Goal: Task Accomplishment & Management: Manage account settings

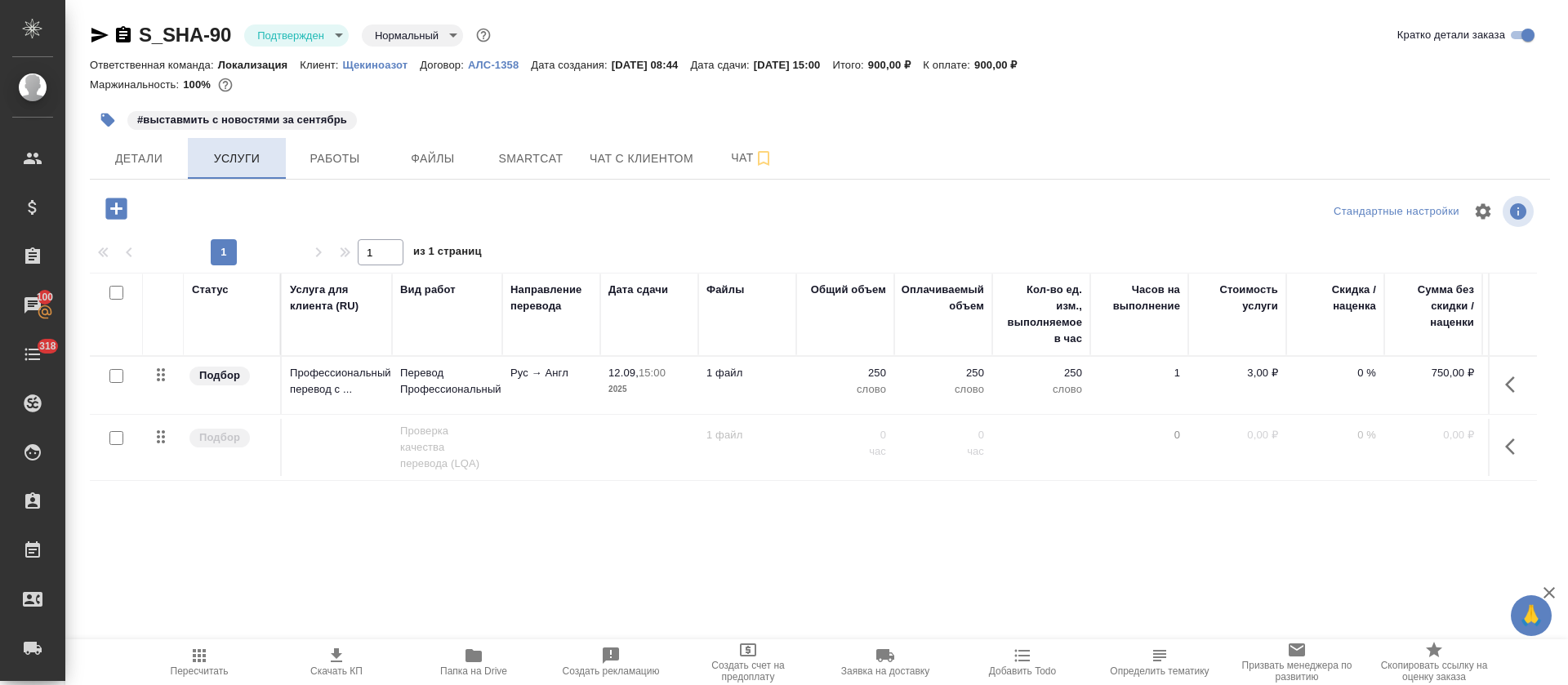
click at [238, 172] on button "Услуги" at bounding box center [237, 158] width 98 height 41
click at [156, 167] on span "Детали" at bounding box center [139, 159] width 79 height 20
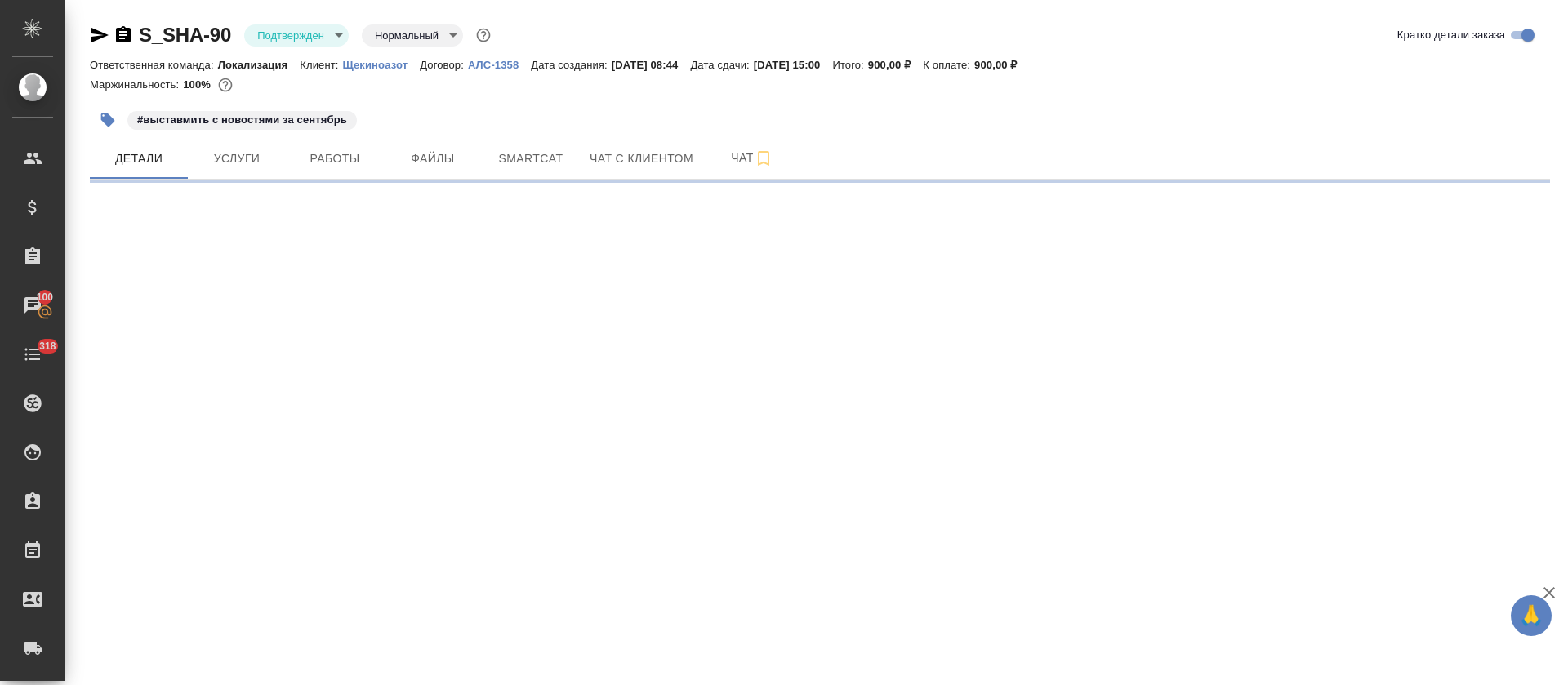
select select "RU"
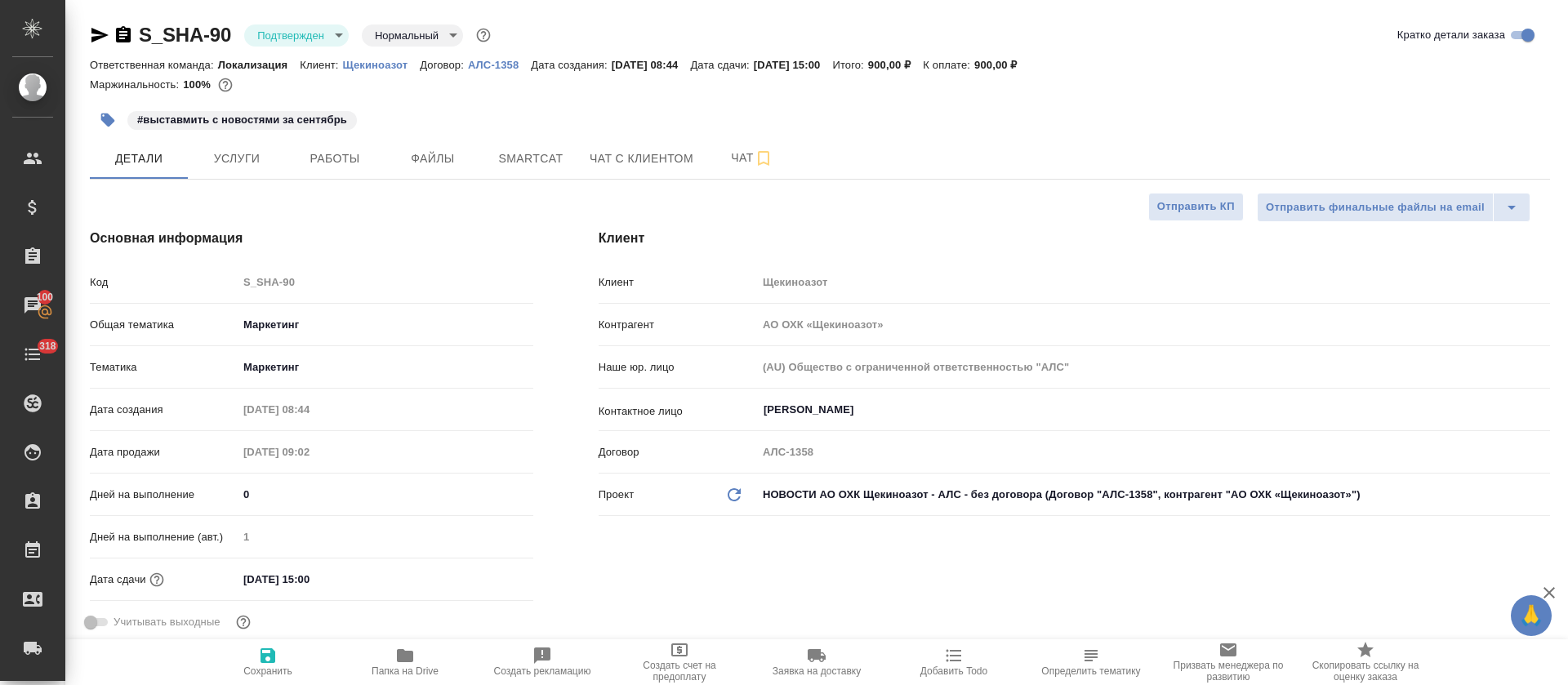
type textarea "x"
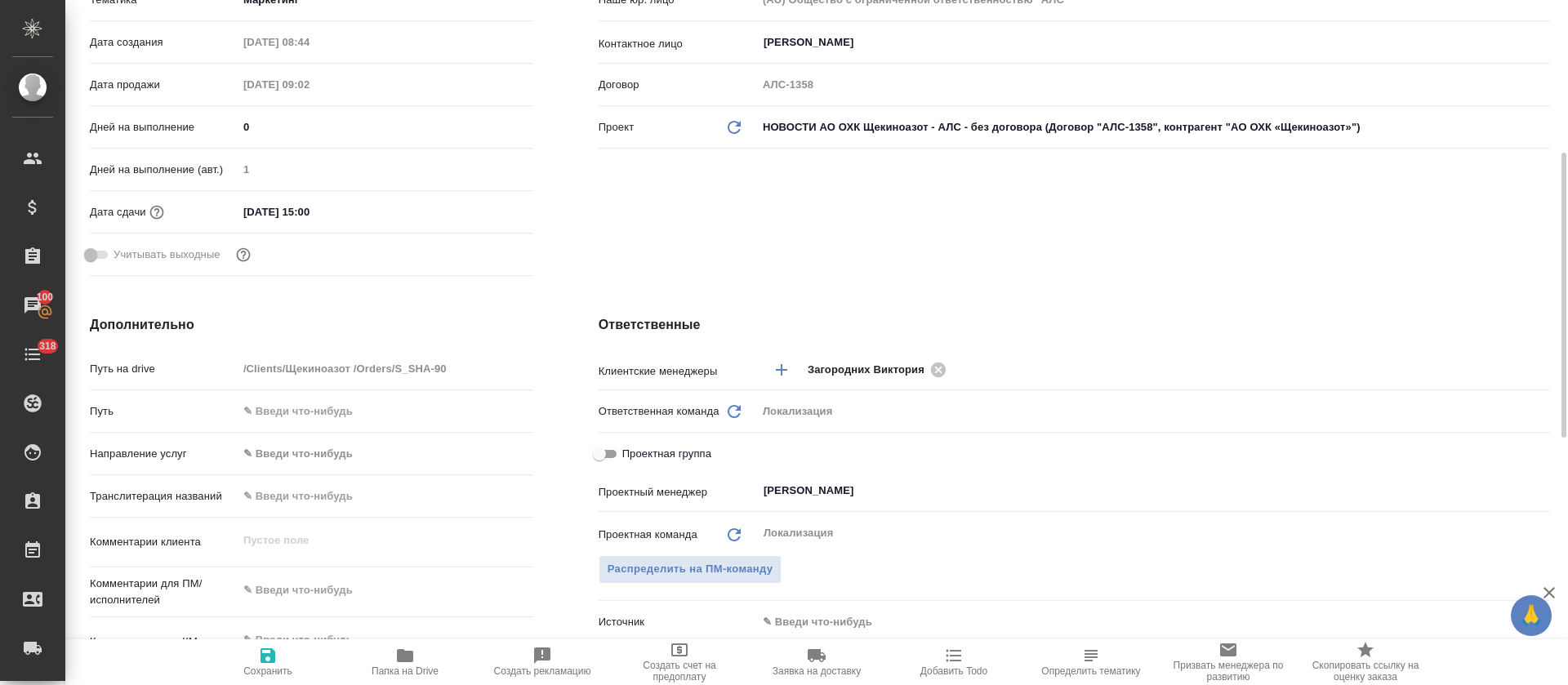
scroll to position [612, 0]
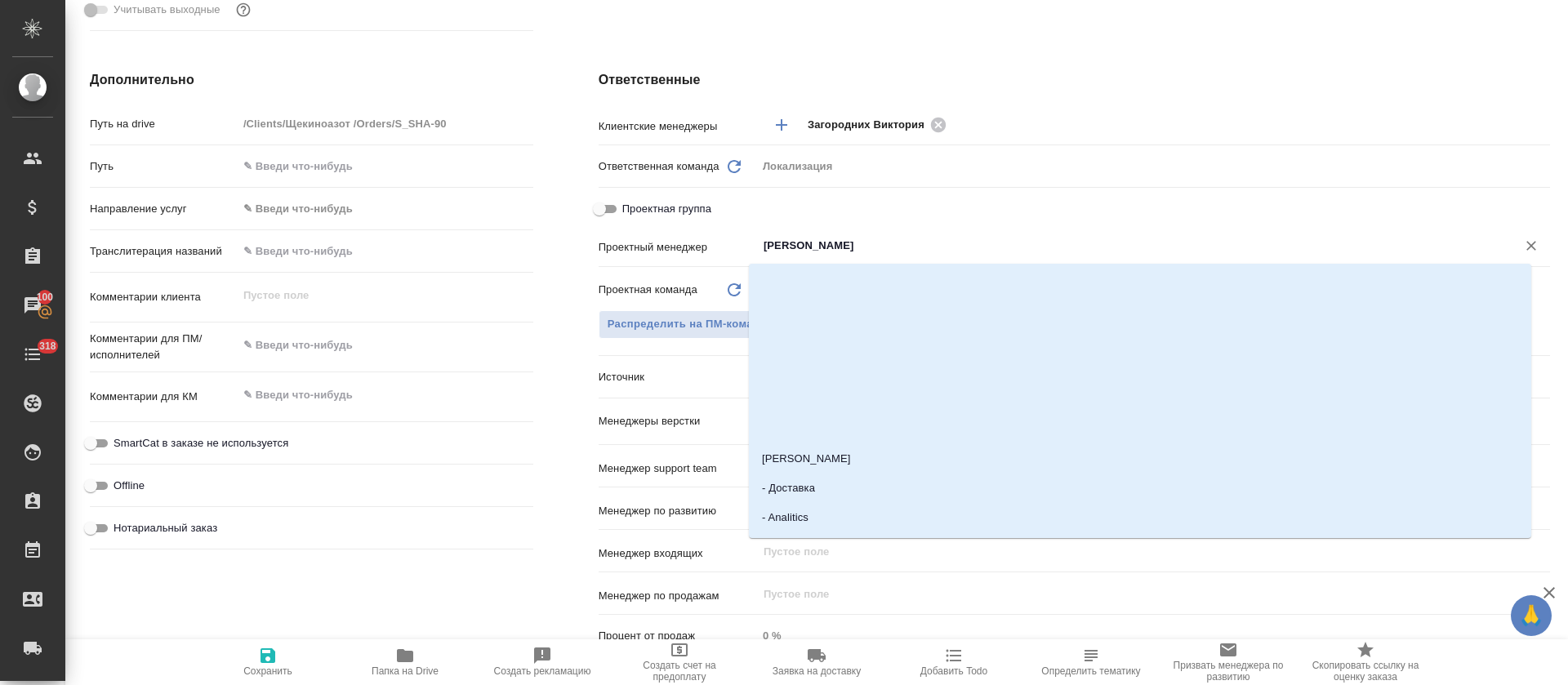
click at [807, 241] on input "Муталимов Марк" at bounding box center [1126, 245] width 729 height 19
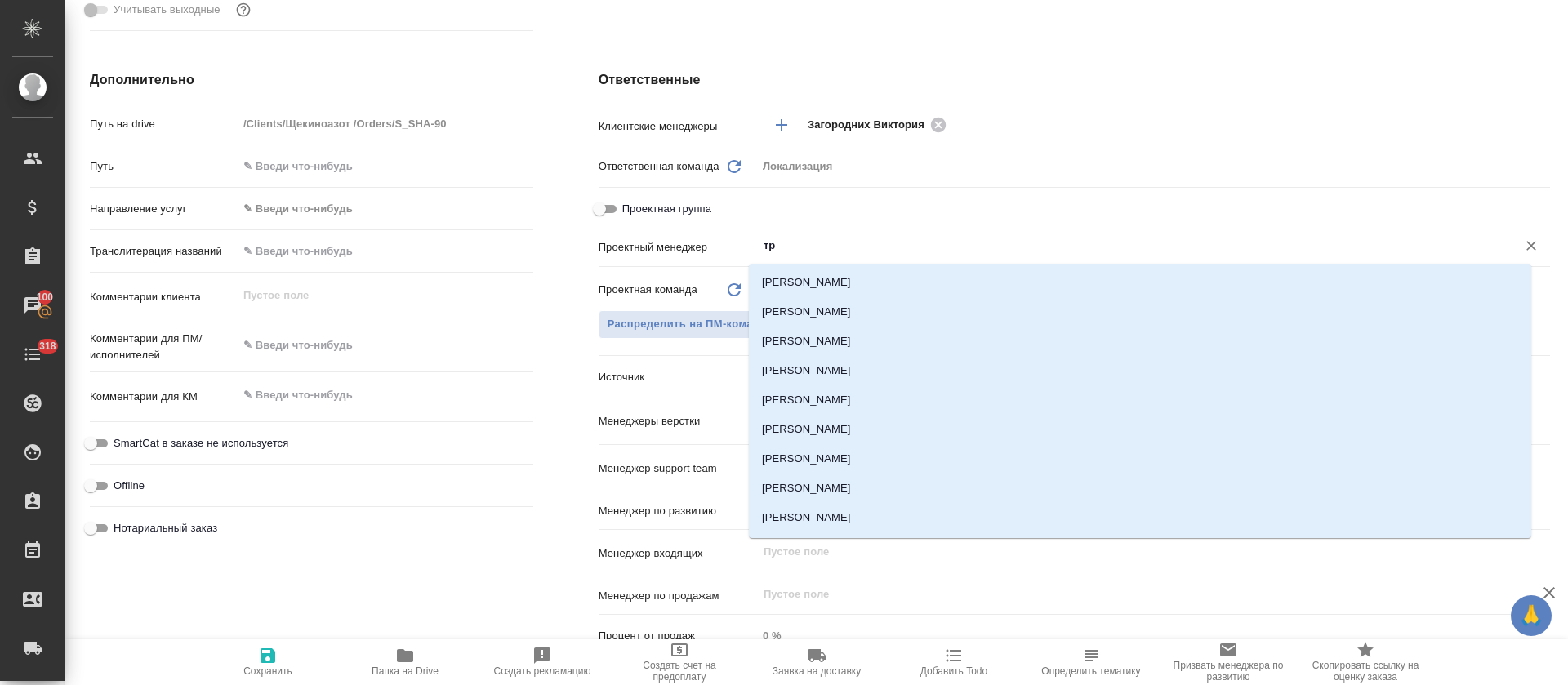
type input "тре"
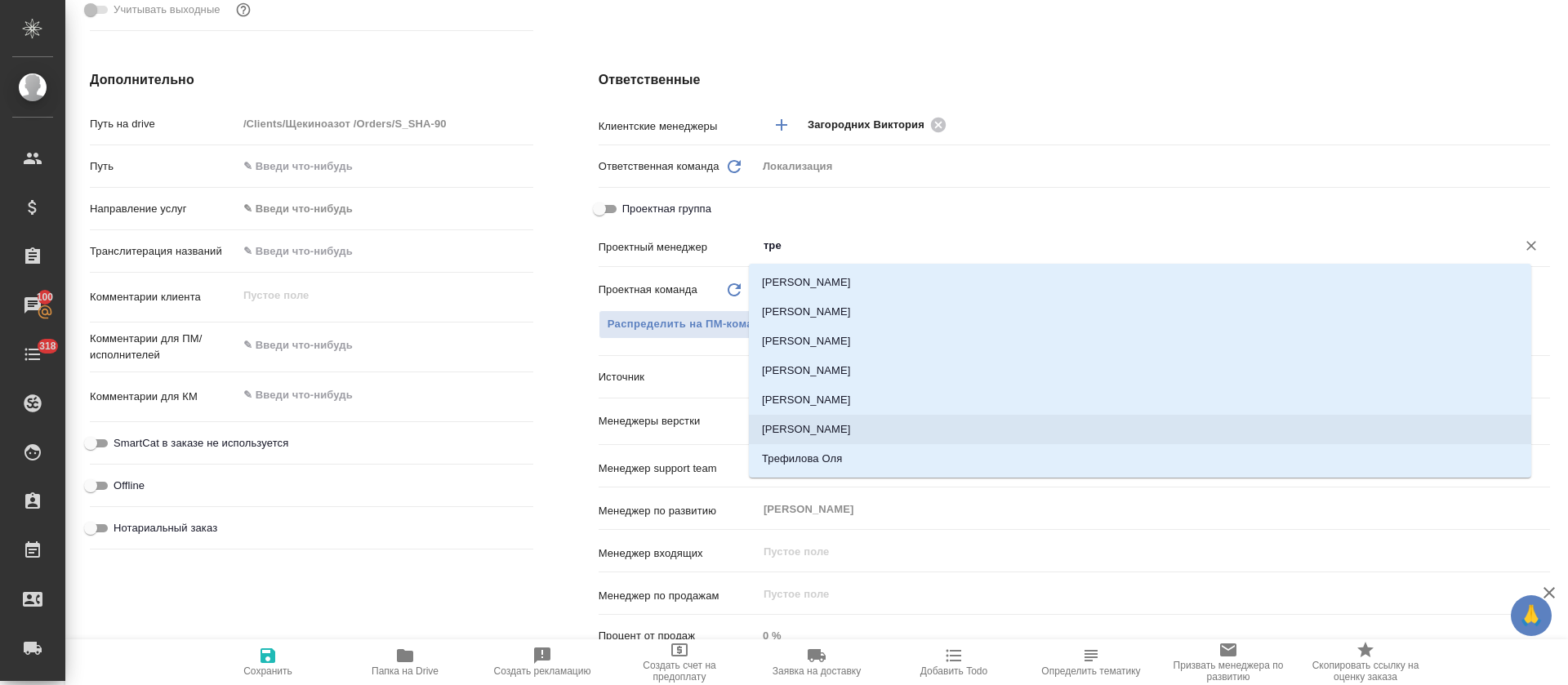
click at [796, 426] on li "[PERSON_NAME]" at bounding box center [1140, 429] width 782 height 29
type textarea "x"
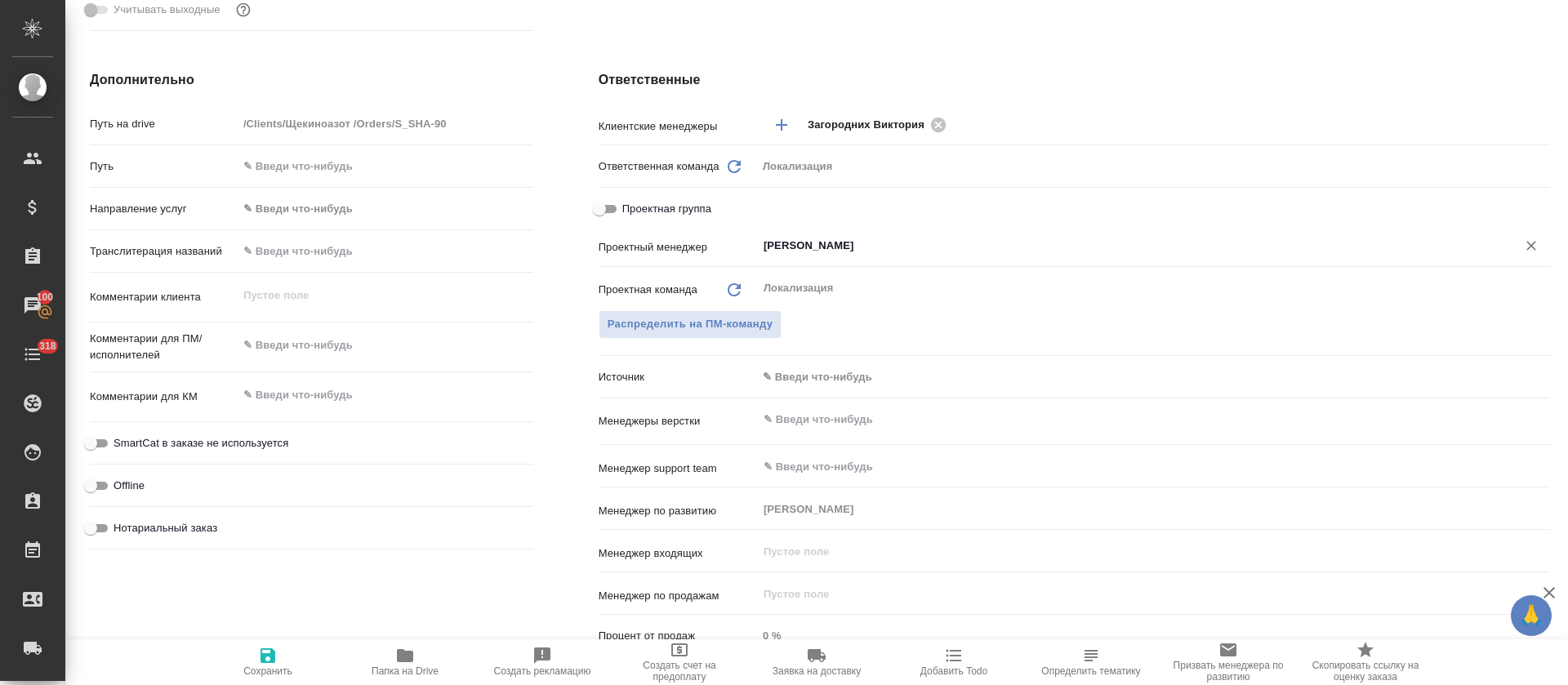
type input "Третьякова Ольга"
drag, startPoint x: 281, startPoint y: 663, endPoint x: 290, endPoint y: 656, distance: 11.4
click at [281, 662] on span "Сохранить" at bounding box center [268, 661] width 118 height 31
type textarea "x"
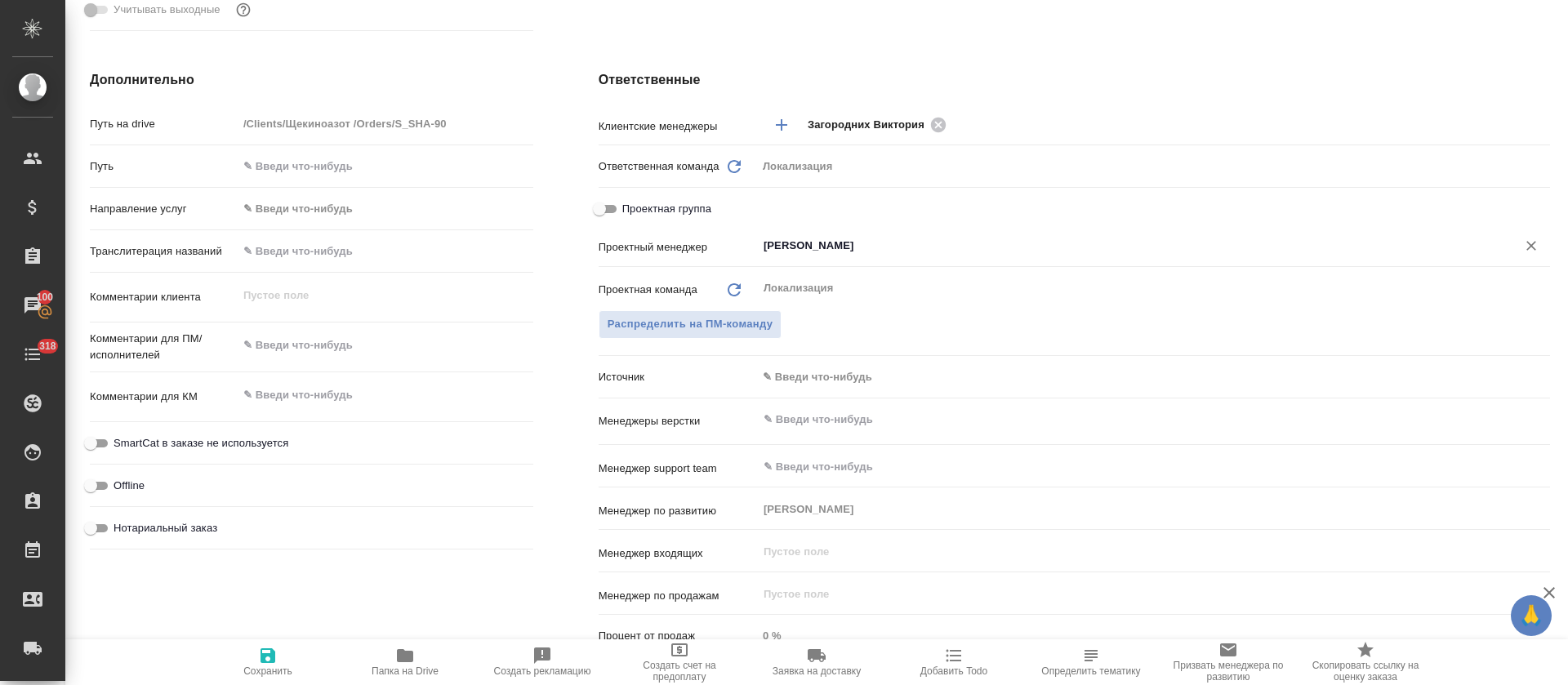
type textarea "x"
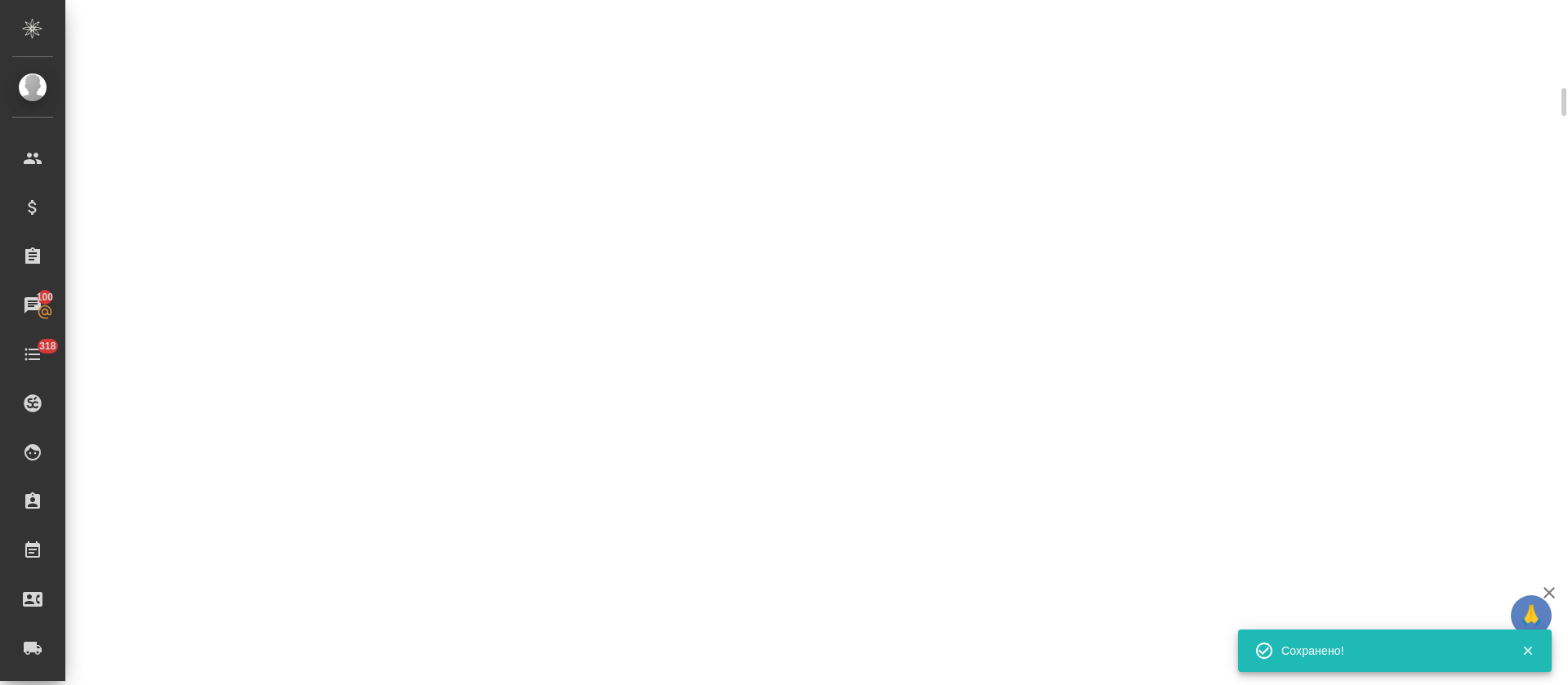
select select "RU"
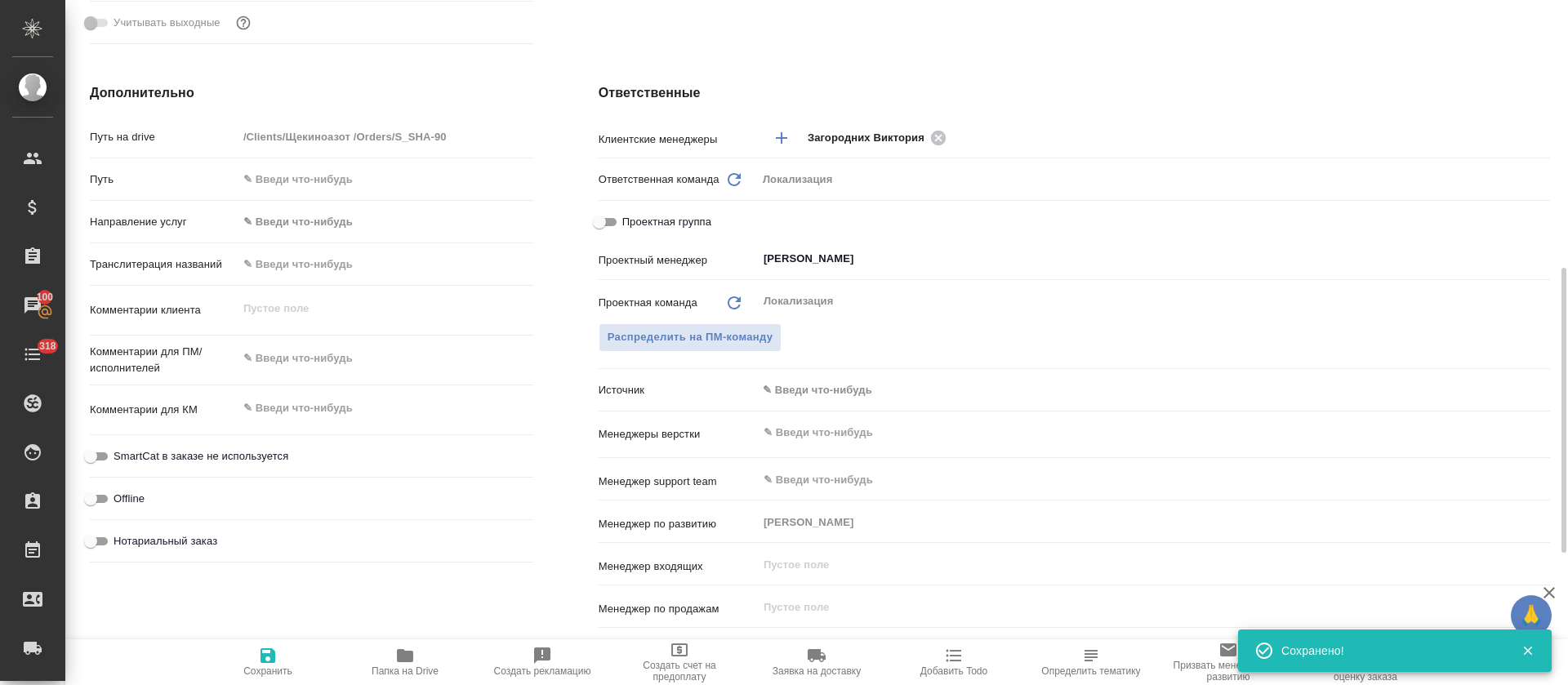
type textarea "x"
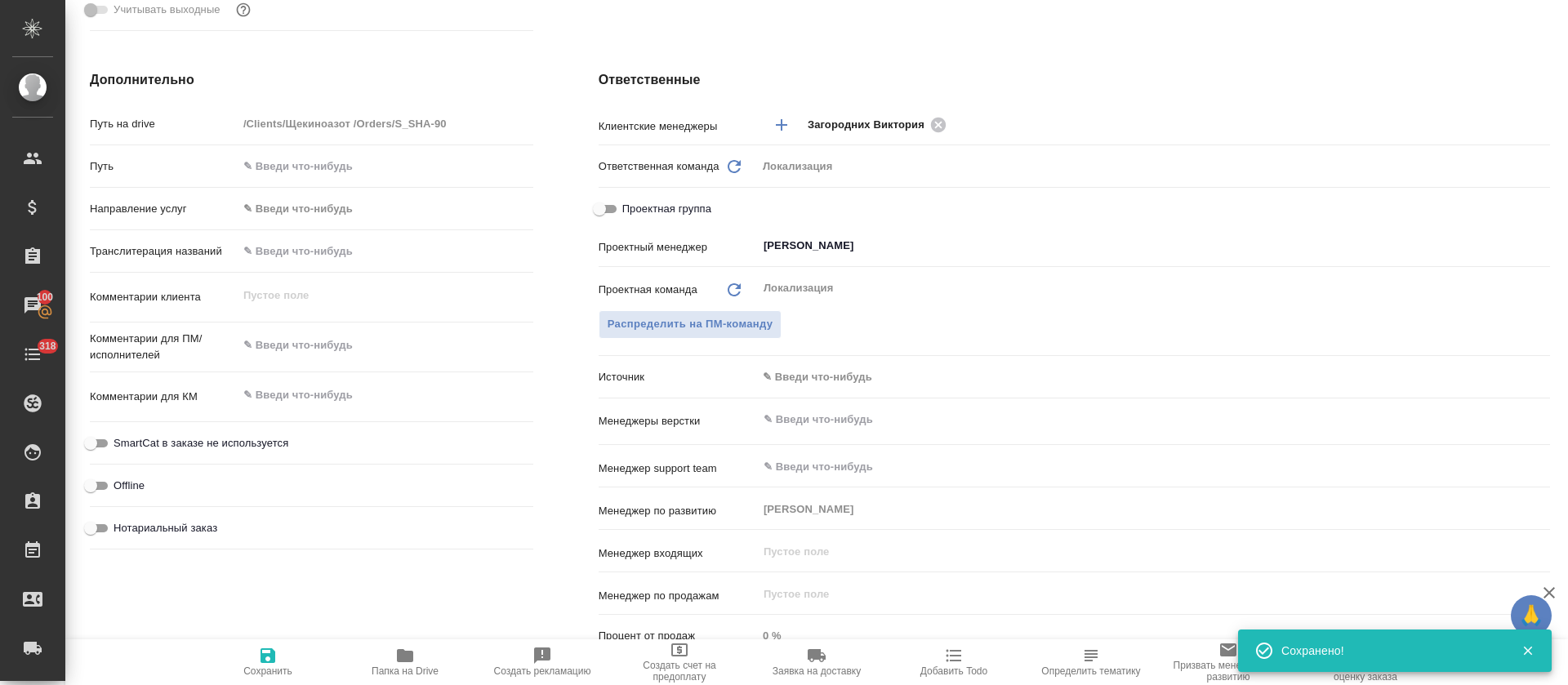
type textarea "x"
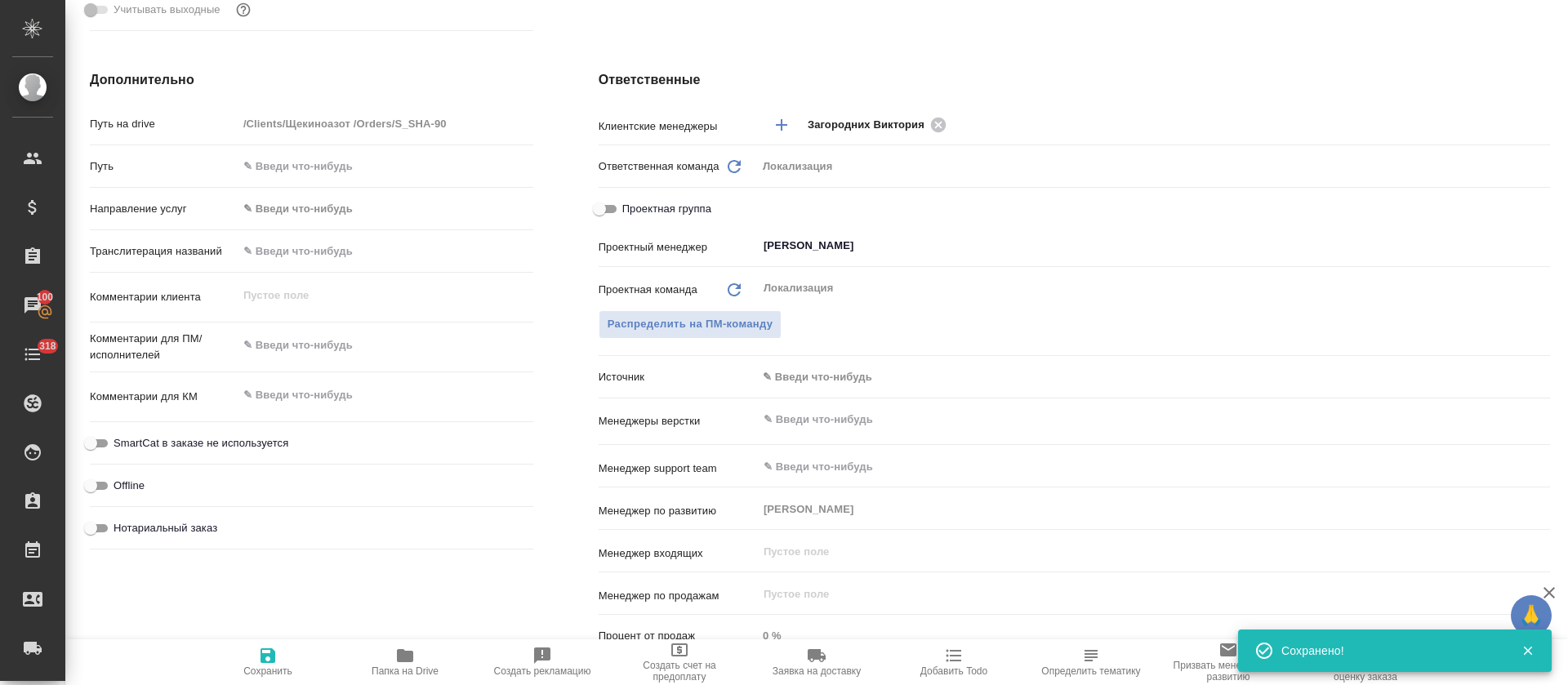
type textarea "x"
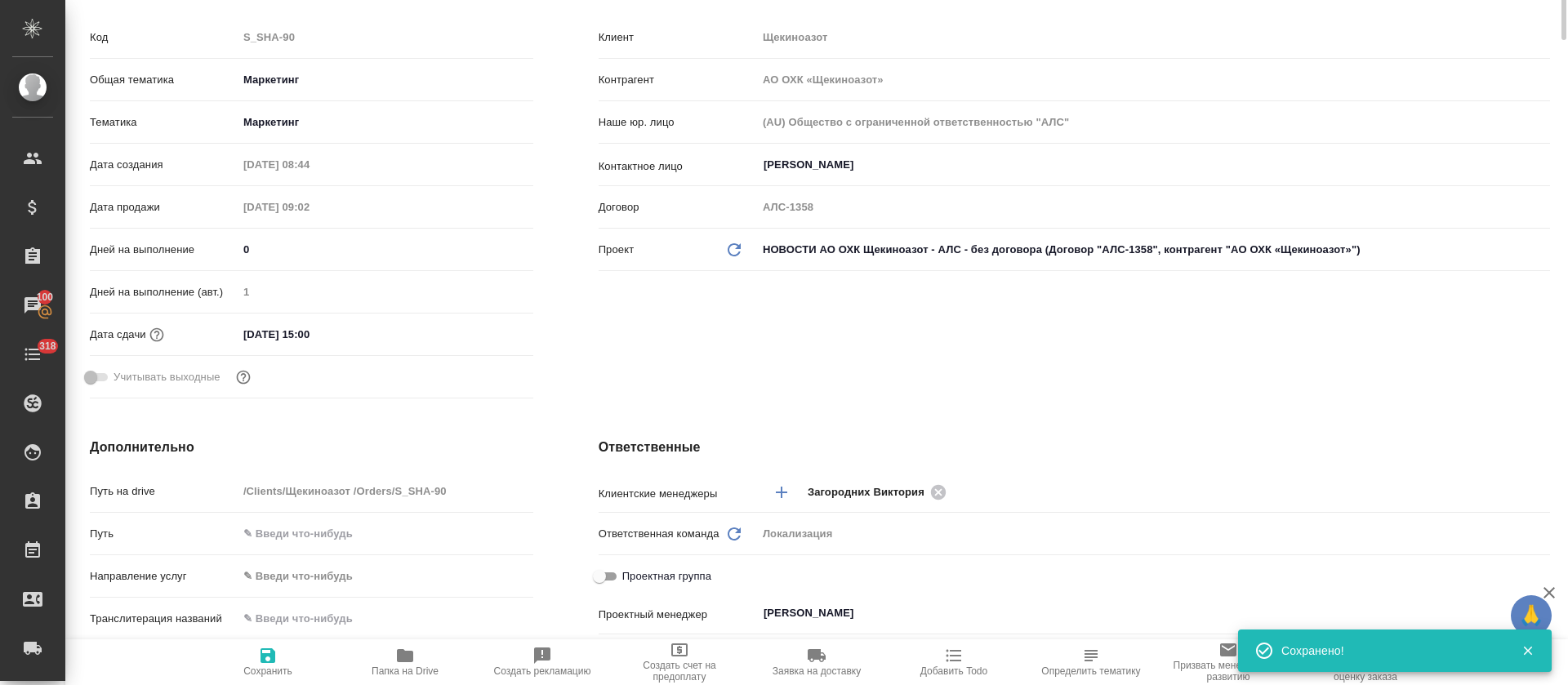
scroll to position [0, 0]
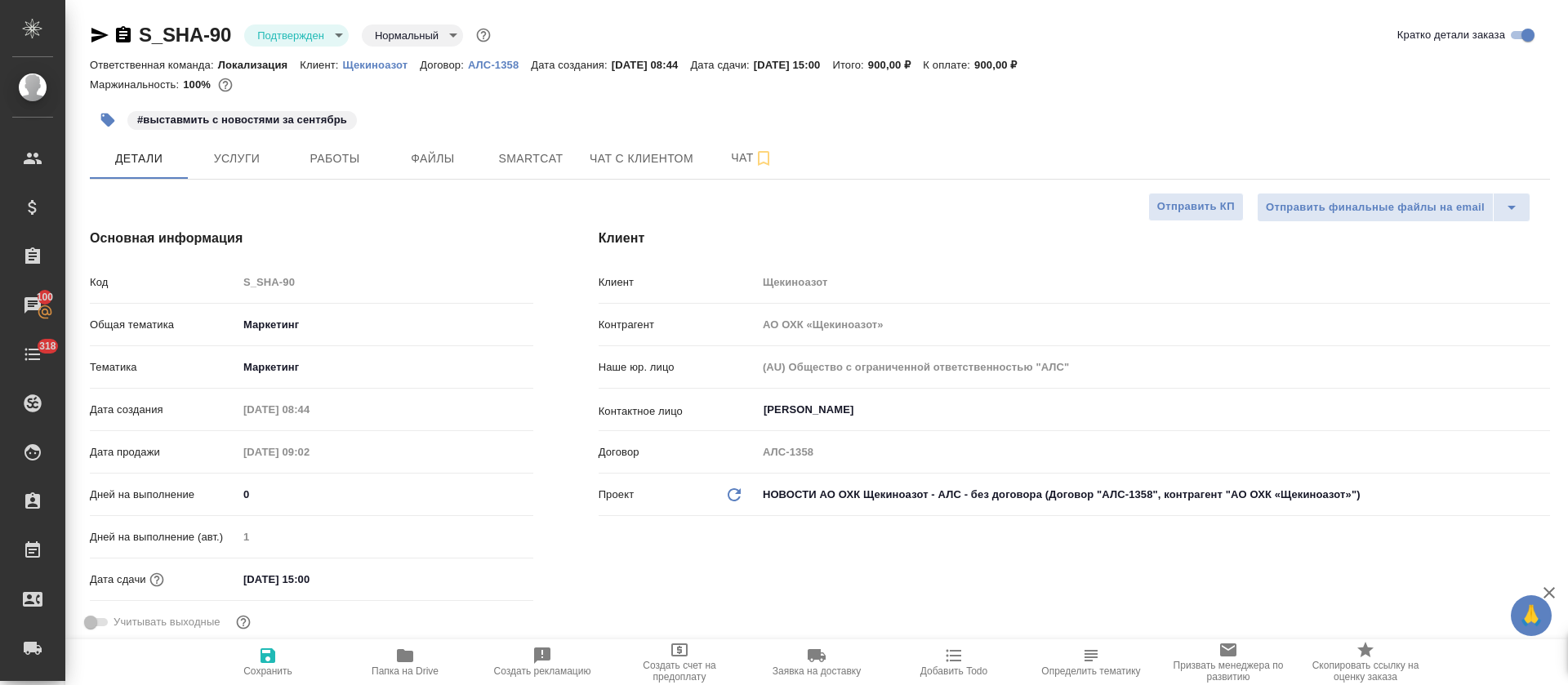
click at [341, 33] on body "🙏 .cls-1 fill:#fff; AWATERA Tretyakova Olga Клиенты Спецификации Заказы 100 Чат…" at bounding box center [784, 342] width 1568 height 685
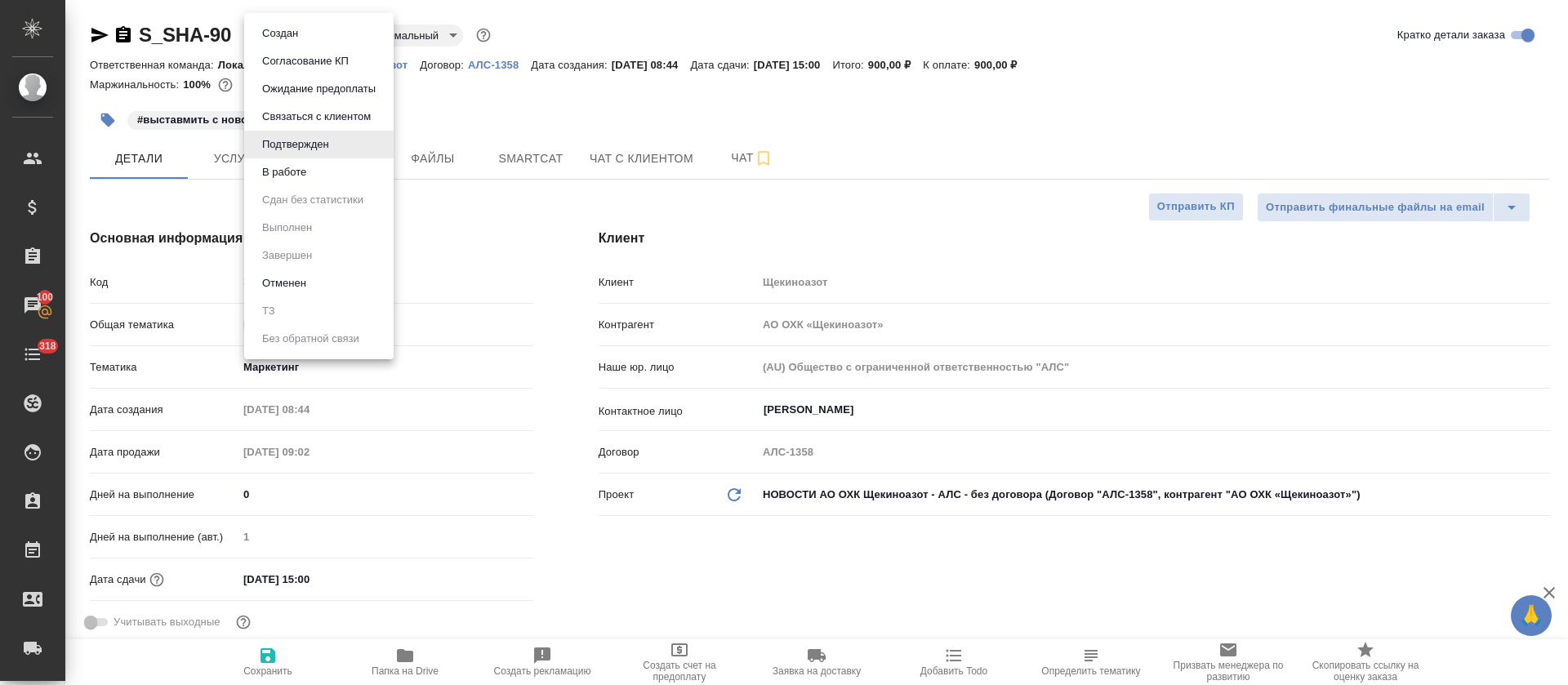
click at [327, 175] on li "В работе" at bounding box center [319, 171] width 150 height 28
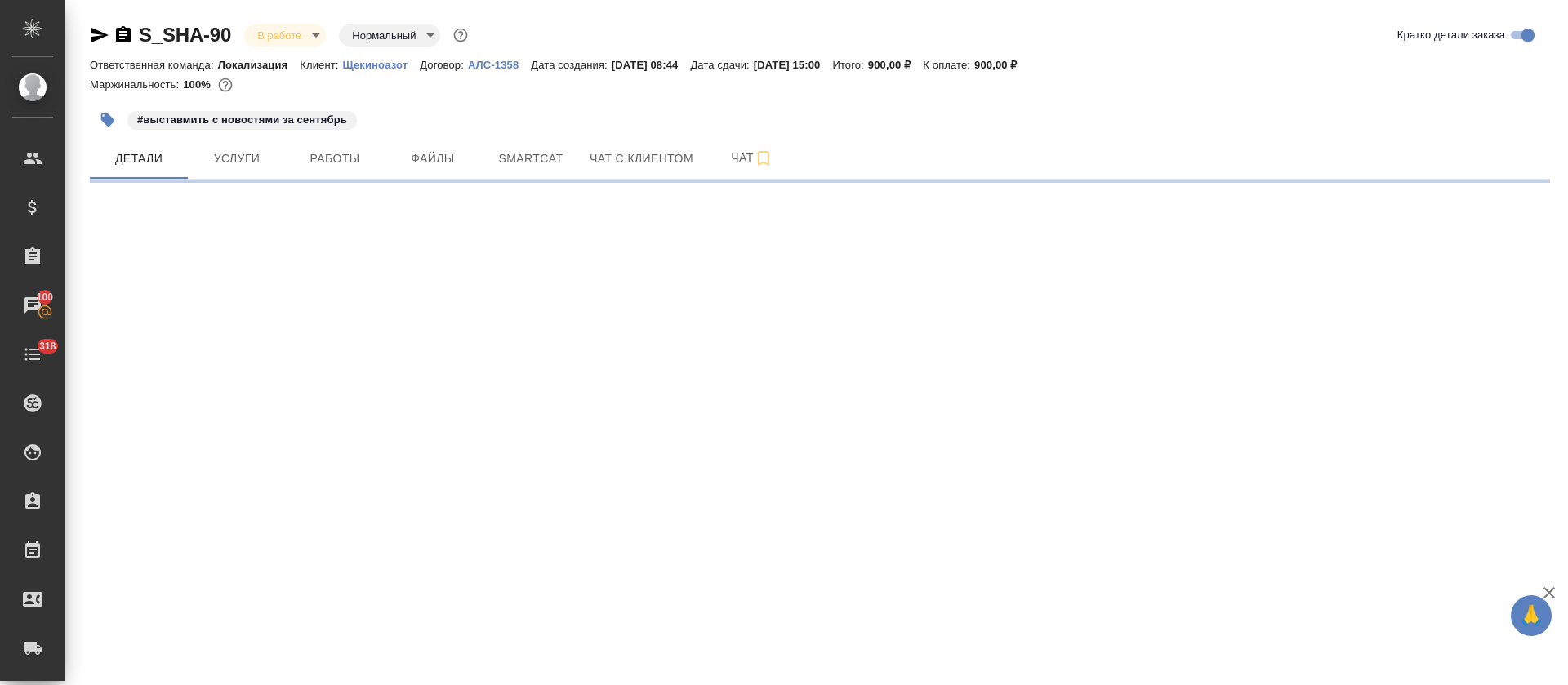
click at [530, 155] on span "Smartcat" at bounding box center [531, 159] width 79 height 20
select select "RU"
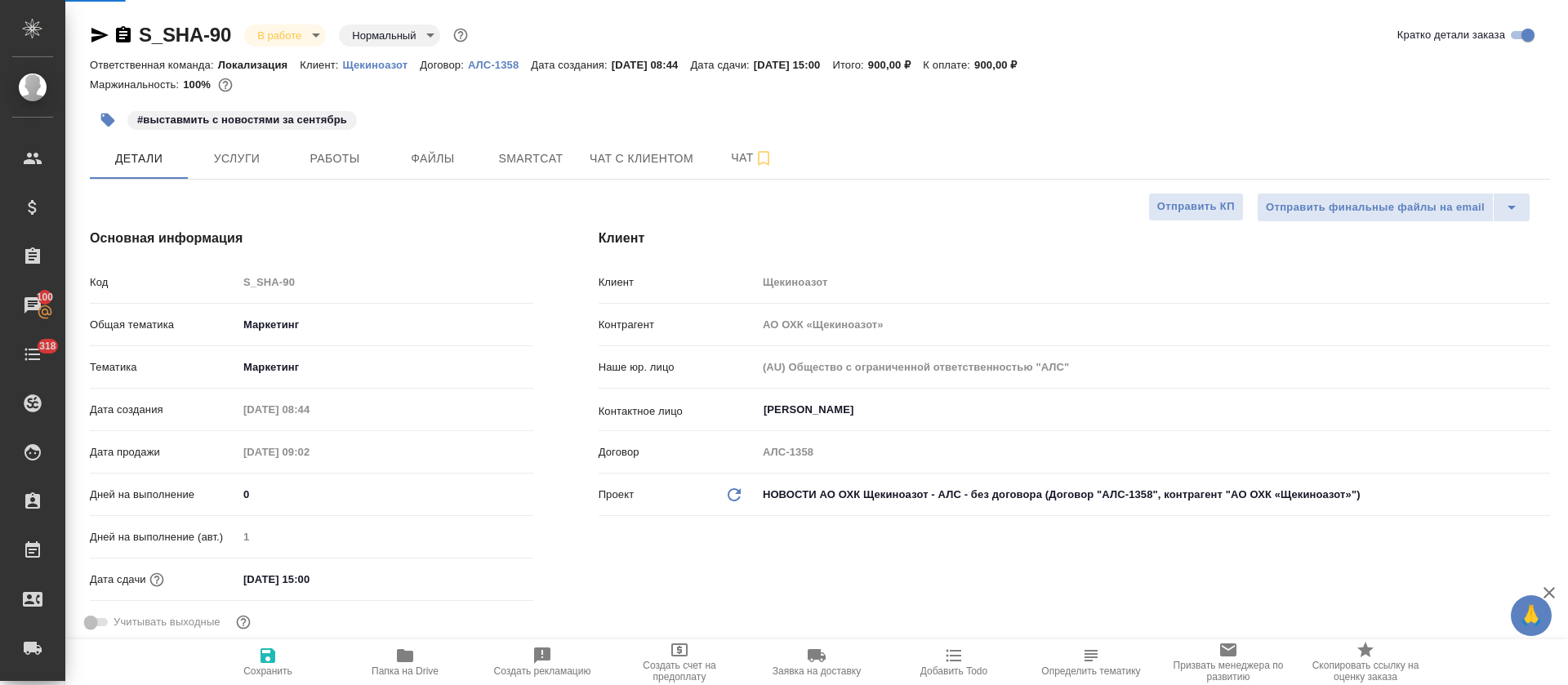
type textarea "x"
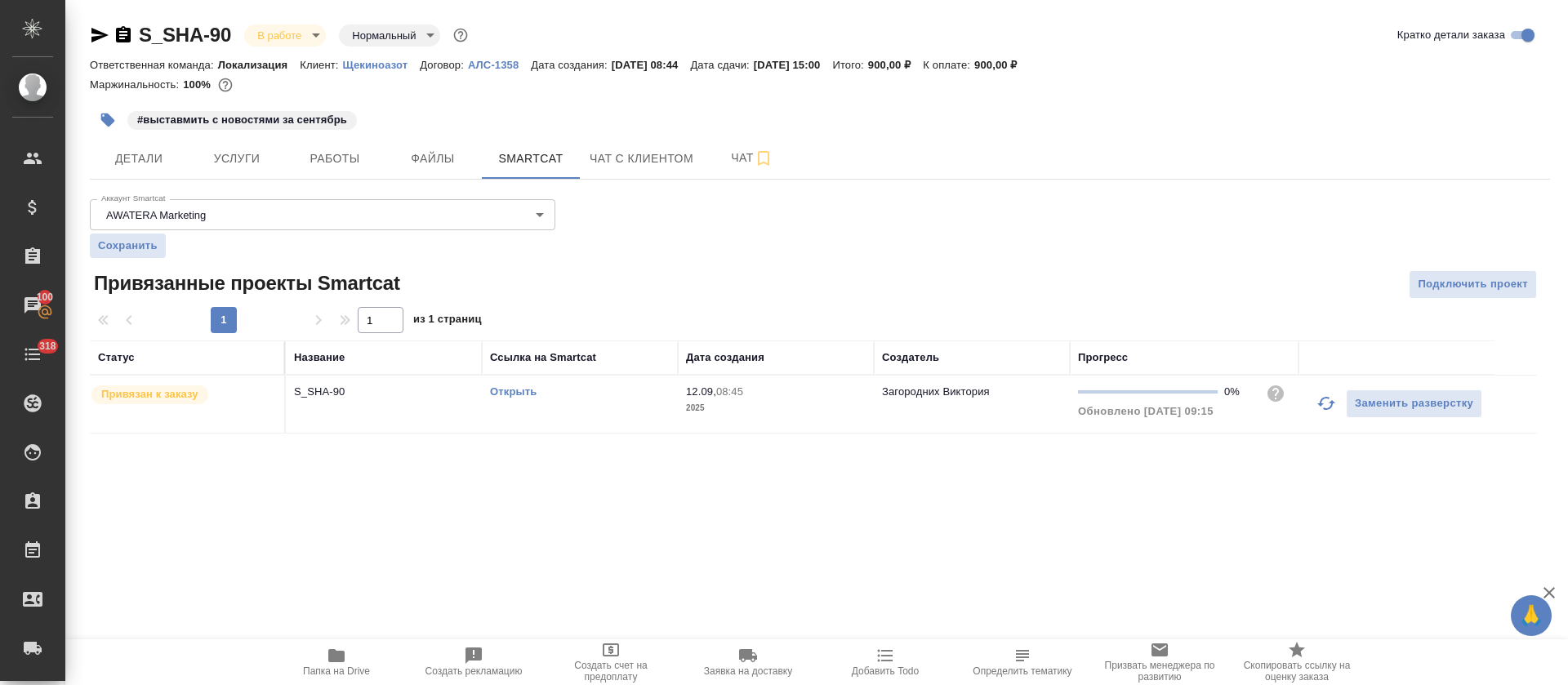
click at [577, 410] on td "Открыть" at bounding box center [580, 404] width 196 height 57
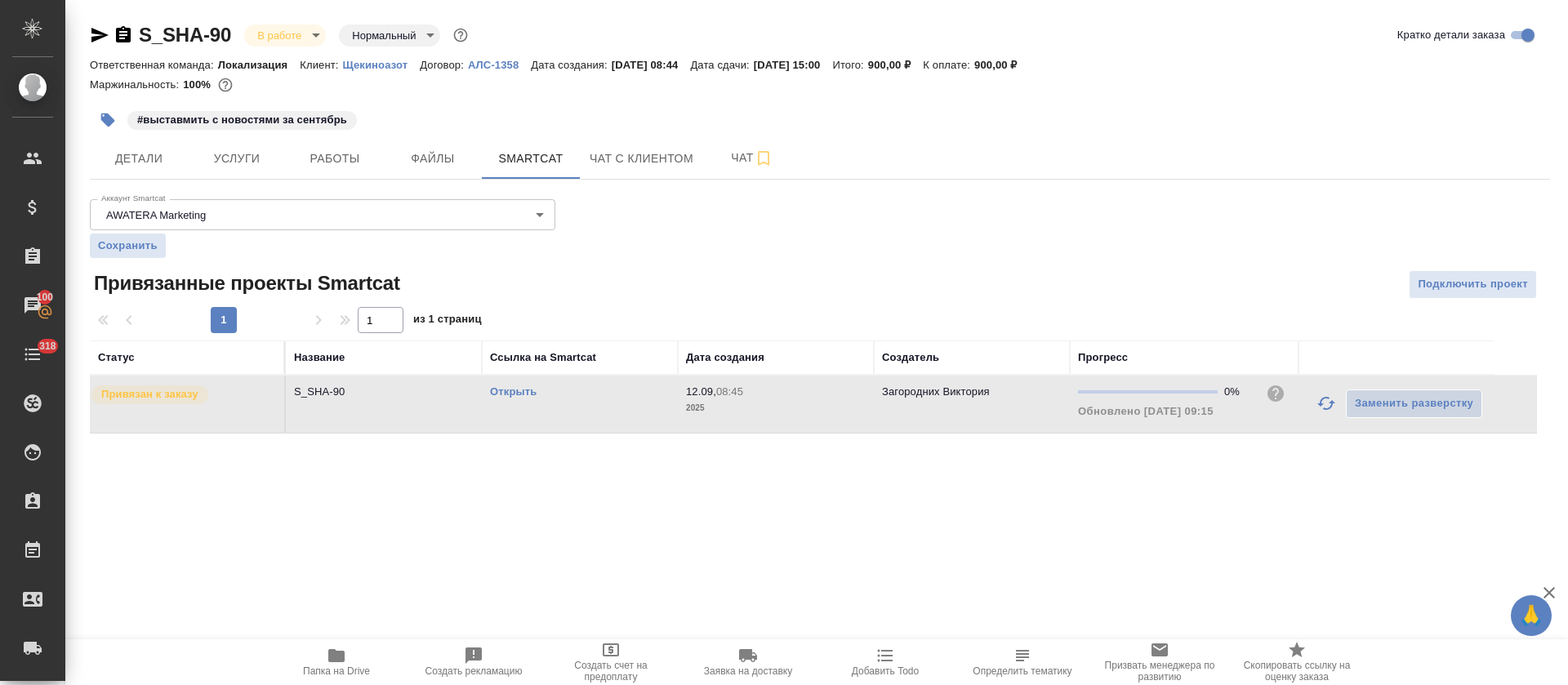
click at [509, 395] on link "Открыть" at bounding box center [514, 391] width 47 height 13
click at [336, 165] on span "Работы" at bounding box center [335, 159] width 79 height 20
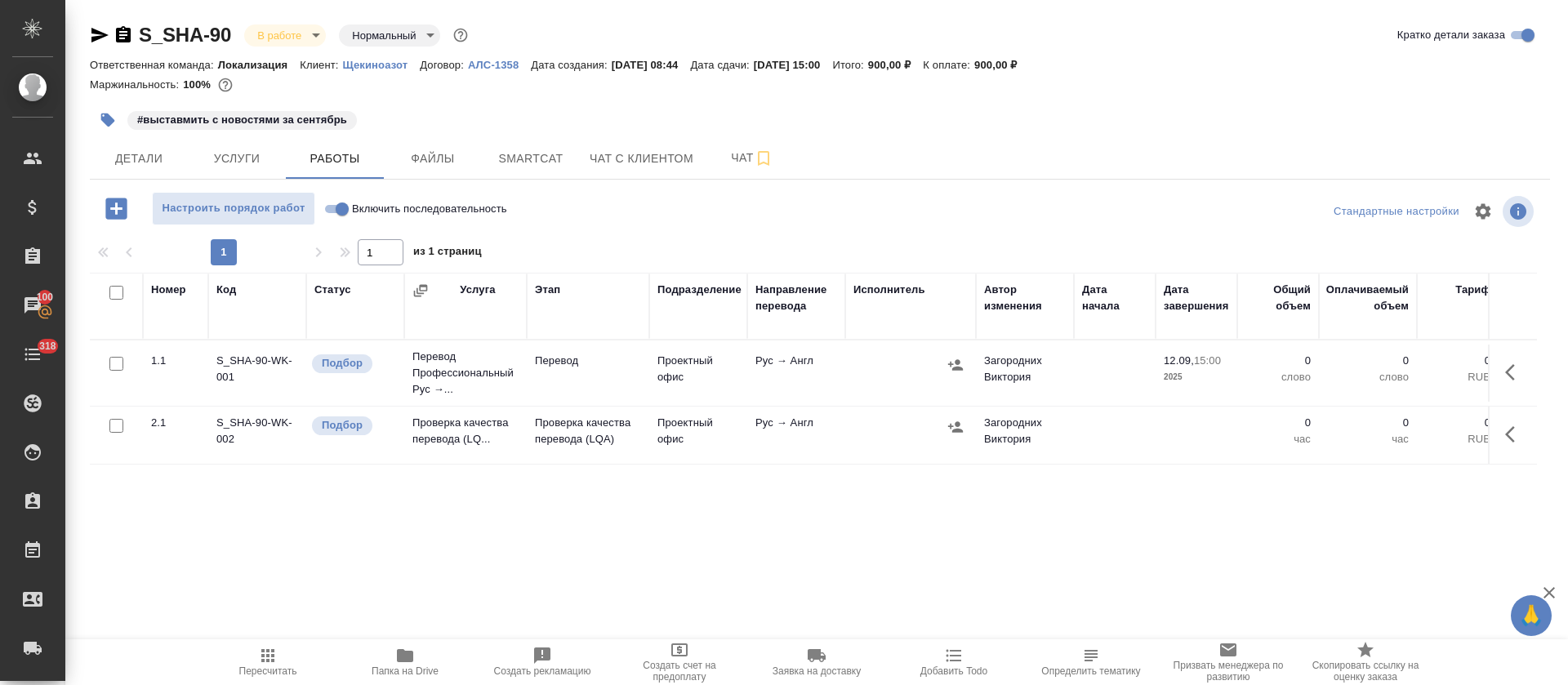
click at [340, 203] on input "Включить последовательность" at bounding box center [342, 208] width 59 height 19
checkbox input "true"
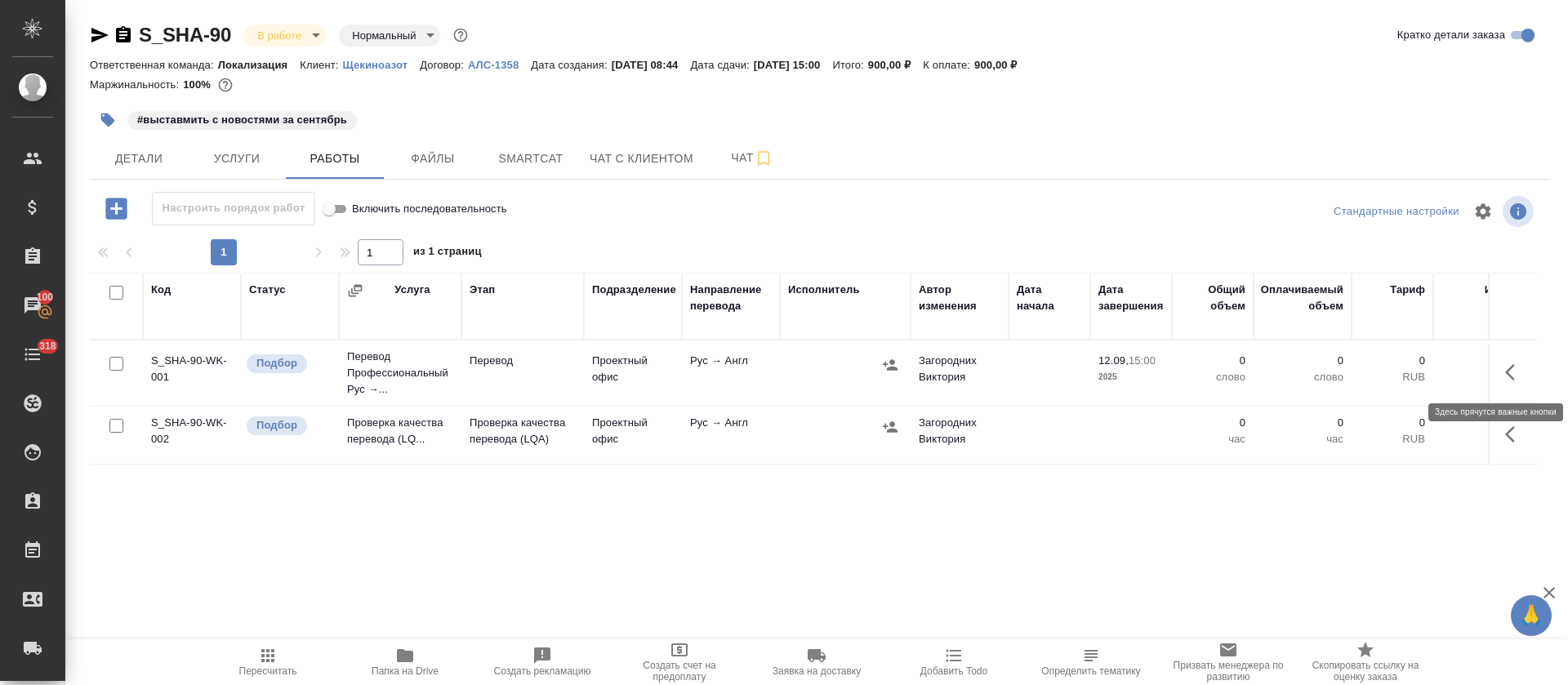
click at [1495, 369] on button "button" at bounding box center [1514, 372] width 39 height 39
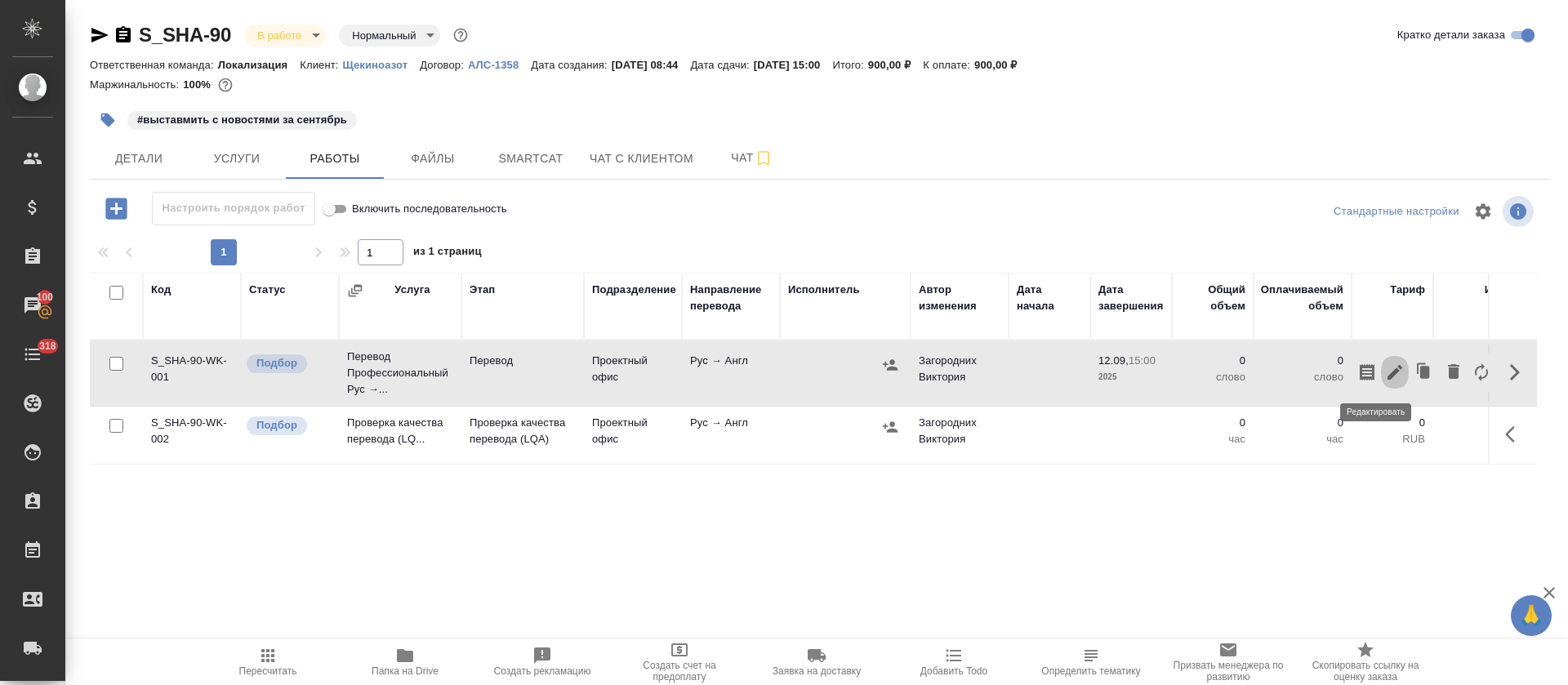
click at [1386, 369] on icon "button" at bounding box center [1395, 371] width 19 height 19
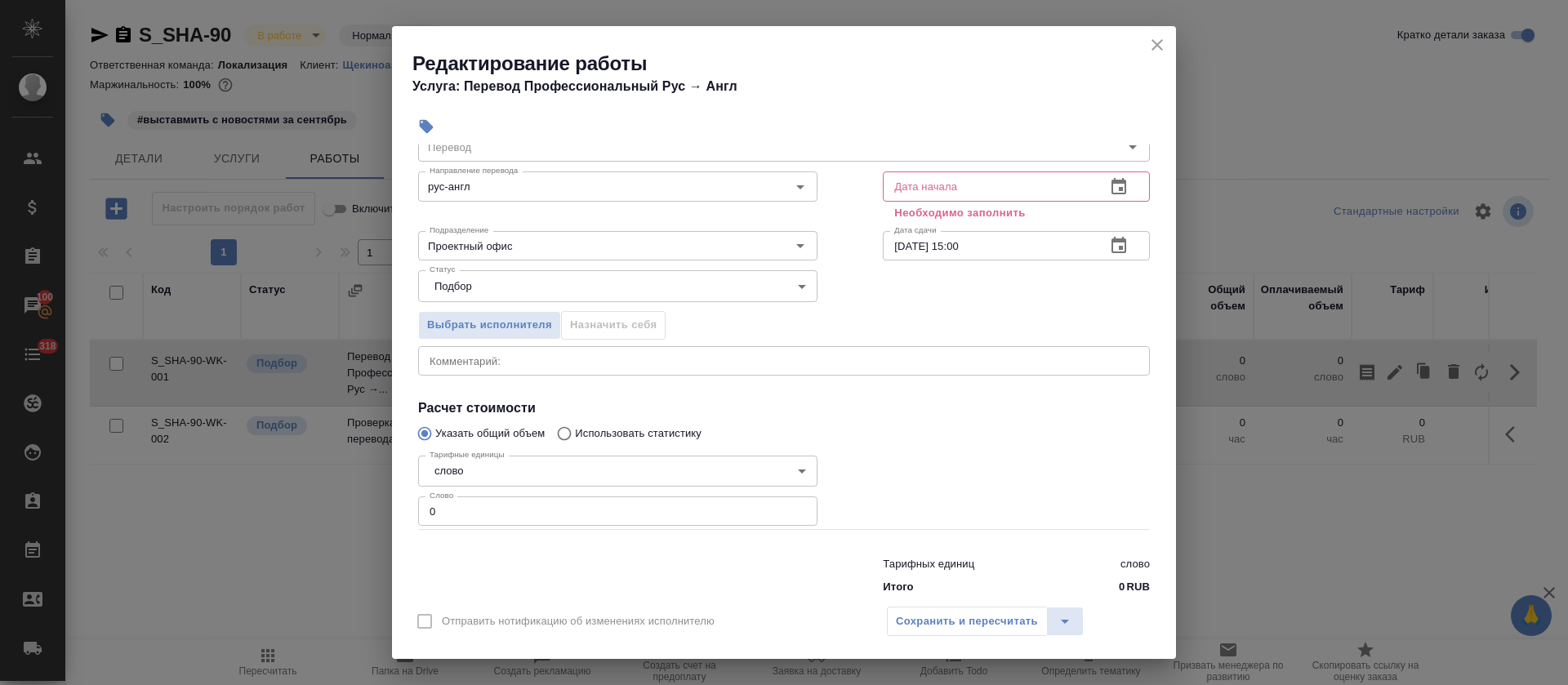
scroll to position [104, 0]
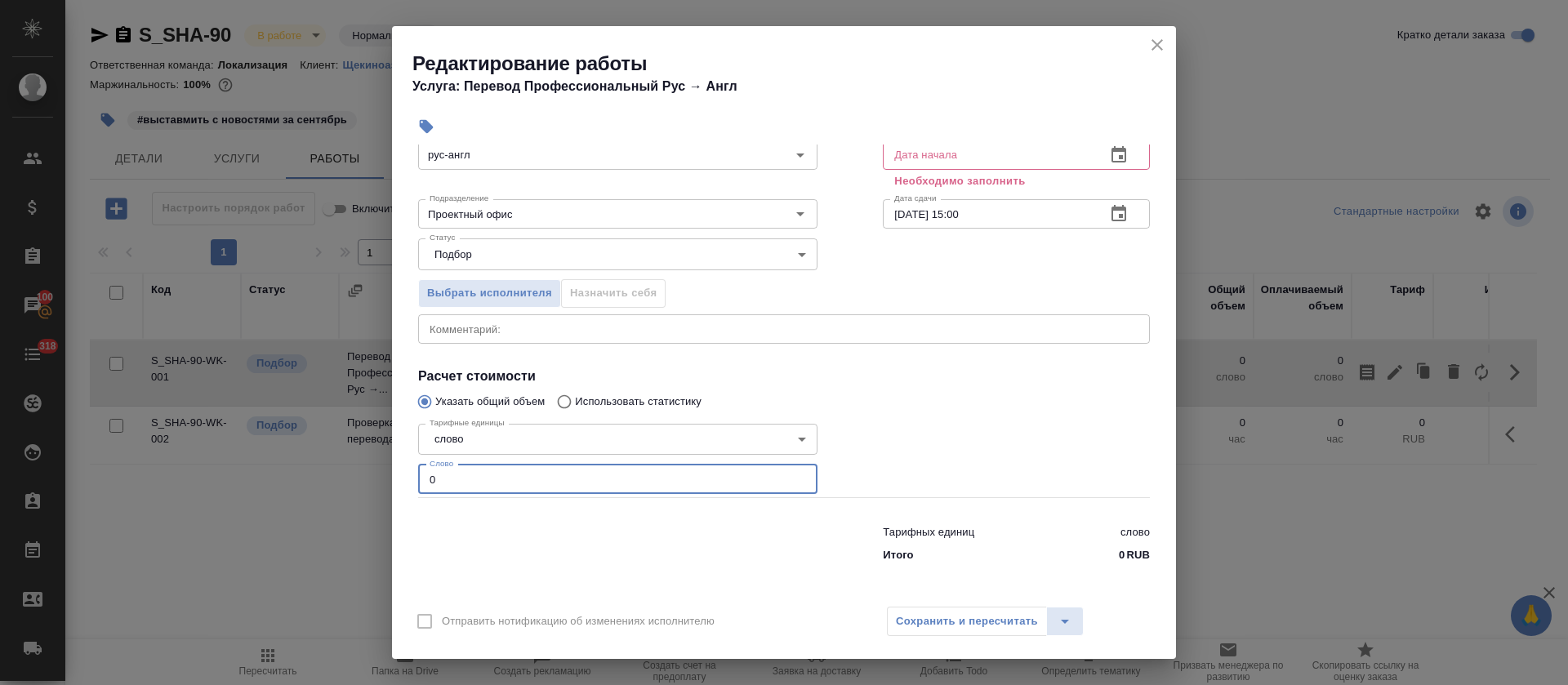
drag, startPoint x: 455, startPoint y: 477, endPoint x: 428, endPoint y: 478, distance: 27.0
click at [428, 478] on input "0" at bounding box center [617, 478] width 399 height 29
paste input "122"
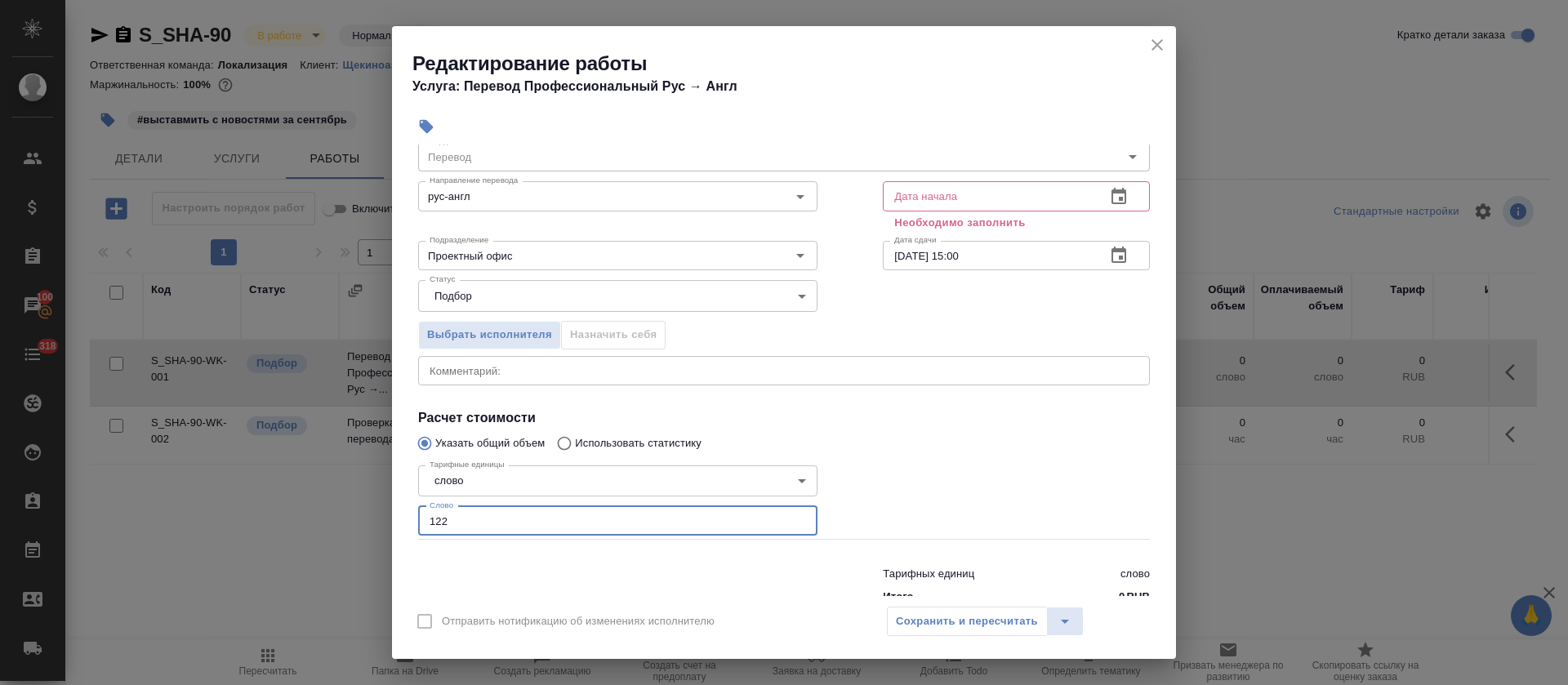
scroll to position [0, 0]
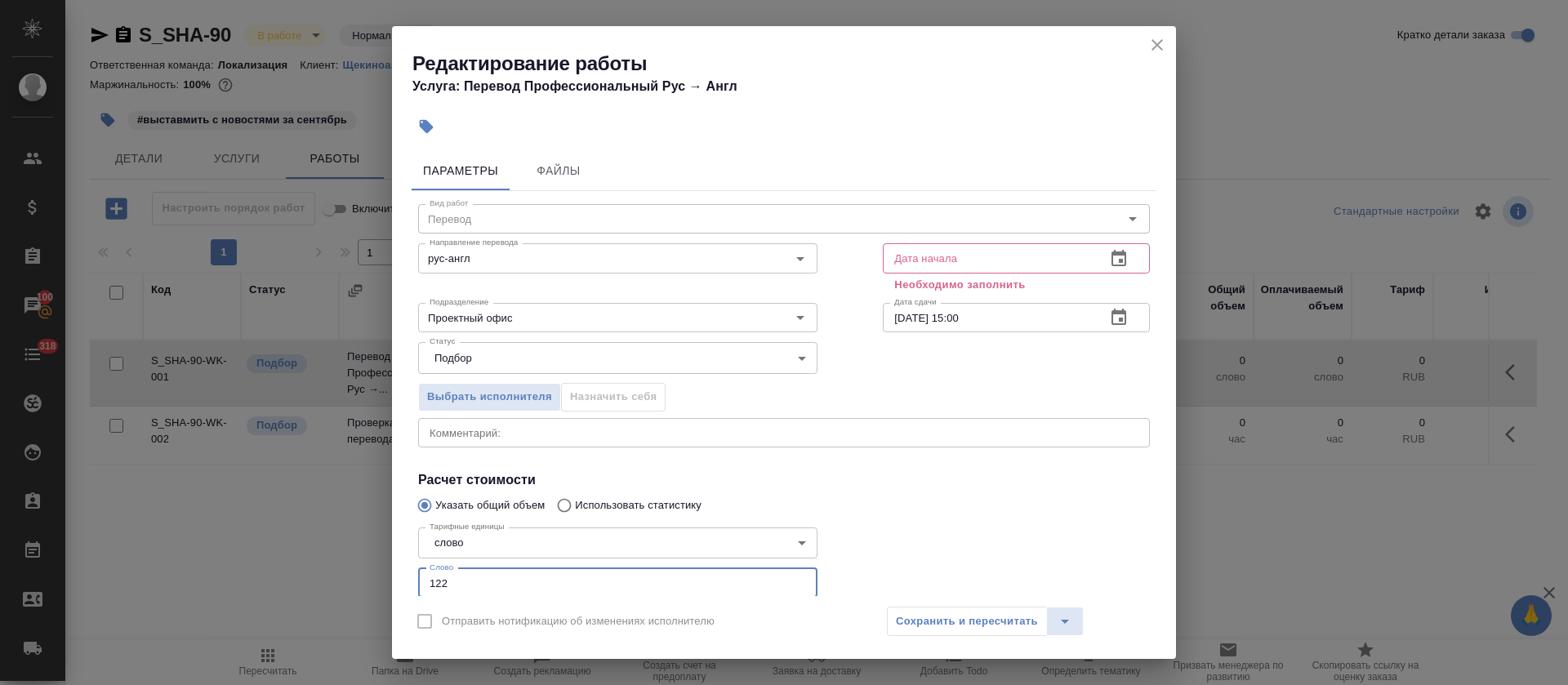
type input "122"
click at [1112, 255] on icon "button" at bounding box center [1120, 258] width 15 height 17
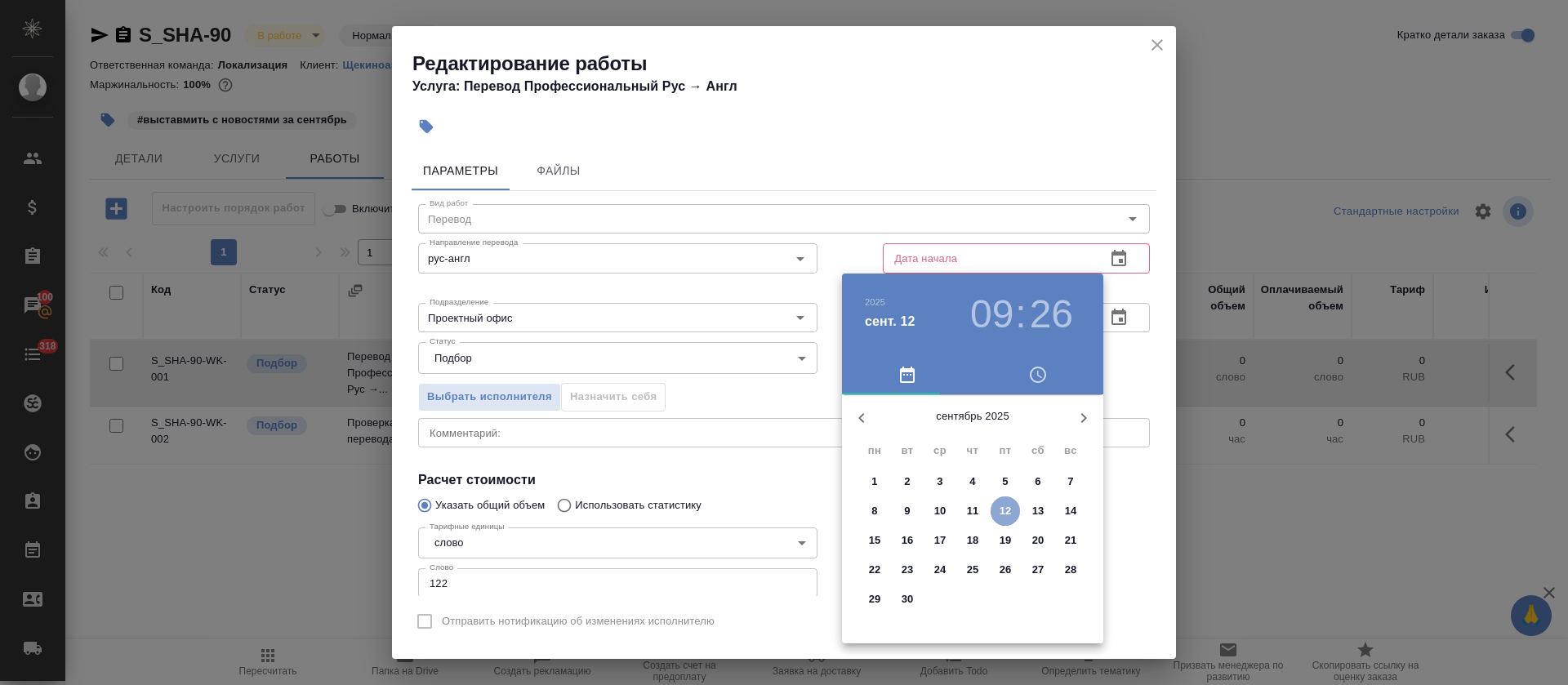
click at [1011, 512] on p "12" at bounding box center [1006, 511] width 13 height 17
type input "12.09.2025 09:26"
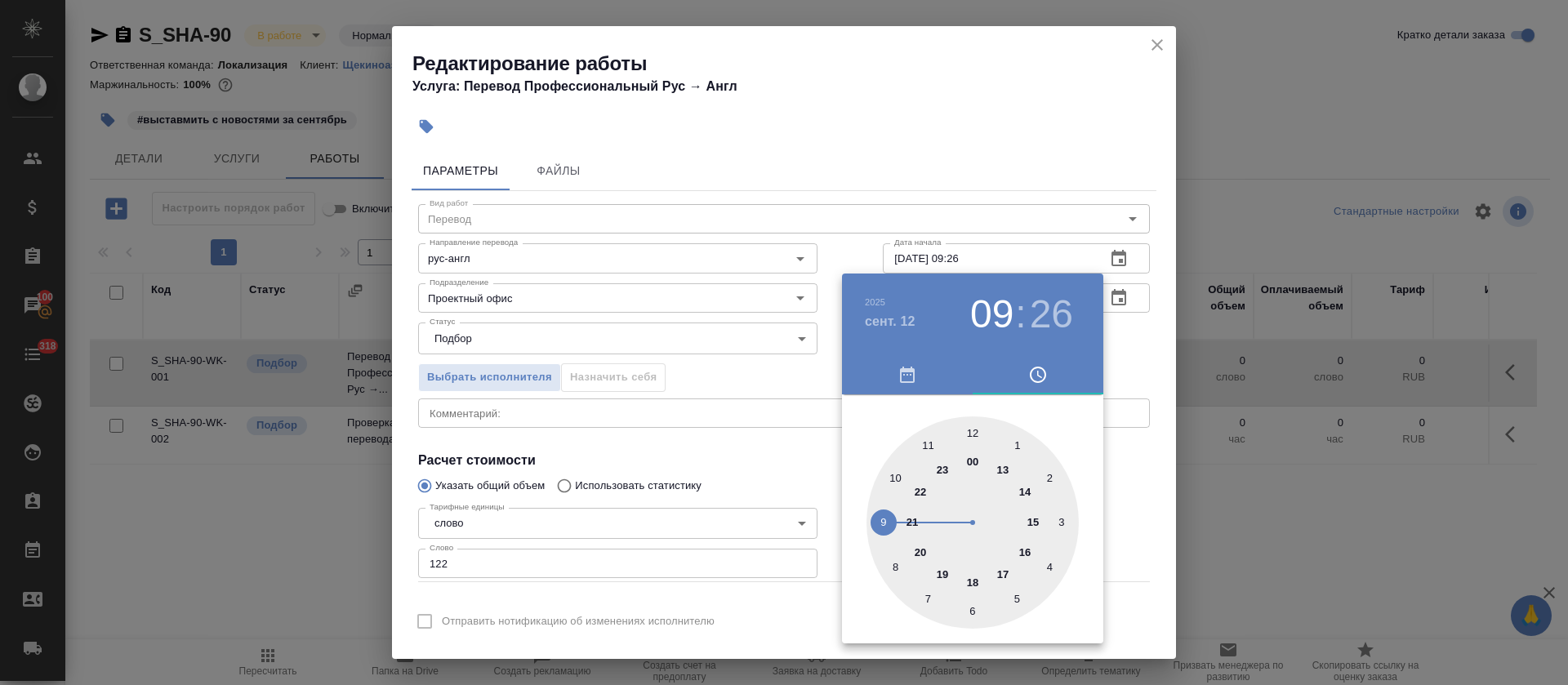
click at [685, 461] on div at bounding box center [784, 342] width 1568 height 685
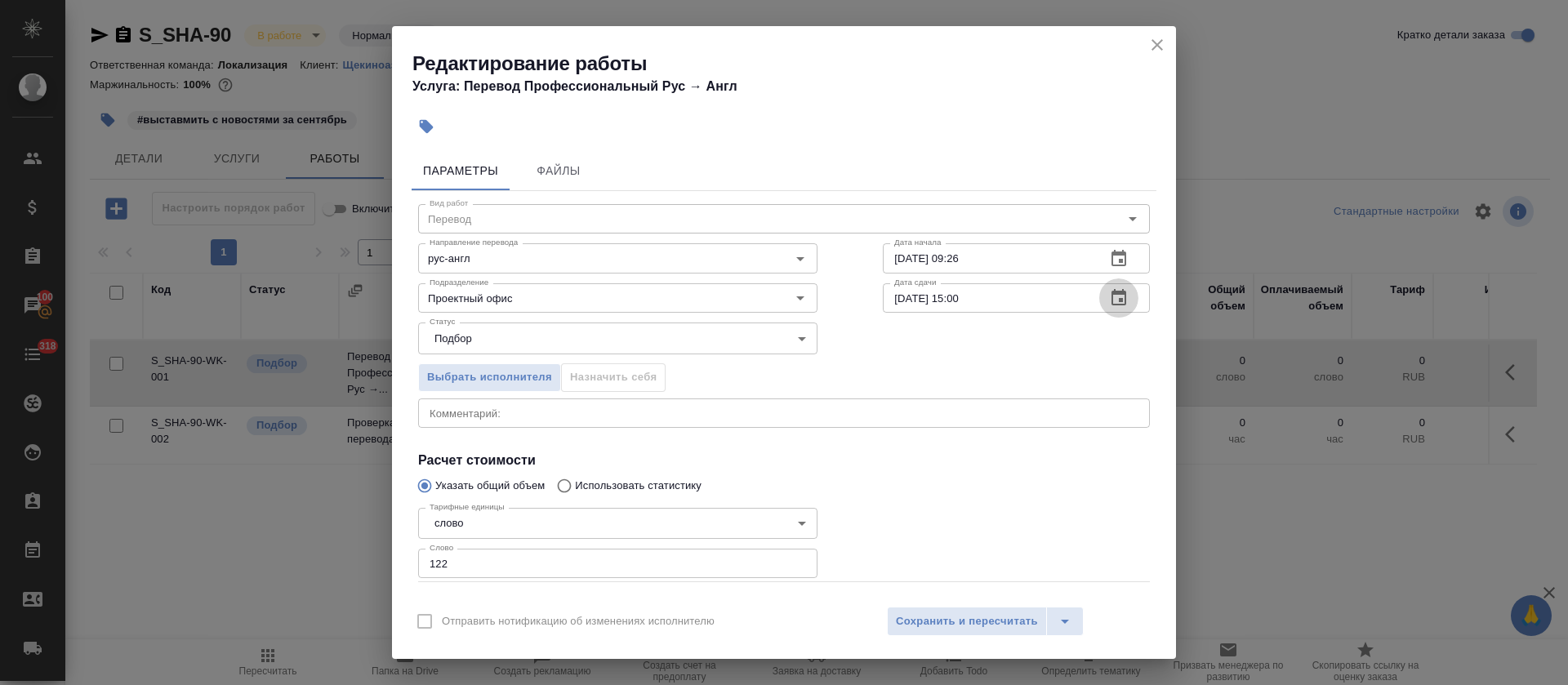
click at [1109, 305] on icon "button" at bounding box center [1119, 298] width 19 height 19
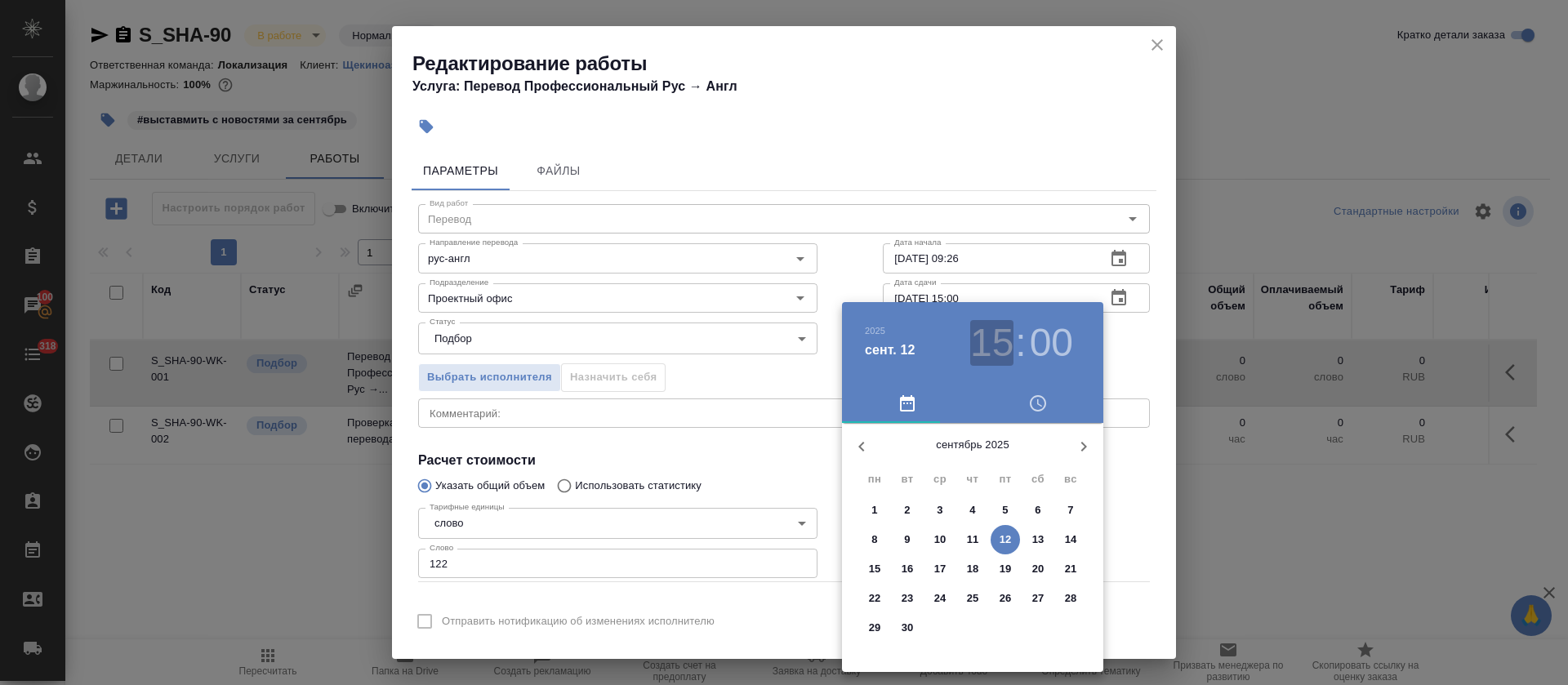
click at [1000, 345] on h3 "15" at bounding box center [992, 343] width 44 height 46
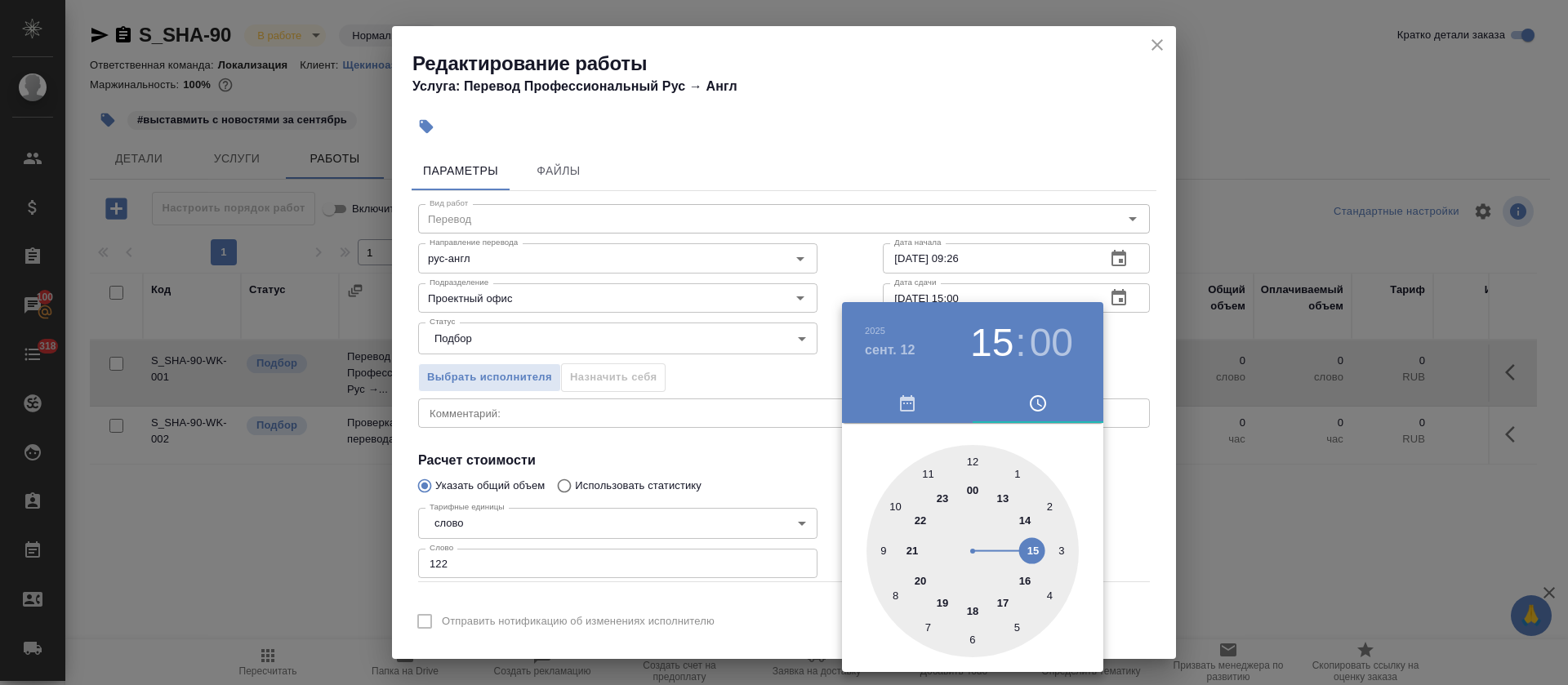
type input "12.09.2025 14:00"
click at [1027, 523] on div at bounding box center [973, 551] width 213 height 212
click at [789, 460] on div at bounding box center [784, 342] width 1568 height 685
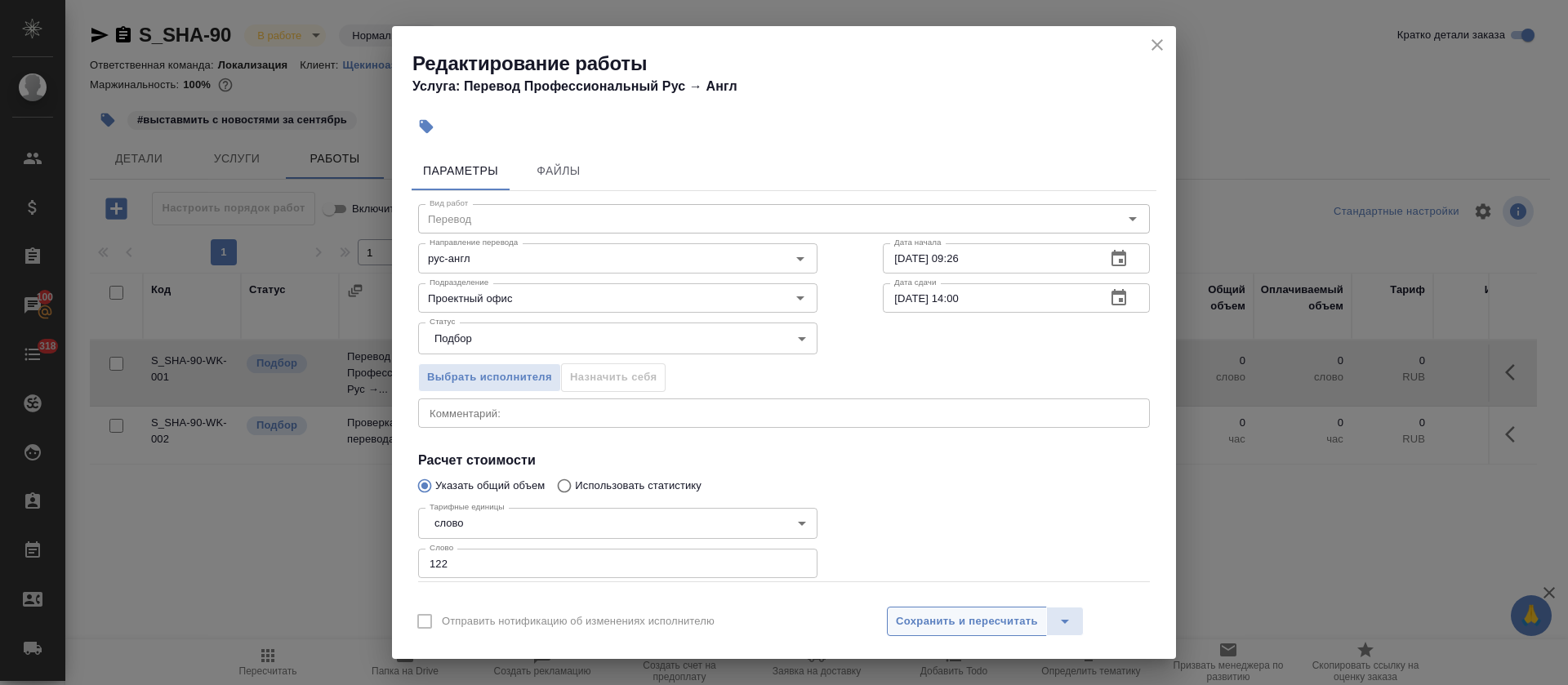
click at [918, 615] on span "Сохранить и пересчитать" at bounding box center [967, 621] width 142 height 18
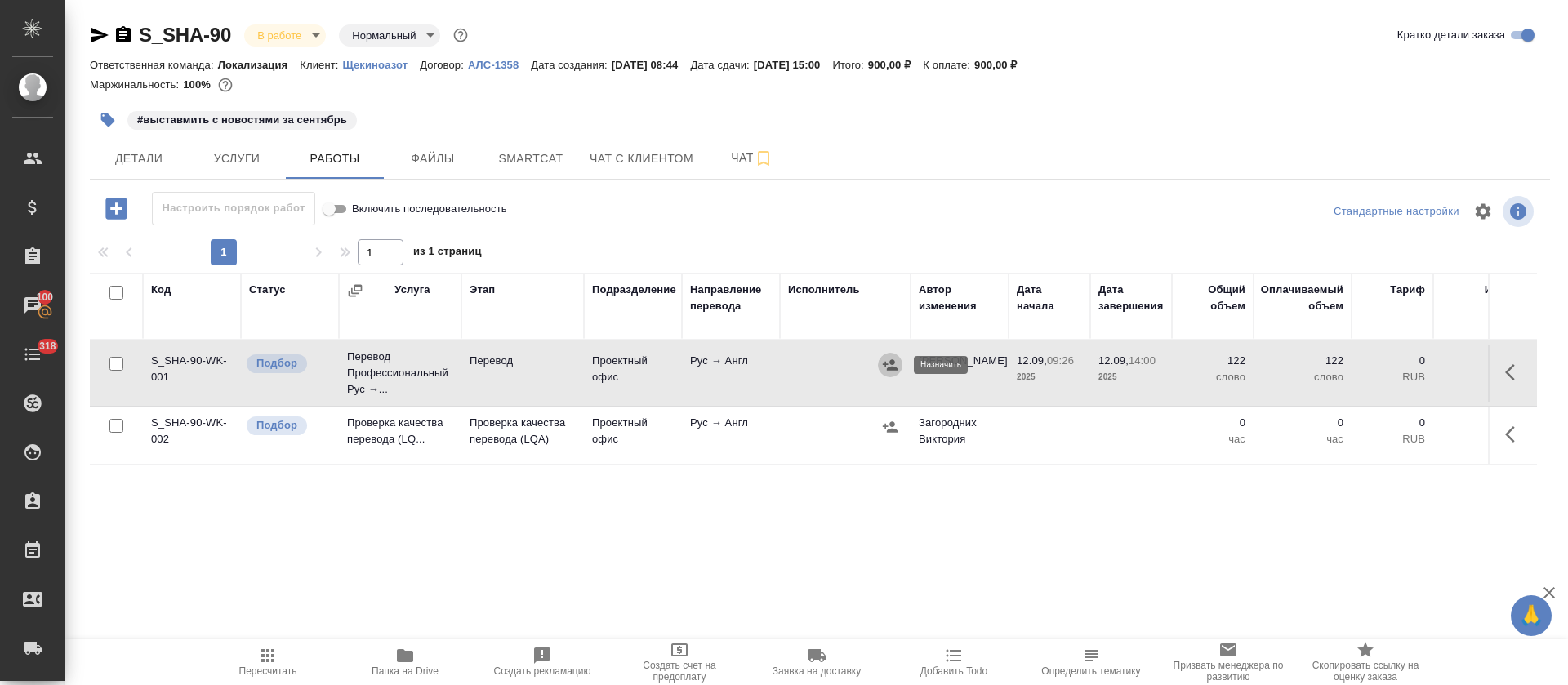
click at [889, 370] on icon "button" at bounding box center [890, 365] width 15 height 11
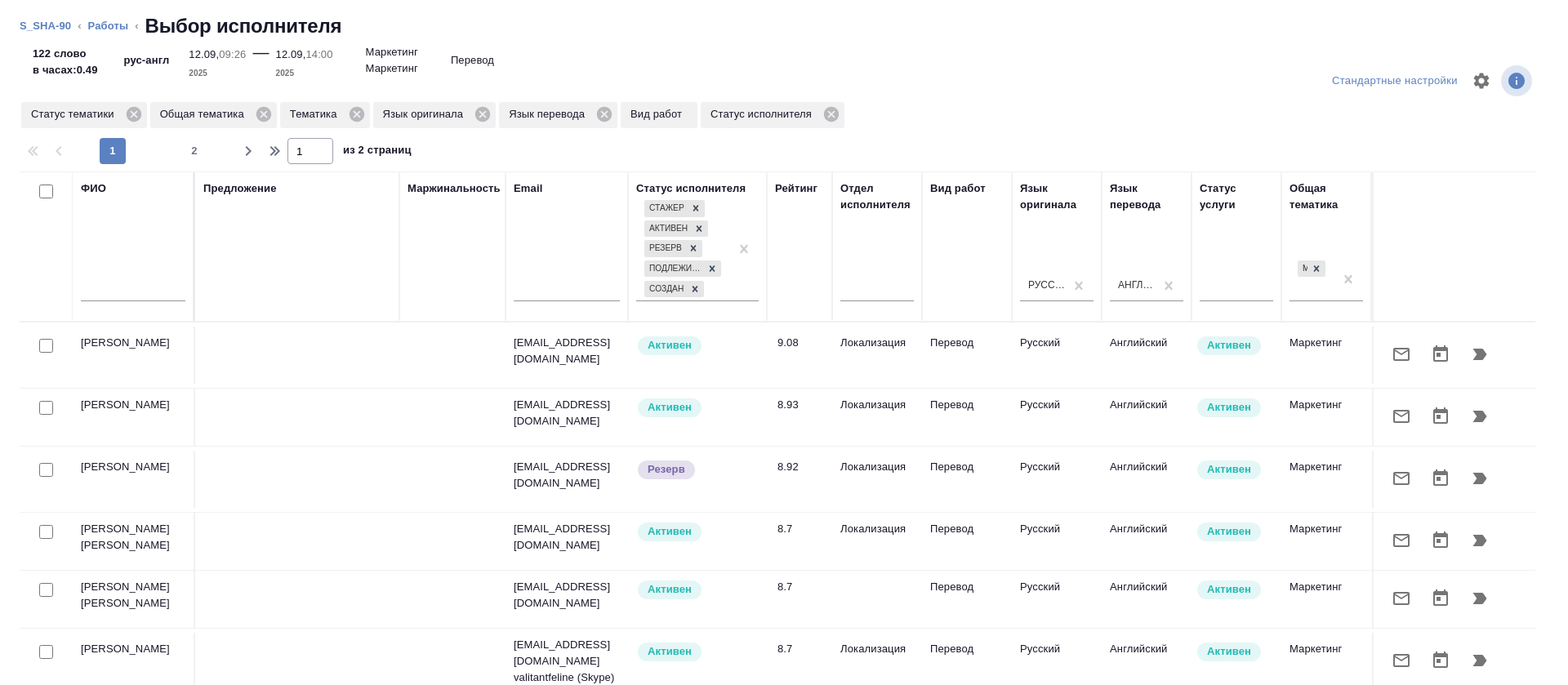
scroll to position [122, 0]
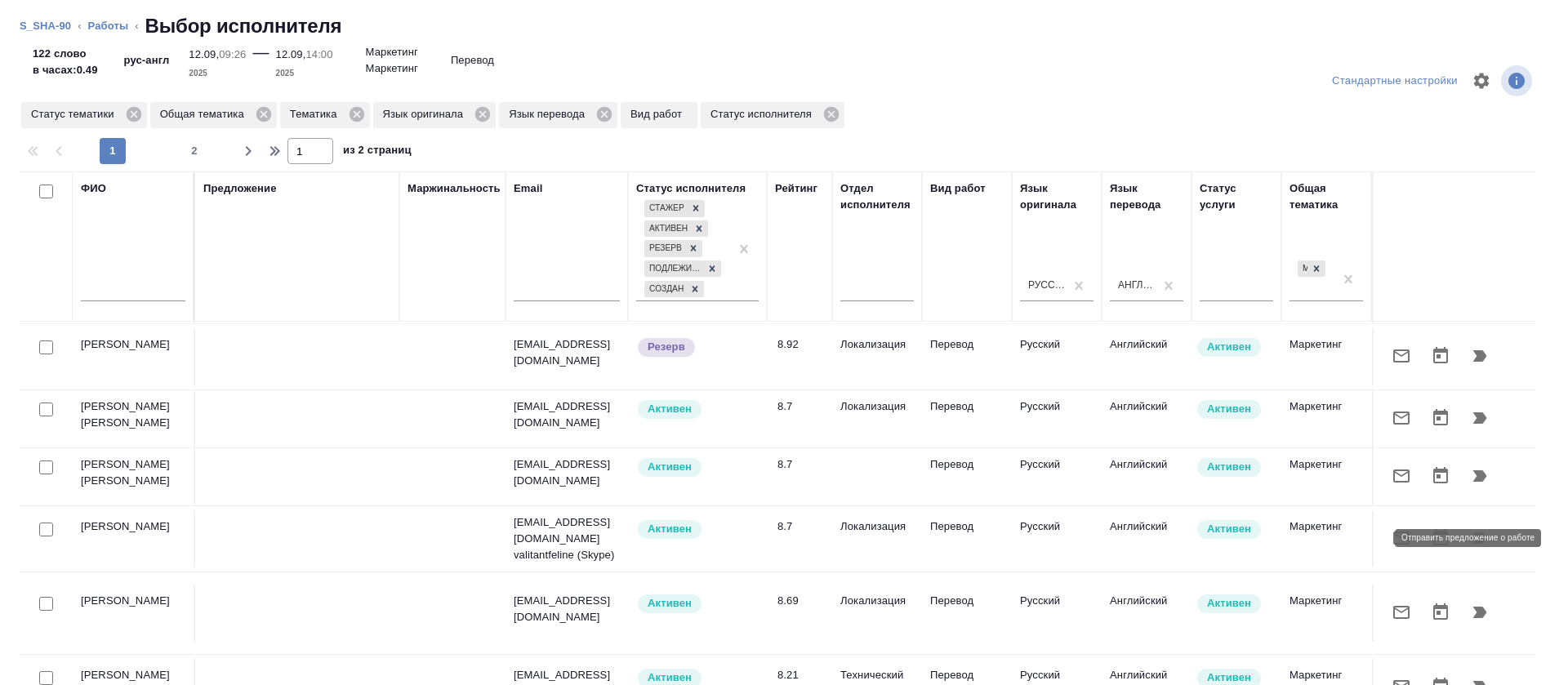
click at [1391, 535] on icon "button" at bounding box center [1401, 538] width 19 height 19
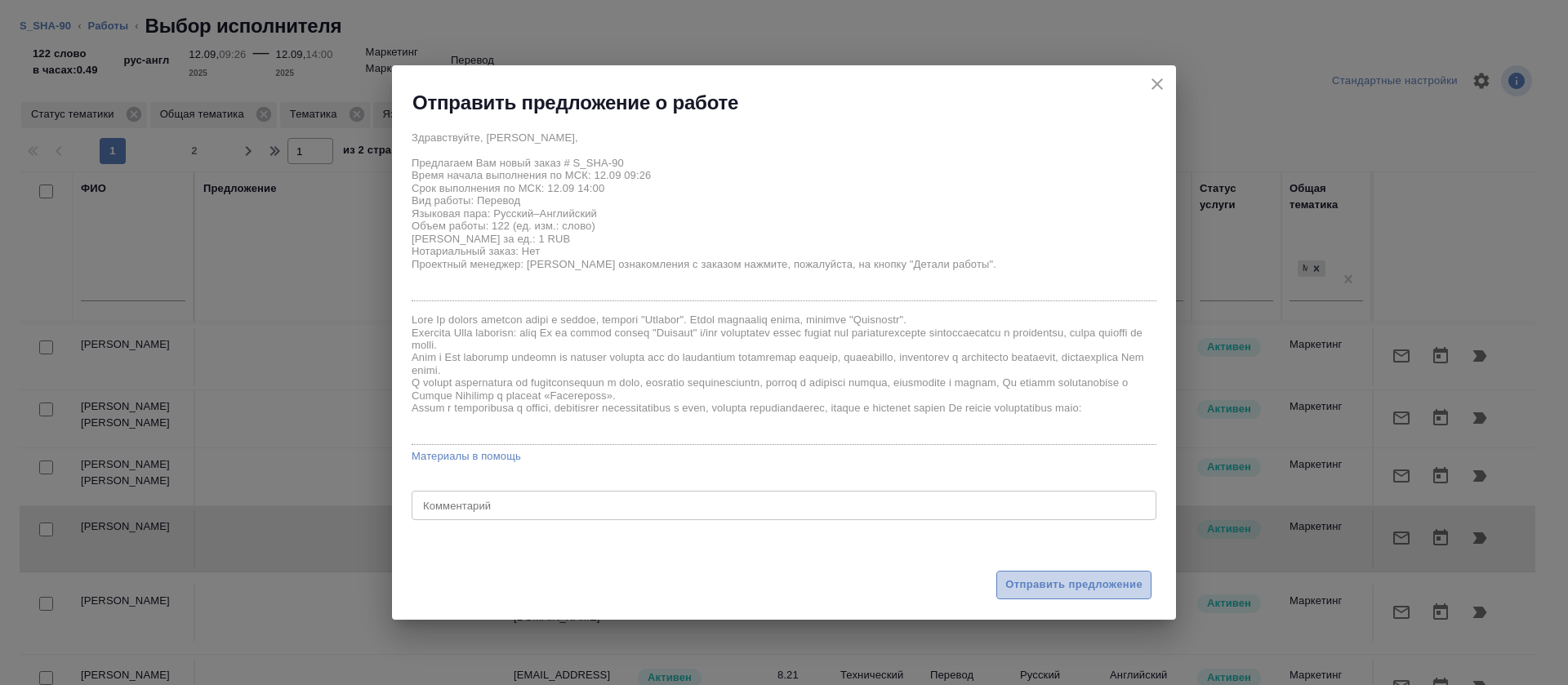
click at [1015, 579] on span "Отправить предложение" at bounding box center [1074, 585] width 137 height 18
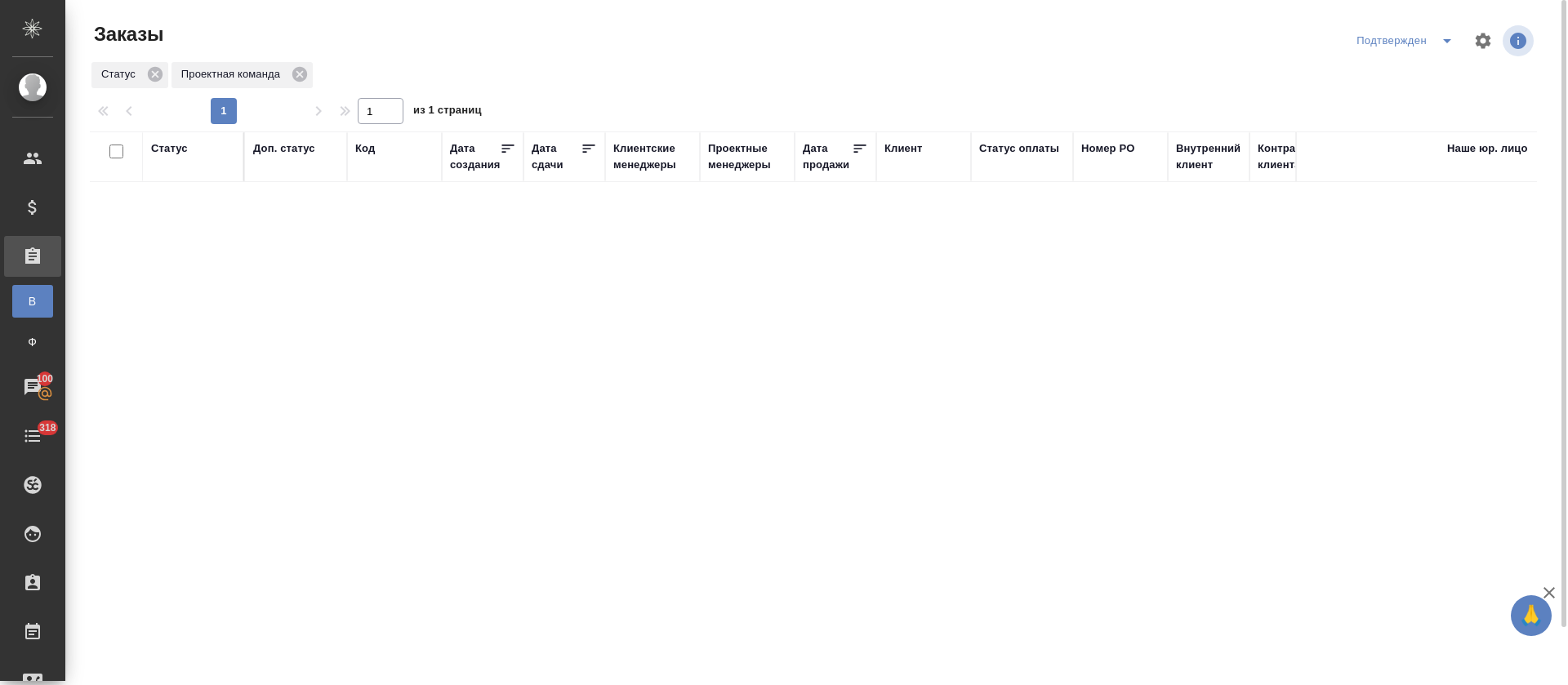
click at [793, 41] on icon "split button" at bounding box center [1447, 40] width 19 height 19
click at [793, 187] on li "Неподтвержденные заказы" at bounding box center [1407, 177] width 173 height 26
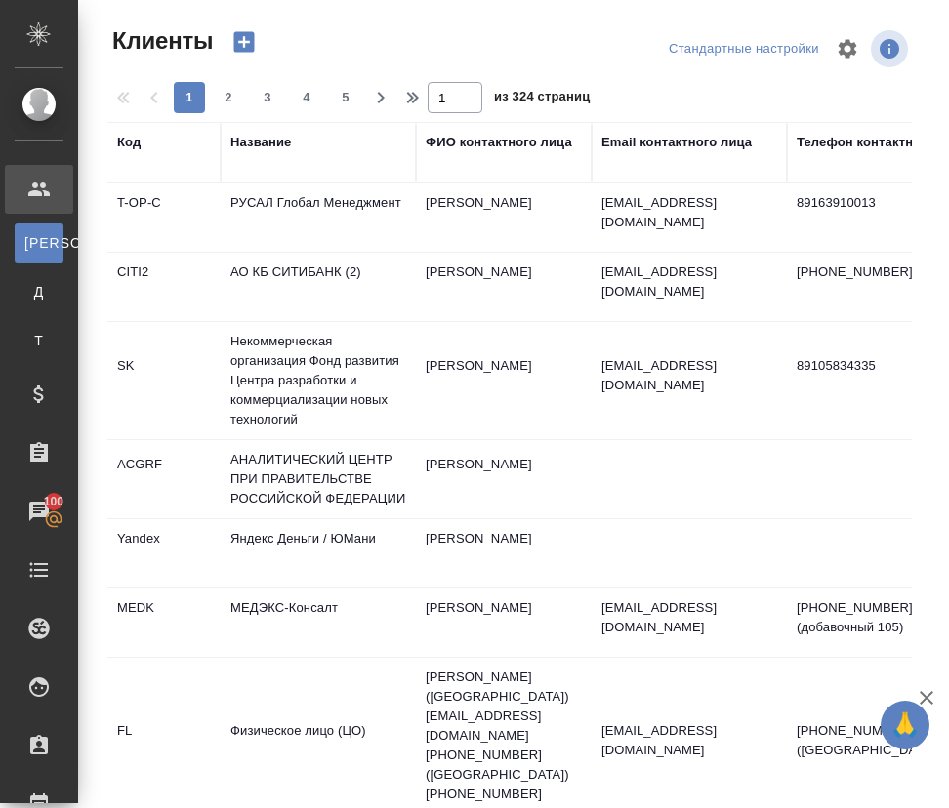
select select "RU"
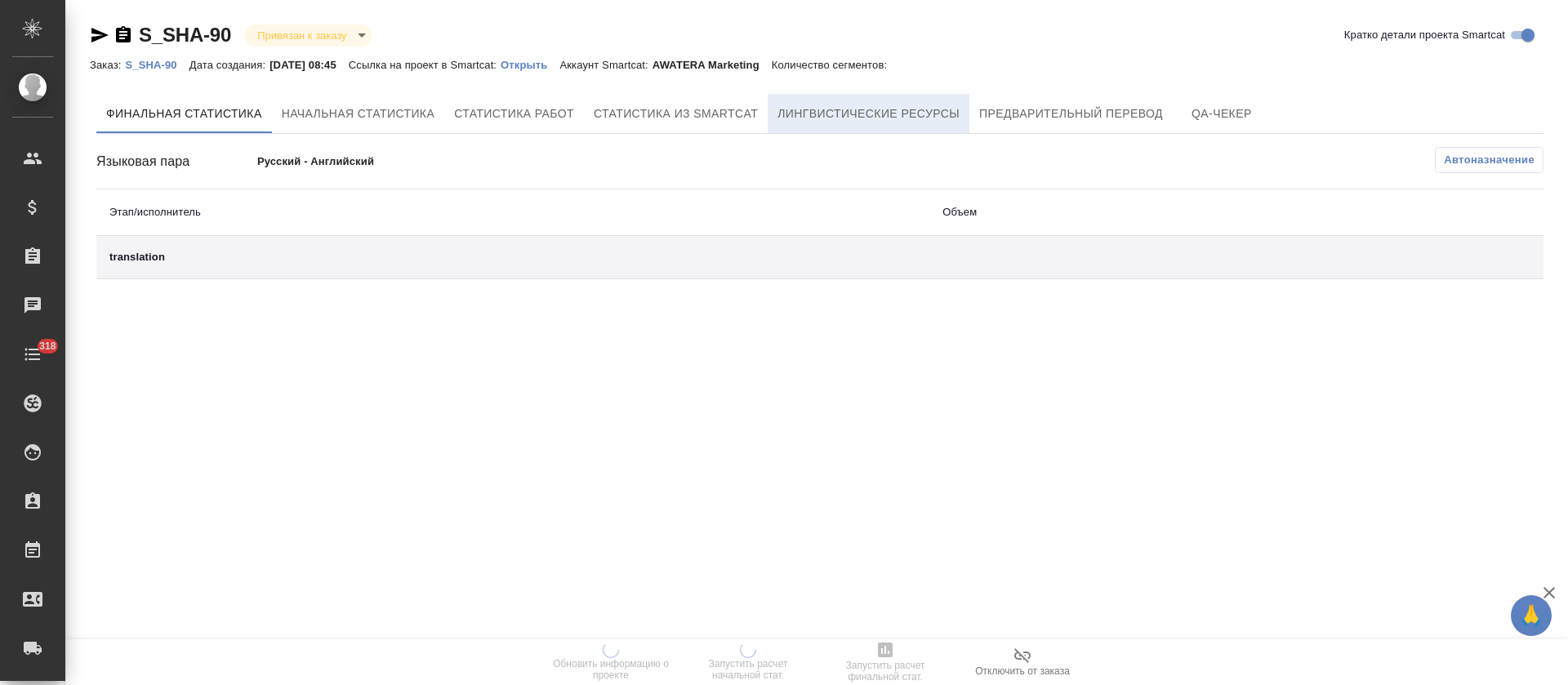
click at [943, 119] on span "Лингвистические ресурсы" at bounding box center [869, 114] width 182 height 20
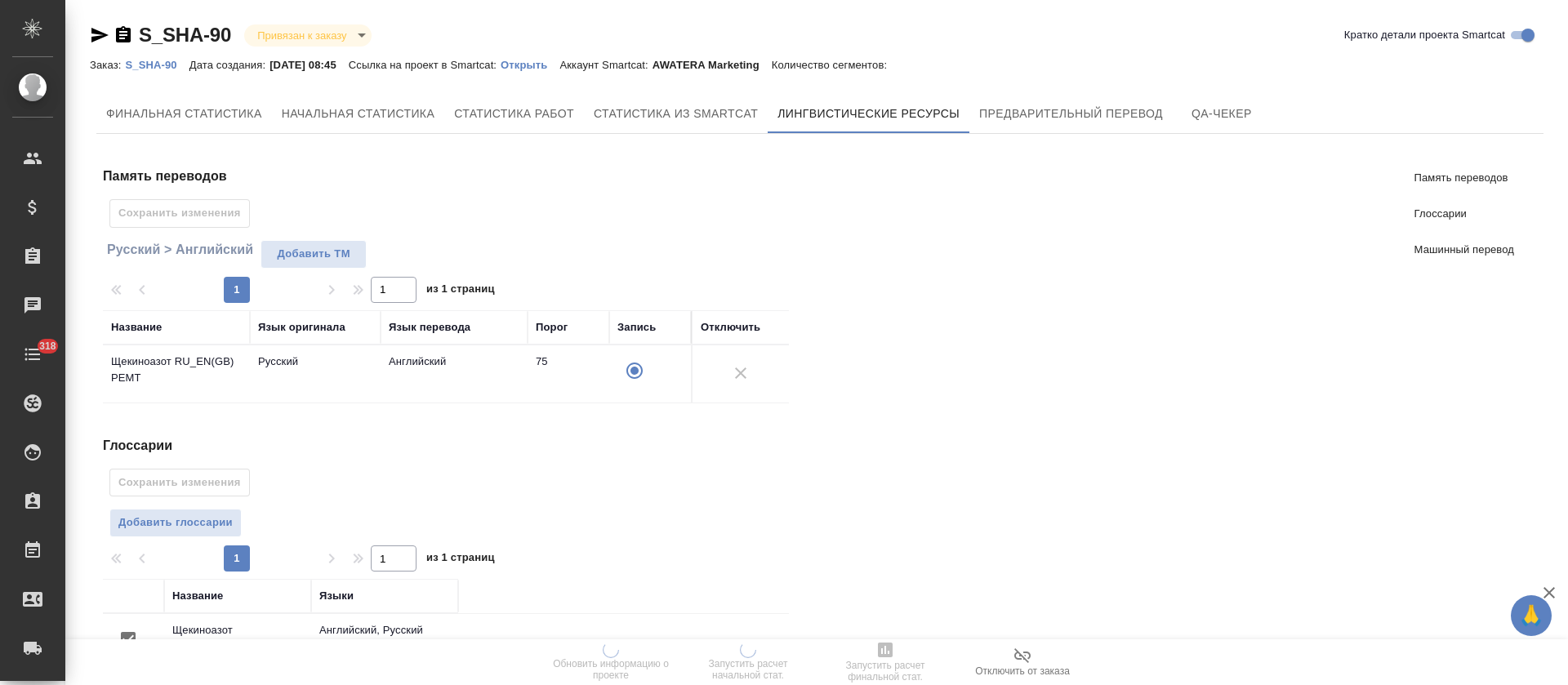
scroll to position [295, 0]
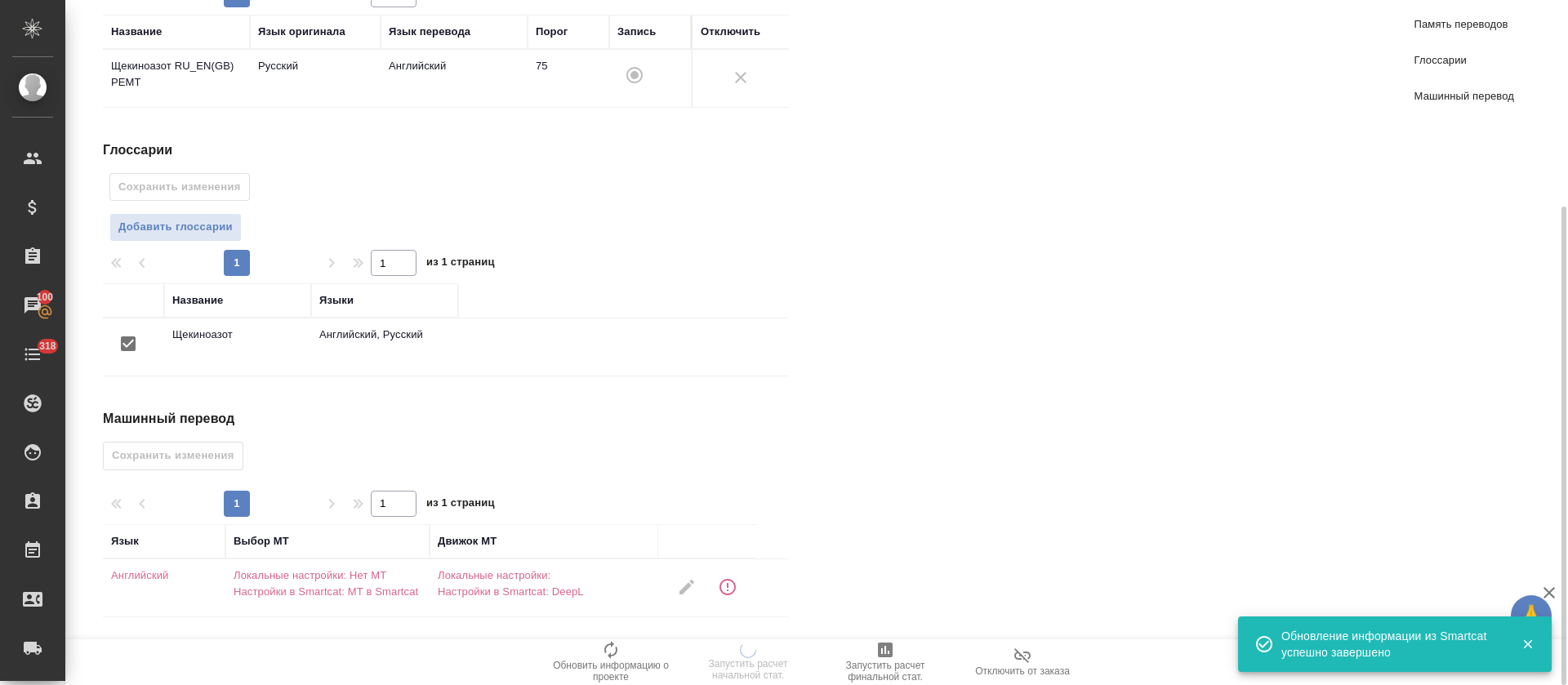
click at [722, 582] on icon "button" at bounding box center [727, 586] width 19 height 19
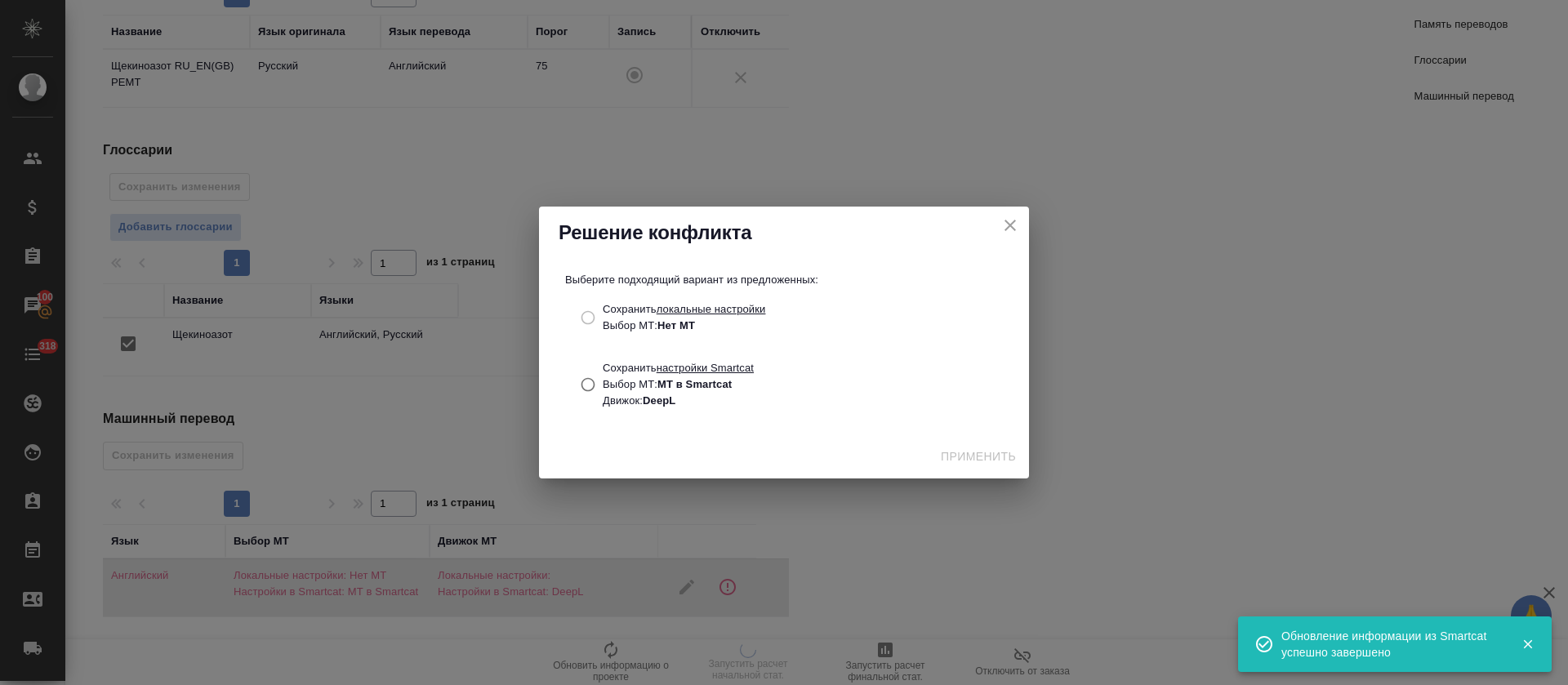
click at [645, 401] on b "DeepL" at bounding box center [658, 400] width 33 height 13
click at [602, 400] on input "Сохранить настройки Smartcat Выбор МТ: МТ в Smartcat Движок: DeepL" at bounding box center [587, 384] width 30 height 31
radio input "true"
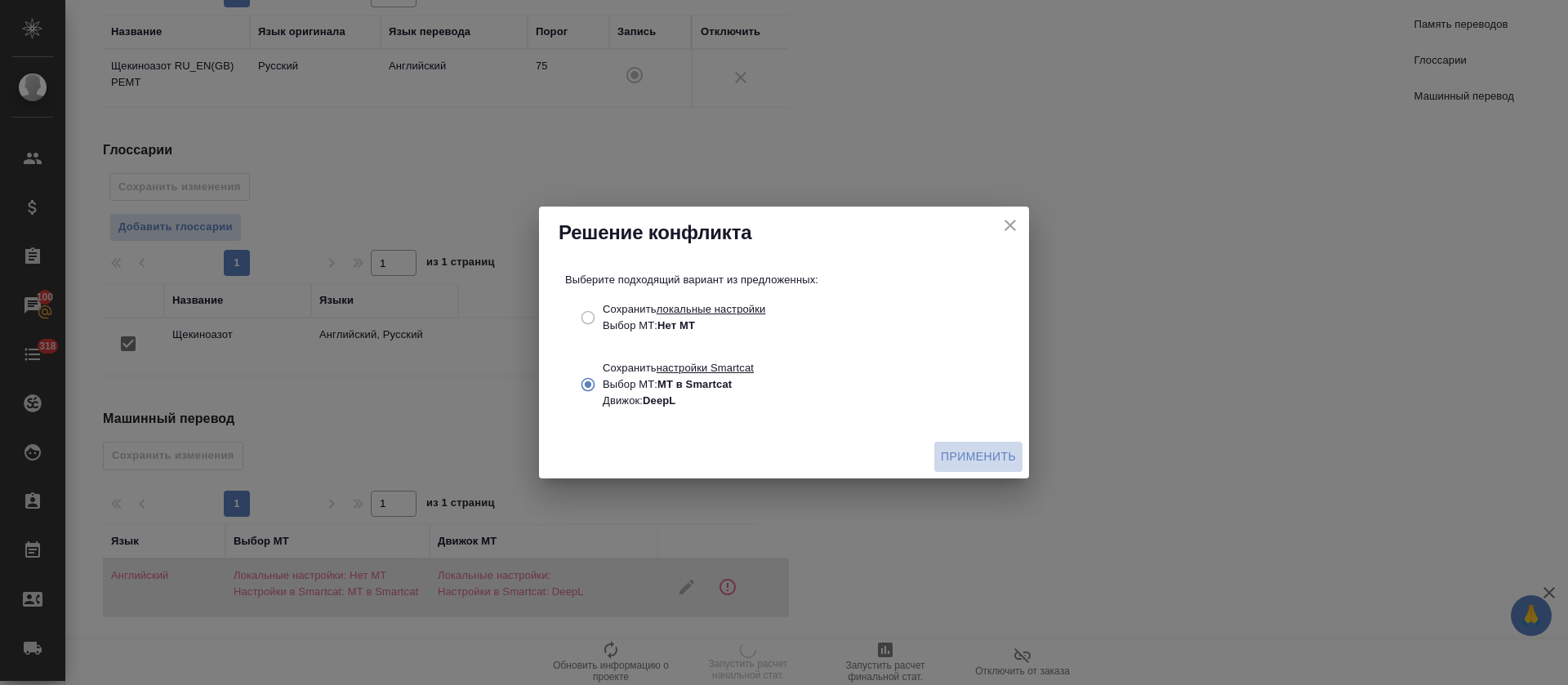
click at [998, 460] on span "Применить" at bounding box center [979, 457] width 75 height 20
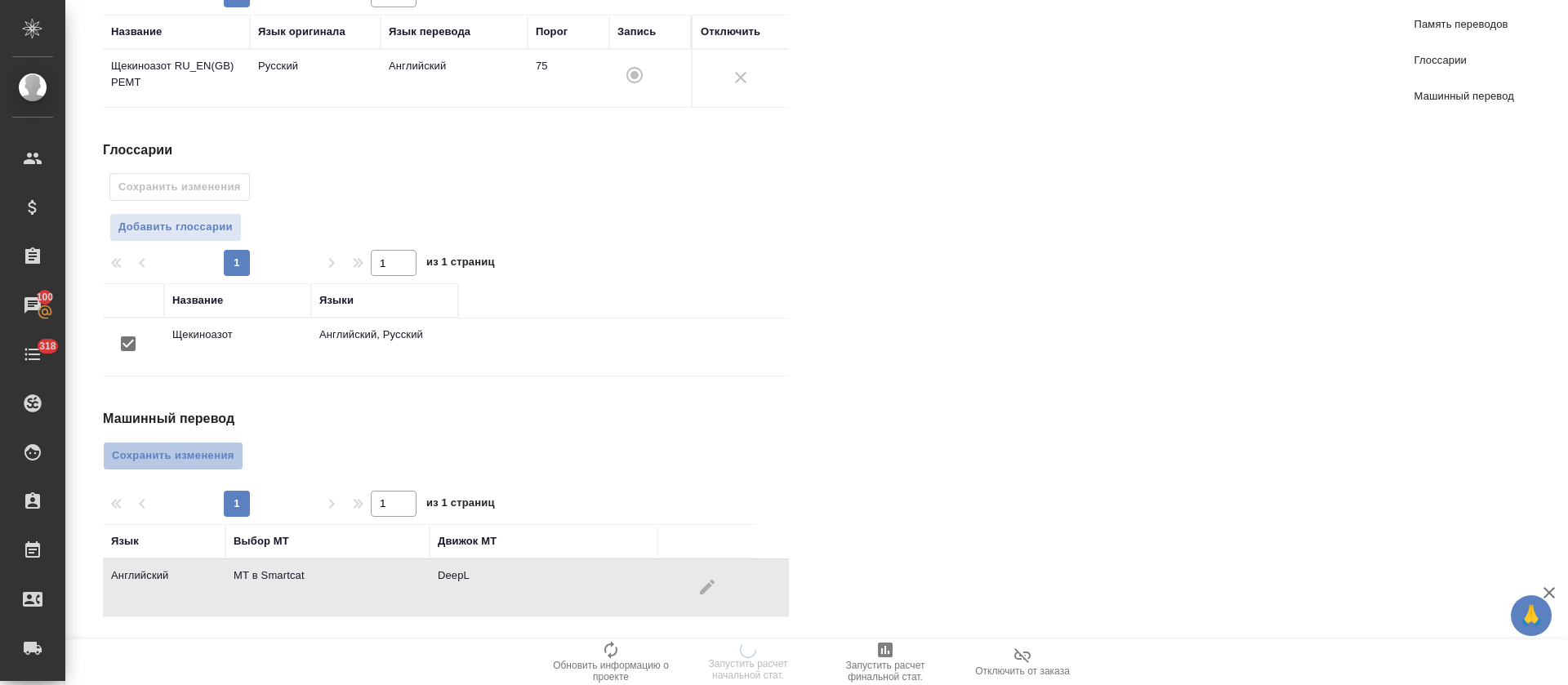
drag, startPoint x: 212, startPoint y: 452, endPoint x: 895, endPoint y: 460, distance: 683.0
click at [212, 454] on span "Сохранить изменения" at bounding box center [173, 456] width 122 height 18
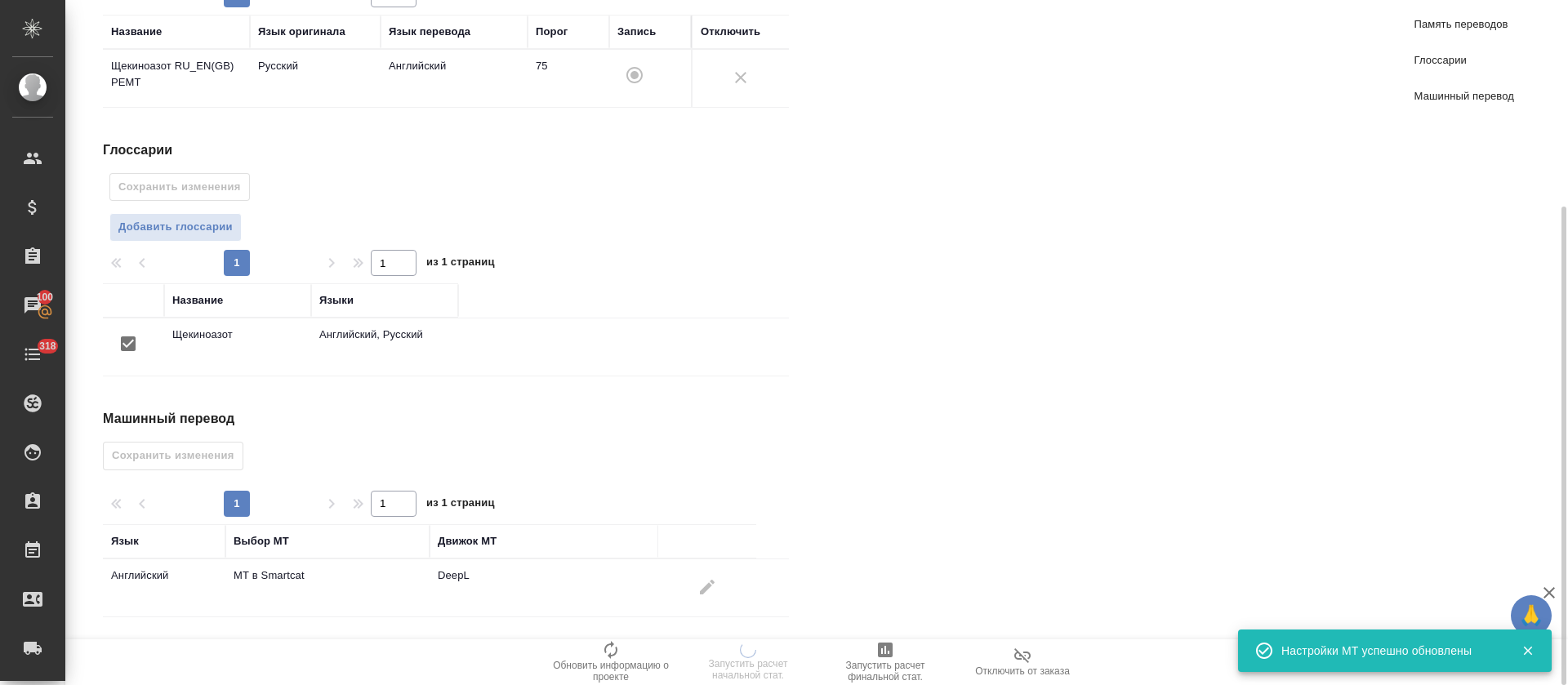
scroll to position [0, 0]
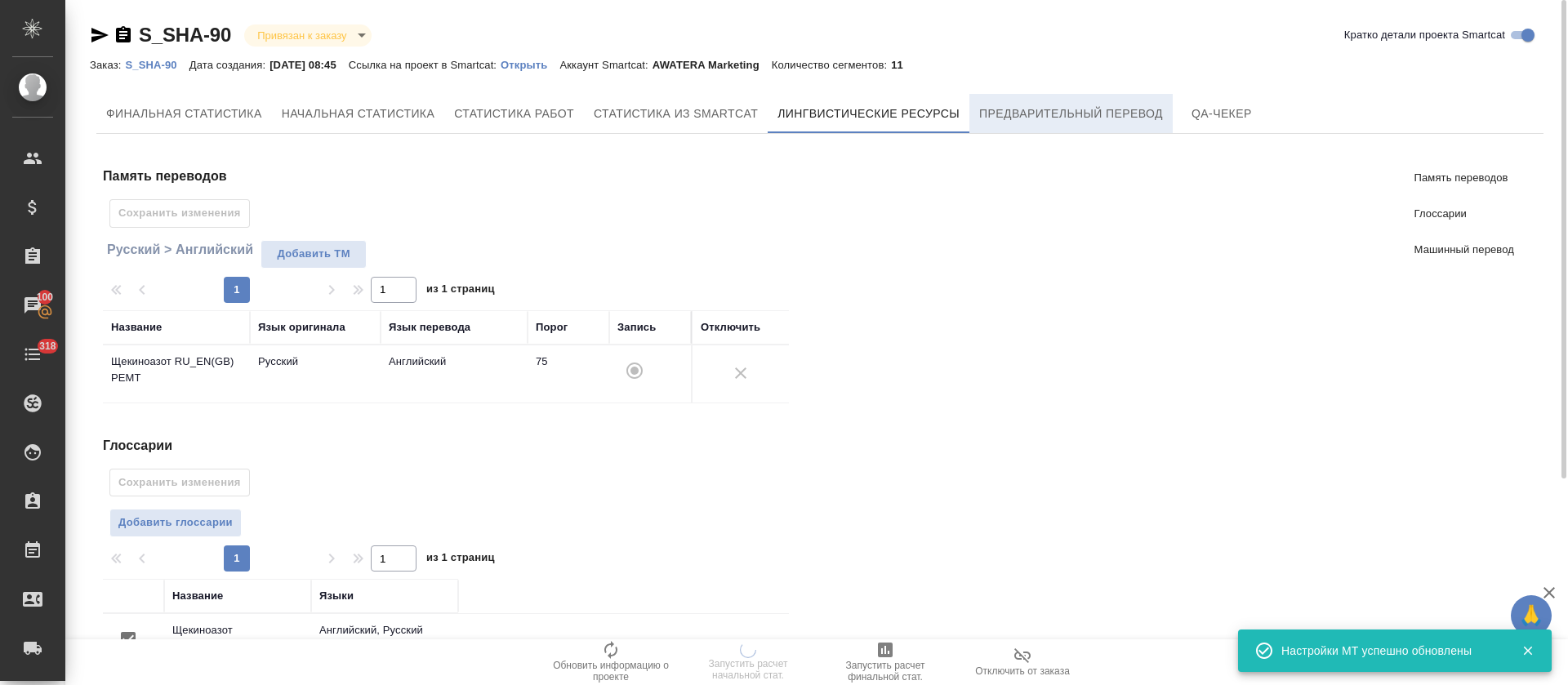
click at [1027, 97] on button "Предварительный перевод" at bounding box center [1071, 113] width 203 height 39
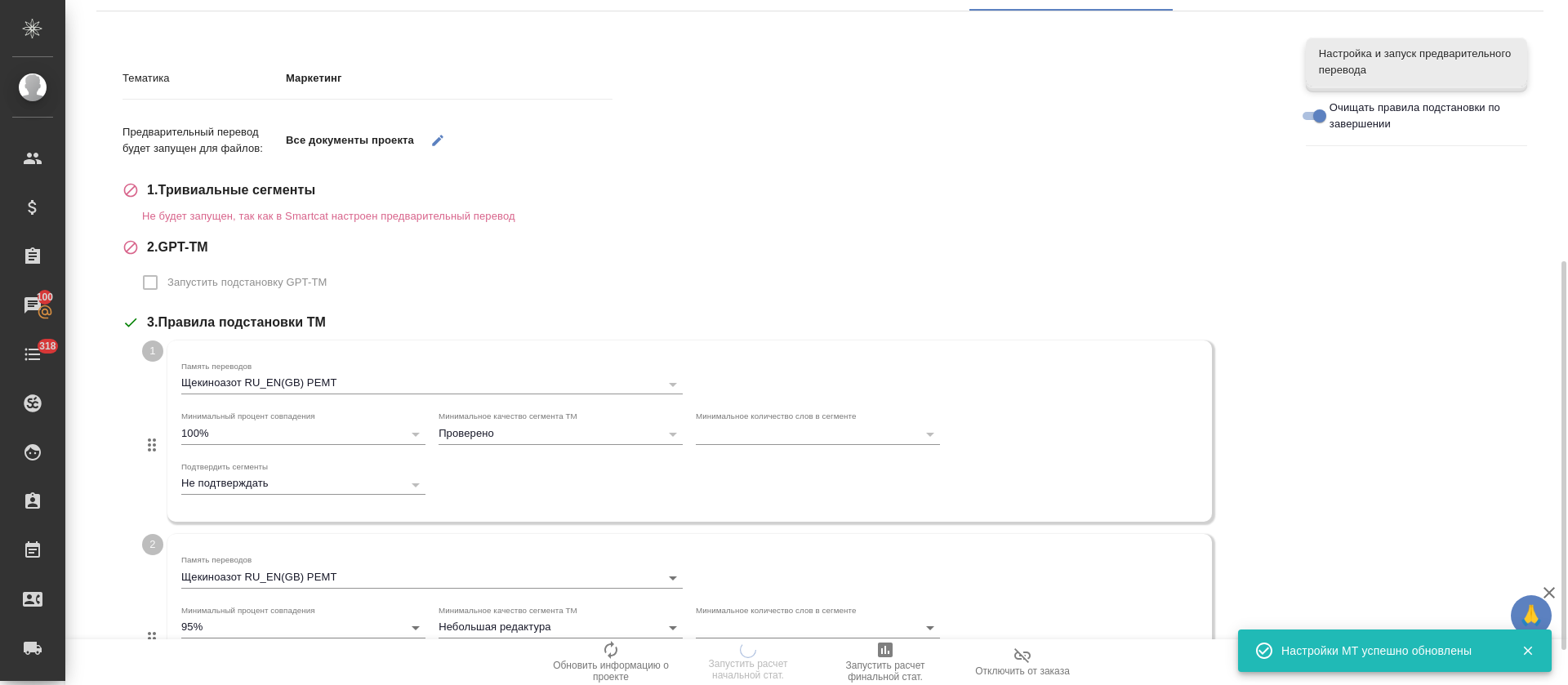
scroll to position [522, 0]
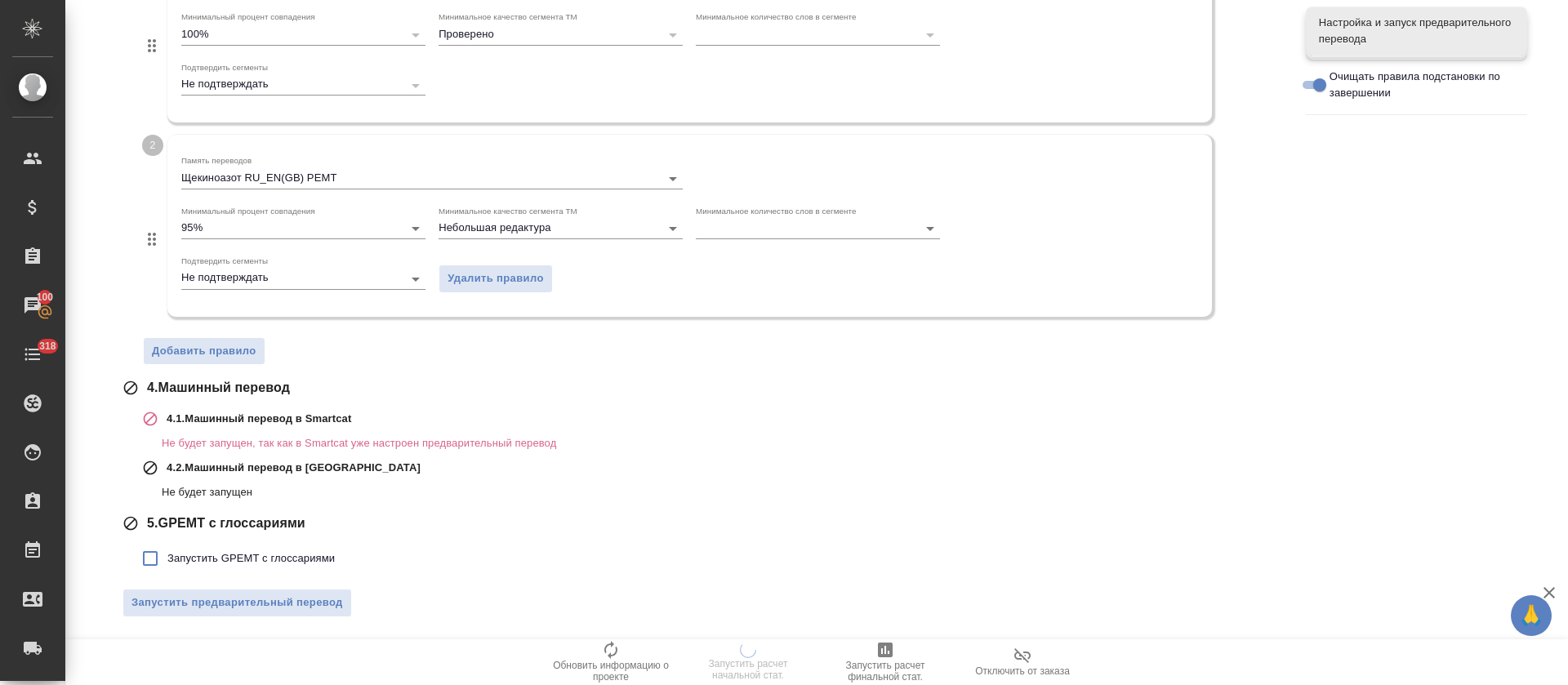
click at [320, 555] on span "Запустить GPEMT с глоссариями" at bounding box center [251, 559] width 167 height 17
click at [167, 555] on input "Запустить GPEMT с глоссариями" at bounding box center [150, 558] width 34 height 34
checkbox input "true"
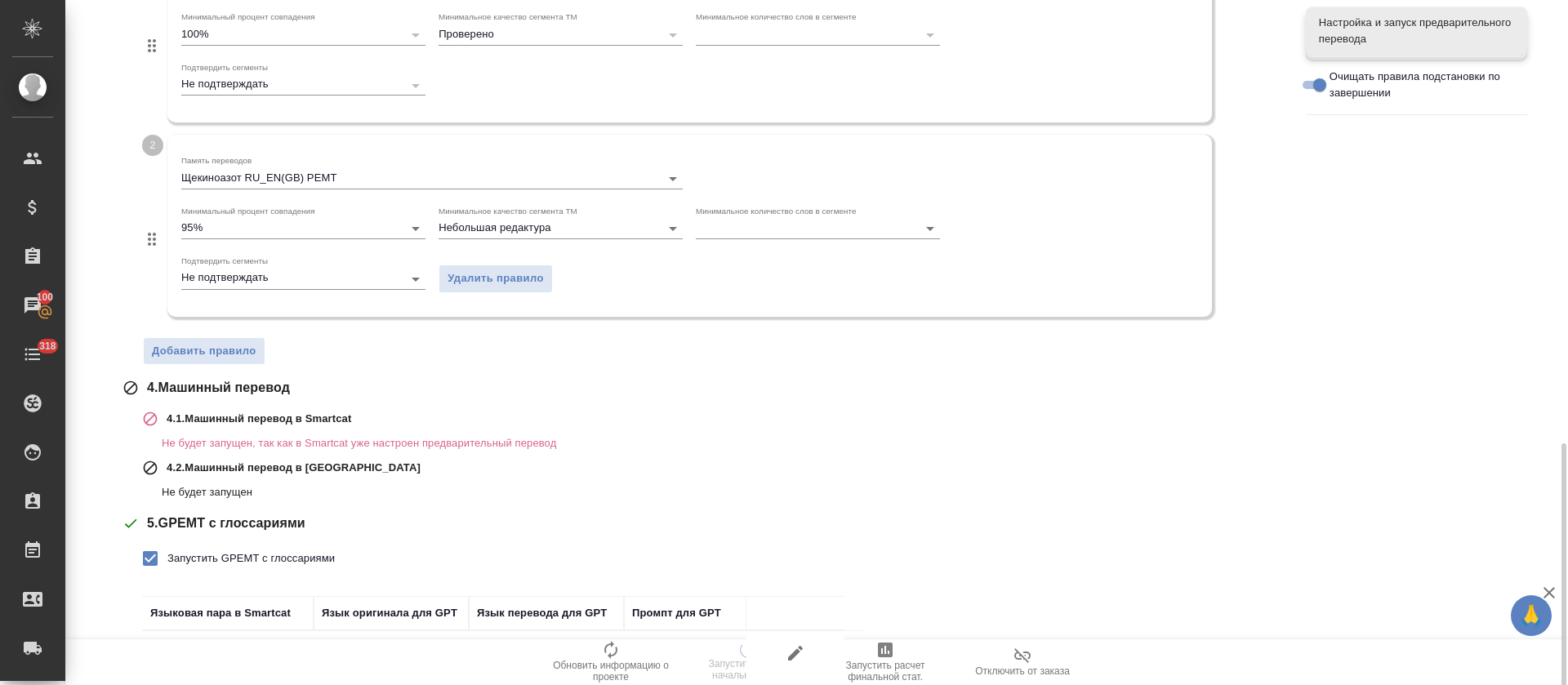
scroll to position [635, 0]
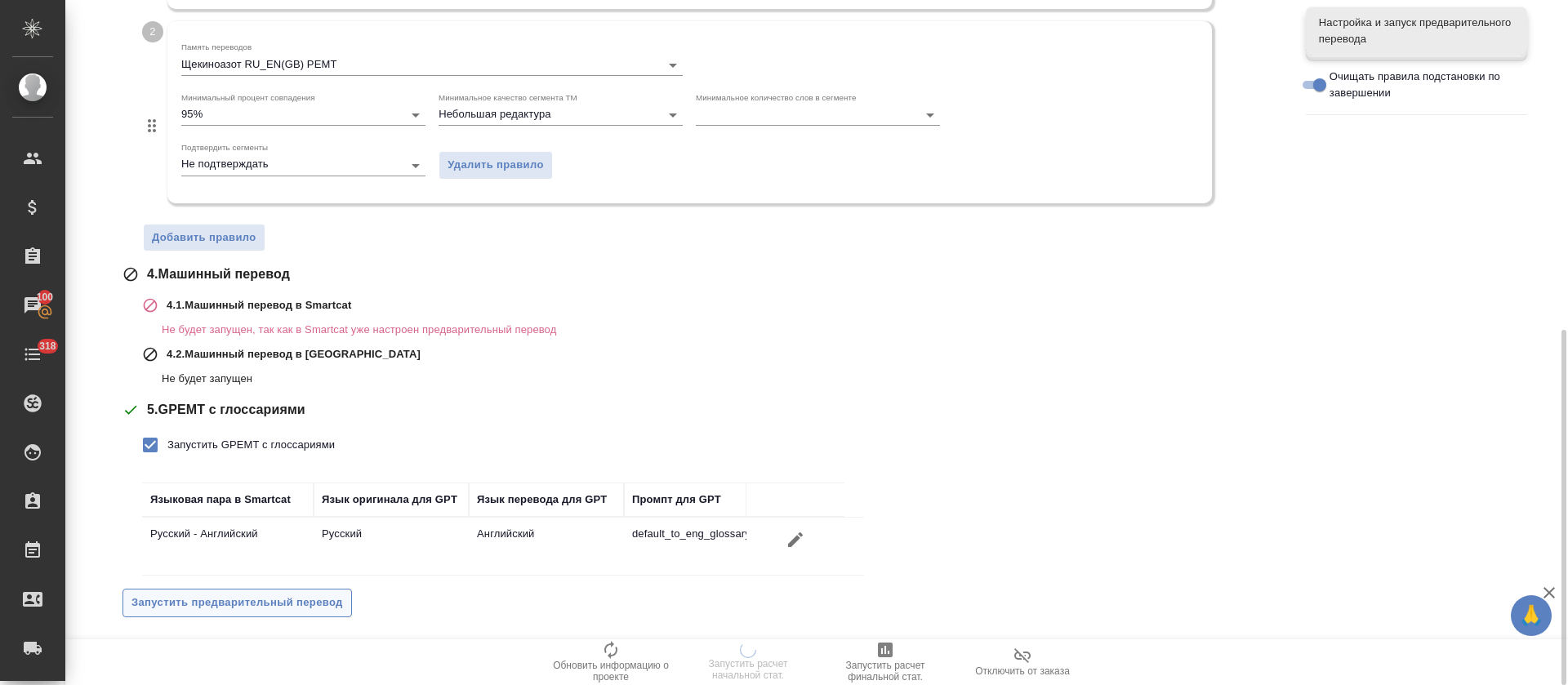
click at [292, 602] on span "Запустить предварительный перевод" at bounding box center [237, 603] width 212 height 18
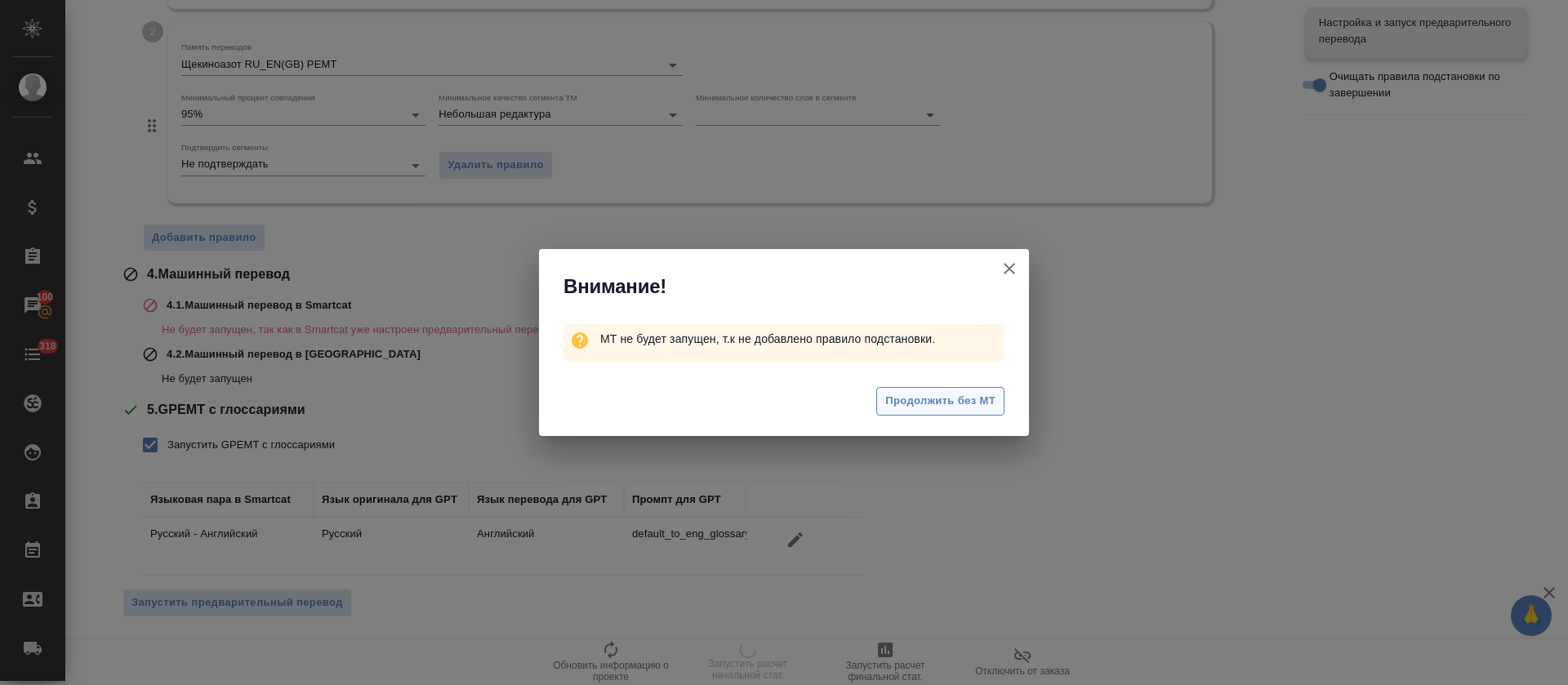
click at [952, 401] on span "Продолжить без МТ" at bounding box center [940, 401] width 110 height 18
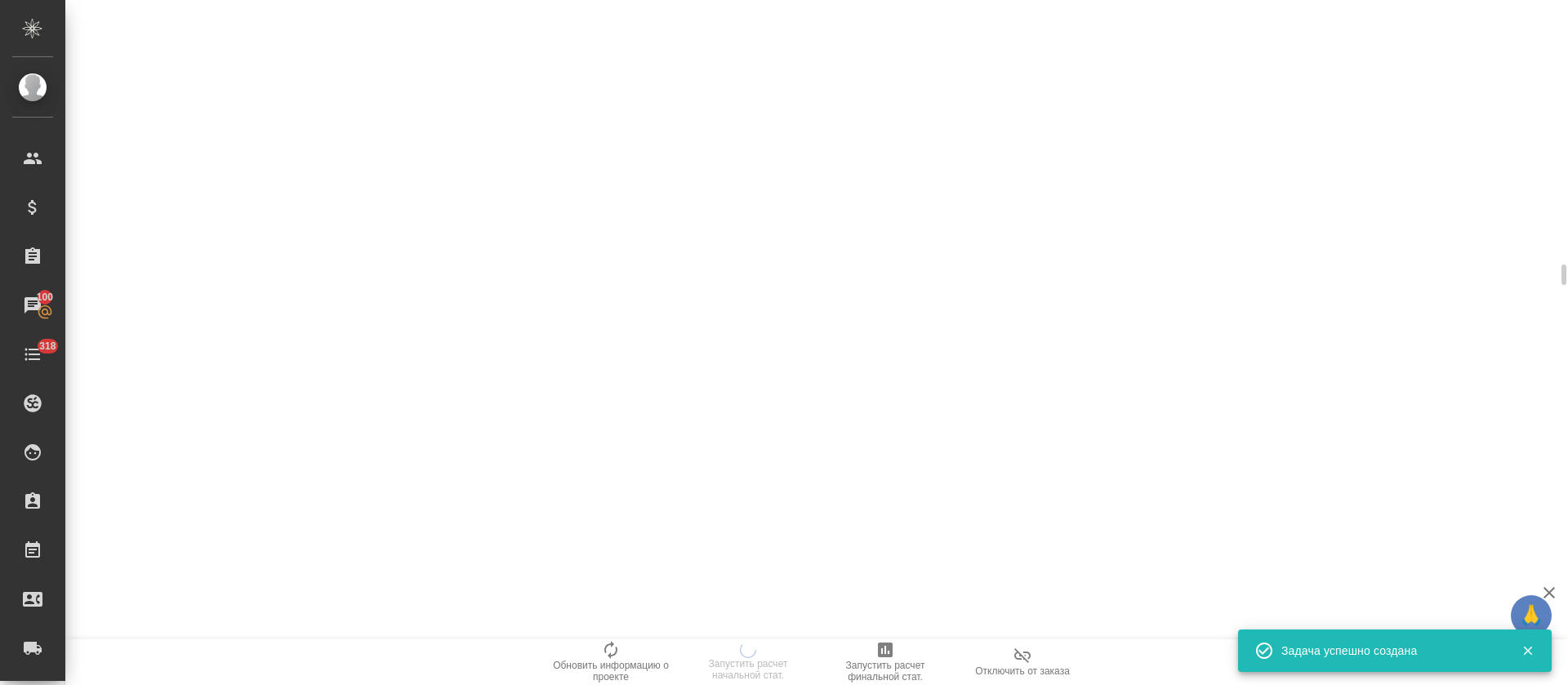
scroll to position [435, 0]
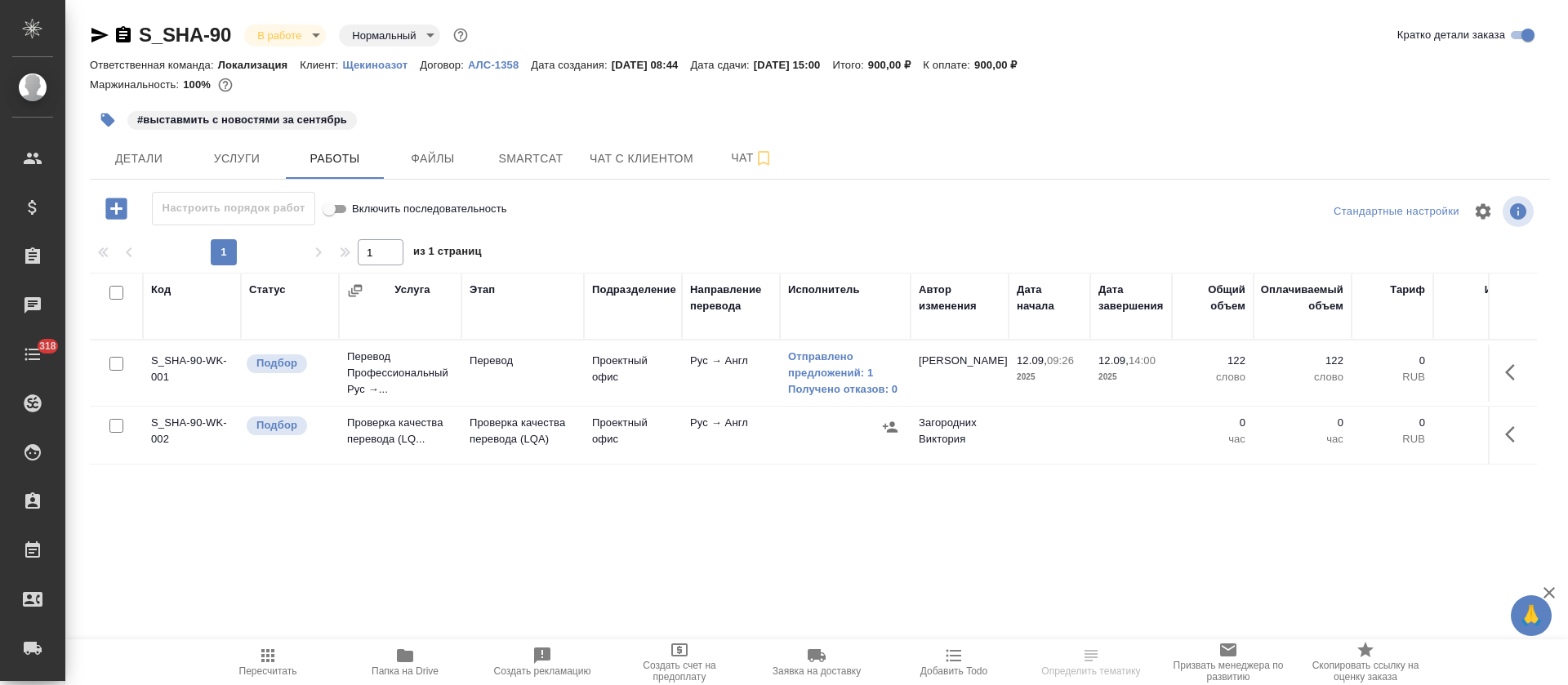
click at [853, 508] on div "Код Статус Услуга Этап Подразделение Направление перевода Исполнитель Автор изм…" at bounding box center [813, 456] width 1448 height 367
click at [819, 376] on link "Отправлено предложений: 1" at bounding box center [845, 365] width 115 height 33
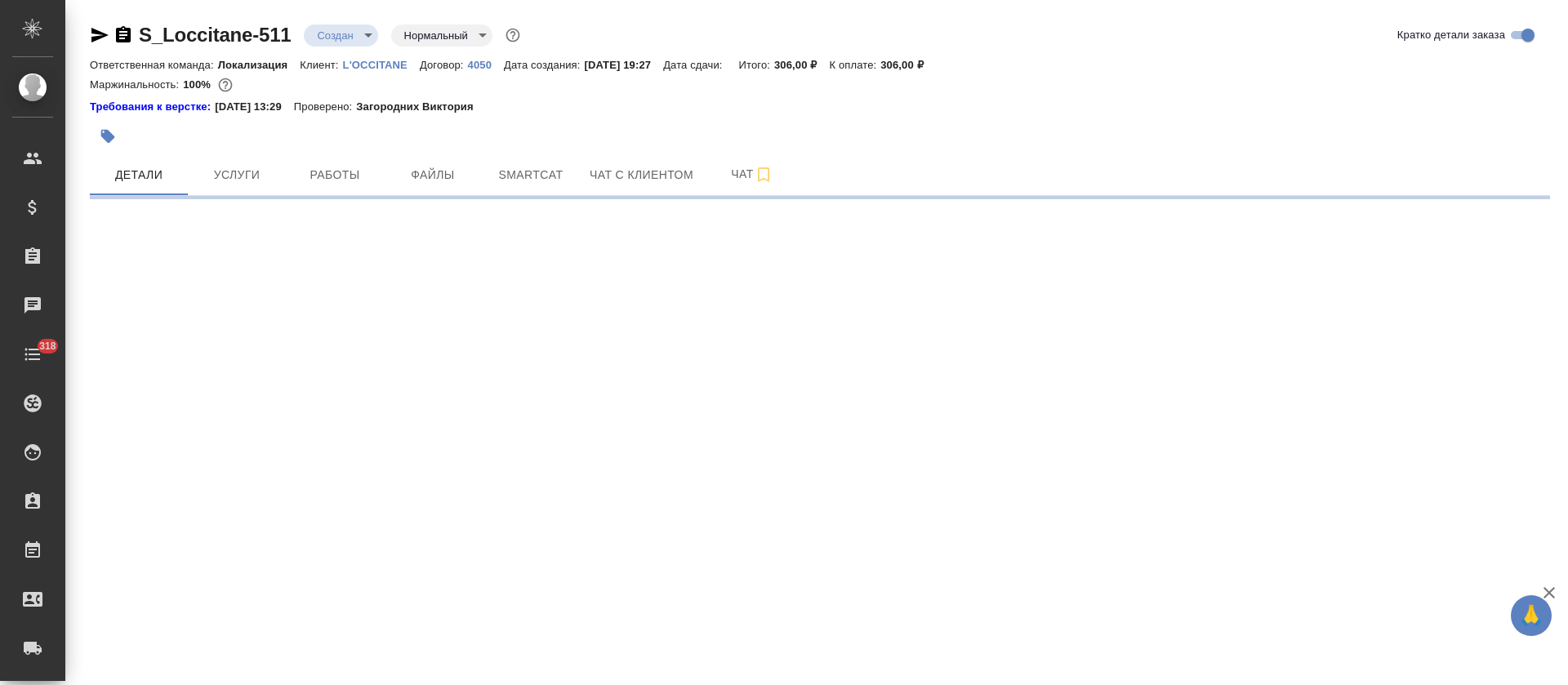
select select "RU"
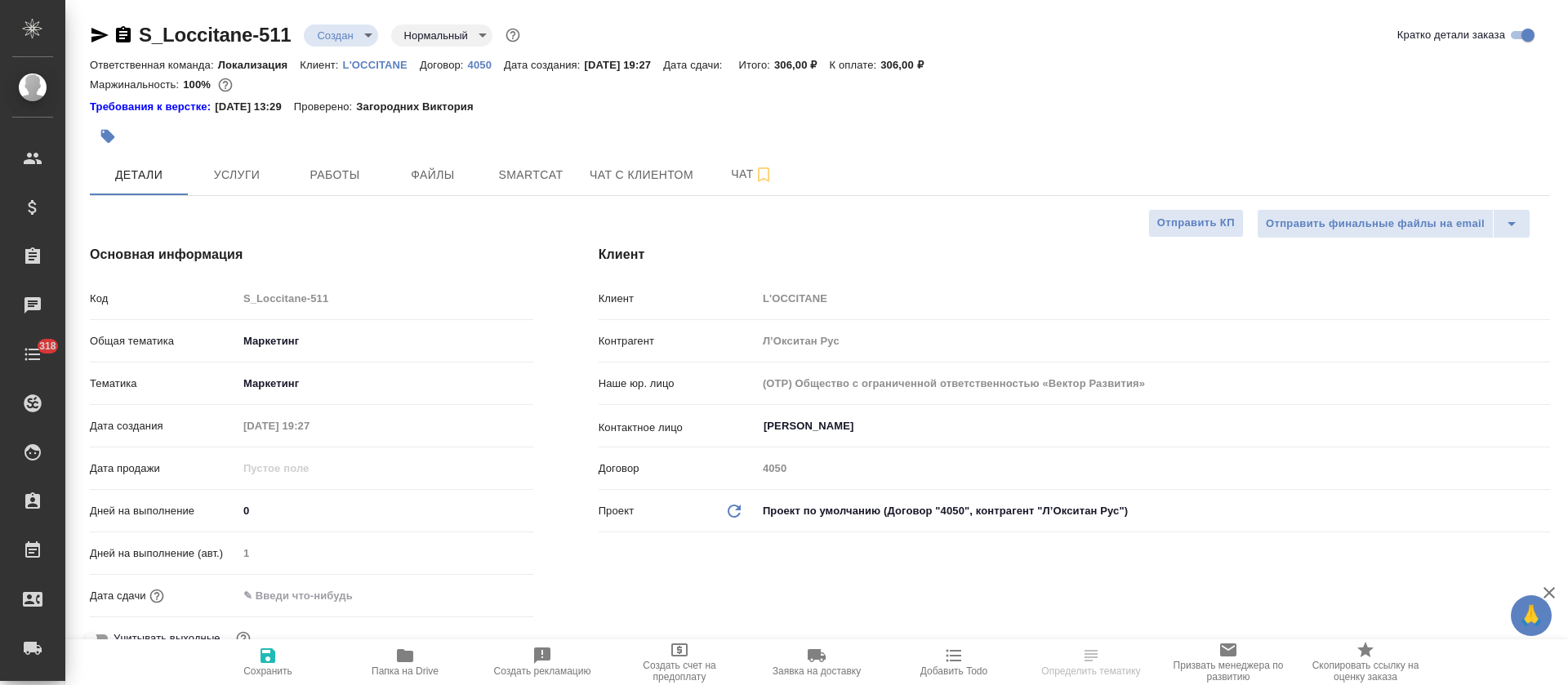
type textarea "x"
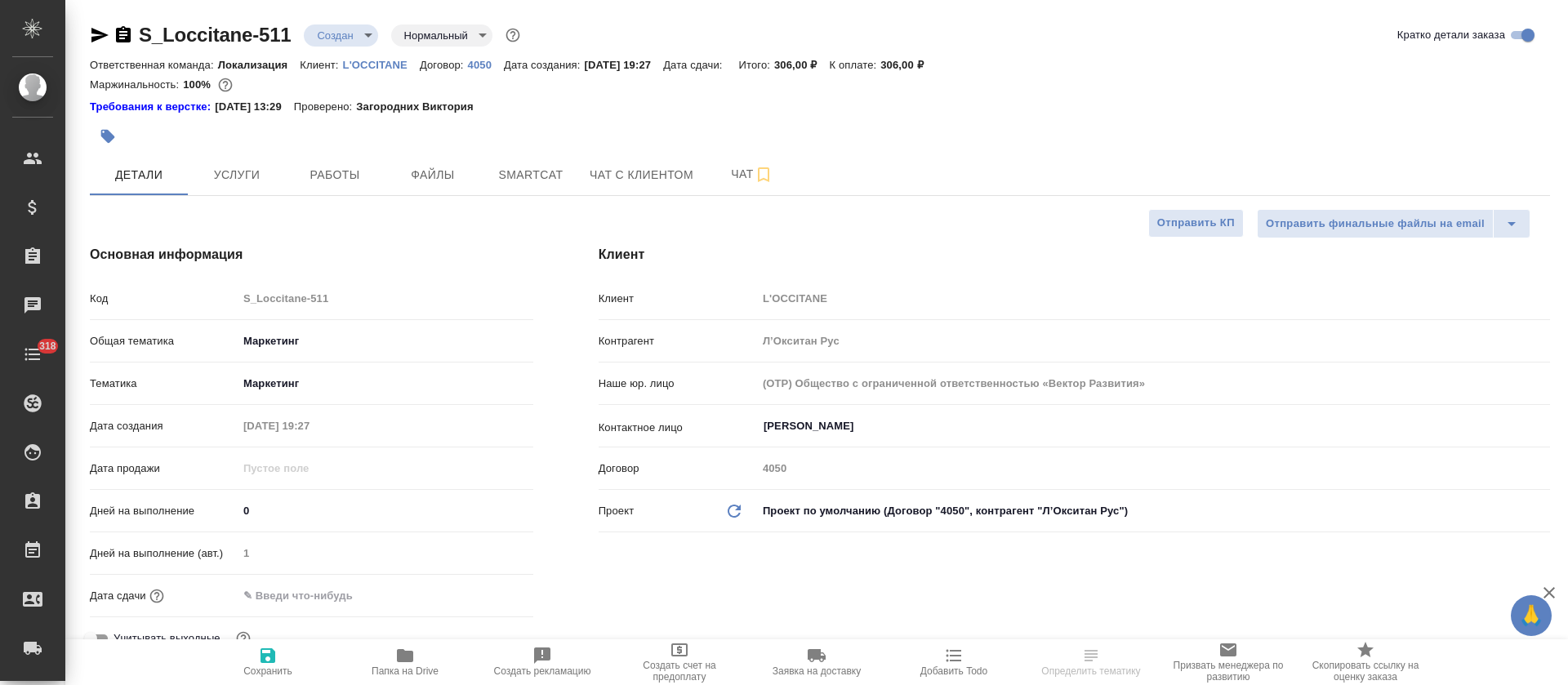
type textarea "x"
click at [266, 186] on button "Услуги" at bounding box center [237, 174] width 98 height 41
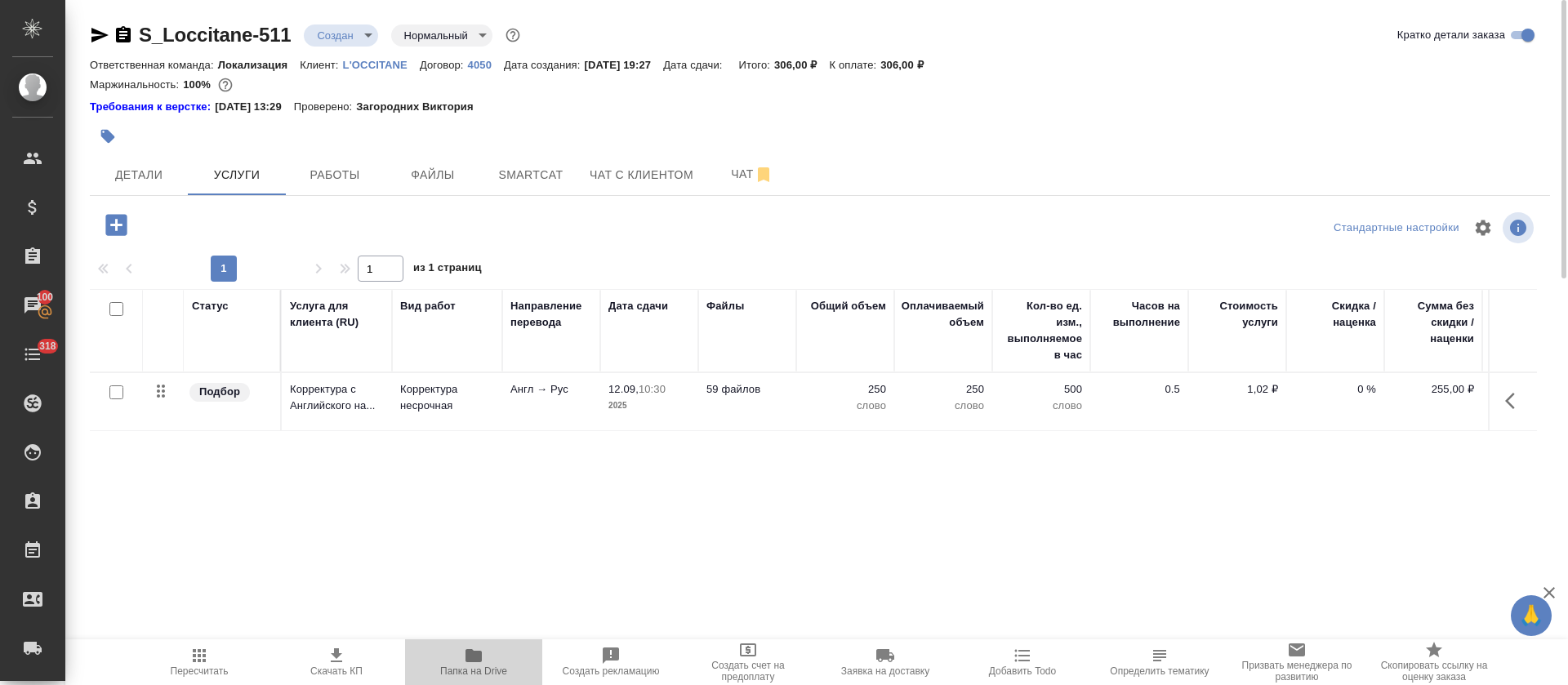
click at [458, 654] on span "Папка на Drive" at bounding box center [474, 661] width 118 height 31
click at [103, 33] on icon "button" at bounding box center [100, 35] width 17 height 15
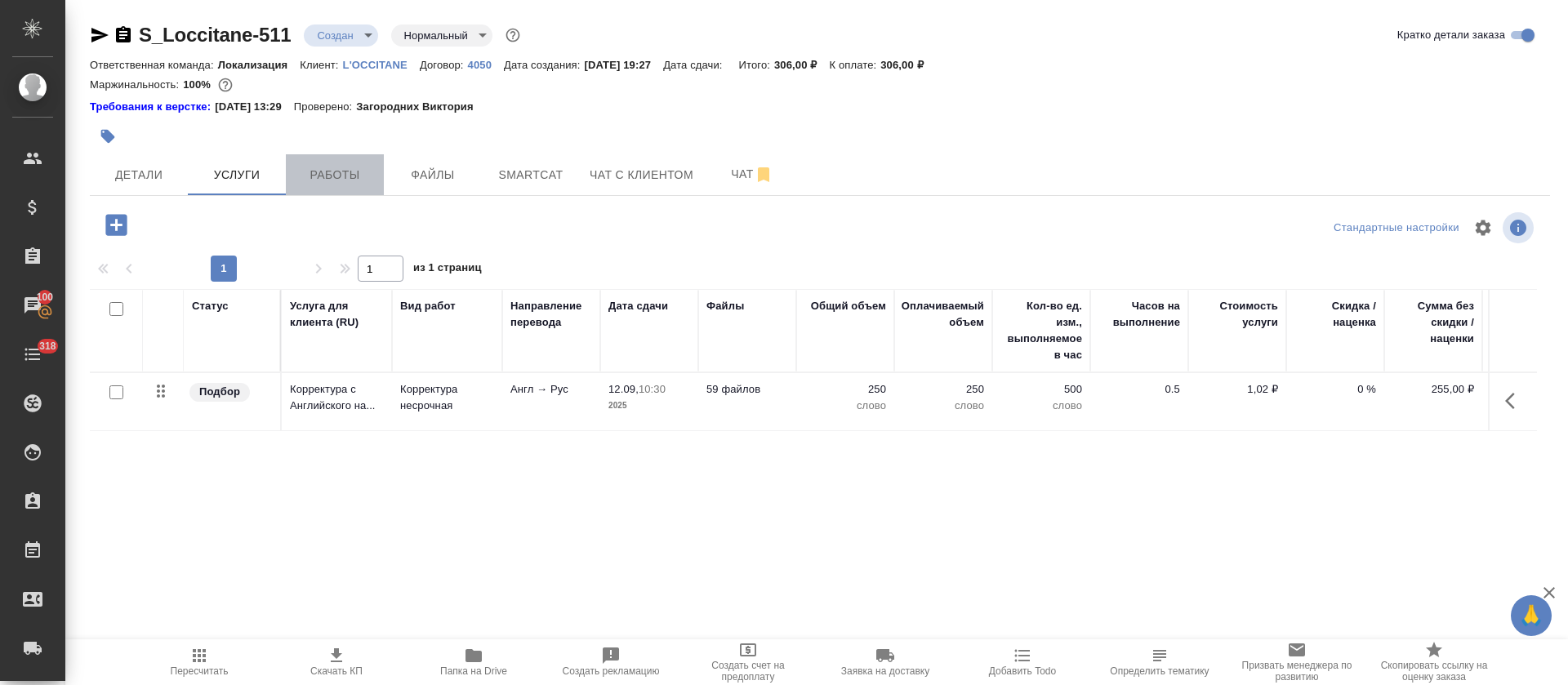
click at [334, 171] on span "Работы" at bounding box center [335, 175] width 79 height 20
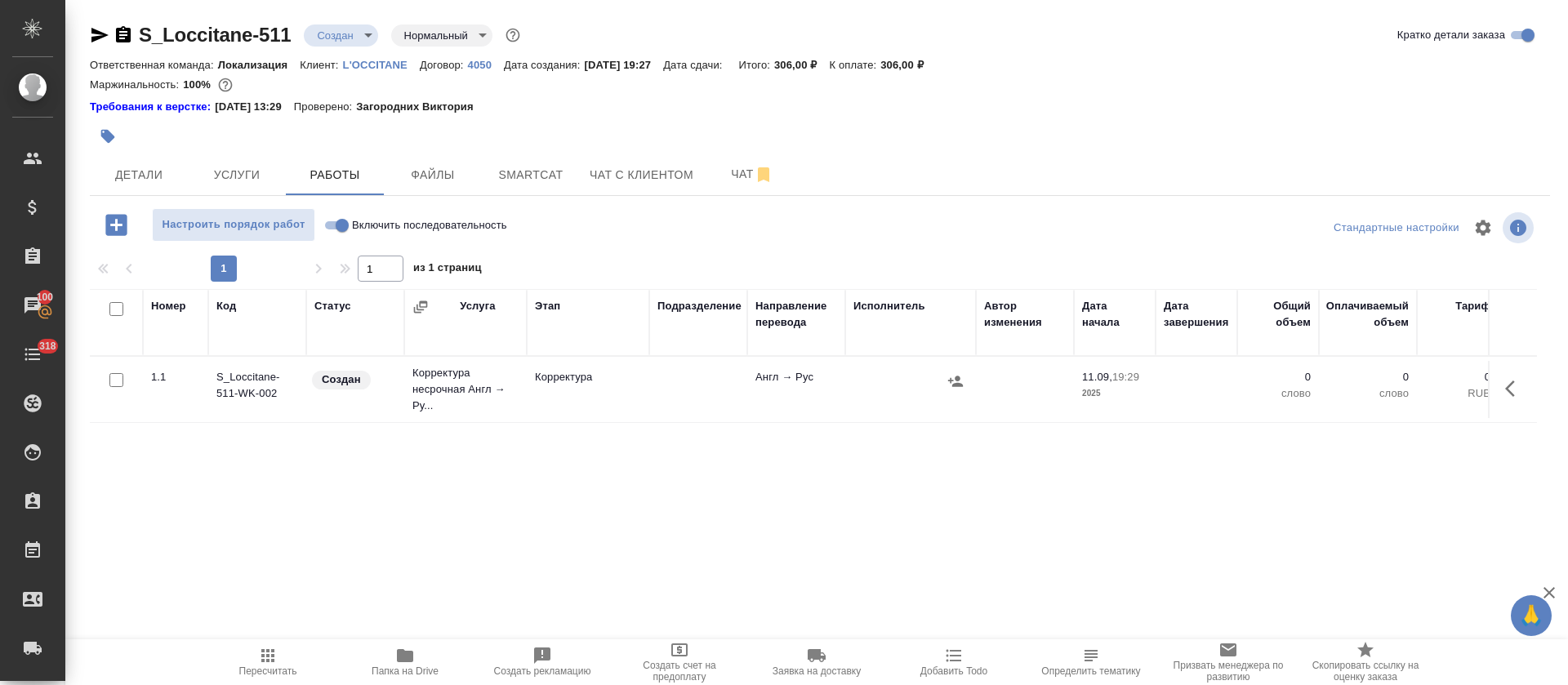
click at [333, 226] on input "Включить последовательность" at bounding box center [342, 225] width 59 height 19
checkbox input "true"
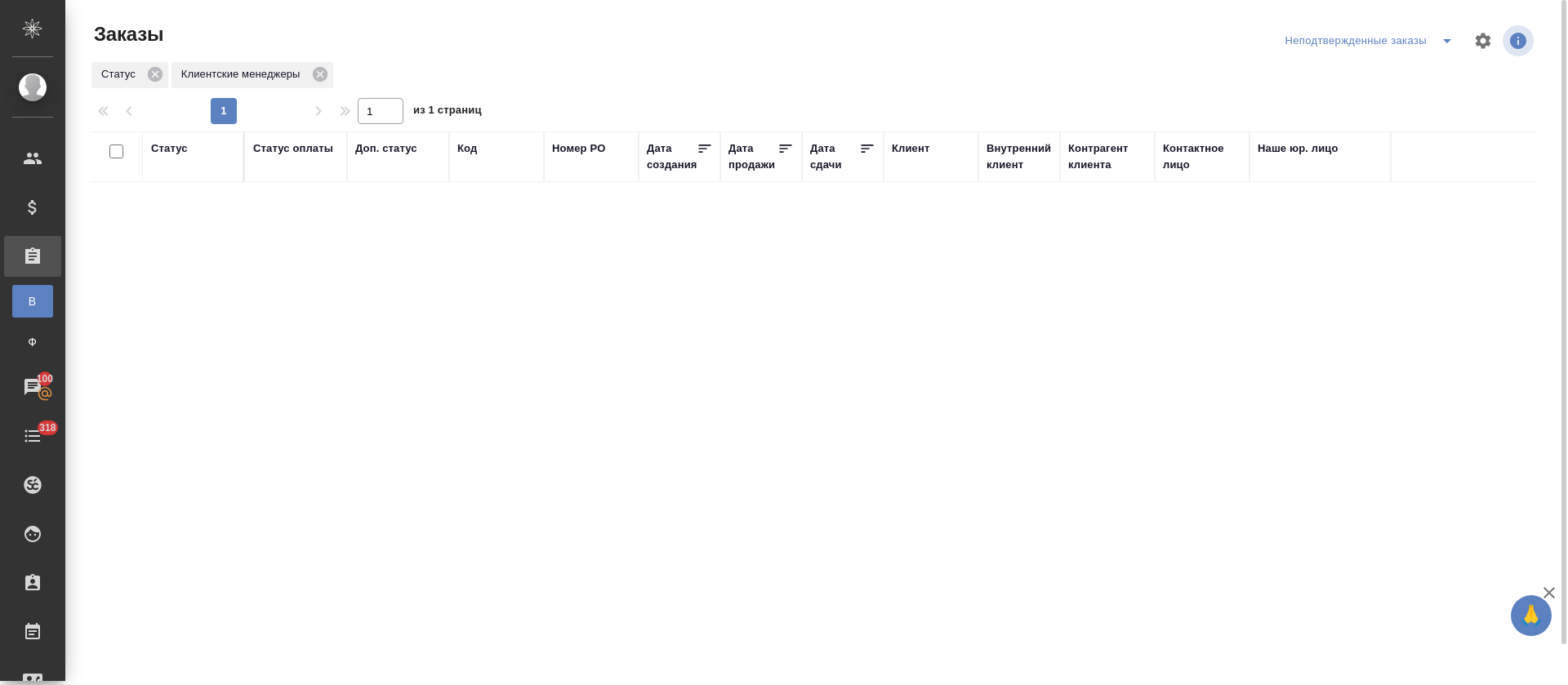
click at [1447, 38] on icon "split button" at bounding box center [1447, 40] width 19 height 19
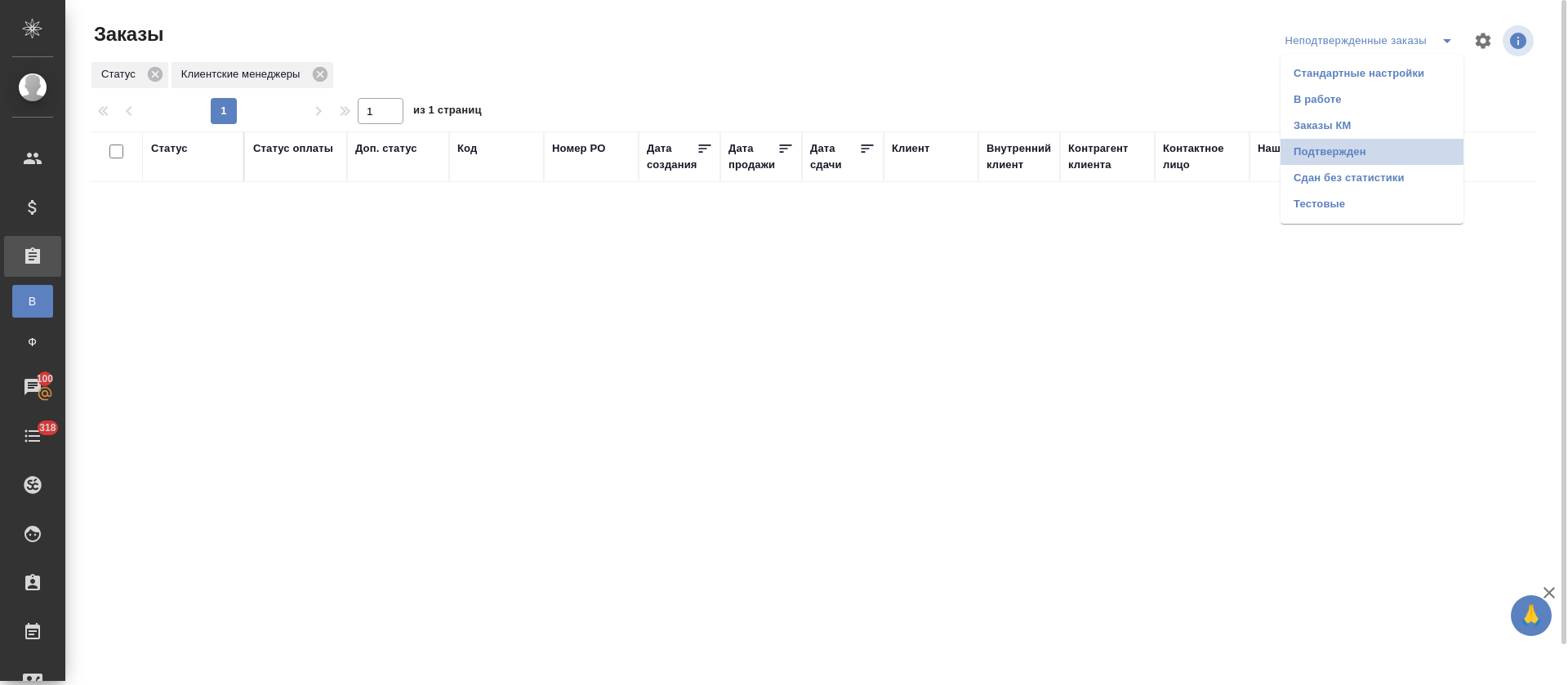
click at [1392, 156] on li "Подтвержден" at bounding box center [1372, 151] width 183 height 26
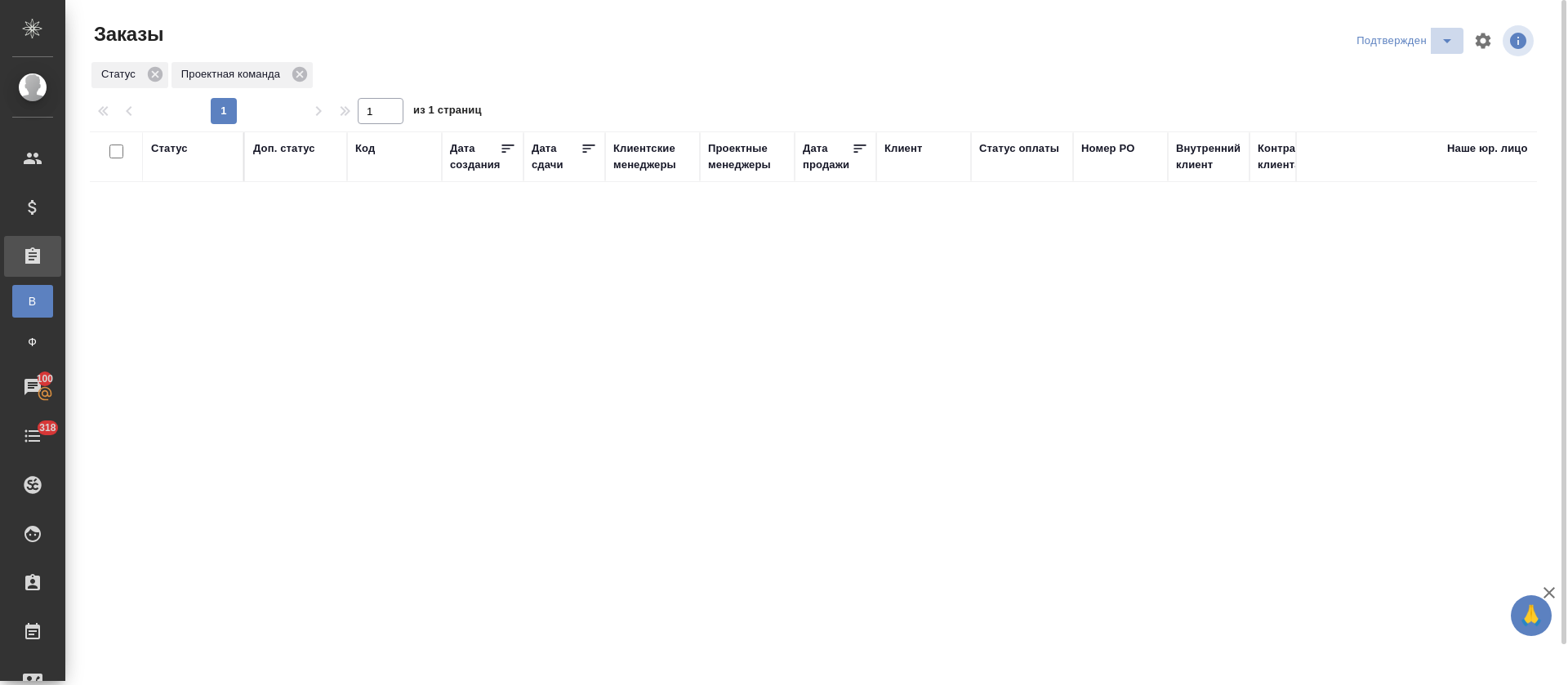
click at [1441, 41] on icon "split button" at bounding box center [1447, 40] width 19 height 19
click at [1393, 100] on li "В работе" at bounding box center [1407, 99] width 173 height 26
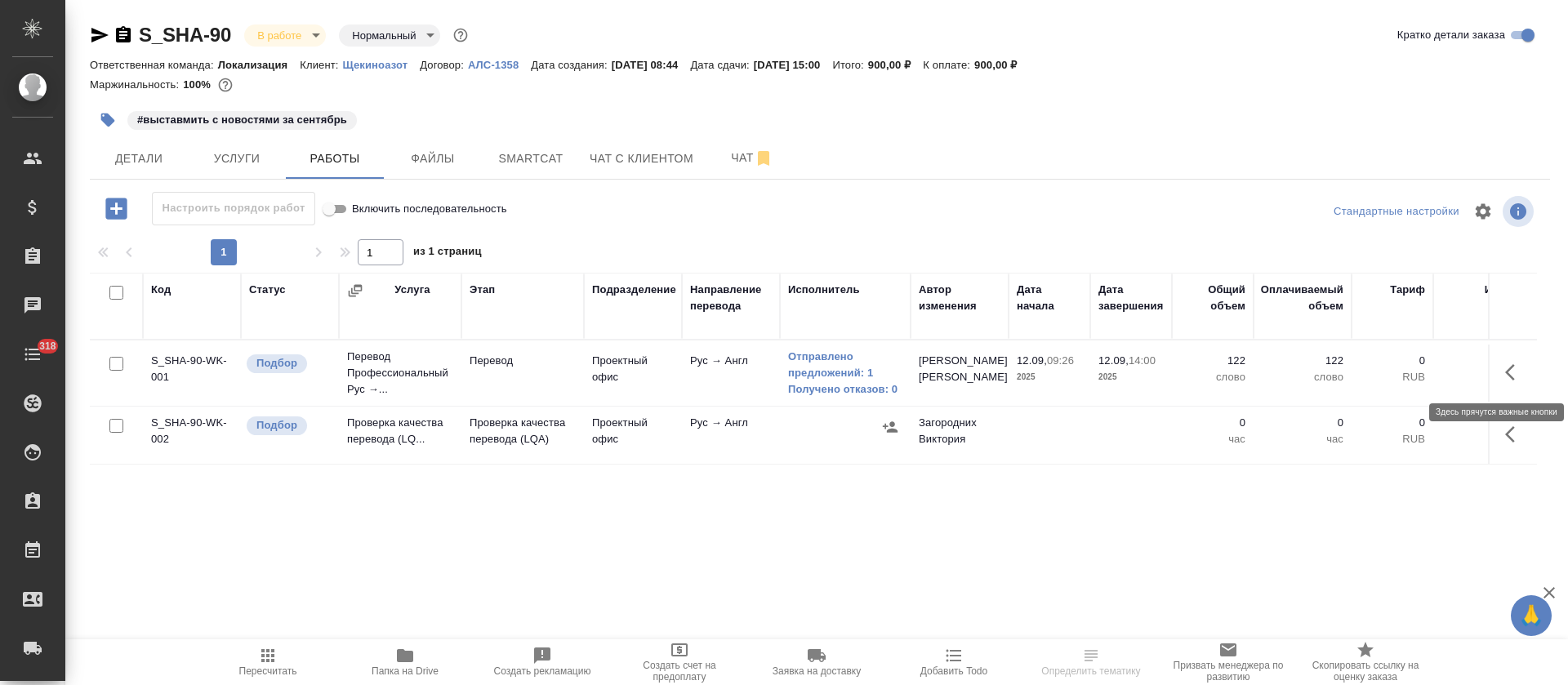
click at [1504, 379] on button "button" at bounding box center [1514, 372] width 39 height 39
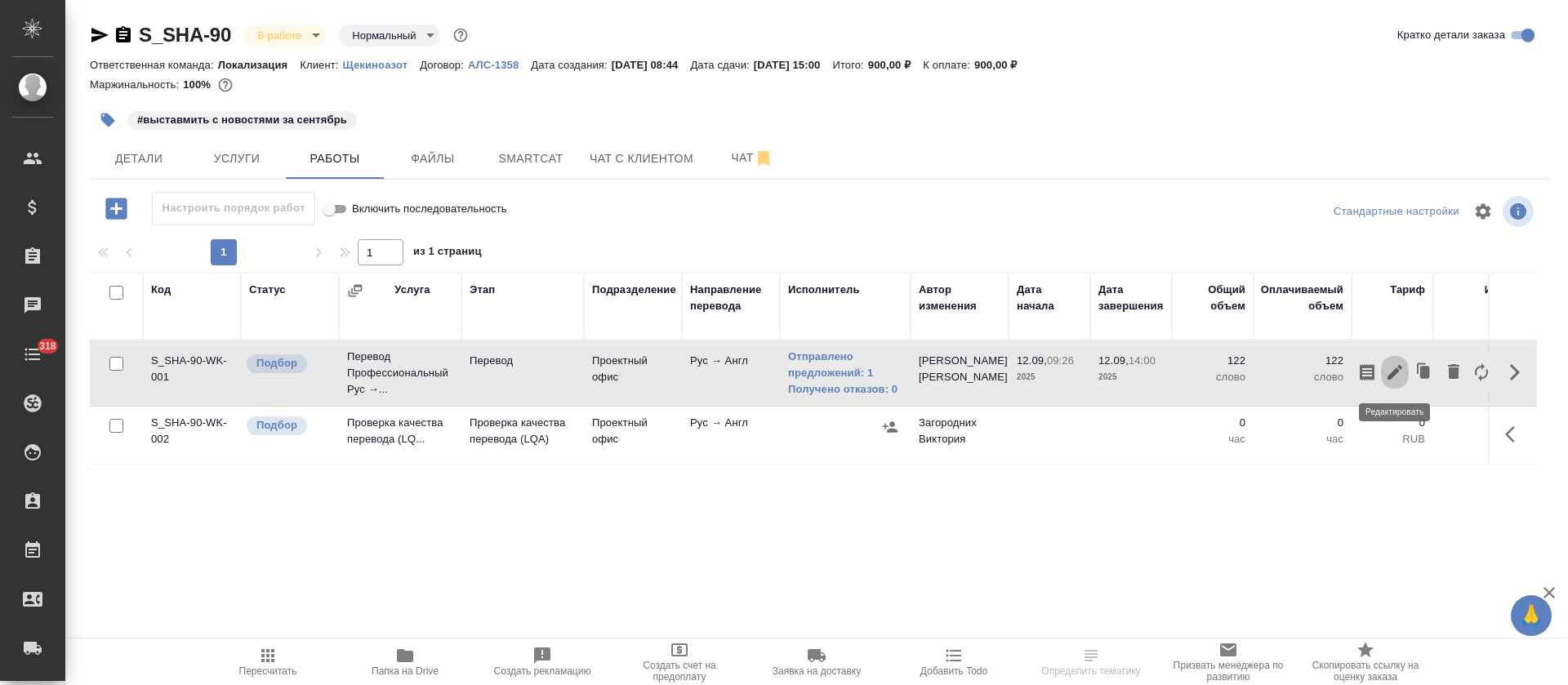
click at [1394, 368] on icon "button" at bounding box center [1395, 371] width 19 height 19
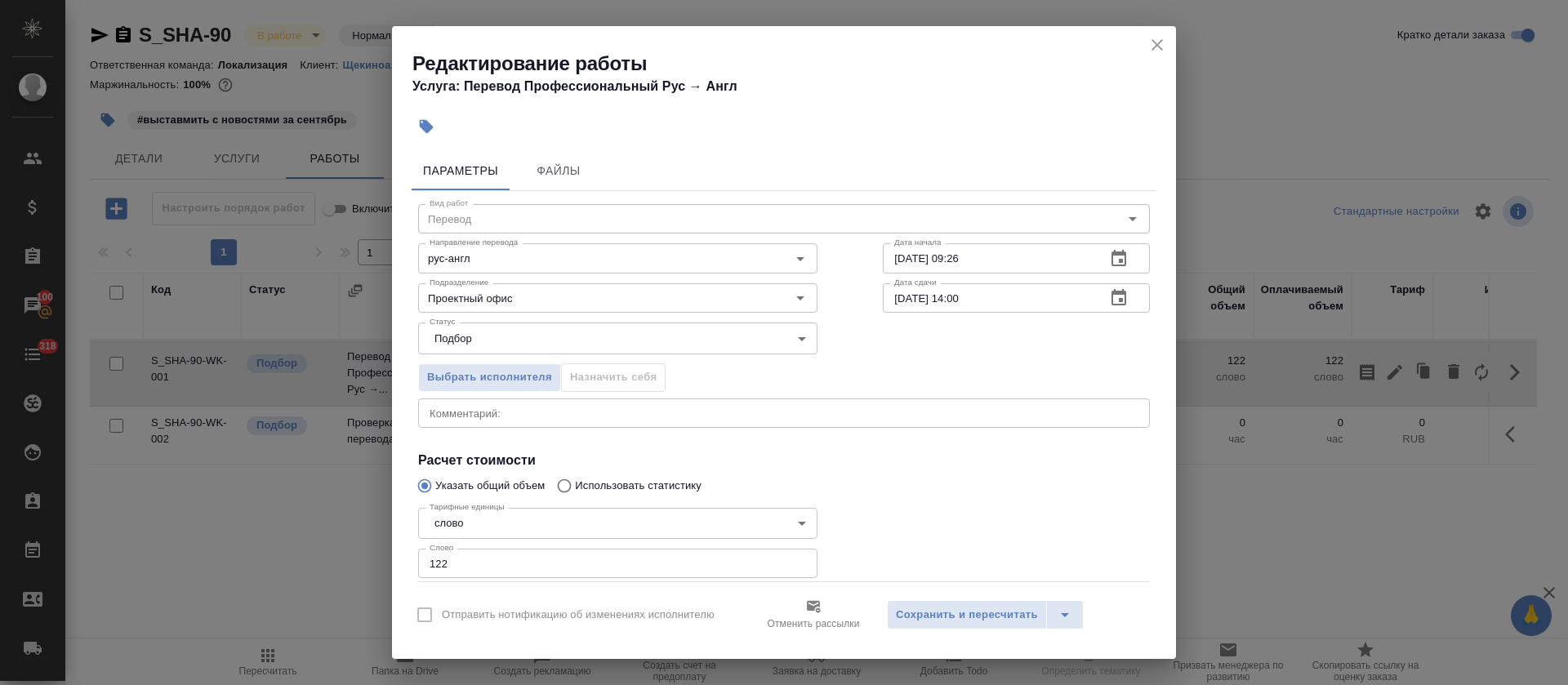
click at [1109, 267] on icon "button" at bounding box center [1119, 258] width 19 height 19
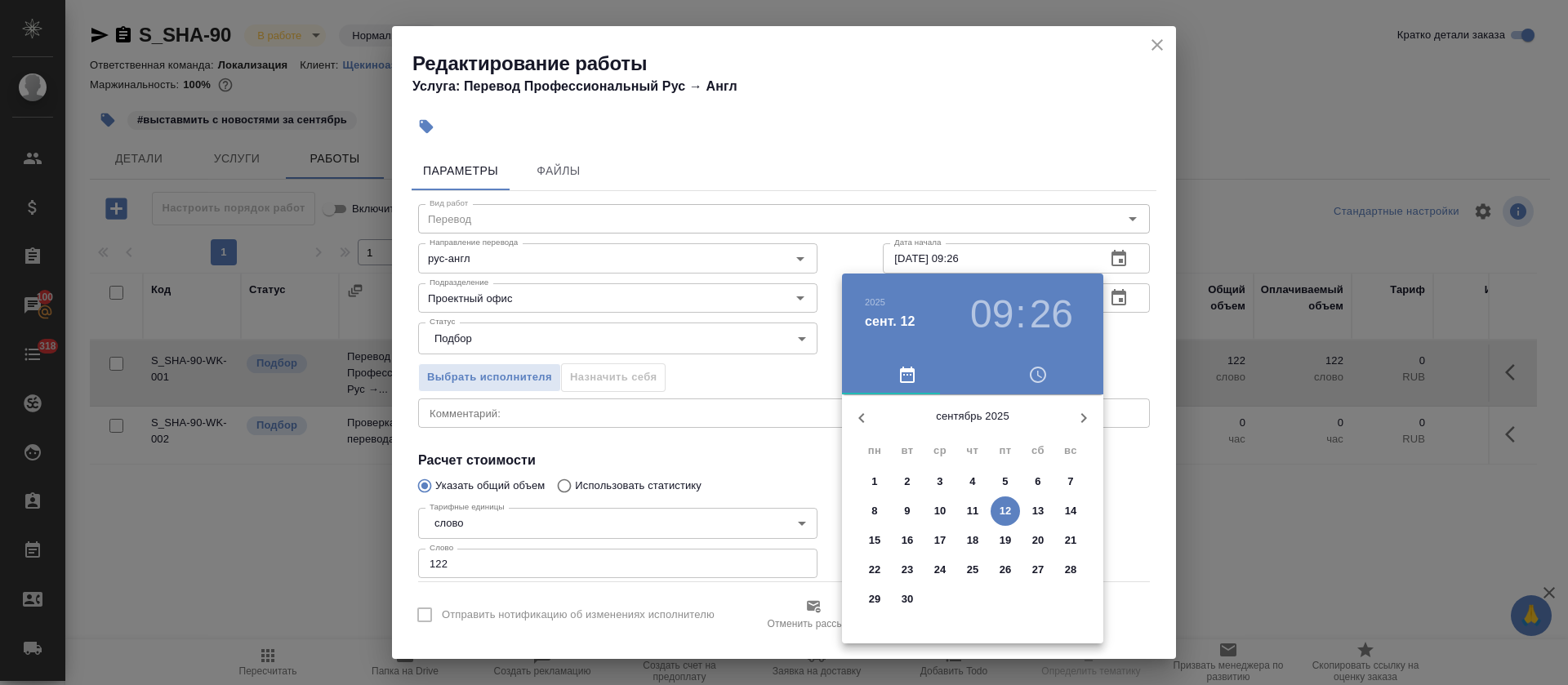
click at [1042, 316] on h3 "26" at bounding box center [1052, 314] width 44 height 46
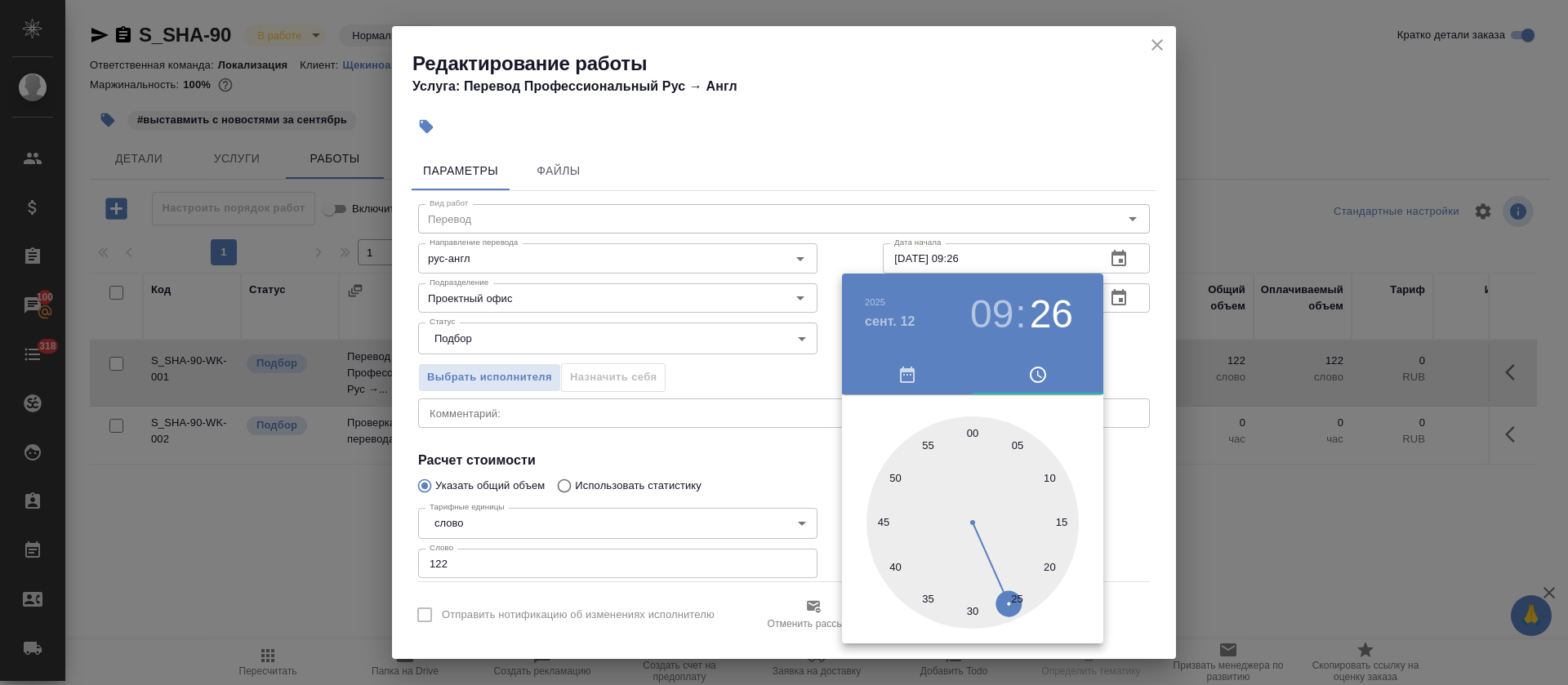
click at [889, 470] on div at bounding box center [973, 523] width 213 height 212
type input "12.09.2025 09:50"
click at [661, 471] on div at bounding box center [784, 342] width 1568 height 685
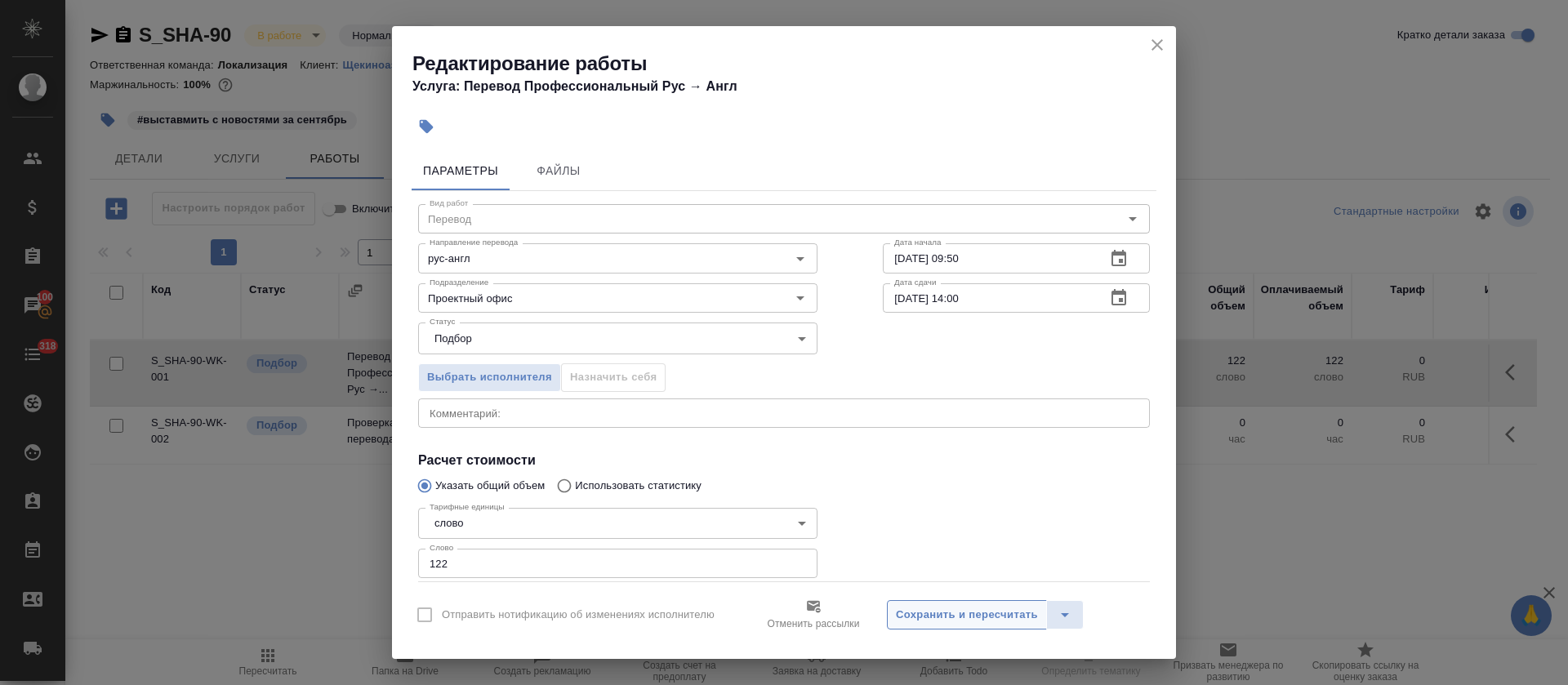
click at [919, 616] on span "Сохранить и пересчитать" at bounding box center [967, 615] width 142 height 18
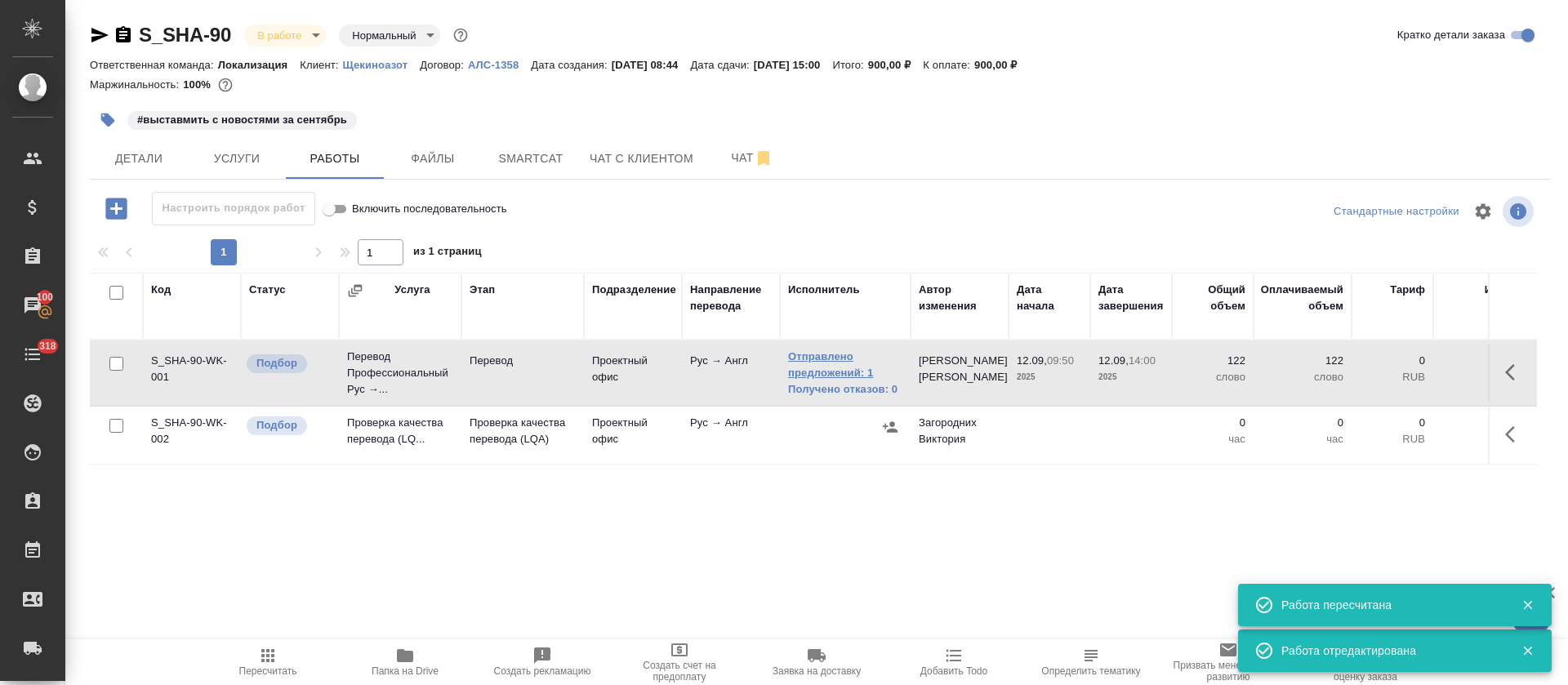
click at [853, 380] on link "Отправлено предложений: 1" at bounding box center [845, 365] width 115 height 33
click at [392, 66] on p "Щекиноазот" at bounding box center [382, 64] width 78 height 13
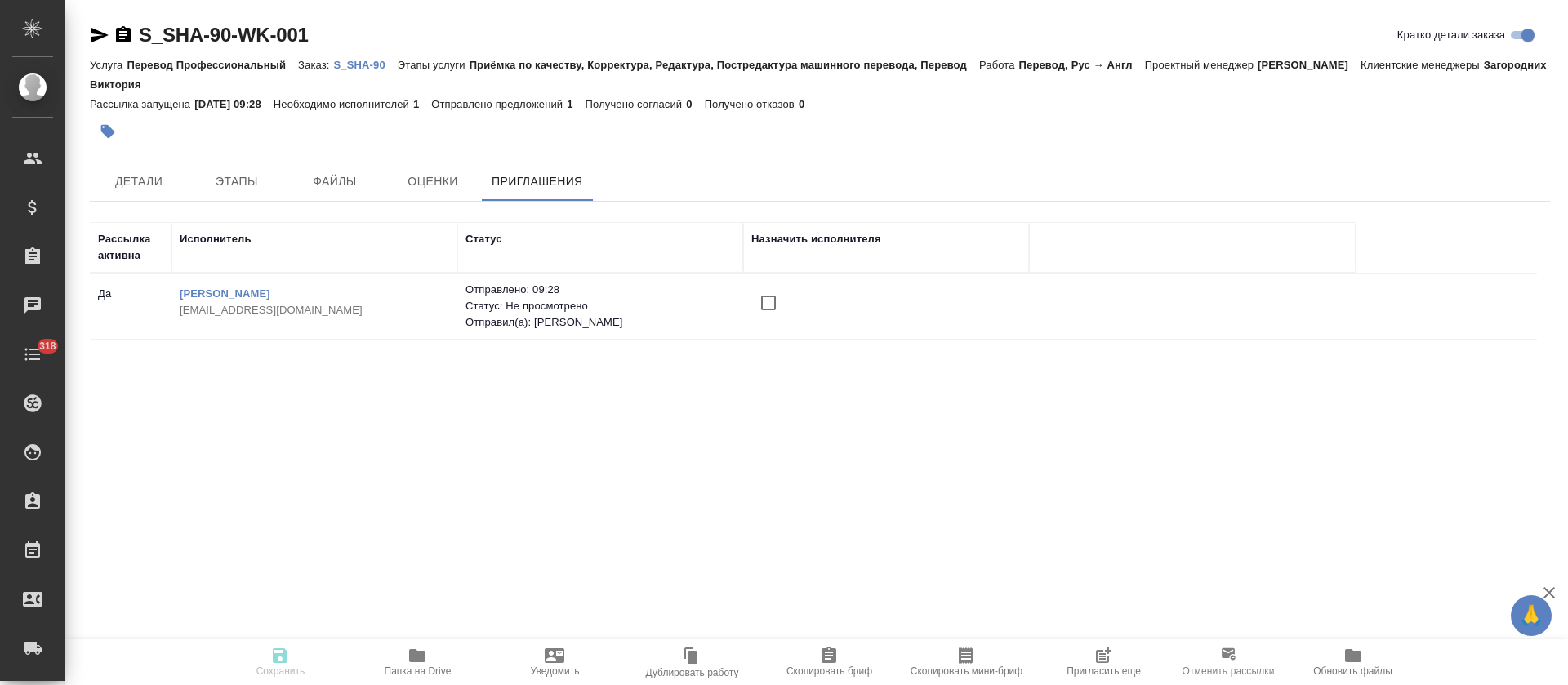
click at [1077, 651] on span "Пригласить еще" at bounding box center [1104, 661] width 118 height 31
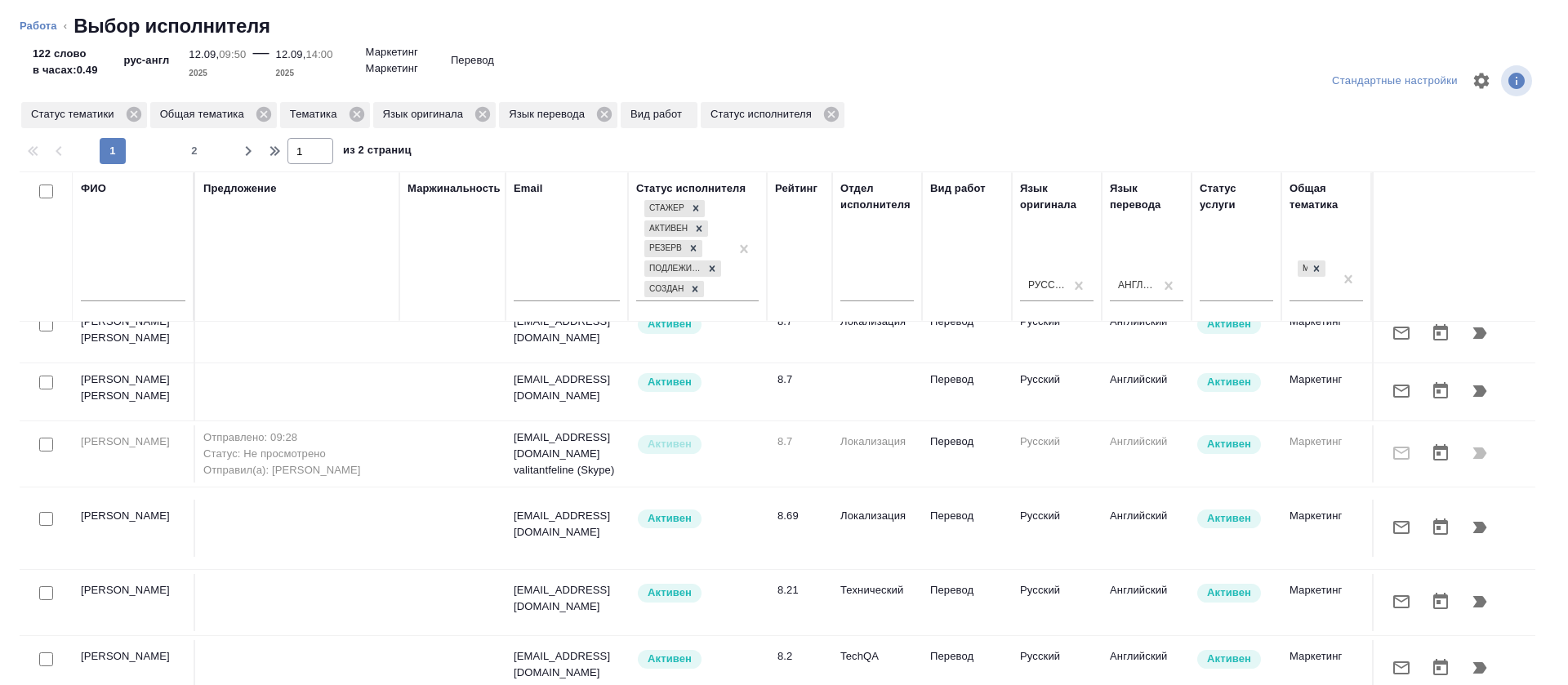
scroll to position [245, 0]
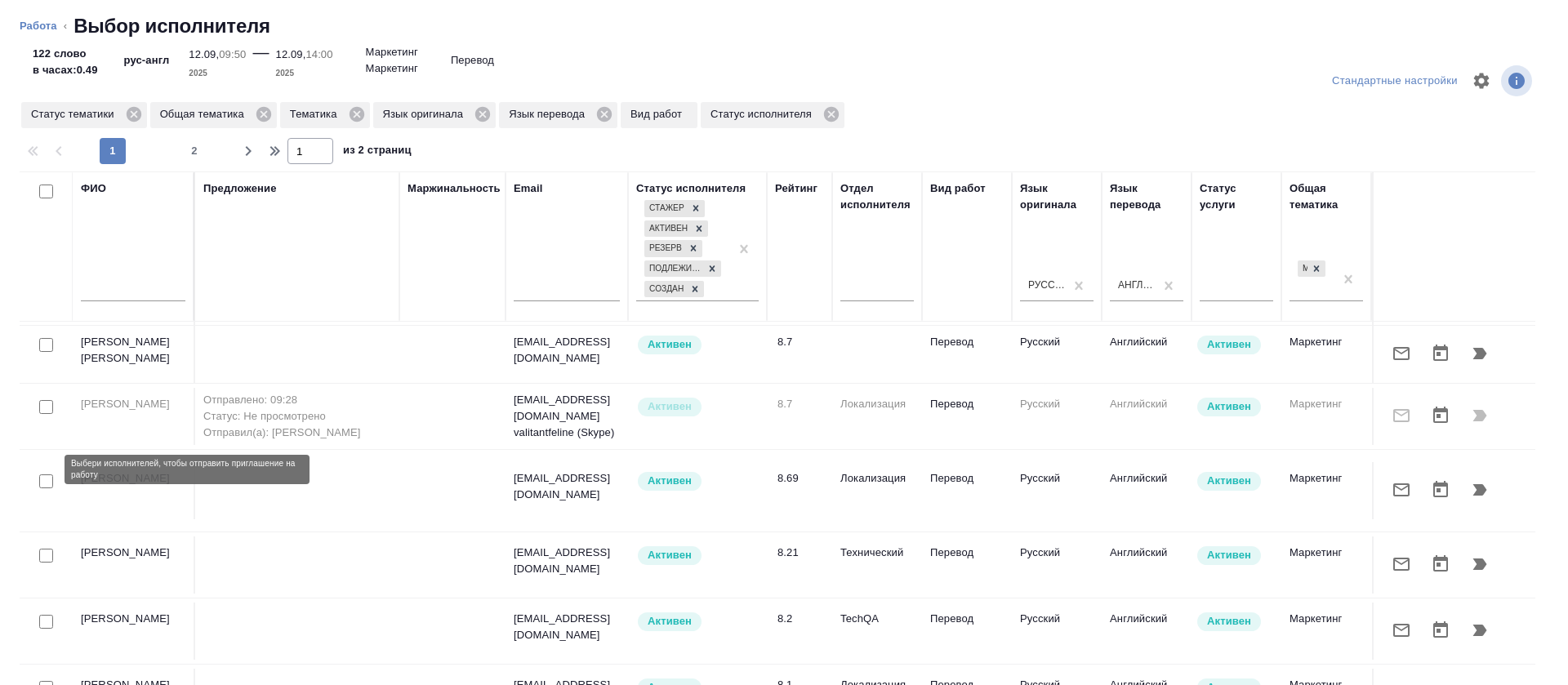
click at [49, 474] on input "checkbox" at bounding box center [46, 481] width 14 height 14
checkbox input "true"
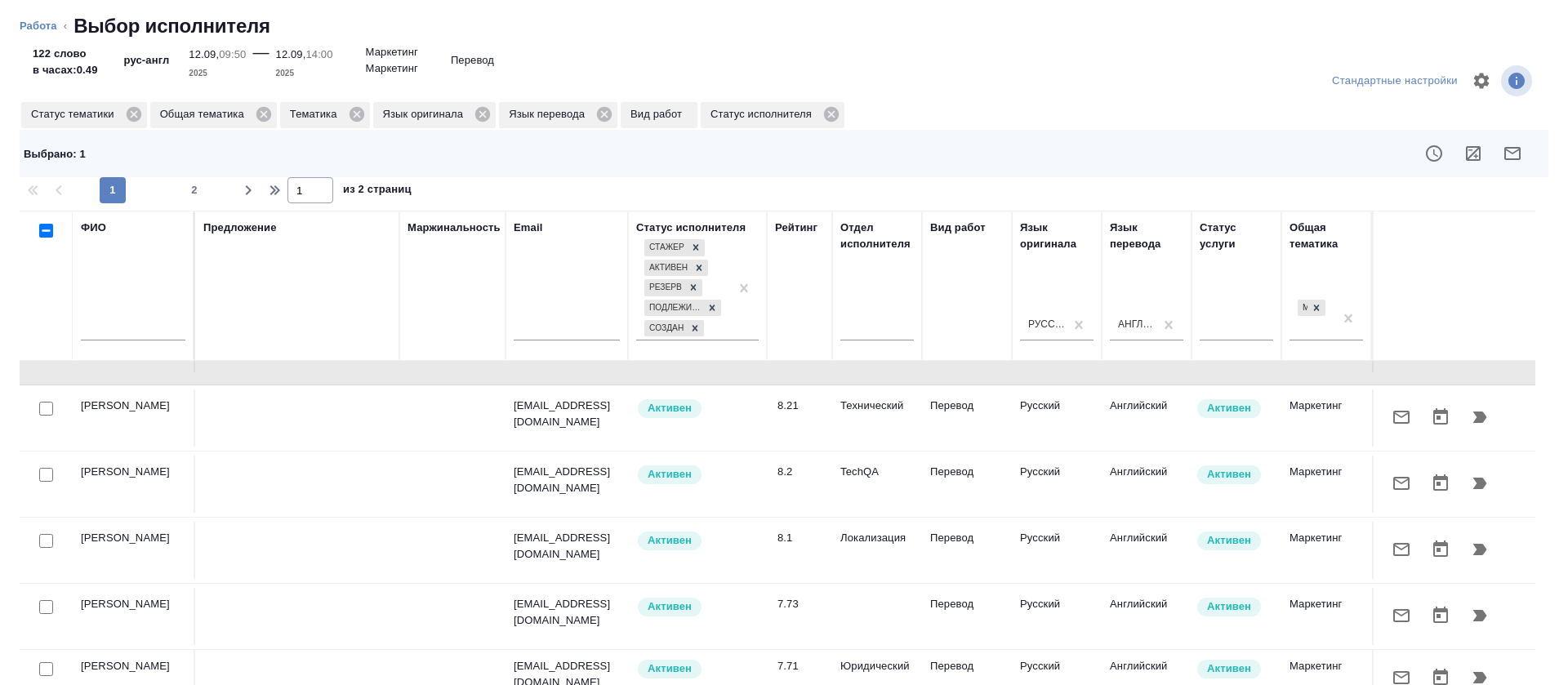
scroll to position [122, 0]
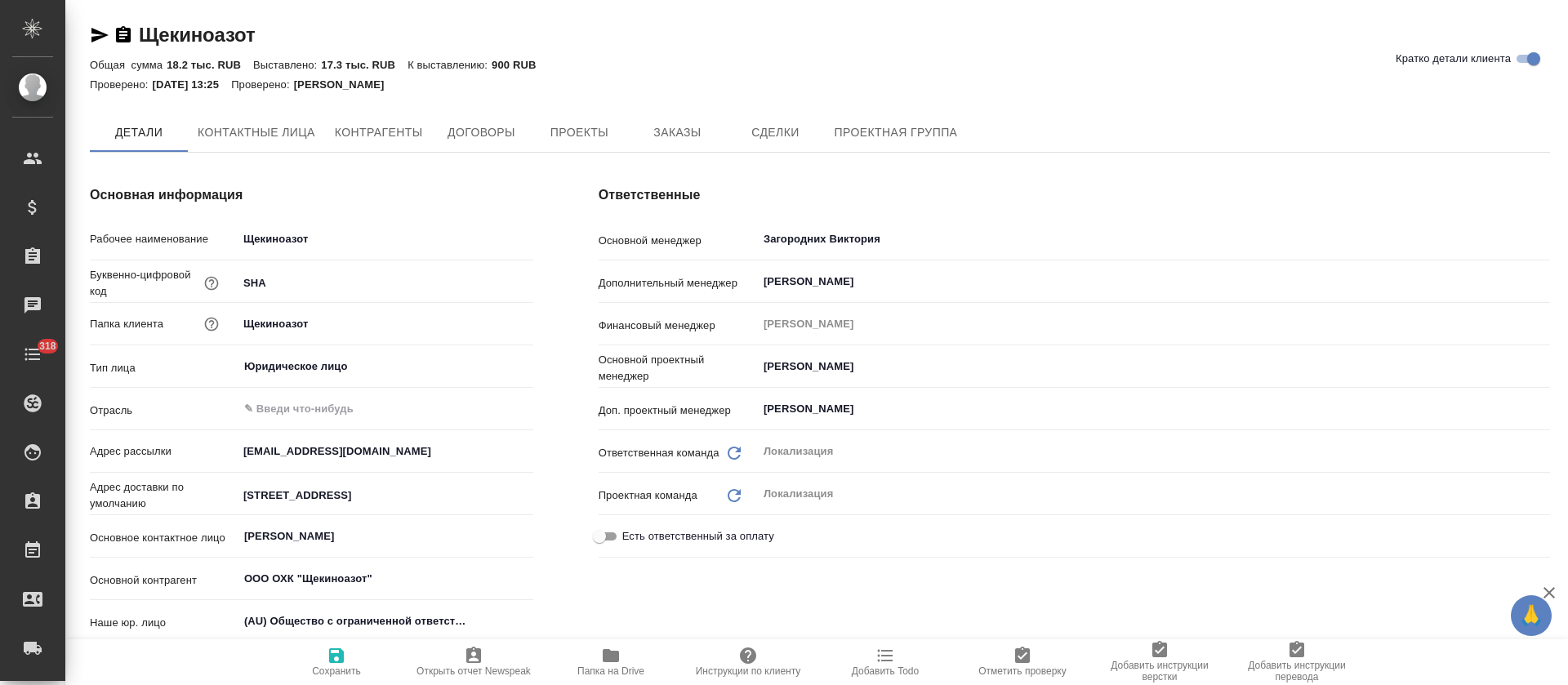
type textarea "x"
click at [644, 143] on button "Заказы" at bounding box center [677, 133] width 98 height 41
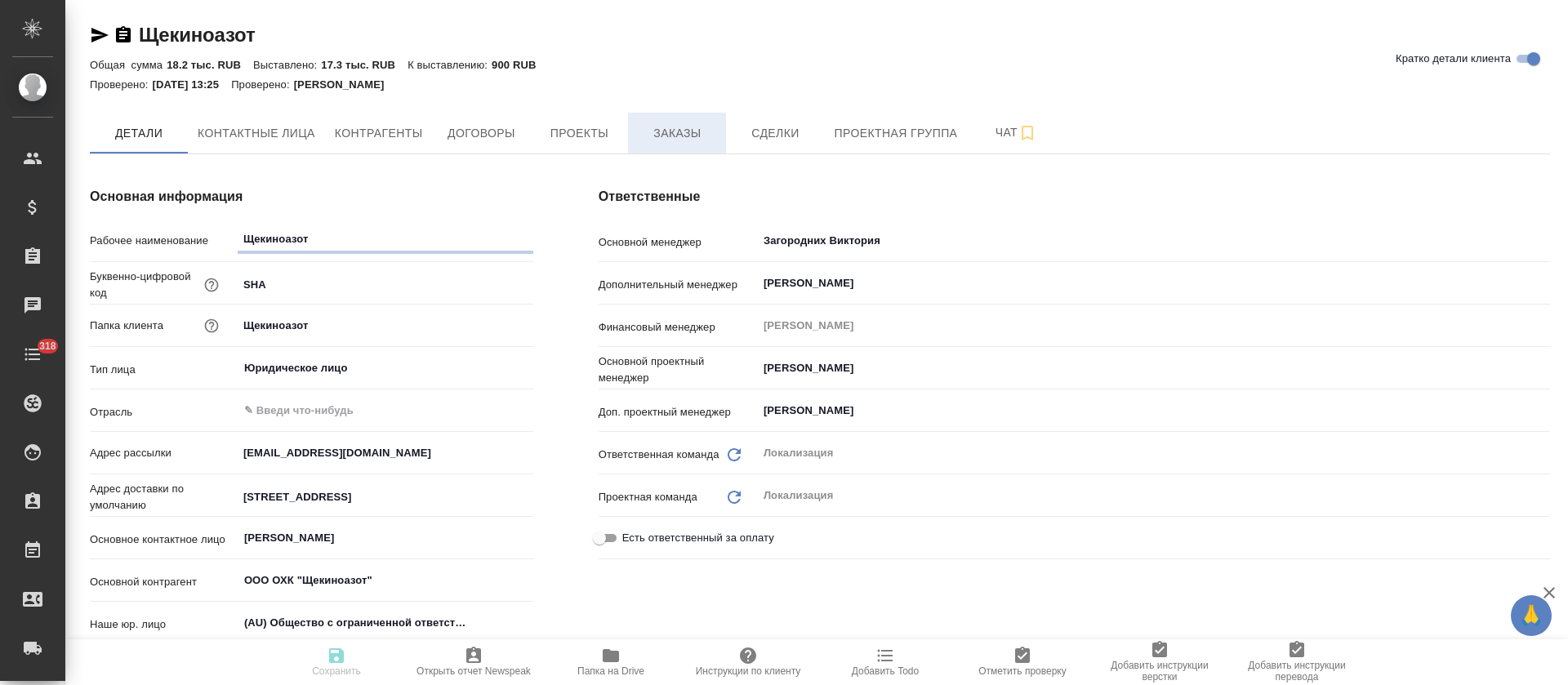
type textarea "x"
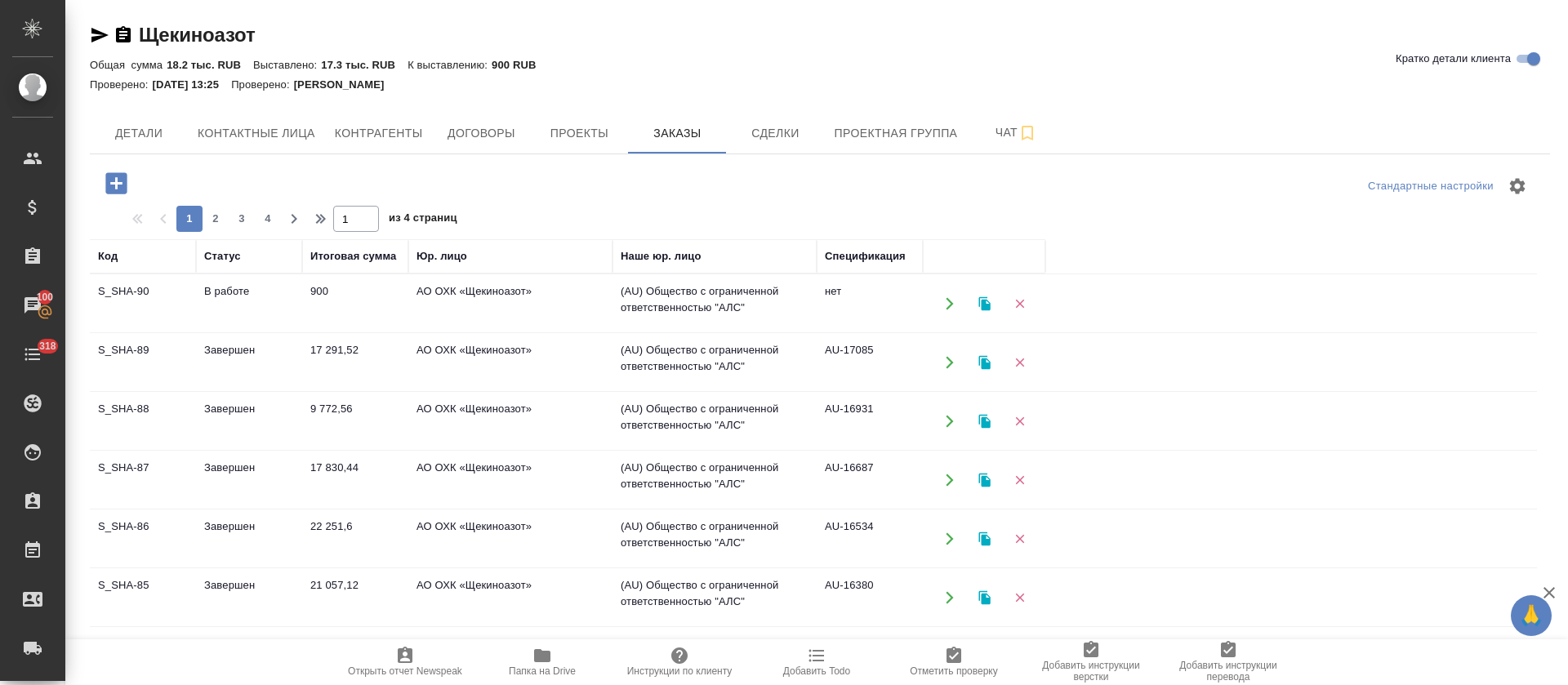
click at [242, 350] on td "Завершен" at bounding box center [249, 362] width 106 height 57
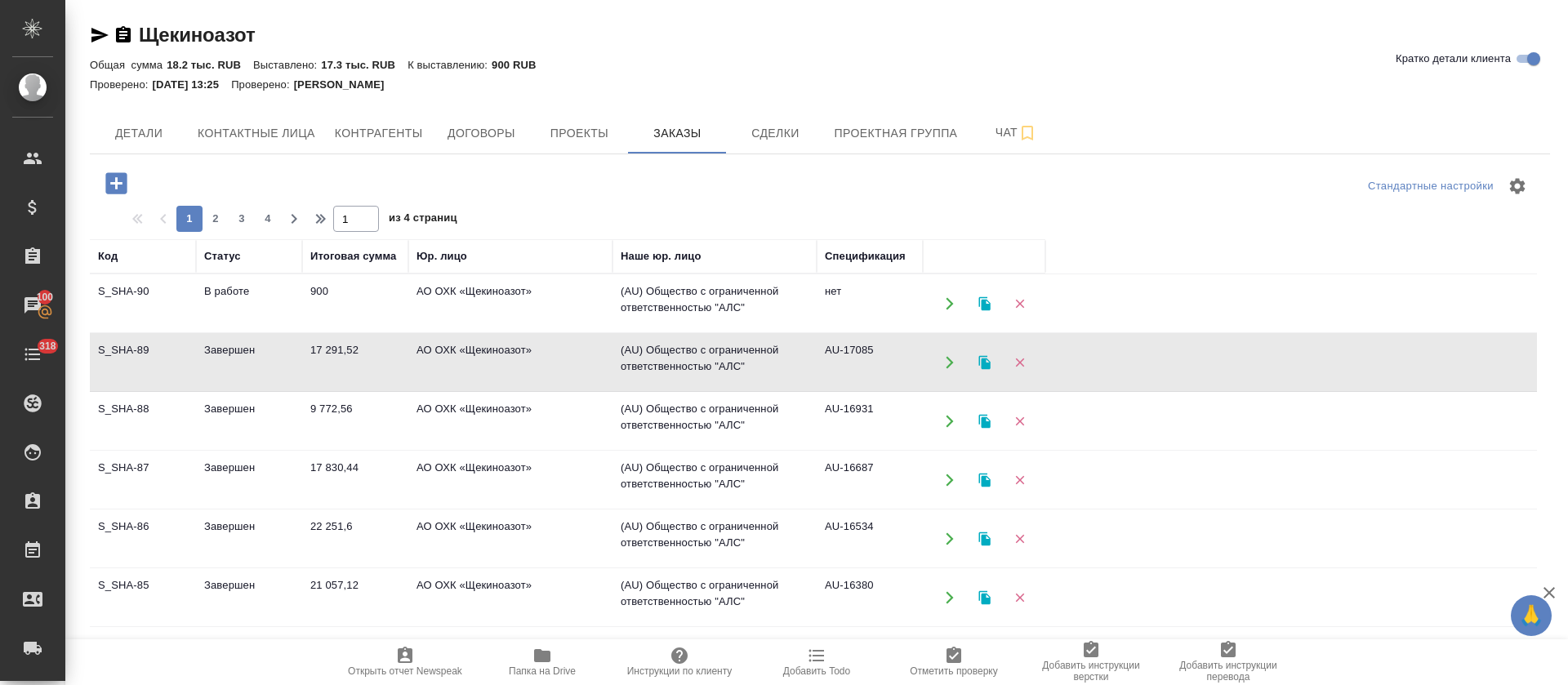
click at [242, 350] on td "Завершен" at bounding box center [249, 362] width 106 height 57
click at [330, 399] on td "9 772,56" at bounding box center [355, 422] width 106 height 57
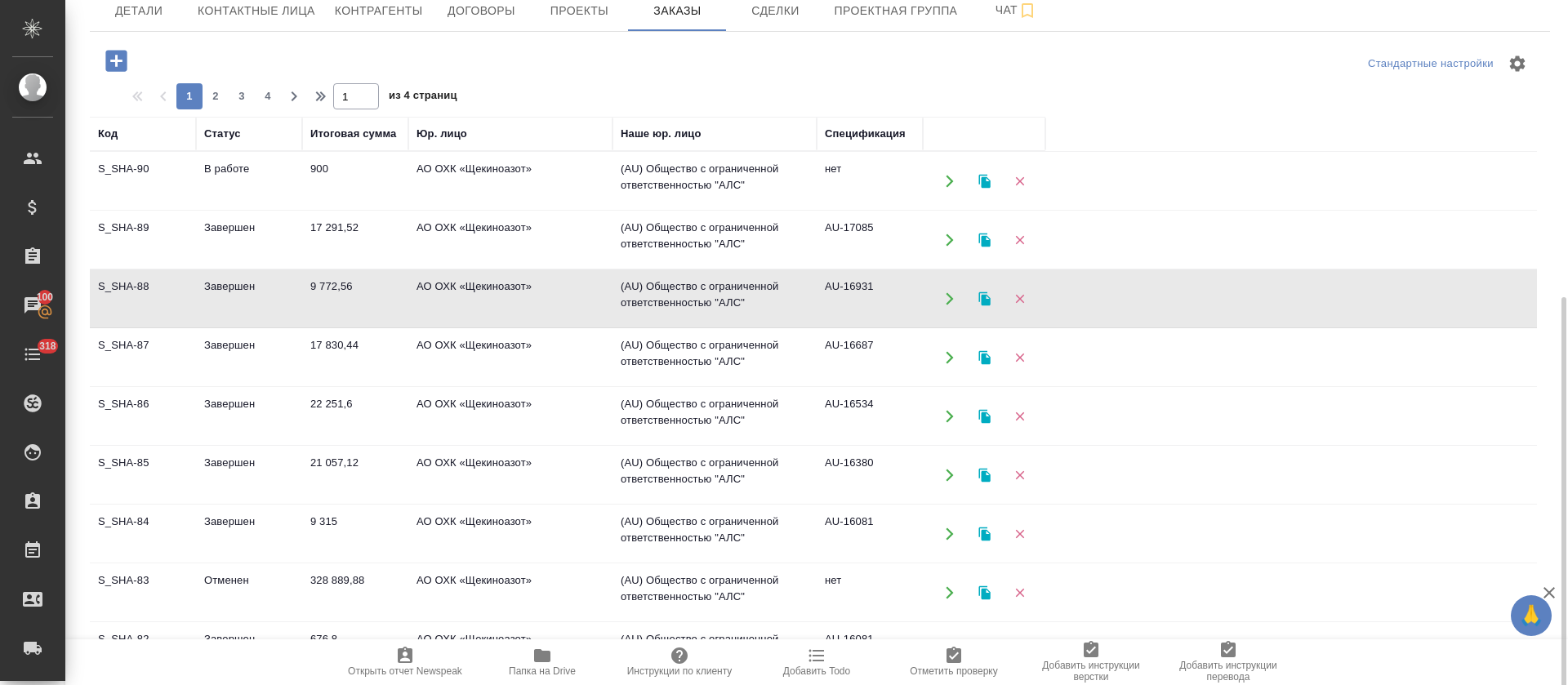
scroll to position [122, 0]
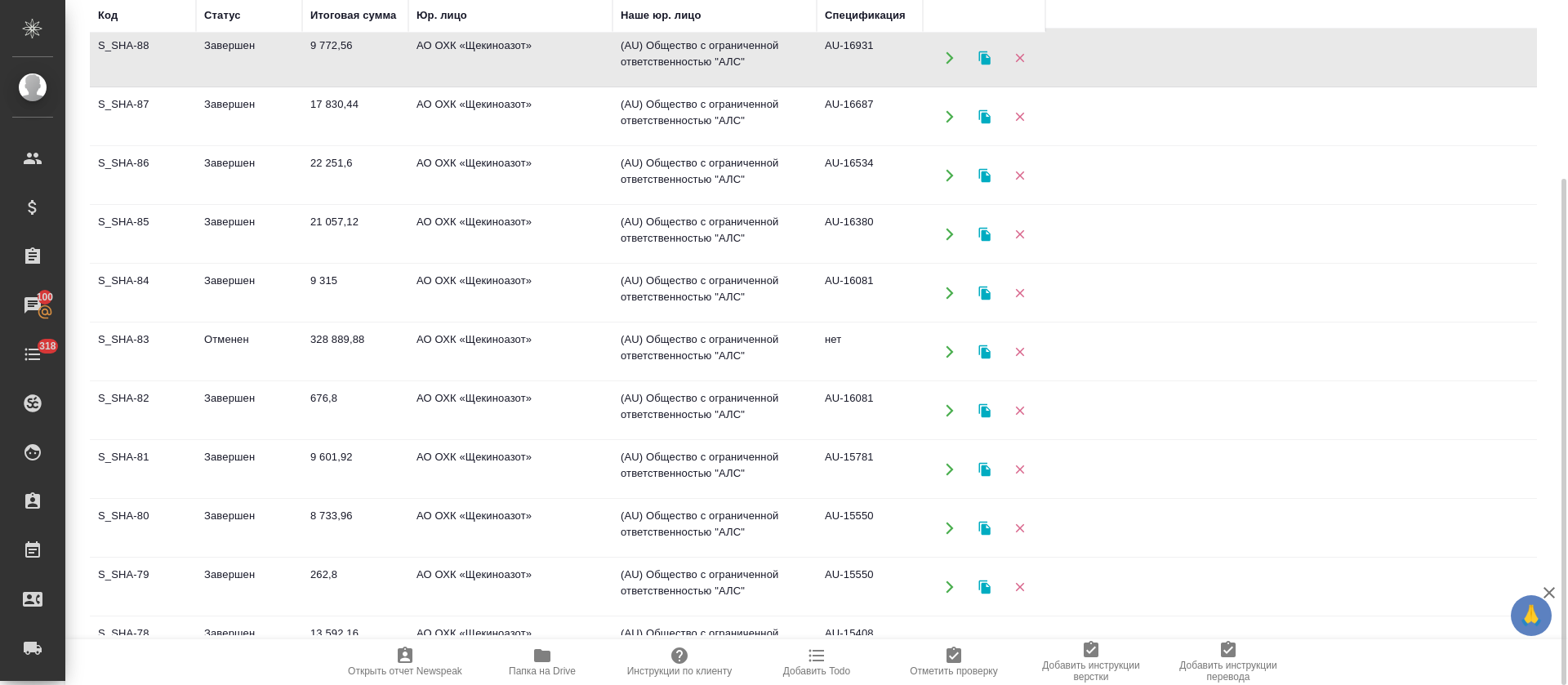
click at [330, 401] on td "676,8" at bounding box center [355, 411] width 106 height 57
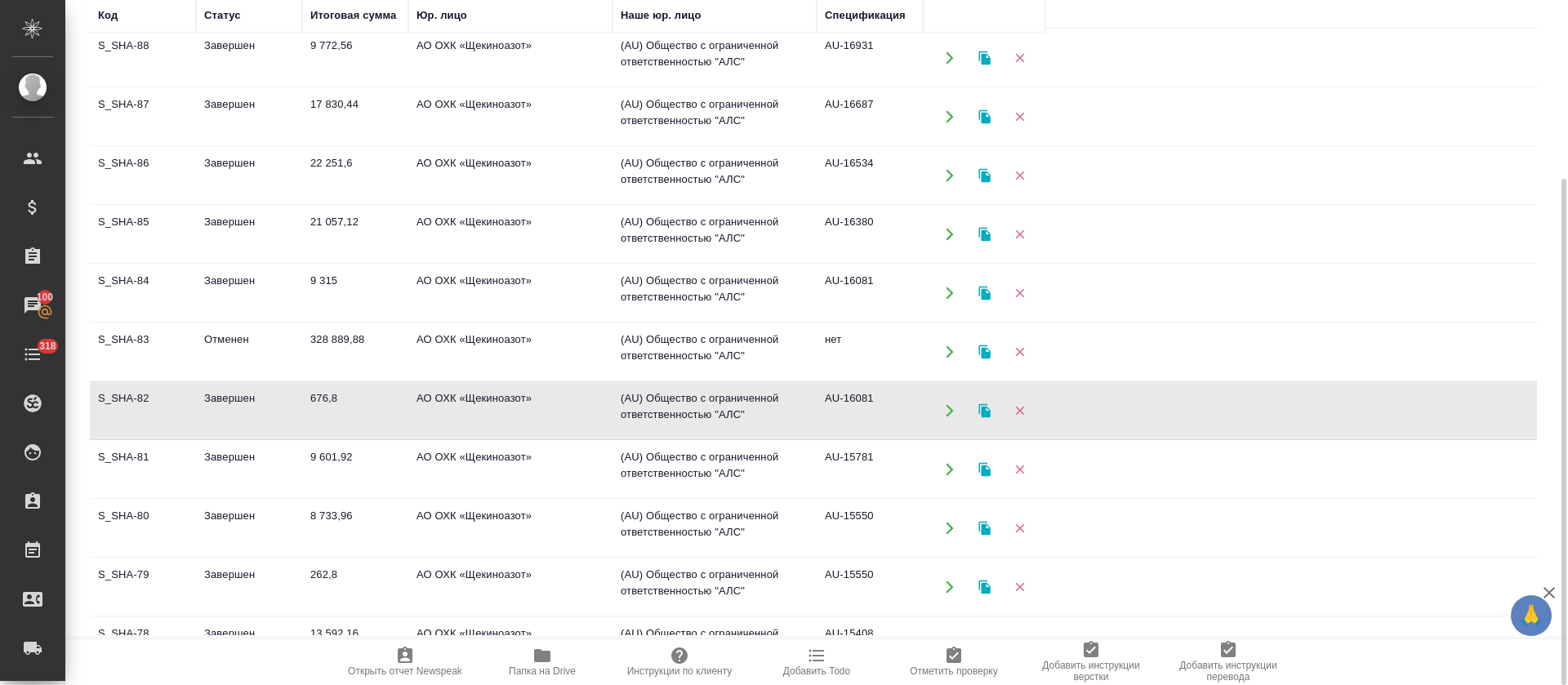
click at [330, 401] on td "676,8" at bounding box center [355, 411] width 106 height 57
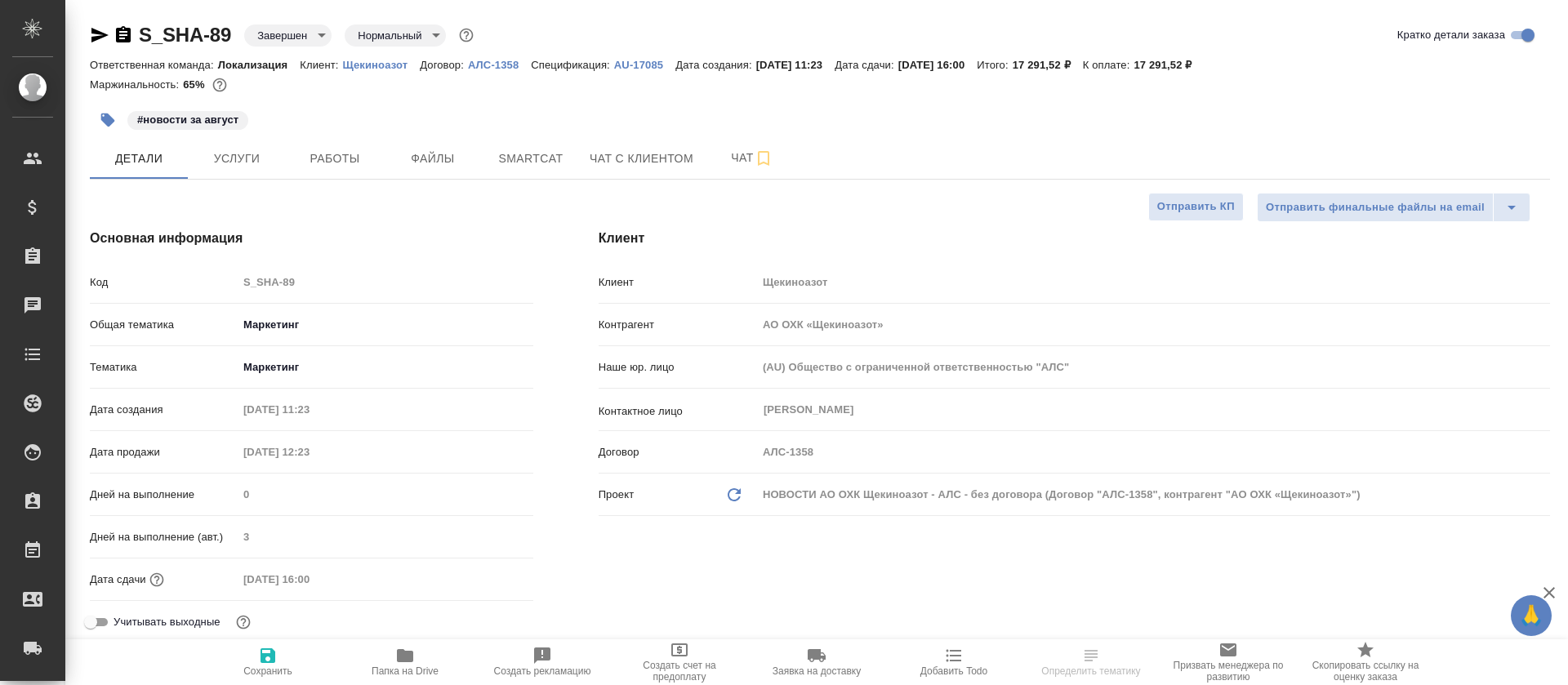
select select "RU"
click at [334, 173] on button "Работы" at bounding box center [335, 158] width 98 height 41
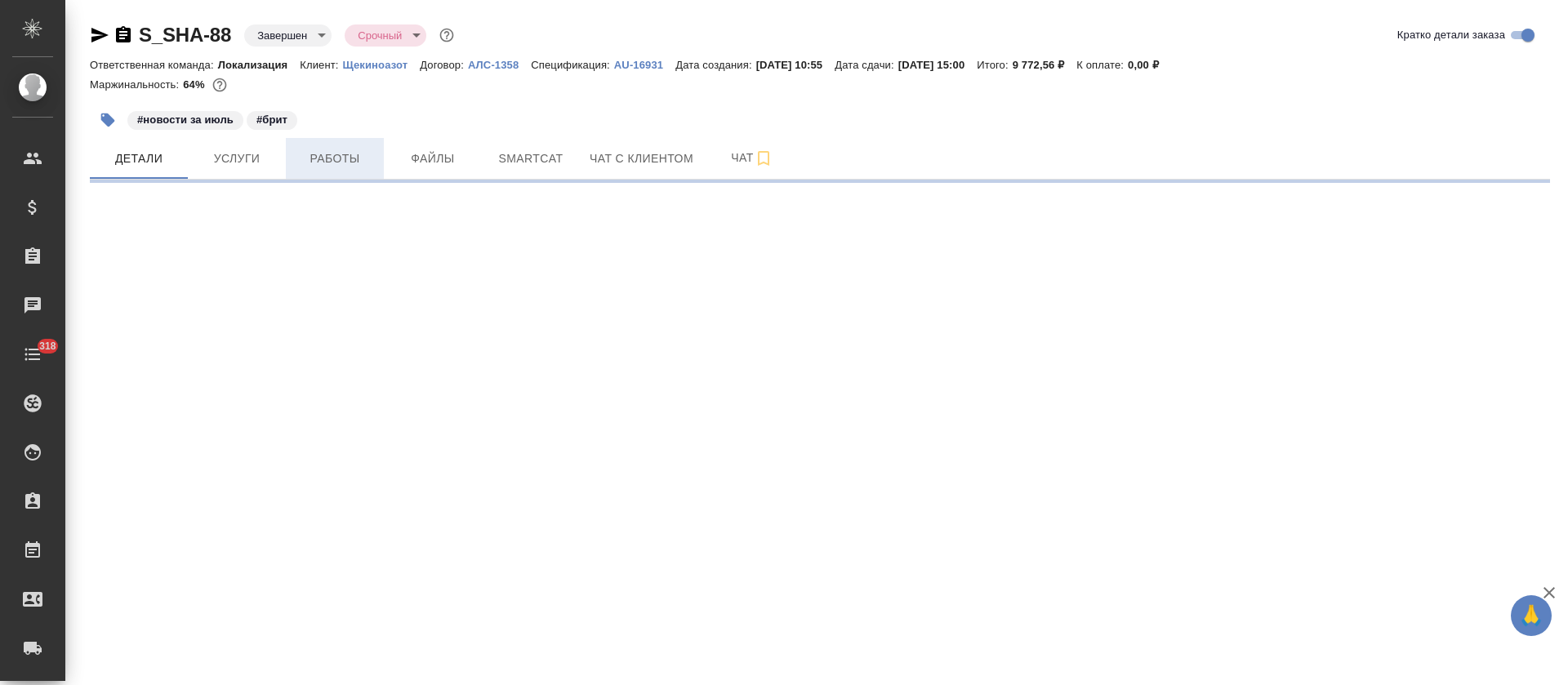
select select "RU"
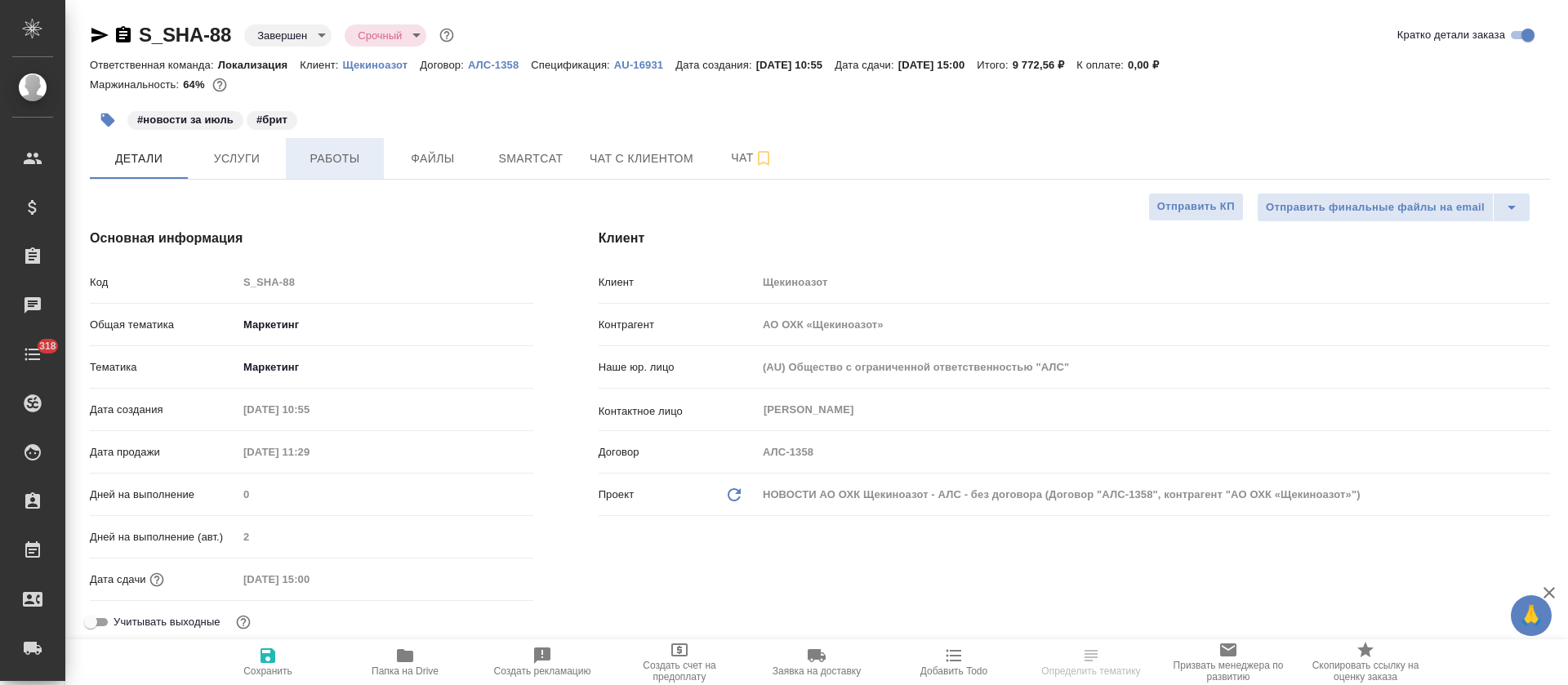
type textarea "x"
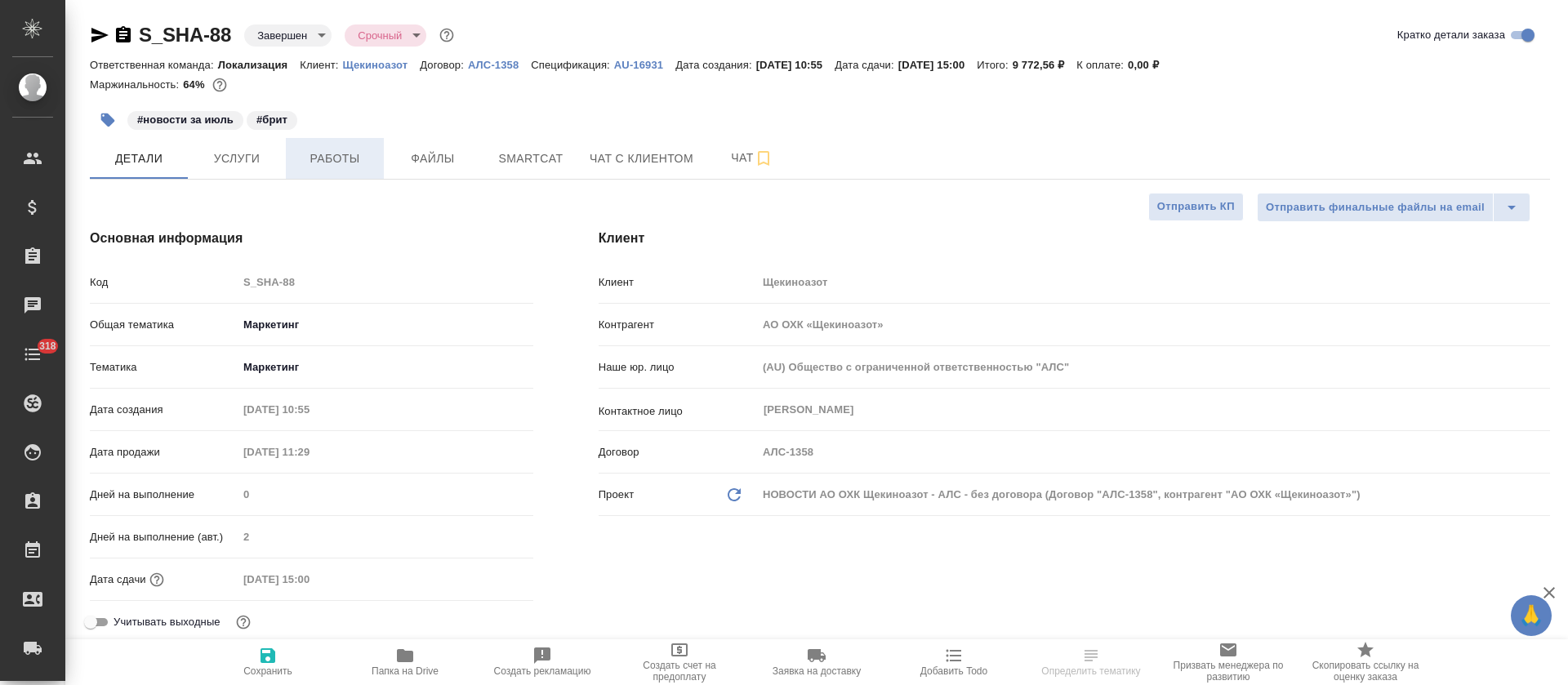
type textarea "x"
click at [351, 160] on span "Работы" at bounding box center [335, 159] width 79 height 20
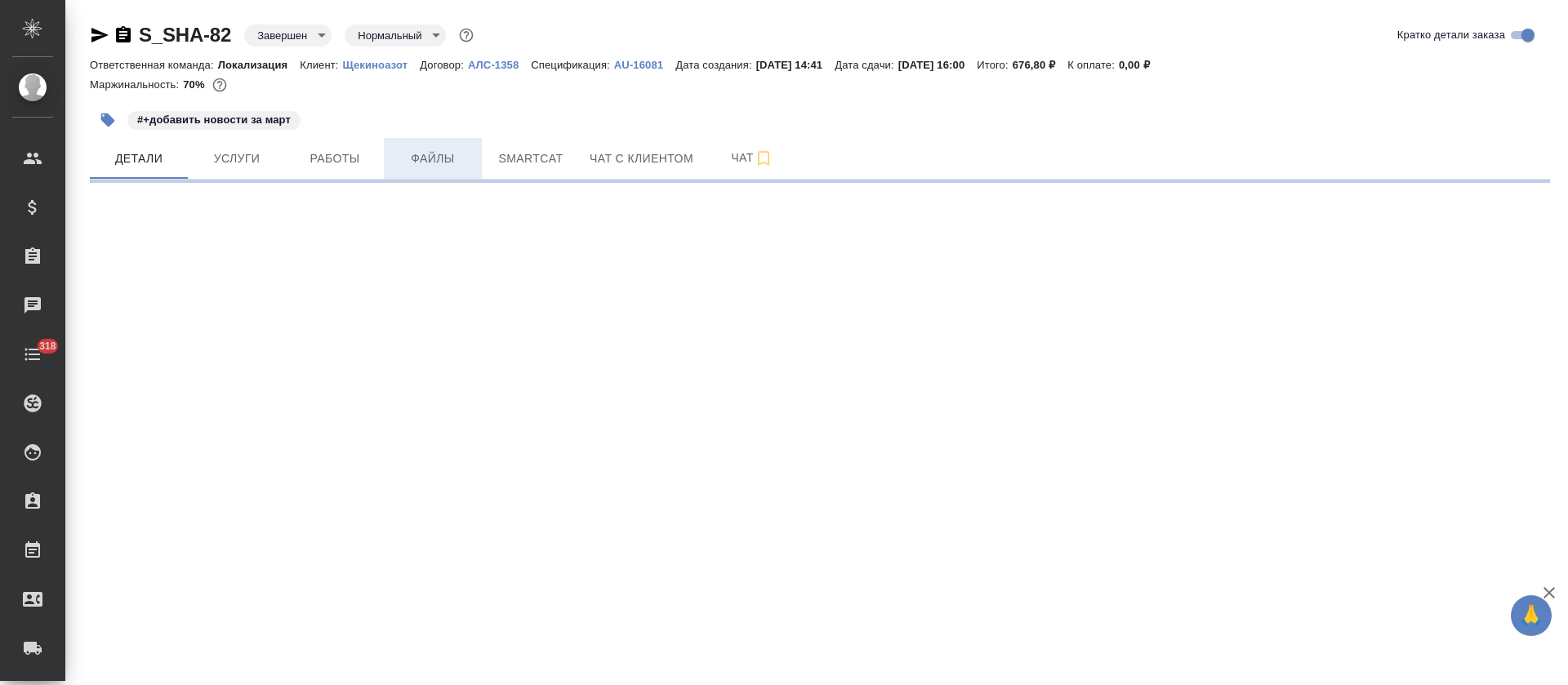
select select "RU"
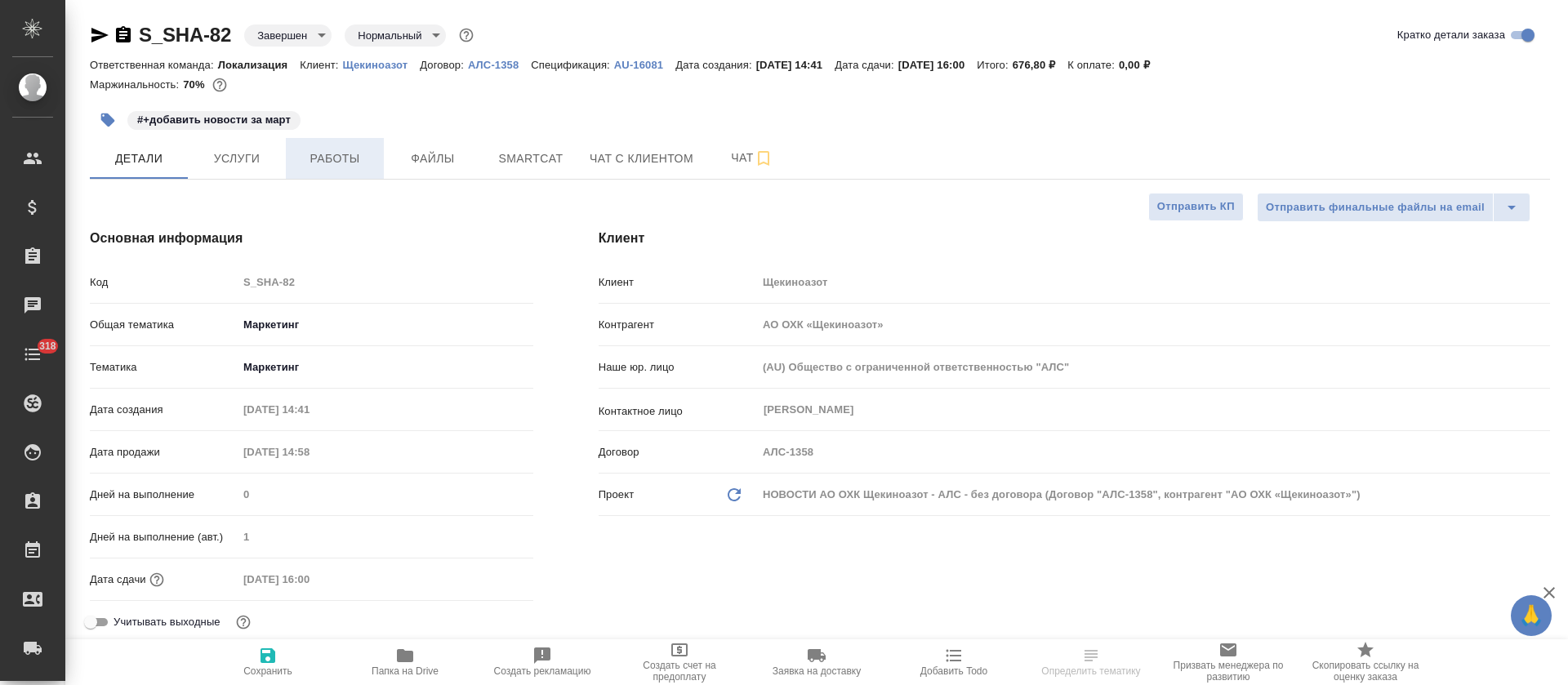
type textarea "x"
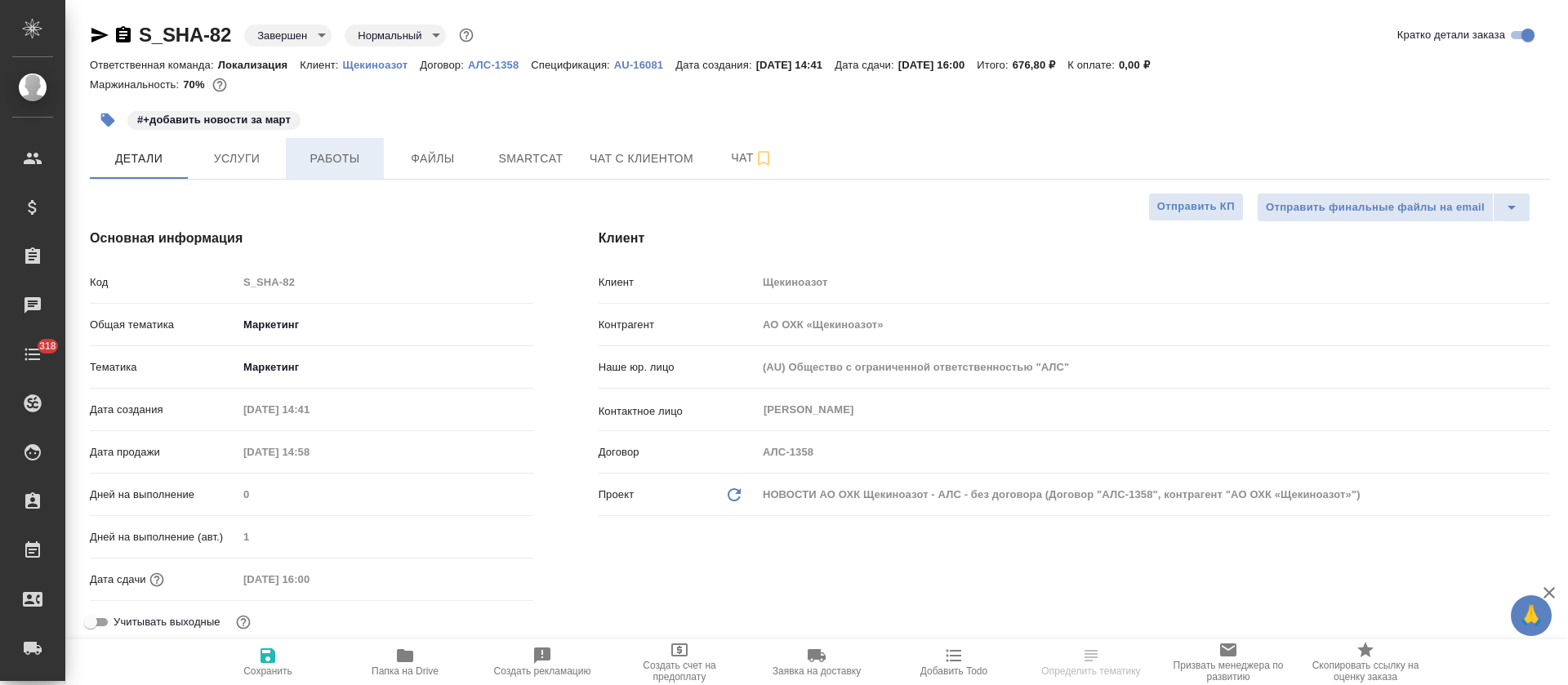
type textarea "x"
click at [323, 161] on span "Работы" at bounding box center [335, 159] width 79 height 20
type textarea "x"
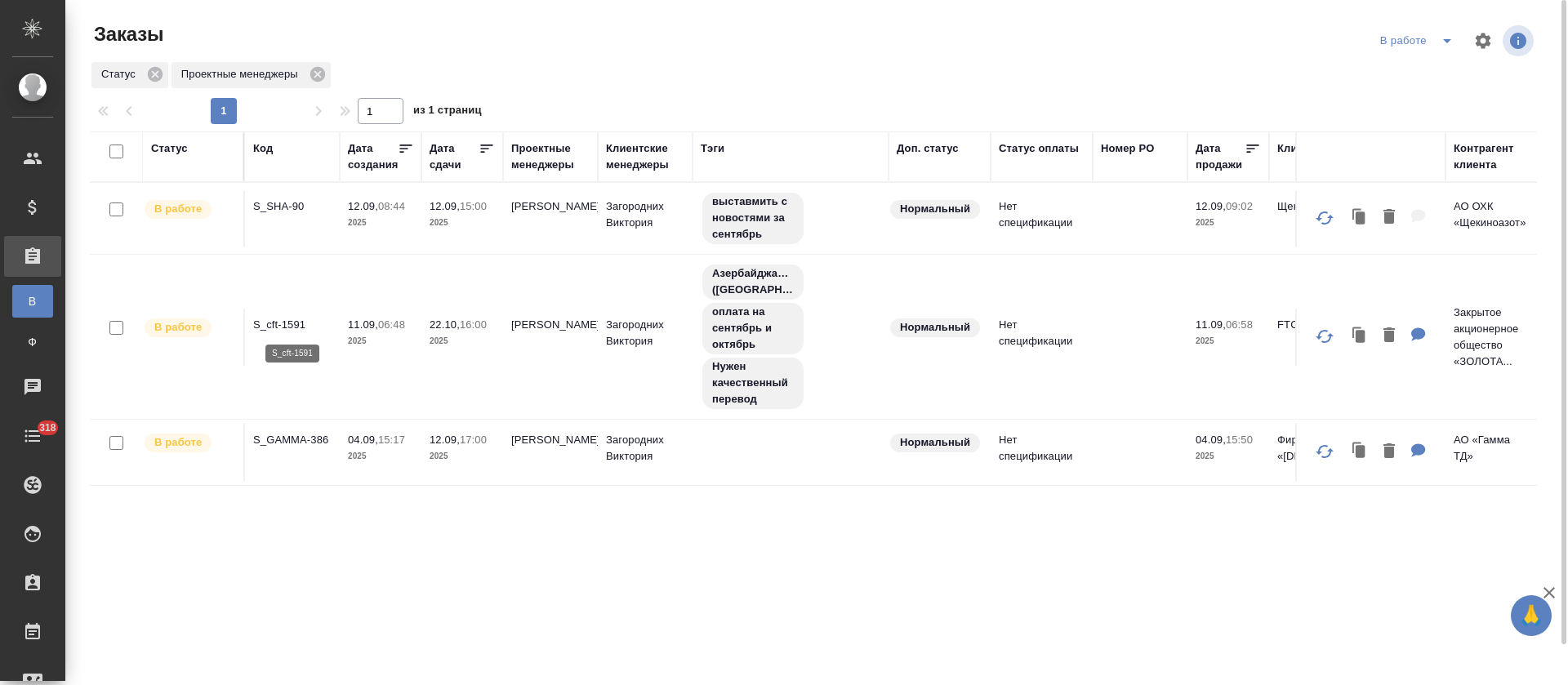
click at [287, 325] on p "S_cft-1591" at bounding box center [293, 325] width 79 height 17
click at [294, 438] on p "S_GAMMA-386" at bounding box center [293, 440] width 79 height 17
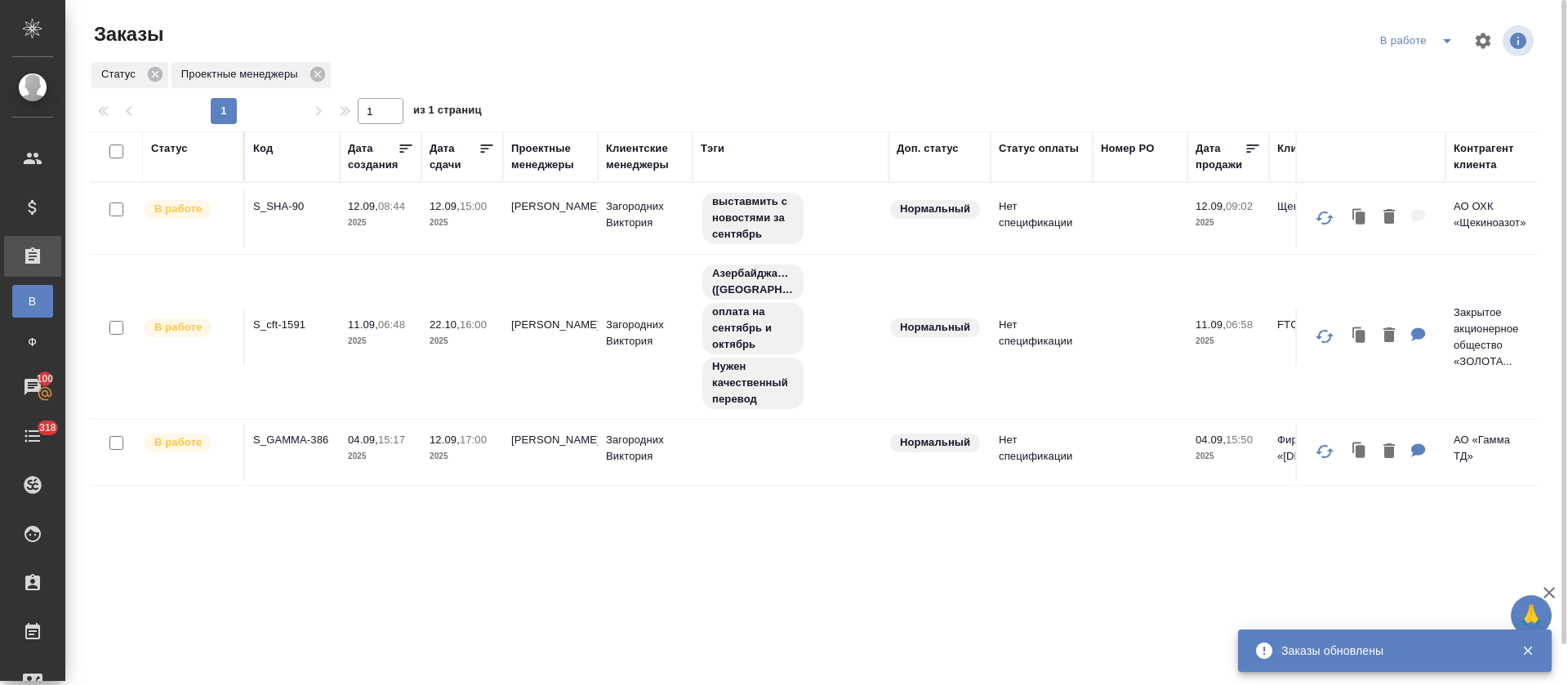
click at [1445, 41] on icon "split button" at bounding box center [1447, 40] width 19 height 19
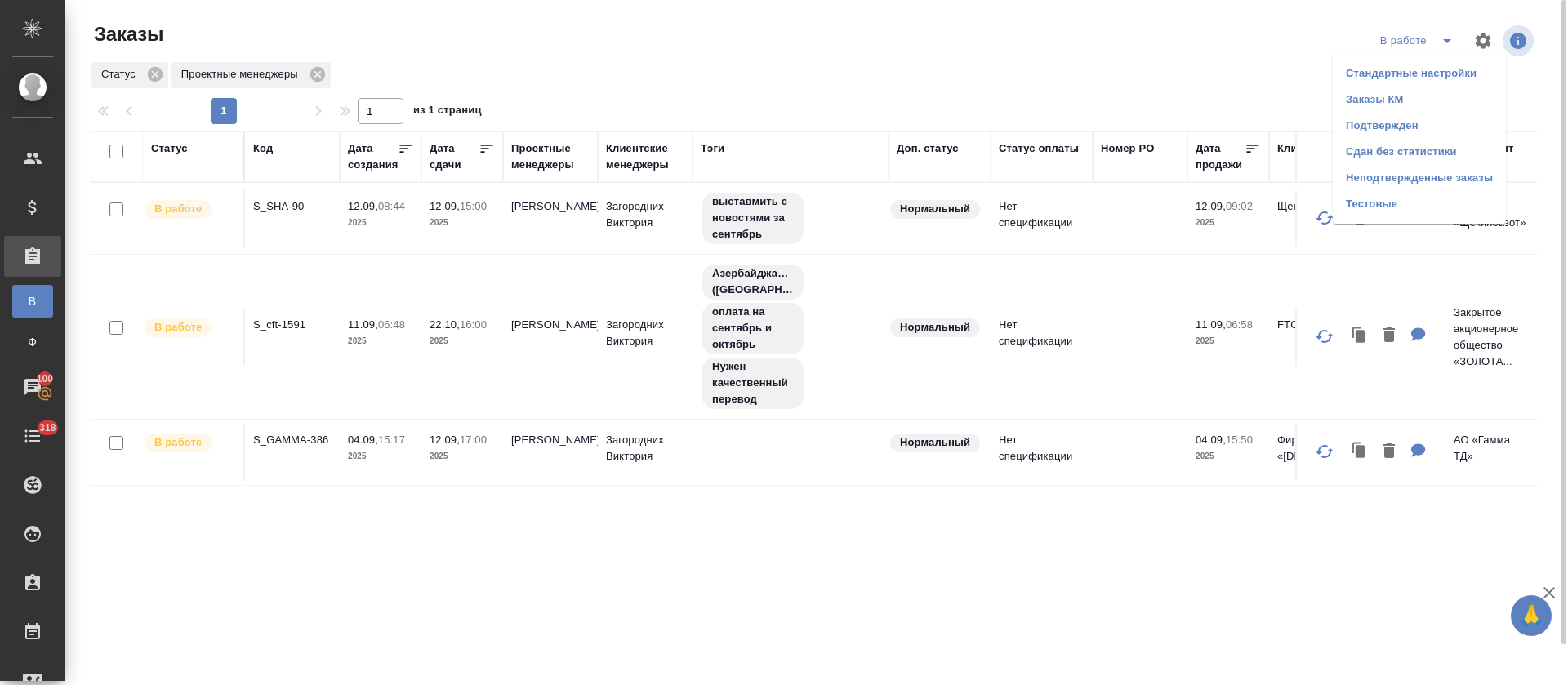
click at [675, 79] on div "Статус Проектные менеджеры" at bounding box center [813, 74] width 1448 height 29
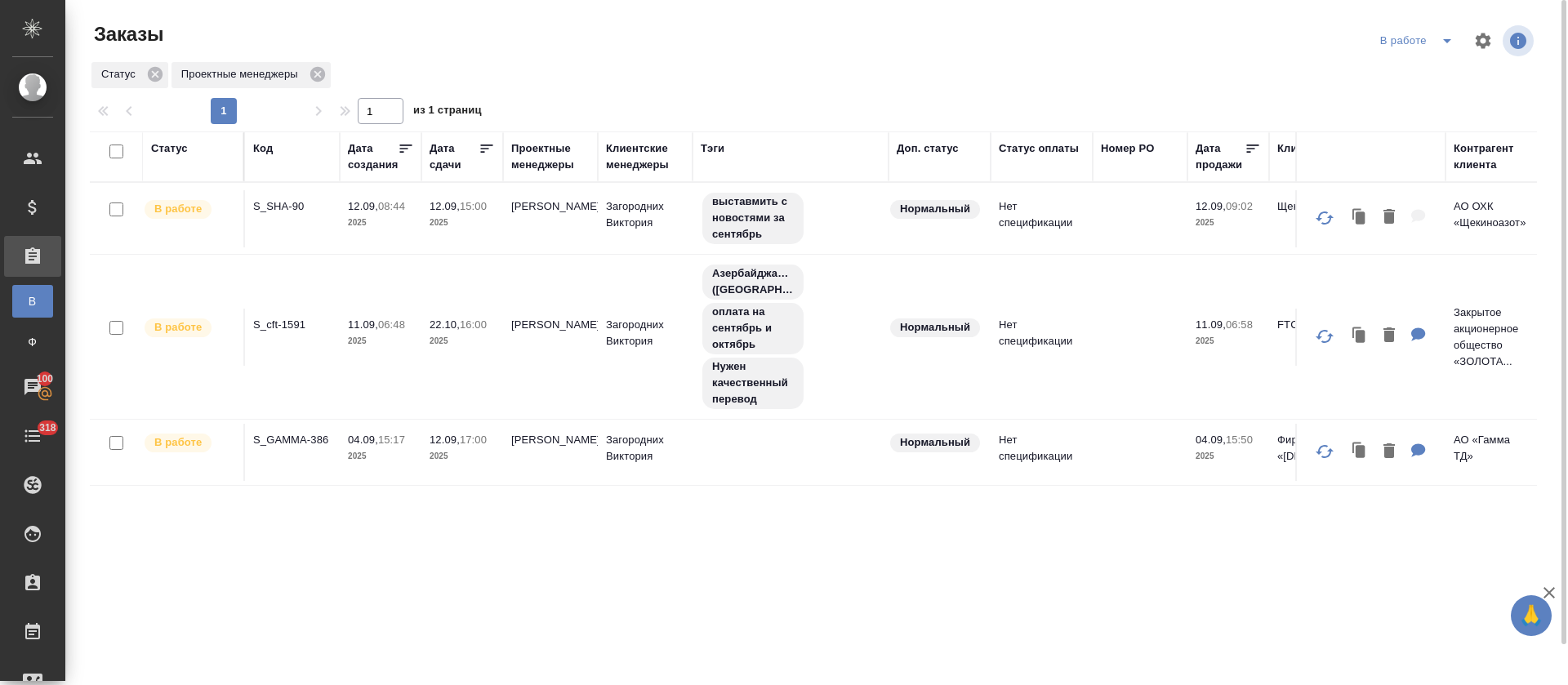
click at [266, 153] on div "Код" at bounding box center [263, 149] width 19 height 17
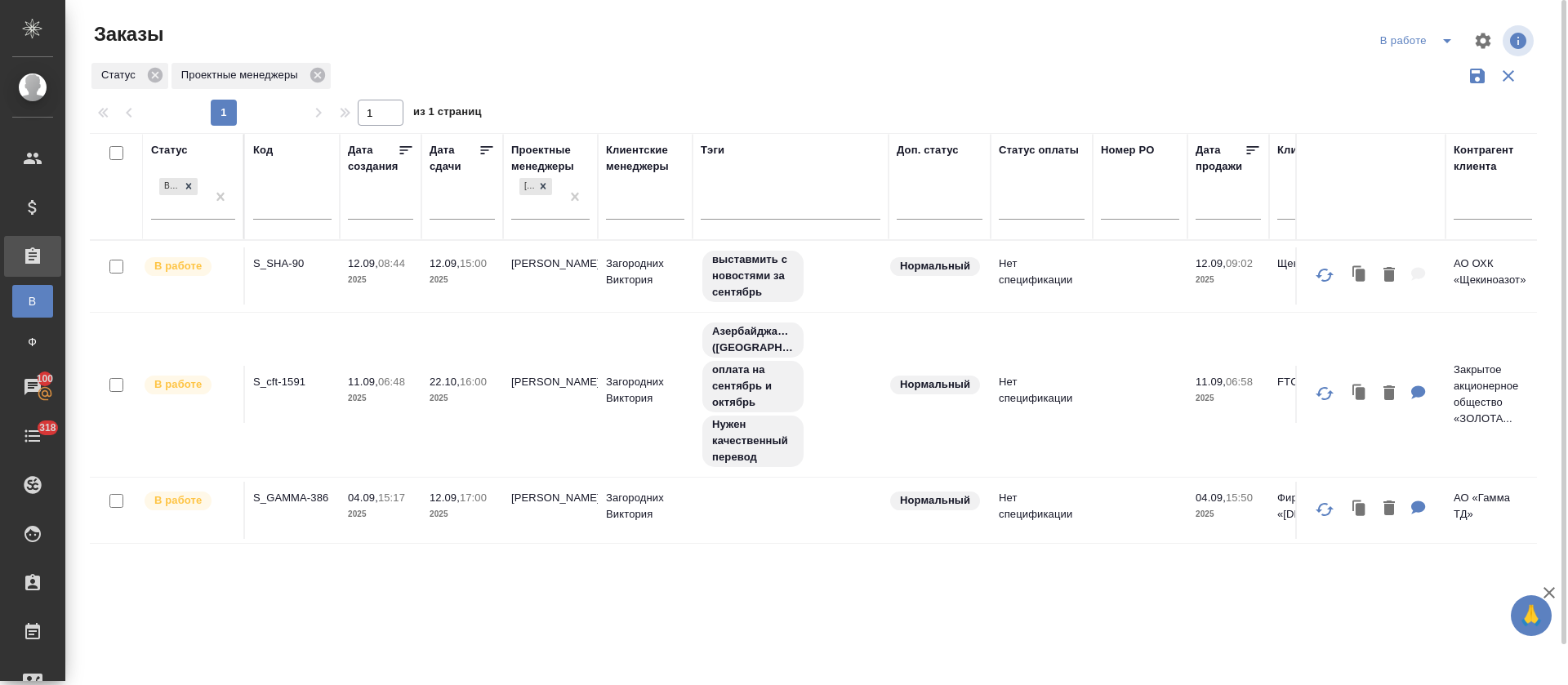
click at [292, 219] on input "text" at bounding box center [293, 208] width 79 height 20
paste input "S_FL_Loc-283"
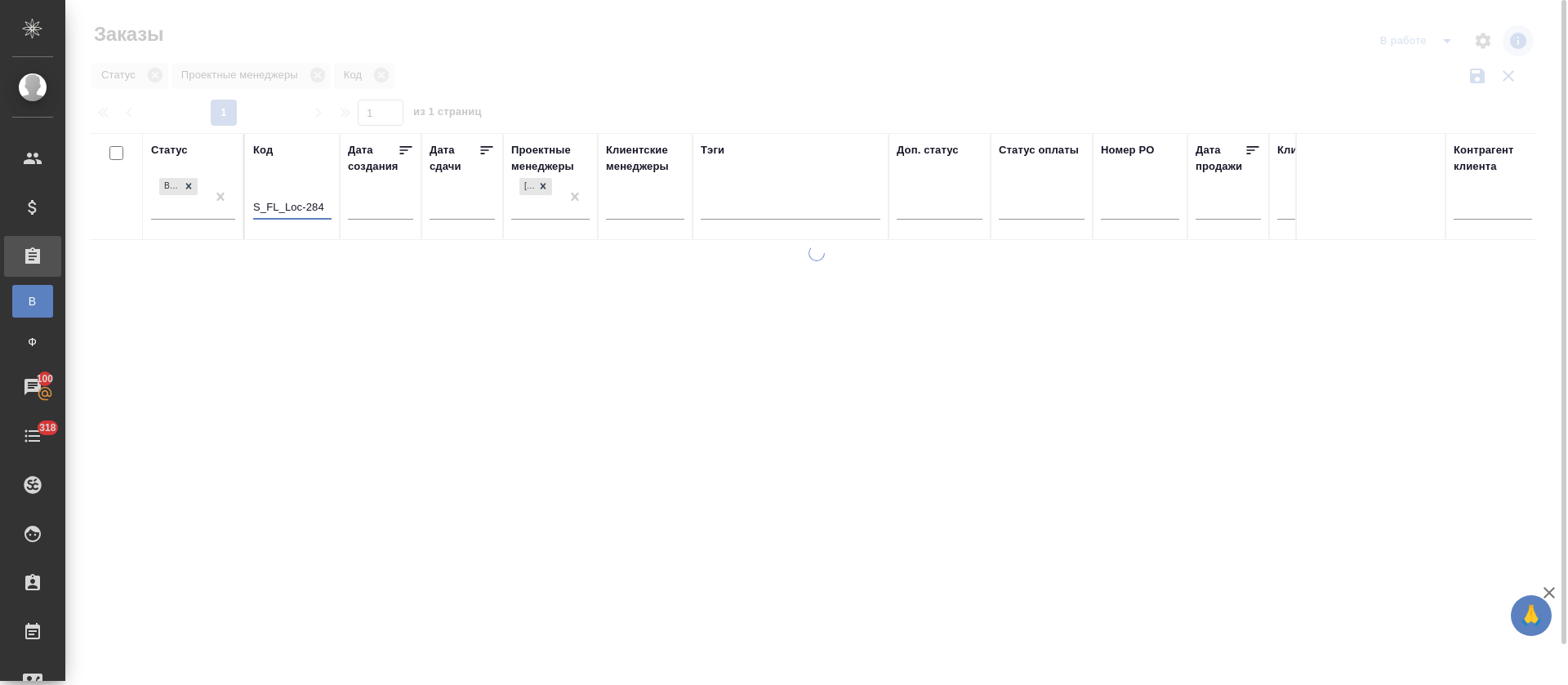
type input "S_FL_Loc-284"
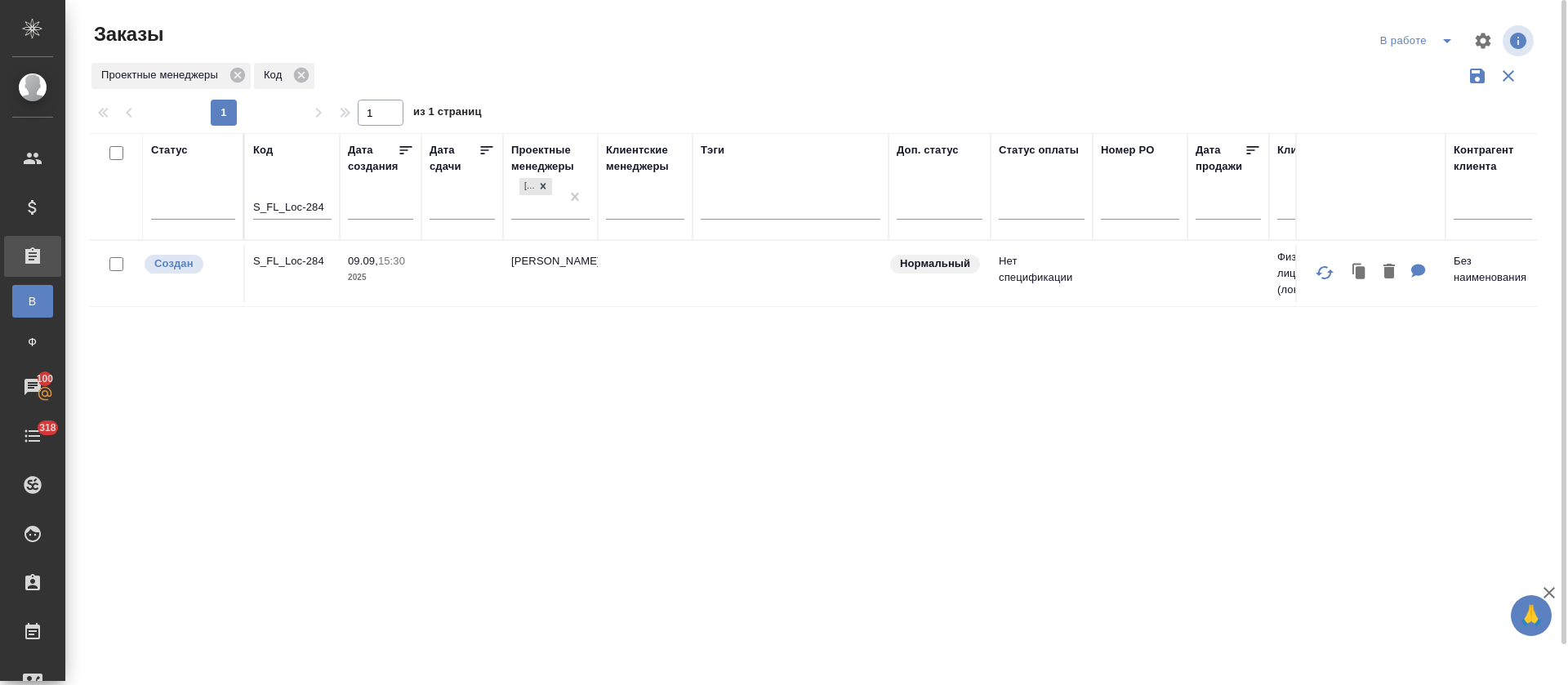
click at [523, 275] on td "[PERSON_NAME]" at bounding box center [550, 273] width 95 height 57
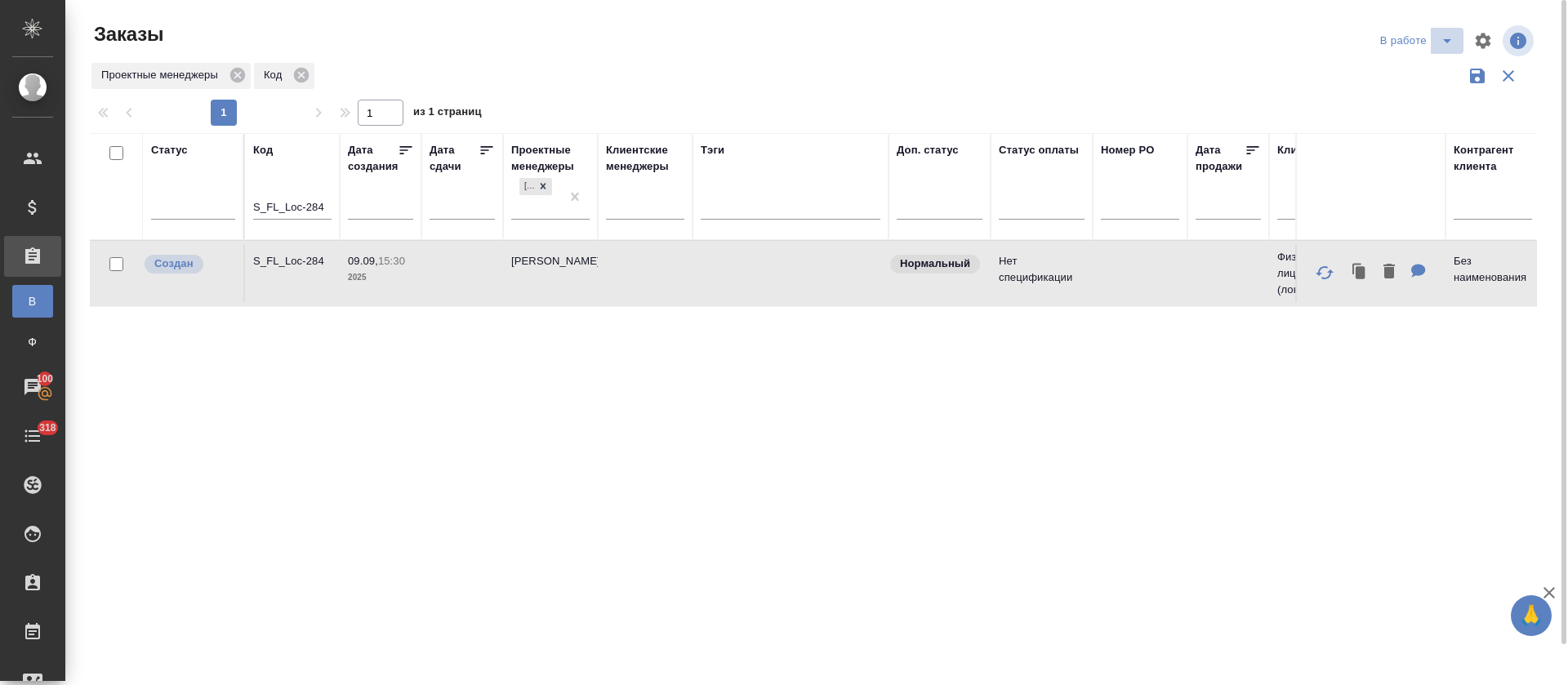
click at [1442, 32] on icon "split button" at bounding box center [1447, 40] width 19 height 19
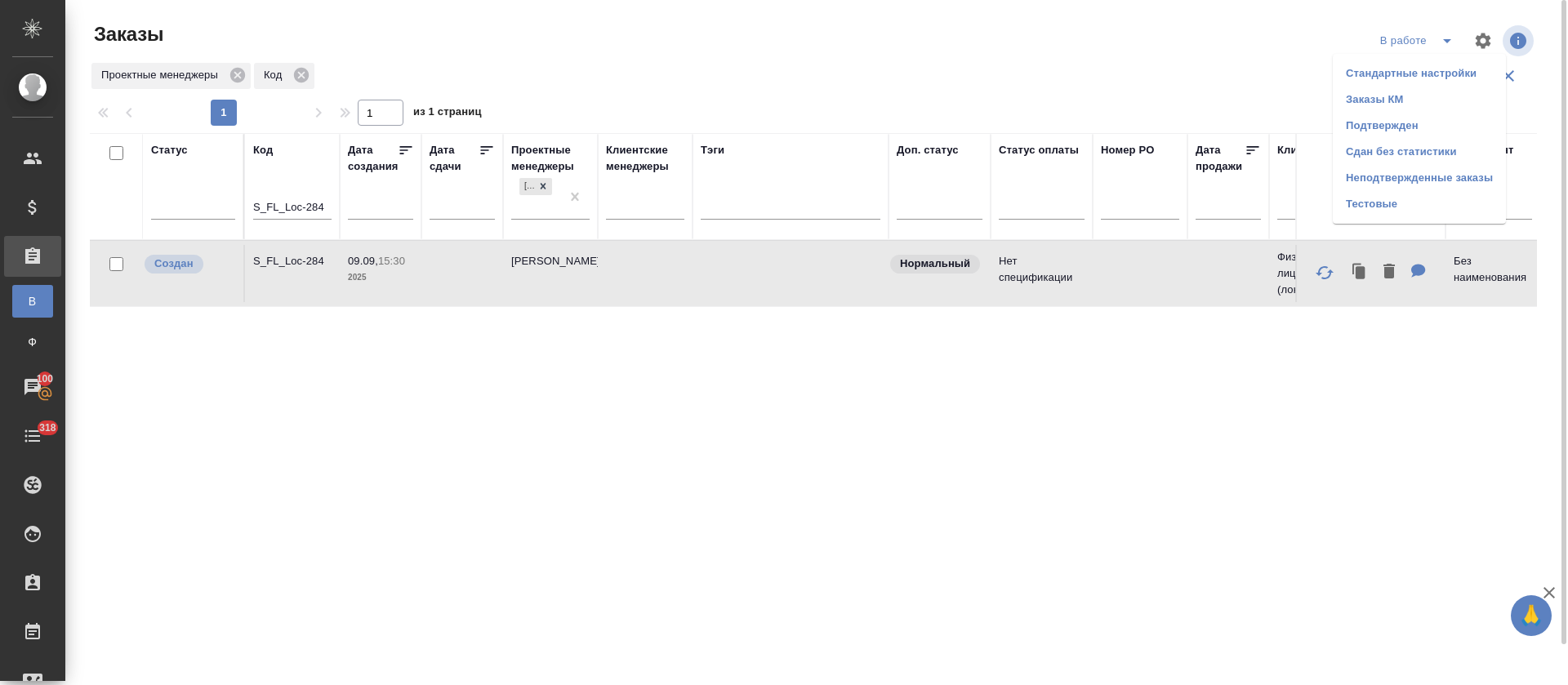
click at [1391, 125] on li "Подтвержден" at bounding box center [1419, 125] width 173 height 26
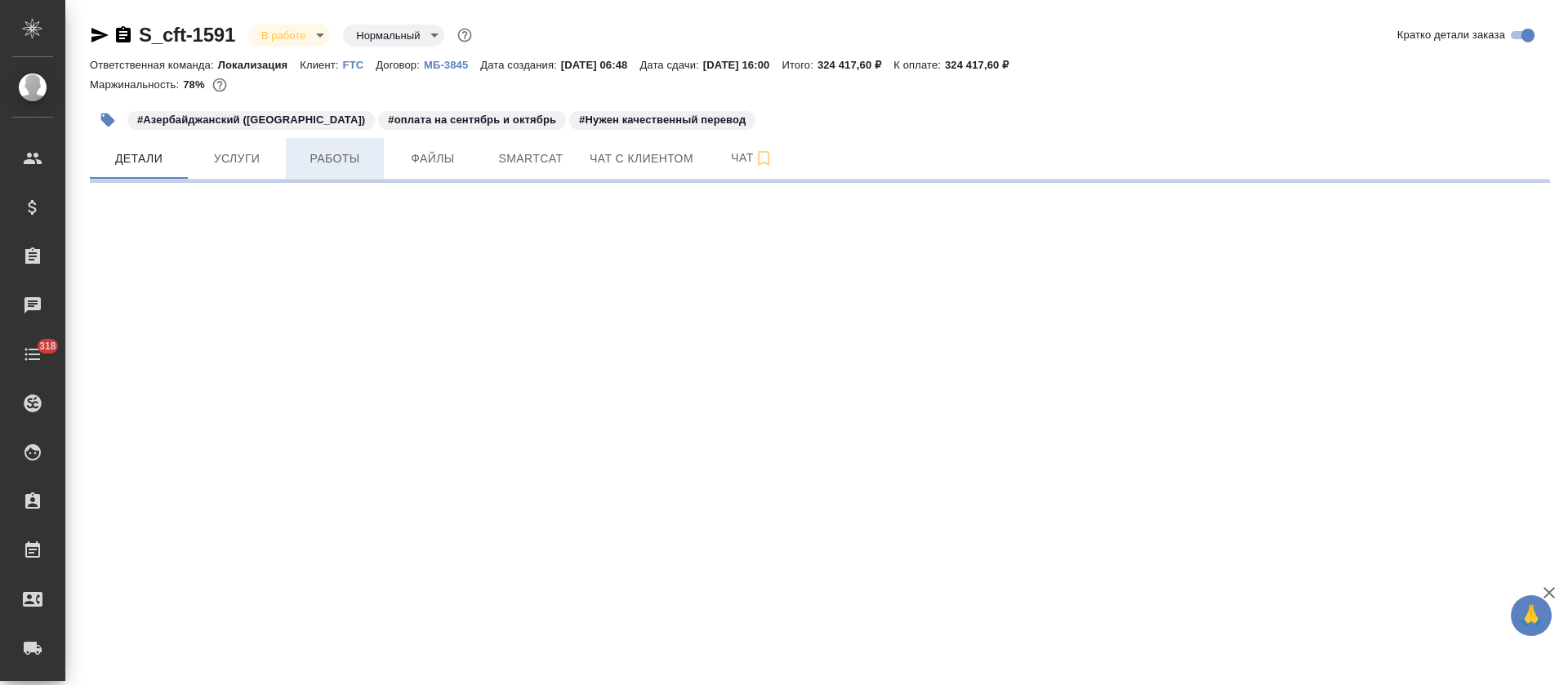
select select "RU"
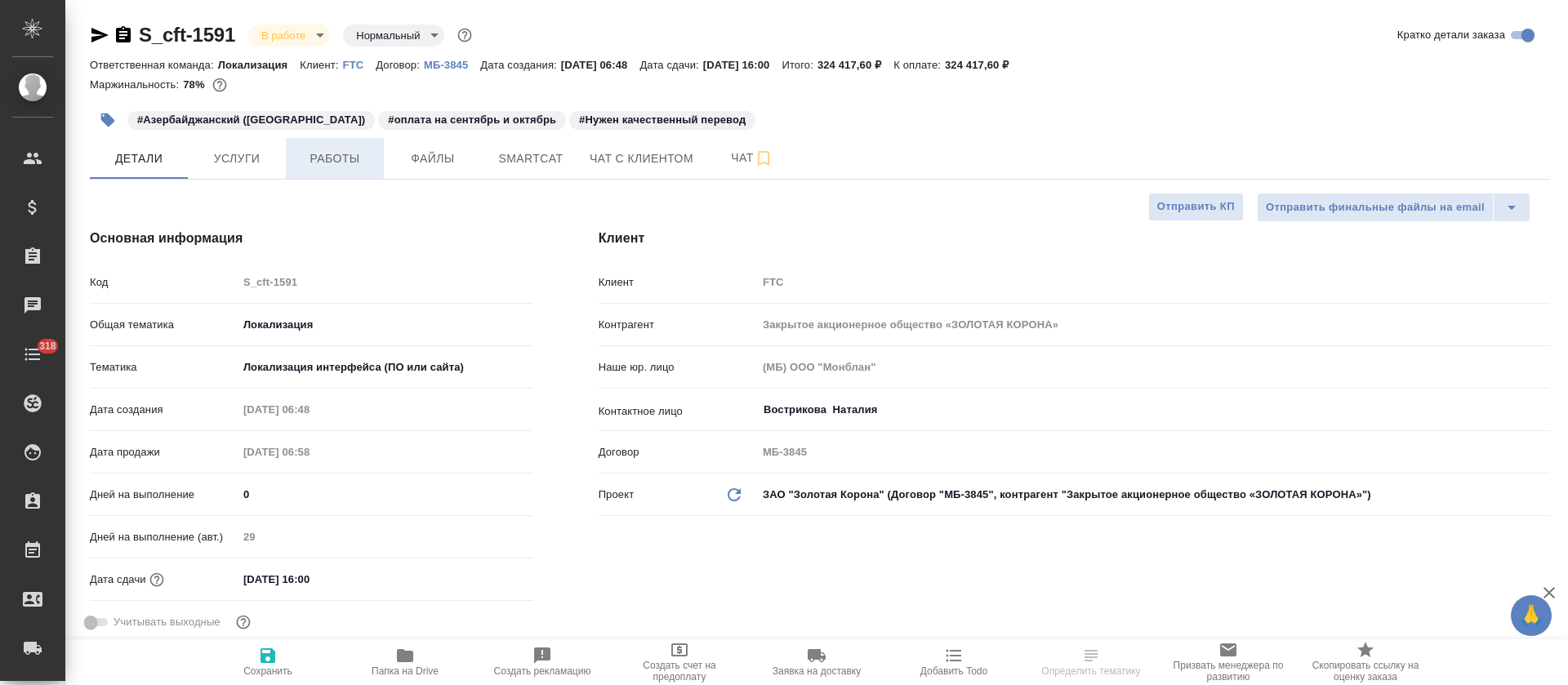
click at [341, 157] on span "Работы" at bounding box center [335, 159] width 79 height 20
type textarea "x"
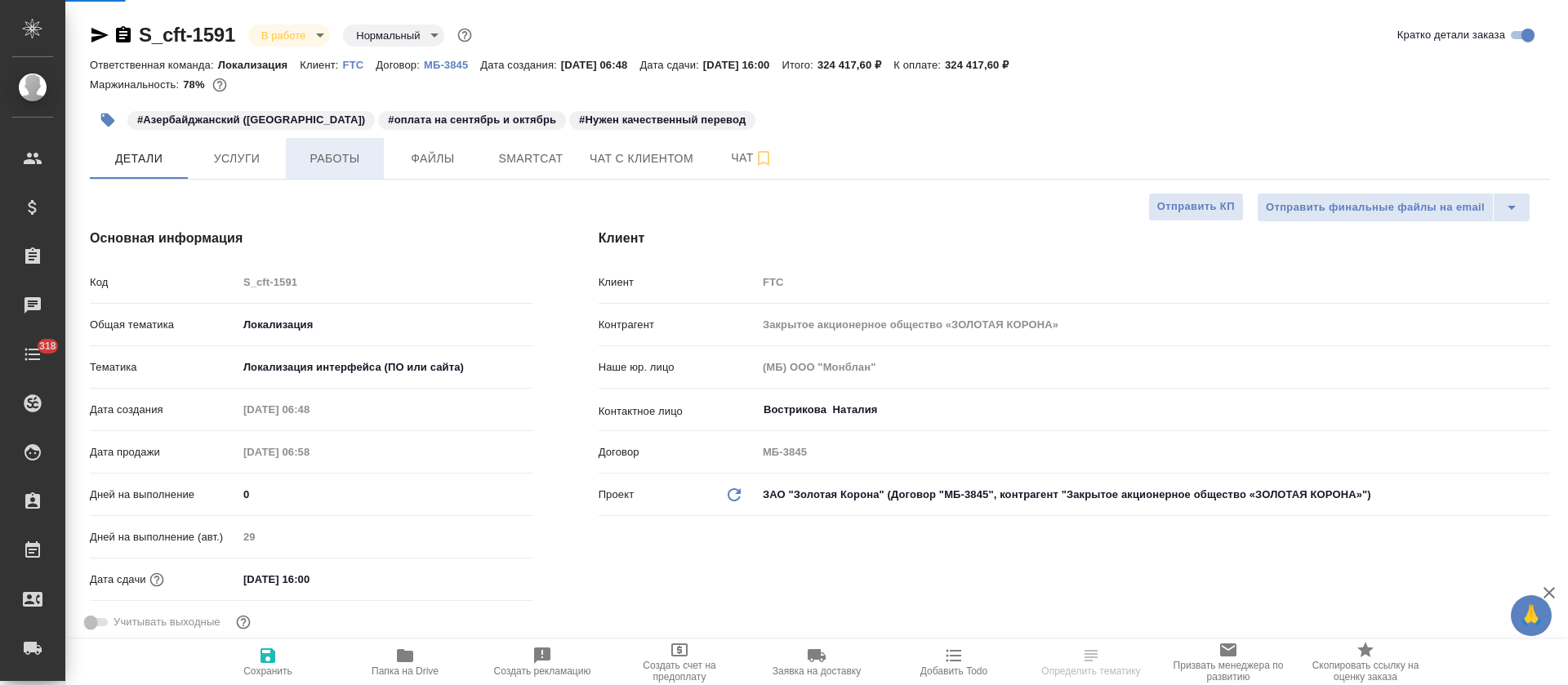
type textarea "x"
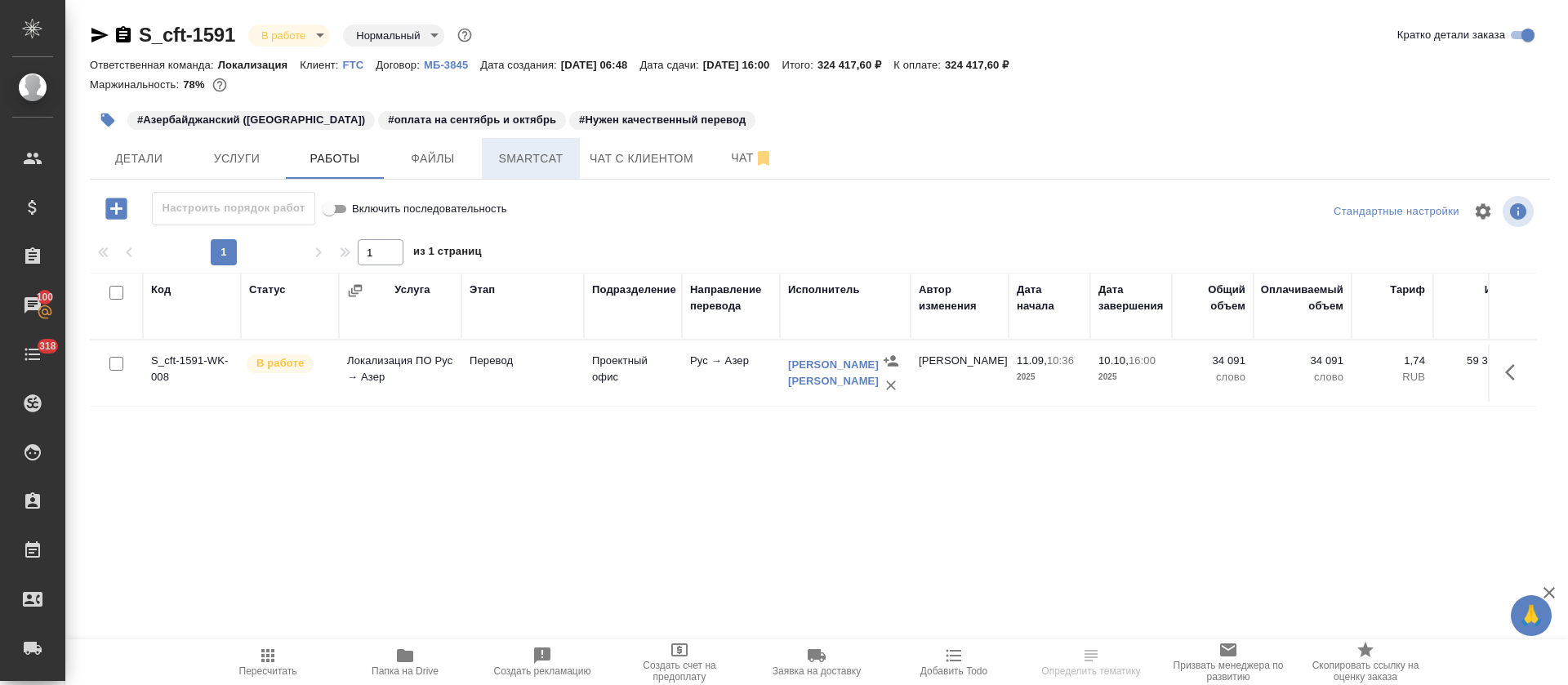
click at [530, 172] on button "Smartcat" at bounding box center [530, 158] width 98 height 41
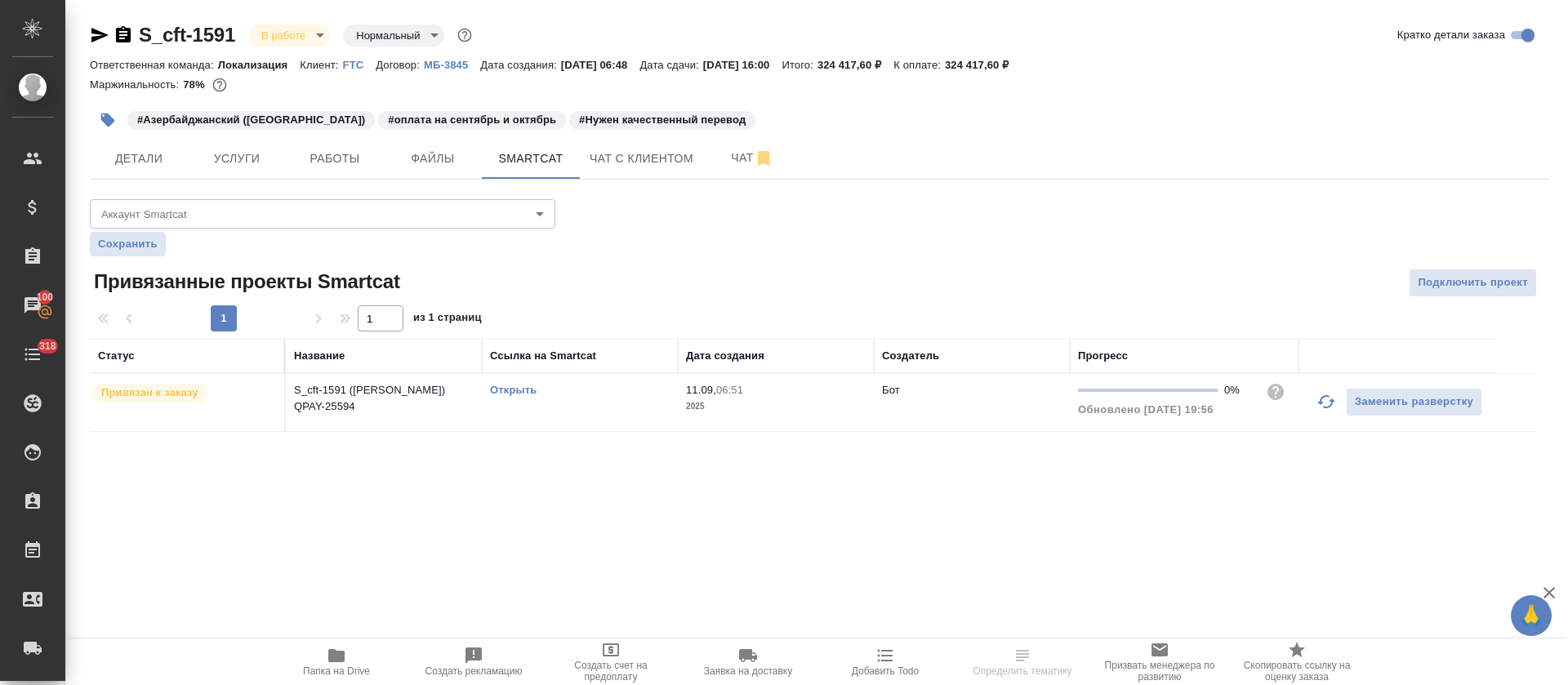
click at [528, 393] on link "Открыть" at bounding box center [514, 390] width 47 height 13
click at [328, 168] on button "Работы" at bounding box center [335, 158] width 98 height 41
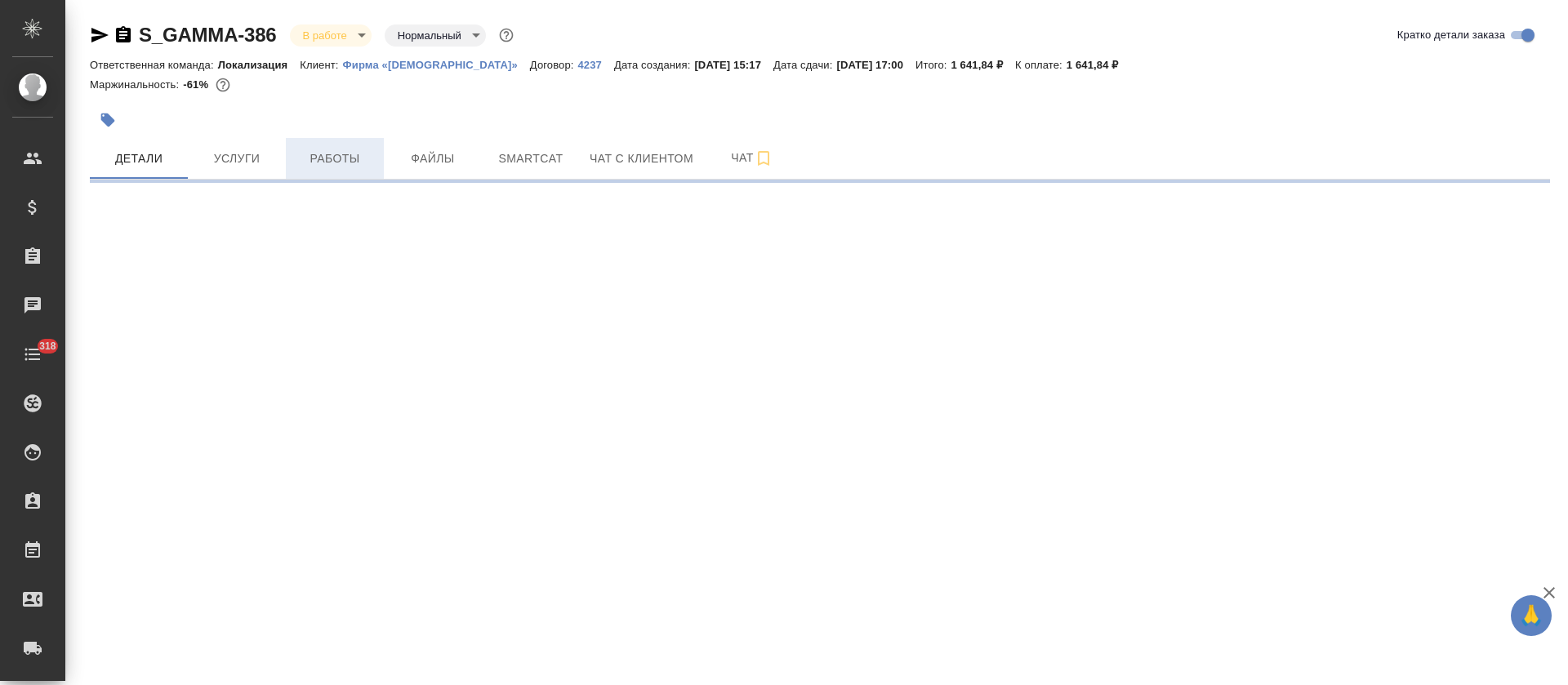
select select "RU"
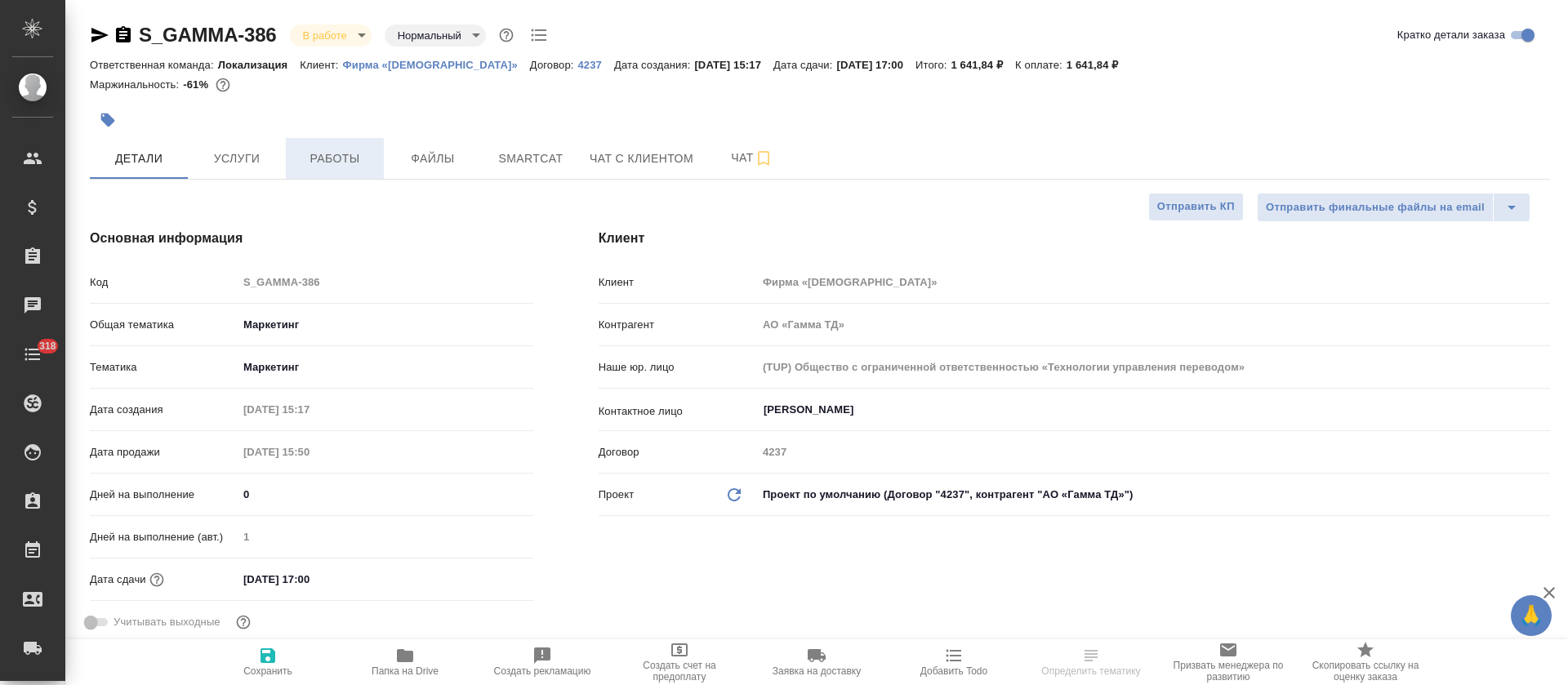
type textarea "x"
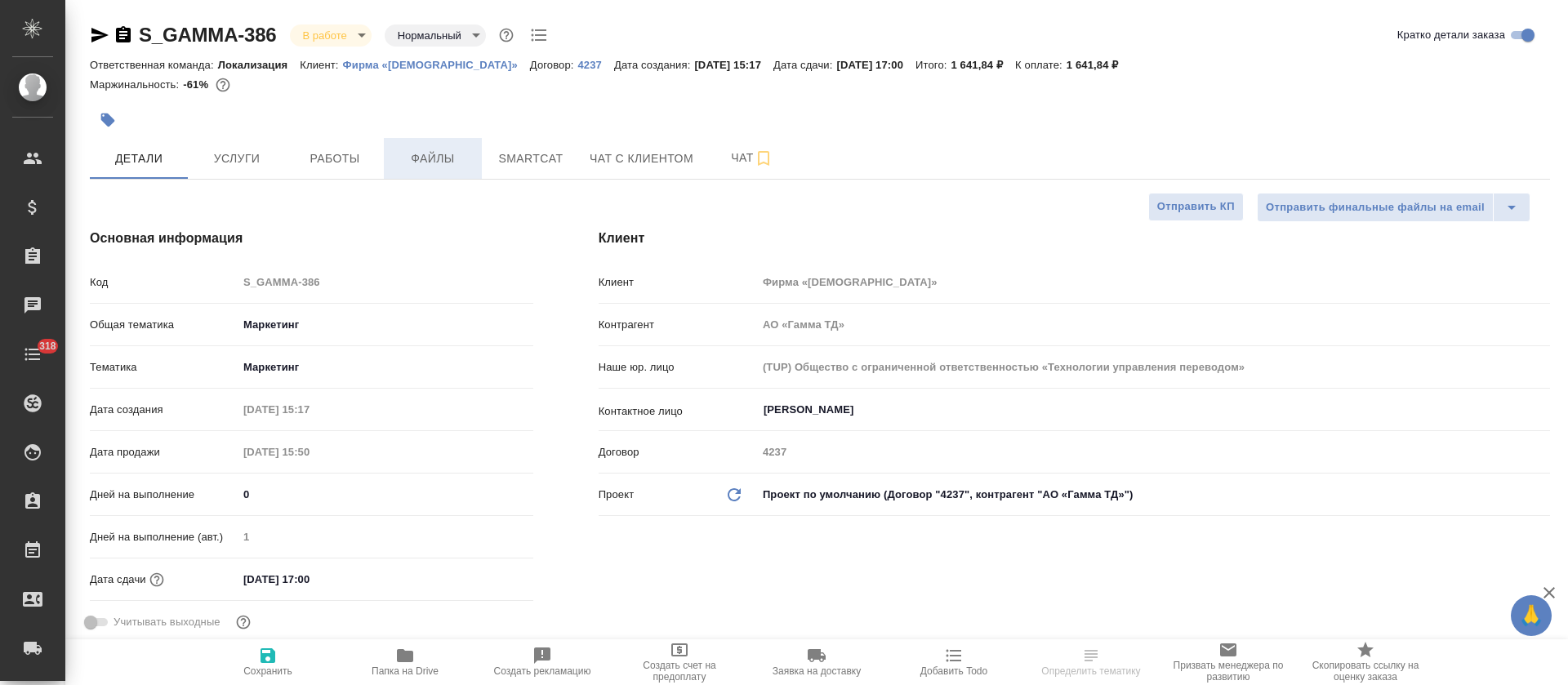
type textarea "x"
click at [433, 168] on button "Файлы" at bounding box center [433, 158] width 98 height 41
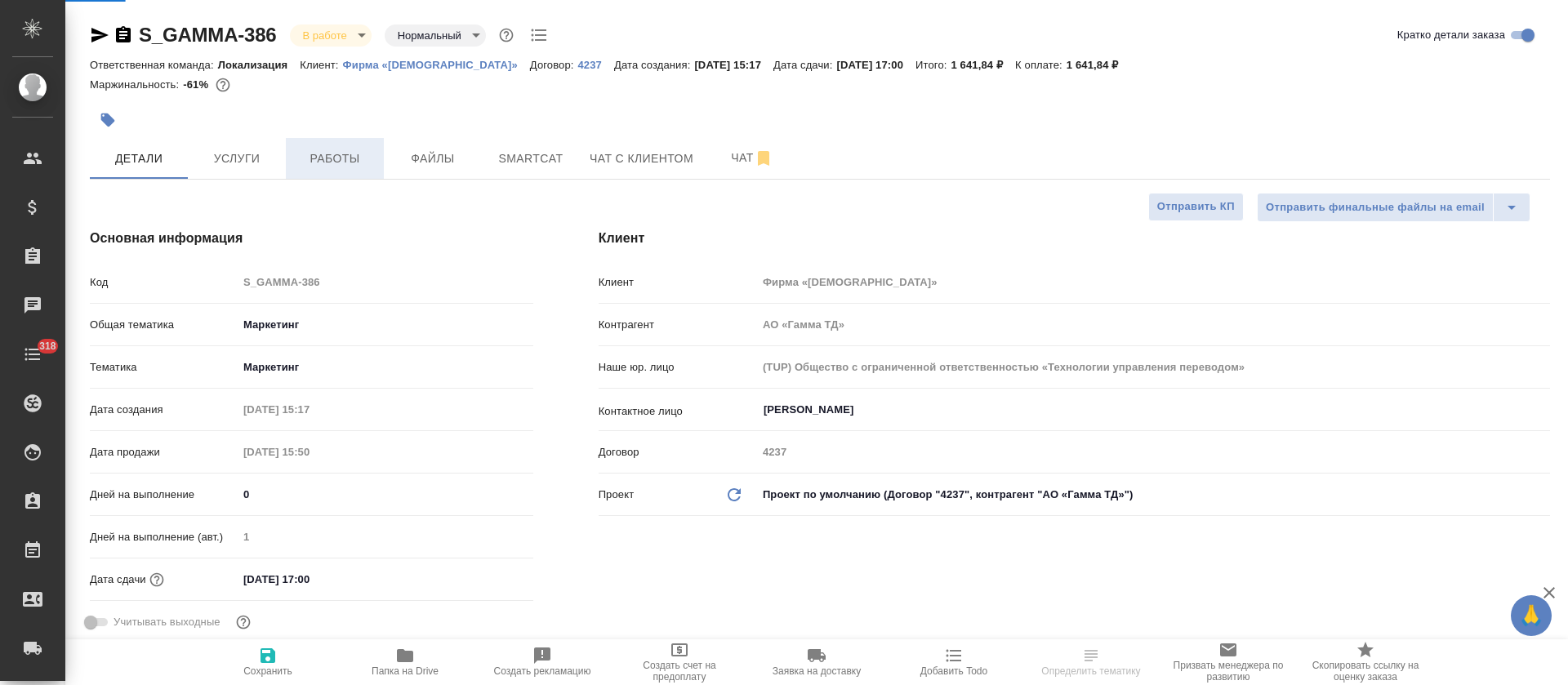
click at [326, 168] on button "Работы" at bounding box center [335, 158] width 98 height 41
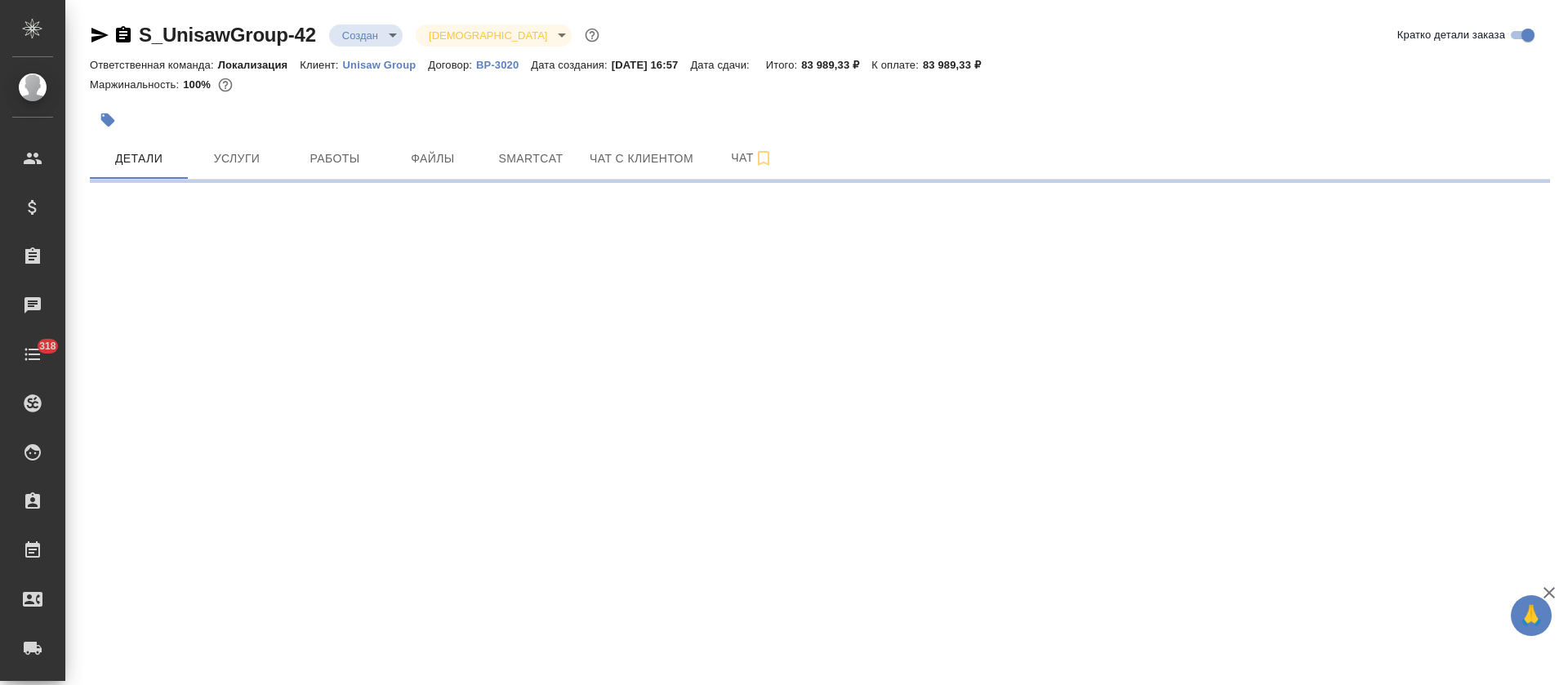
select select "RU"
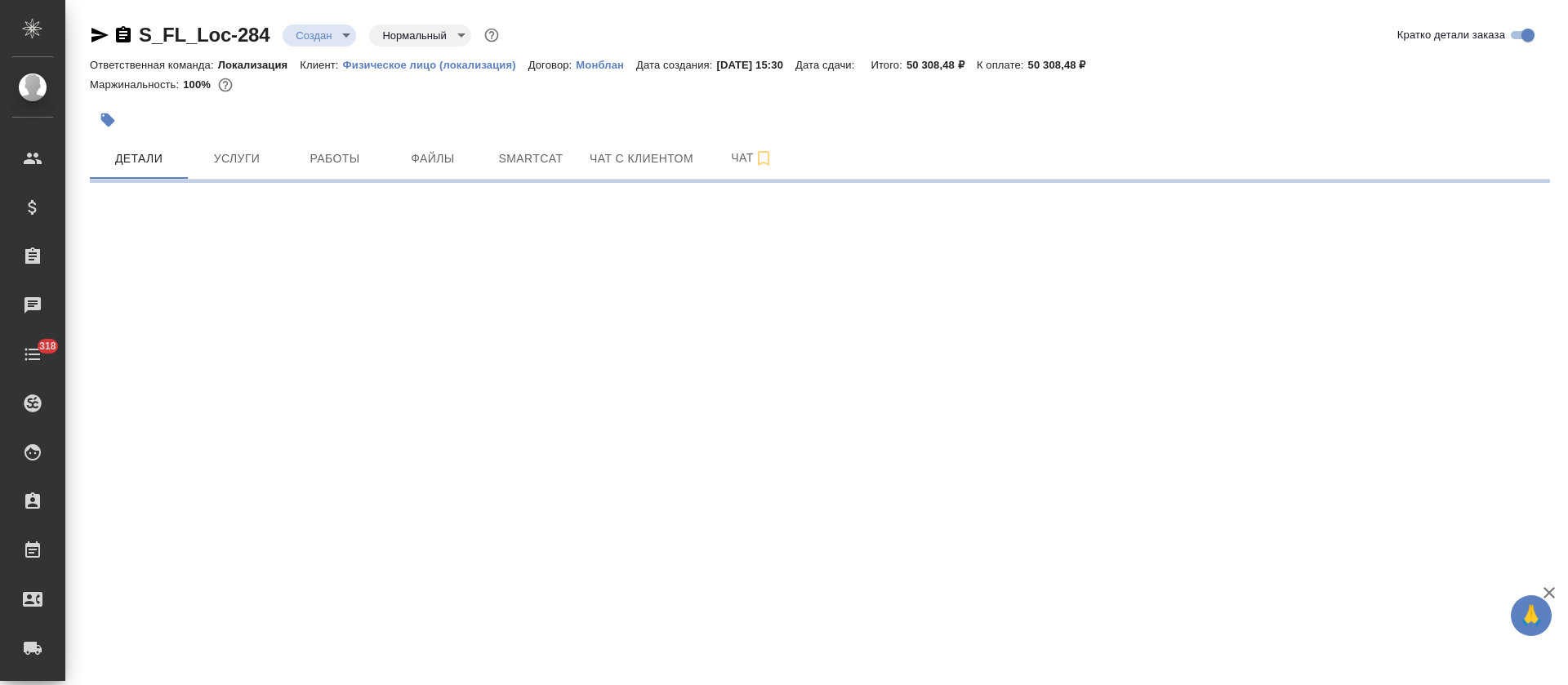
select select "RU"
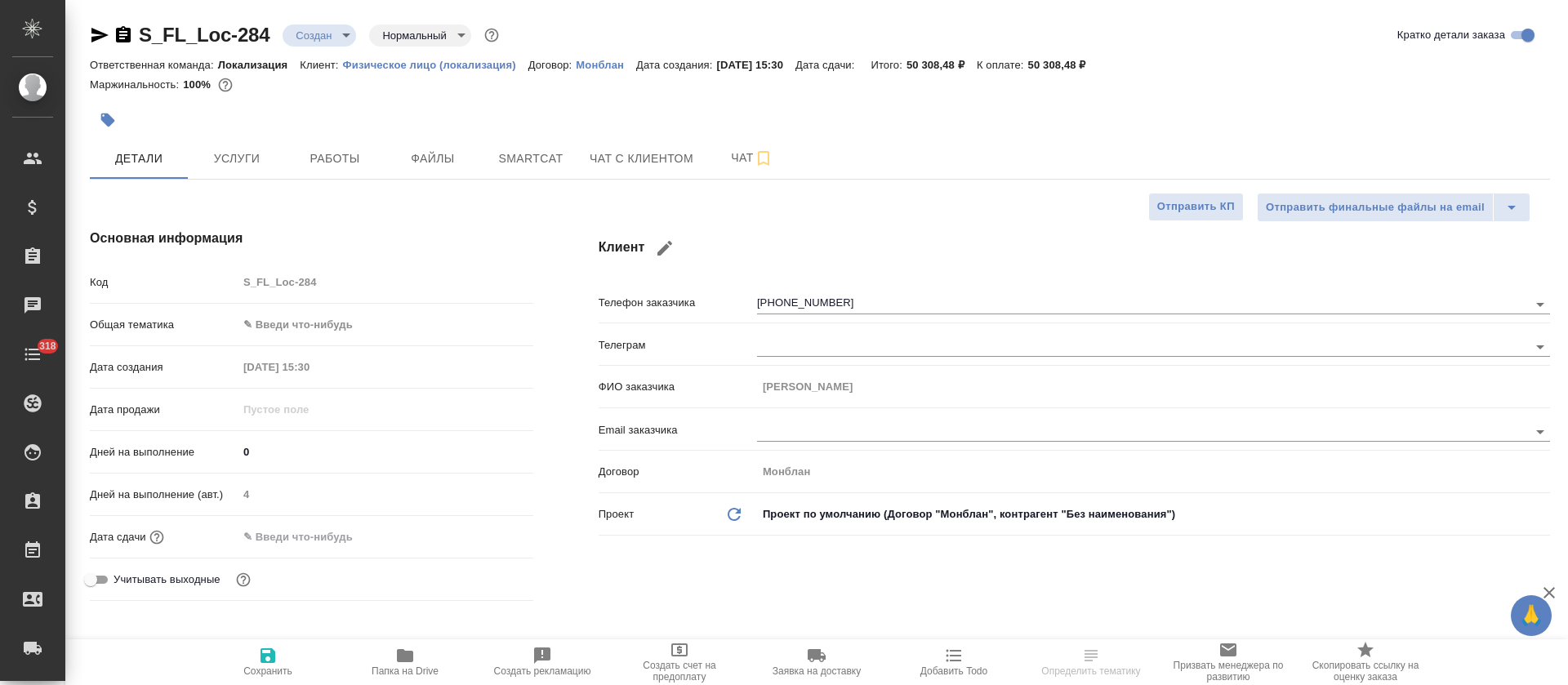
type textarea "x"
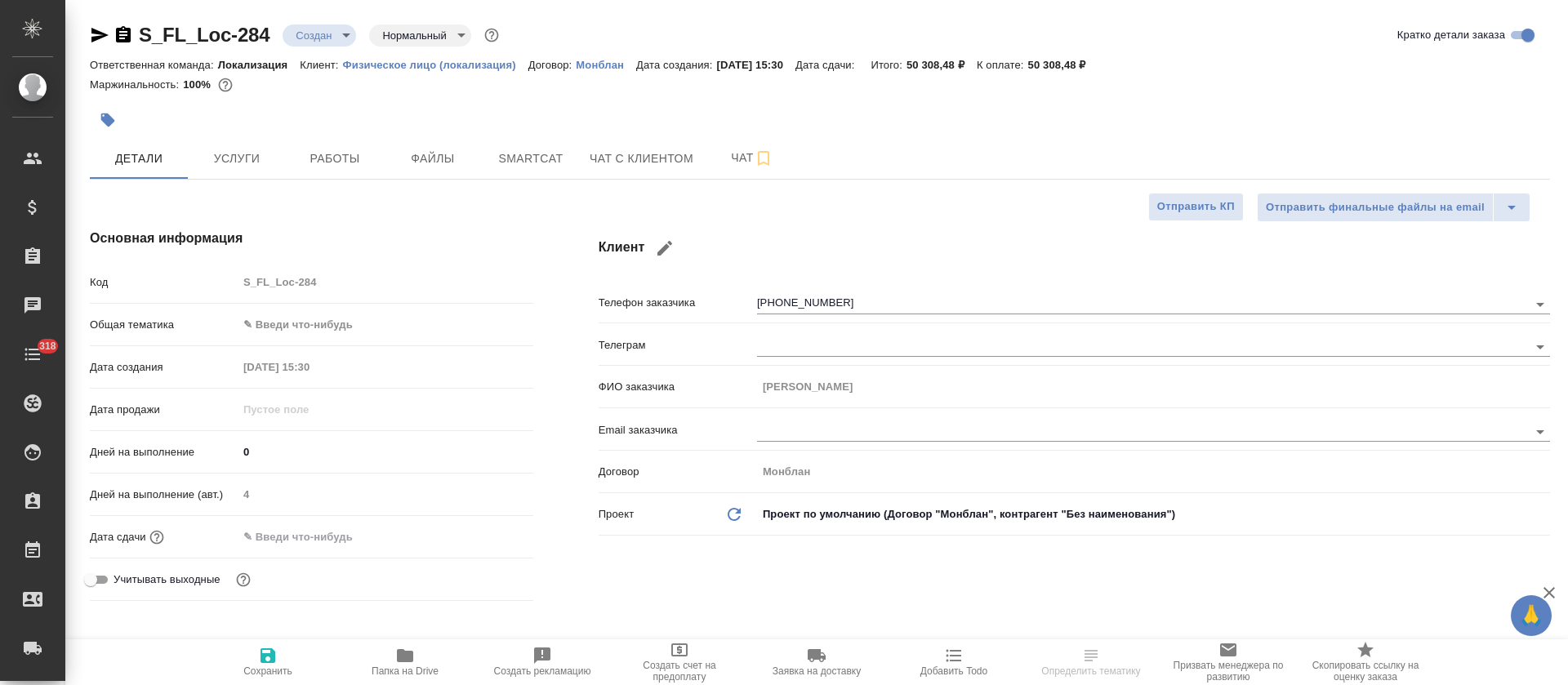
type textarea "x"
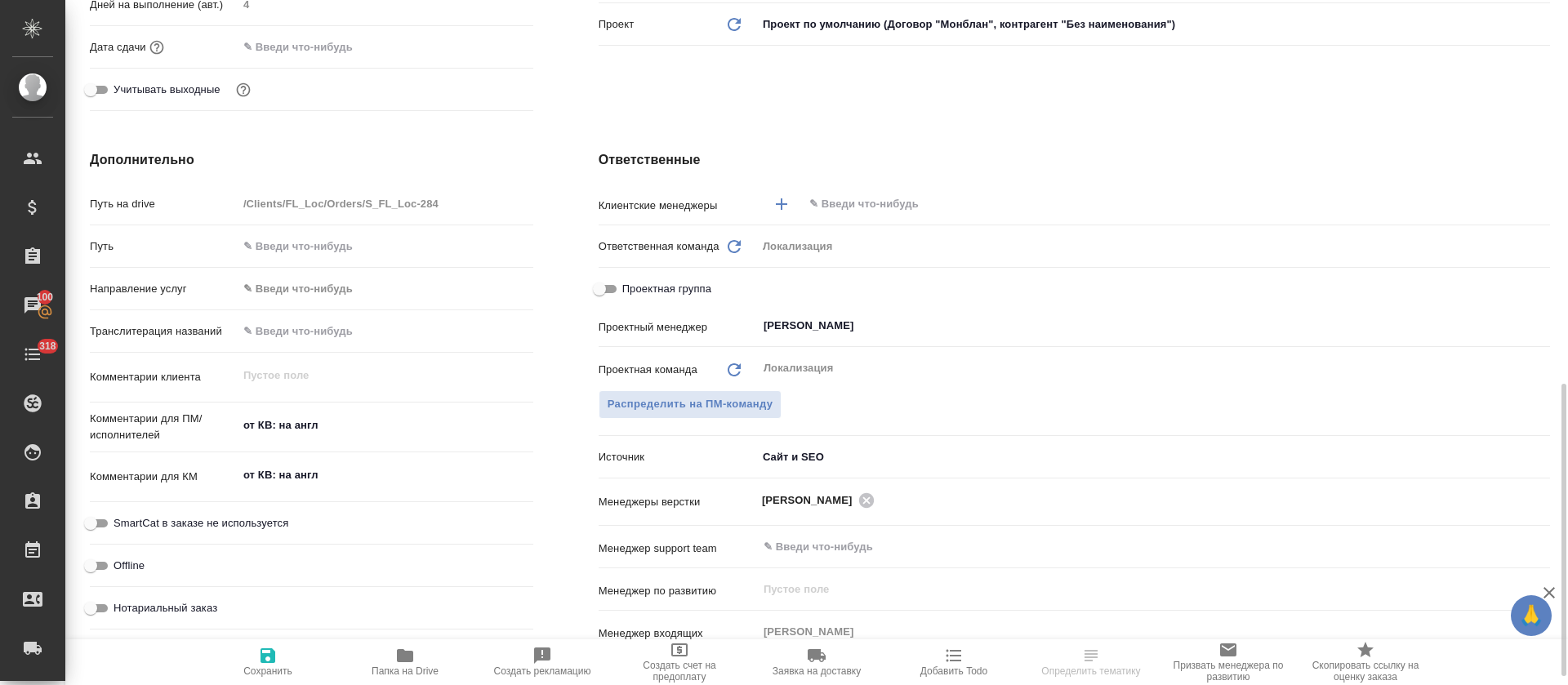
scroll to position [612, 0]
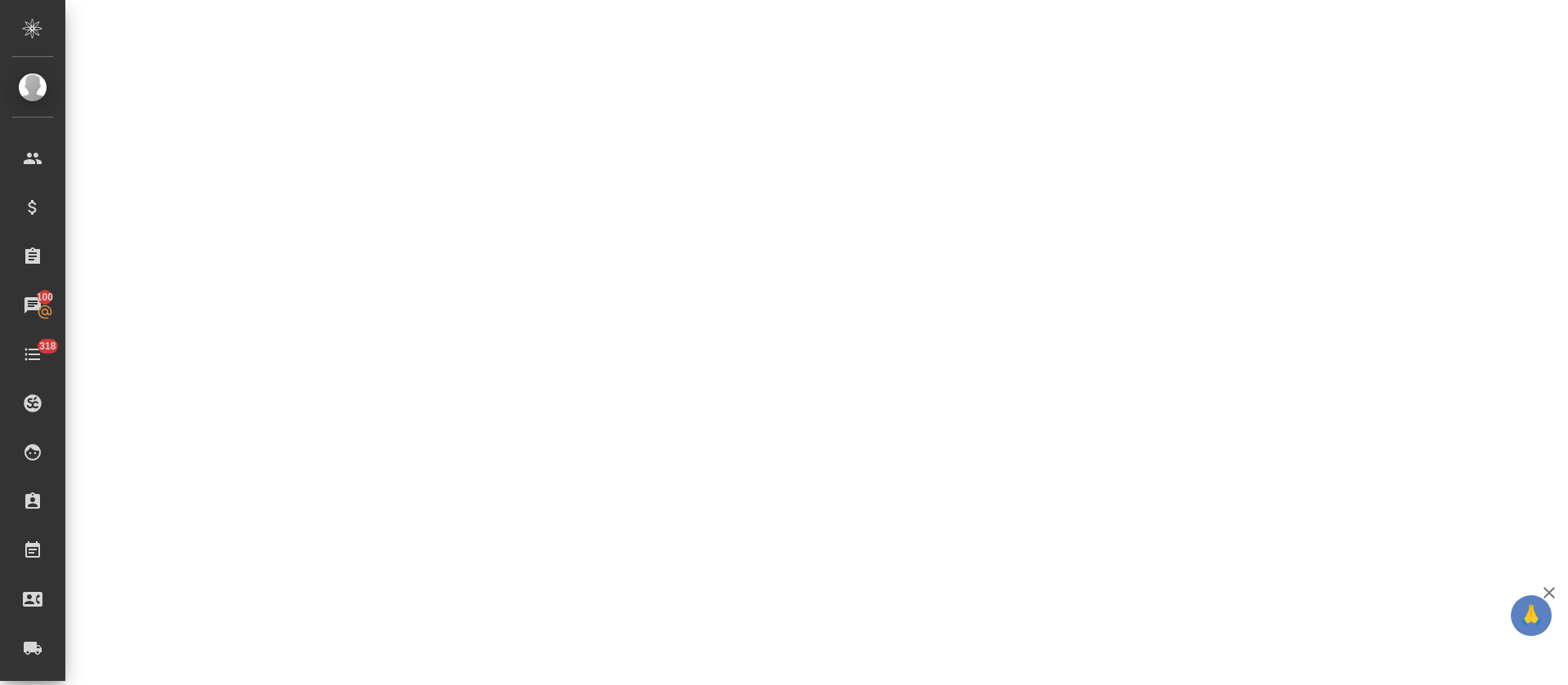
select select "RU"
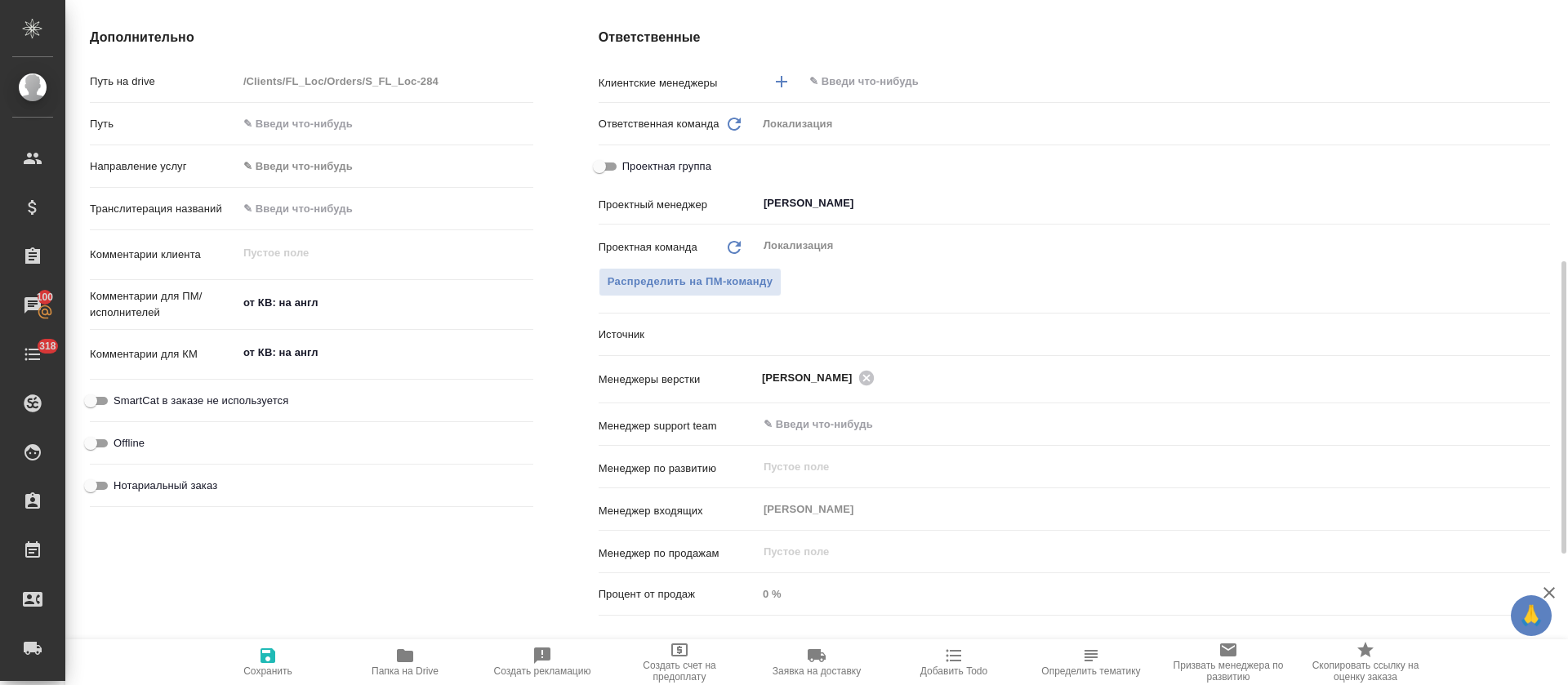
type textarea "x"
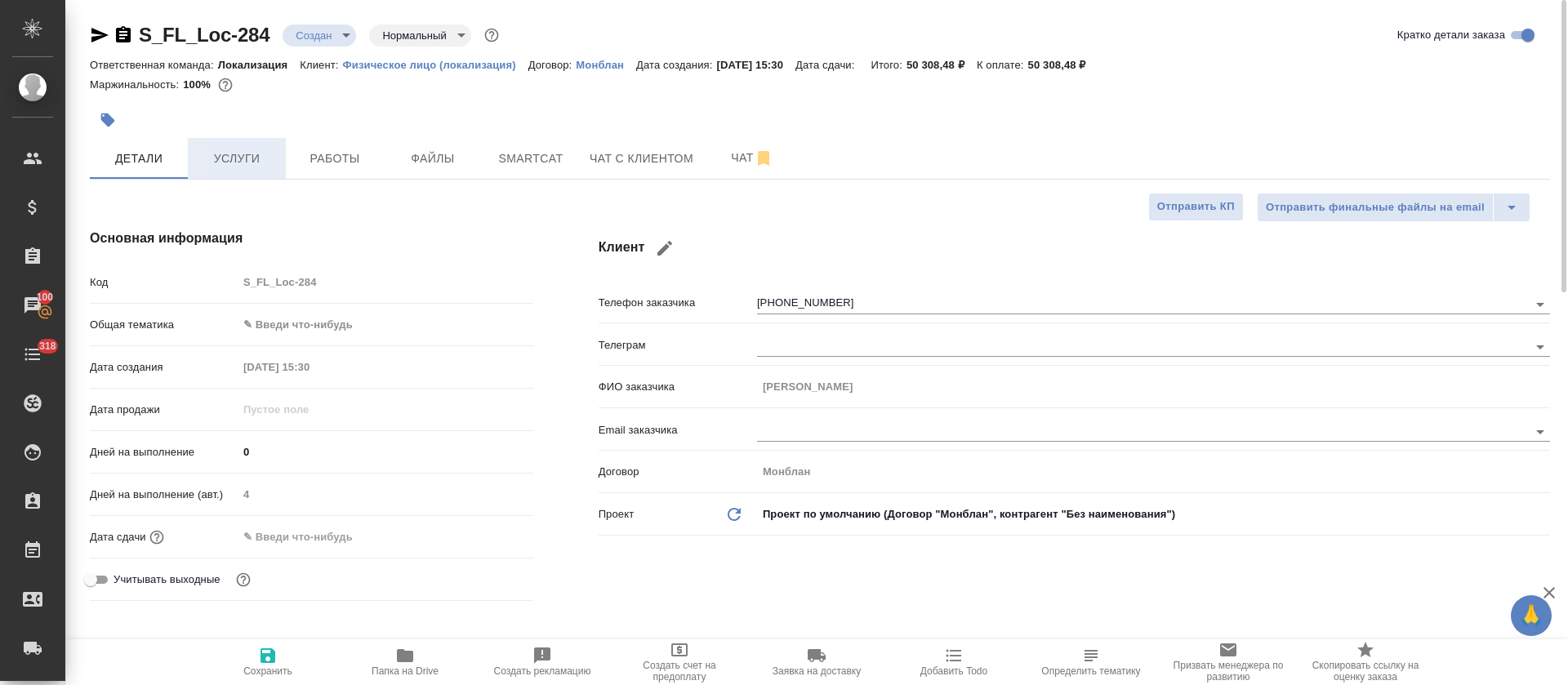
click at [230, 171] on button "Услуги" at bounding box center [237, 158] width 98 height 41
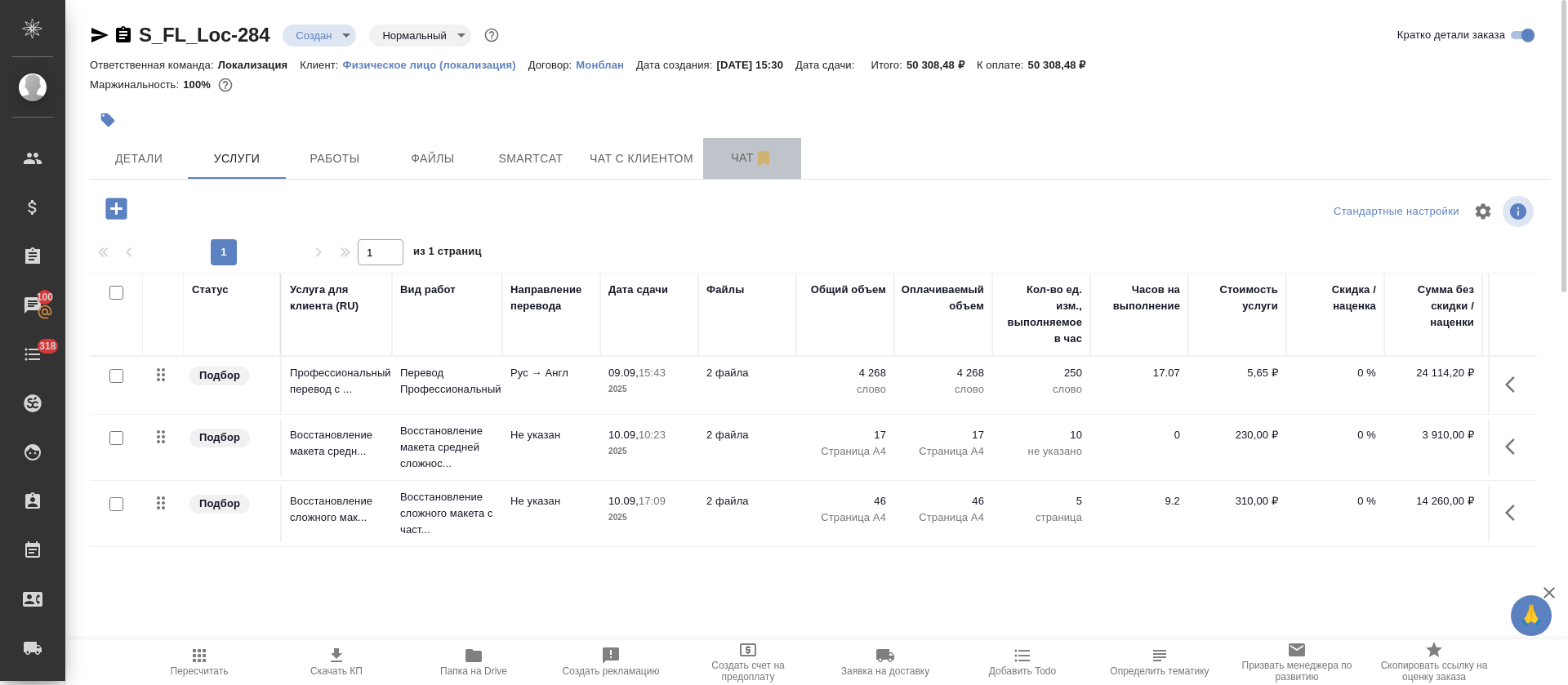
click at [713, 161] on span "Чат" at bounding box center [752, 158] width 79 height 20
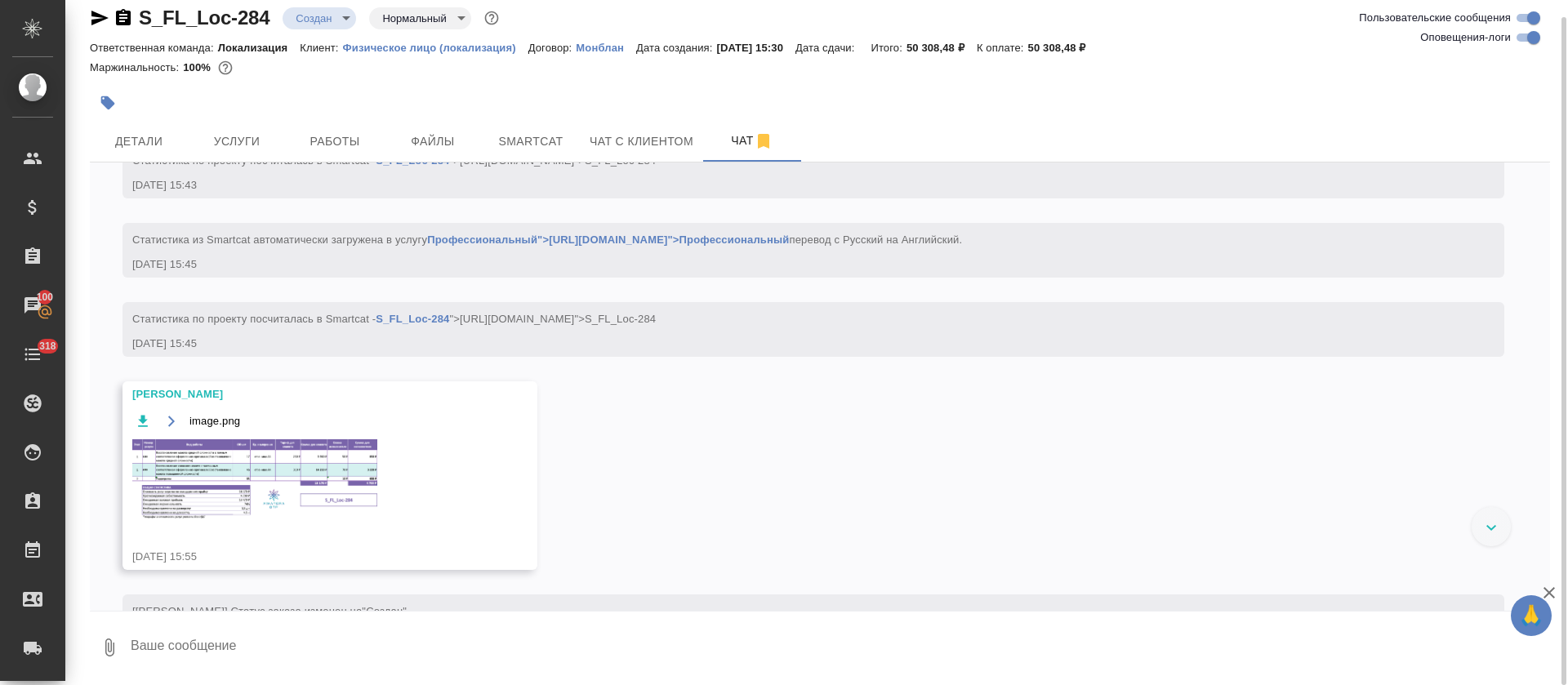
scroll to position [367, 0]
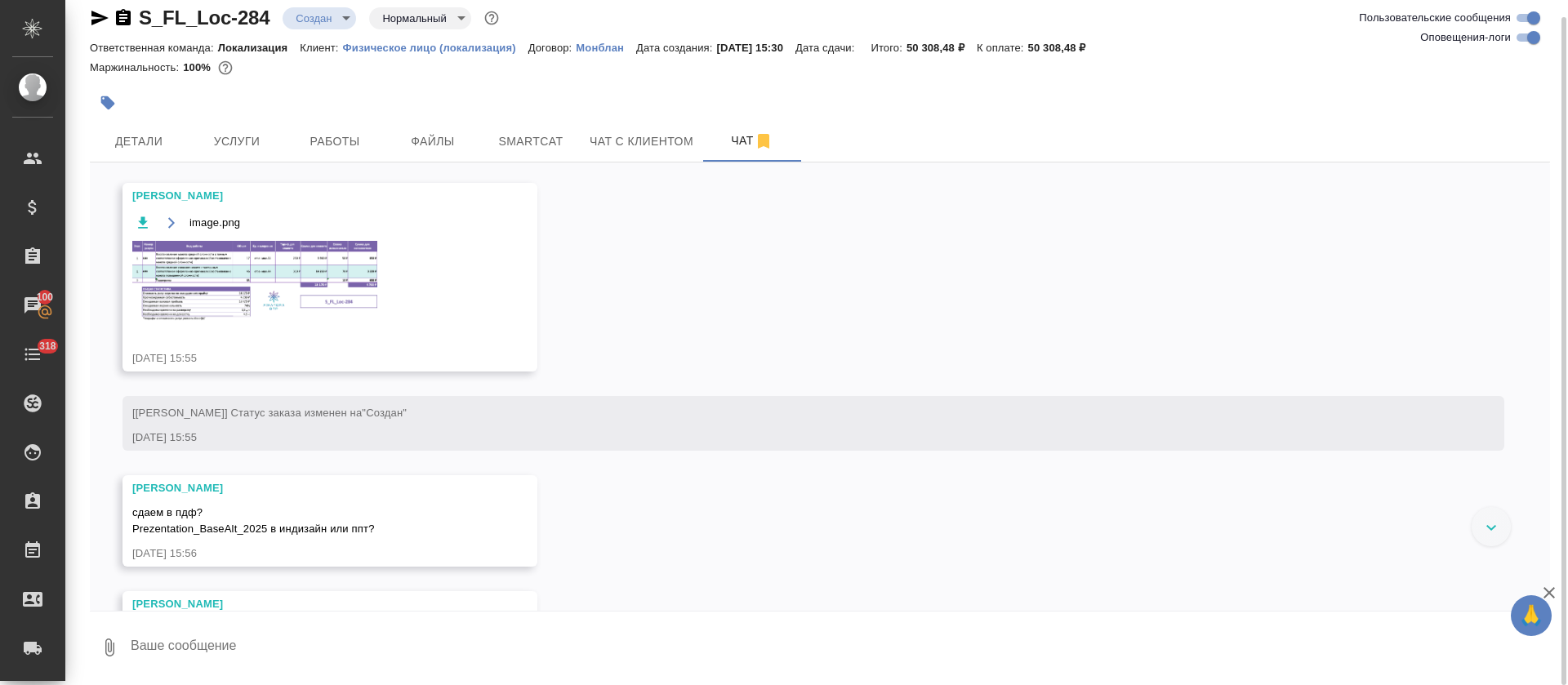
click at [280, 259] on img at bounding box center [254, 281] width 245 height 81
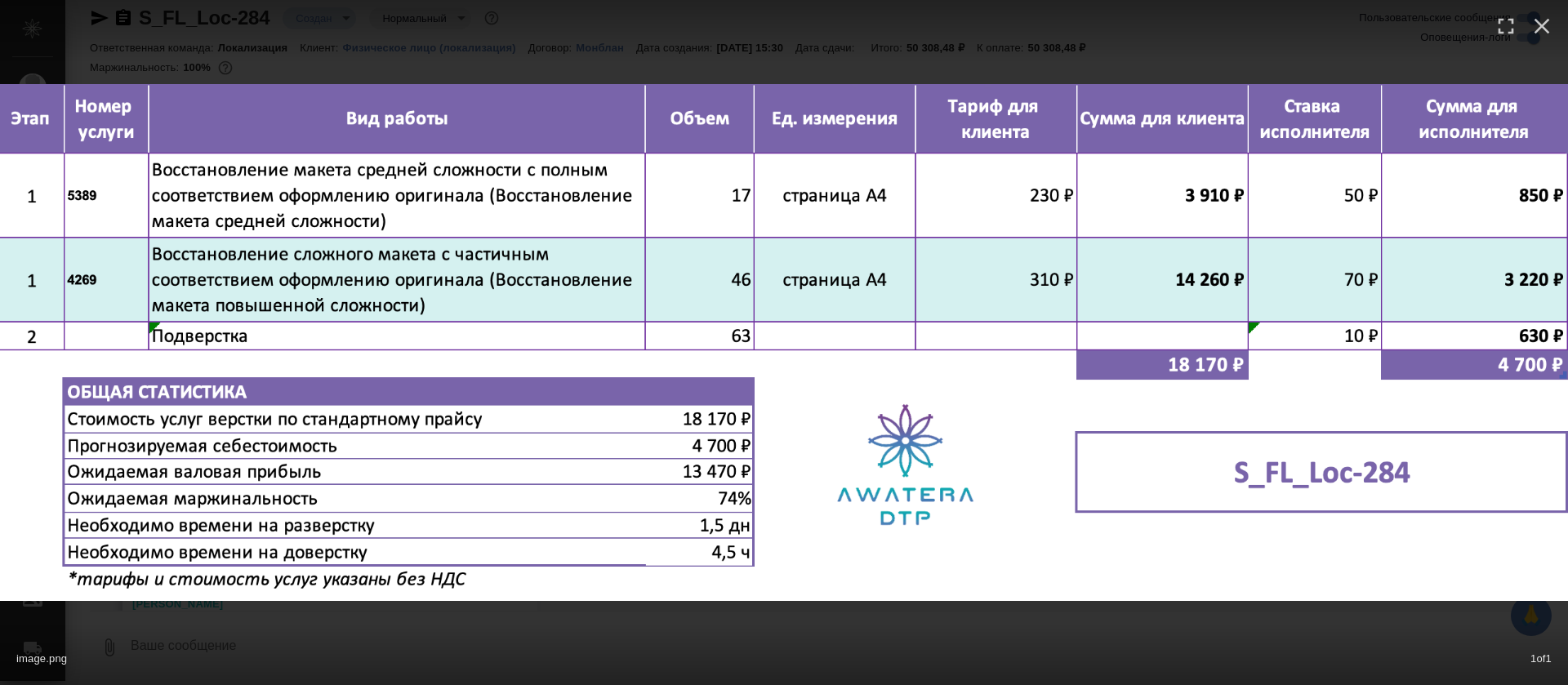
click at [925, 645] on div "image.png 1 of 1" at bounding box center [784, 655] width 1568 height 60
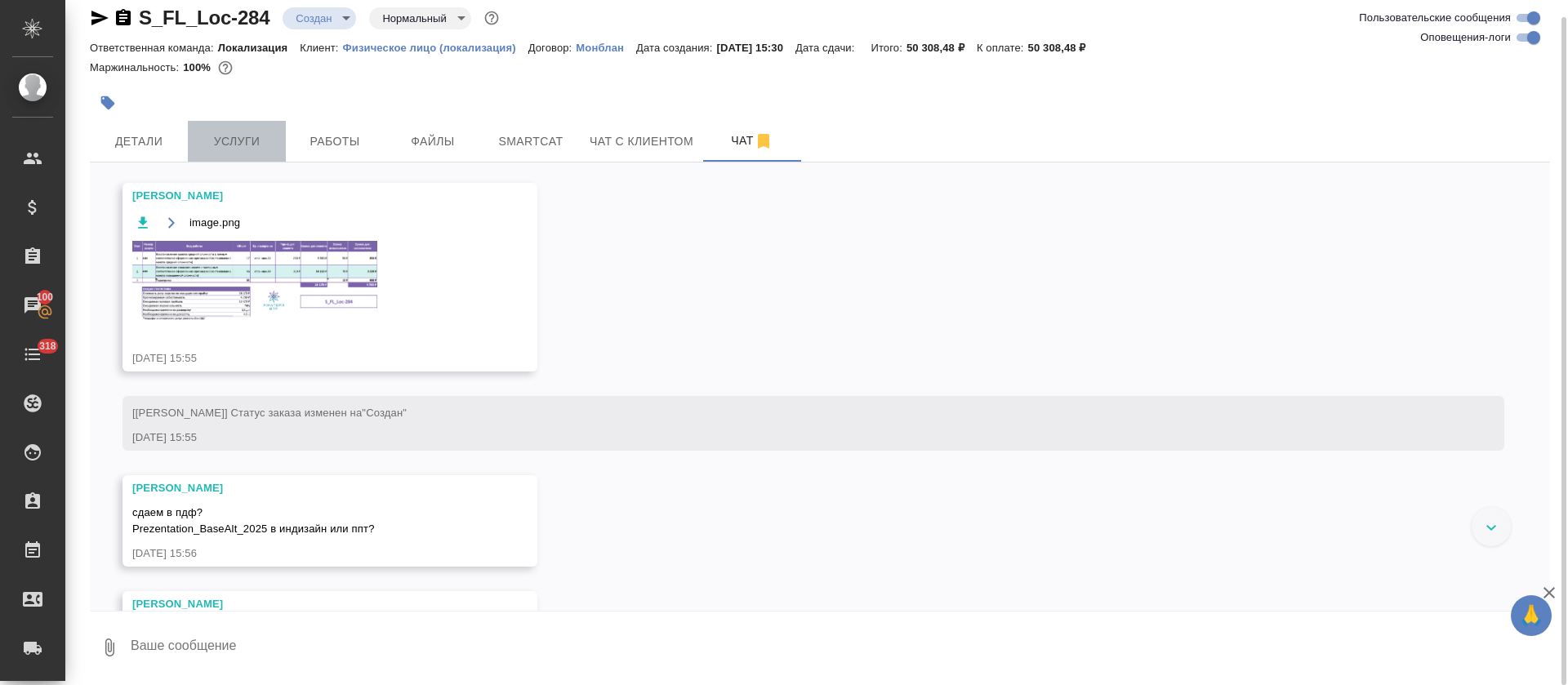
click at [260, 146] on span "Услуги" at bounding box center [237, 141] width 79 height 20
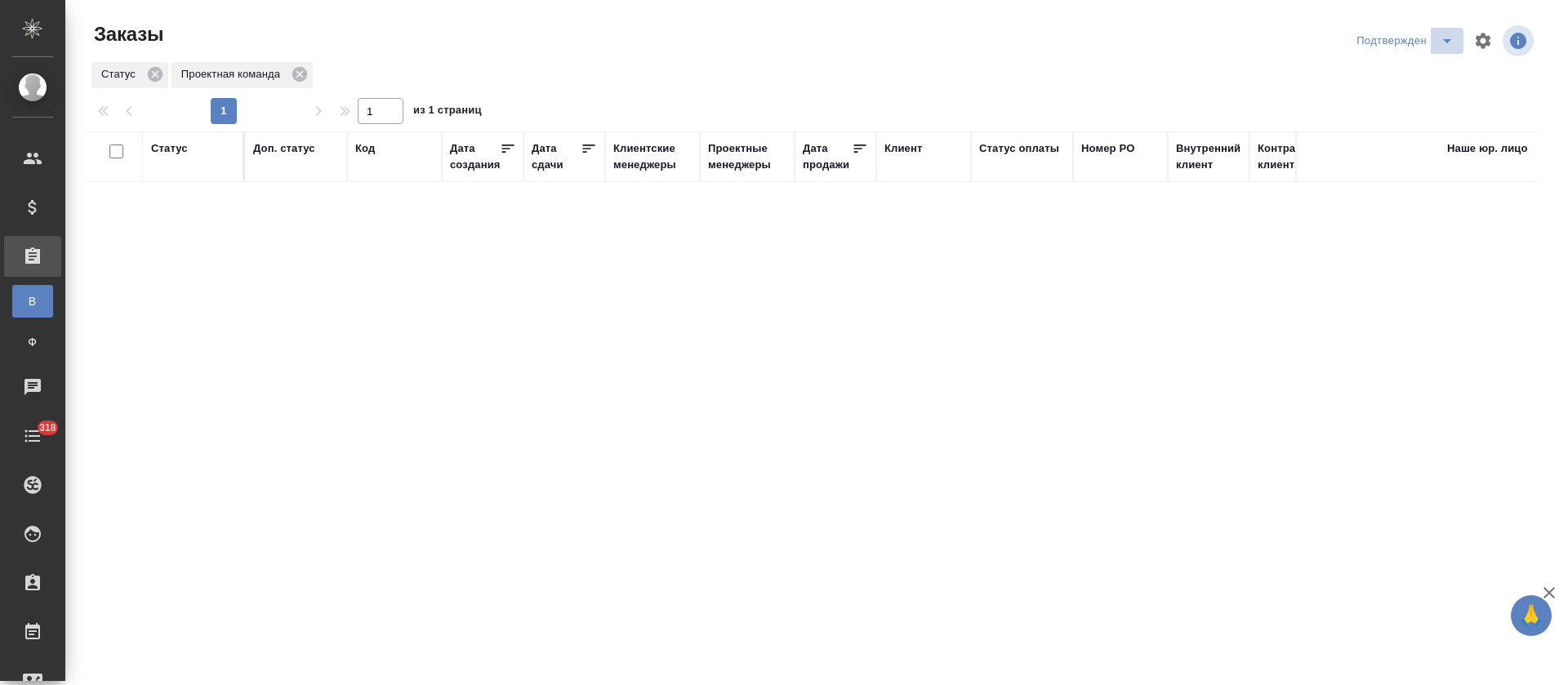
click at [1447, 38] on icon "split button" at bounding box center [1447, 40] width 19 height 19
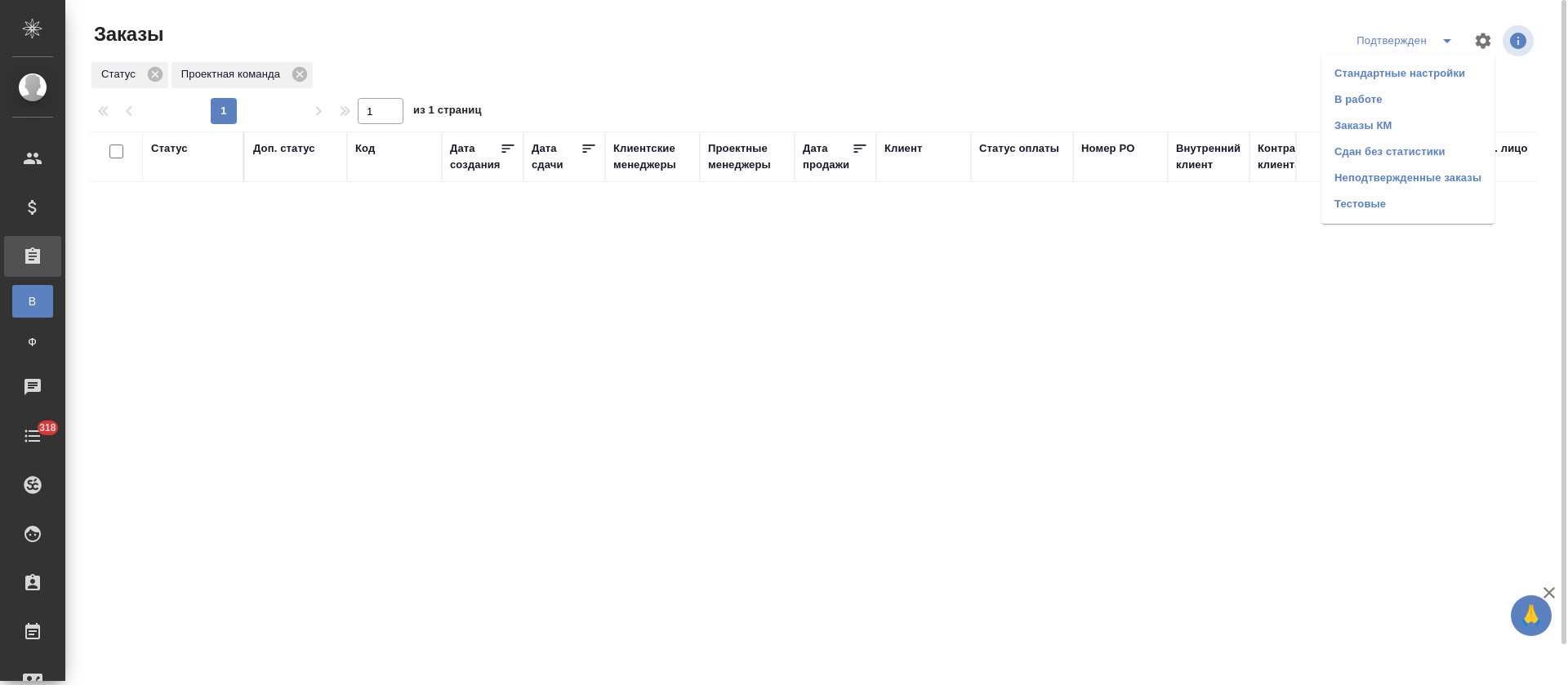
click at [1425, 94] on li "В работе" at bounding box center [1407, 99] width 173 height 26
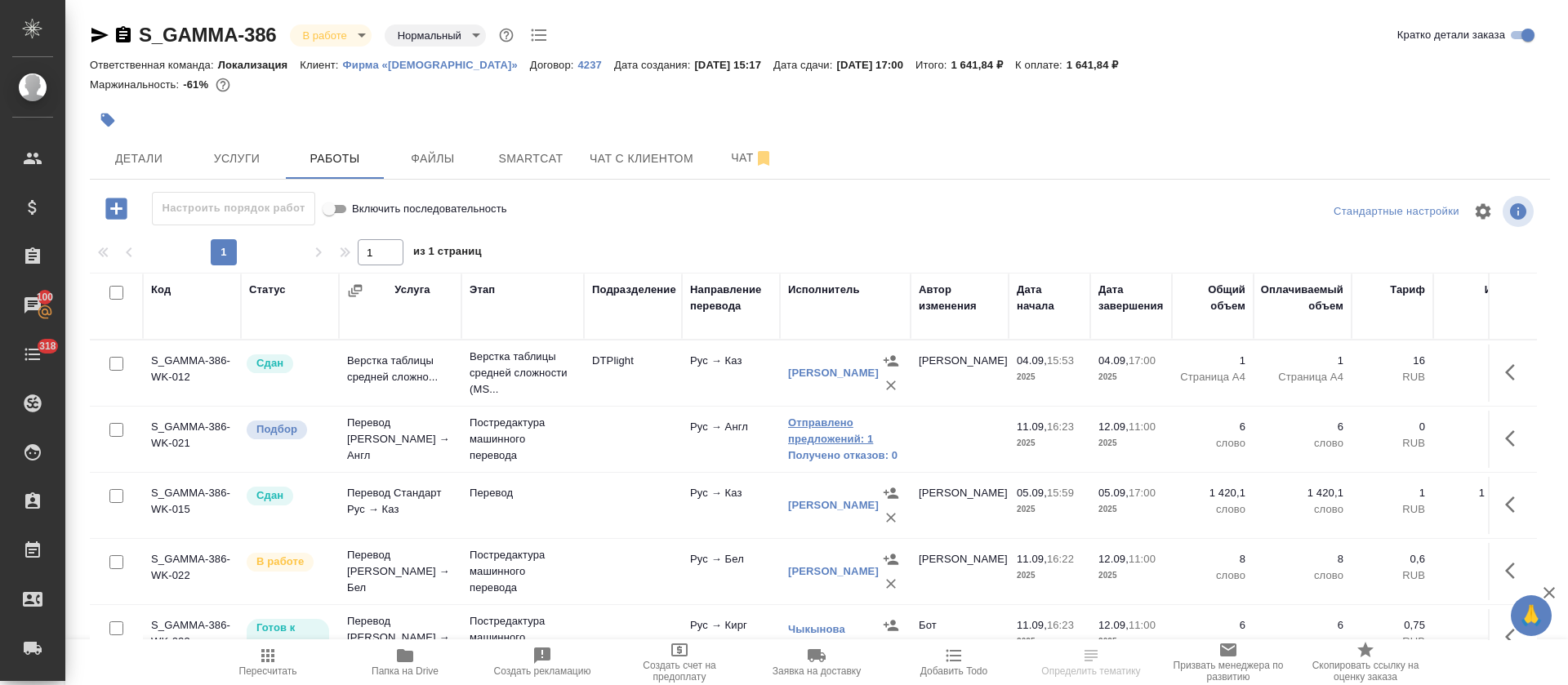
click at [830, 419] on link "Отправлено предложений: 1" at bounding box center [845, 431] width 115 height 33
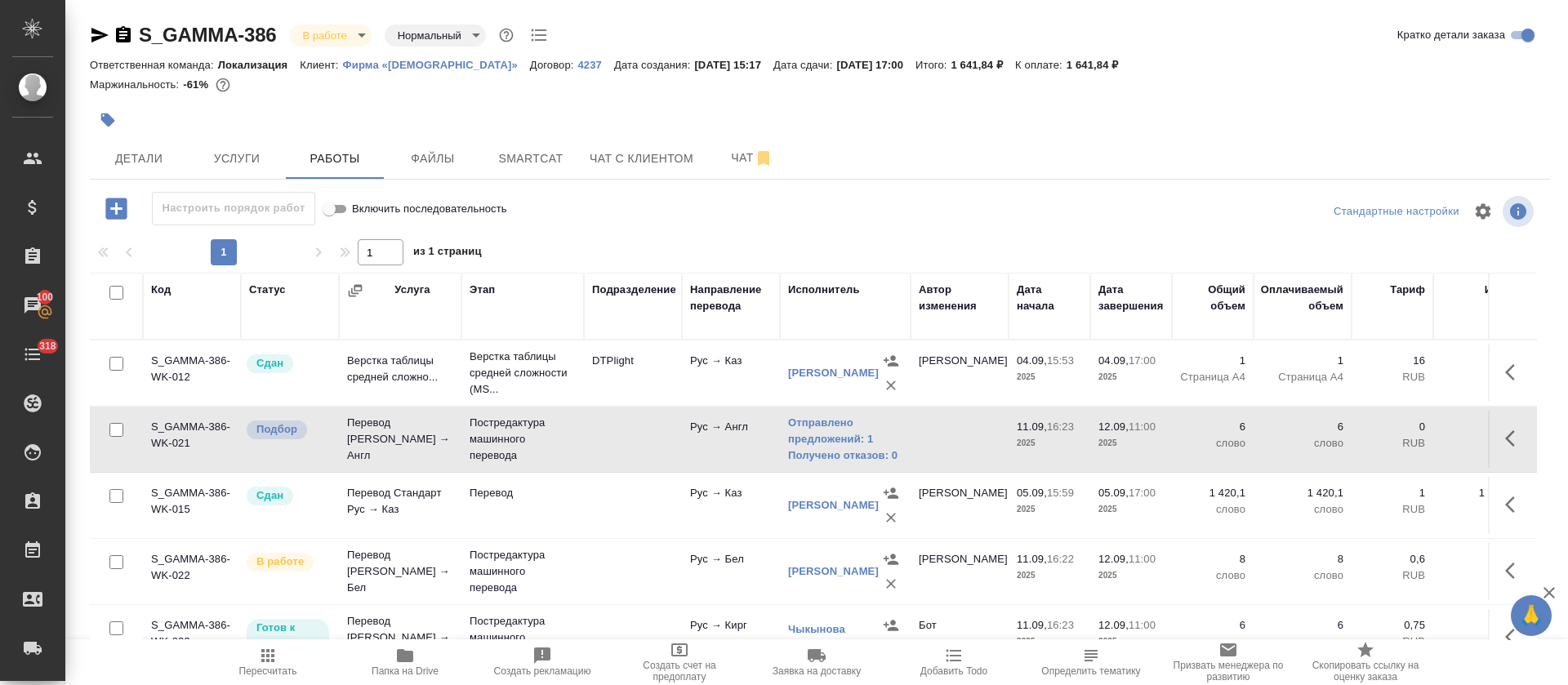
scroll to position [122, 0]
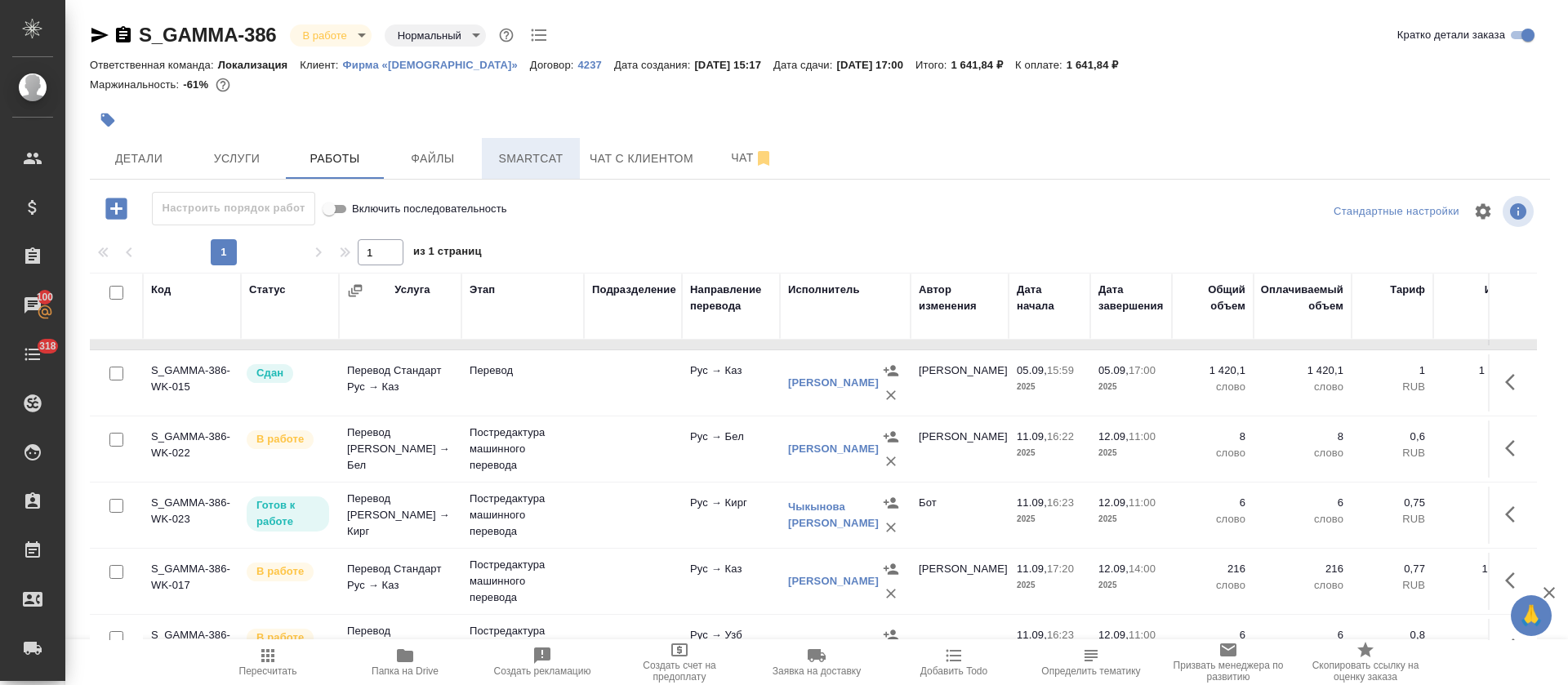
click at [530, 170] on button "Smartcat" at bounding box center [530, 158] width 98 height 41
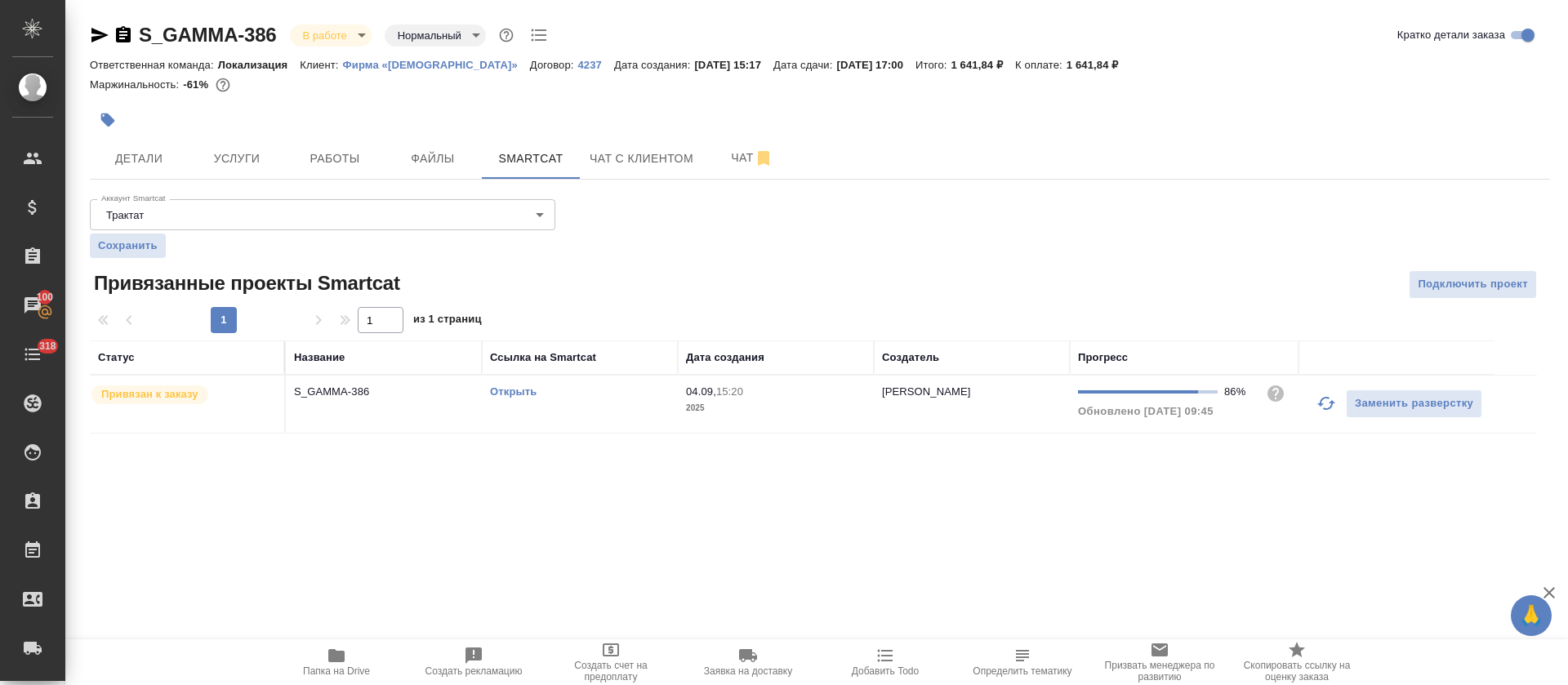
click at [501, 386] on link "Открыть" at bounding box center [514, 391] width 47 height 13
click at [315, 174] on button "Работы" at bounding box center [335, 158] width 98 height 41
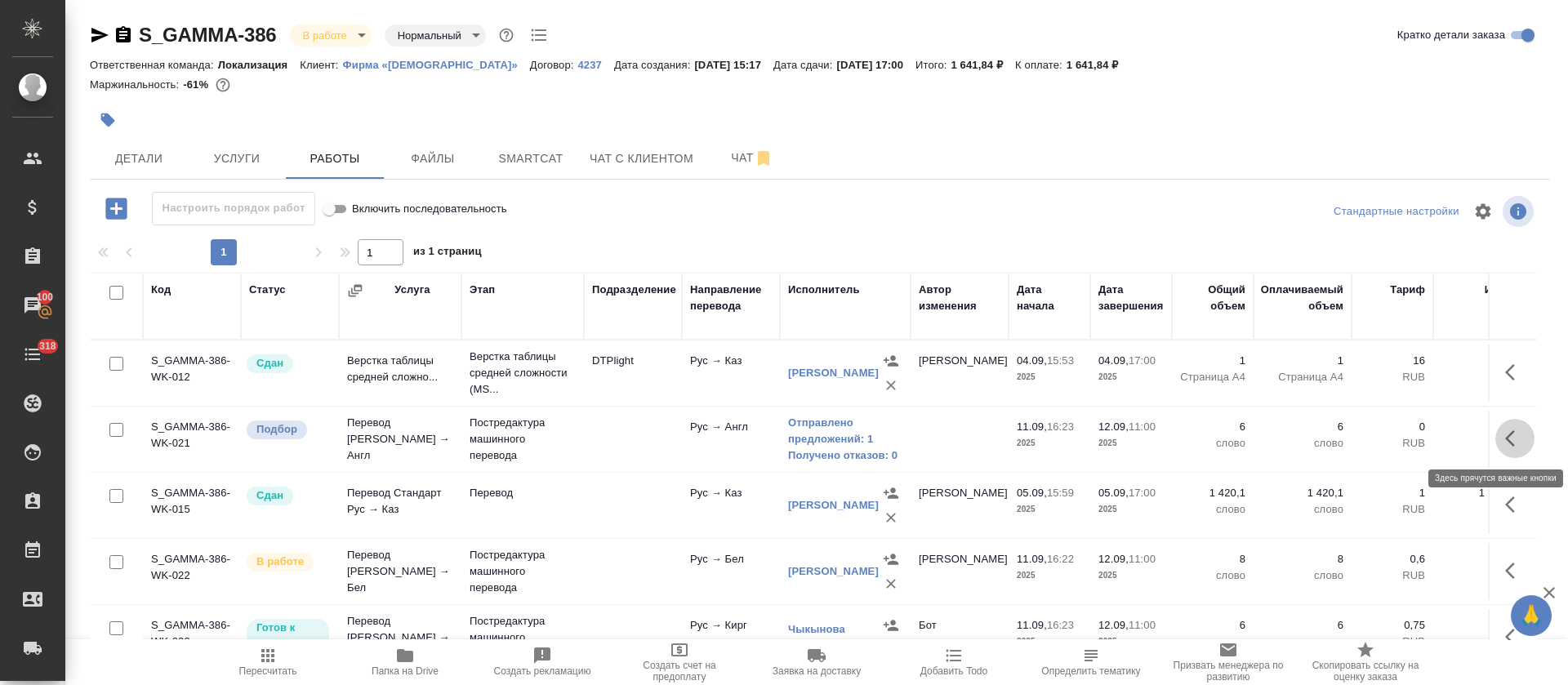
drag, startPoint x: 1510, startPoint y: 437, endPoint x: 1297, endPoint y: 504, distance: 223.3
click at [1509, 437] on button "button" at bounding box center [1514, 438] width 39 height 39
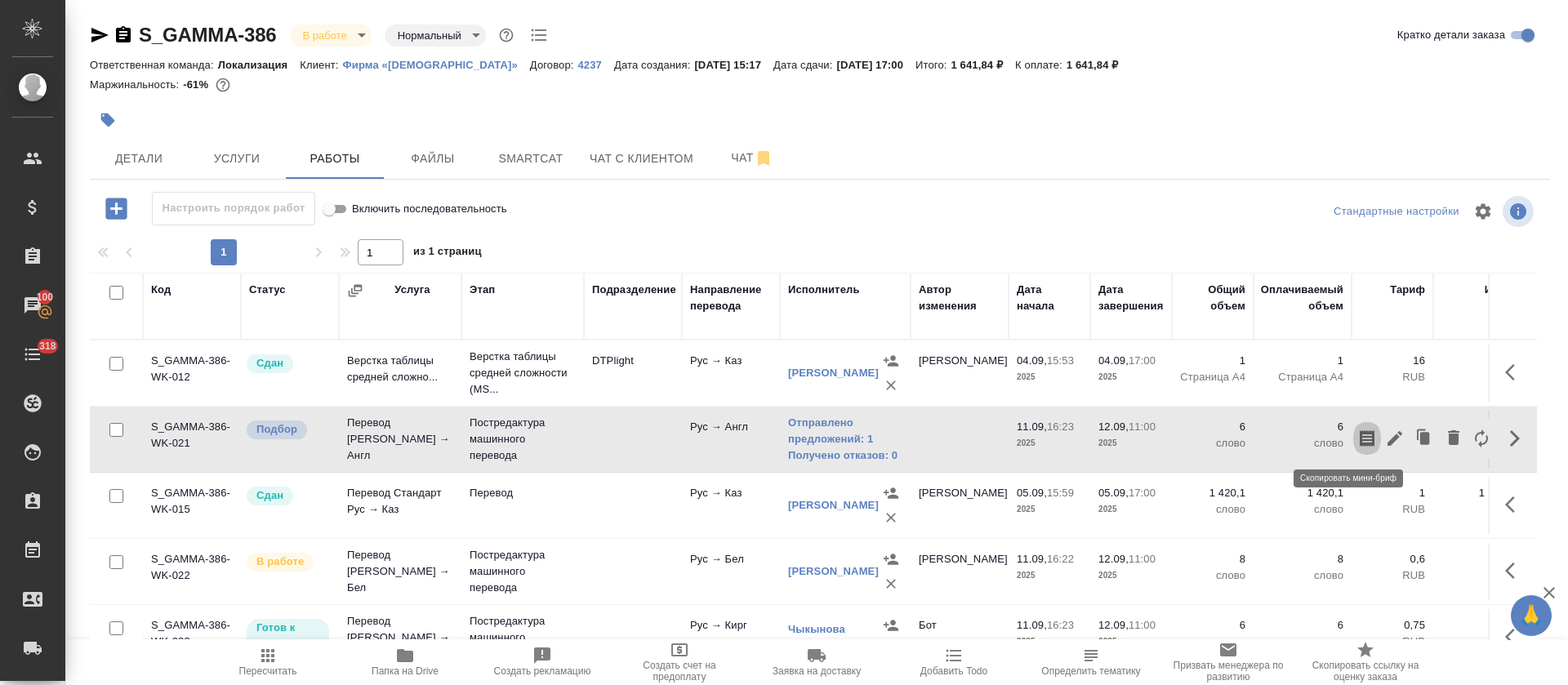
click at [1357, 441] on icon "button" at bounding box center [1366, 437] width 19 height 19
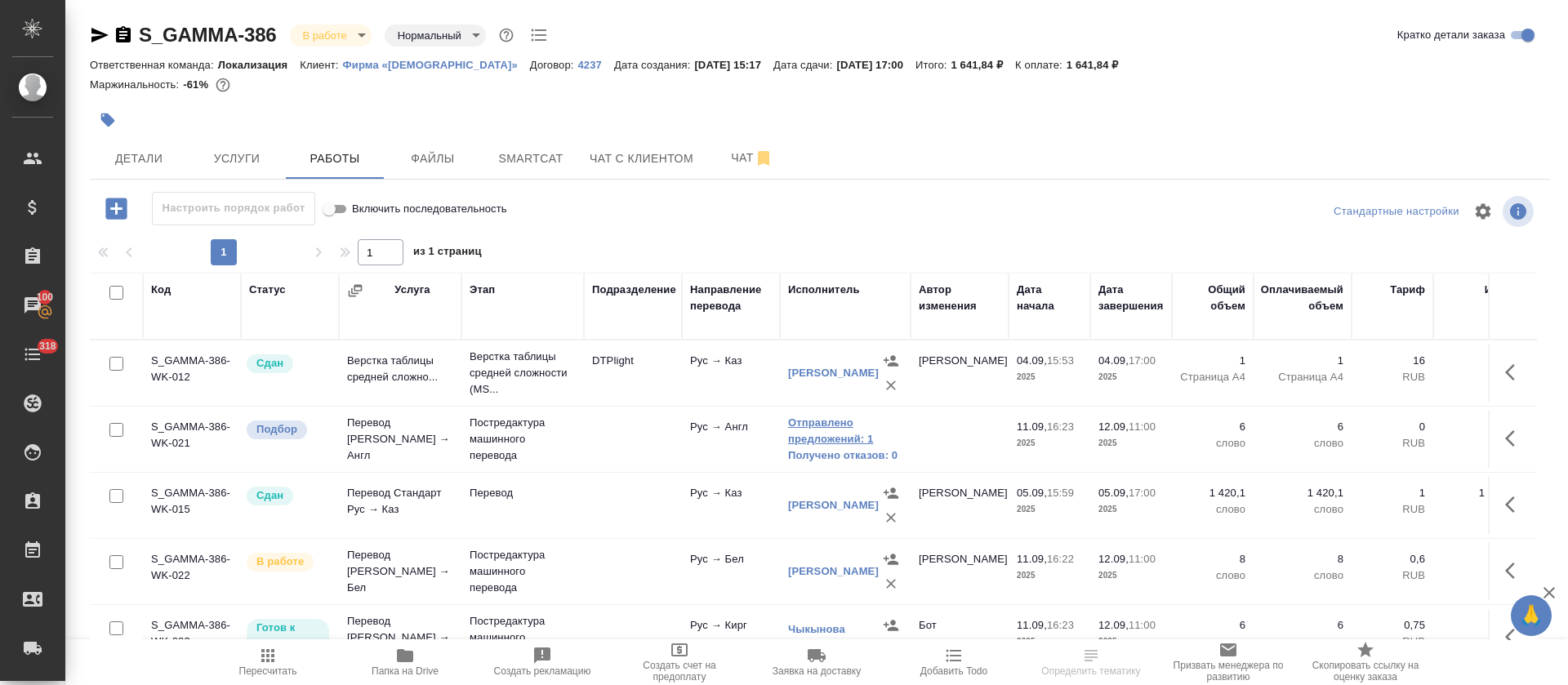
click at [828, 440] on link "Отправлено предложений: 1" at bounding box center [845, 431] width 115 height 33
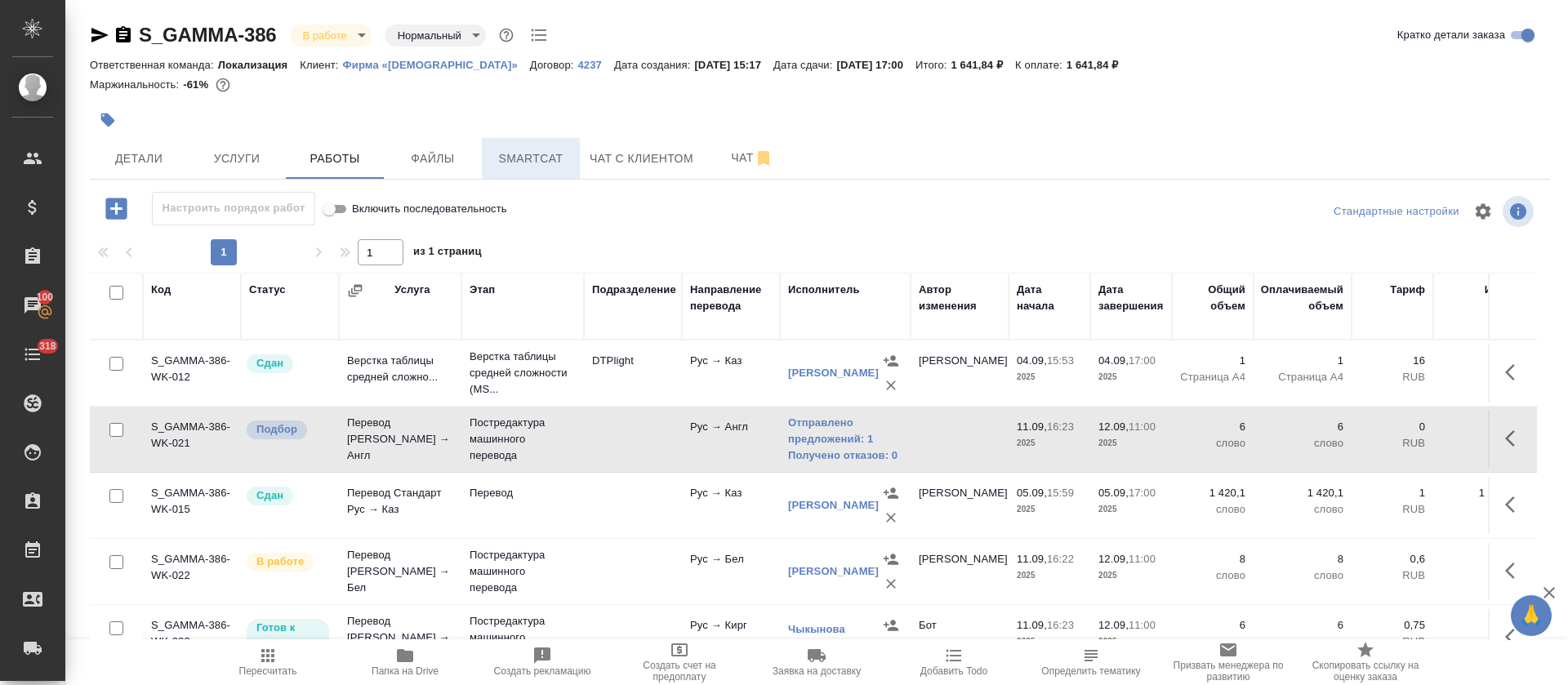
click at [524, 154] on span "Smartcat" at bounding box center [531, 159] width 79 height 20
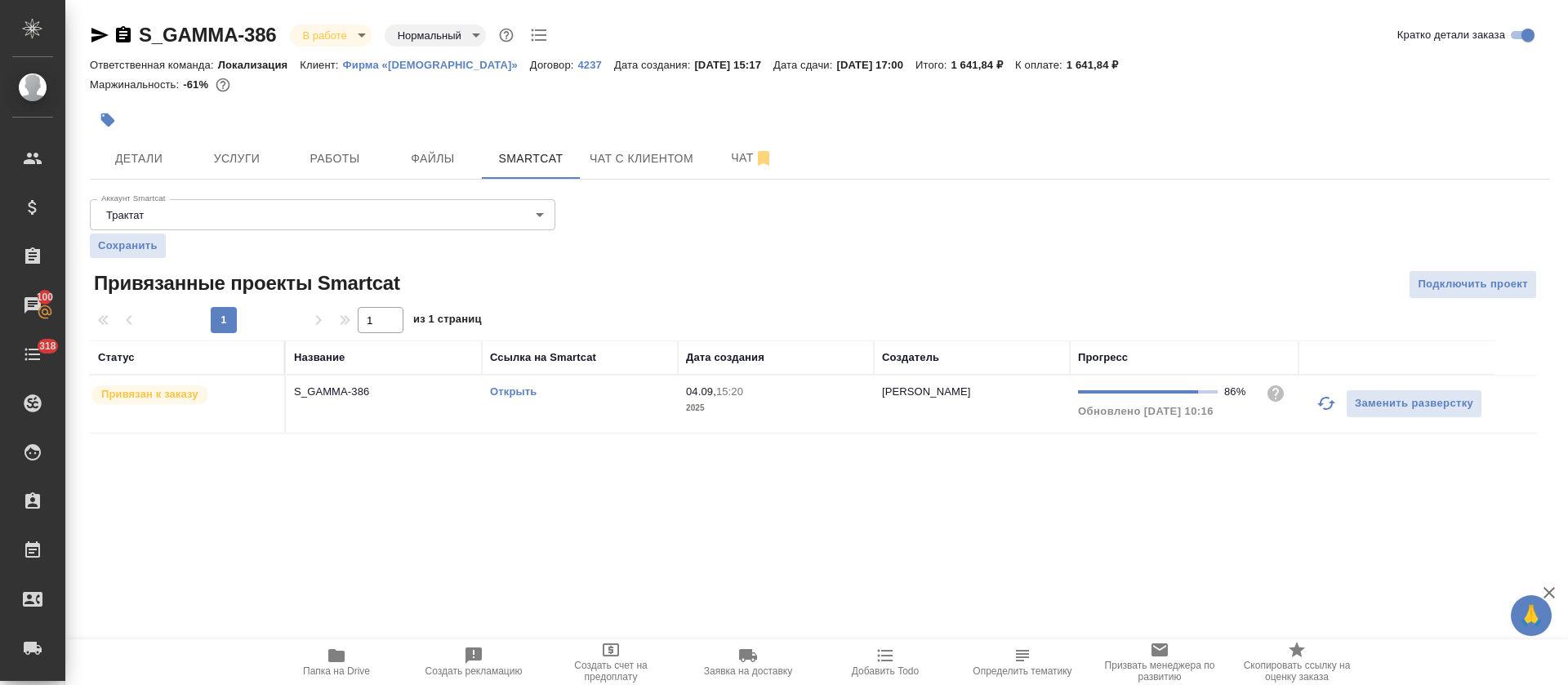
click at [504, 390] on link "Открыть" at bounding box center [514, 391] width 47 height 13
click at [1327, 397] on icon "button" at bounding box center [1326, 403] width 18 height 13
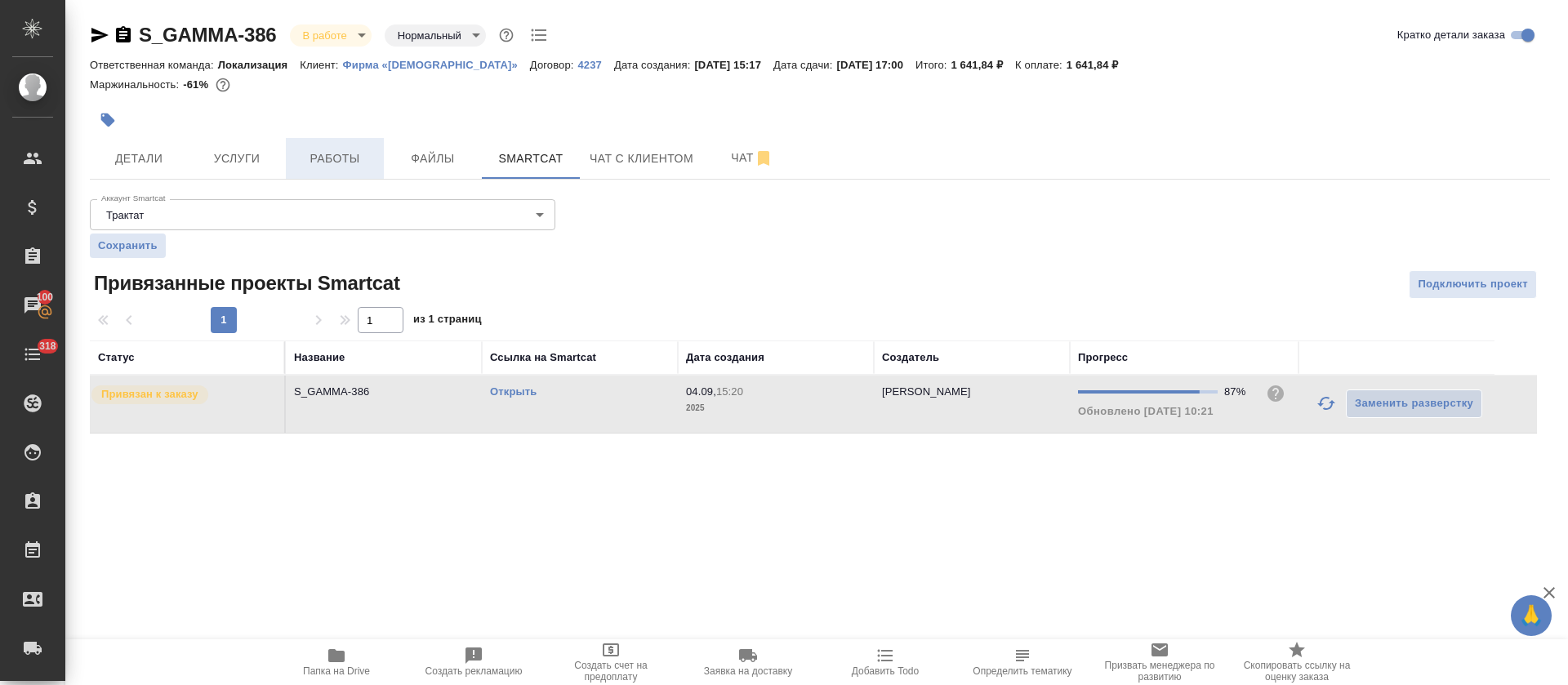
click at [336, 160] on span "Работы" at bounding box center [335, 159] width 79 height 20
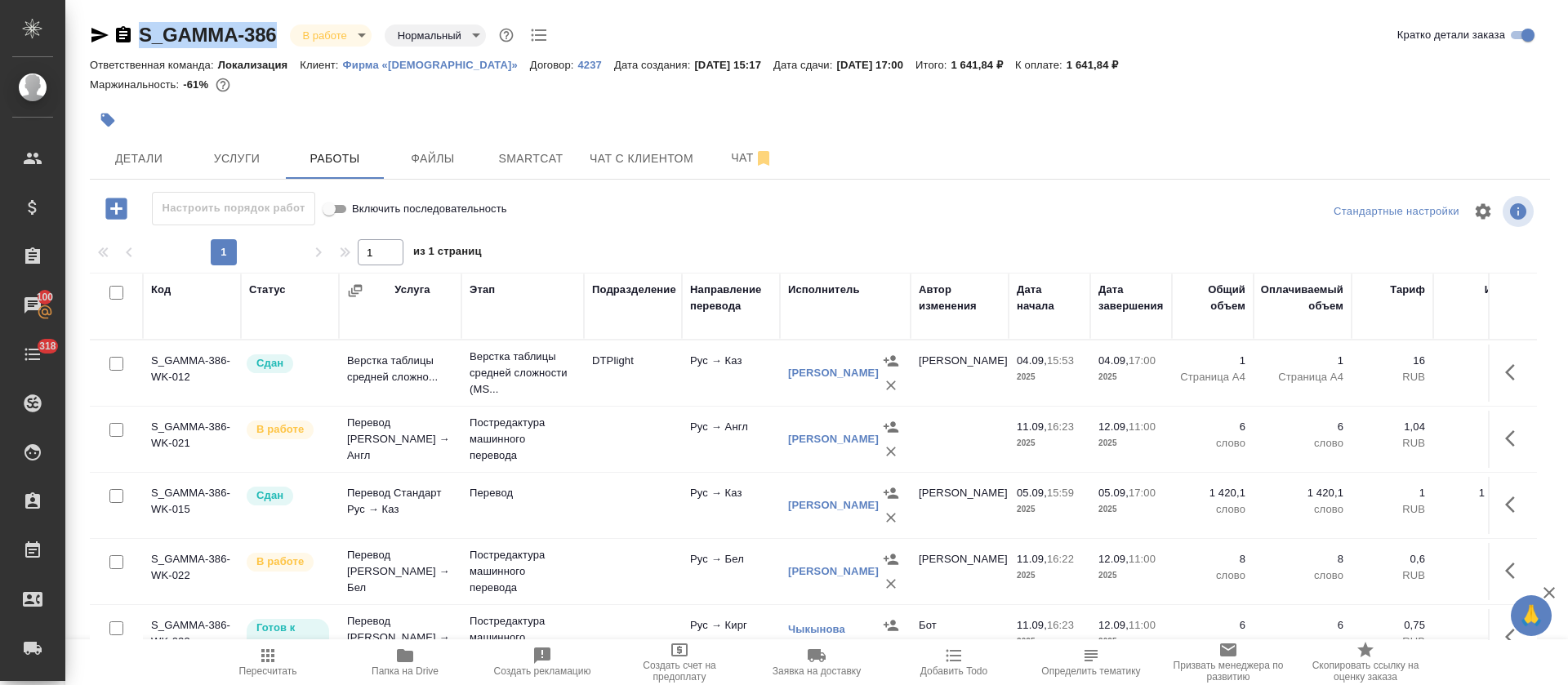
drag, startPoint x: 279, startPoint y: 26, endPoint x: 145, endPoint y: 33, distance: 134.2
click at [145, 33] on div "S_GAMMA-386 В работе inProgress Нормальный normal" at bounding box center [320, 34] width 462 height 26
copy link "S_GAMMA-386"
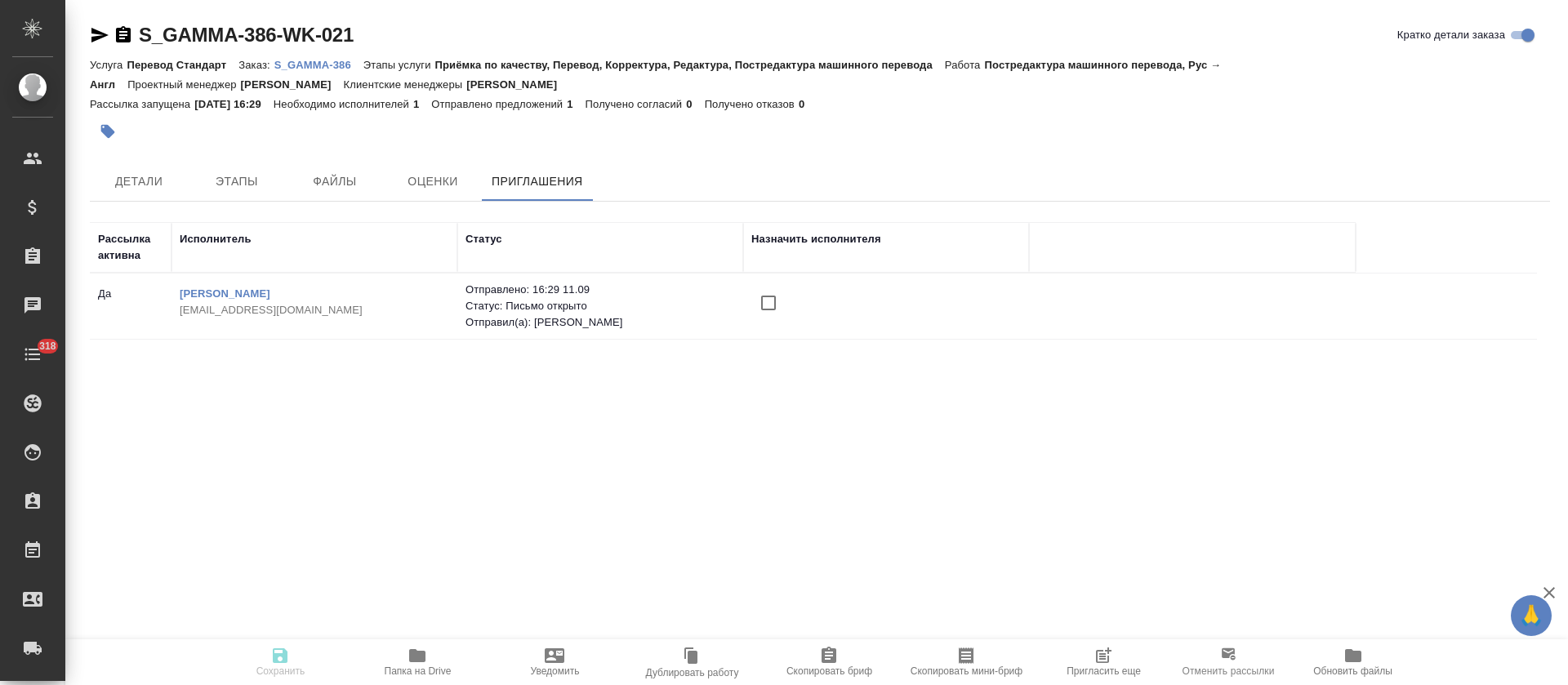
click at [1096, 652] on icon "button" at bounding box center [1103, 655] width 19 height 19
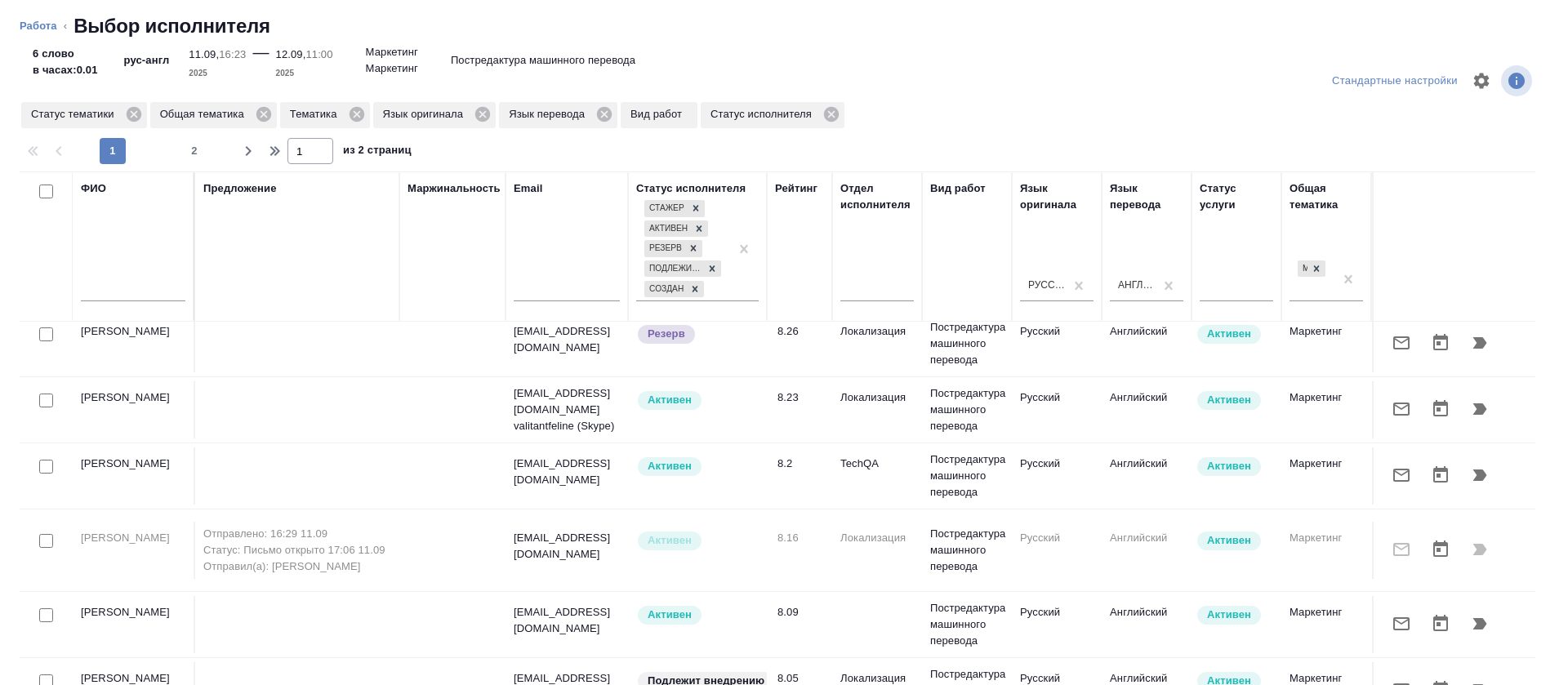
scroll to position [245, 0]
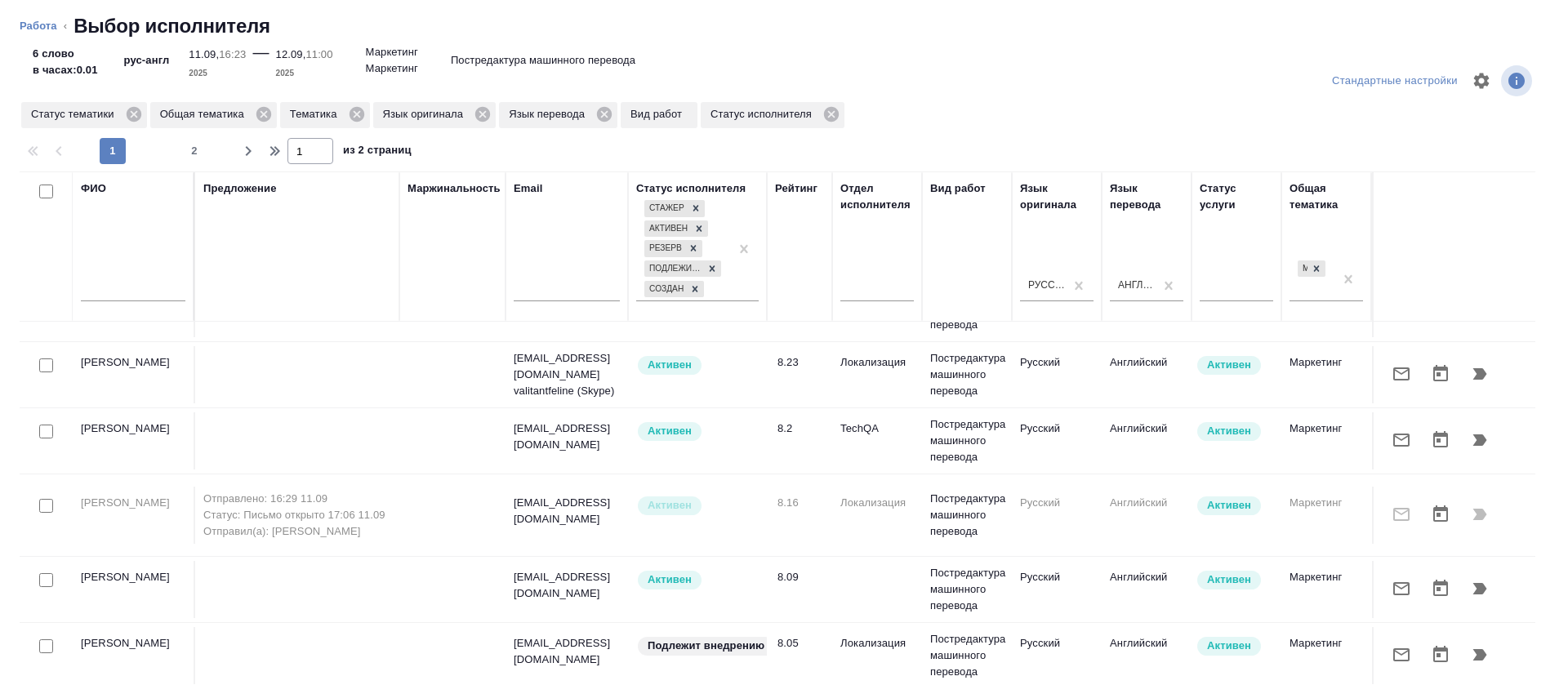
click at [1391, 579] on icon "button" at bounding box center [1401, 588] width 19 height 19
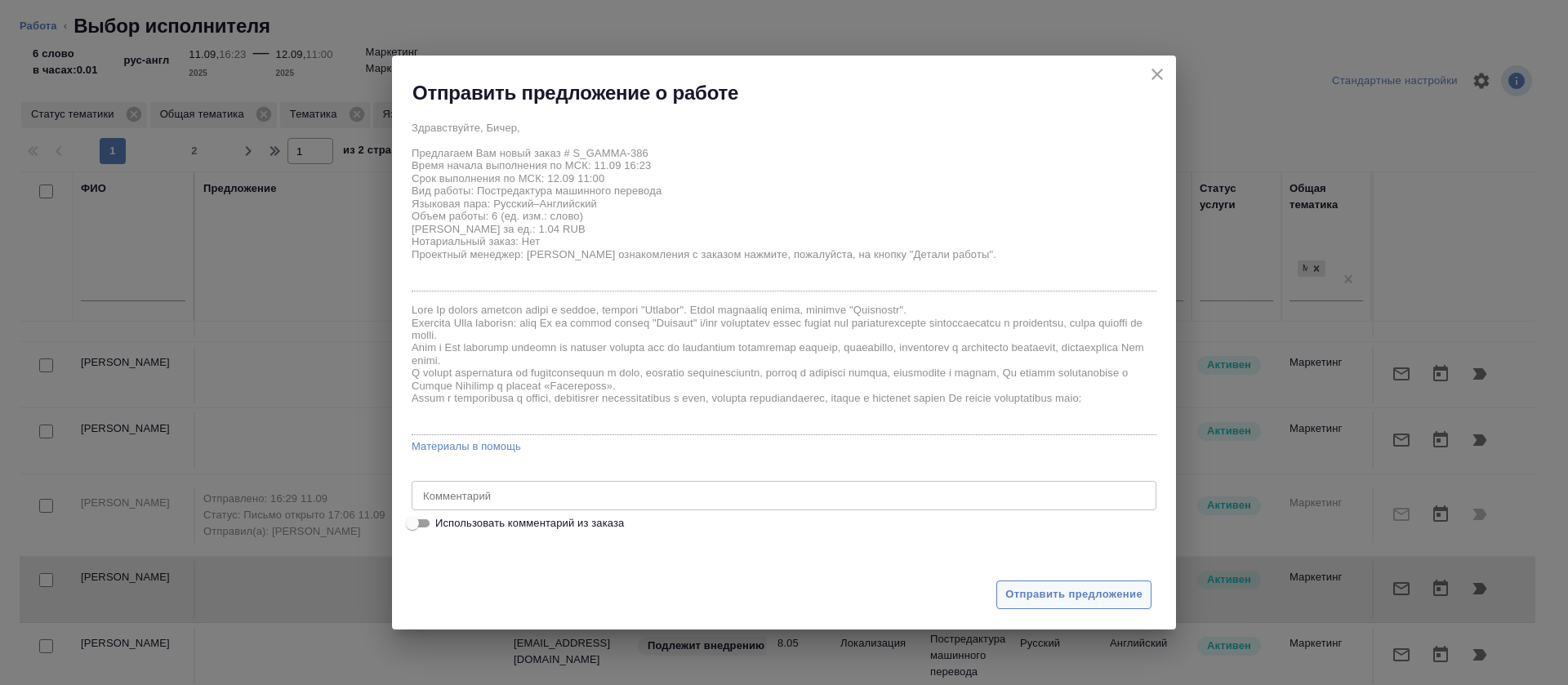
click at [1094, 591] on span "Отправить предложение" at bounding box center [1074, 595] width 137 height 18
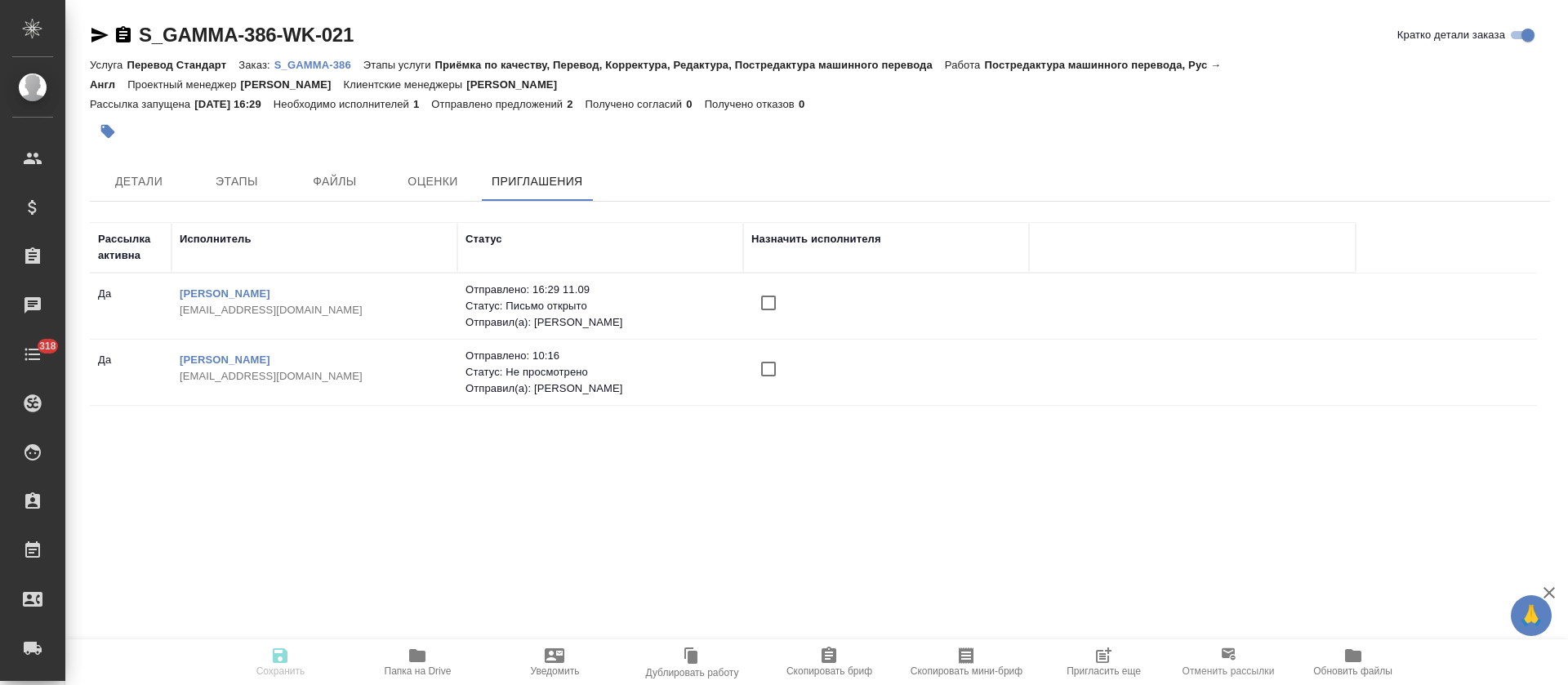
click at [766, 357] on input "checkbox" at bounding box center [768, 369] width 34 height 34
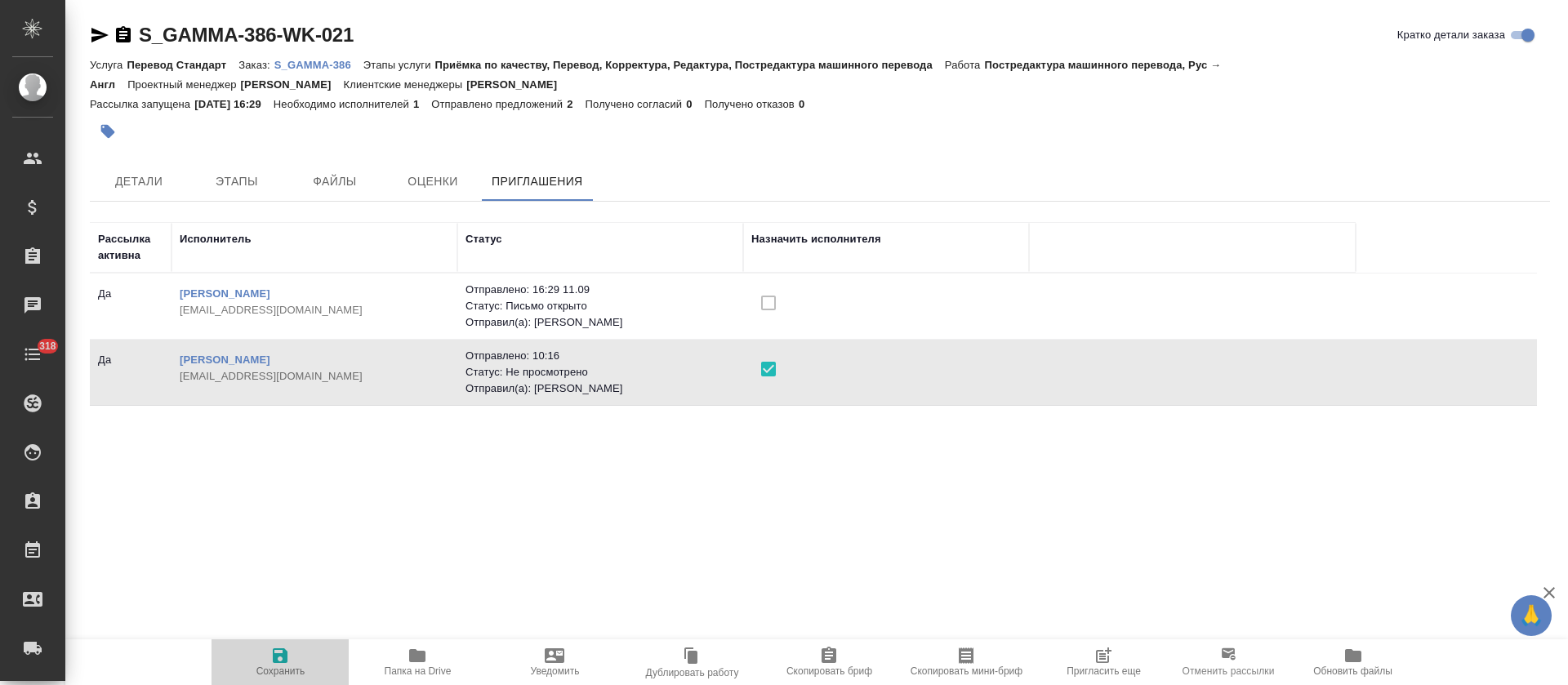
click at [262, 663] on span "Сохранить" at bounding box center [280, 661] width 118 height 31
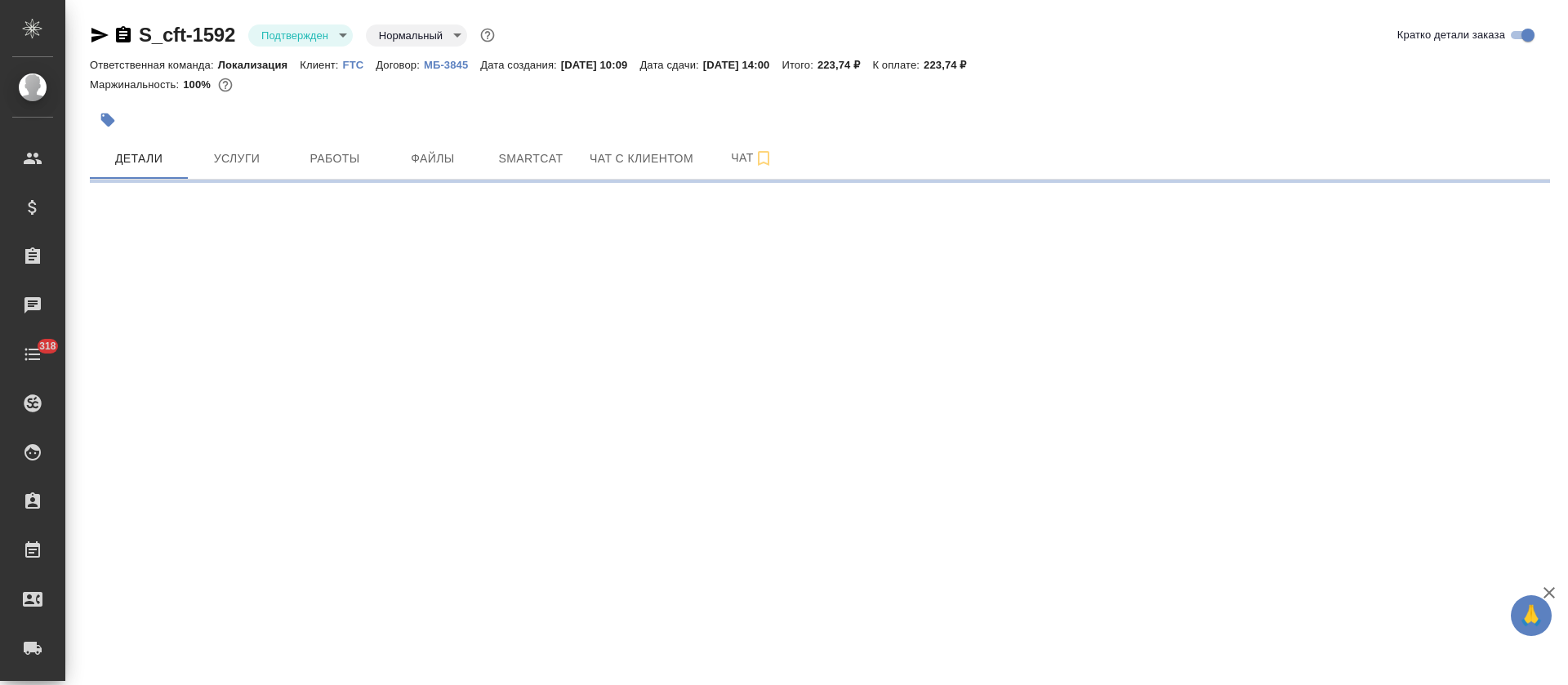
select select "RU"
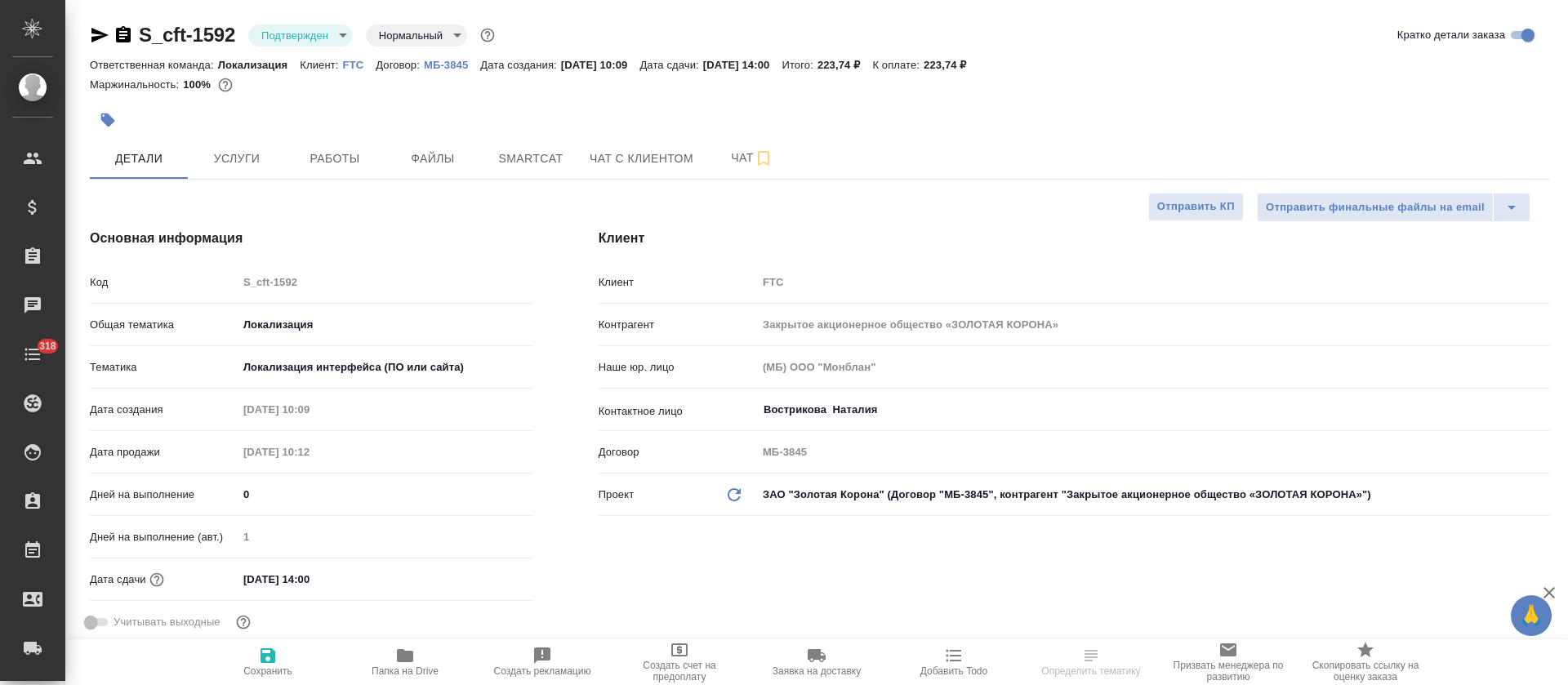
type textarea "x"
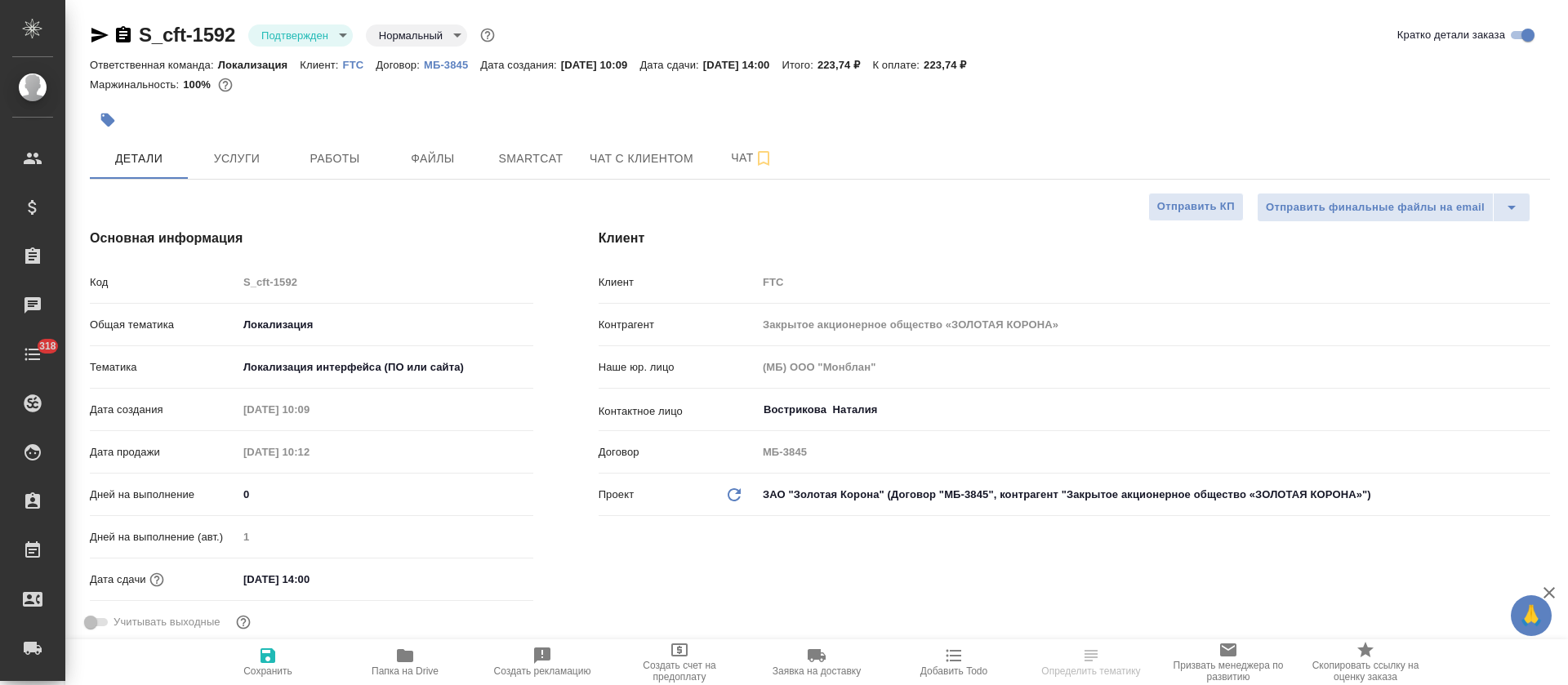
type textarea "x"
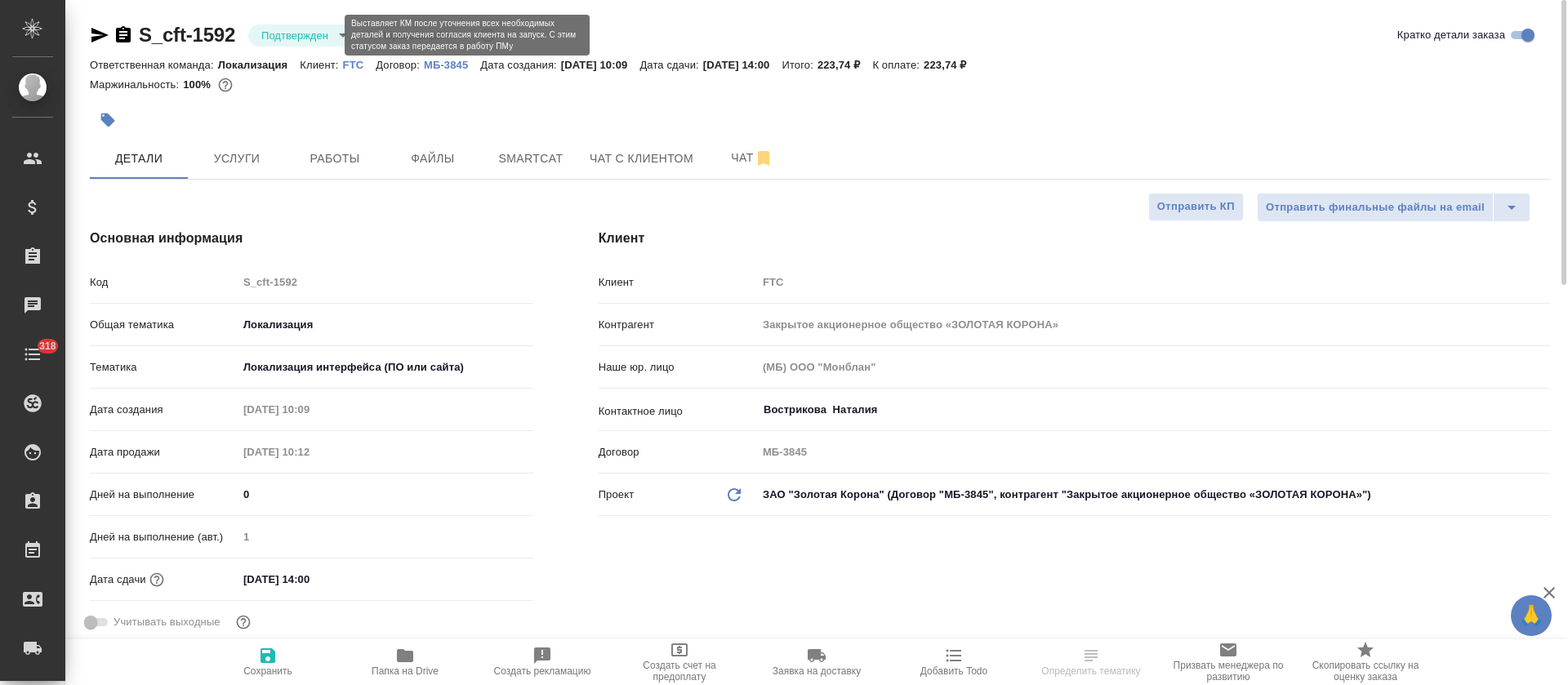
click at [347, 33] on body "🙏 .cls-1 fill:#fff; AWATERA Tretyakova Olga Клиенты Спецификации Заказы Чаты 31…" at bounding box center [784, 342] width 1568 height 685
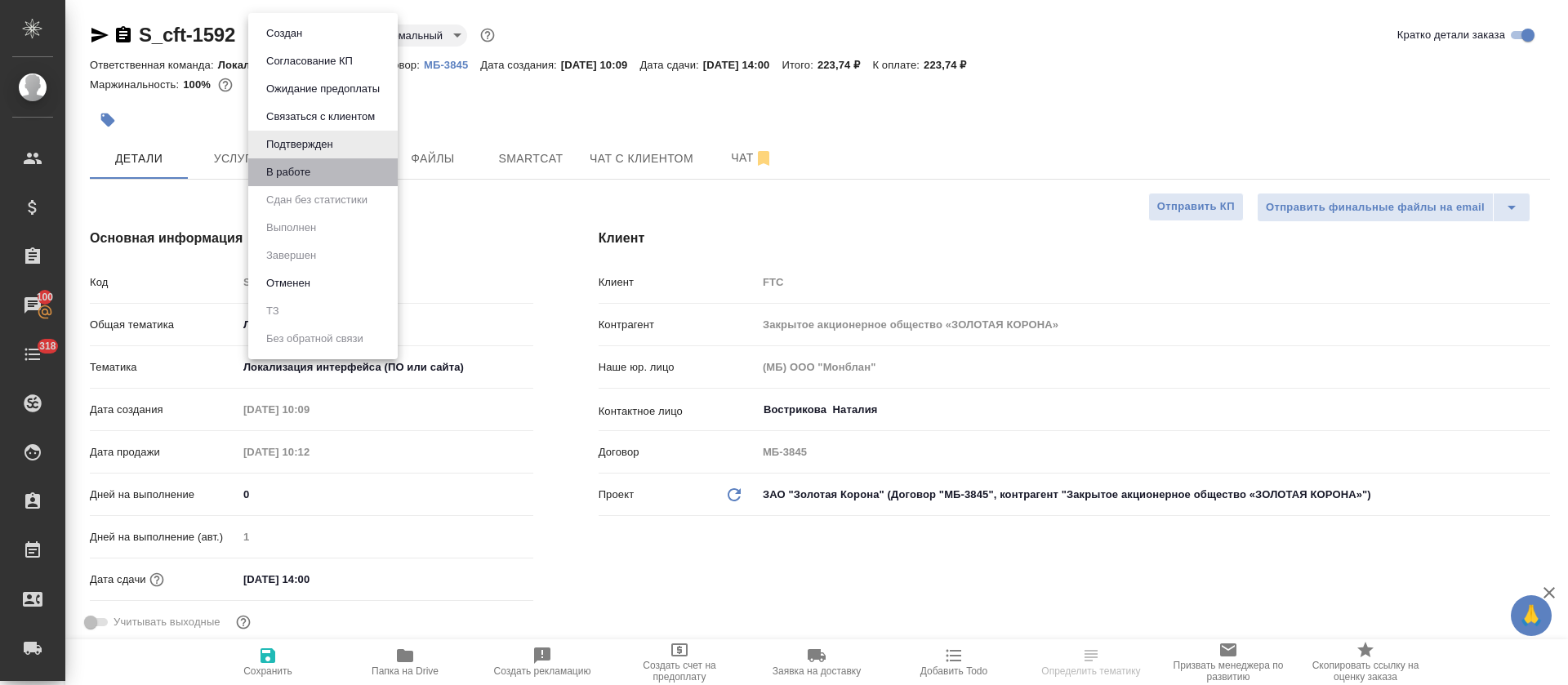
click at [320, 177] on li "В работе" at bounding box center [323, 171] width 150 height 28
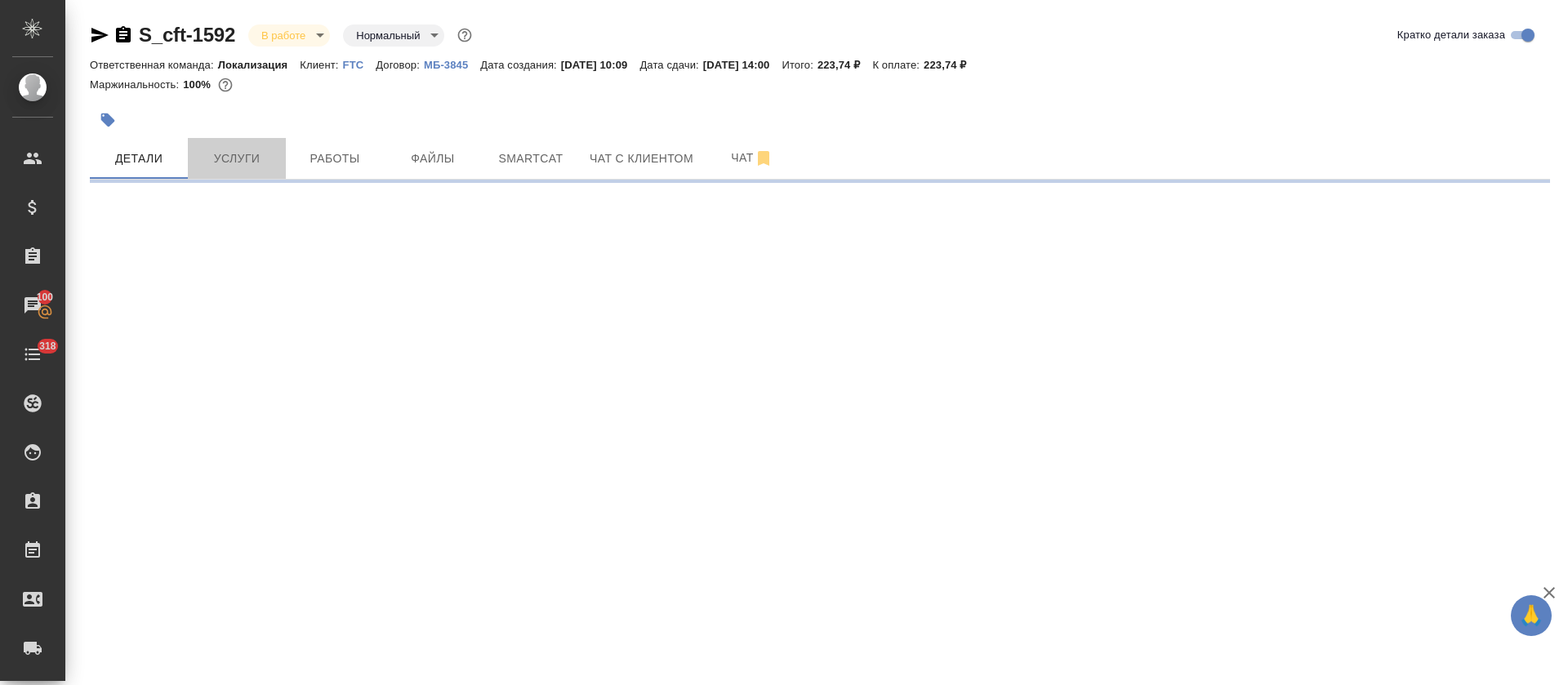
click at [238, 154] on span "Услуги" at bounding box center [237, 159] width 79 height 20
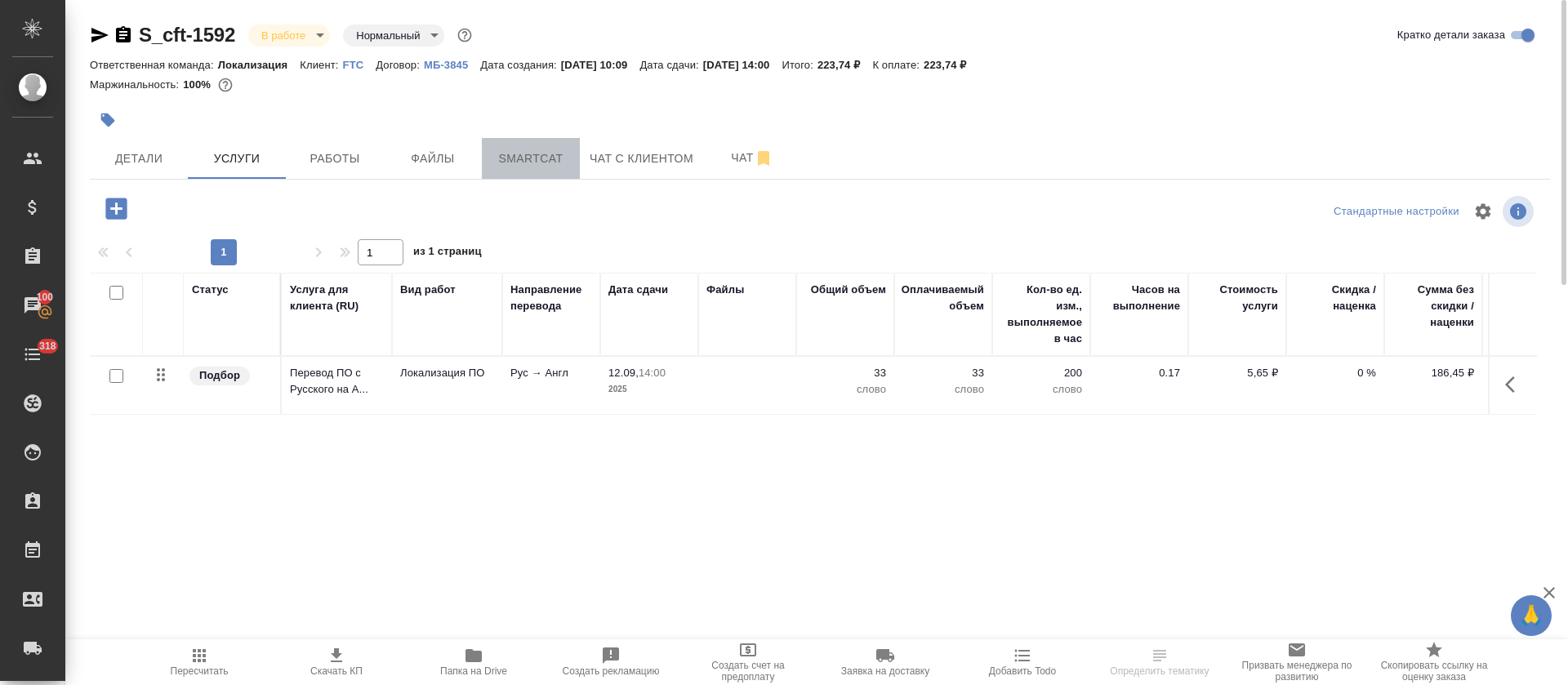
click at [529, 163] on span "Smartcat" at bounding box center [531, 159] width 79 height 20
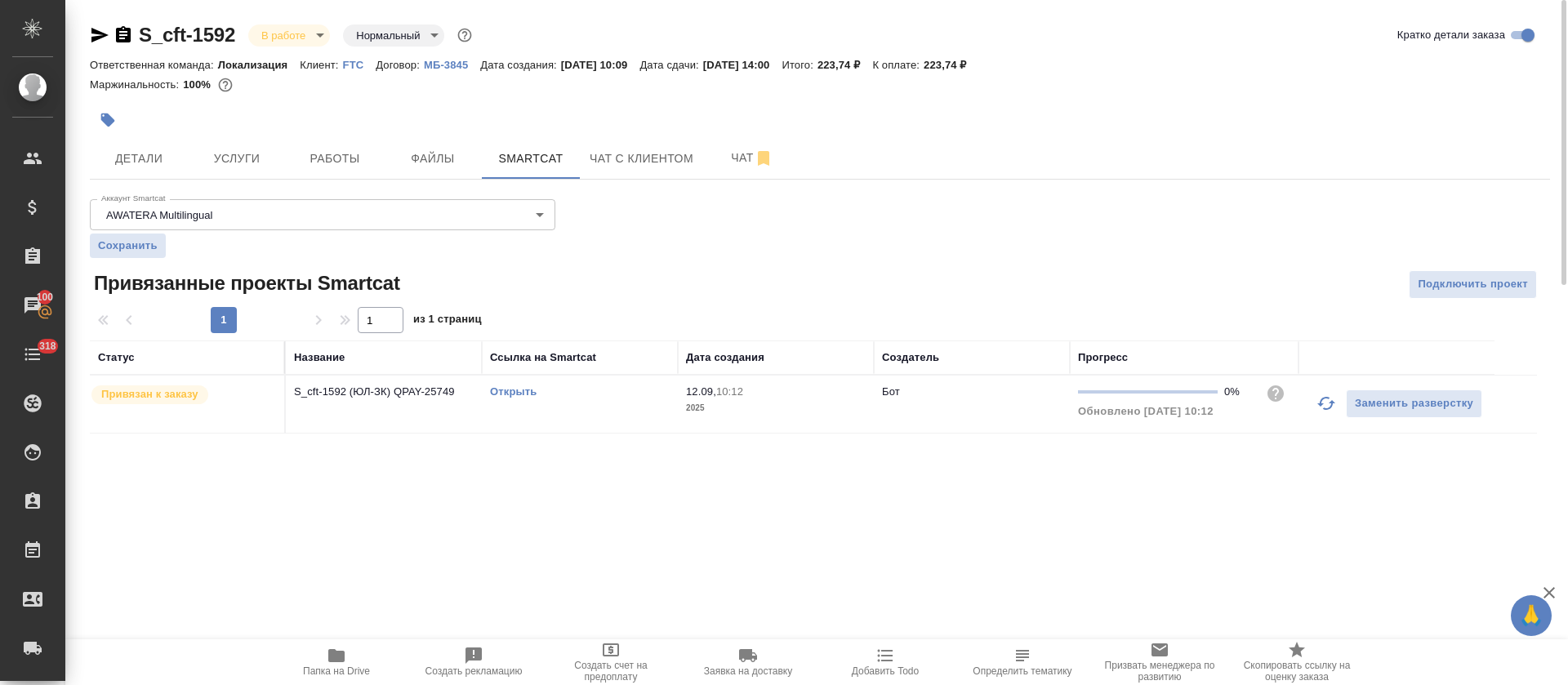
click at [508, 387] on link "Открыть" at bounding box center [514, 391] width 47 height 13
click at [367, 138] on button "Работы" at bounding box center [335, 158] width 98 height 41
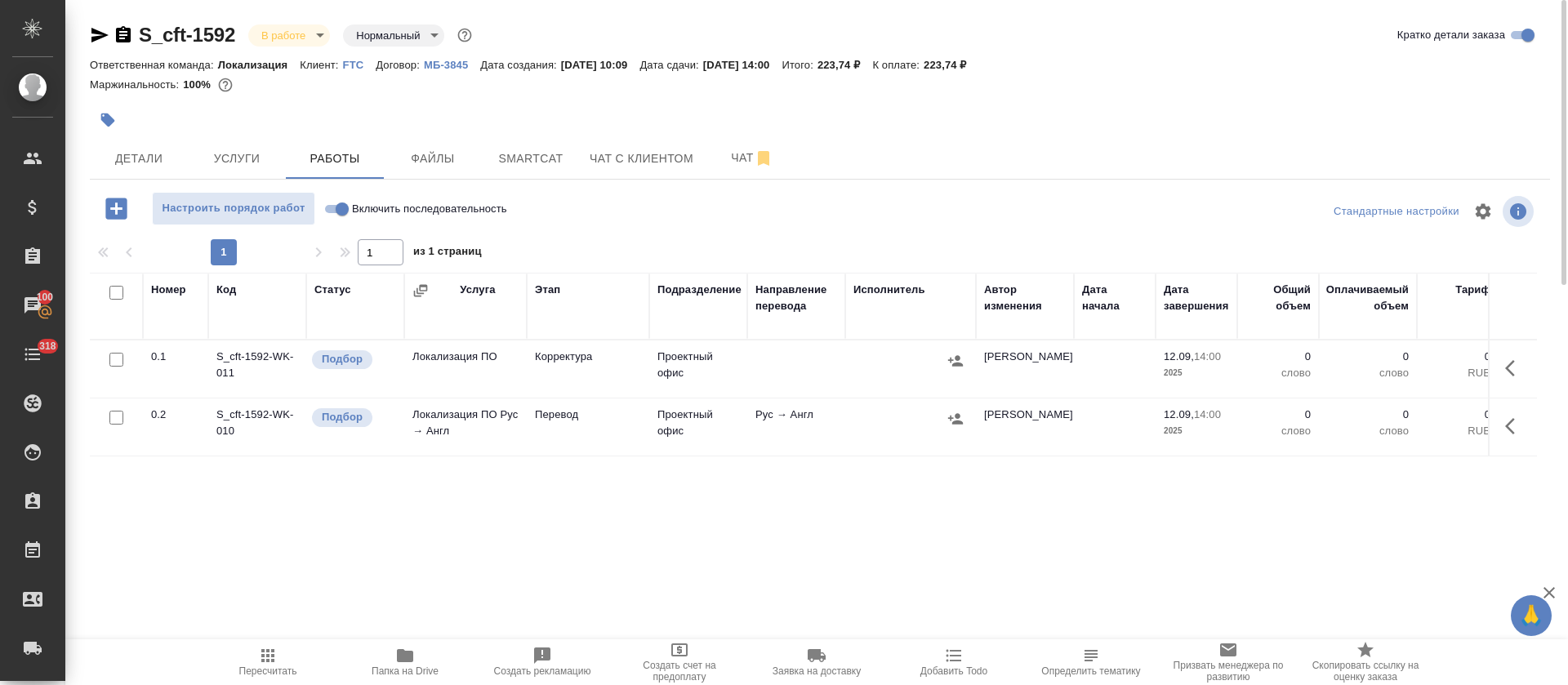
click at [347, 210] on input "Включить последовательность" at bounding box center [342, 208] width 59 height 19
checkbox input "true"
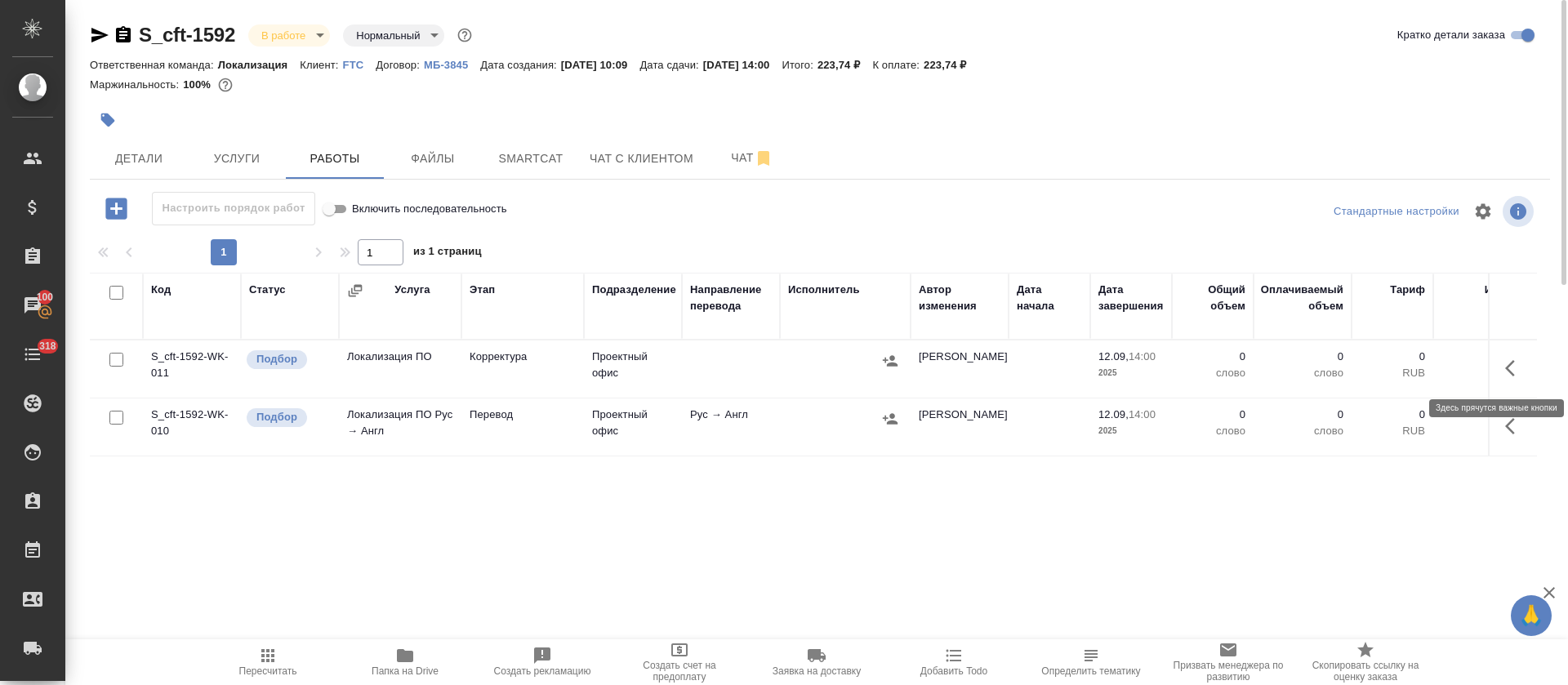
click at [1515, 369] on icon "button" at bounding box center [1514, 368] width 19 height 19
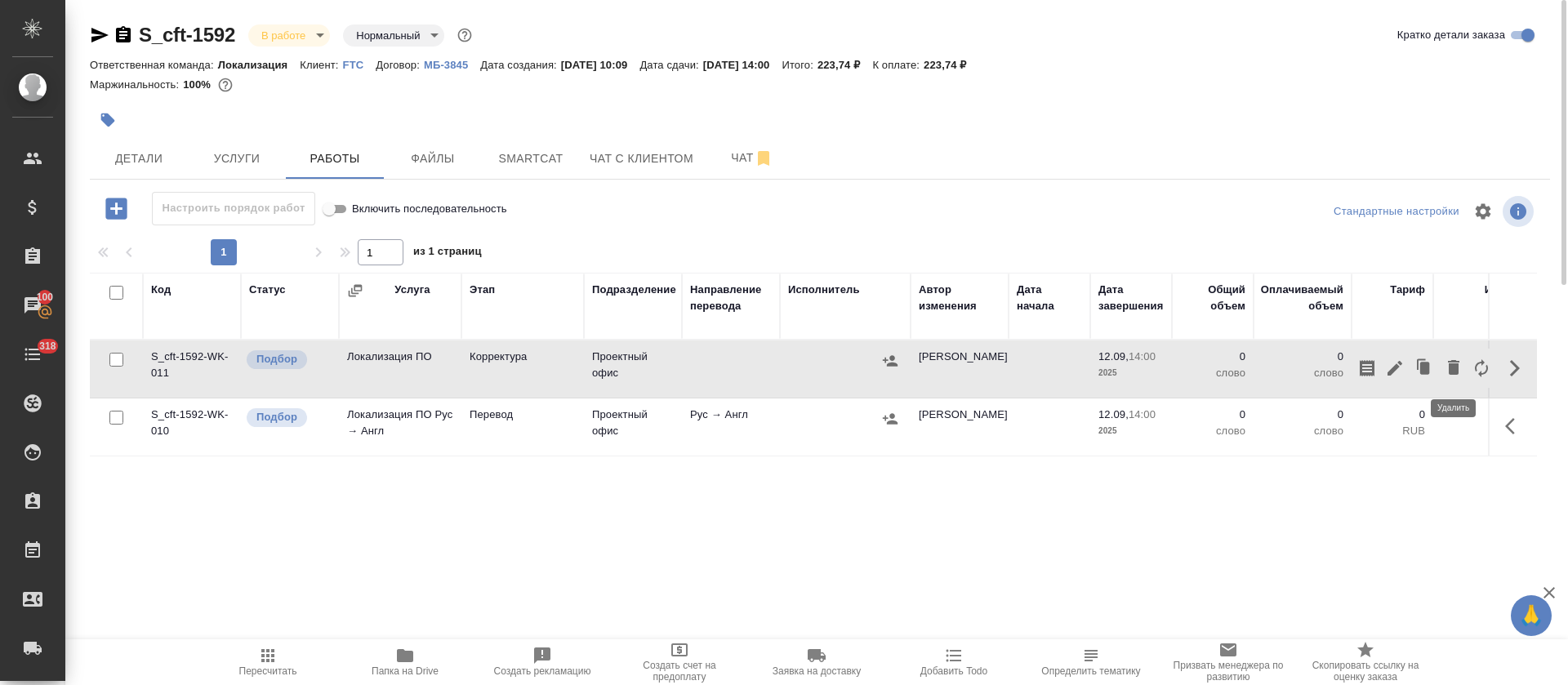
click at [1450, 378] on span "button" at bounding box center [1453, 369] width 19 height 22
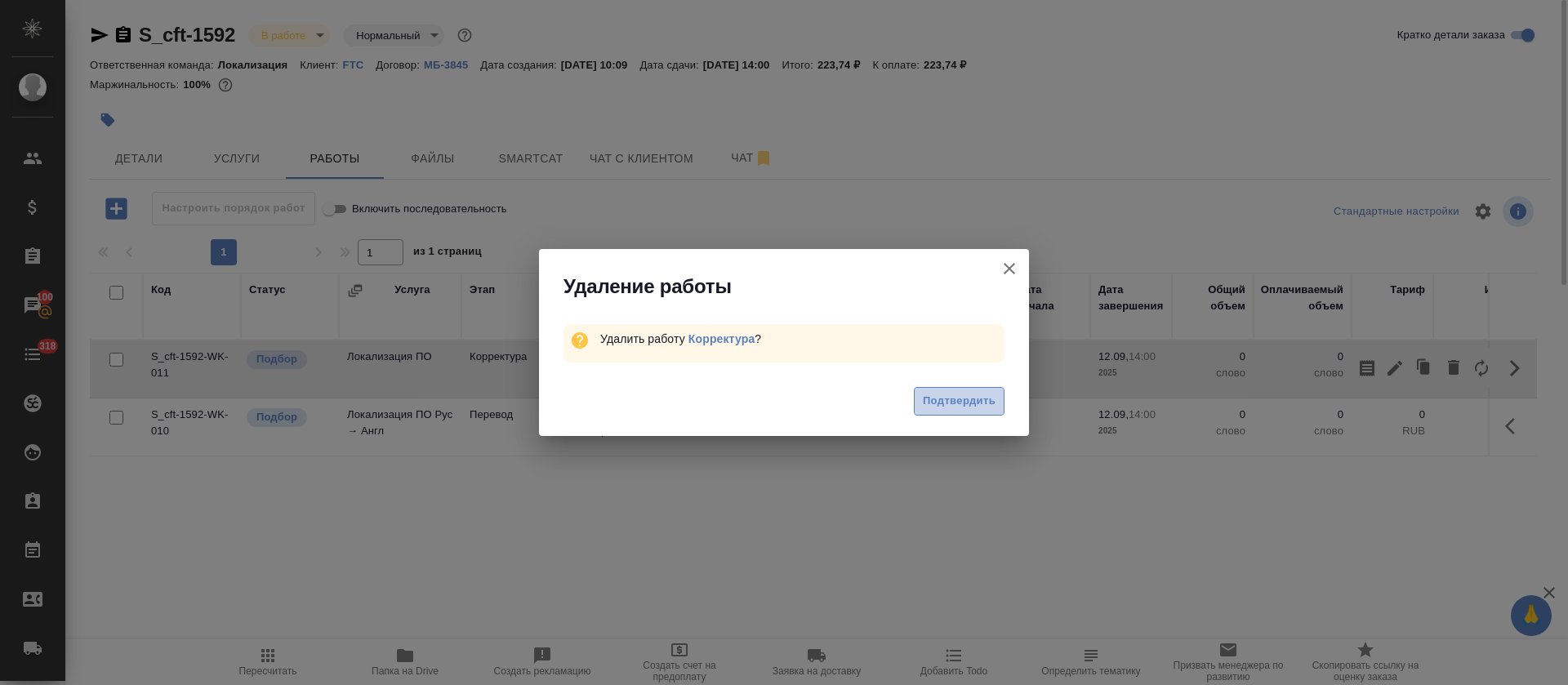
click at [939, 400] on span "Подтвердить" at bounding box center [959, 401] width 73 height 18
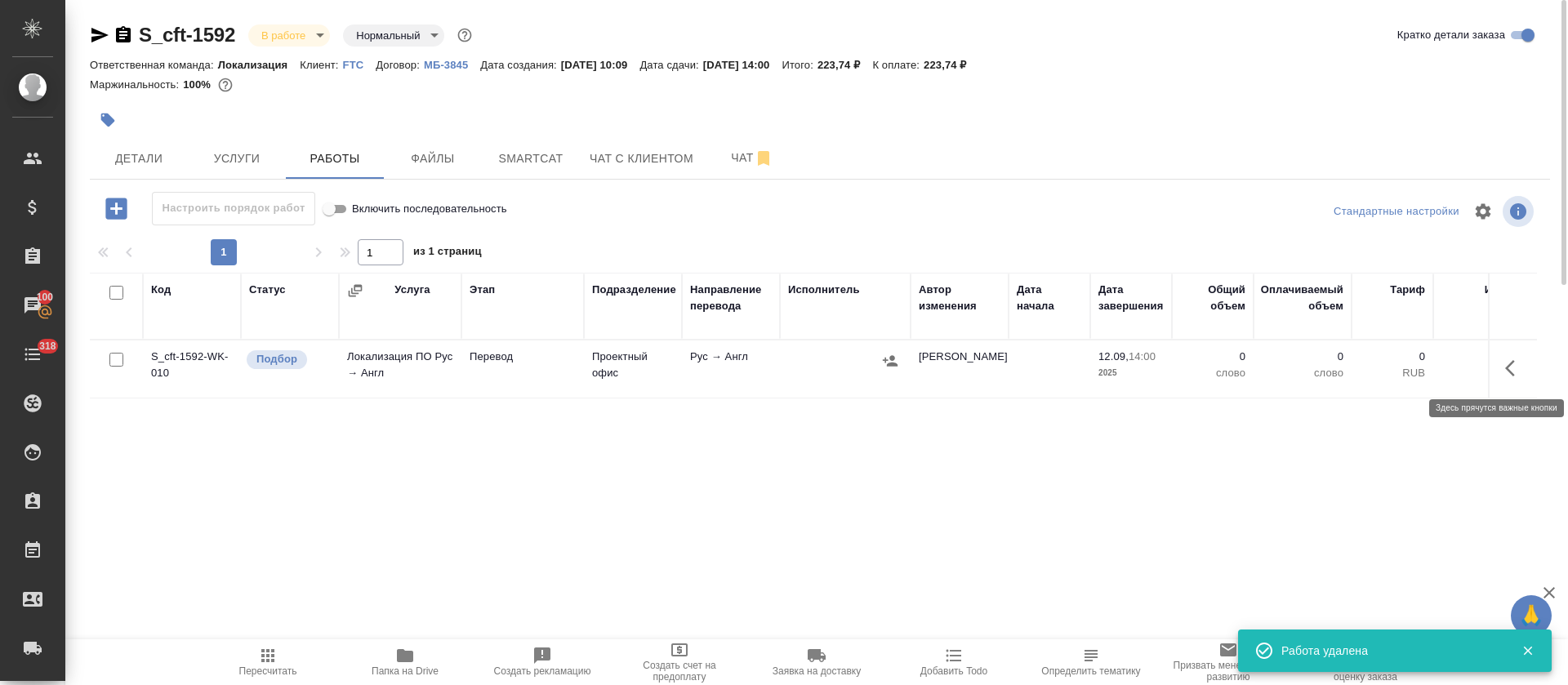
click at [1511, 369] on icon "button" at bounding box center [1514, 368] width 19 height 19
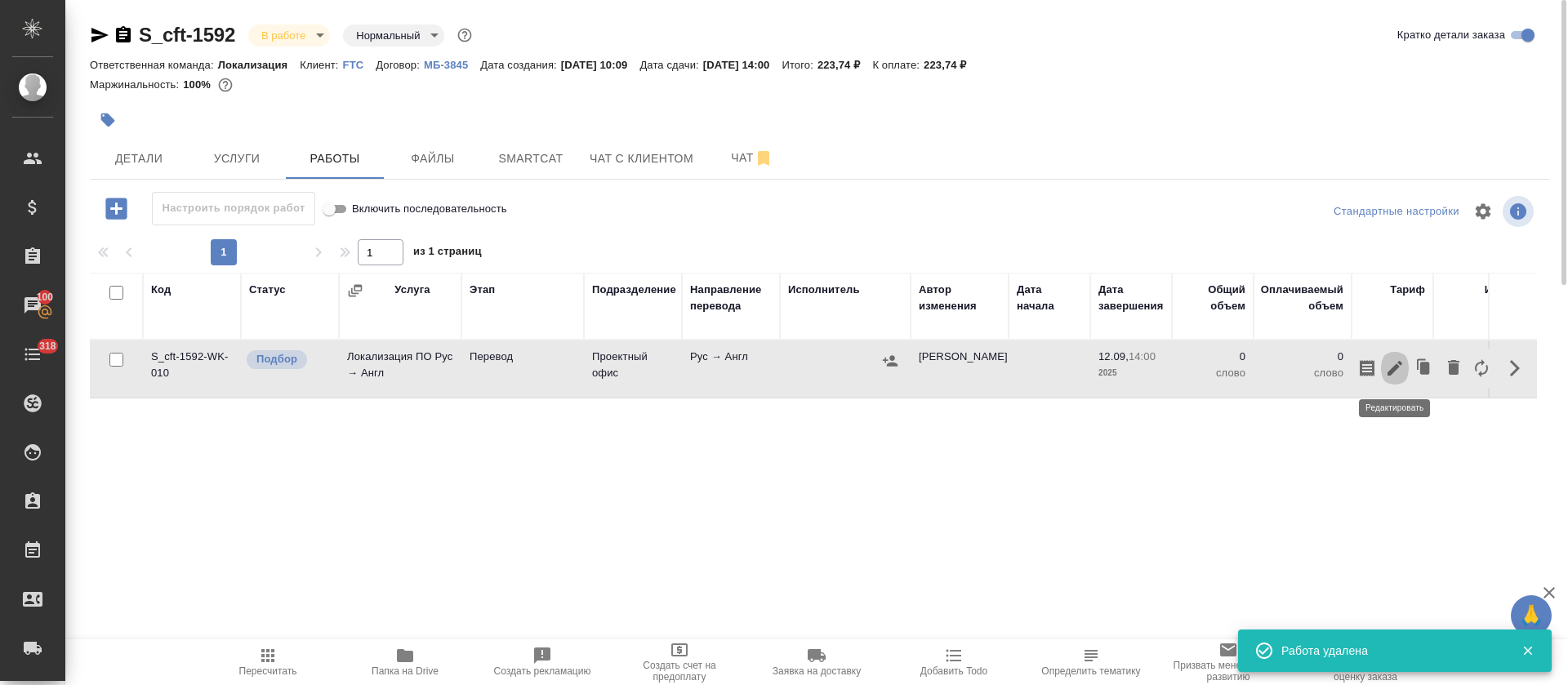
click at [1401, 371] on icon "button" at bounding box center [1395, 368] width 19 height 19
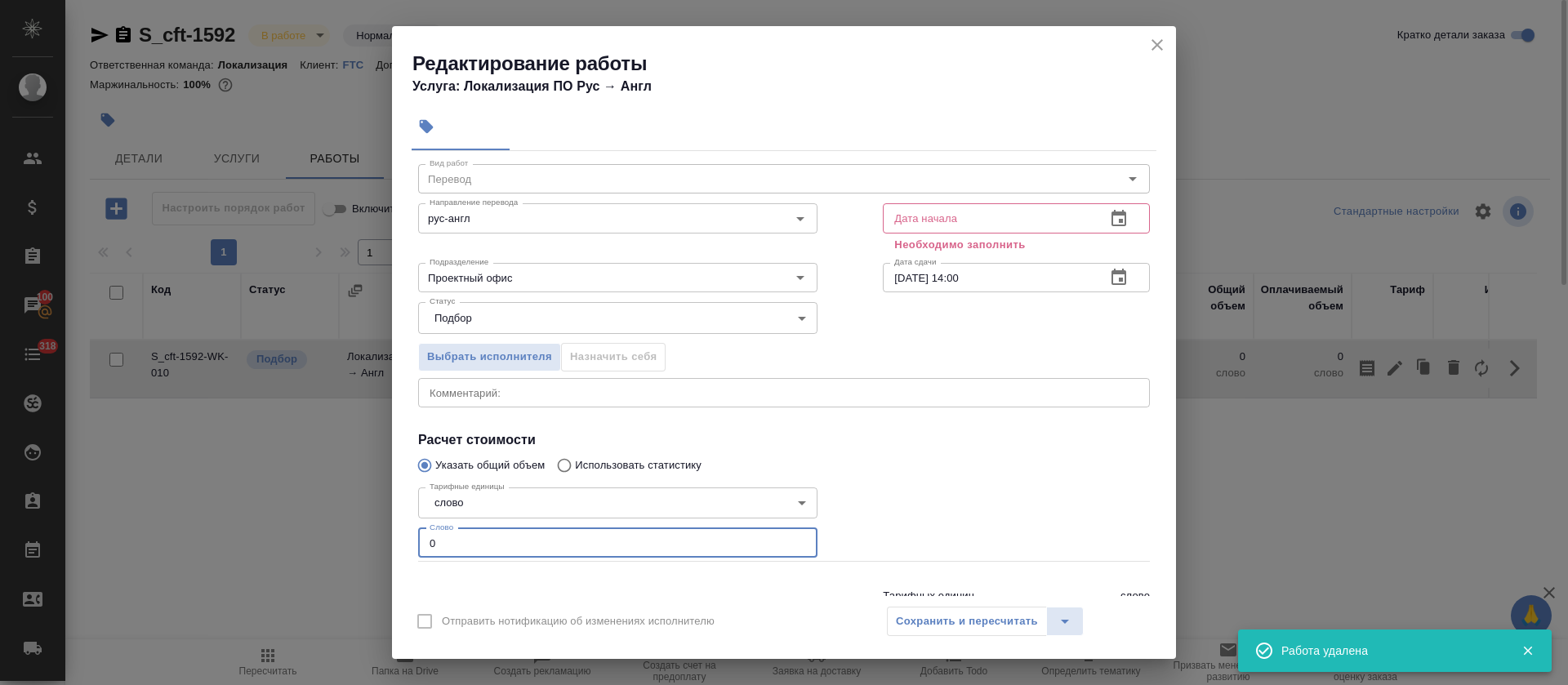
drag, startPoint x: 434, startPoint y: 581, endPoint x: 423, endPoint y: 580, distance: 11.0
click at [423, 580] on div "Вид работ Перевод Вид работ Направление перевода рус-англ Направление перевода …" at bounding box center [784, 392] width 745 height 483
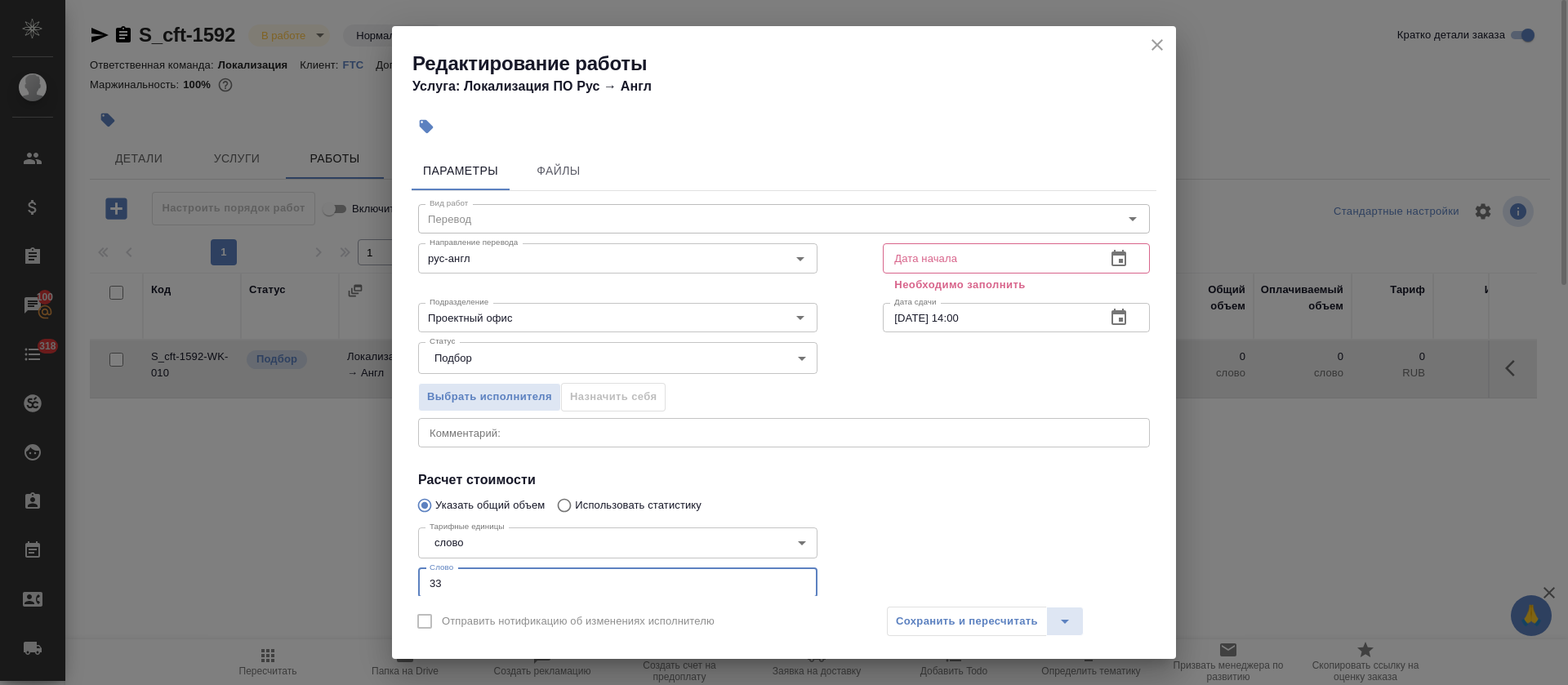
type input "33"
click at [1111, 253] on button "button" at bounding box center [1119, 258] width 39 height 39
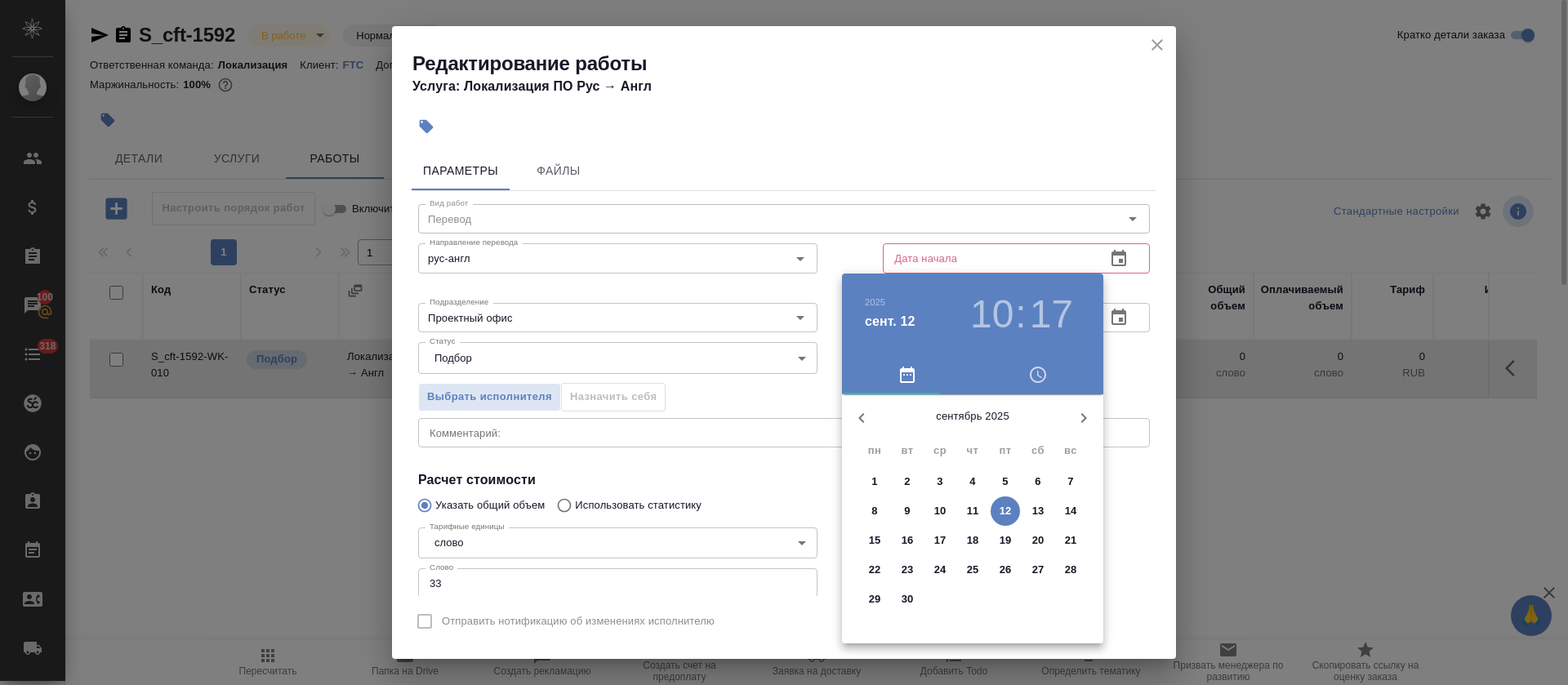
click at [1003, 516] on p "12" at bounding box center [1006, 511] width 13 height 17
type input "12.09.2025 10:17"
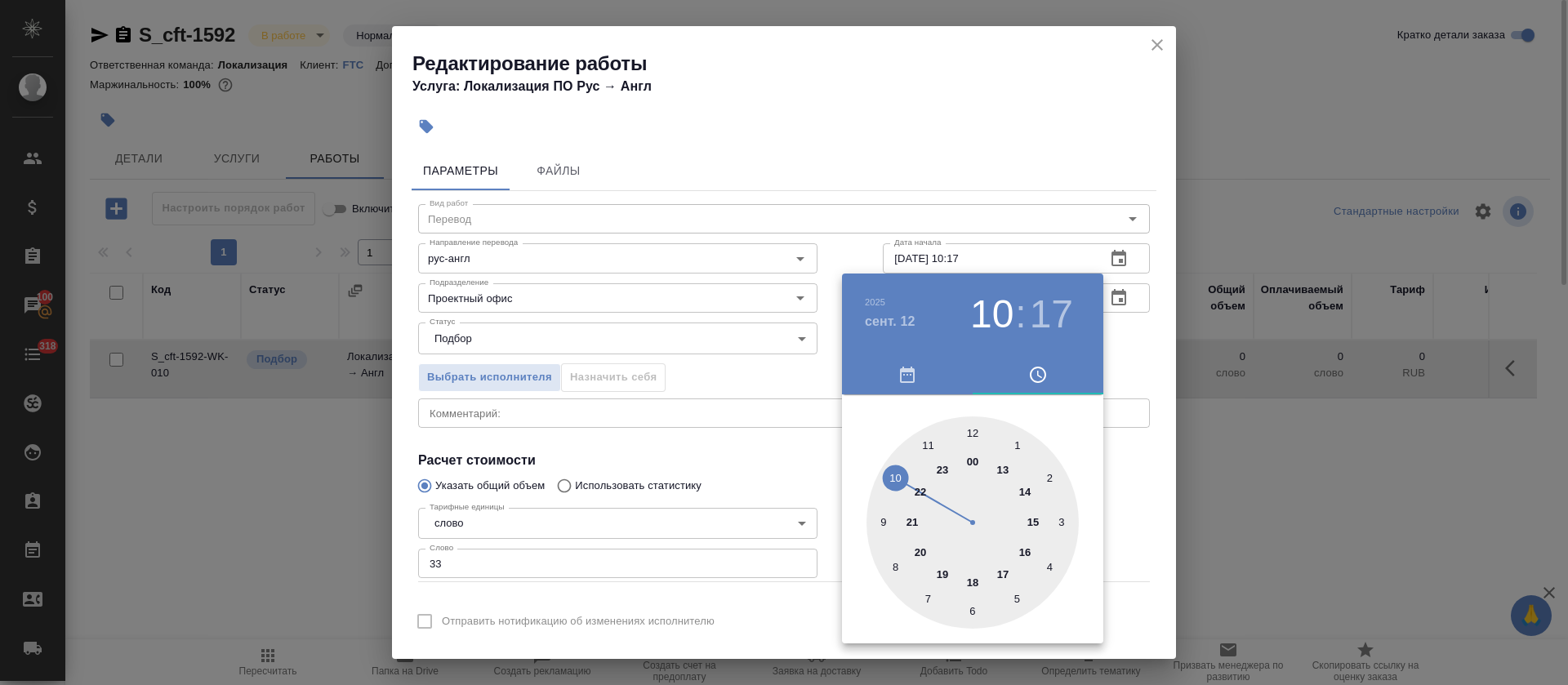
drag, startPoint x: 715, startPoint y: 441, endPoint x: 718, endPoint y: 430, distance: 11.4
click at [717, 440] on div at bounding box center [784, 342] width 1568 height 685
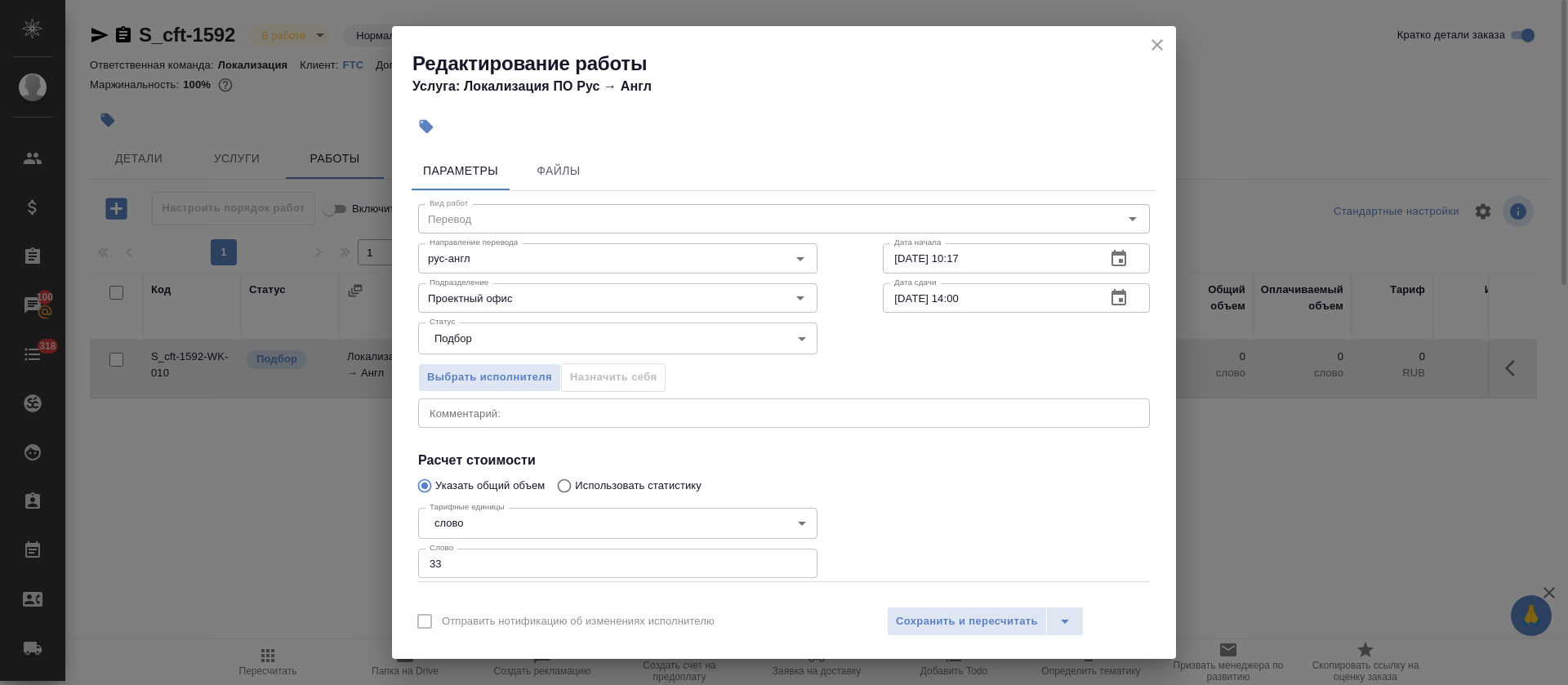
click at [1109, 302] on icon "button" at bounding box center [1119, 298] width 19 height 19
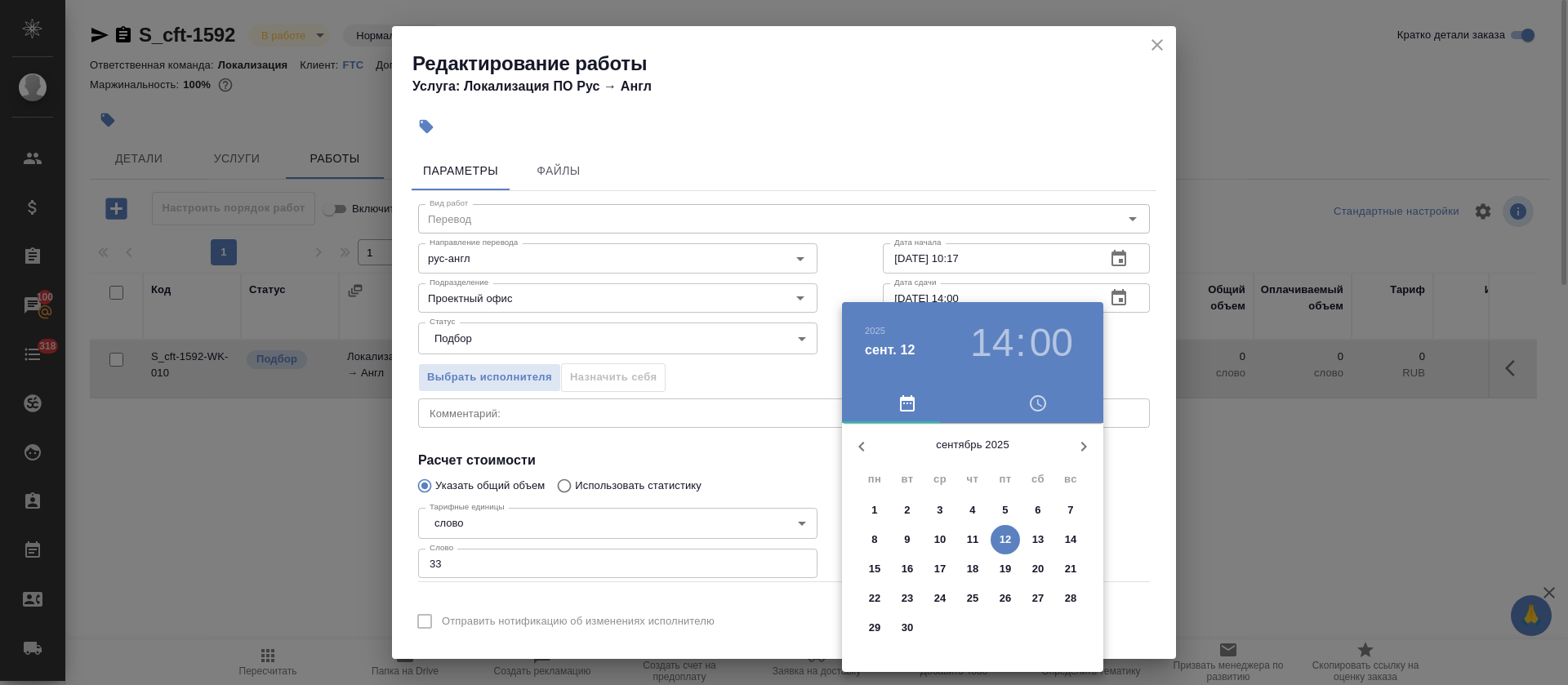
click at [1012, 340] on h3 "14" at bounding box center [992, 343] width 44 height 46
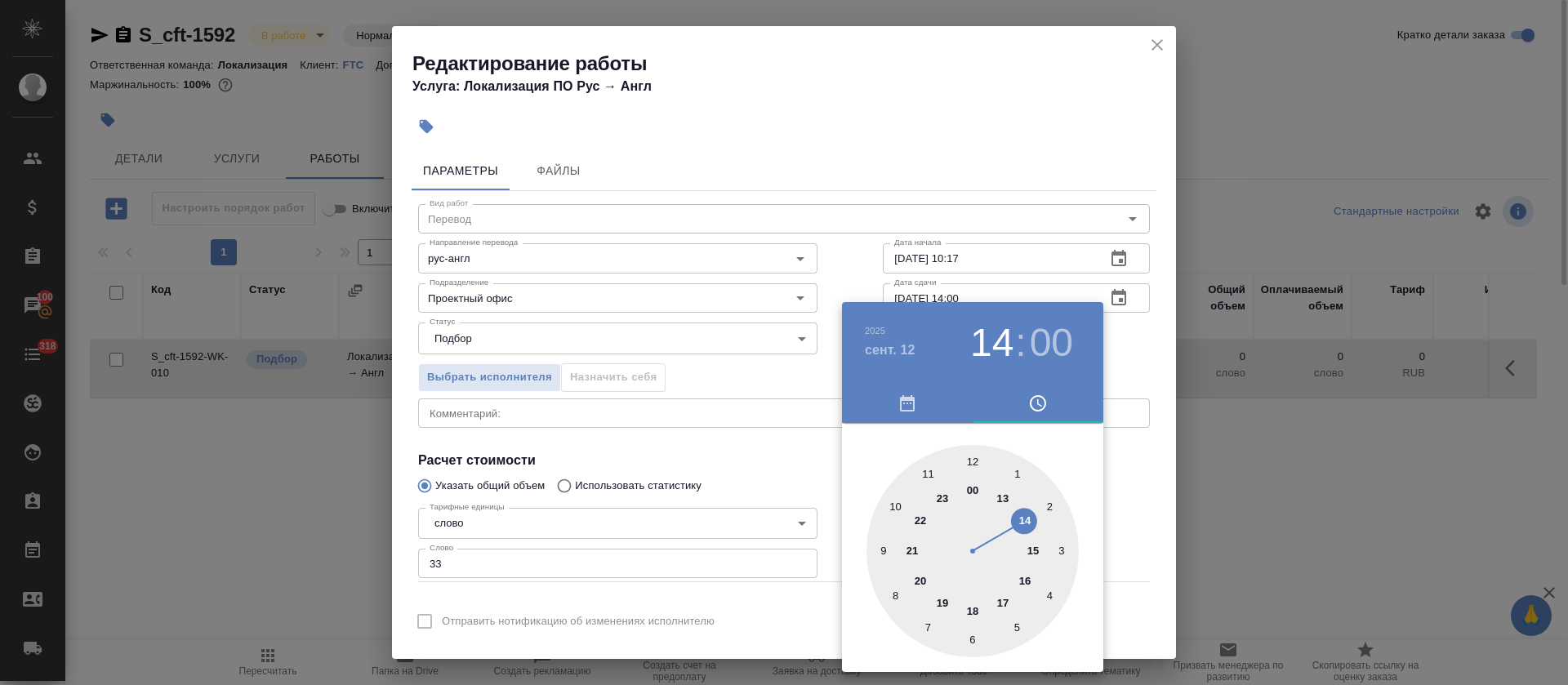
click at [1005, 497] on div at bounding box center [973, 551] width 213 height 212
type input "12.09.2025 13:00"
click at [753, 470] on div at bounding box center [784, 342] width 1568 height 685
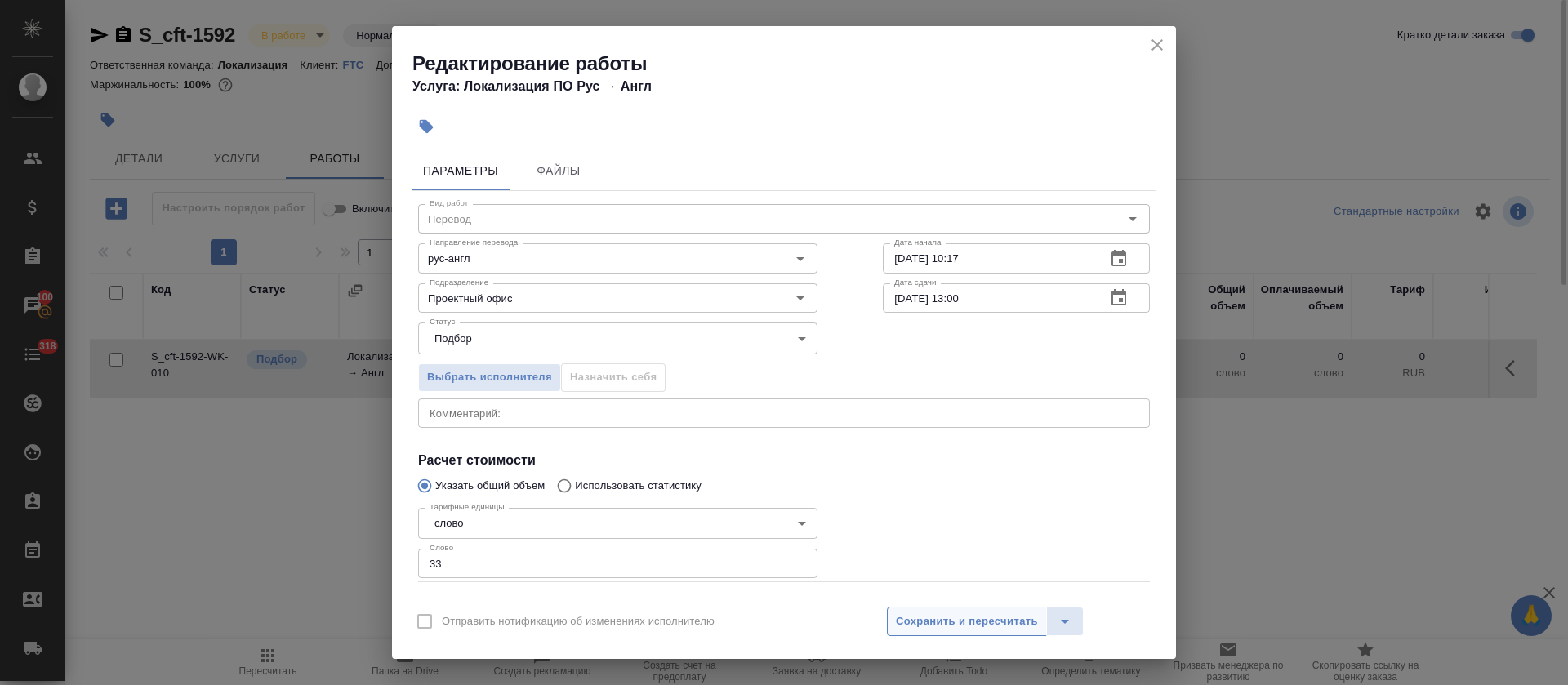
click at [906, 632] on button "Сохранить и пересчитать" at bounding box center [966, 621] width 160 height 29
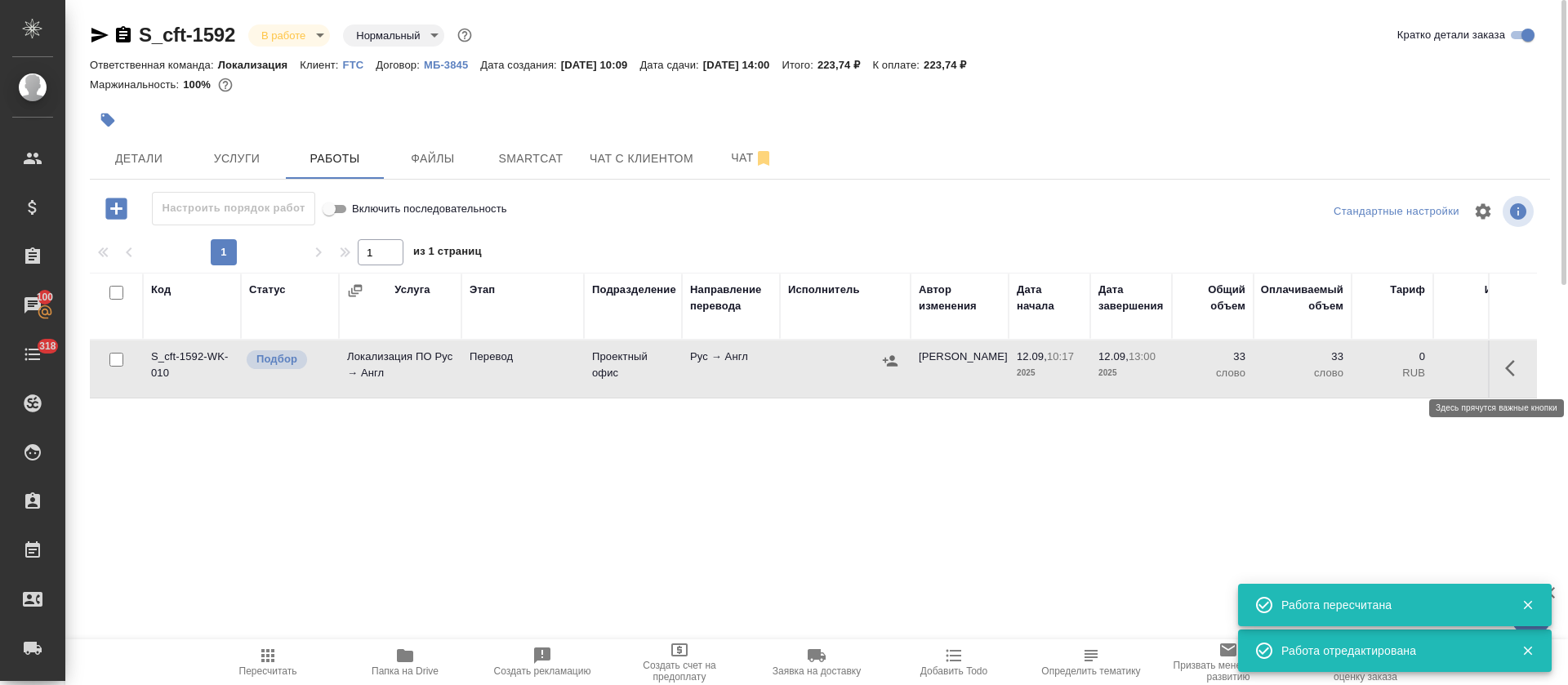
click at [1509, 368] on icon "button" at bounding box center [1514, 368] width 19 height 19
click at [1370, 371] on icon "button" at bounding box center [1366, 368] width 19 height 19
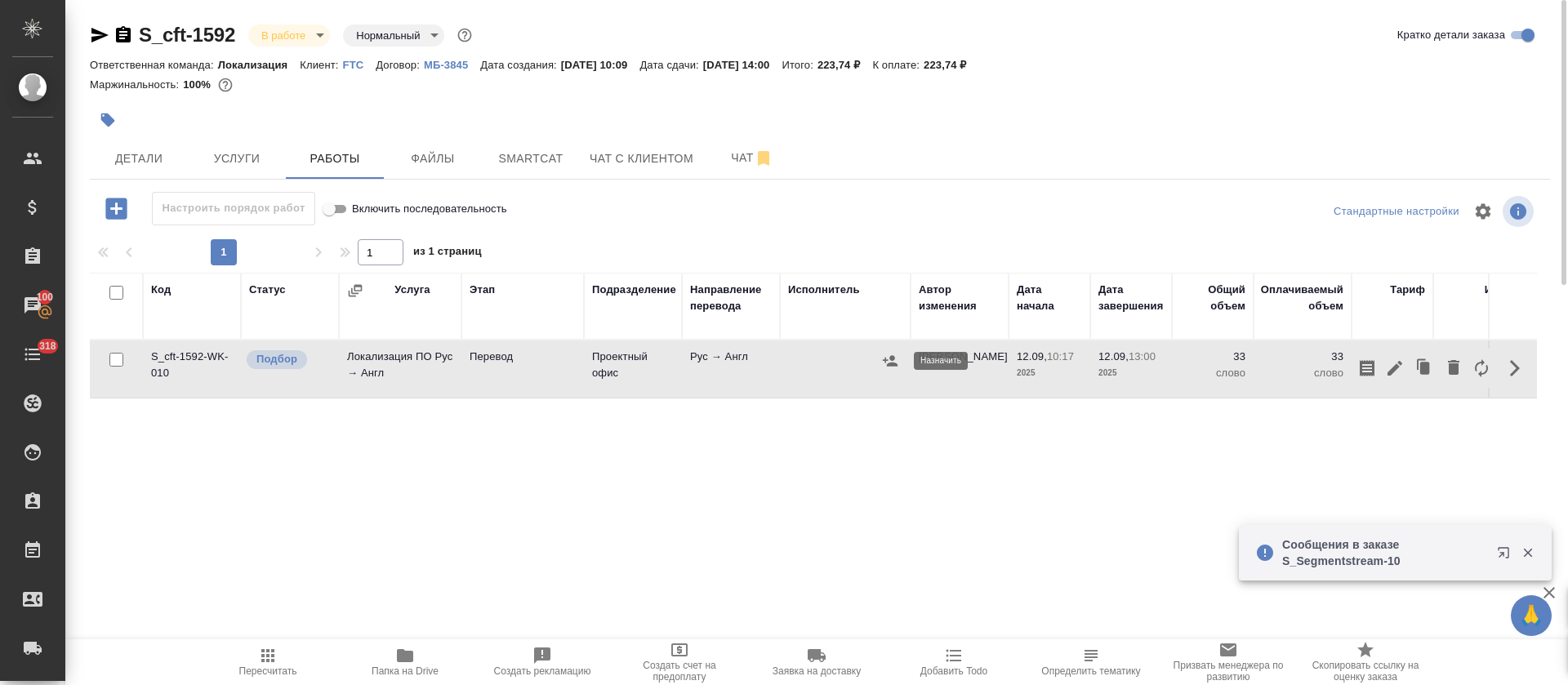
click at [889, 366] on icon "button" at bounding box center [890, 360] width 15 height 11
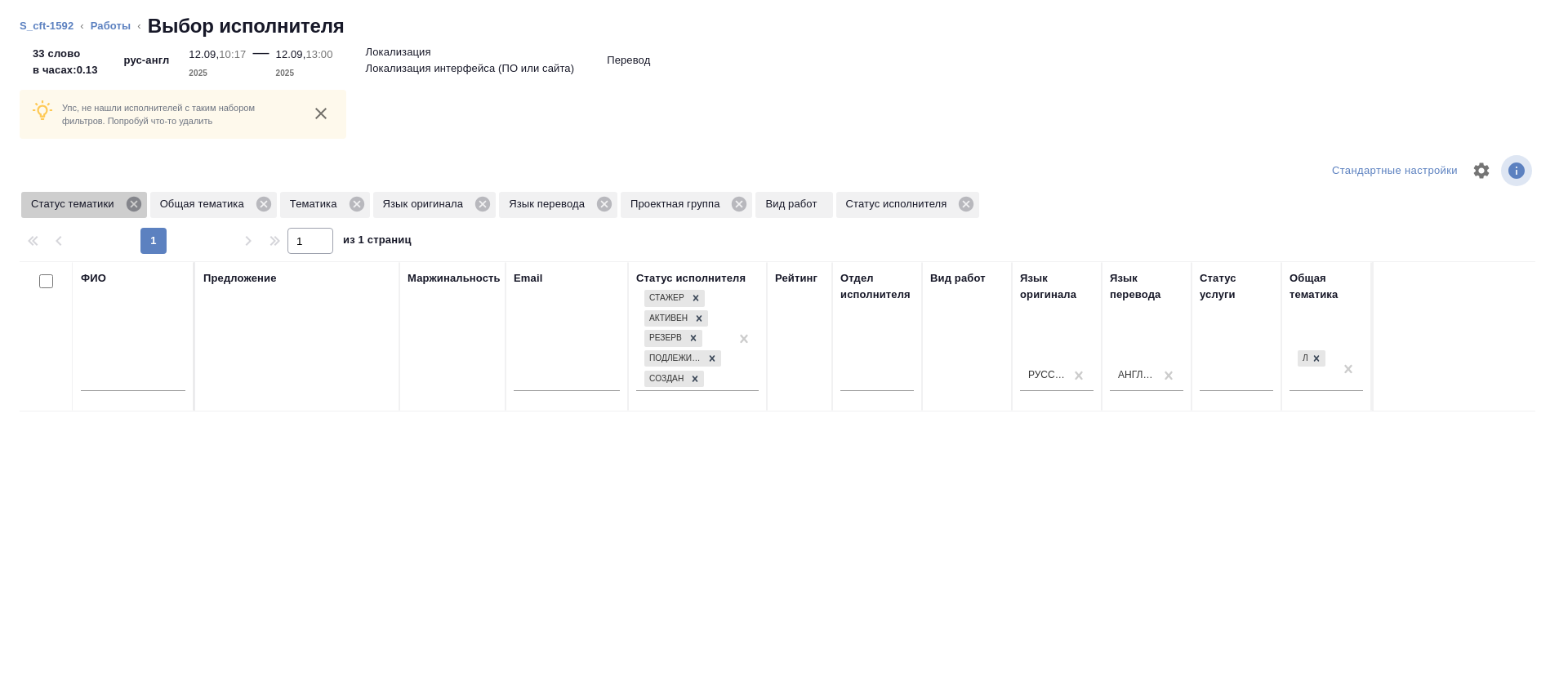
click at [136, 212] on icon at bounding box center [133, 203] width 18 height 18
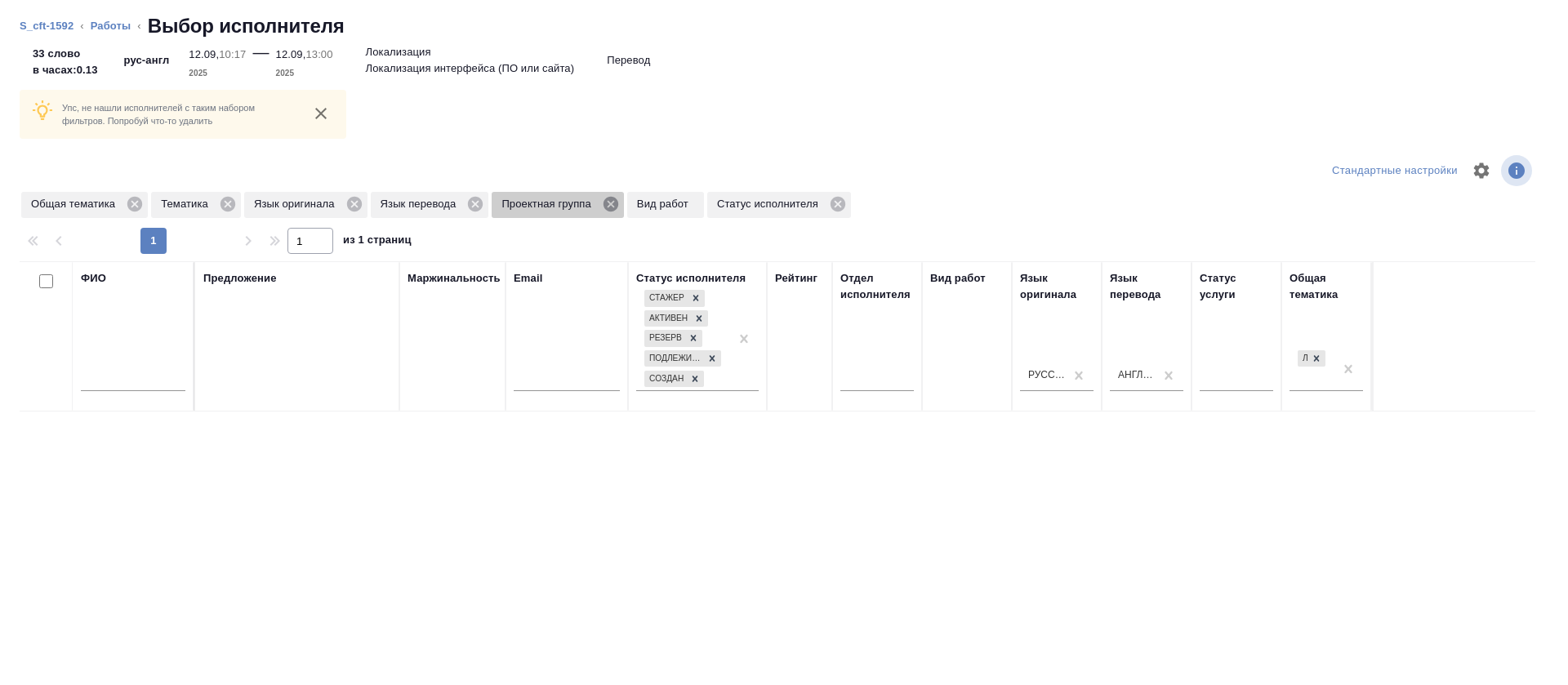
click at [608, 209] on icon at bounding box center [611, 204] width 15 height 15
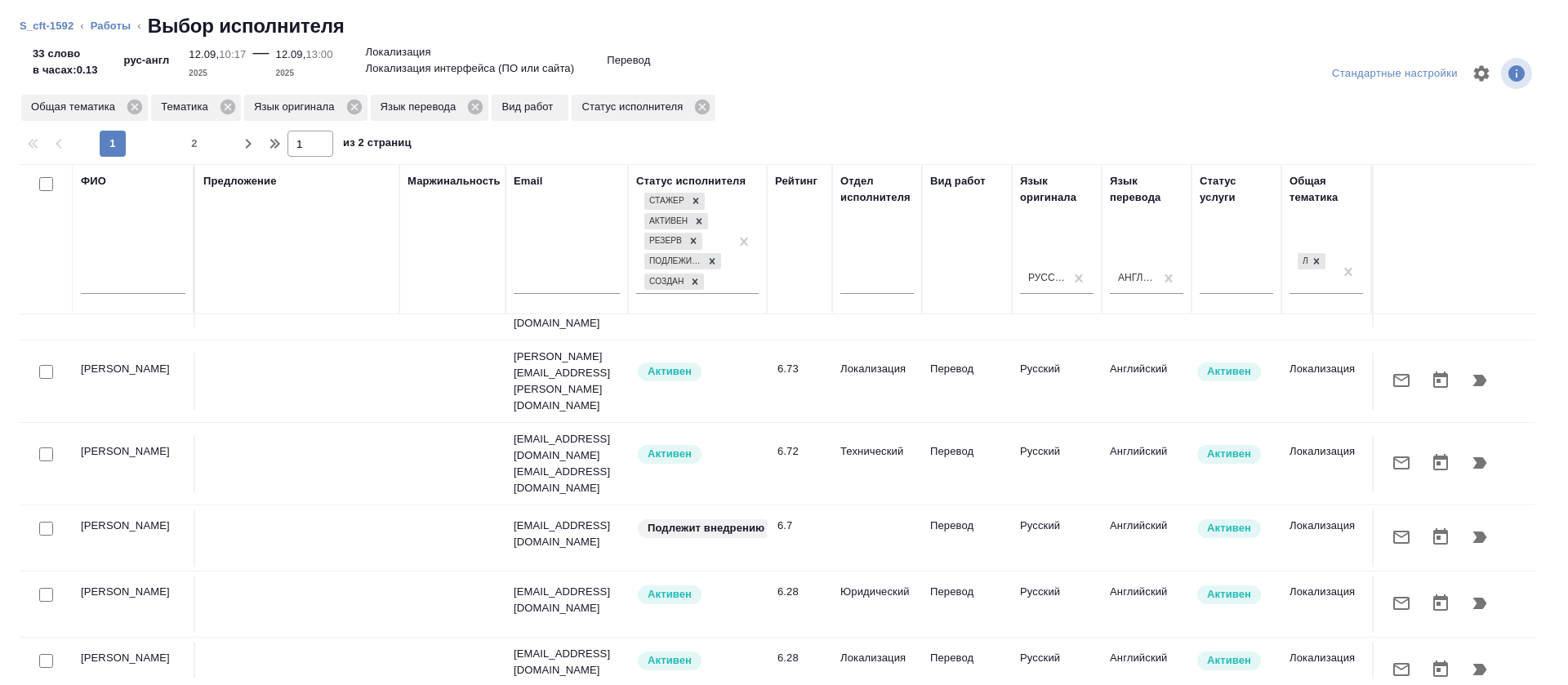
scroll to position [857, 0]
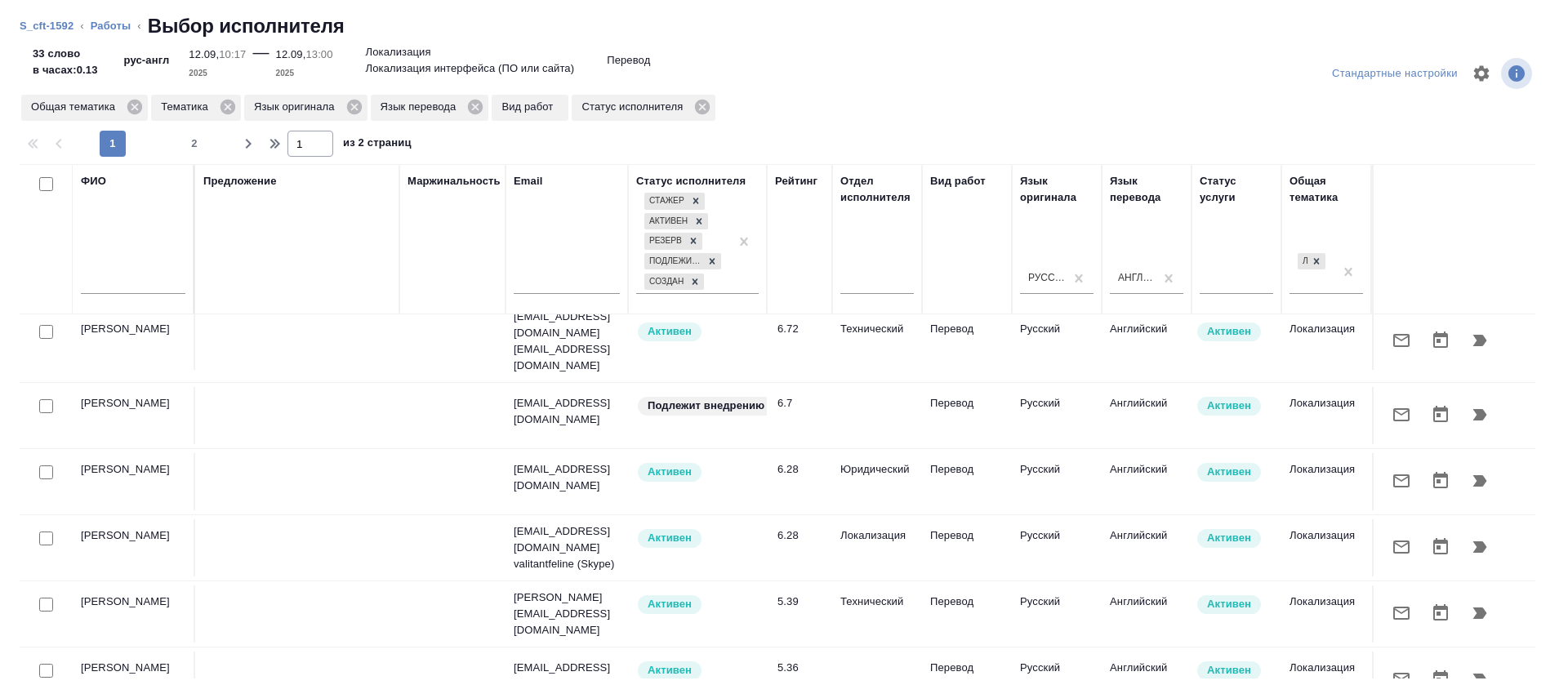
click at [126, 282] on input "text" at bounding box center [133, 284] width 105 height 20
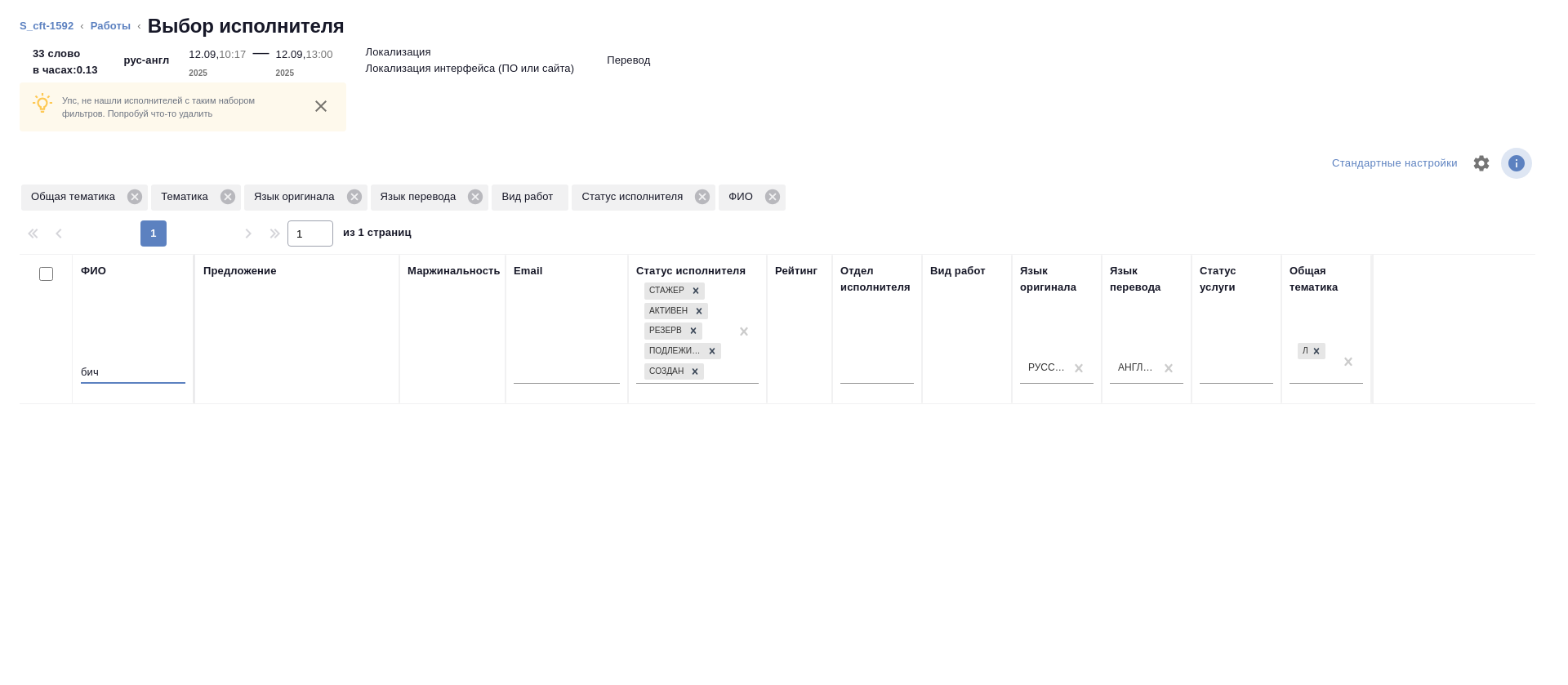
scroll to position [97, 0]
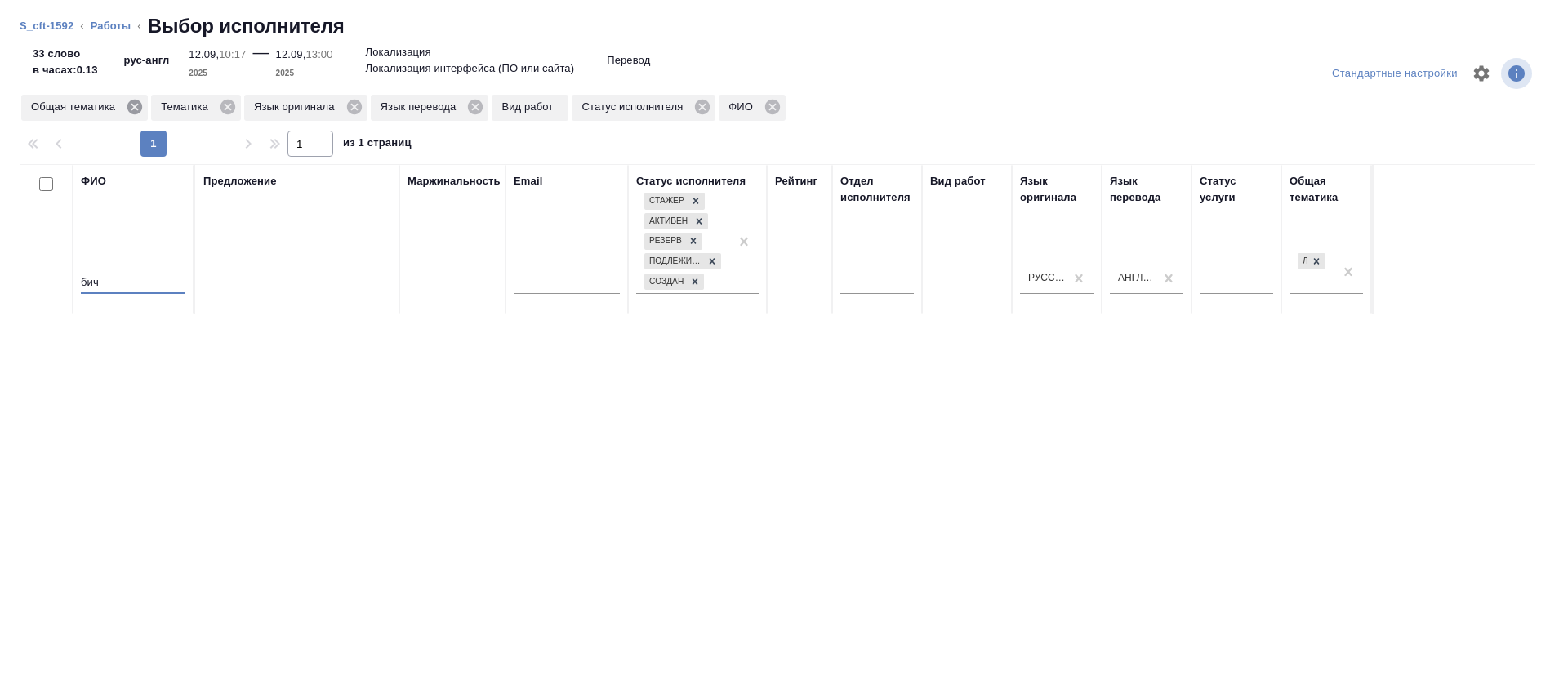
type input "бич"
click at [136, 100] on icon at bounding box center [135, 107] width 15 height 15
click at [96, 109] on icon at bounding box center [97, 106] width 18 height 18
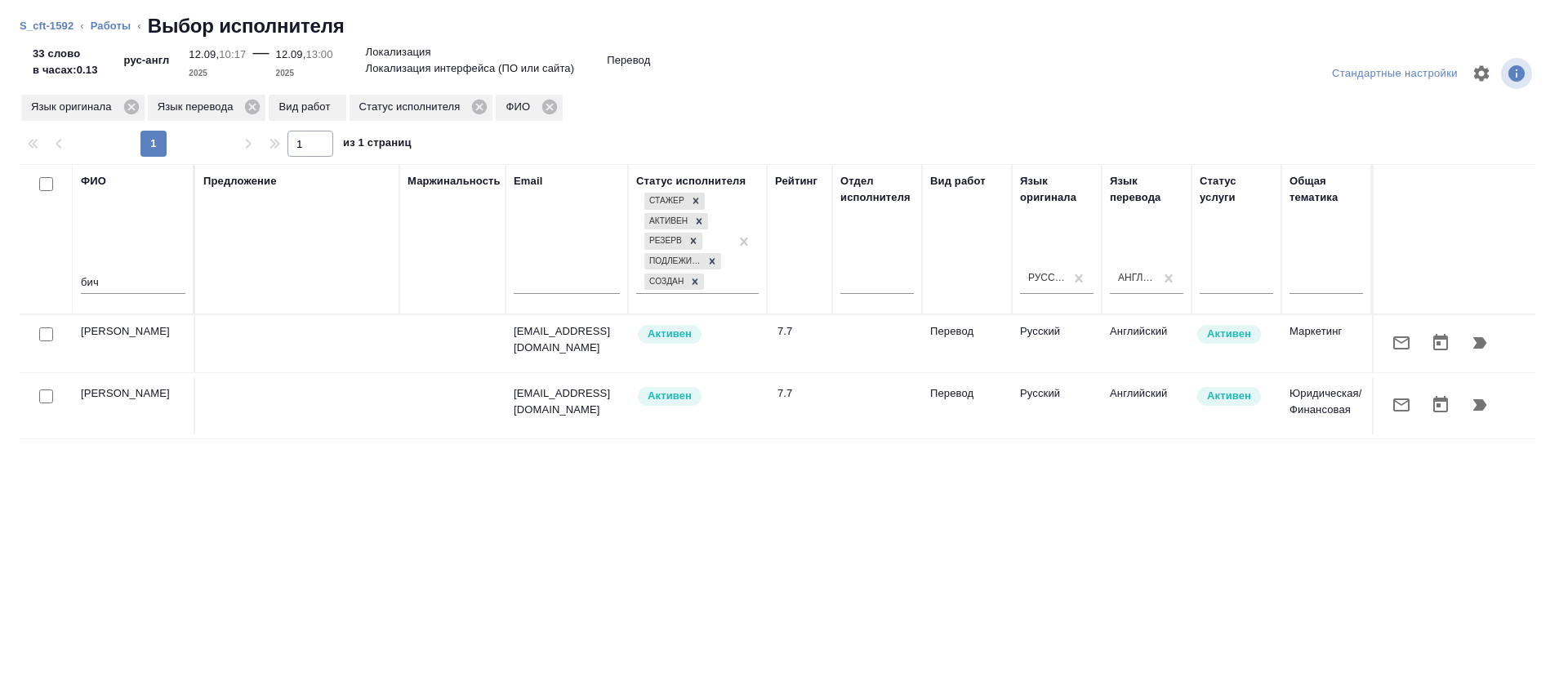
scroll to position [8, 0]
click at [1473, 344] on icon "button" at bounding box center [1480, 343] width 14 height 12
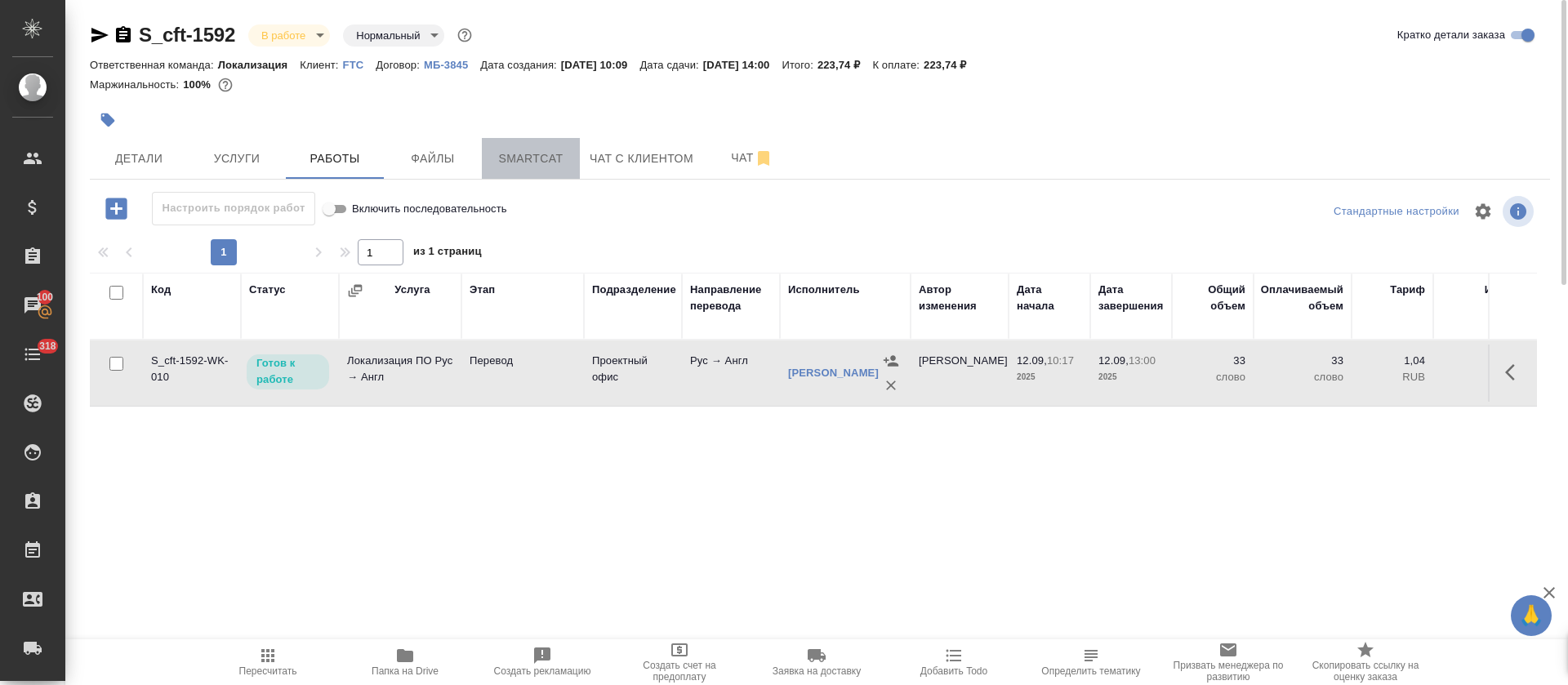
click at [504, 170] on button "Smartcat" at bounding box center [530, 158] width 98 height 41
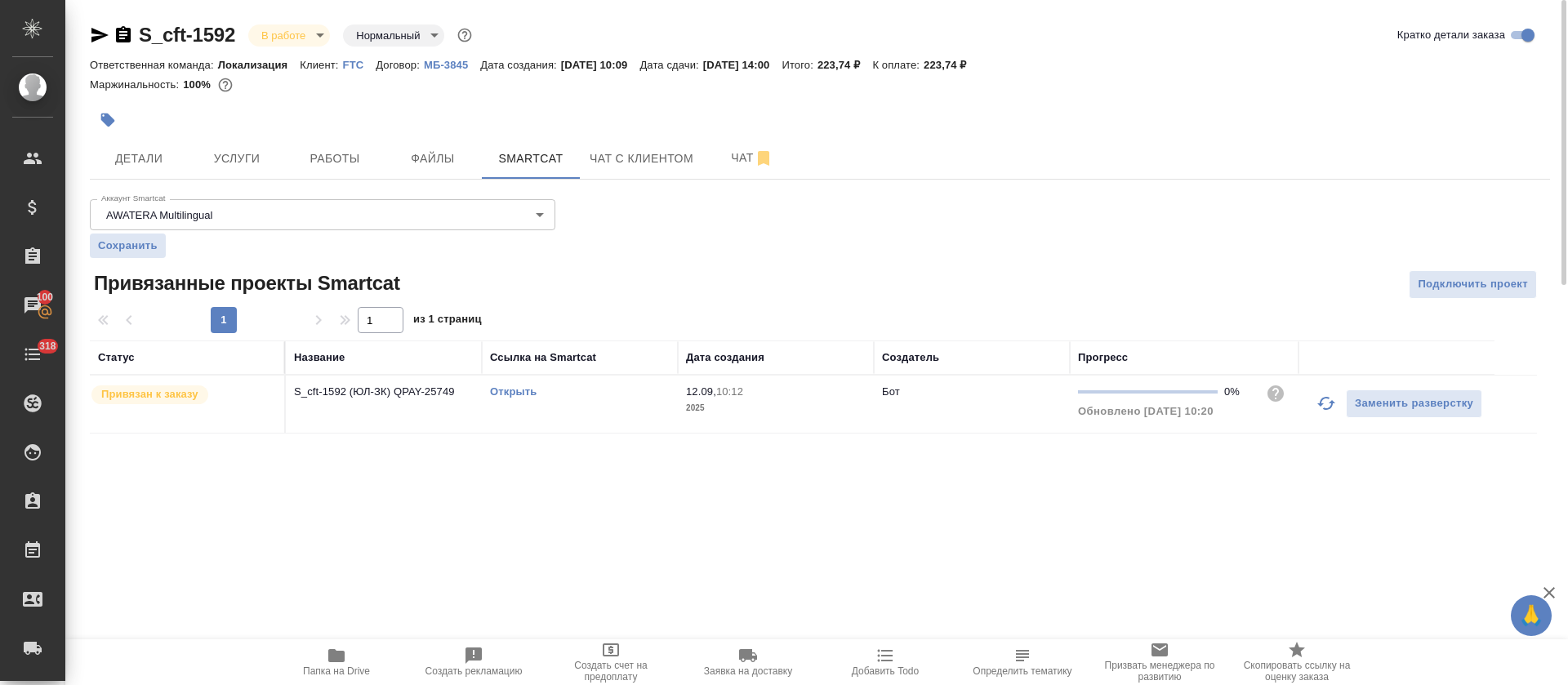
click at [1325, 399] on icon "button" at bounding box center [1326, 403] width 19 height 19
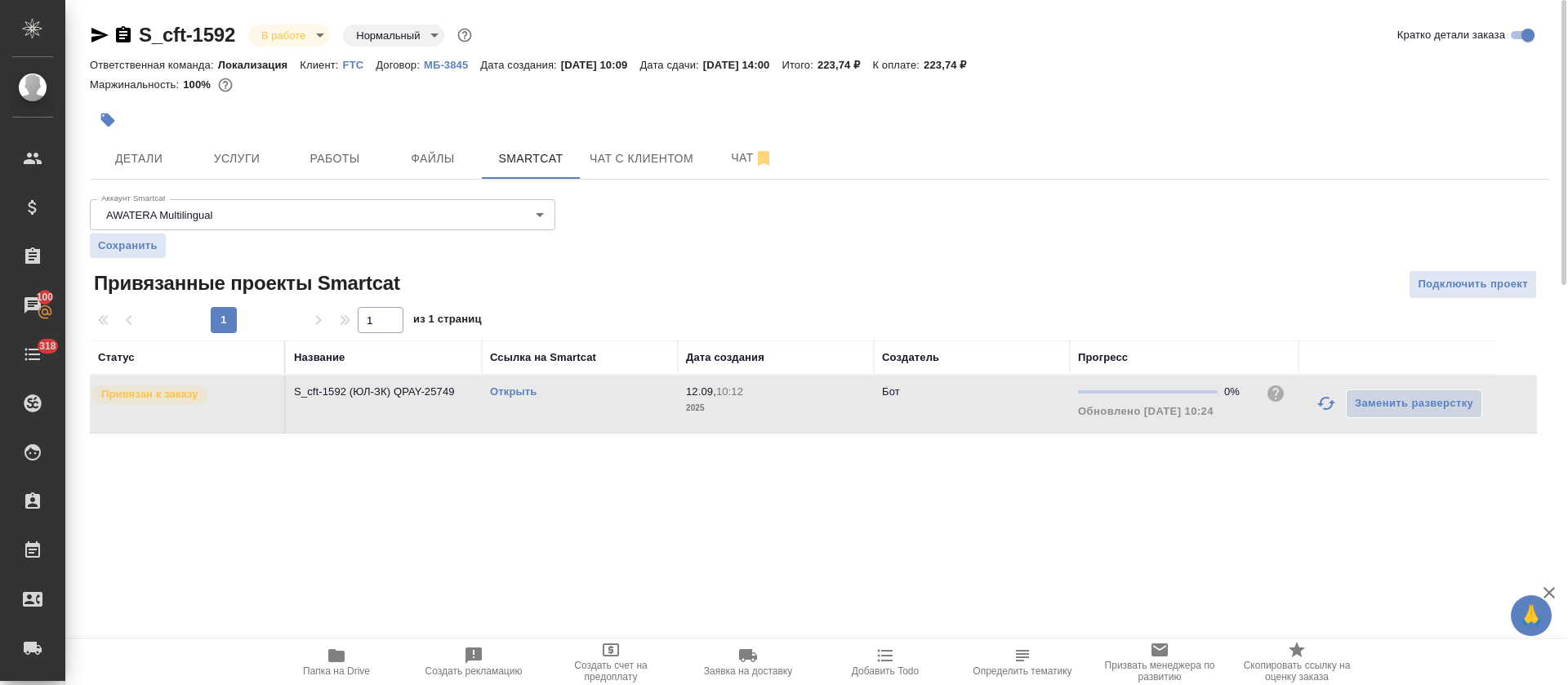
click at [1327, 410] on icon "button" at bounding box center [1326, 403] width 19 height 19
click at [325, 158] on span "Работы" at bounding box center [335, 159] width 79 height 20
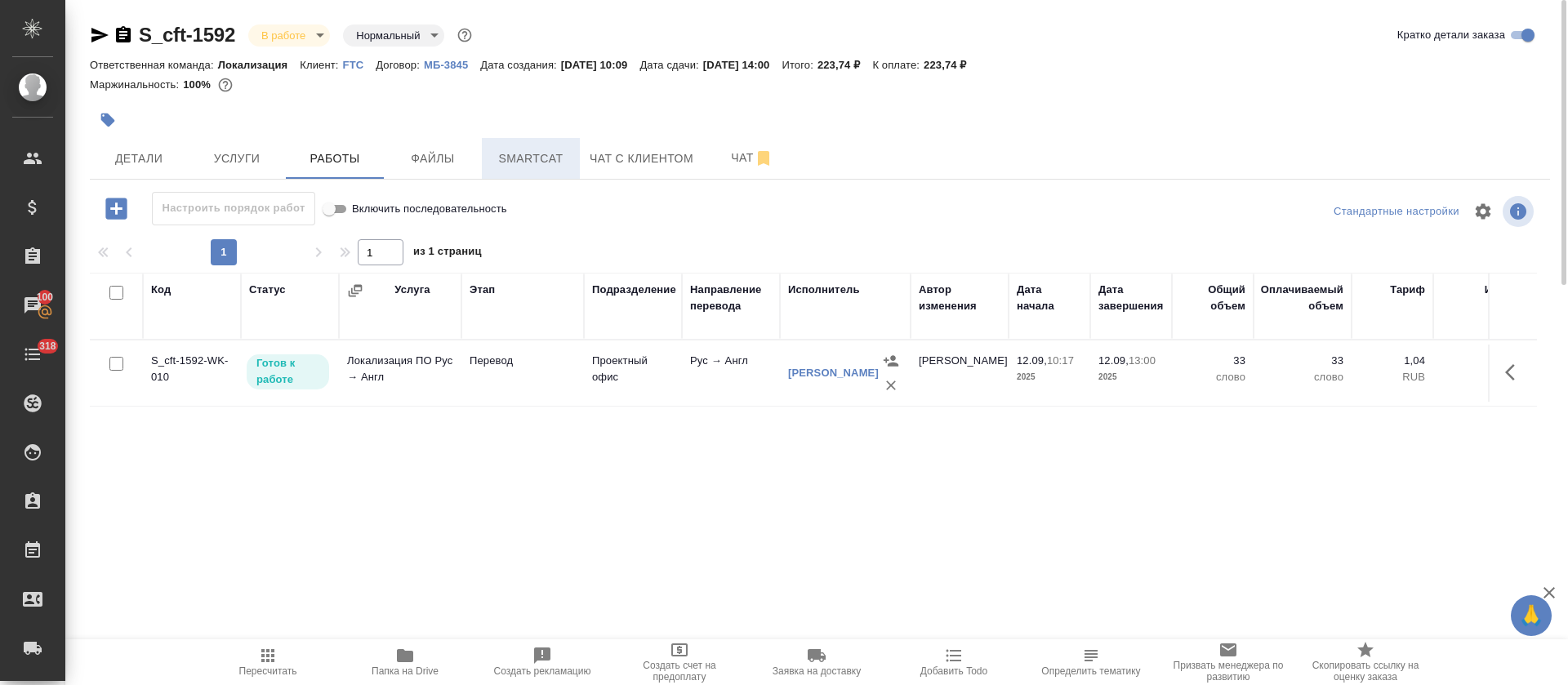
click at [568, 140] on button "Smartcat" at bounding box center [530, 158] width 98 height 41
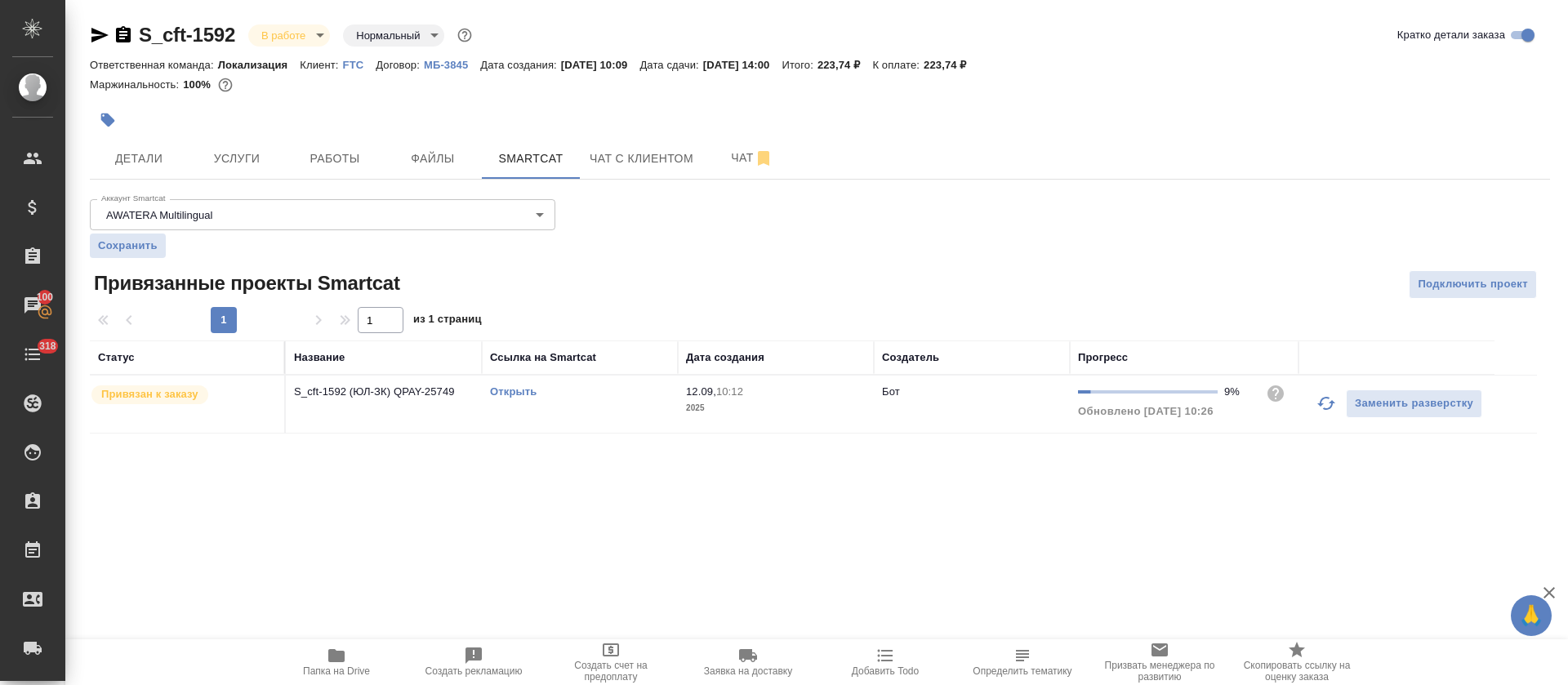
click at [524, 394] on link "Открыть" at bounding box center [514, 391] width 47 height 13
click at [330, 168] on button "Работы" at bounding box center [335, 158] width 98 height 41
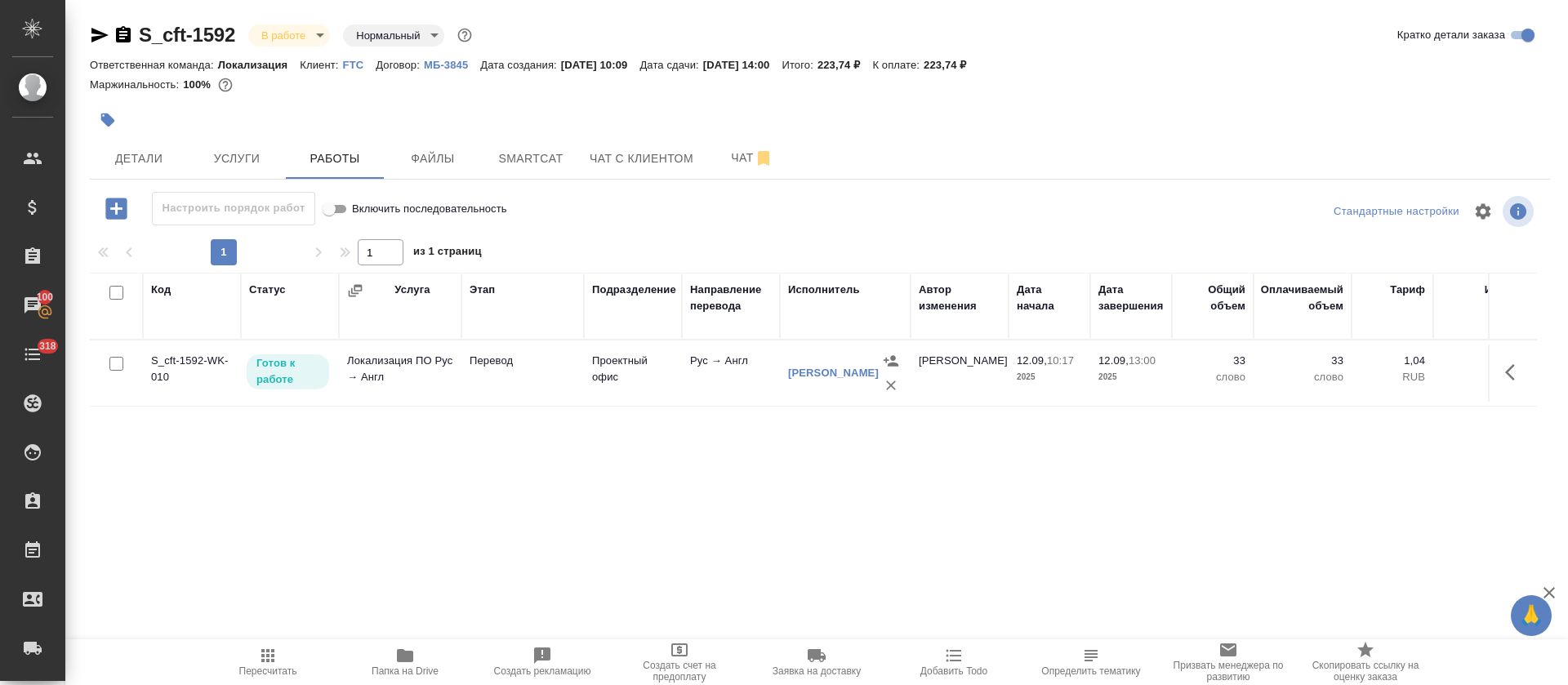
click at [1503, 371] on button "button" at bounding box center [1514, 372] width 39 height 39
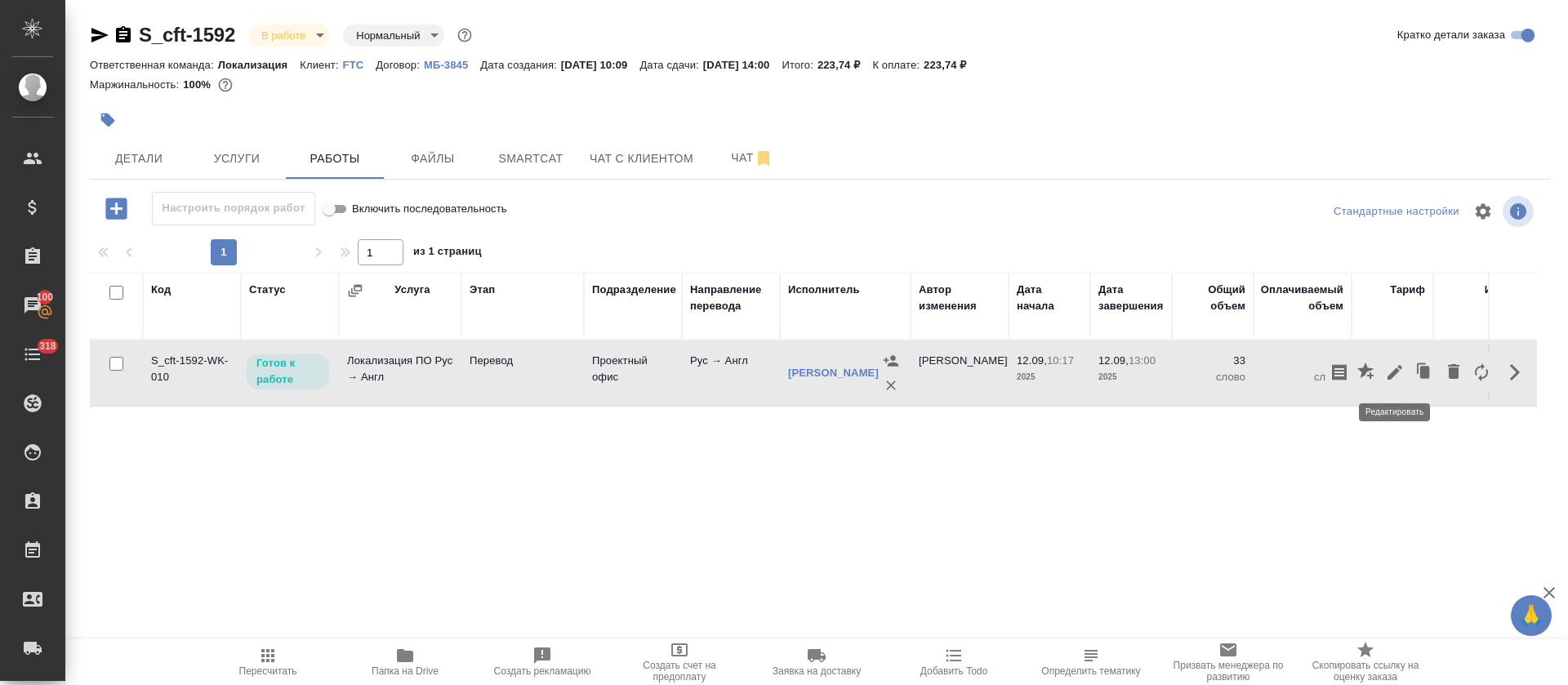
click at [1395, 375] on icon "button" at bounding box center [1396, 372] width 15 height 15
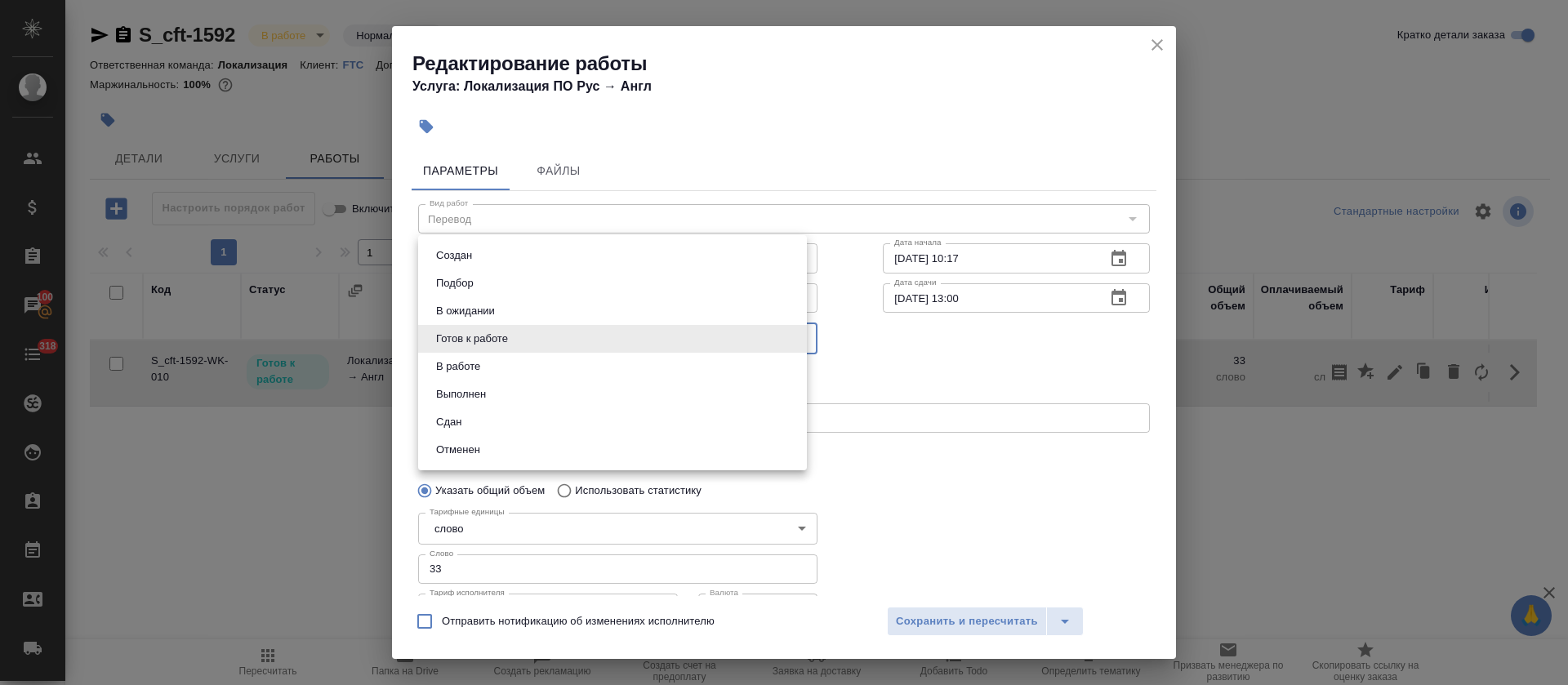
click at [472, 327] on body "🙏 .cls-1 fill:#fff; AWATERA Tretyakova Olga Клиенты Спецификации Заказы 100 Чат…" at bounding box center [784, 342] width 1568 height 685
click at [477, 419] on li "Сдан" at bounding box center [612, 422] width 389 height 28
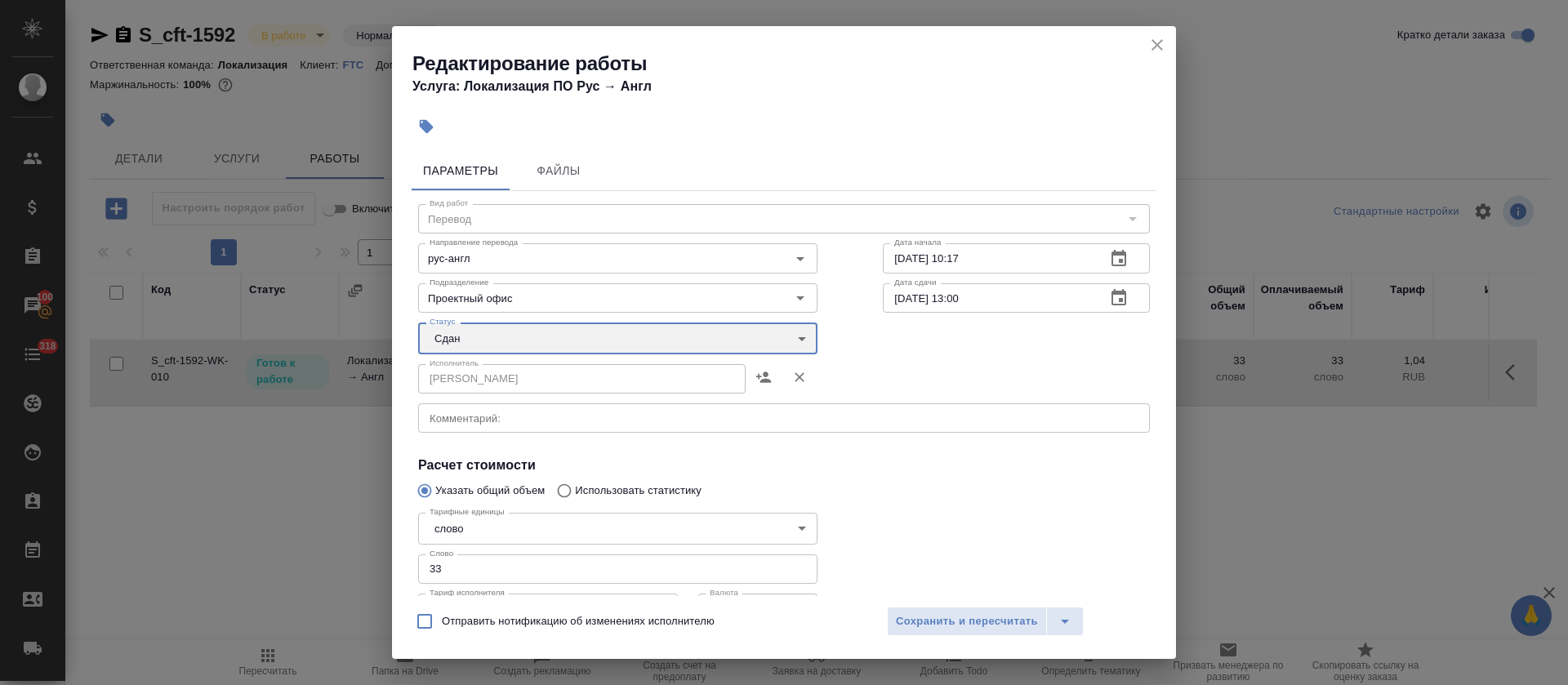
type input "closed"
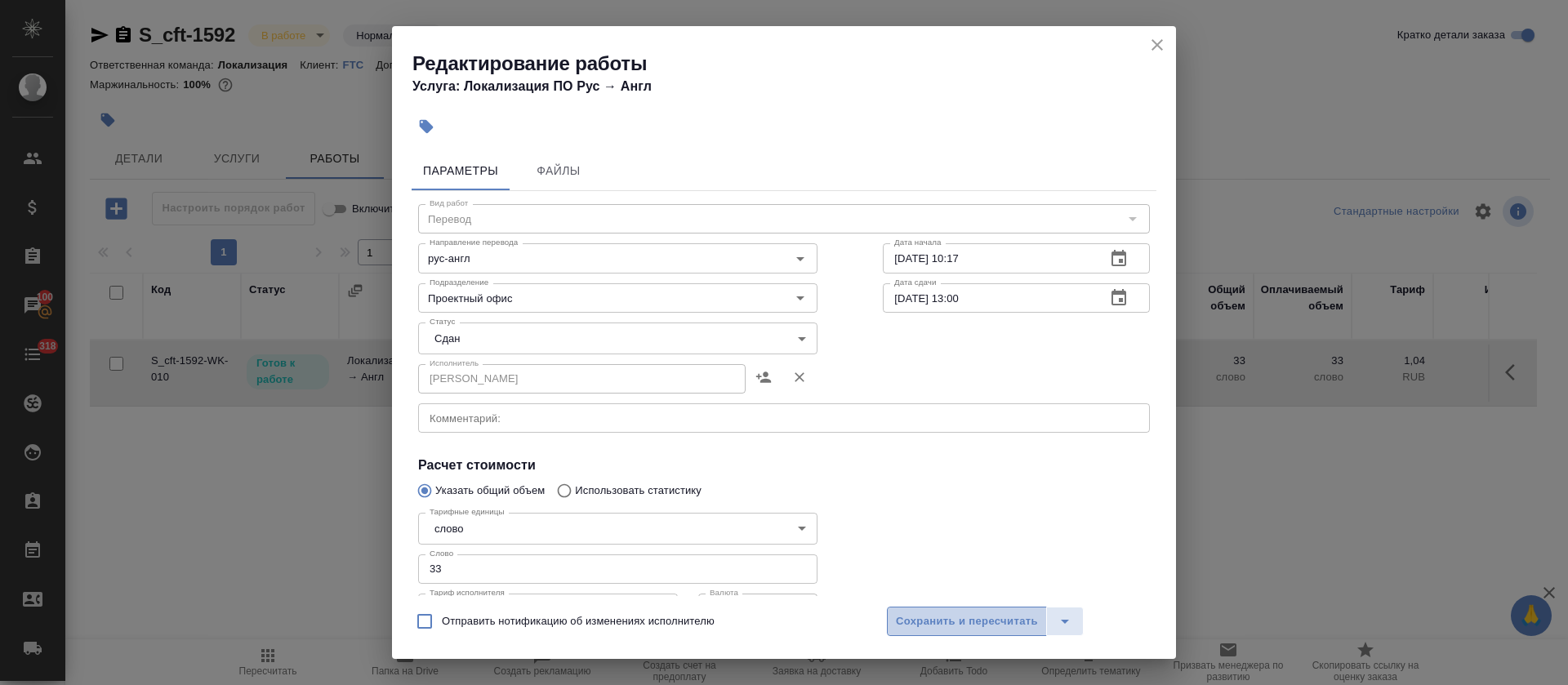
click at [1003, 628] on span "Сохранить и пересчитать" at bounding box center [967, 621] width 142 height 18
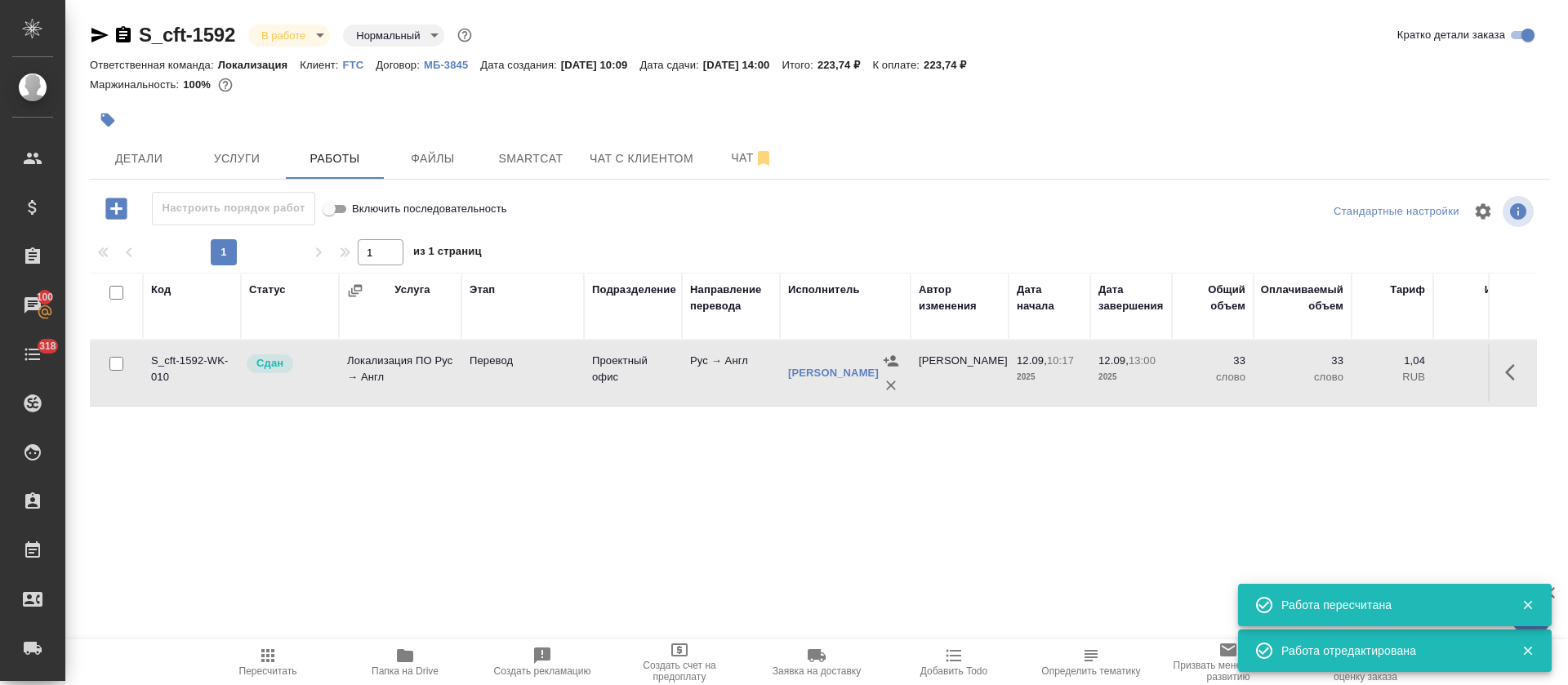
click at [315, 40] on body "🙏 .cls-1 fill:#fff; AWATERA Tretyakova Olga Клиенты Спецификации Заказы 100 Чат…" at bounding box center [784, 342] width 1568 height 685
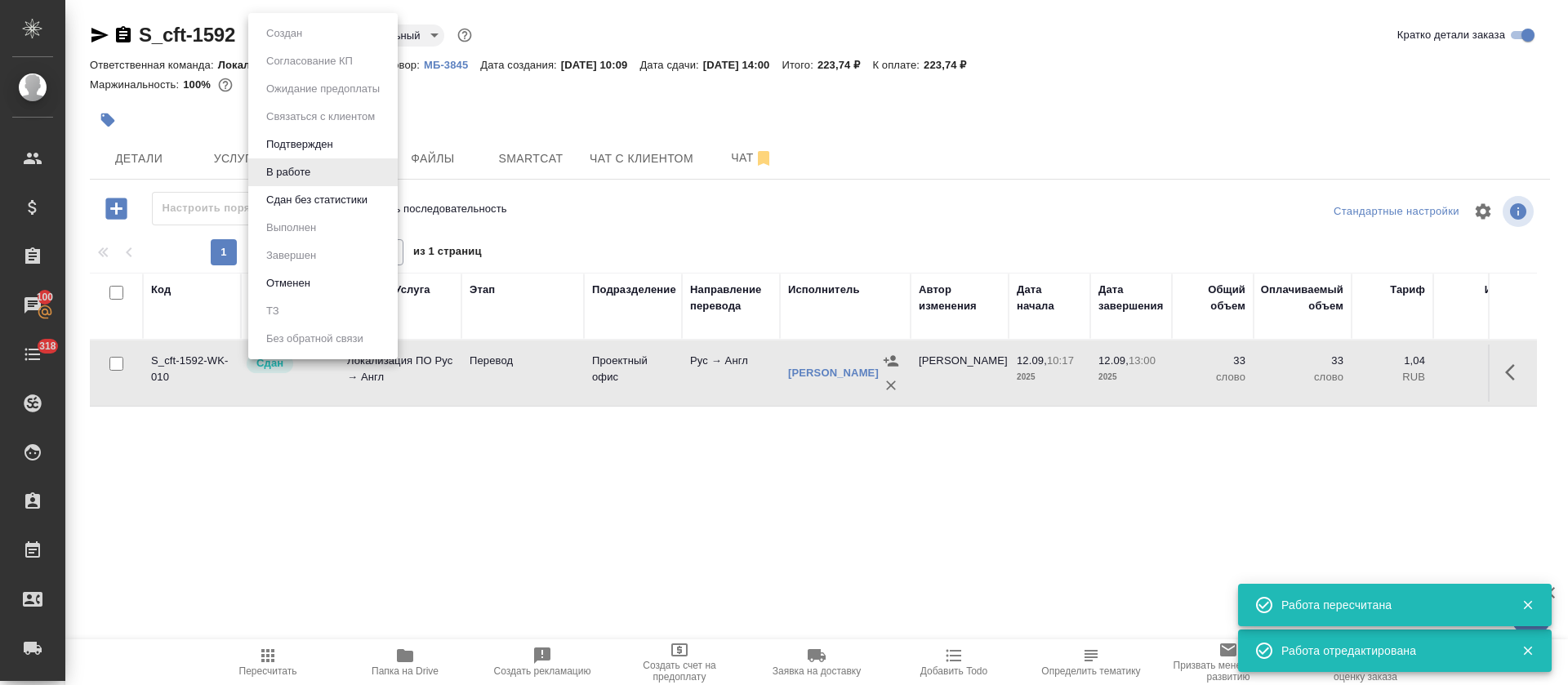
click at [299, 191] on button "Сдан без статистики" at bounding box center [316, 199] width 111 height 18
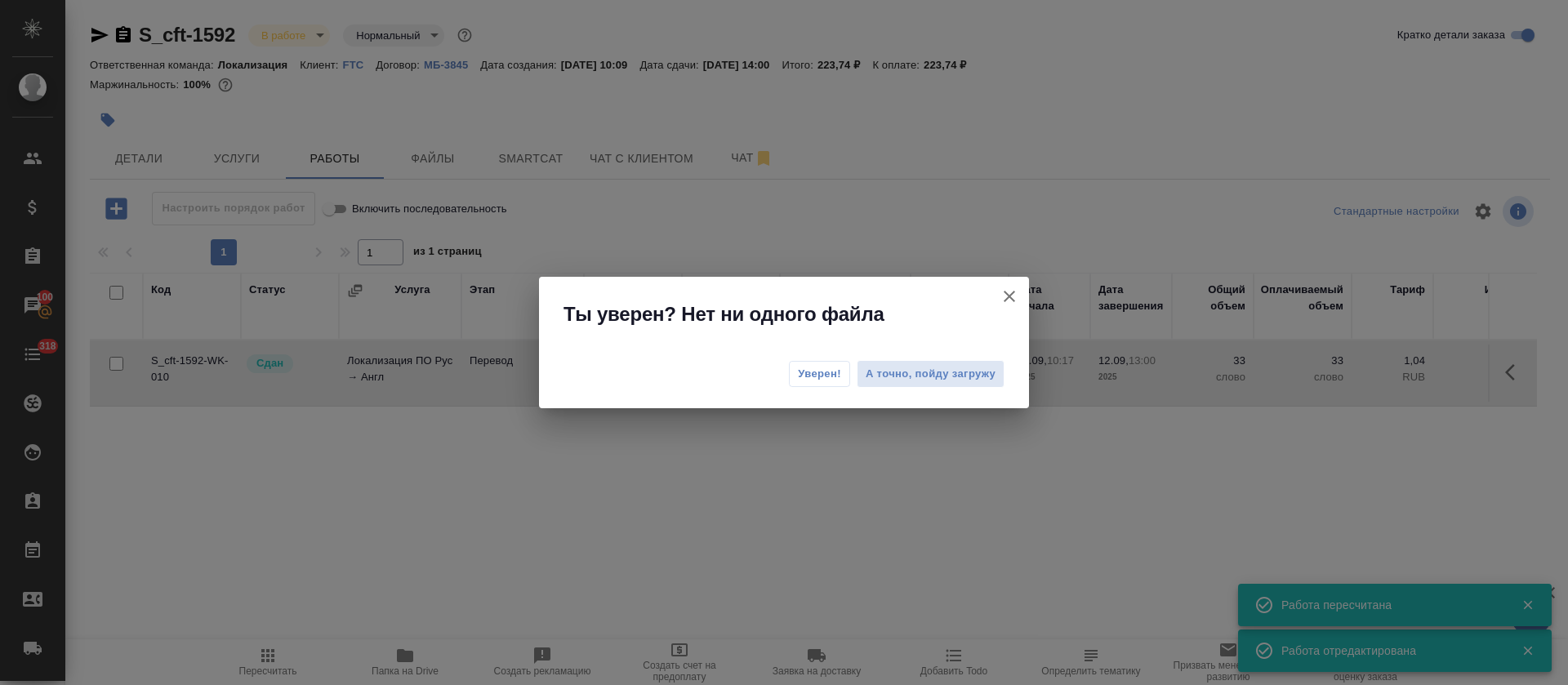
click at [804, 368] on span "Уверен!" at bounding box center [820, 374] width 44 height 17
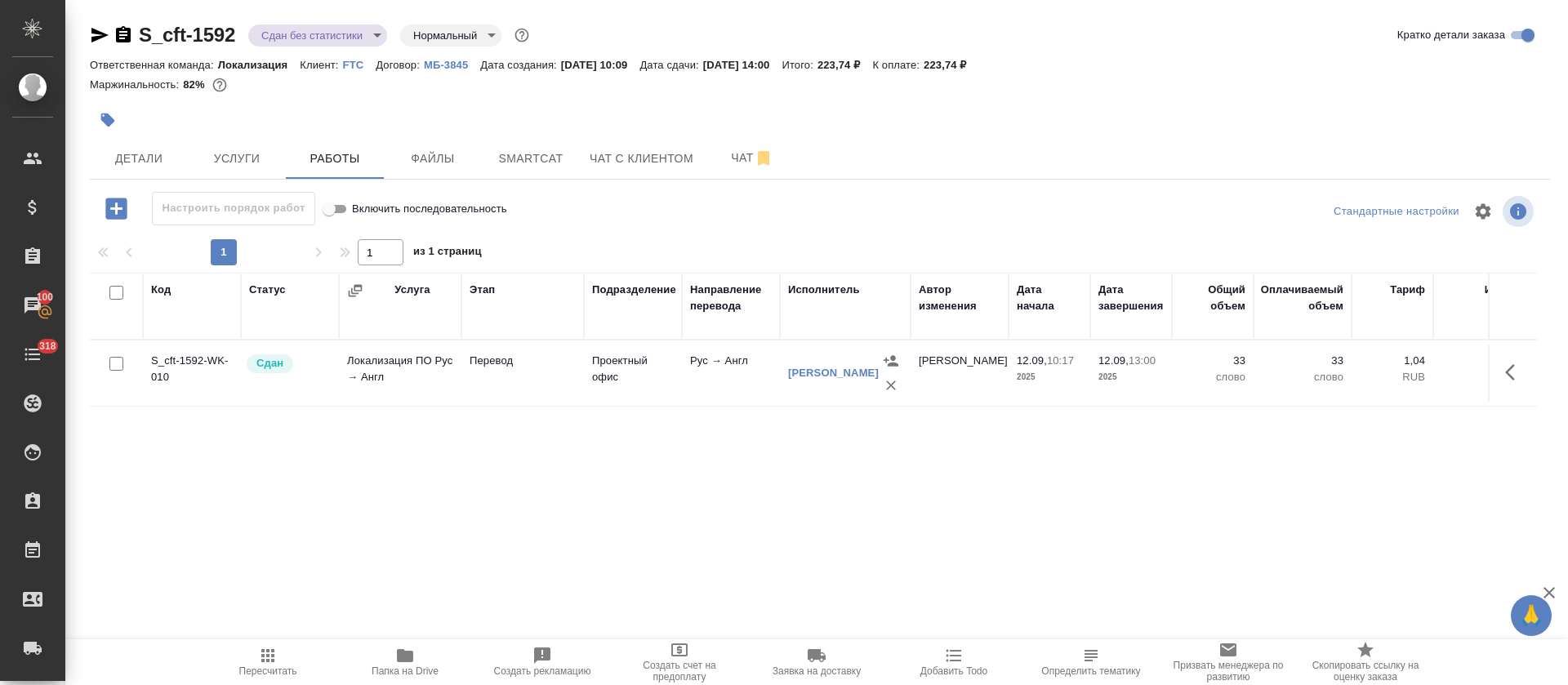
click at [382, 41] on body "🙏 .cls-1 fill:#fff; AWATERA Tretyakova Olga Клиенты Спецификации Заказы 100 Чат…" at bounding box center [784, 342] width 1568 height 685
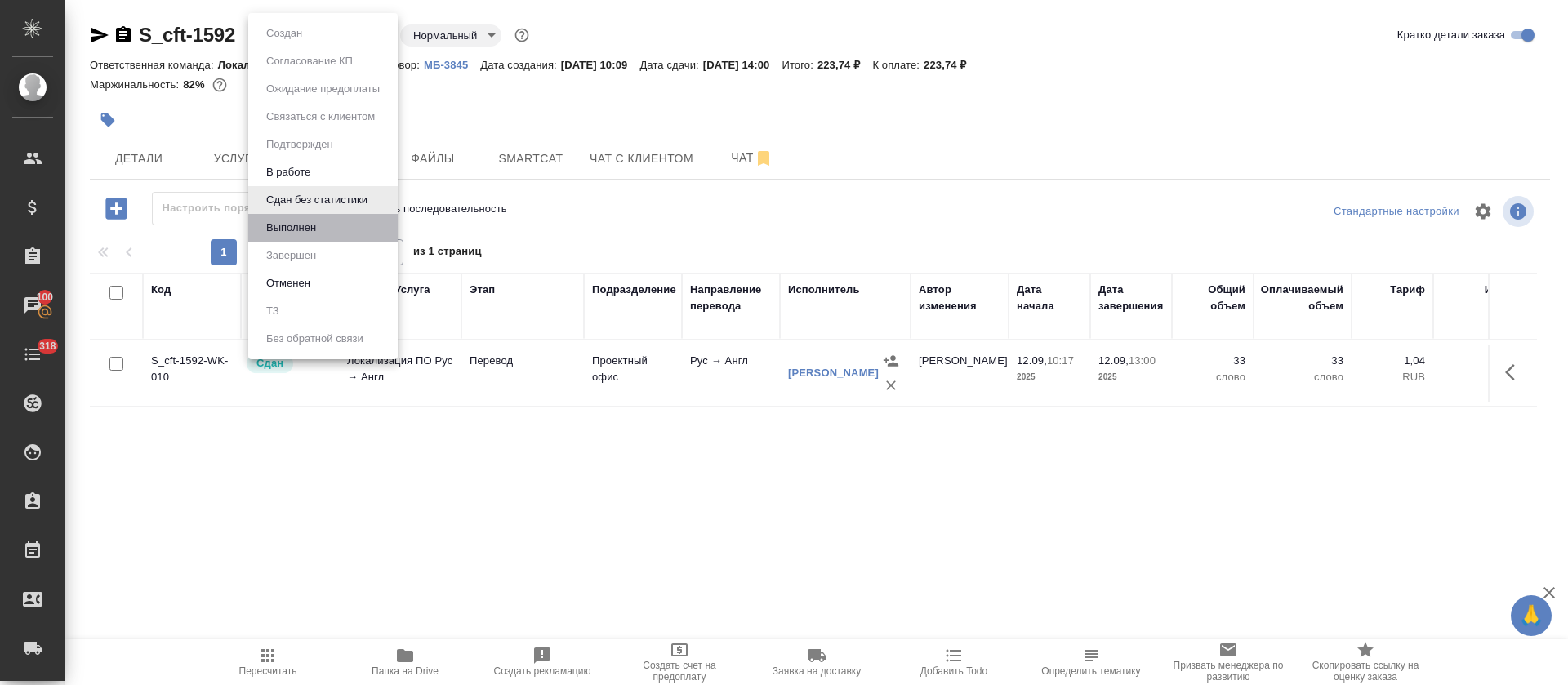
click at [331, 222] on li "Выполнен" at bounding box center [323, 227] width 150 height 28
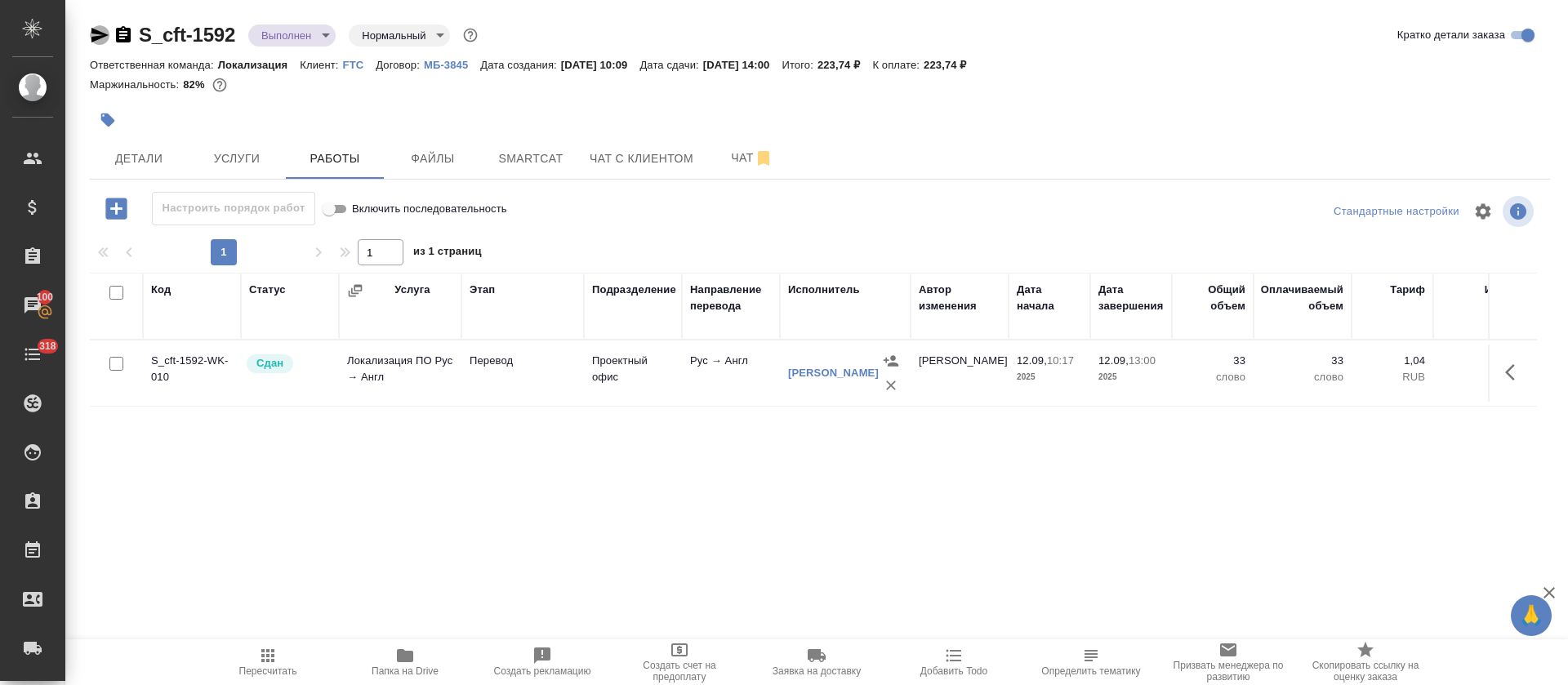
click at [96, 33] on icon "button" at bounding box center [100, 35] width 17 height 15
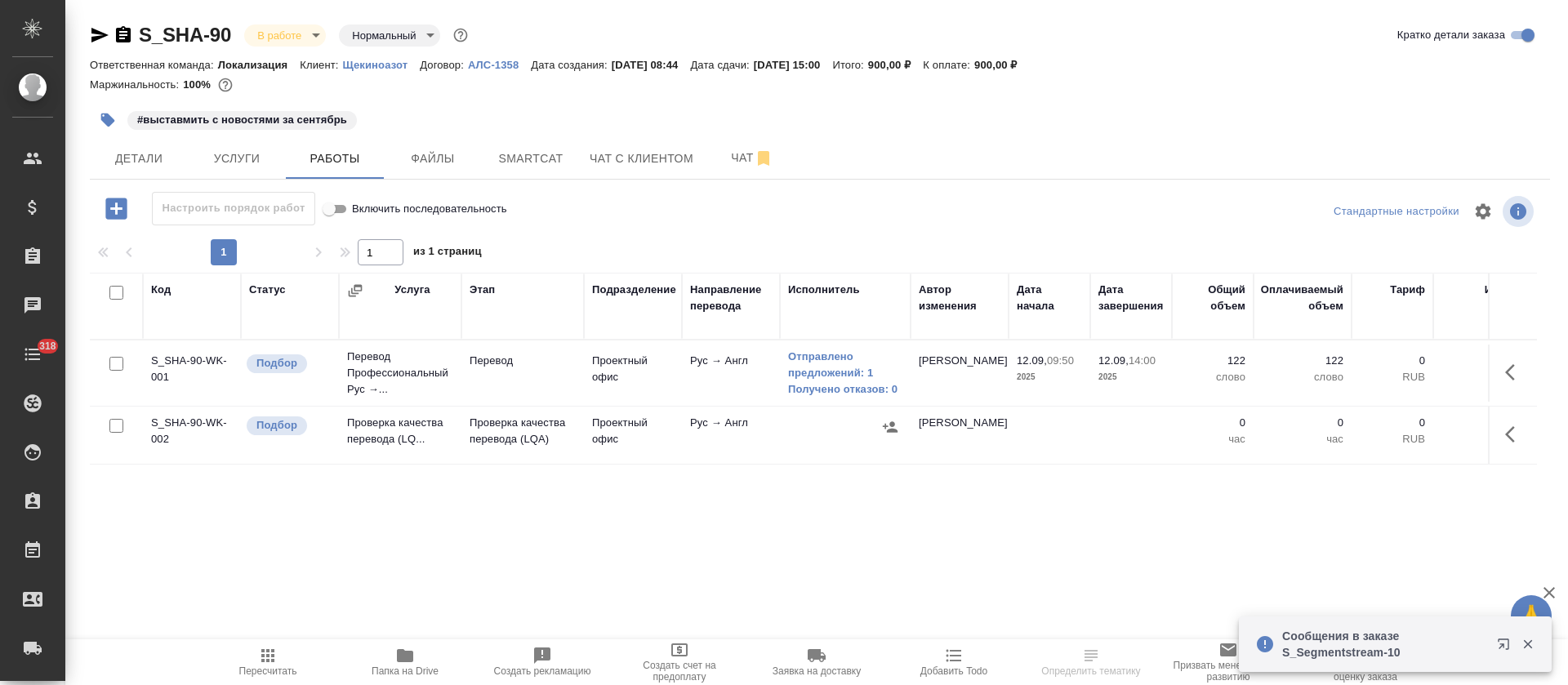
drag, startPoint x: 821, startPoint y: 357, endPoint x: 858, endPoint y: 339, distance: 41.1
click at [822, 356] on link "Отправлено предложений: 1" at bounding box center [845, 365] width 115 height 33
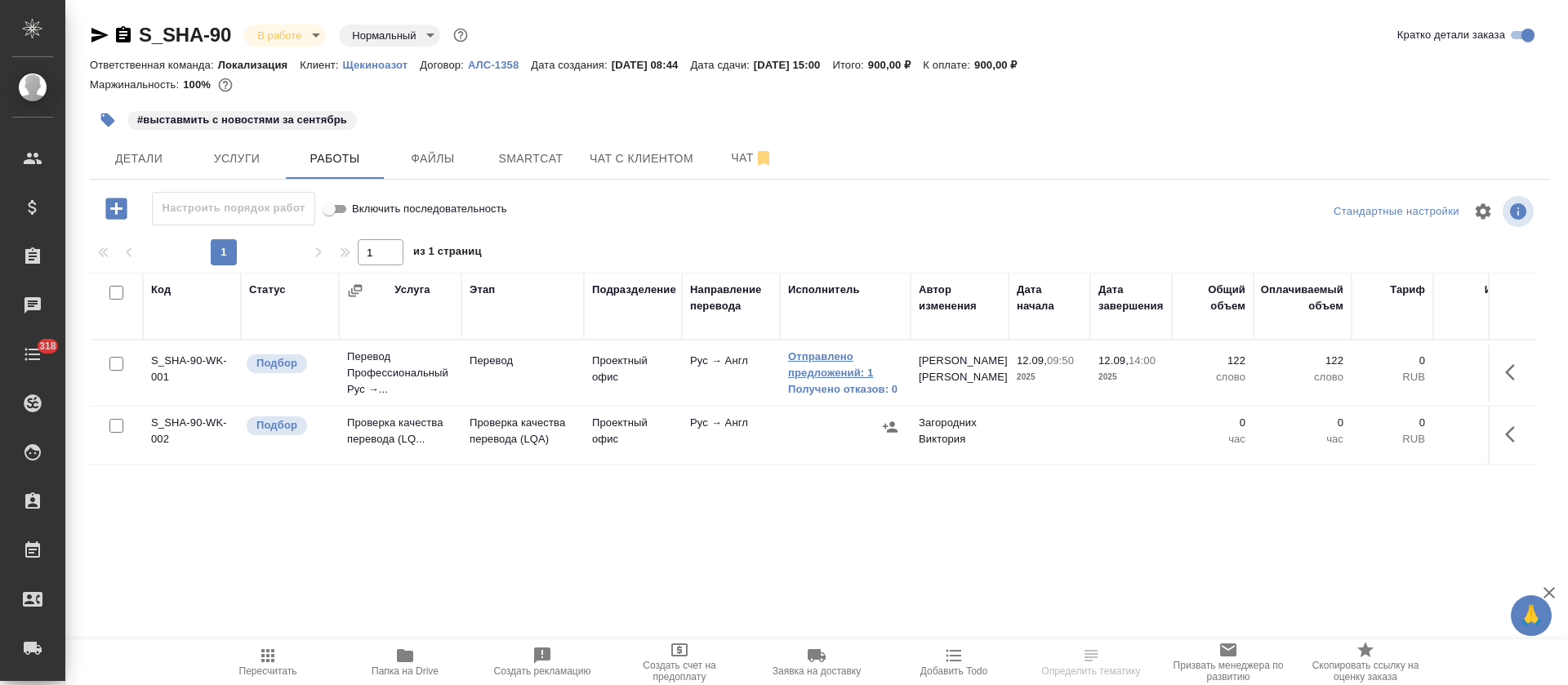
click at [821, 360] on link "Отправлено предложений: 1" at bounding box center [845, 365] width 115 height 33
click at [834, 355] on link "Отправлено предложений: 1" at bounding box center [845, 365] width 115 height 33
click at [1520, 377] on icon "button" at bounding box center [1514, 371] width 19 height 19
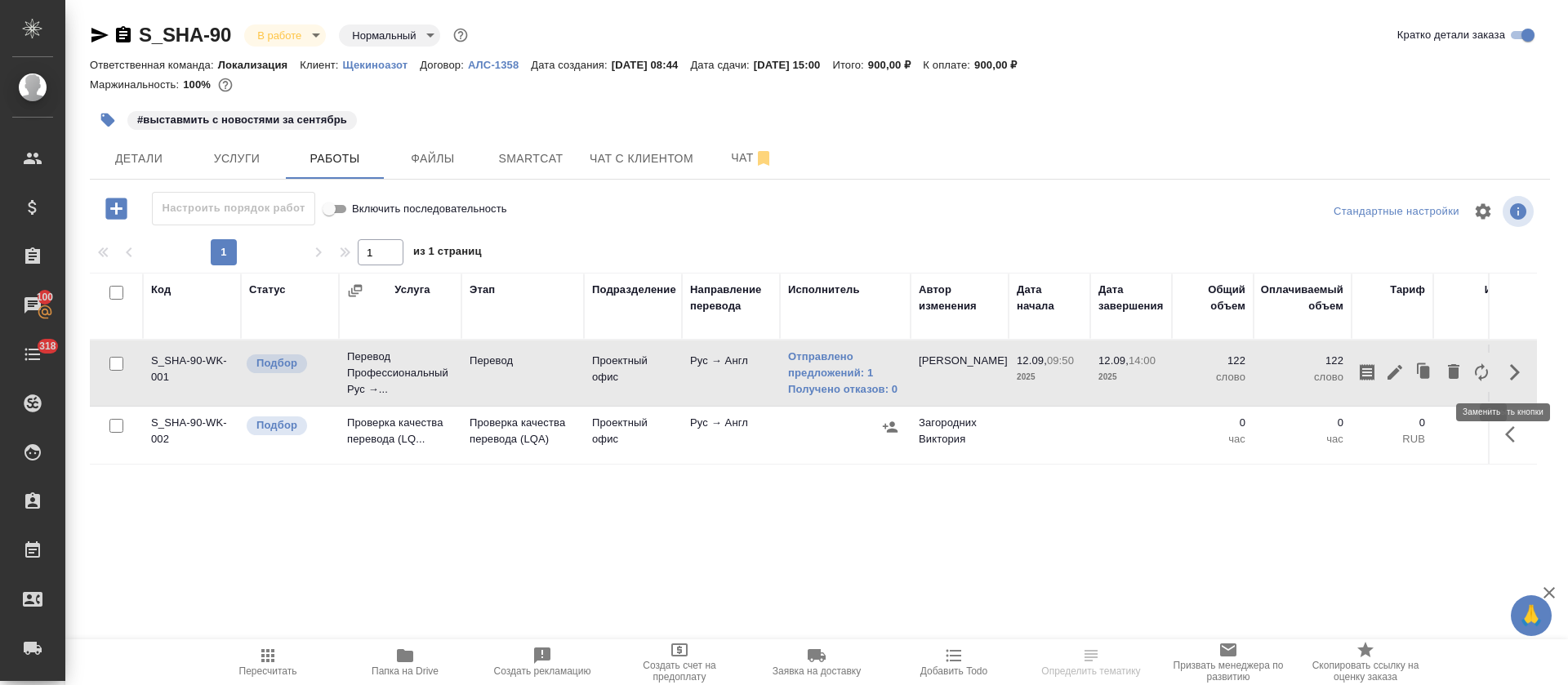
click at [1481, 378] on icon "button" at bounding box center [1482, 371] width 13 height 18
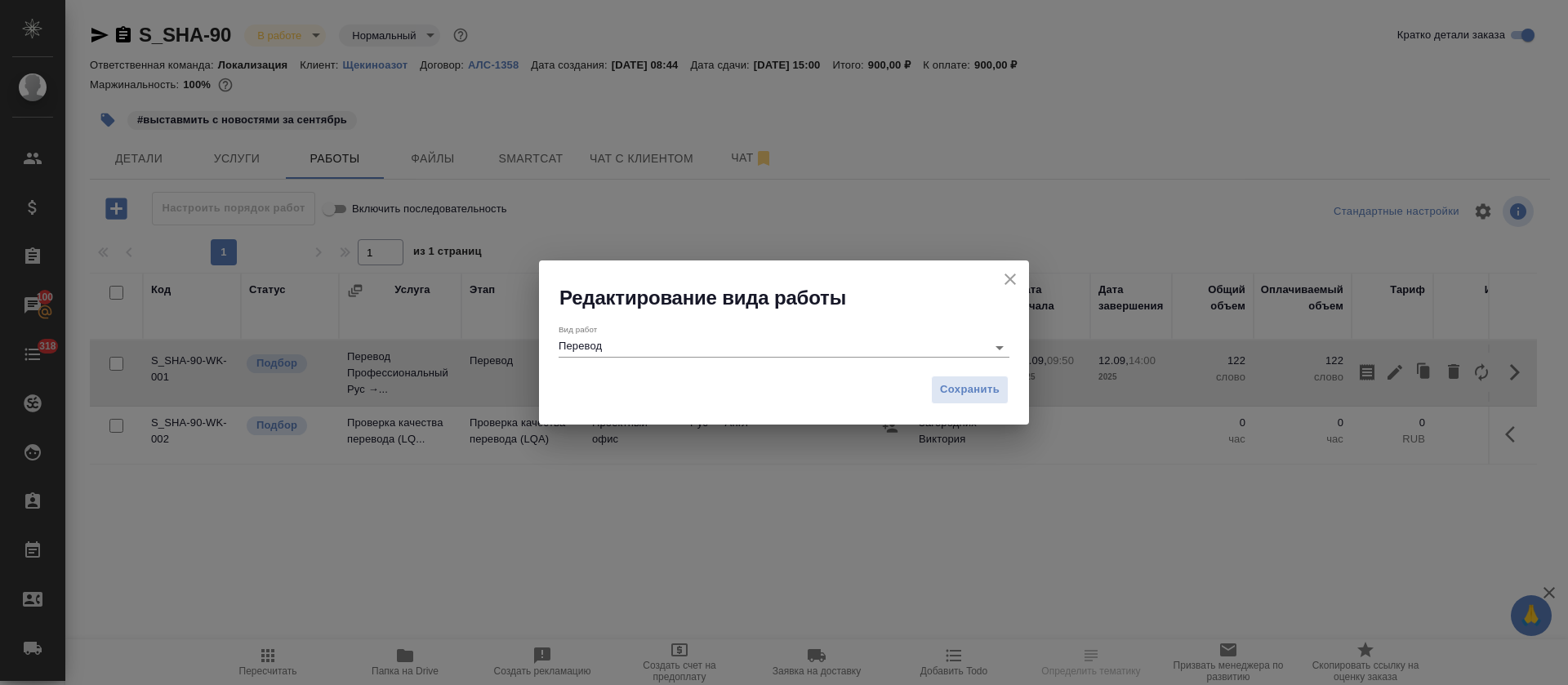
click at [618, 360] on div "Вид работ Перевод" at bounding box center [784, 340] width 451 height 43
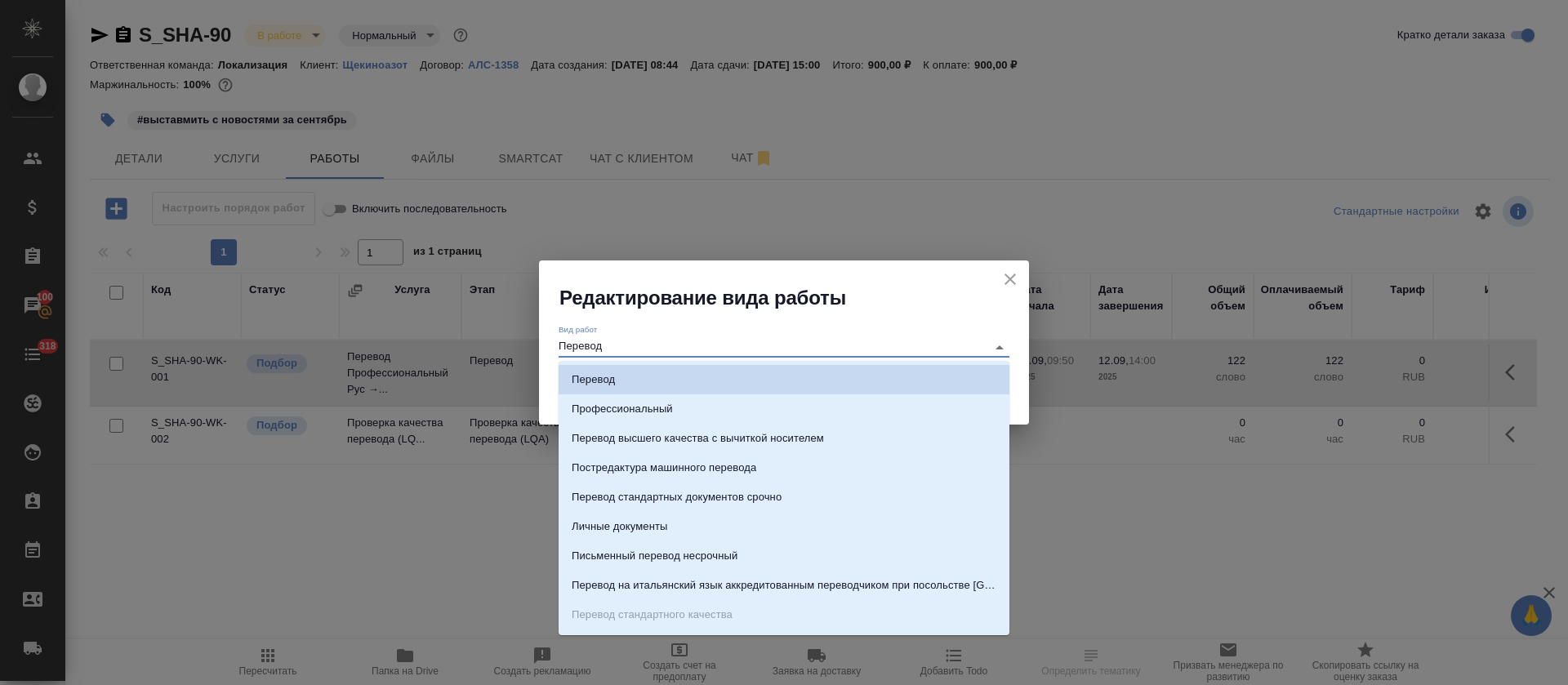
click at [620, 350] on input "Перевод" at bounding box center [769, 346] width 420 height 19
click at [643, 473] on p "Постредактура машинного перевода" at bounding box center [664, 468] width 185 height 17
type input "Постредактура машинного перевода"
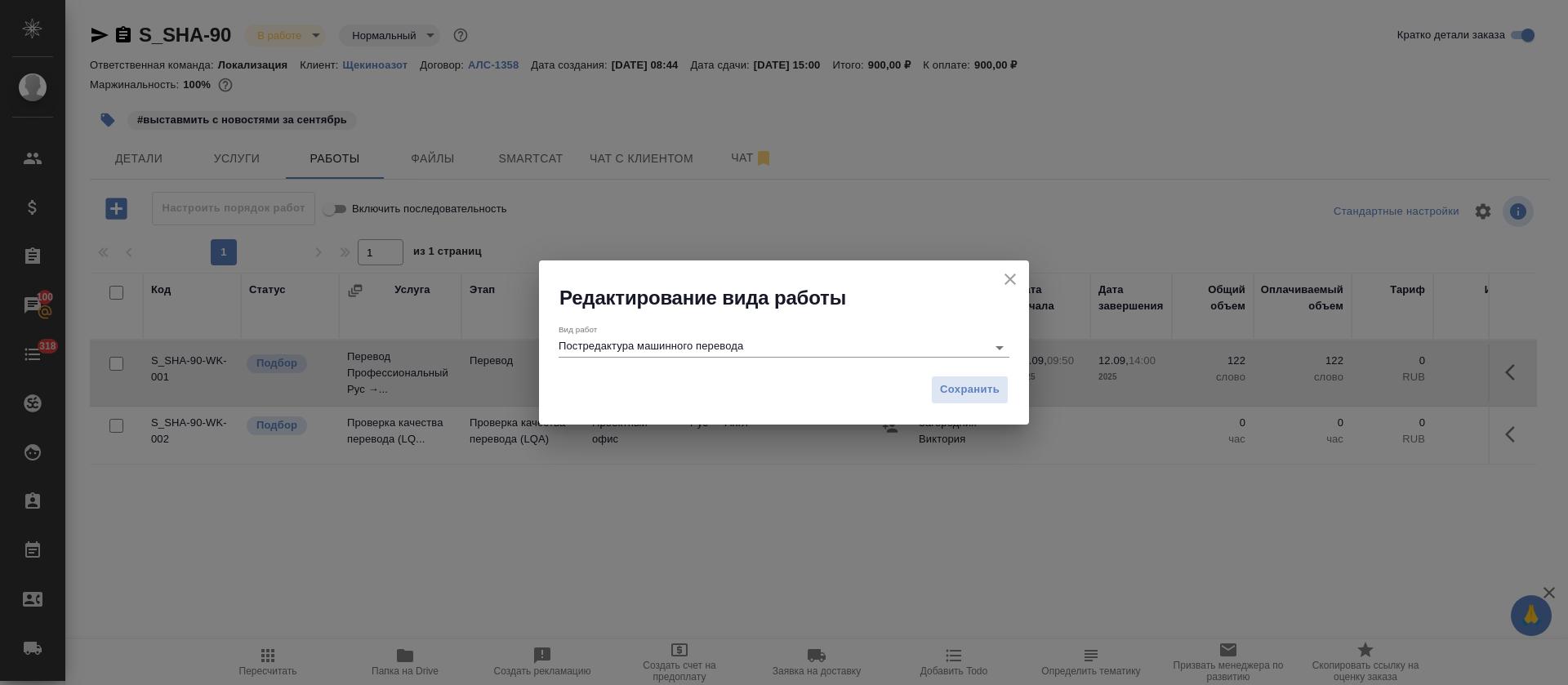
click at [1012, 391] on div "Сохранить" at bounding box center [784, 396] width 490 height 57
click at [982, 394] on span "Сохранить" at bounding box center [970, 390] width 59 height 18
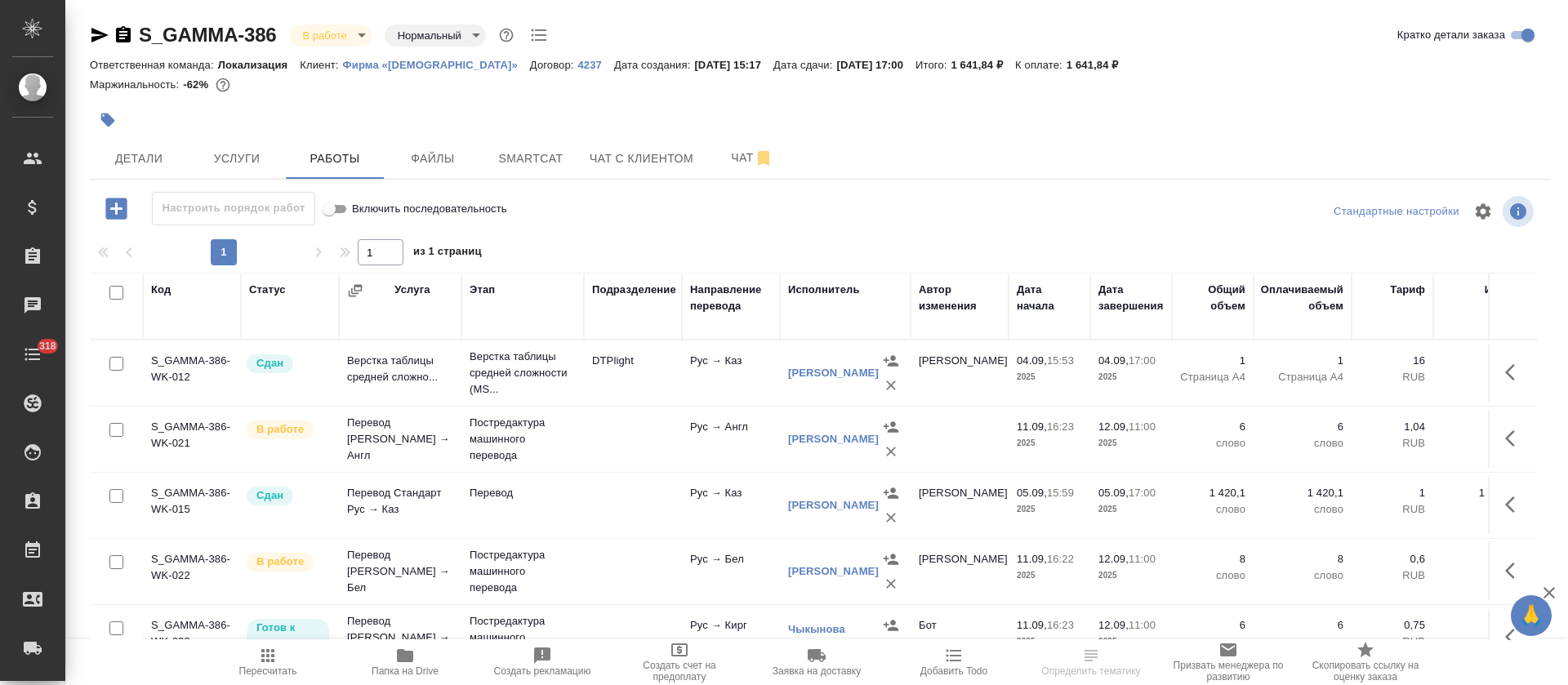
click at [698, 127] on div at bounding box center [576, 120] width 974 height 36
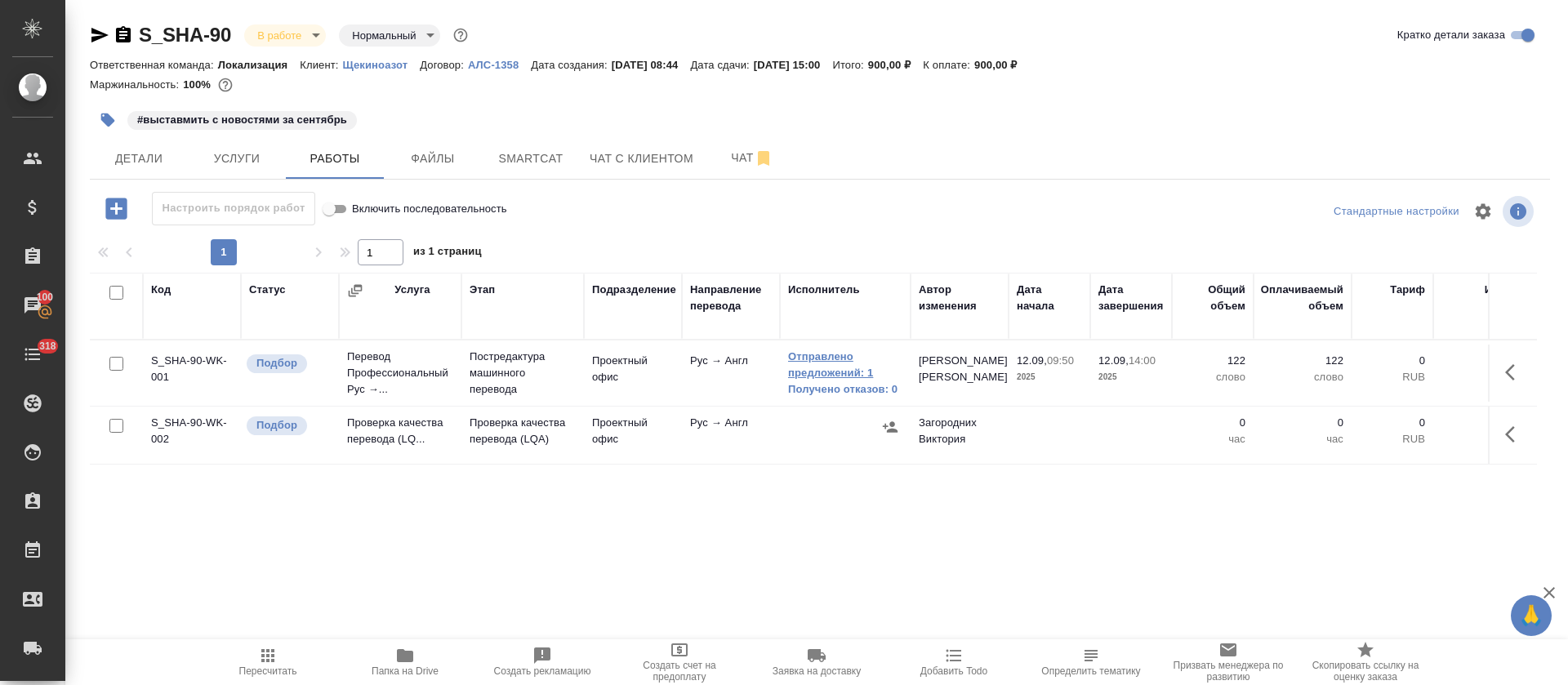
click at [838, 370] on link "Отправлено предложений: 1" at bounding box center [845, 365] width 115 height 33
click at [820, 369] on link "Отправлено предложений: 1" at bounding box center [845, 365] width 115 height 33
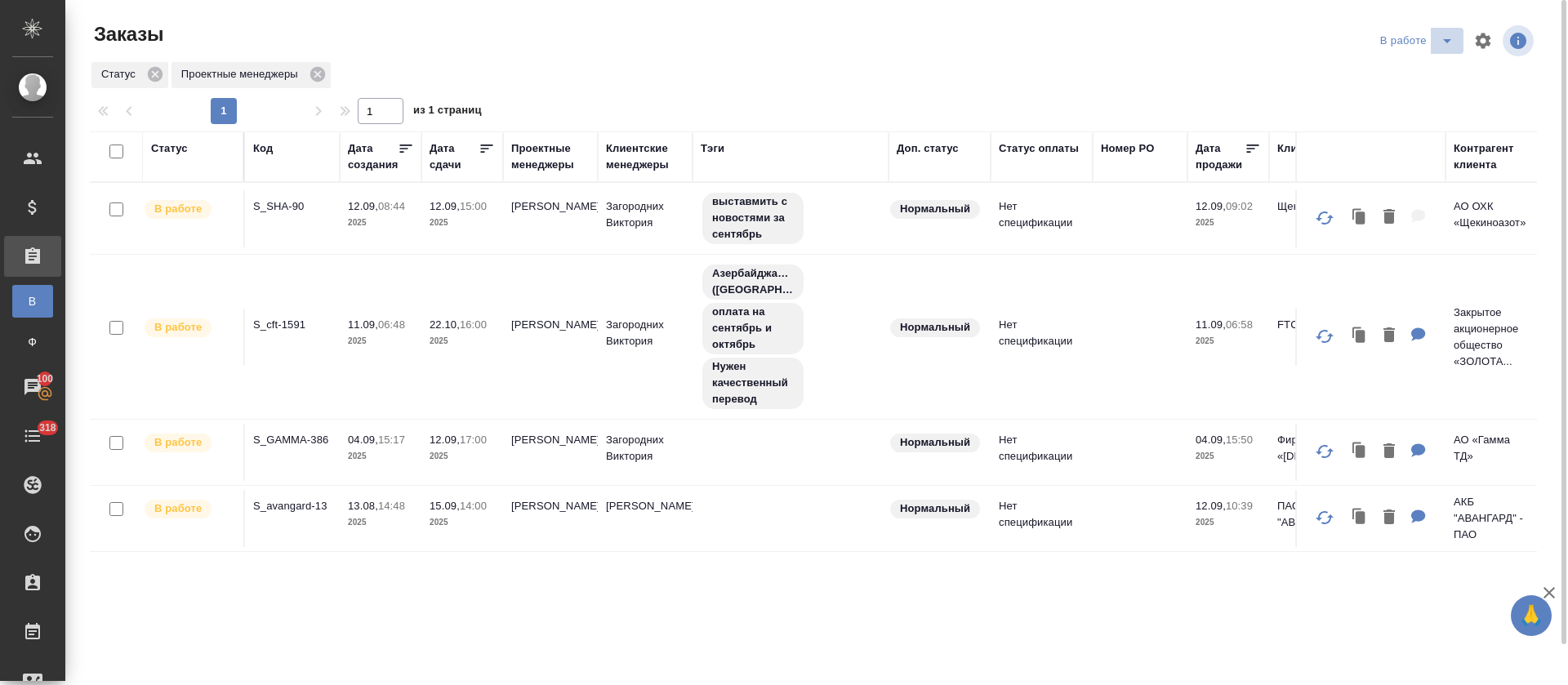
click at [1445, 39] on icon "split button" at bounding box center [1448, 41] width 8 height 4
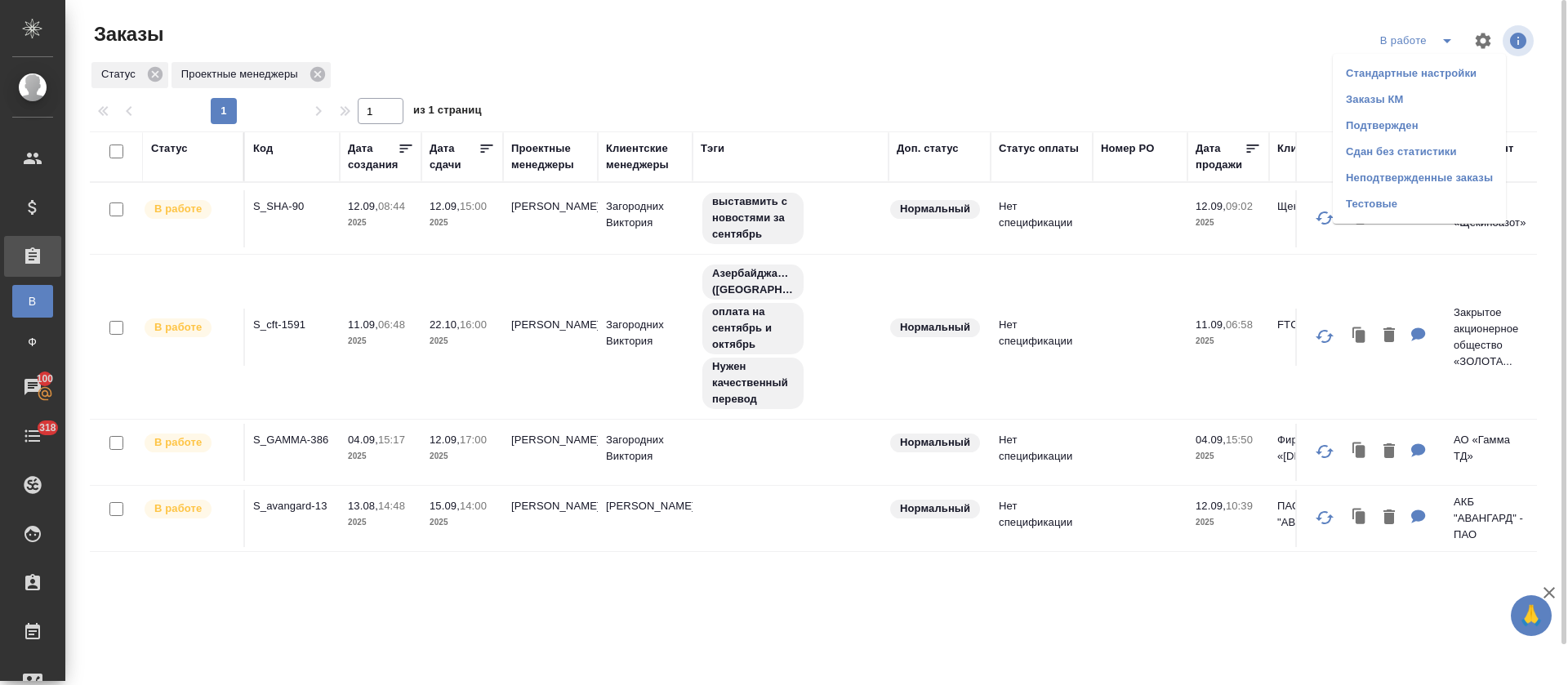
click at [1405, 124] on li "Подтвержден" at bounding box center [1419, 125] width 173 height 26
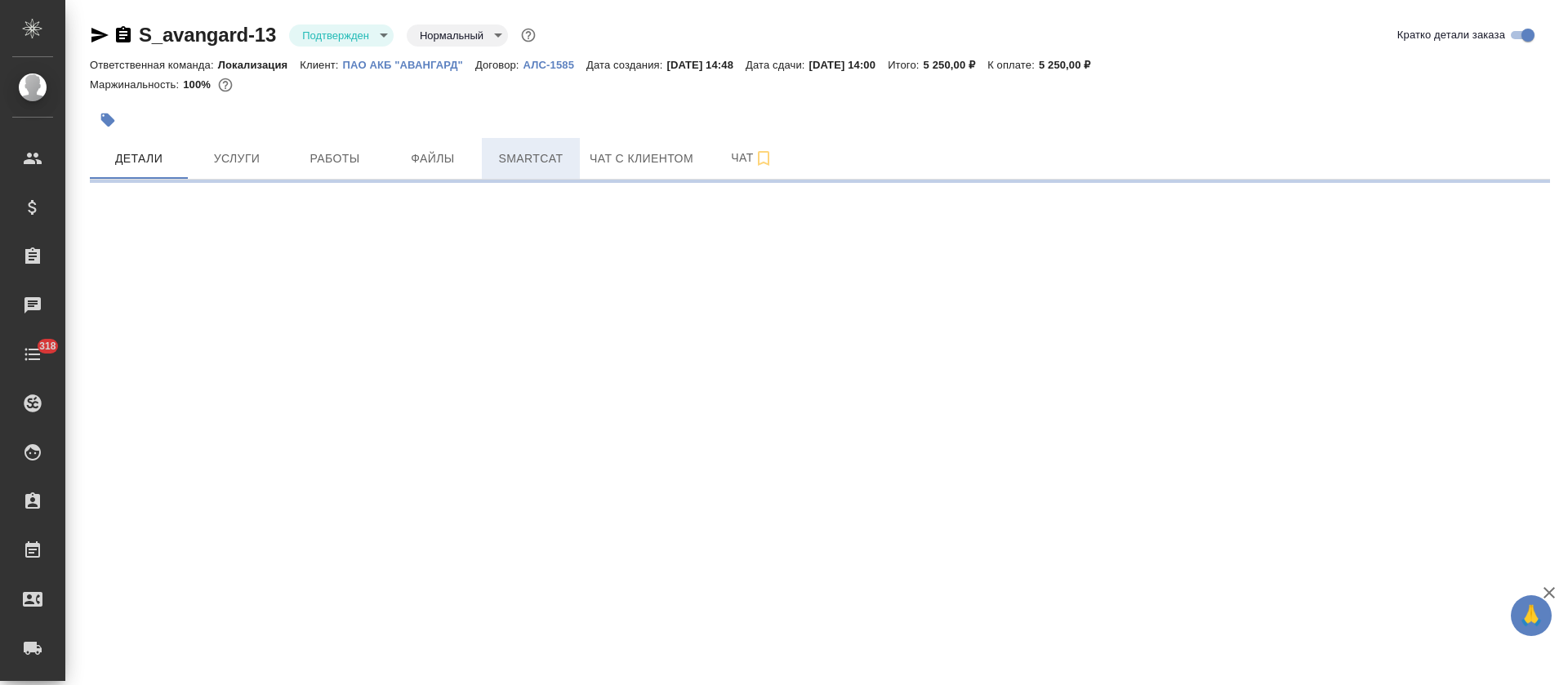
select select "RU"
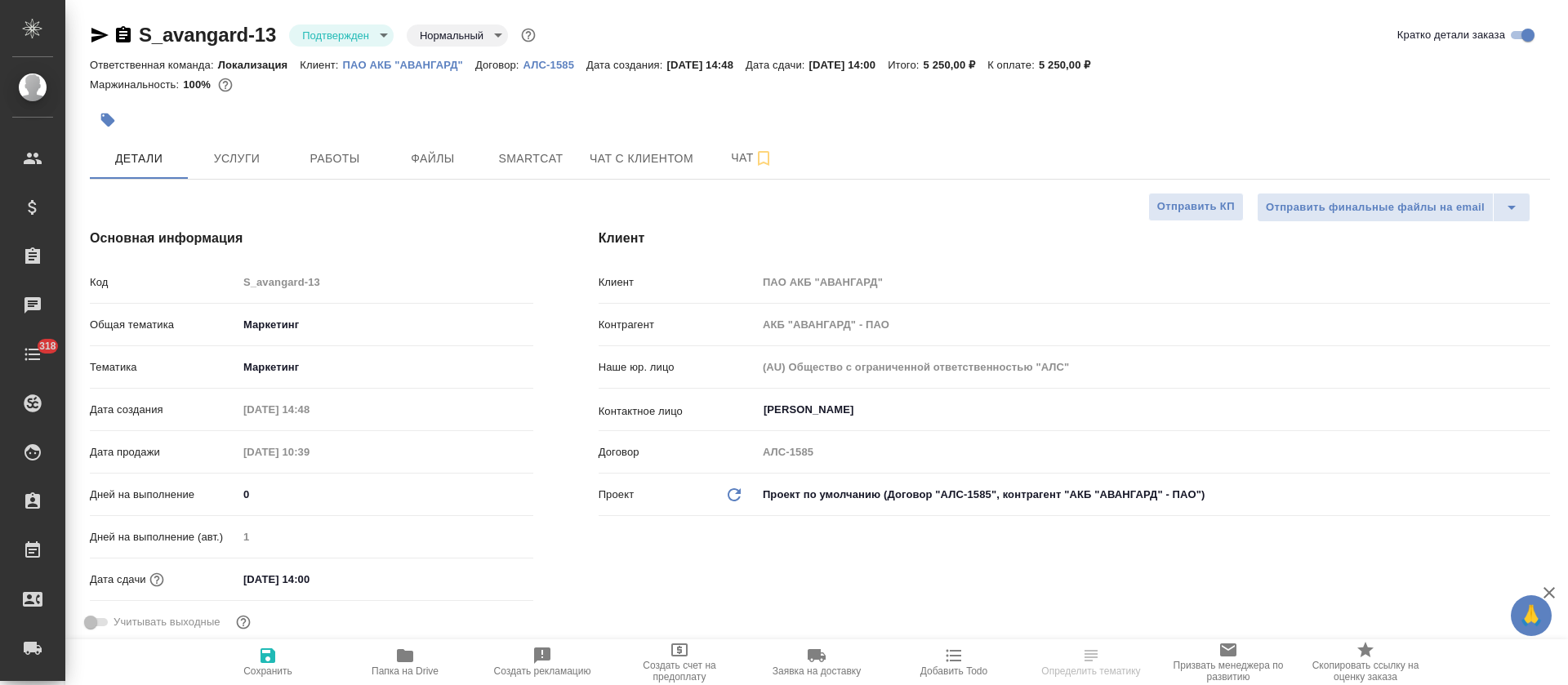
type textarea "x"
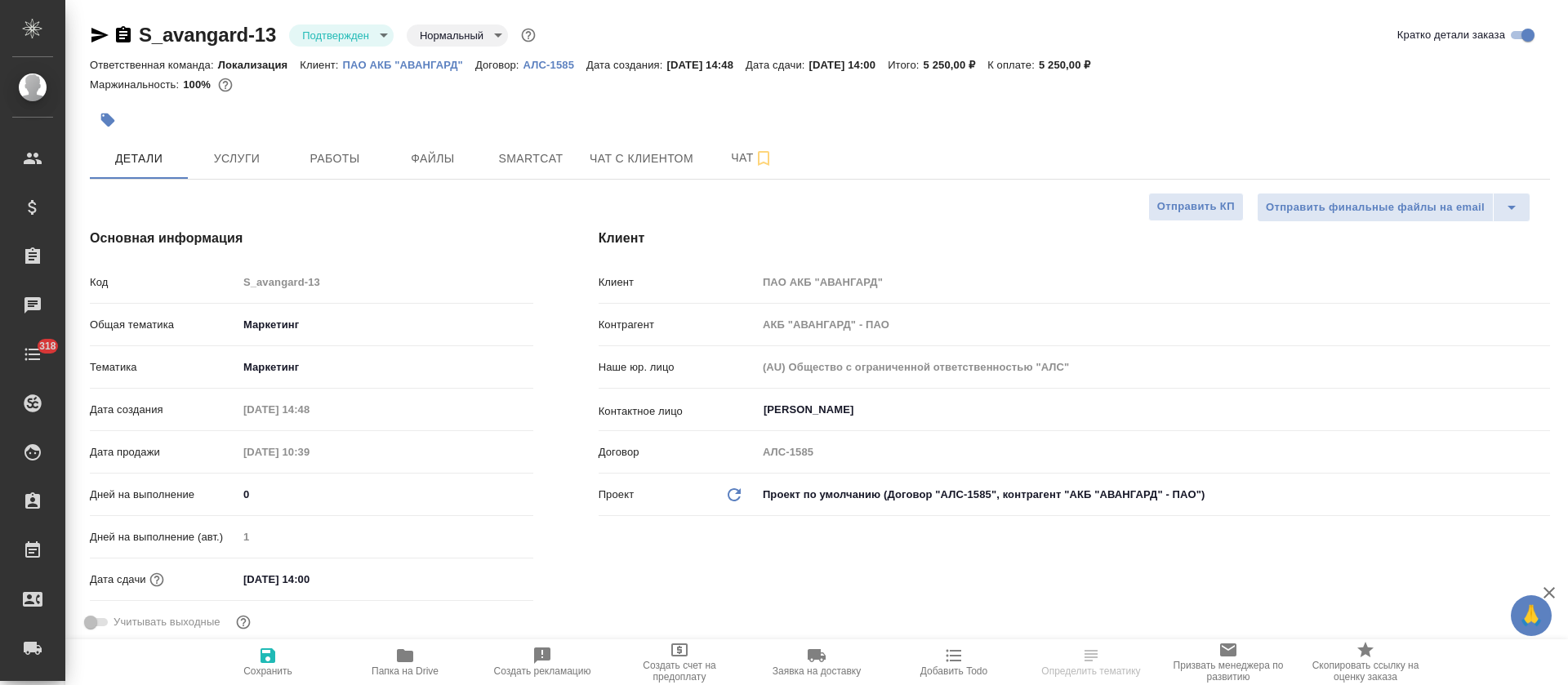
type textarea "x"
click at [372, 38] on body "🙏 .cls-1 fill:#fff; AWATERA [PERSON_NAME] Спецификации Заказы 100 Чаты 318 Todo…" at bounding box center [784, 342] width 1568 height 685
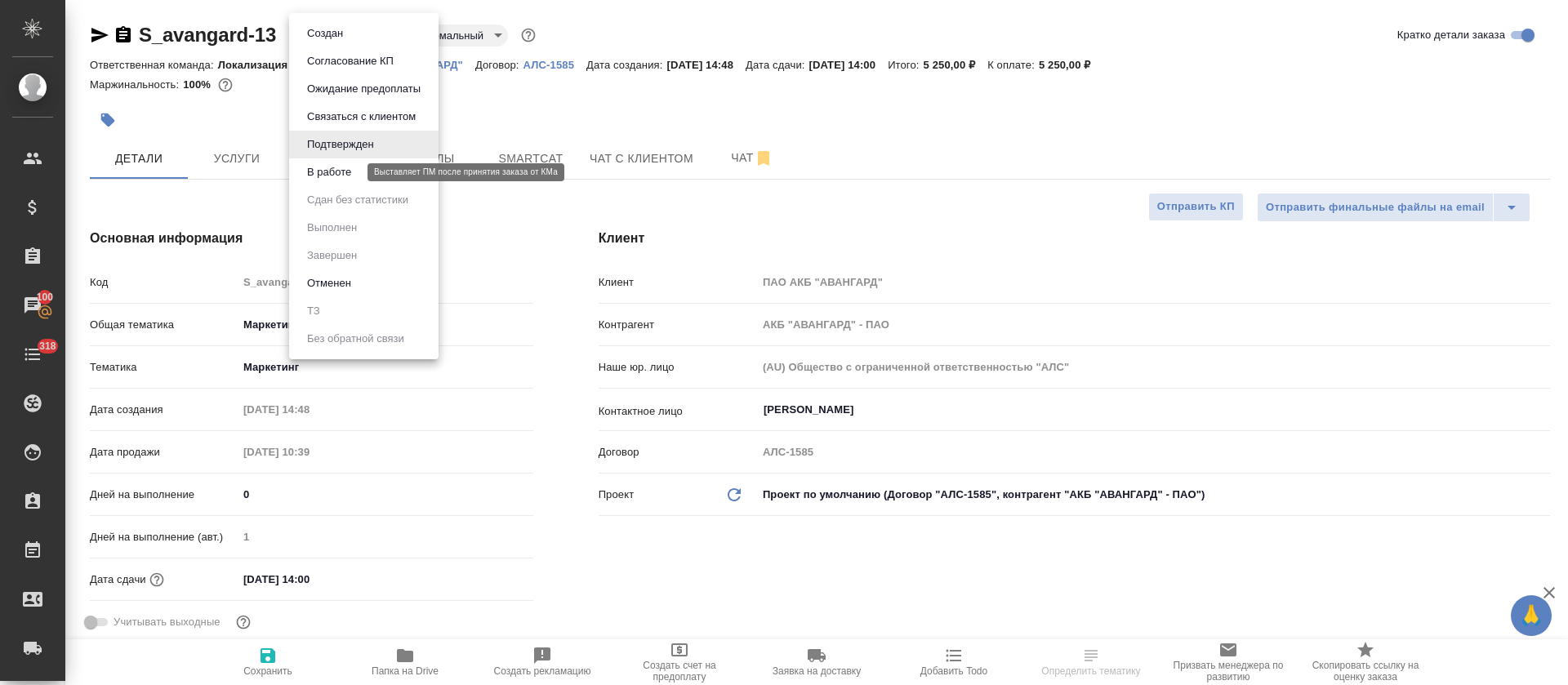
click at [356, 173] on button "В работе" at bounding box center [329, 171] width 54 height 18
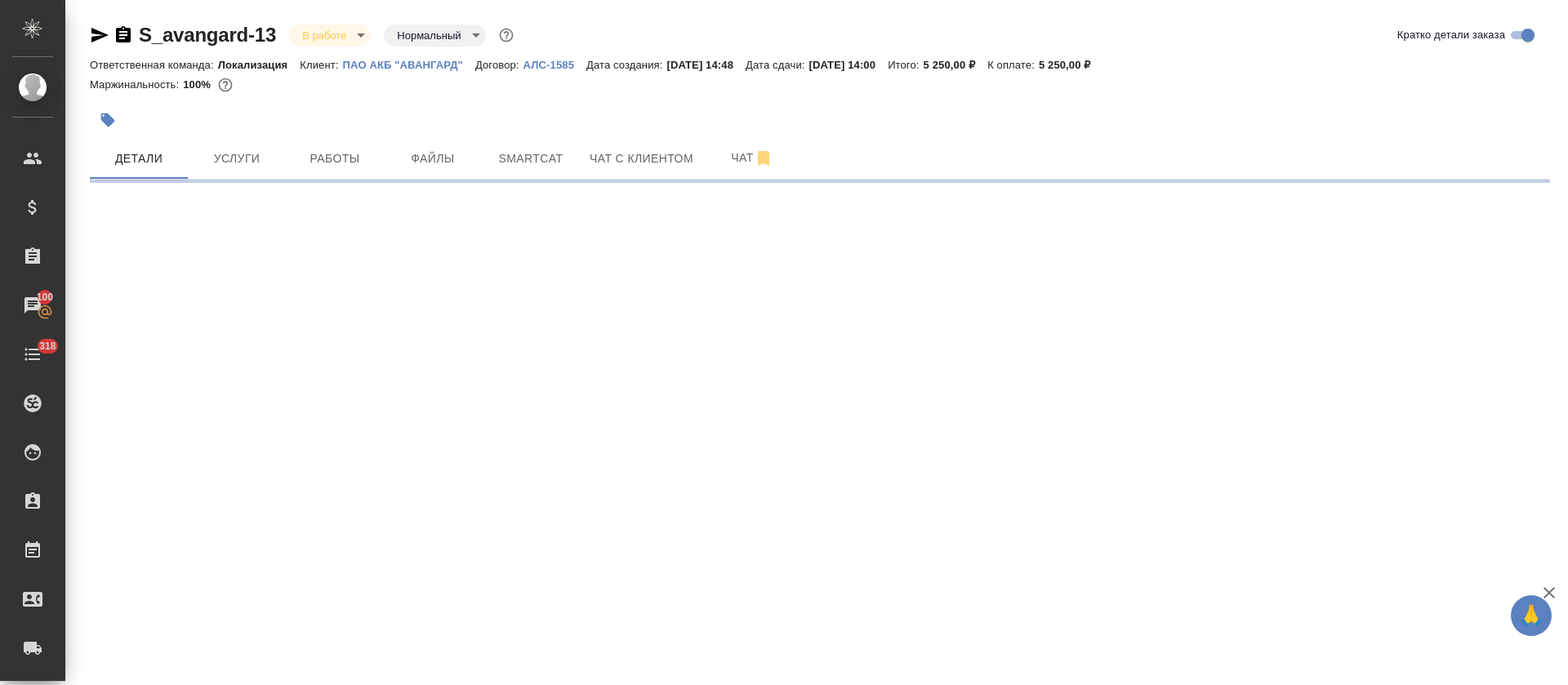
select select "RU"
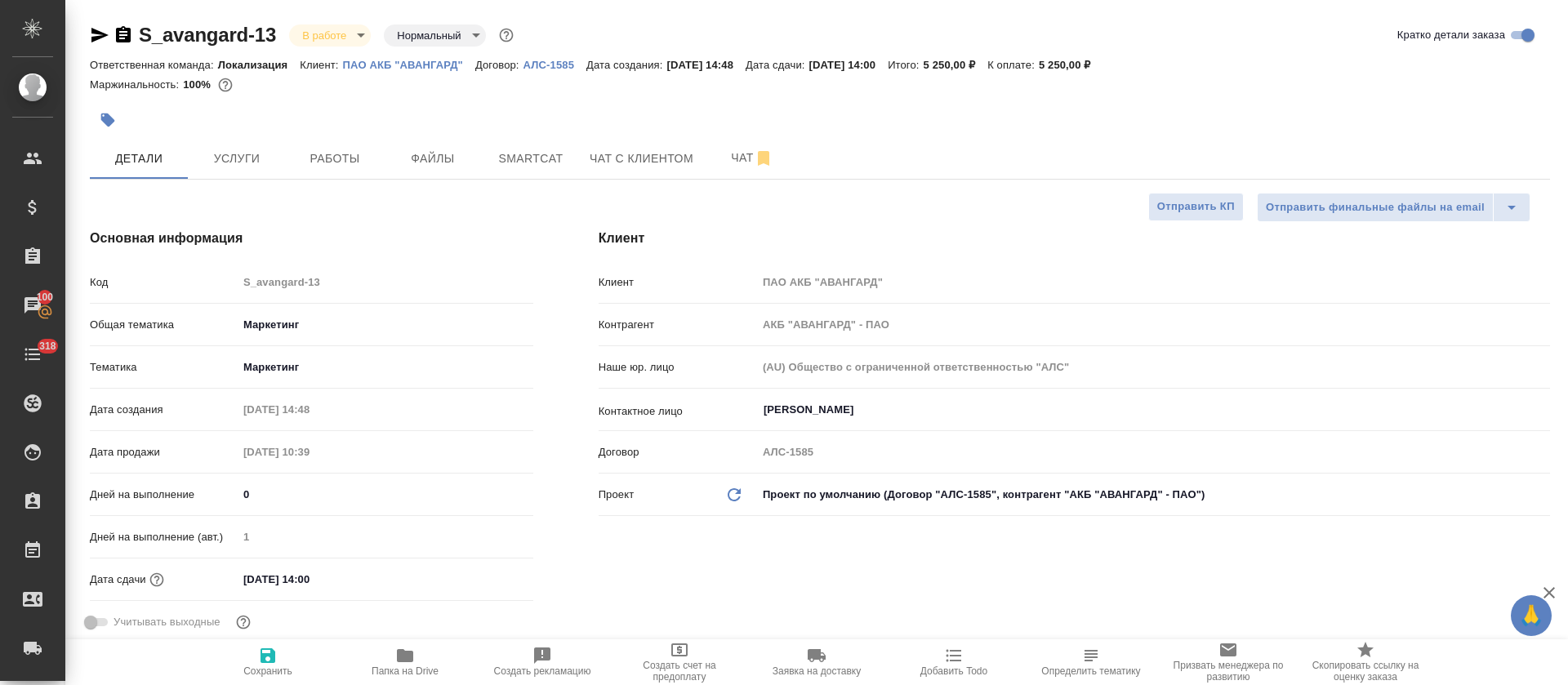
type textarea "x"
click at [262, 164] on span "Услуги" at bounding box center [237, 159] width 79 height 20
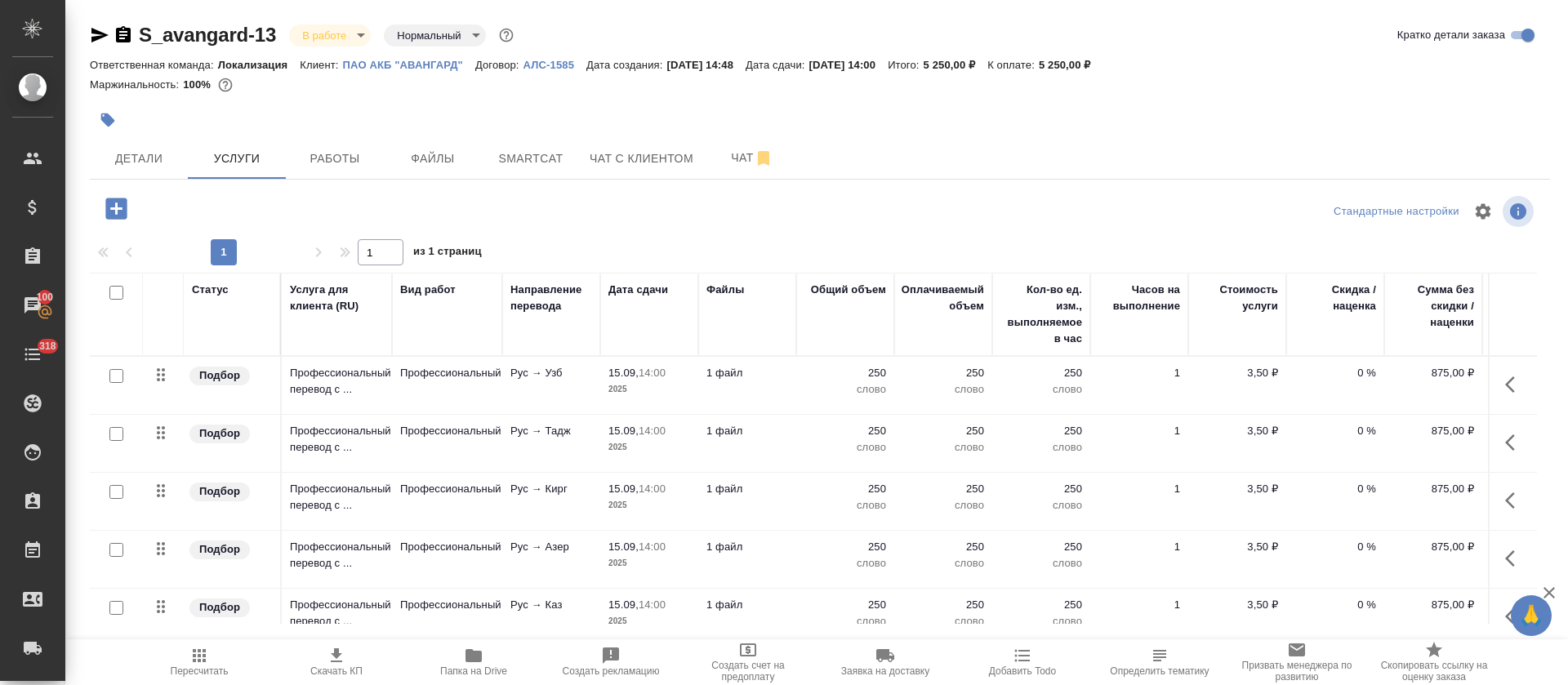
scroll to position [42, 0]
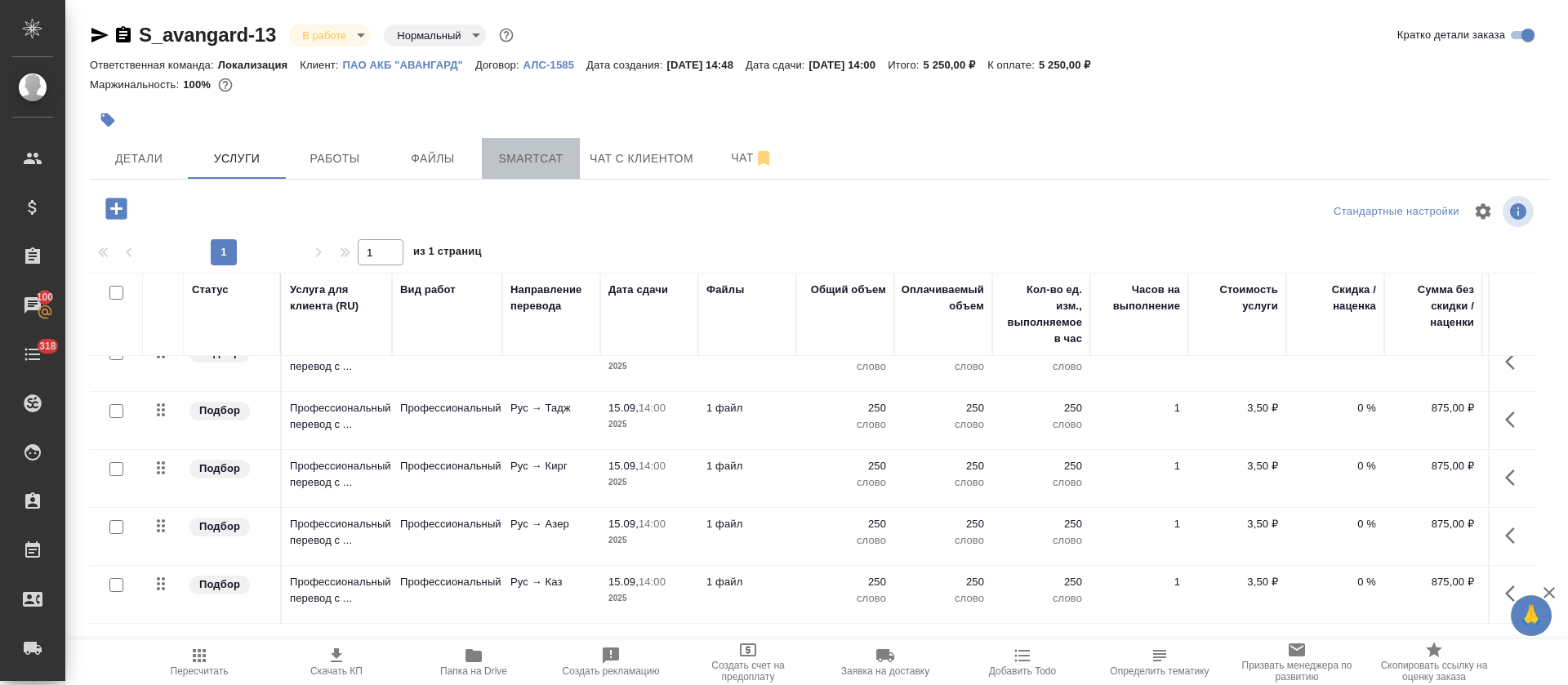
click at [535, 156] on span "Smartcat" at bounding box center [531, 159] width 79 height 20
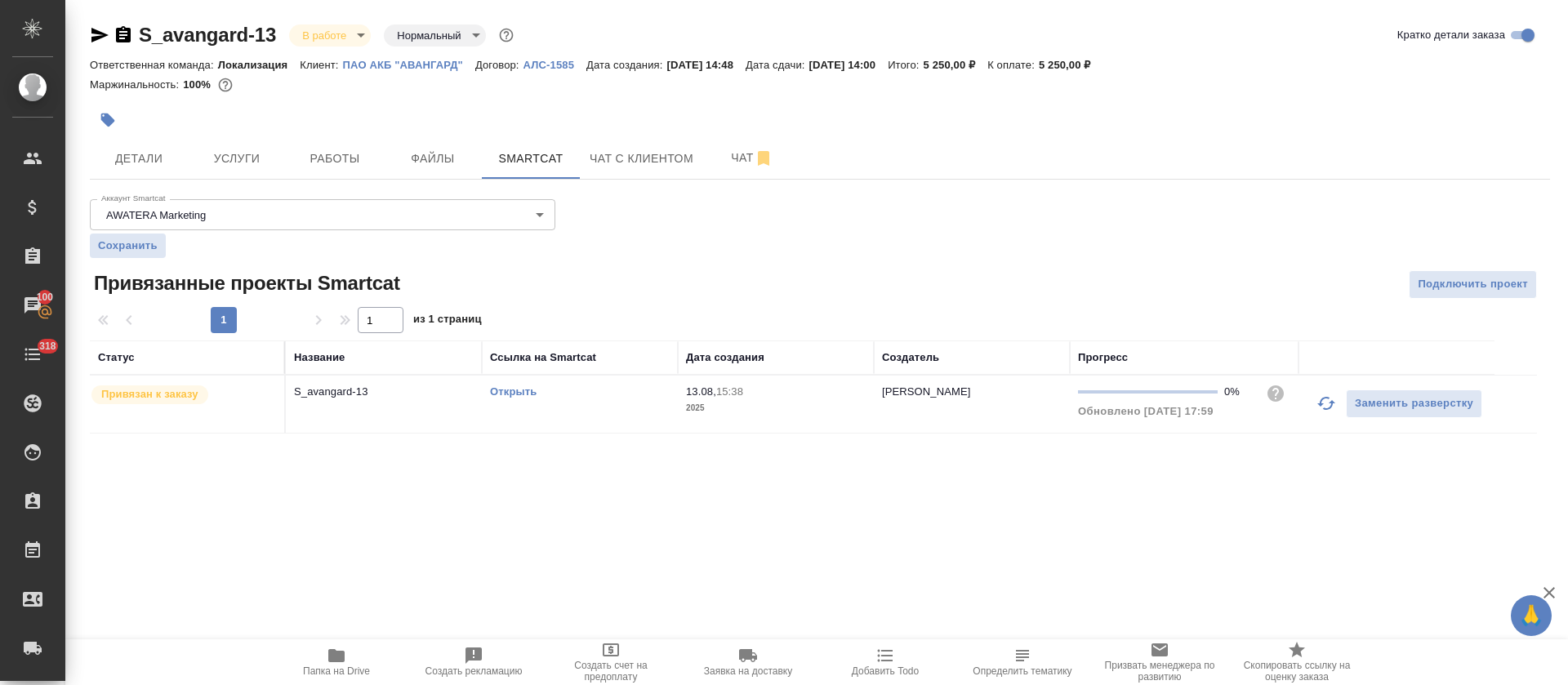
click at [520, 391] on link "Открыть" at bounding box center [514, 391] width 47 height 13
click at [248, 151] on span "Услуги" at bounding box center [237, 159] width 79 height 20
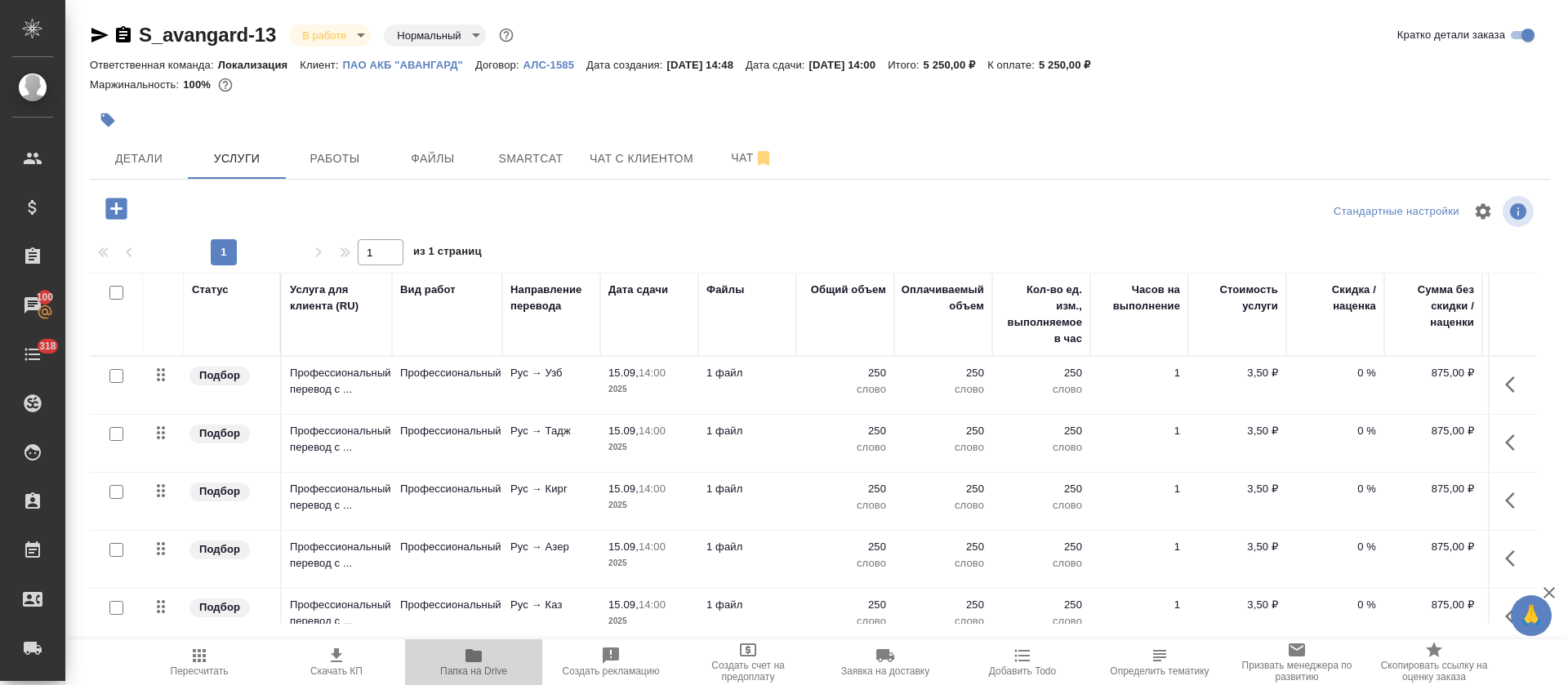
click at [477, 655] on icon "button" at bounding box center [474, 656] width 17 height 13
click at [535, 166] on span "Smartcat" at bounding box center [531, 159] width 79 height 20
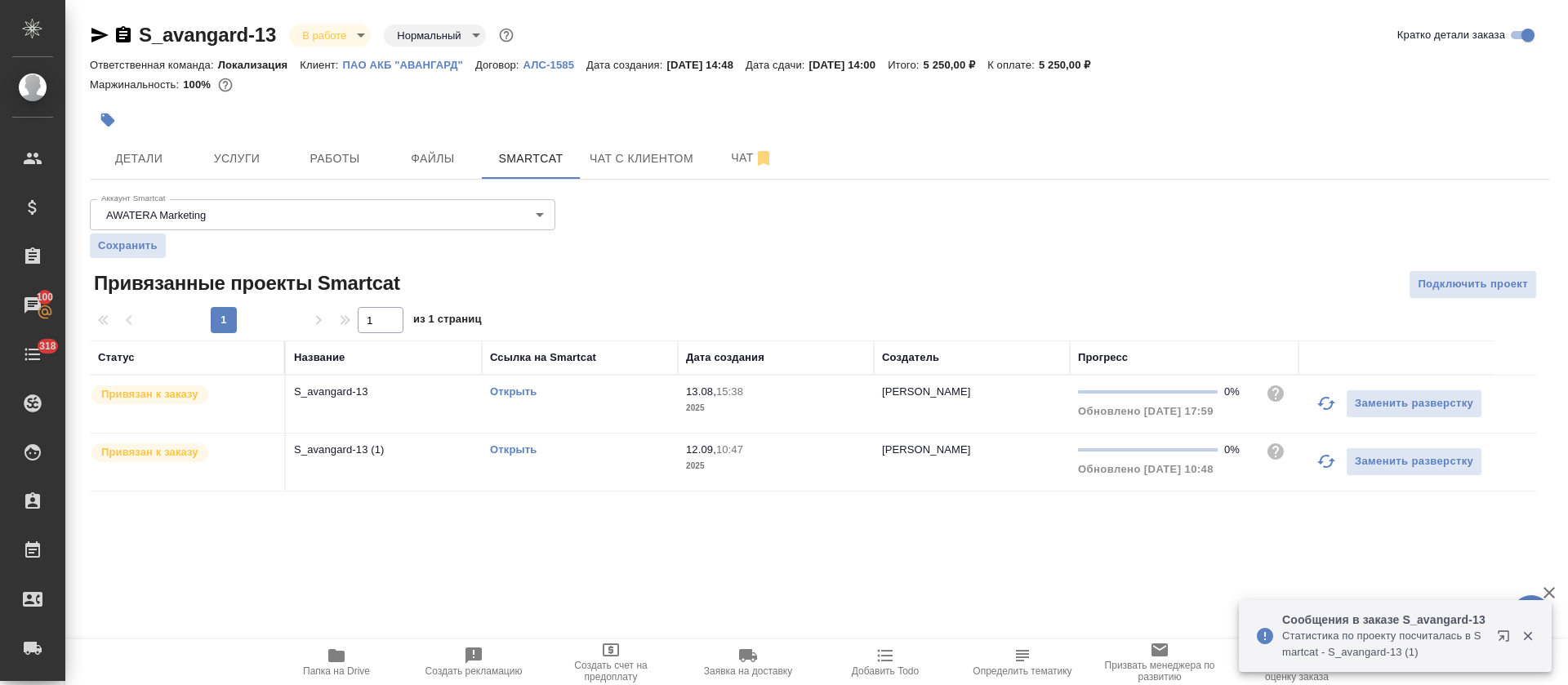
click at [520, 399] on div "Открыть" at bounding box center [580, 392] width 180 height 17
click at [520, 393] on link "Открыть" at bounding box center [514, 391] width 47 height 13
click at [612, 388] on div "Открыть" at bounding box center [580, 392] width 180 height 17
click at [254, 163] on span "Услуги" at bounding box center [237, 159] width 79 height 20
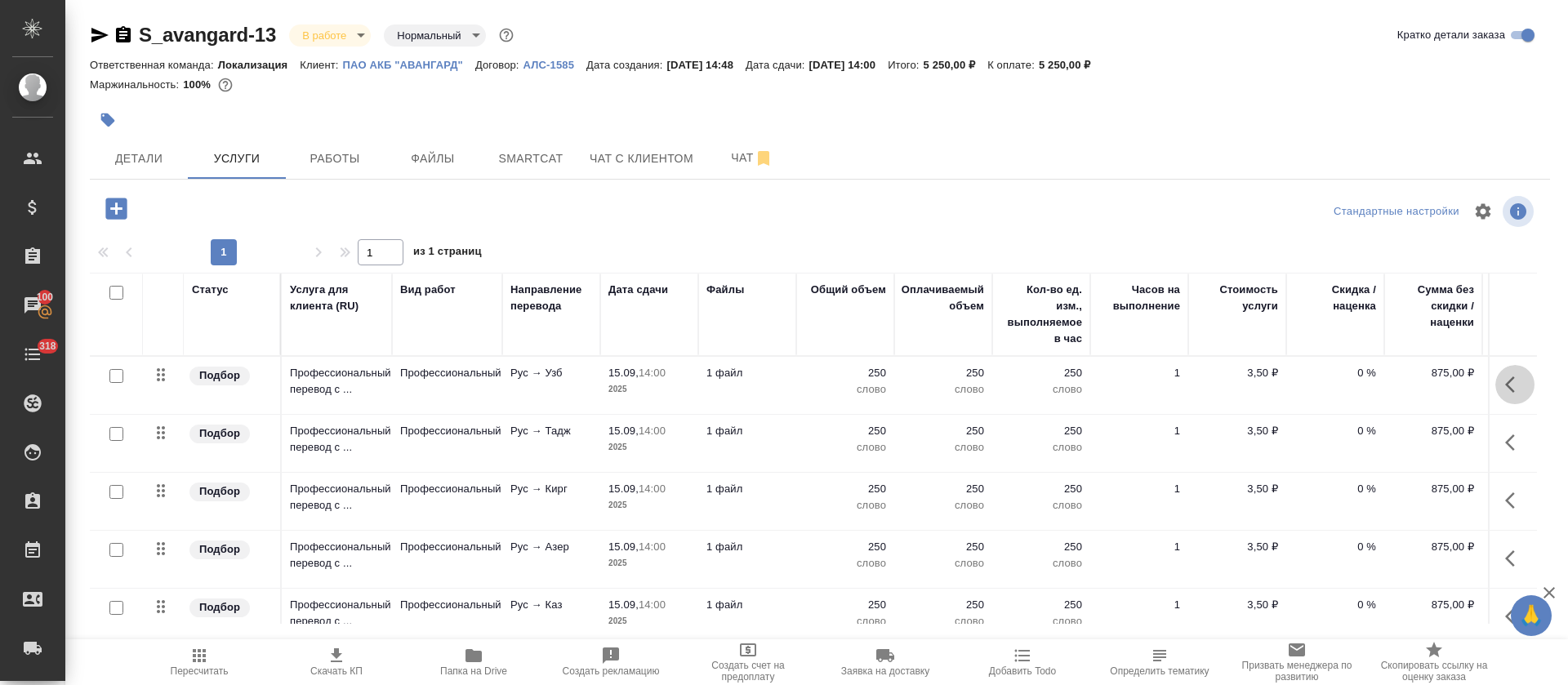
click at [1505, 380] on icon "button" at bounding box center [1514, 384] width 19 height 19
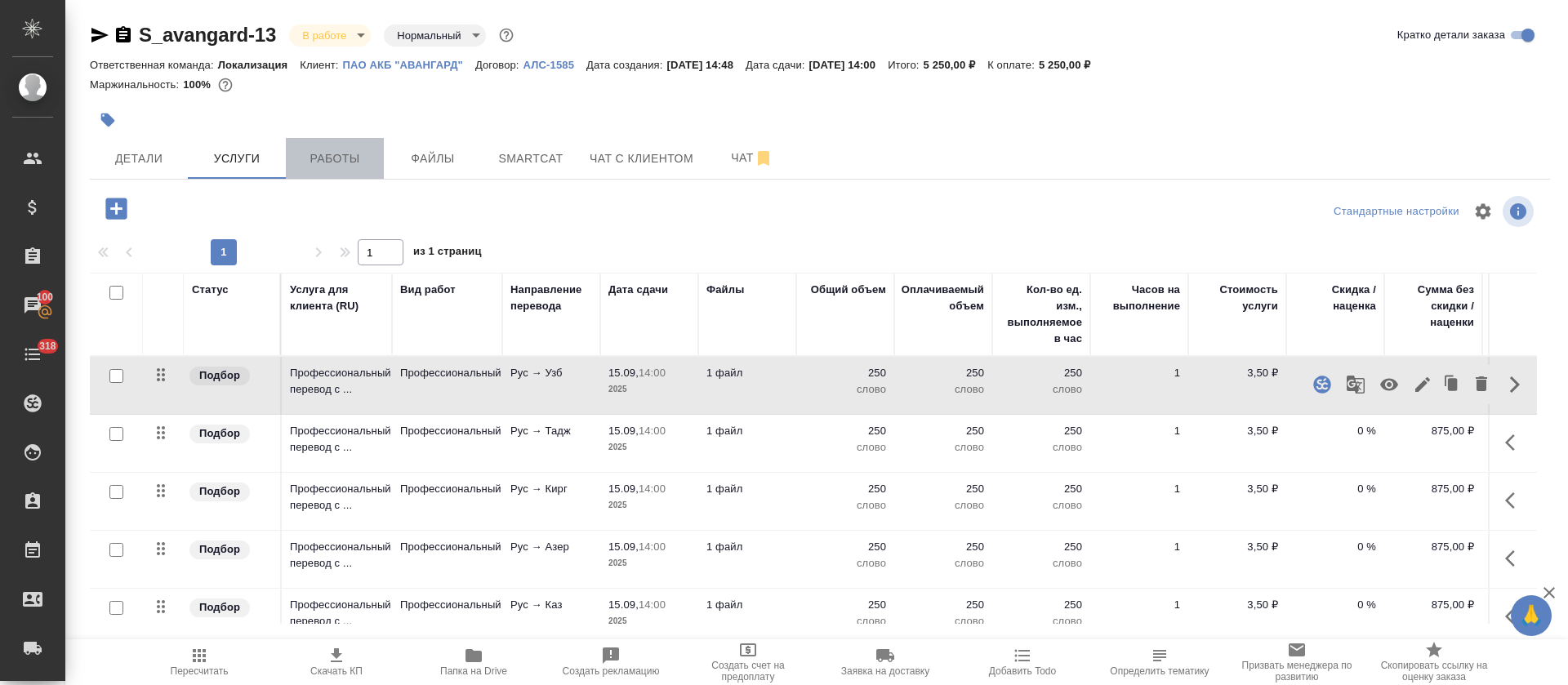
click at [331, 156] on span "Работы" at bounding box center [335, 159] width 79 height 20
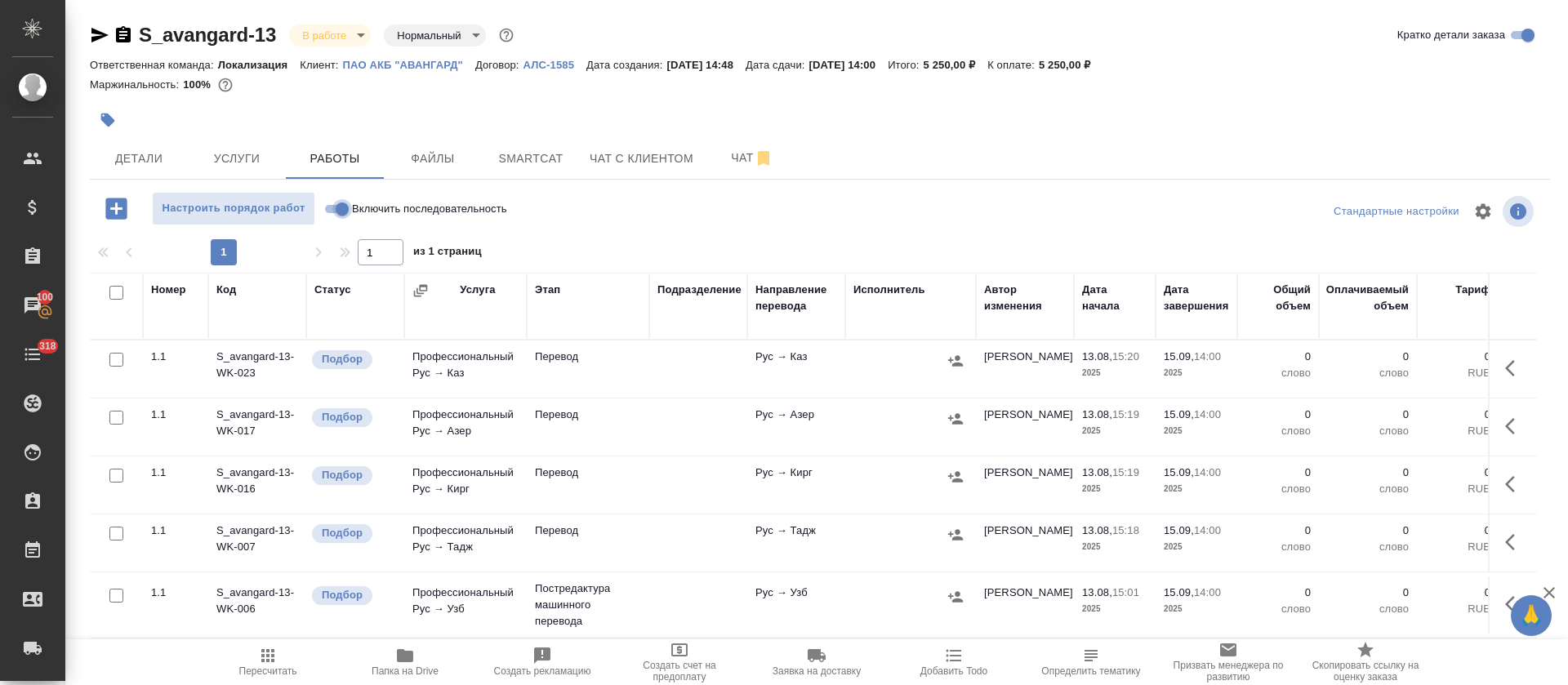
click at [337, 211] on input "Включить последовательность" at bounding box center [342, 208] width 59 height 19
checkbox input "true"
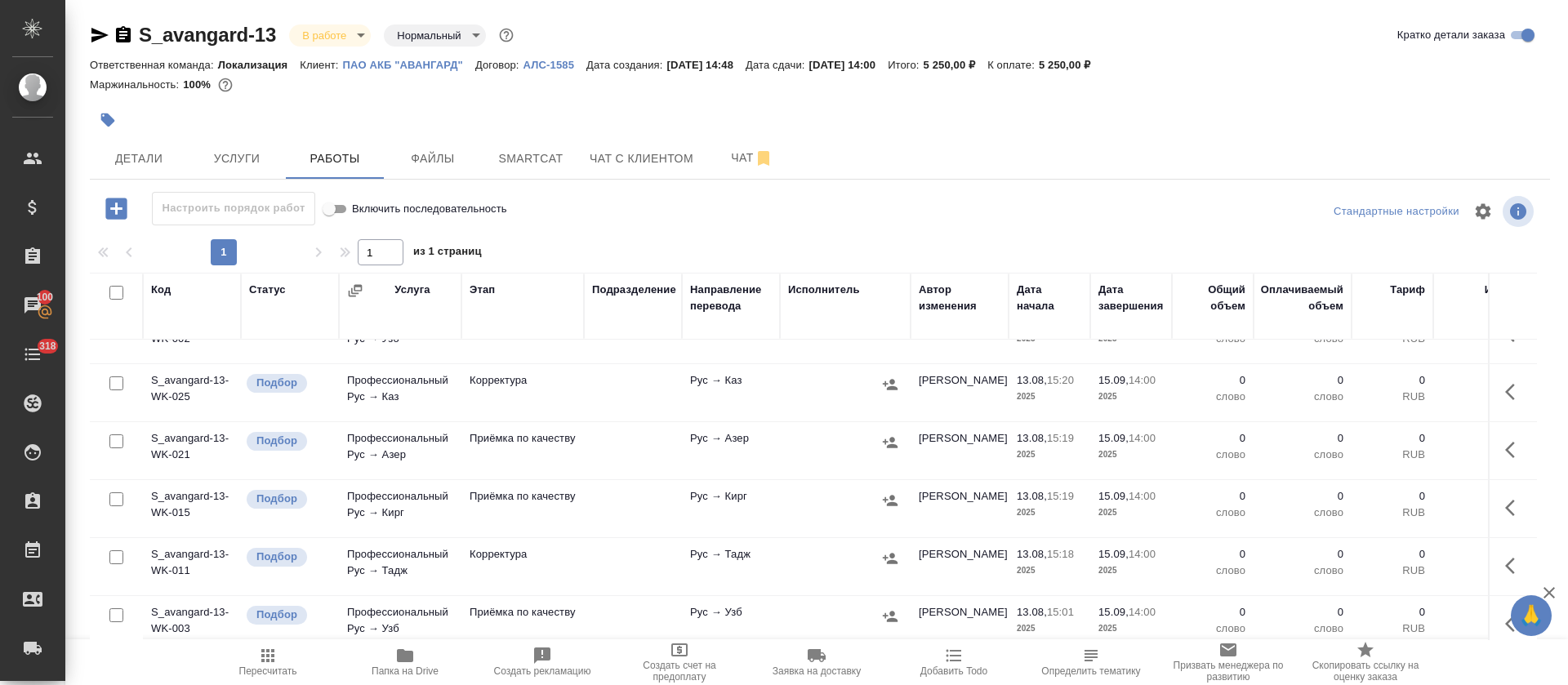
scroll to position [1209, 0]
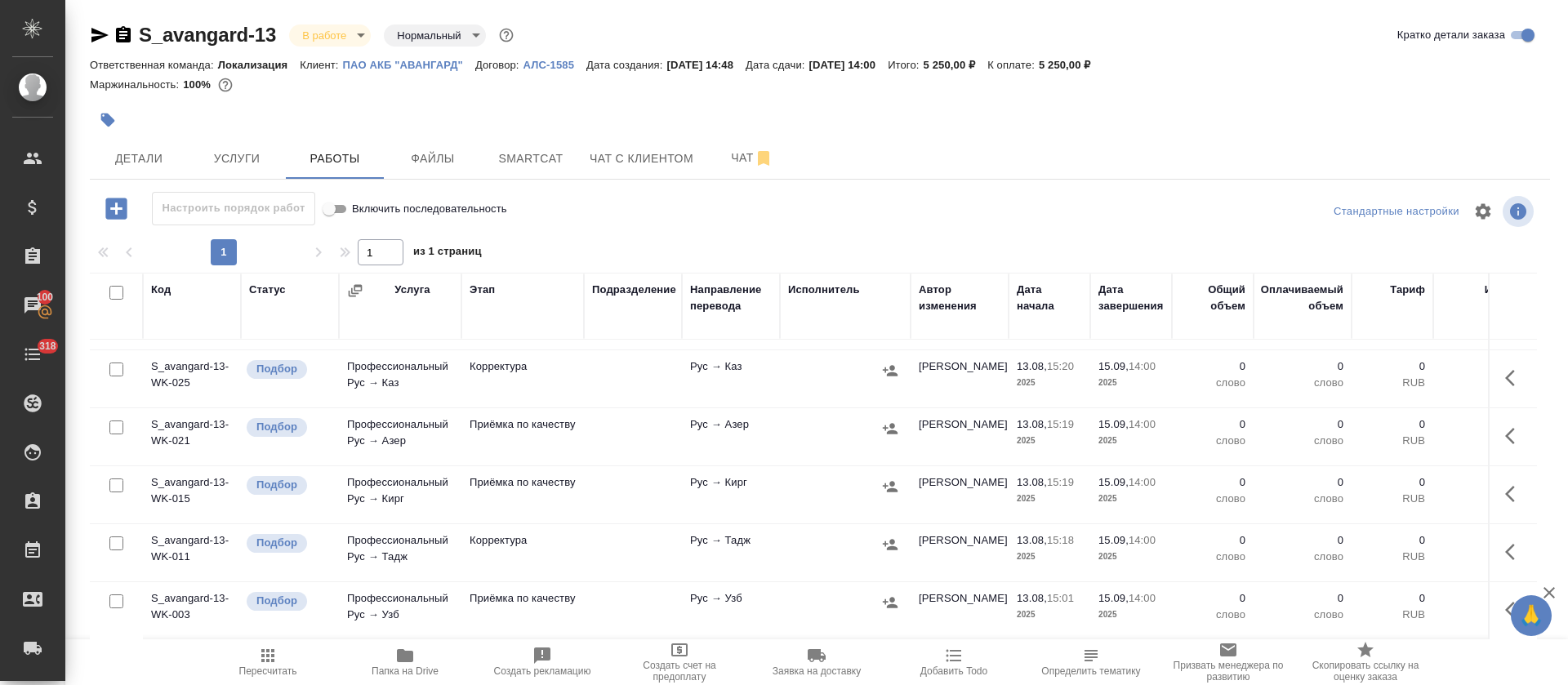
click at [114, 296] on input "checkbox" at bounding box center [116, 293] width 14 height 14
checkbox input "true"
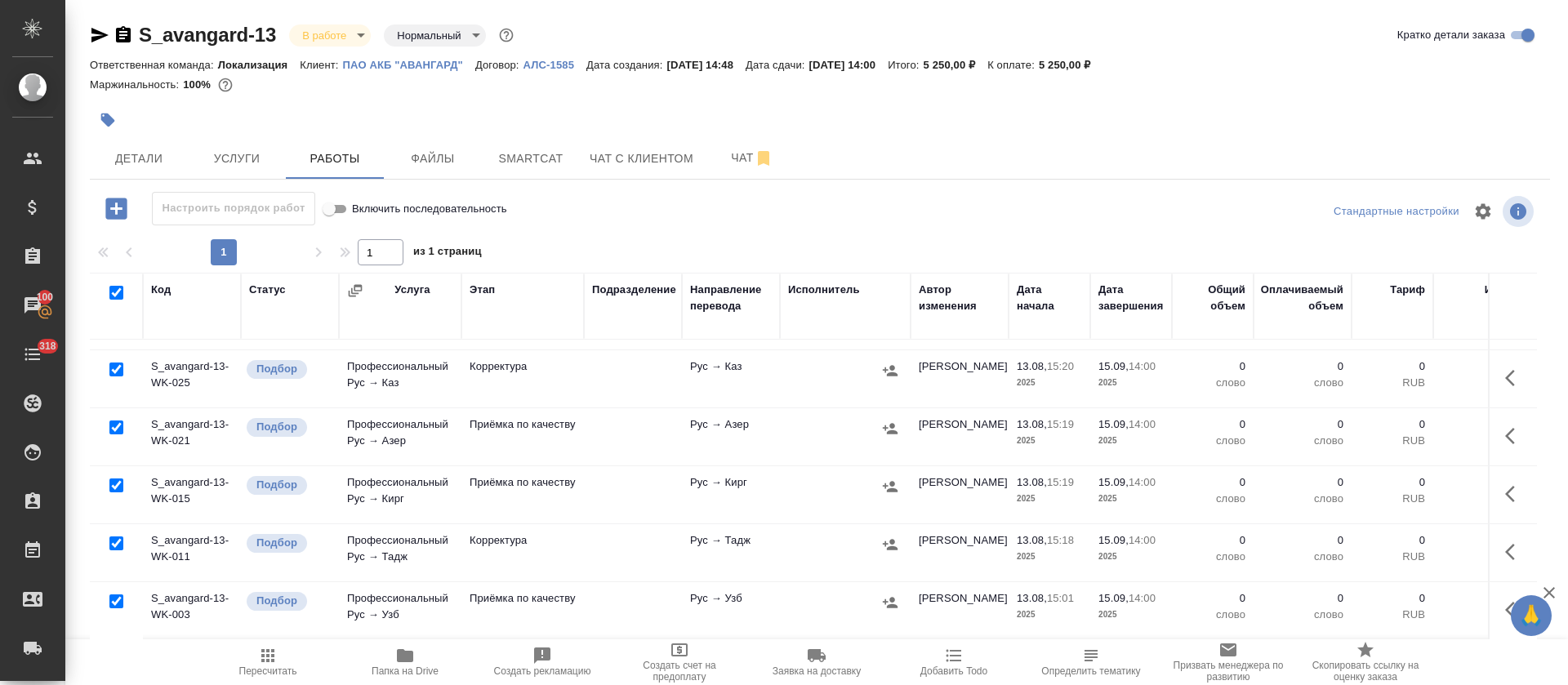
checkbox input "true"
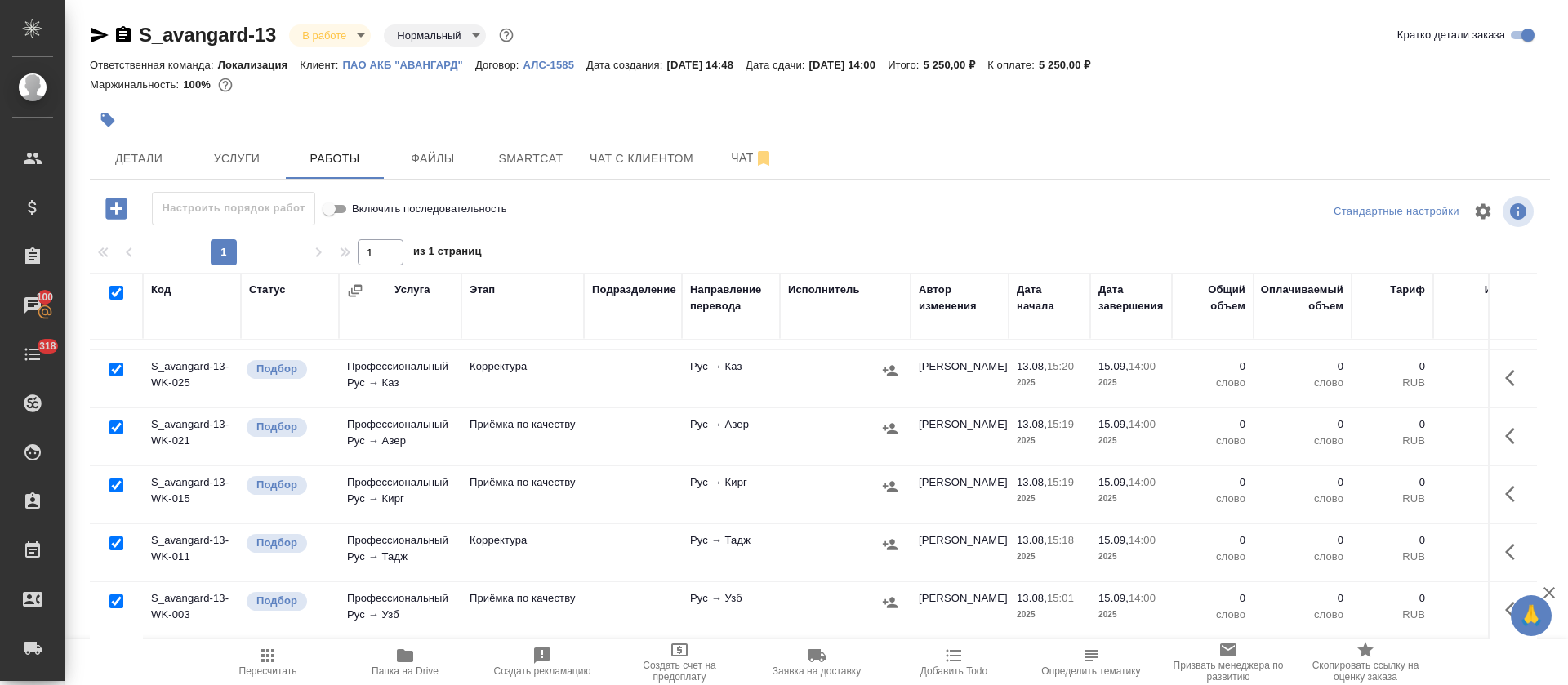
checkbox input "true"
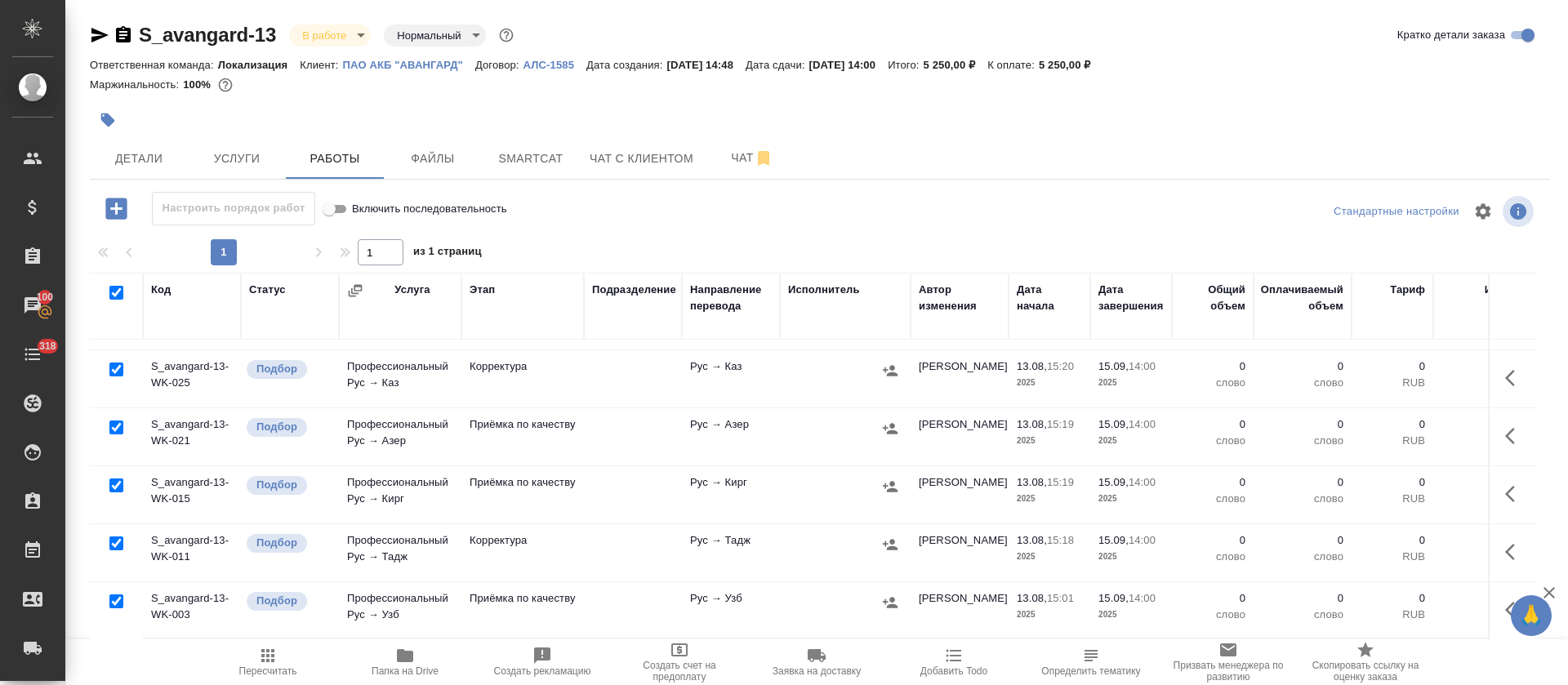
checkbox input "true"
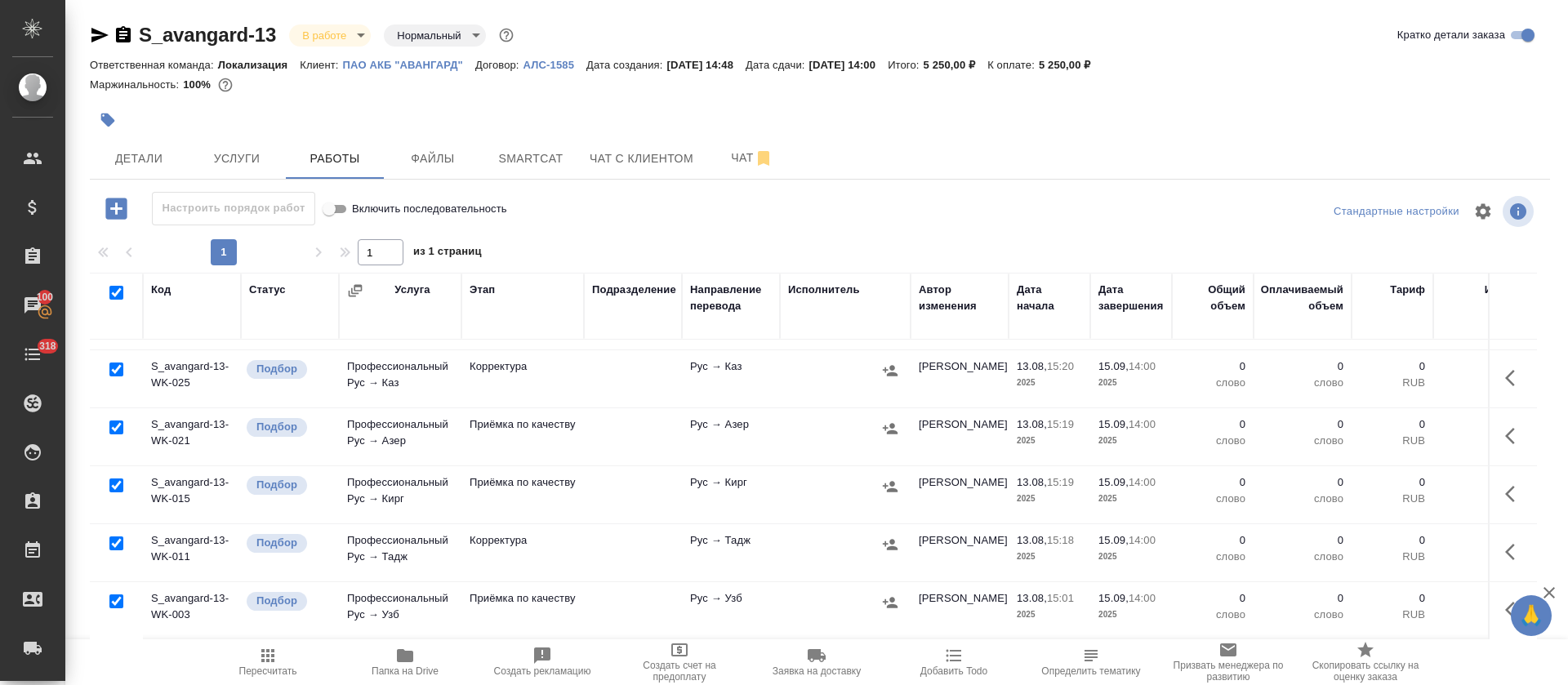
checkbox input "true"
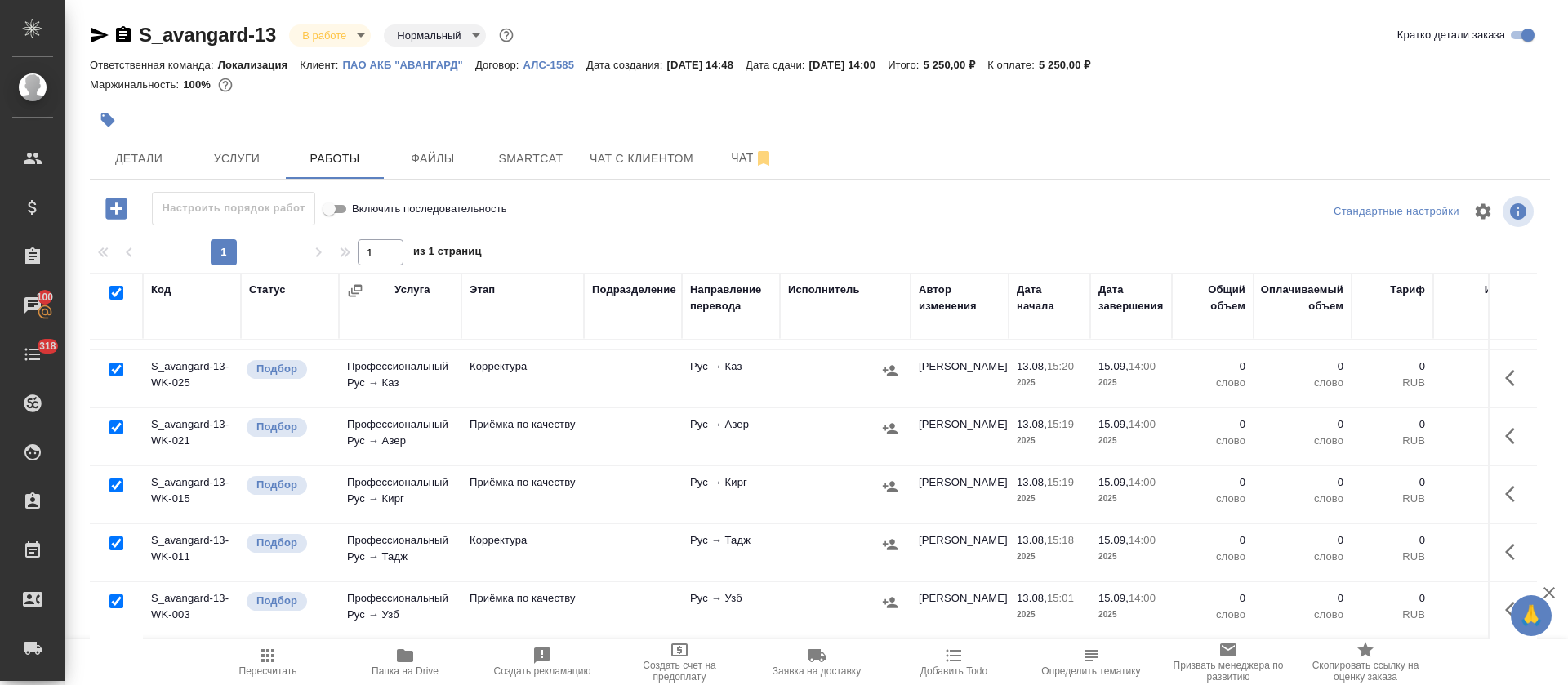
checkbox input "true"
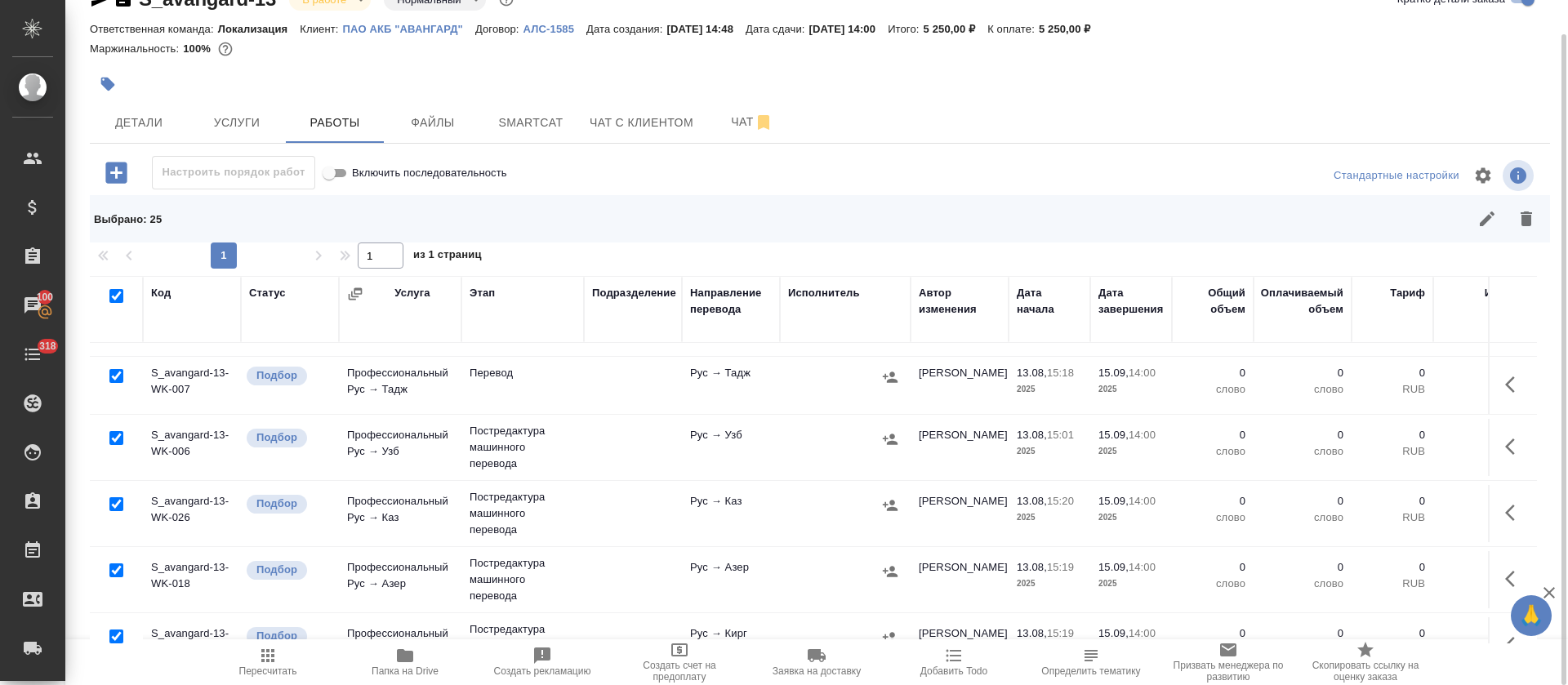
scroll to position [122, 0]
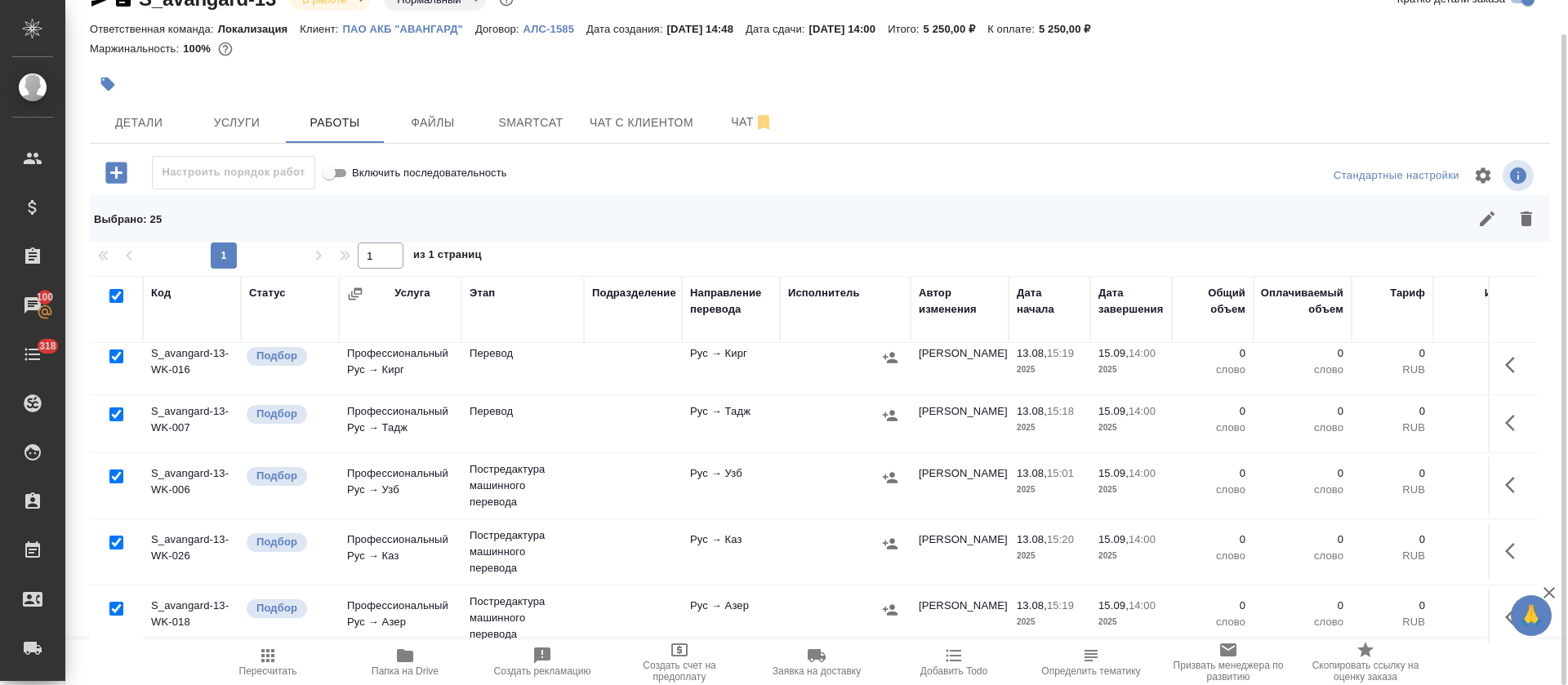
click at [120, 471] on input "checkbox" at bounding box center [116, 476] width 14 height 14
checkbox input "false"
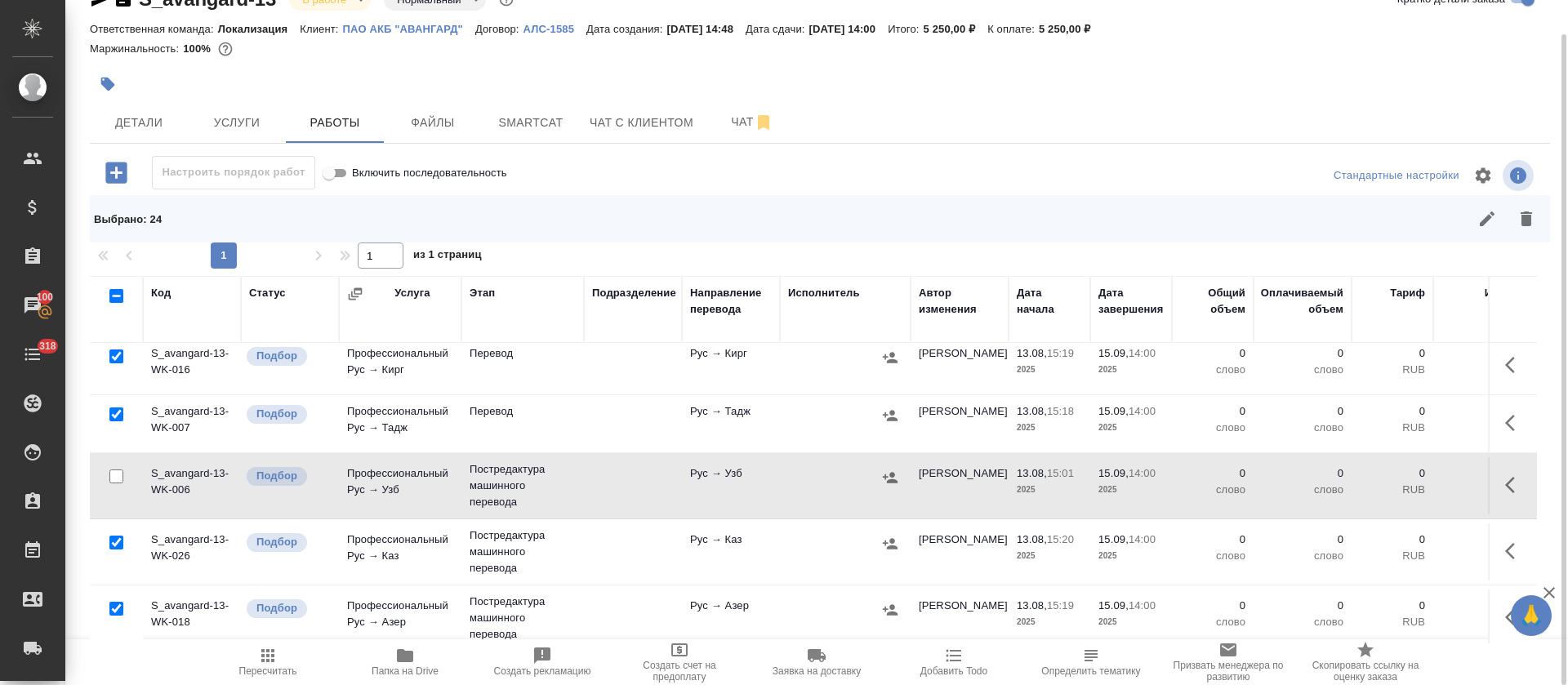
checkbox input "false"
click at [113, 541] on input "checkbox" at bounding box center [116, 542] width 14 height 14
checkbox input "false"
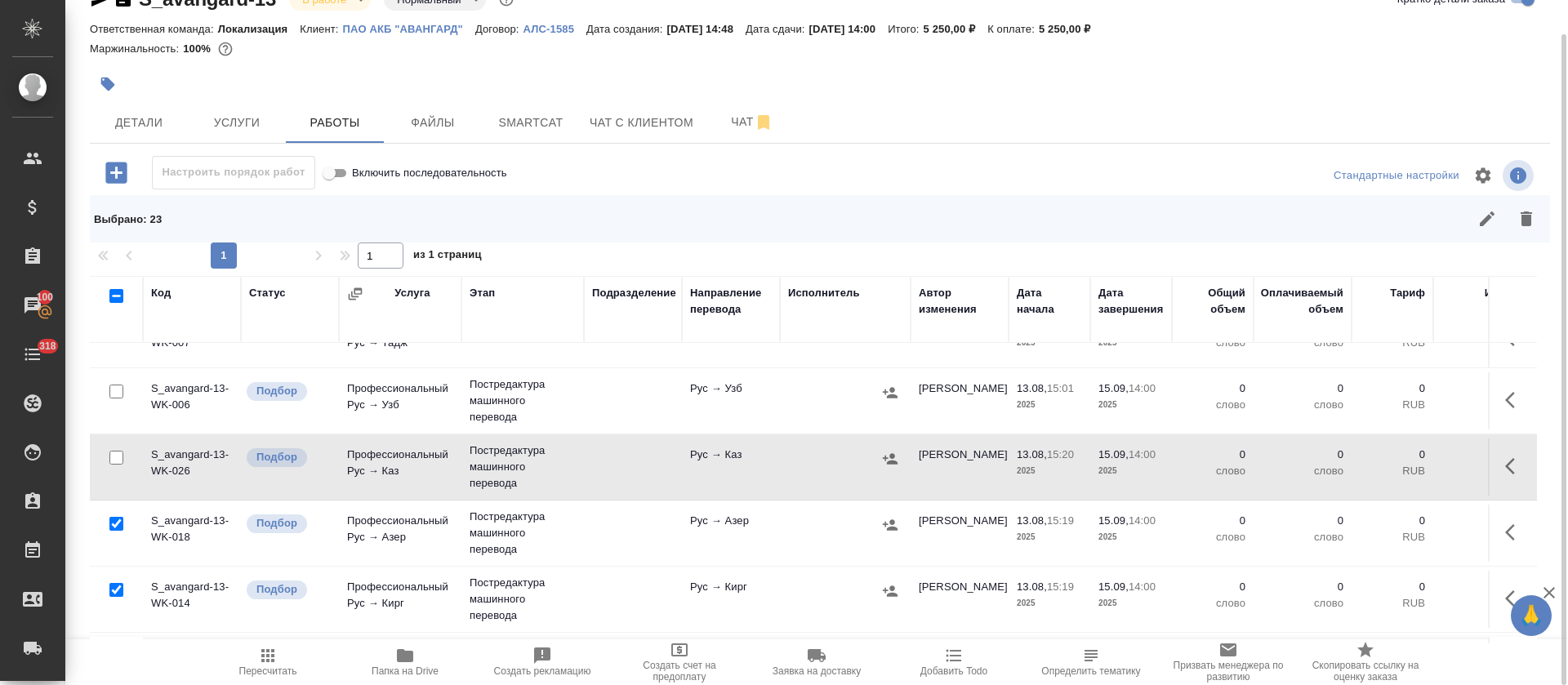
scroll to position [245, 0]
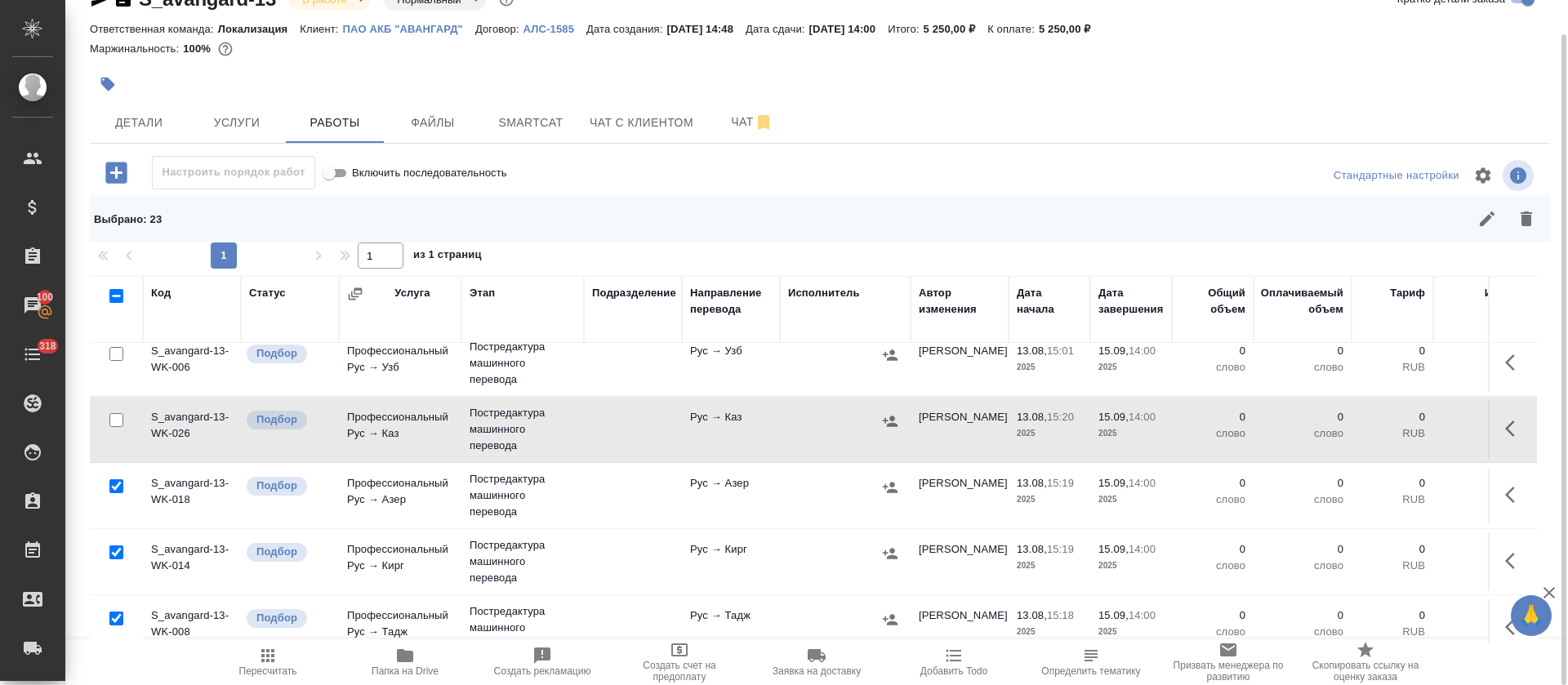
click at [117, 488] on input "checkbox" at bounding box center [116, 486] width 14 height 14
checkbox input "false"
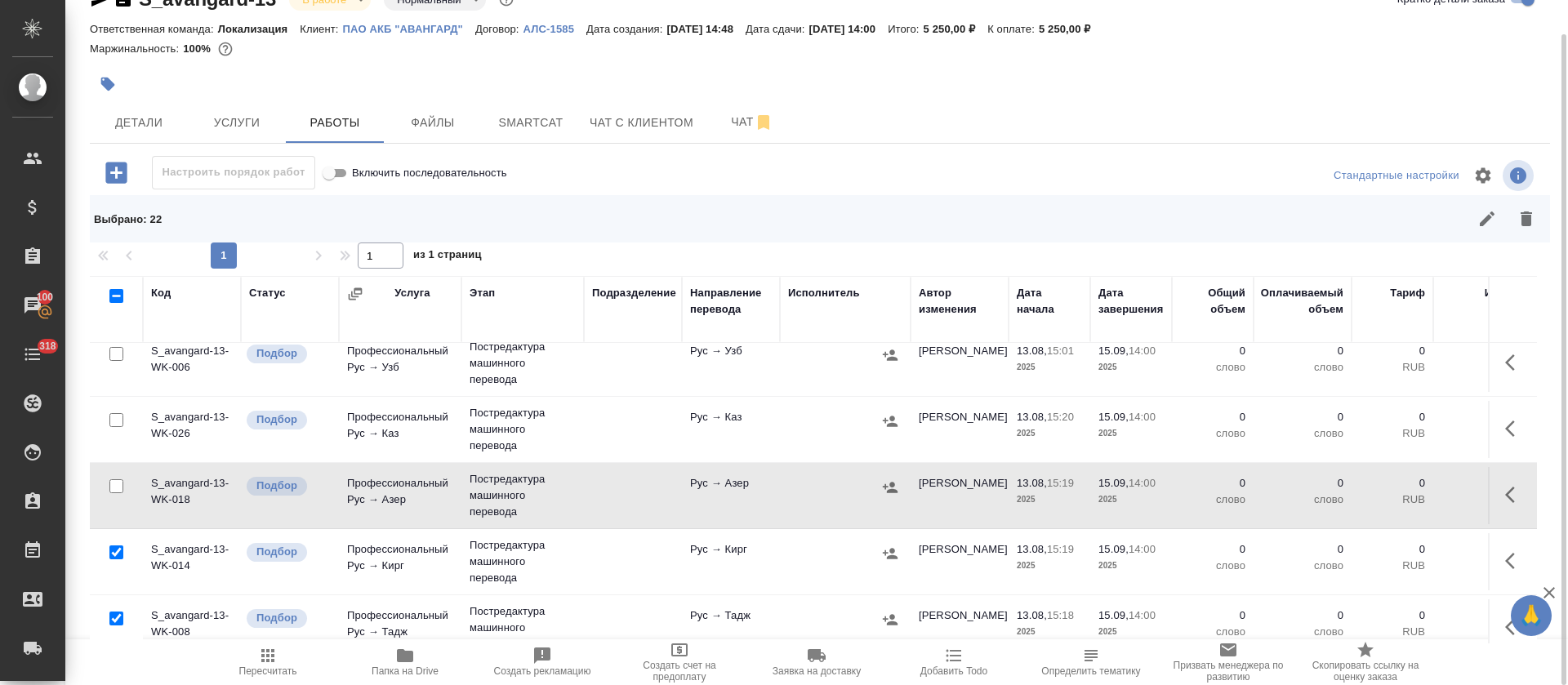
click at [115, 548] on input "checkbox" at bounding box center [116, 552] width 14 height 14
checkbox input "false"
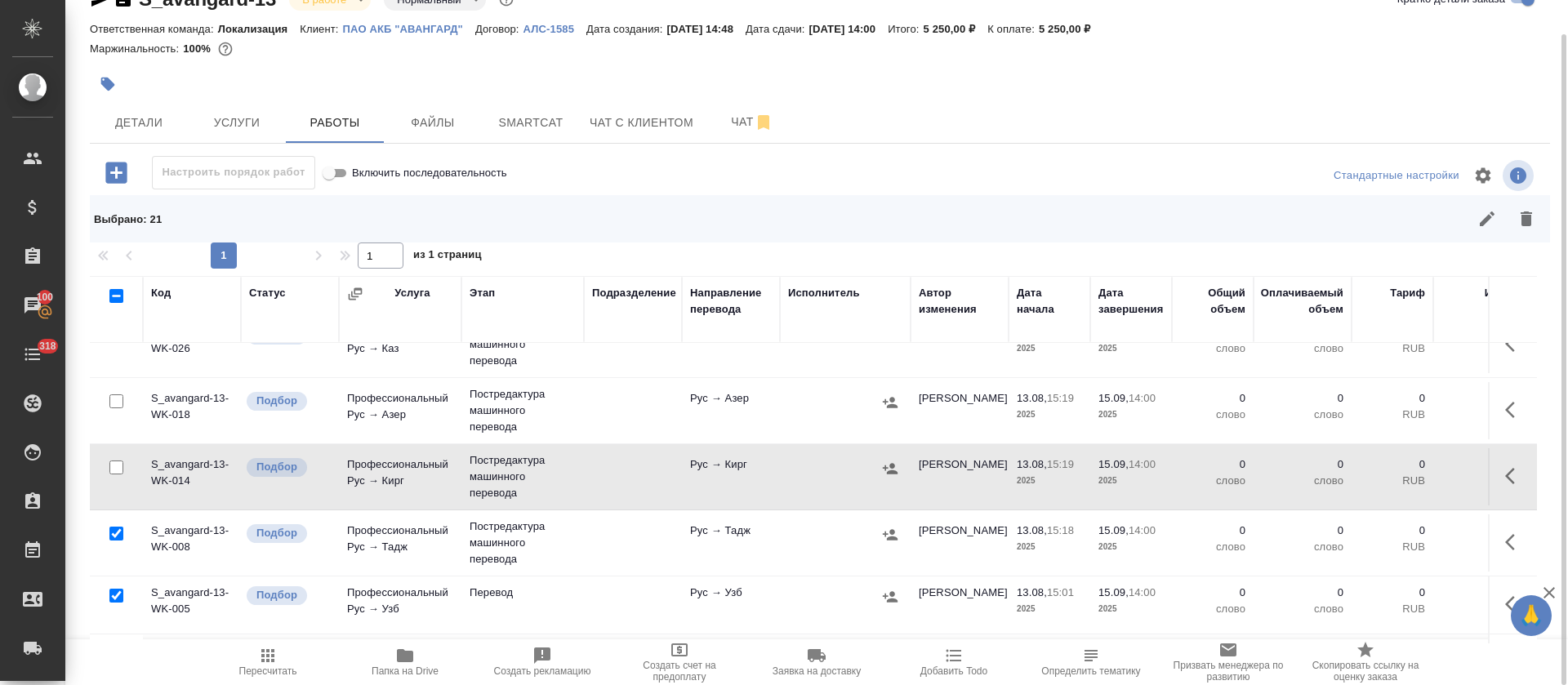
scroll to position [367, 0]
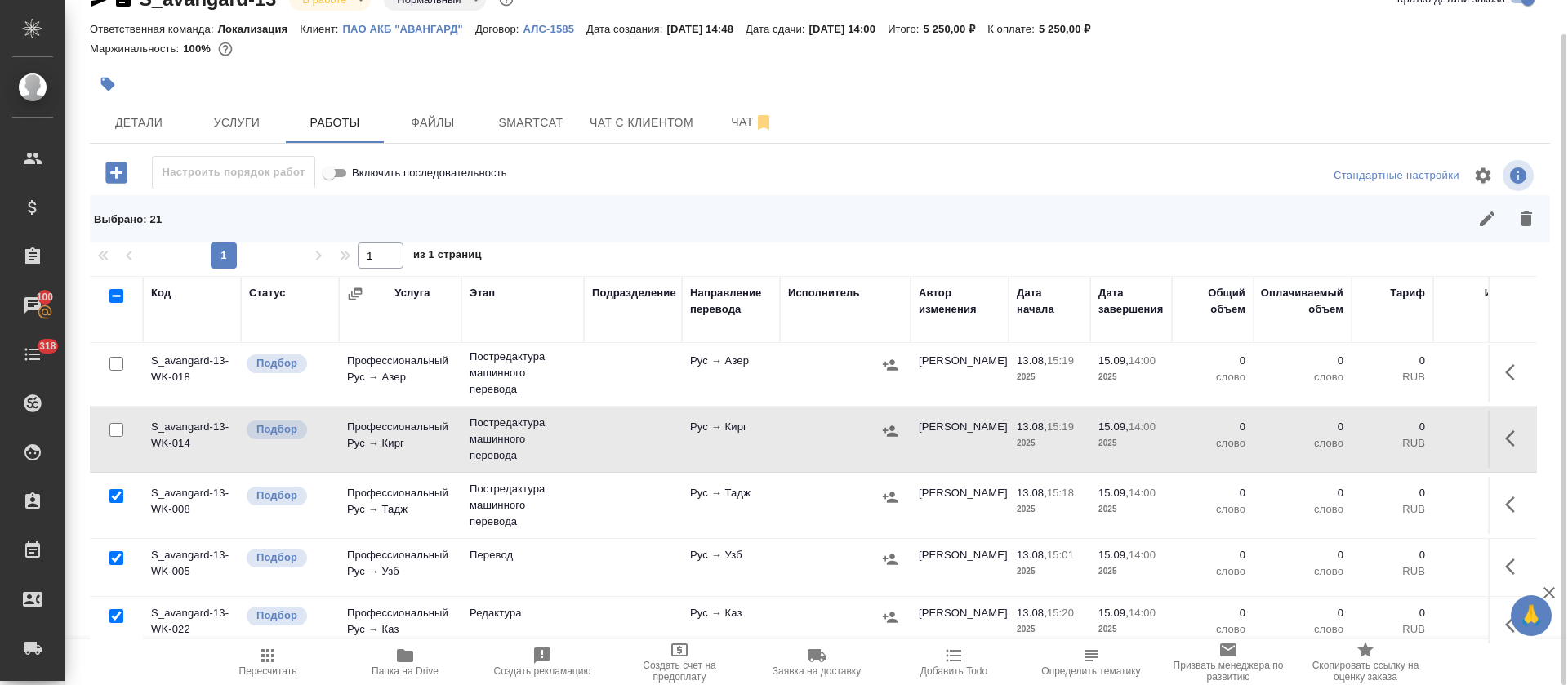
click at [117, 494] on input "checkbox" at bounding box center [116, 496] width 14 height 14
checkbox input "false"
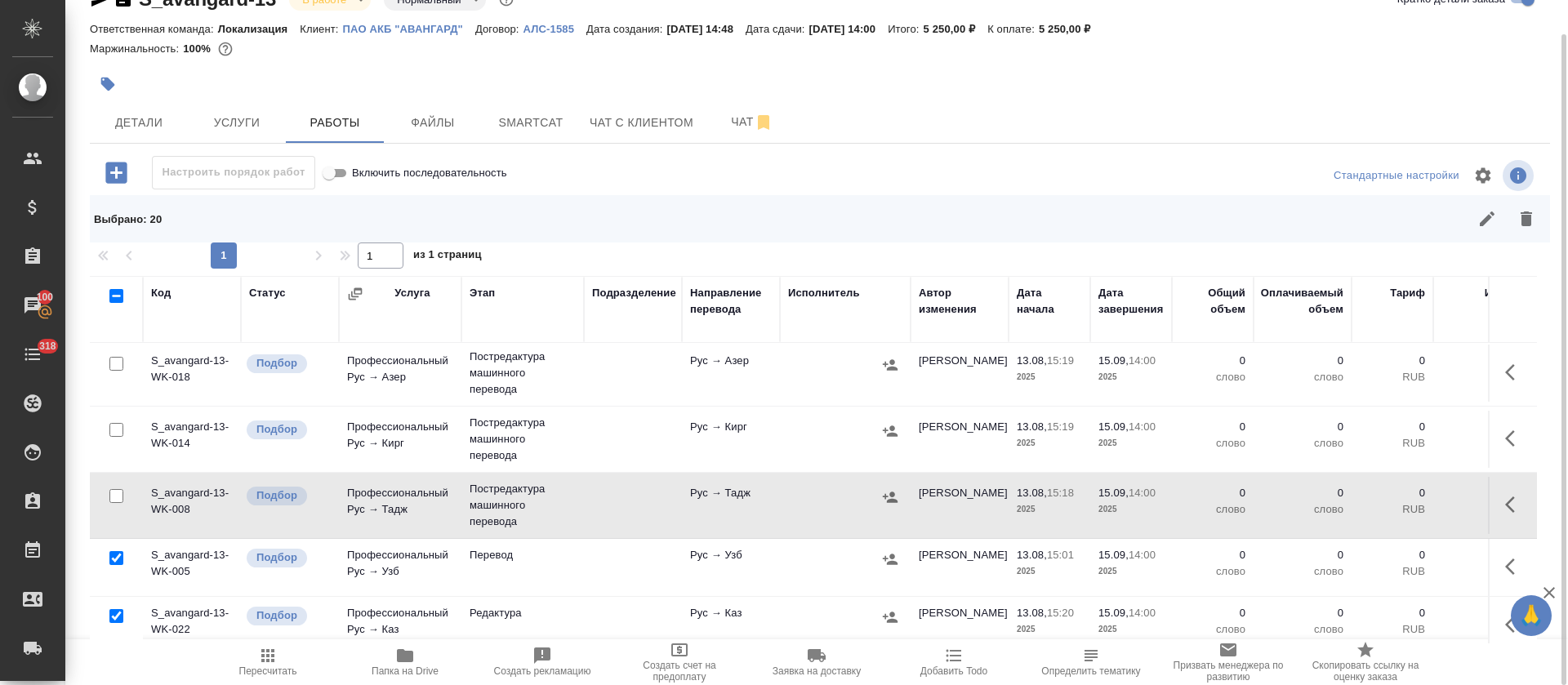
click at [1527, 227] on icon "button" at bounding box center [1526, 218] width 19 height 19
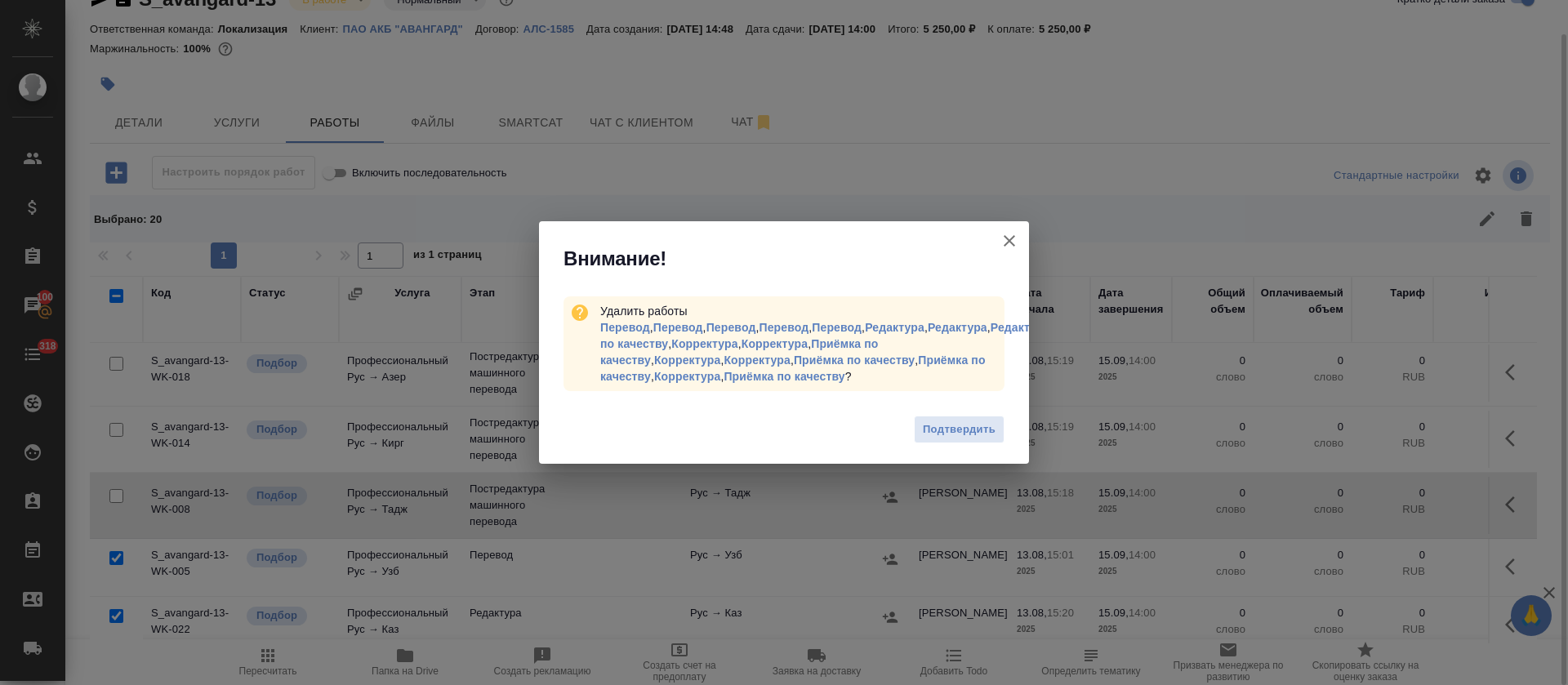
click at [956, 427] on span "Подтвердить" at bounding box center [959, 430] width 73 height 18
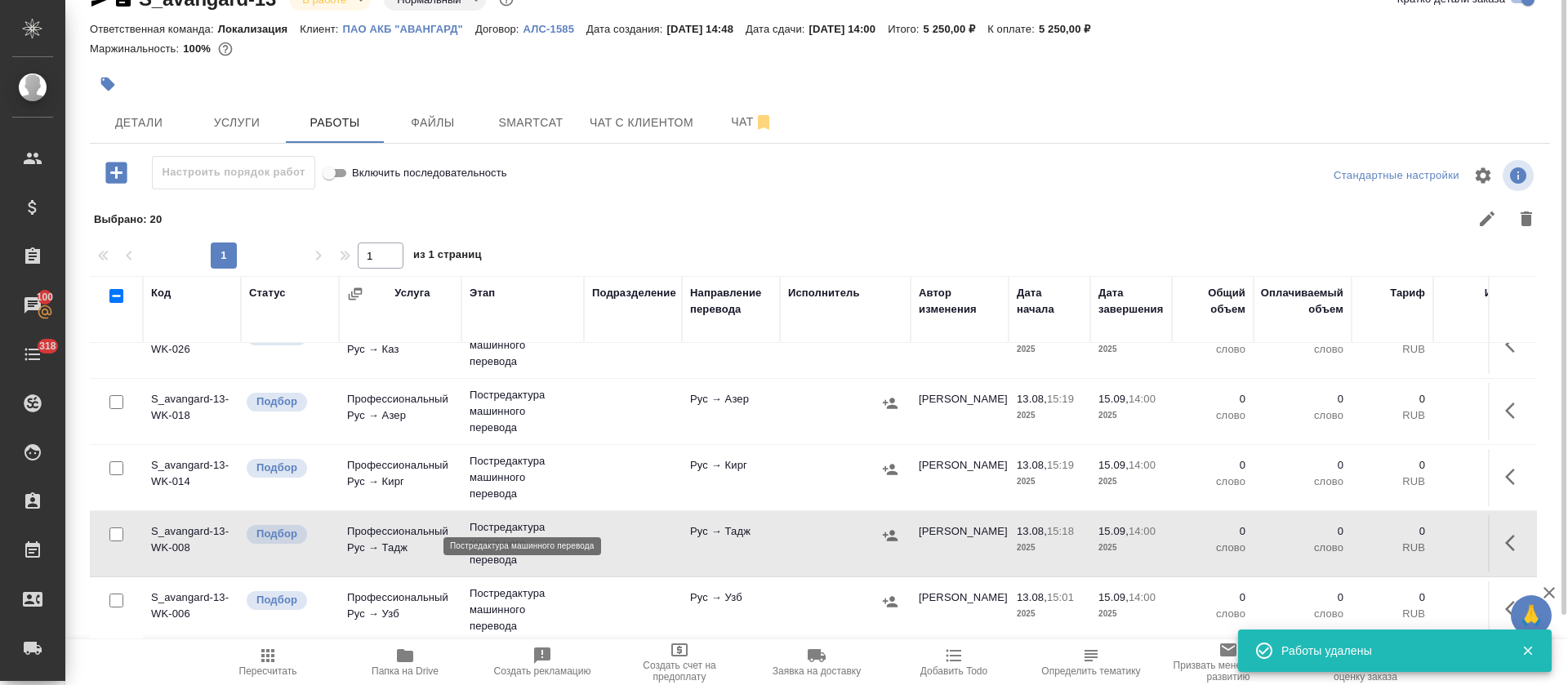
scroll to position [0, 0]
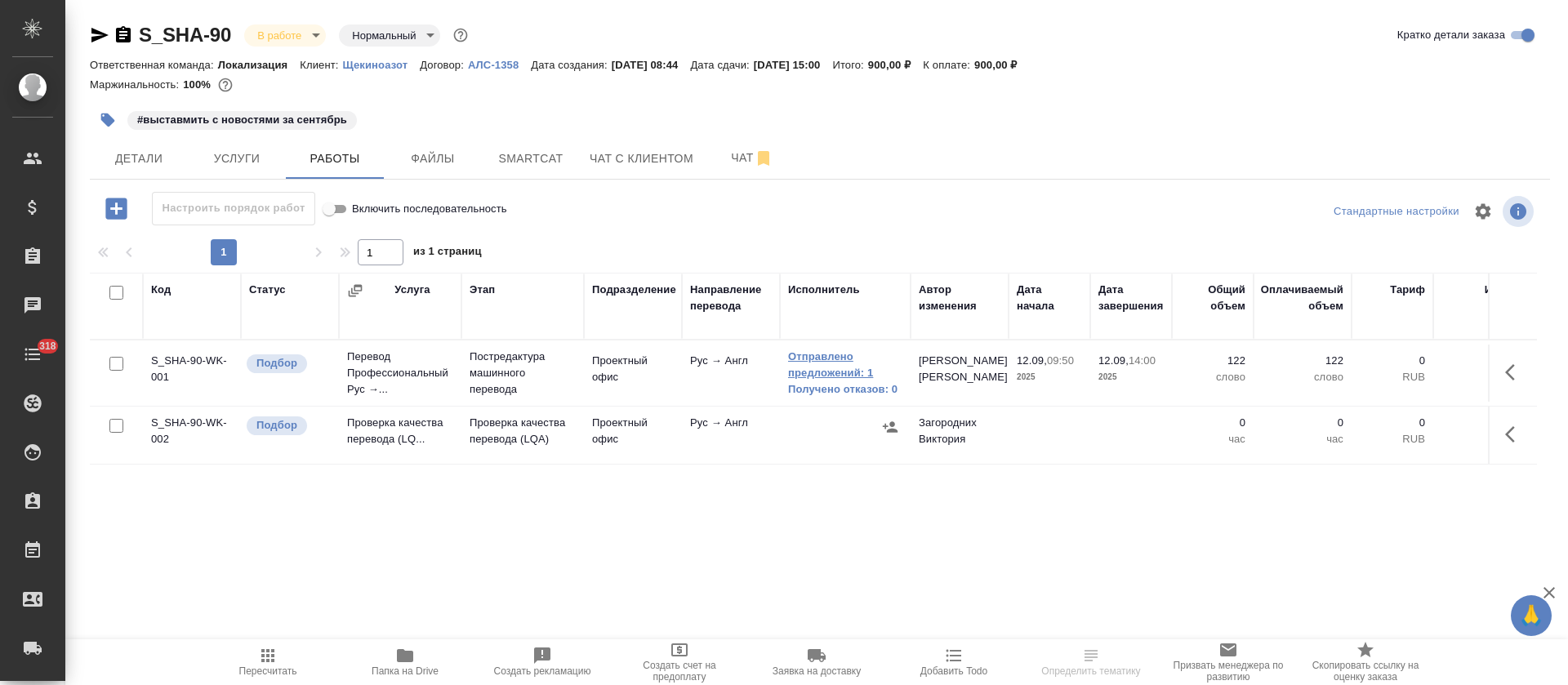
click at [851, 361] on link "Отправлено предложений: 1" at bounding box center [845, 365] width 115 height 33
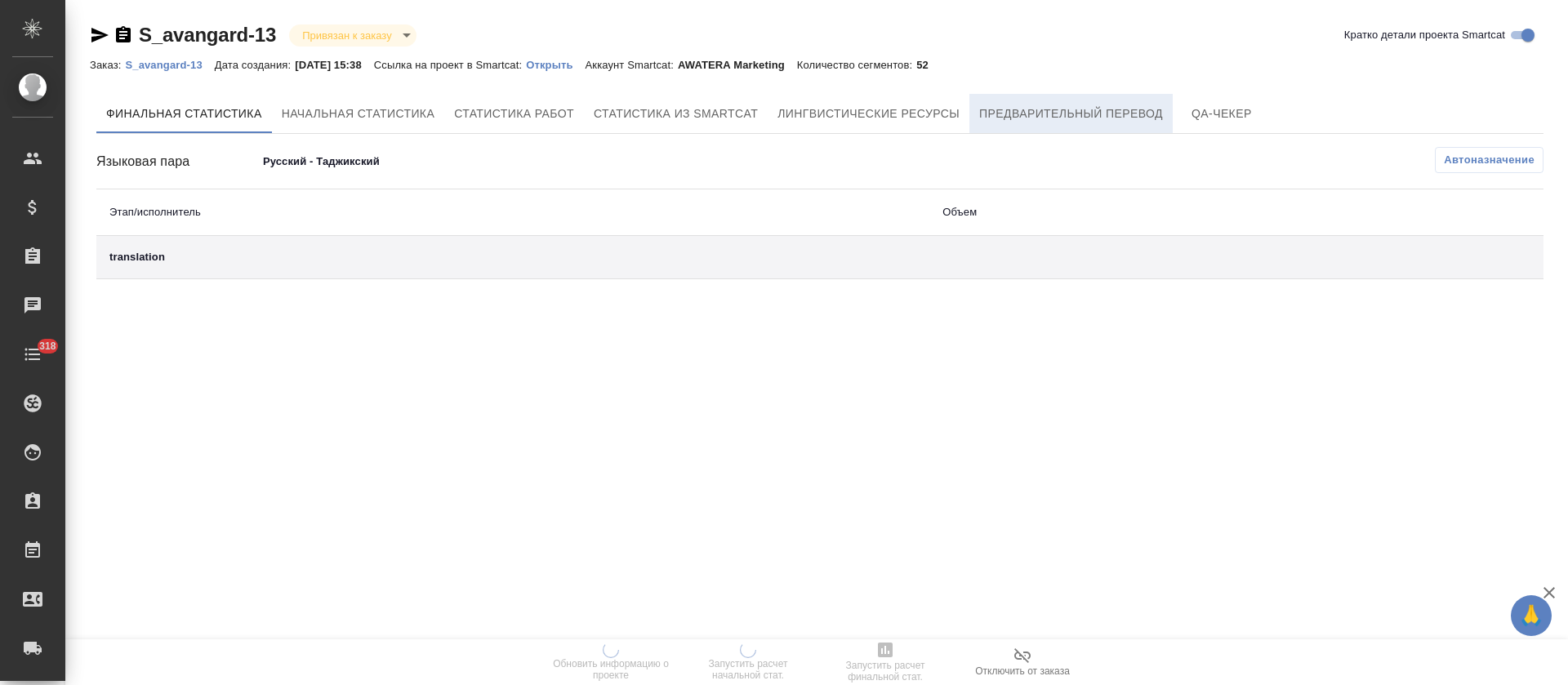
click at [1022, 120] on span "Предварительный перевод" at bounding box center [1071, 114] width 184 height 20
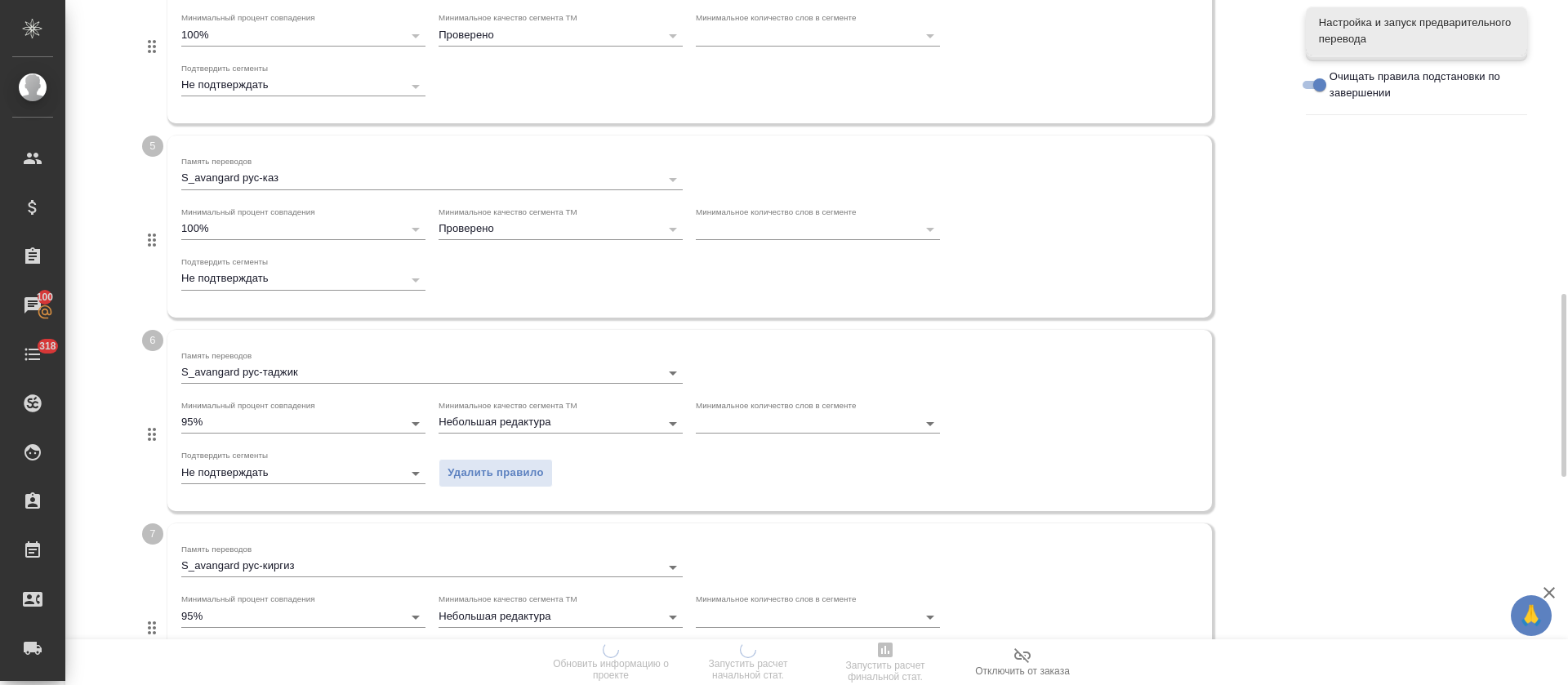
scroll to position [1878, 0]
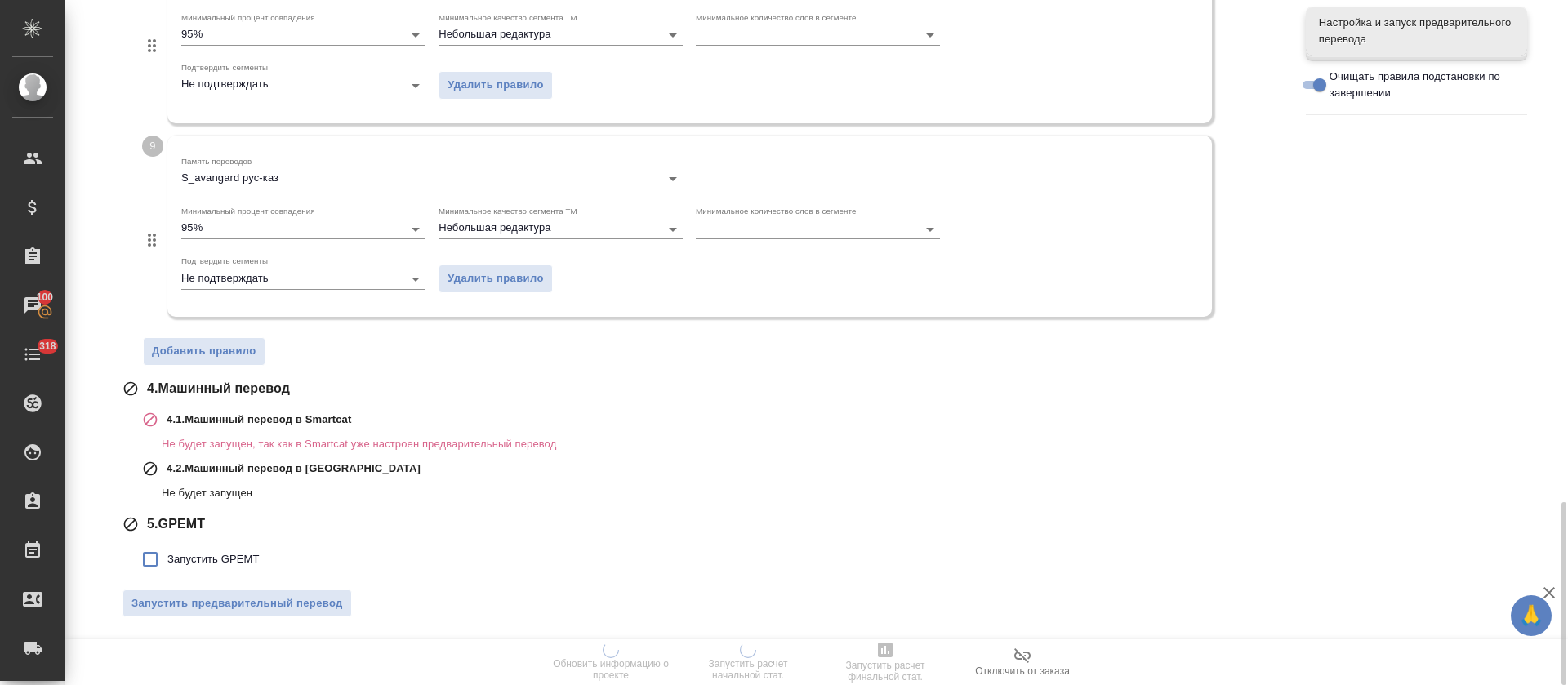
click at [213, 564] on span "Запустить GPEMT" at bounding box center [213, 560] width 92 height 17
click at [167, 564] on input "Запустить GPEMT" at bounding box center [150, 559] width 34 height 34
checkbox input "true"
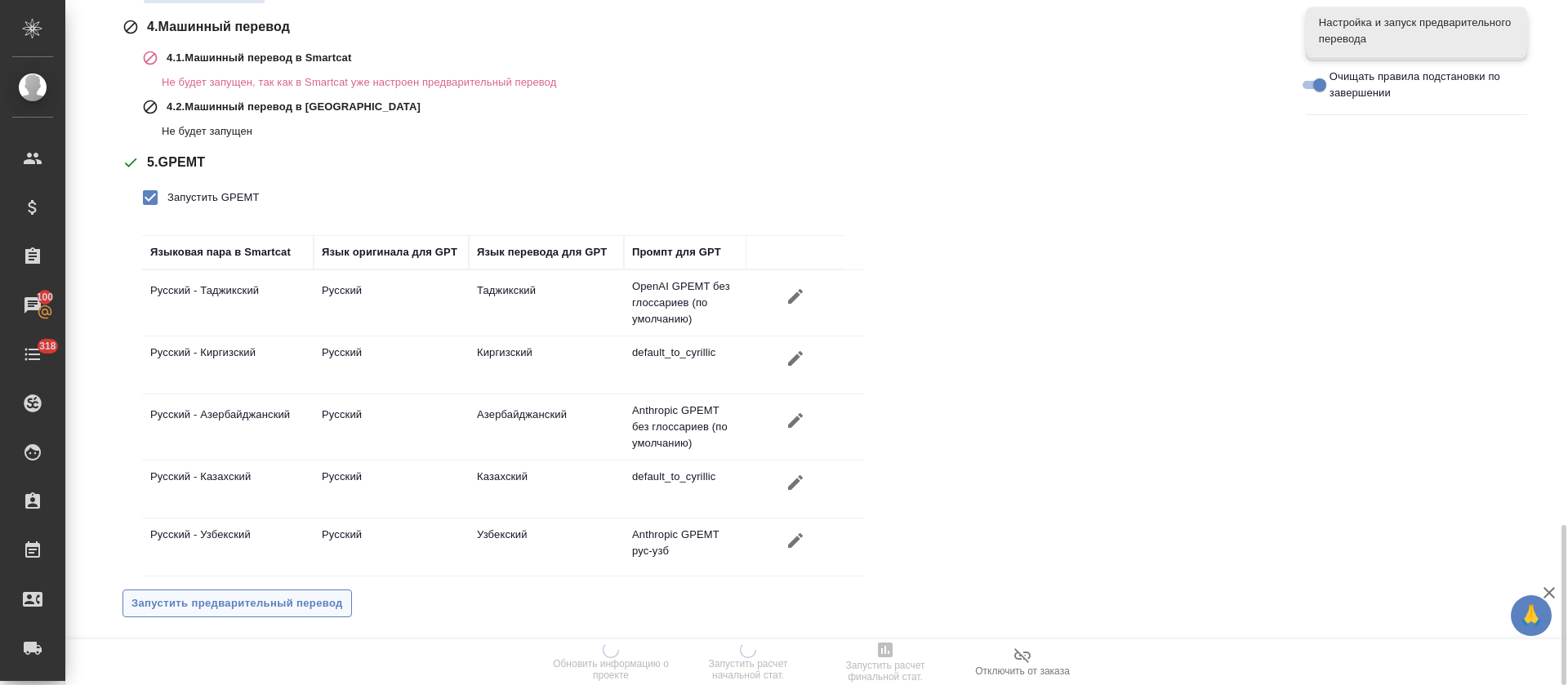
click at [256, 596] on span "Запустить предварительный перевод" at bounding box center [237, 604] width 212 height 18
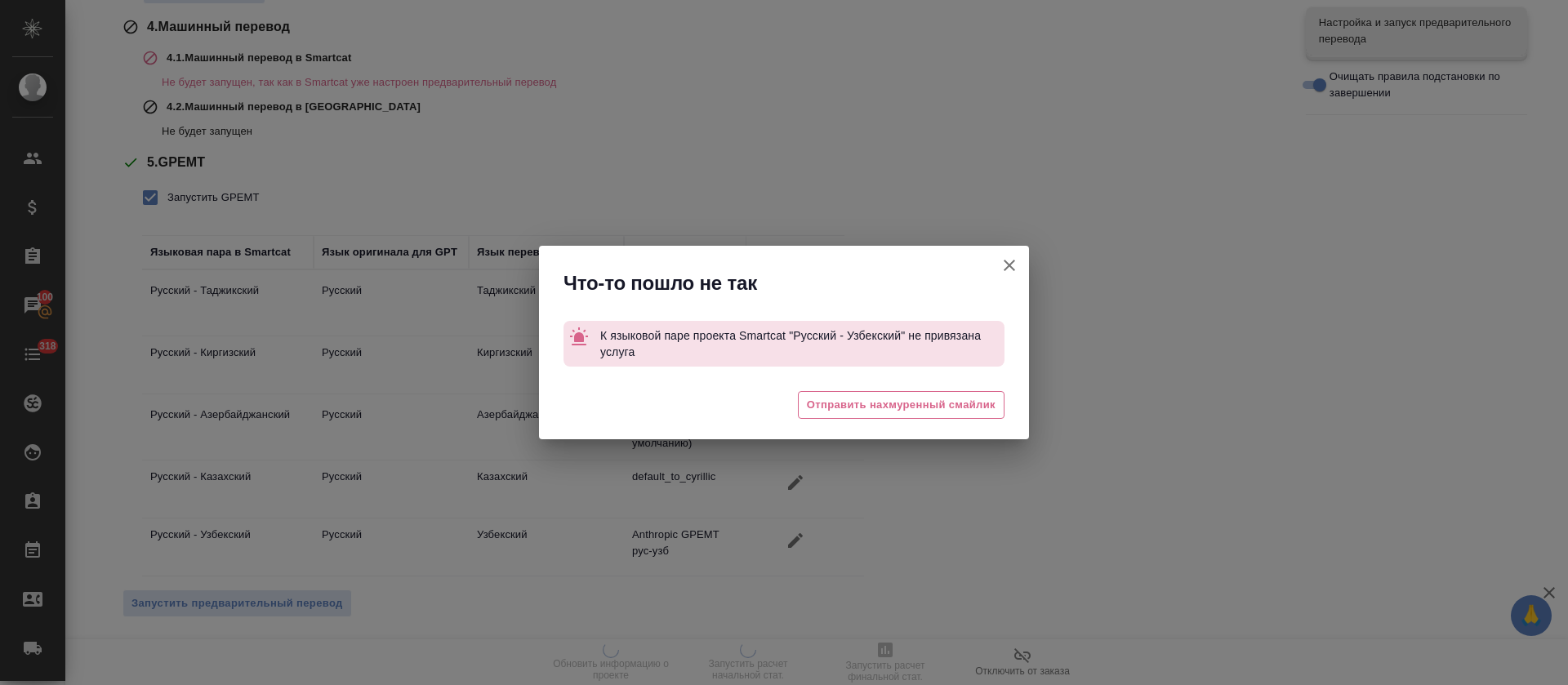
click at [1009, 270] on icon "button" at bounding box center [1009, 265] width 19 height 19
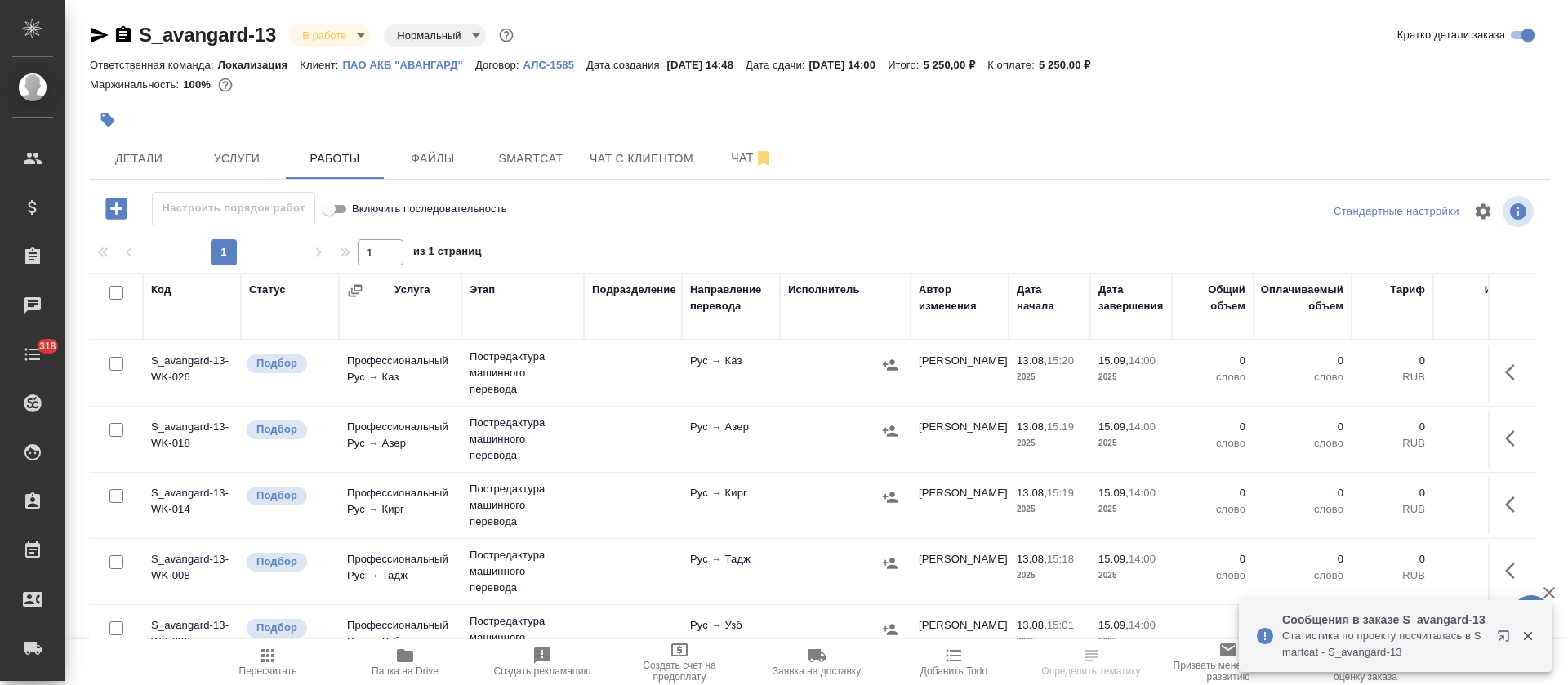
click at [115, 294] on input "checkbox" at bounding box center [116, 293] width 14 height 14
checkbox input "true"
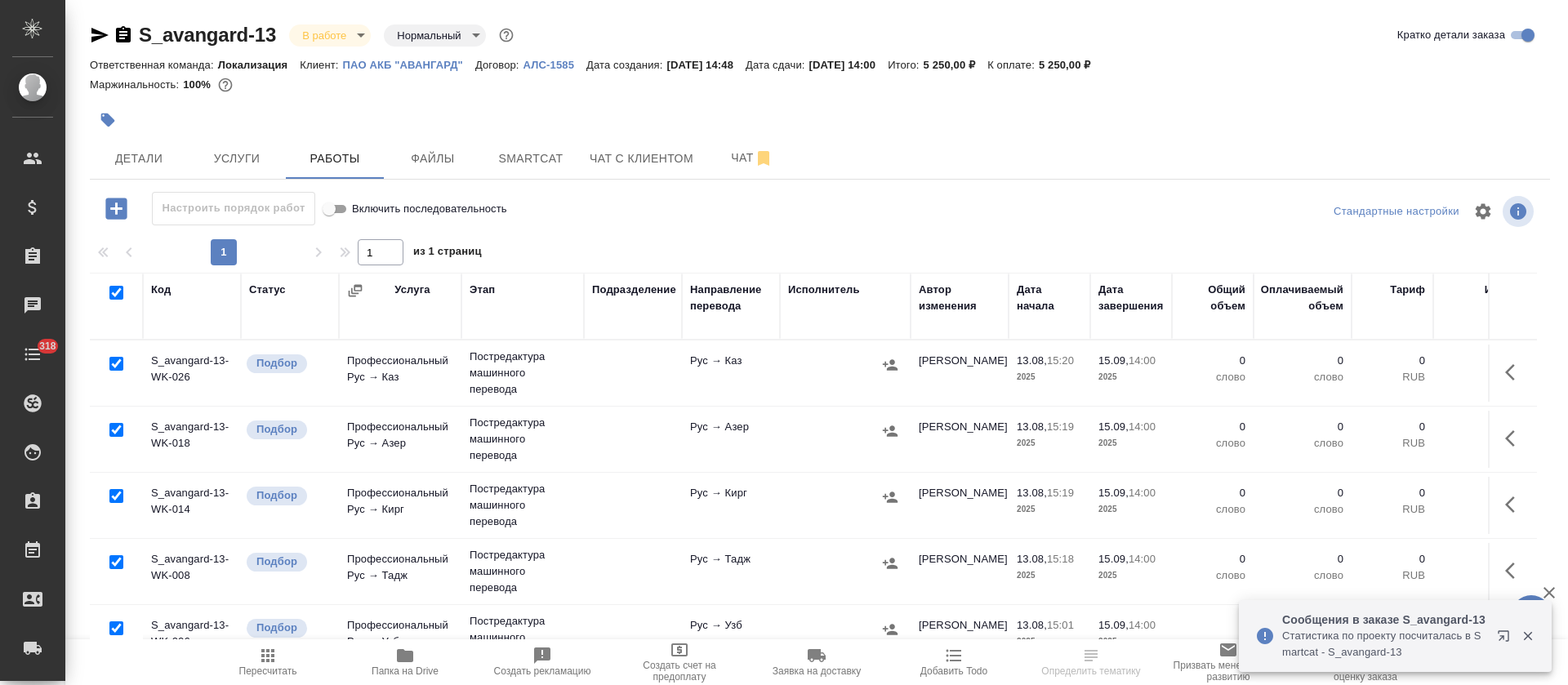
checkbox input "true"
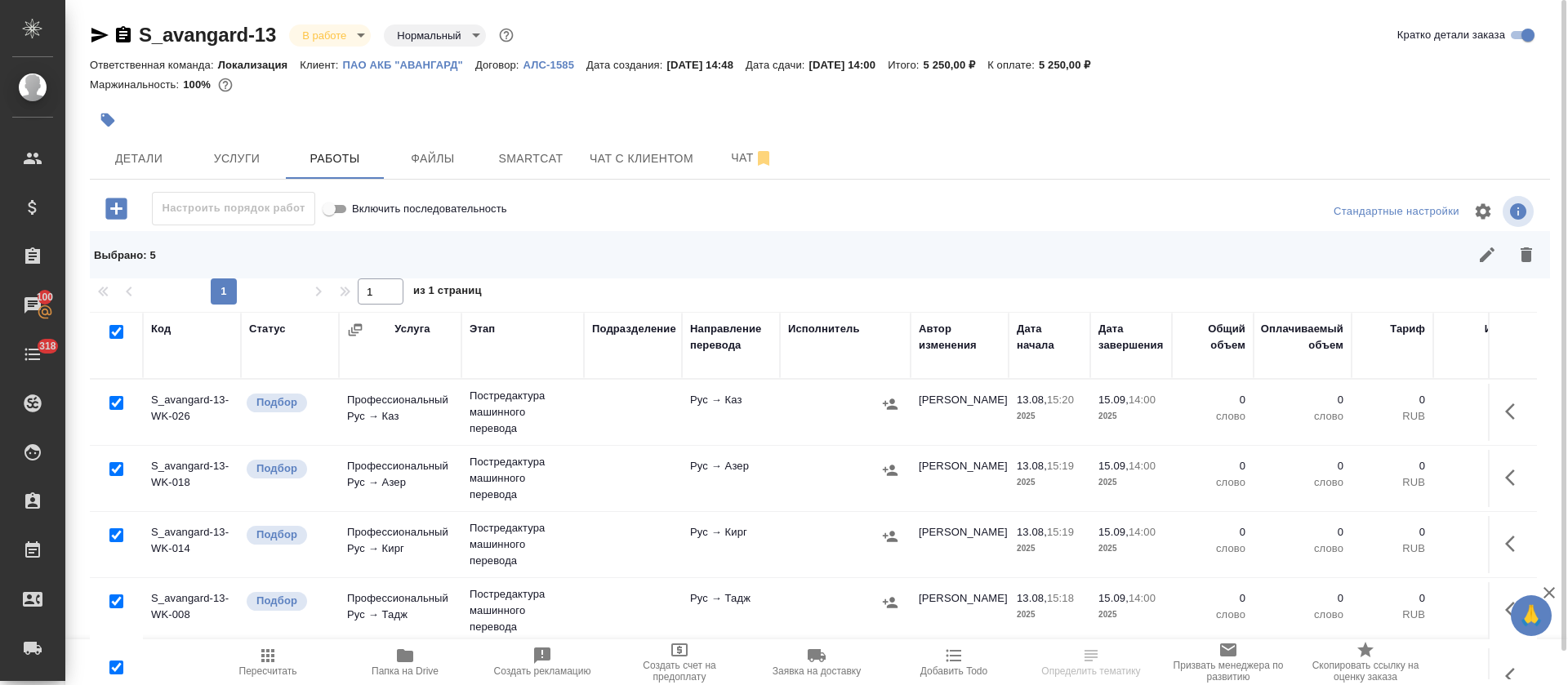
click at [1468, 265] on div at bounding box center [966, 254] width 1161 height 39
click at [1473, 262] on button "button" at bounding box center [1487, 254] width 39 height 39
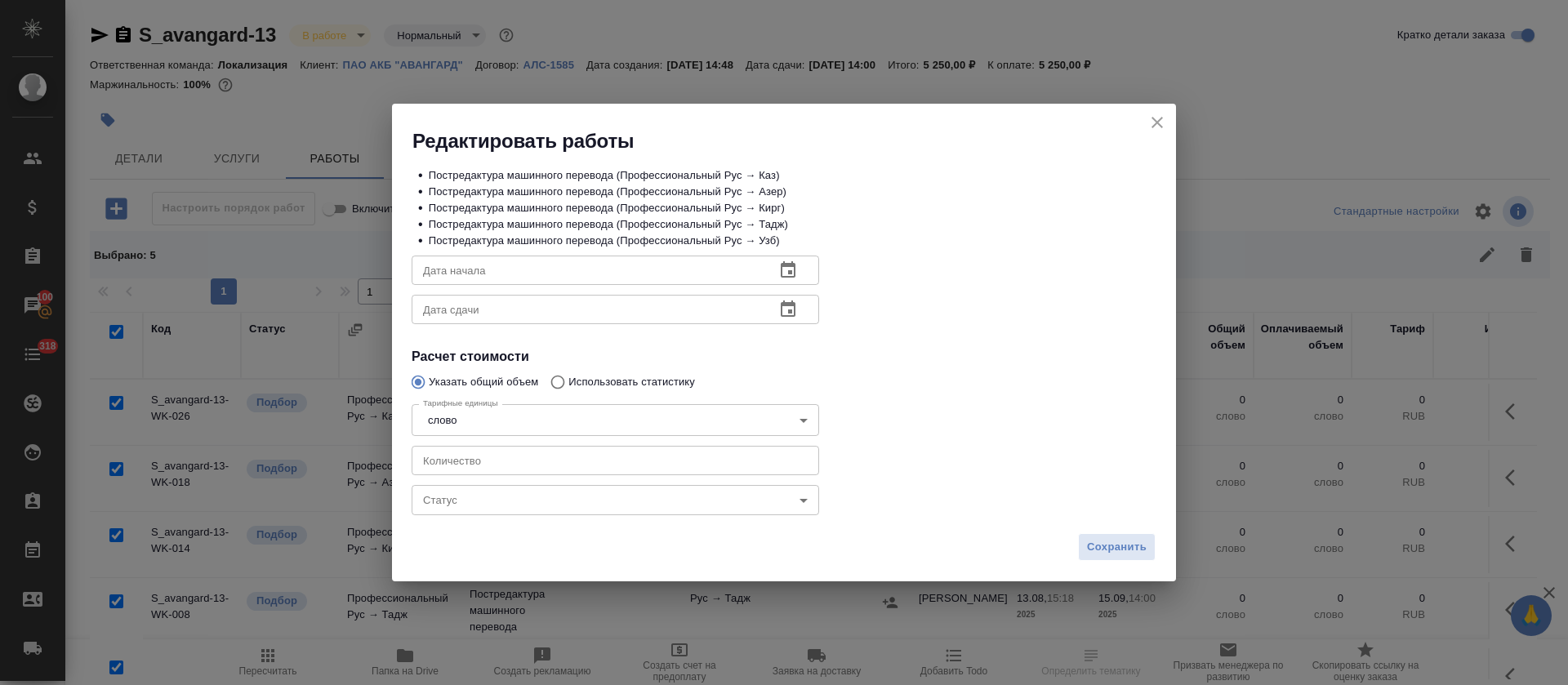
click at [494, 457] on input "number" at bounding box center [615, 460] width 407 height 29
type input "44"
click at [789, 269] on icon "button" at bounding box center [787, 269] width 19 height 19
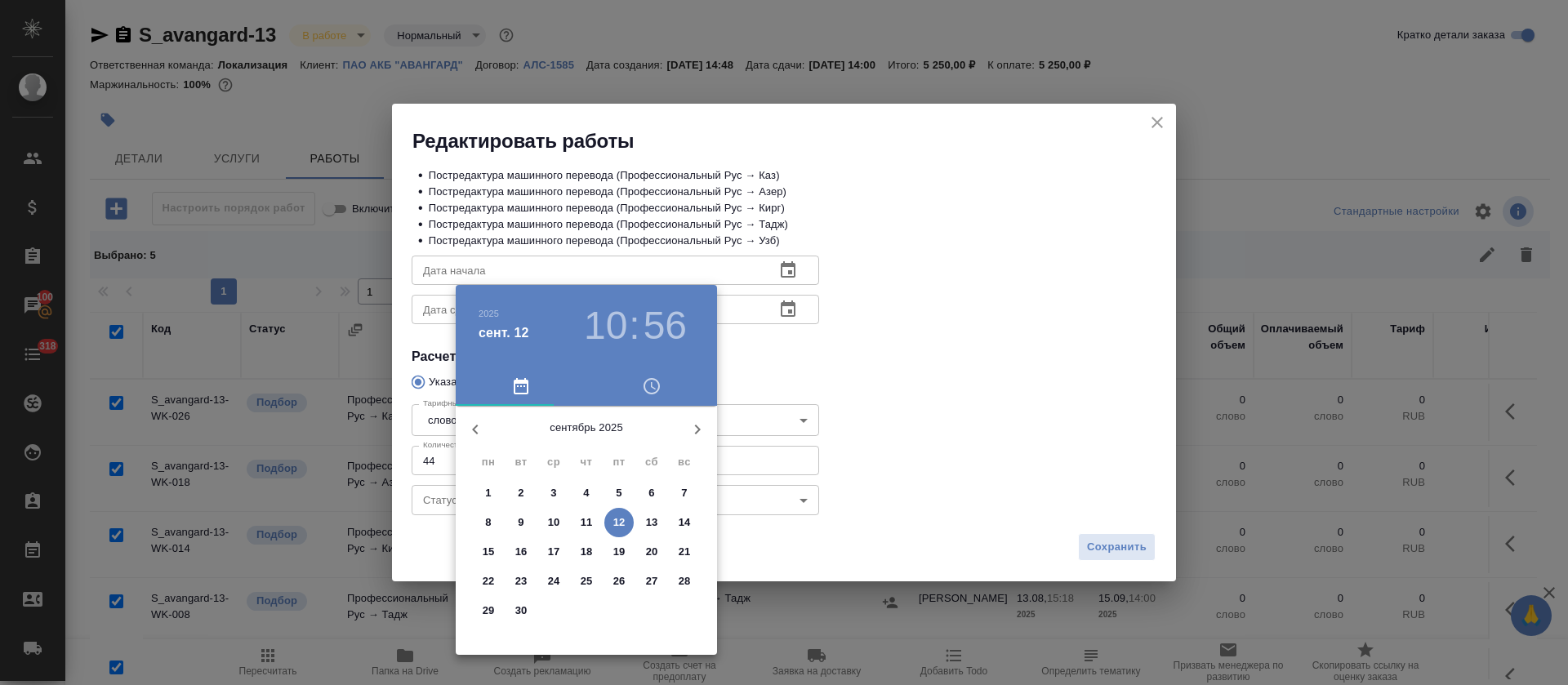
click at [624, 520] on p "12" at bounding box center [619, 523] width 13 height 17
type input "[DATE] 10:56"
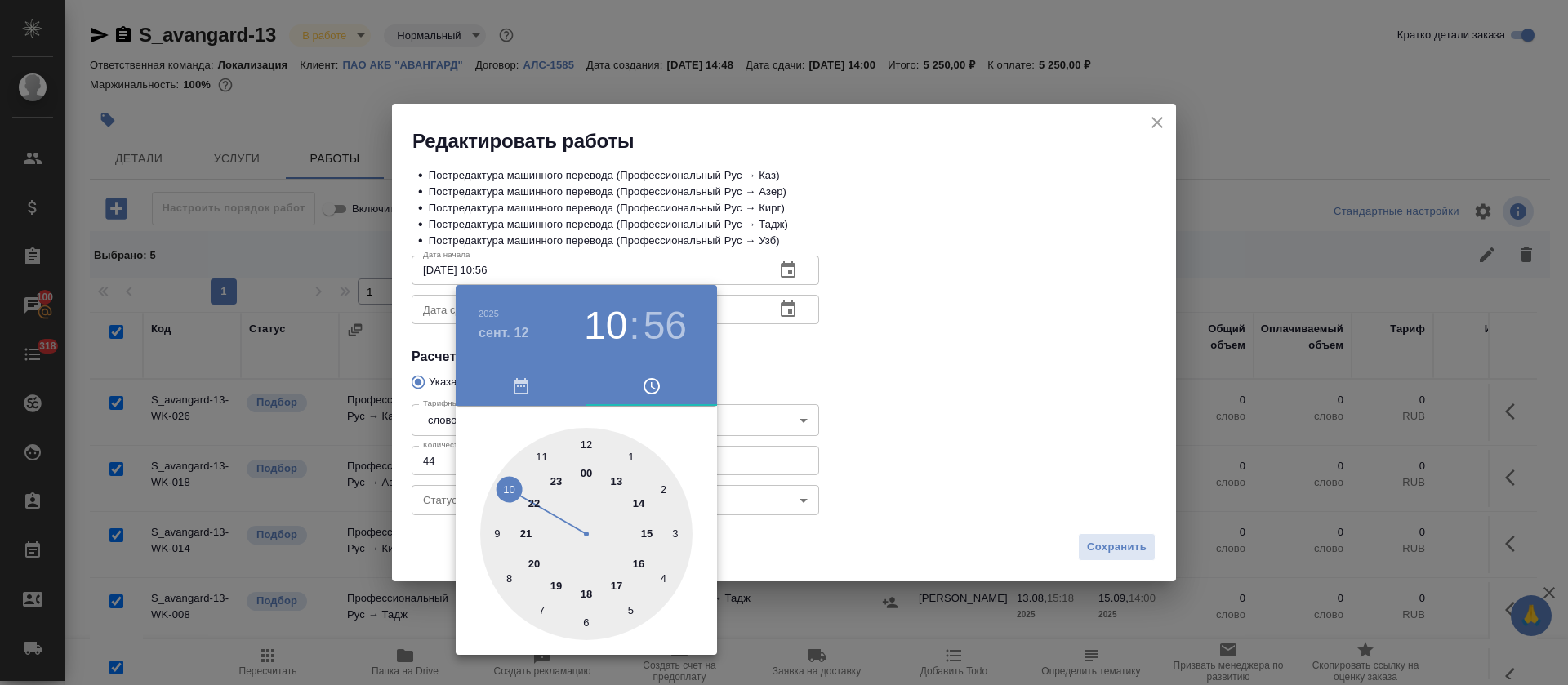
click at [817, 340] on div at bounding box center [784, 342] width 1568 height 685
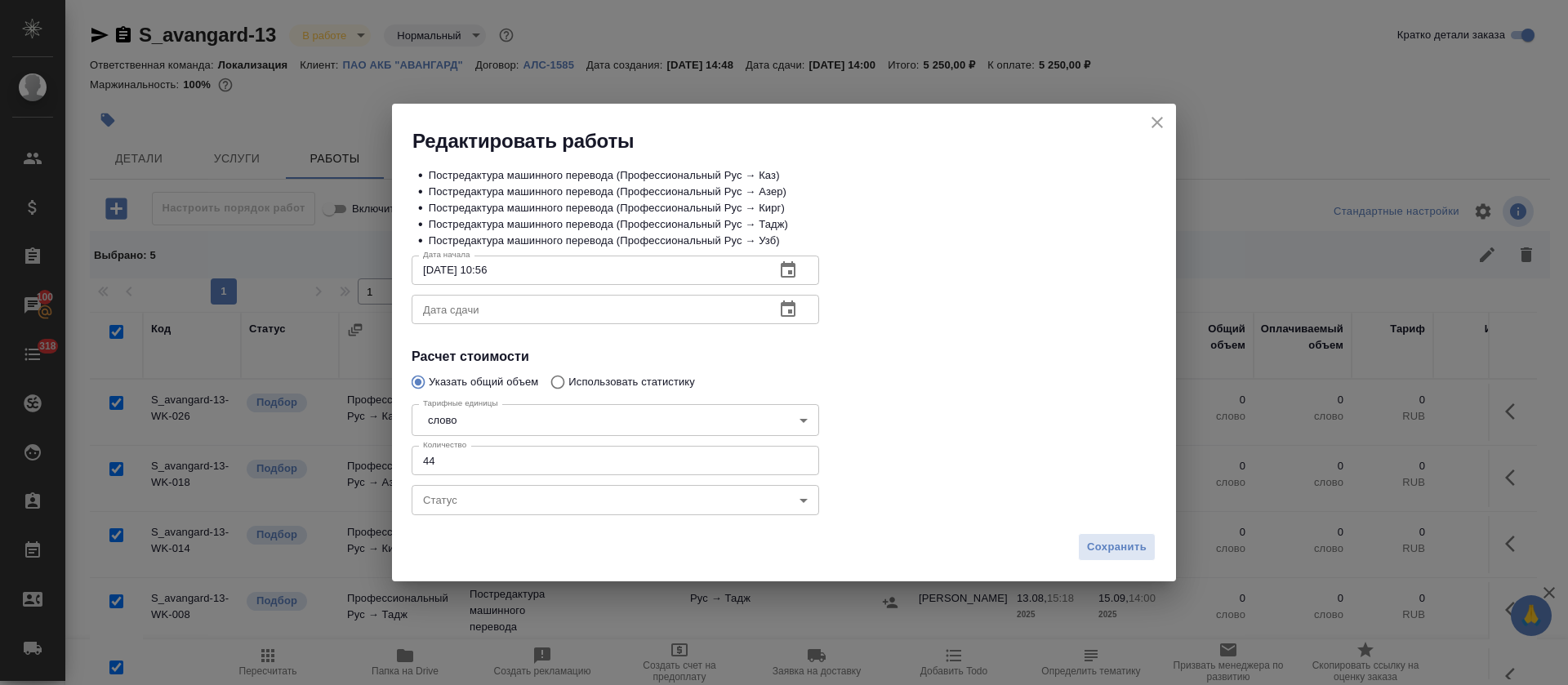
click at [795, 309] on icon "button" at bounding box center [788, 309] width 15 height 17
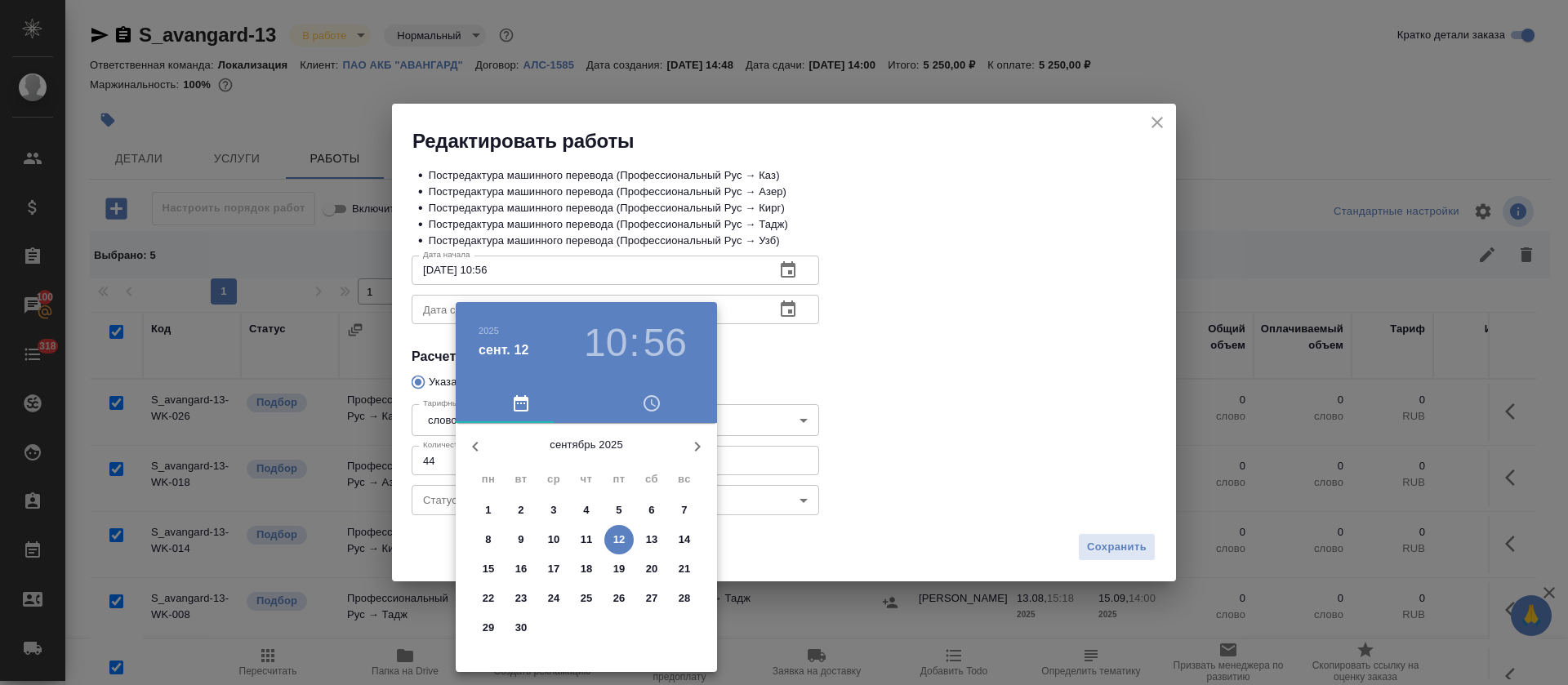
click at [620, 537] on p "12" at bounding box center [619, 539] width 13 height 17
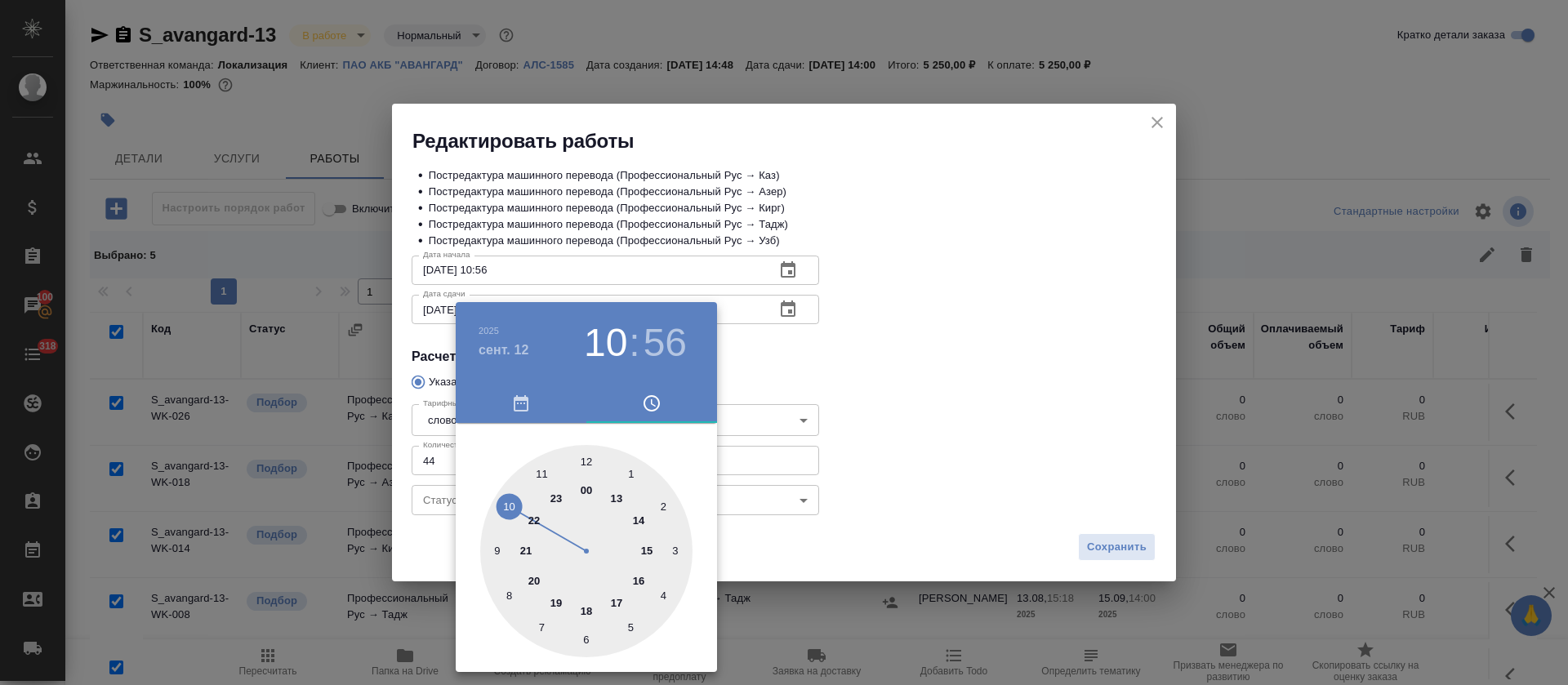
click at [640, 578] on div at bounding box center [587, 551] width 213 height 212
click at [589, 458] on div at bounding box center [587, 551] width 213 height 212
type input "[DATE] 16:00"
click at [945, 368] on div at bounding box center [784, 342] width 1568 height 685
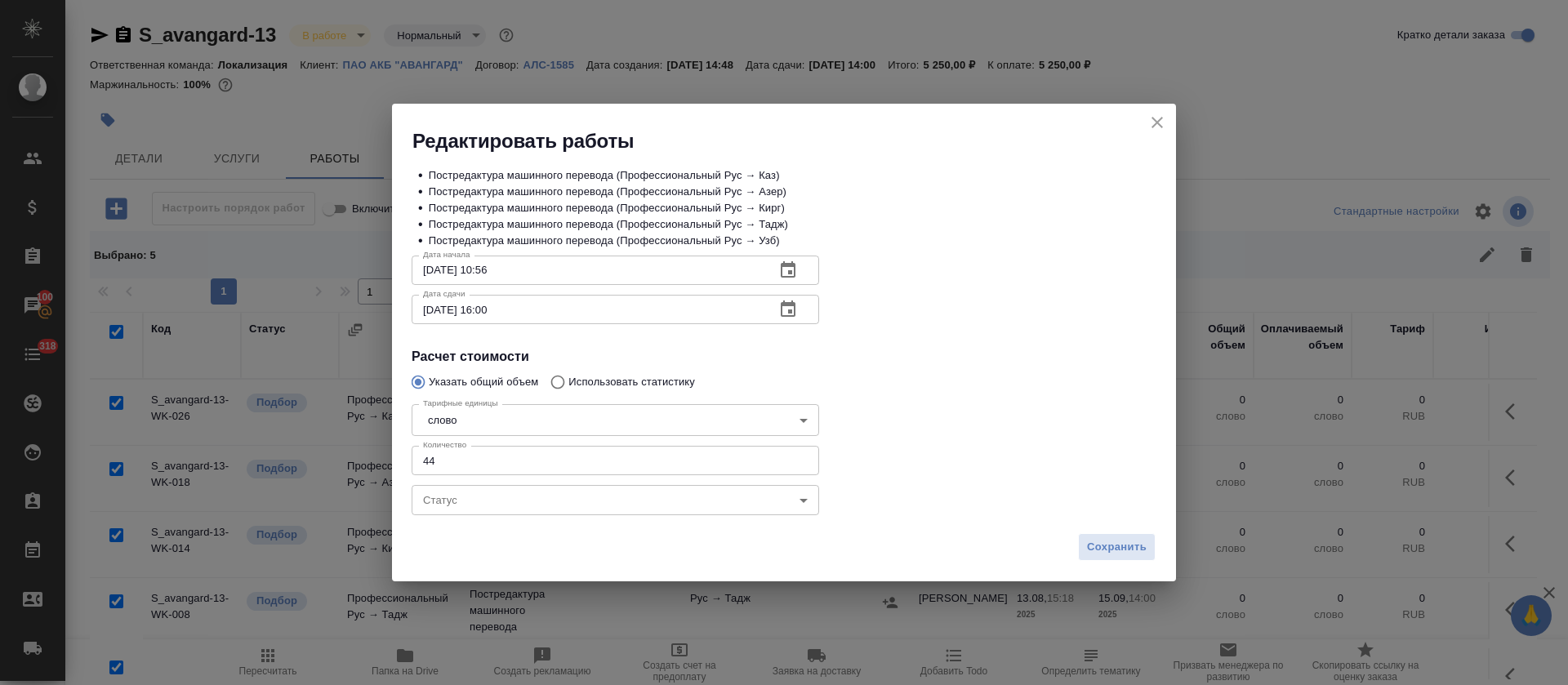
click at [789, 310] on icon "button" at bounding box center [788, 309] width 15 height 17
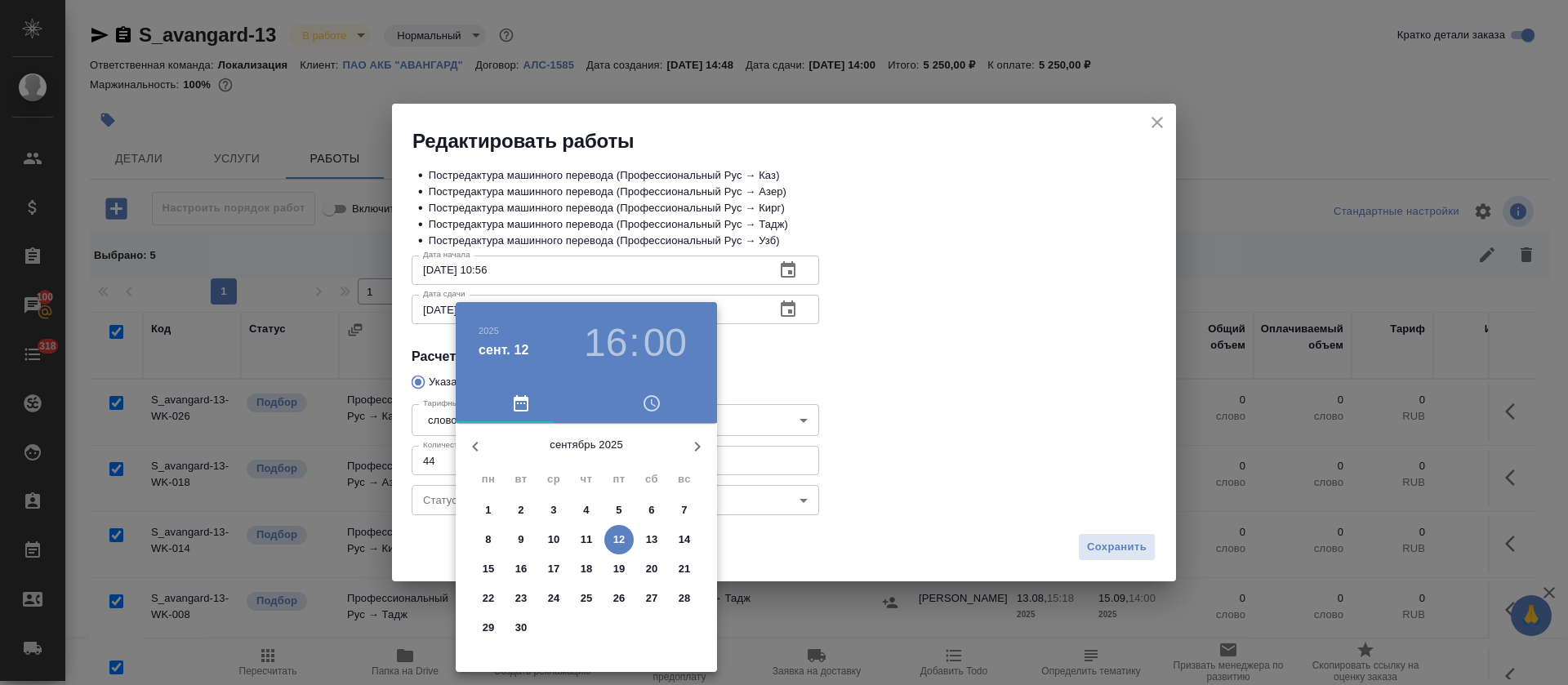
click at [1028, 447] on div at bounding box center [784, 342] width 1568 height 685
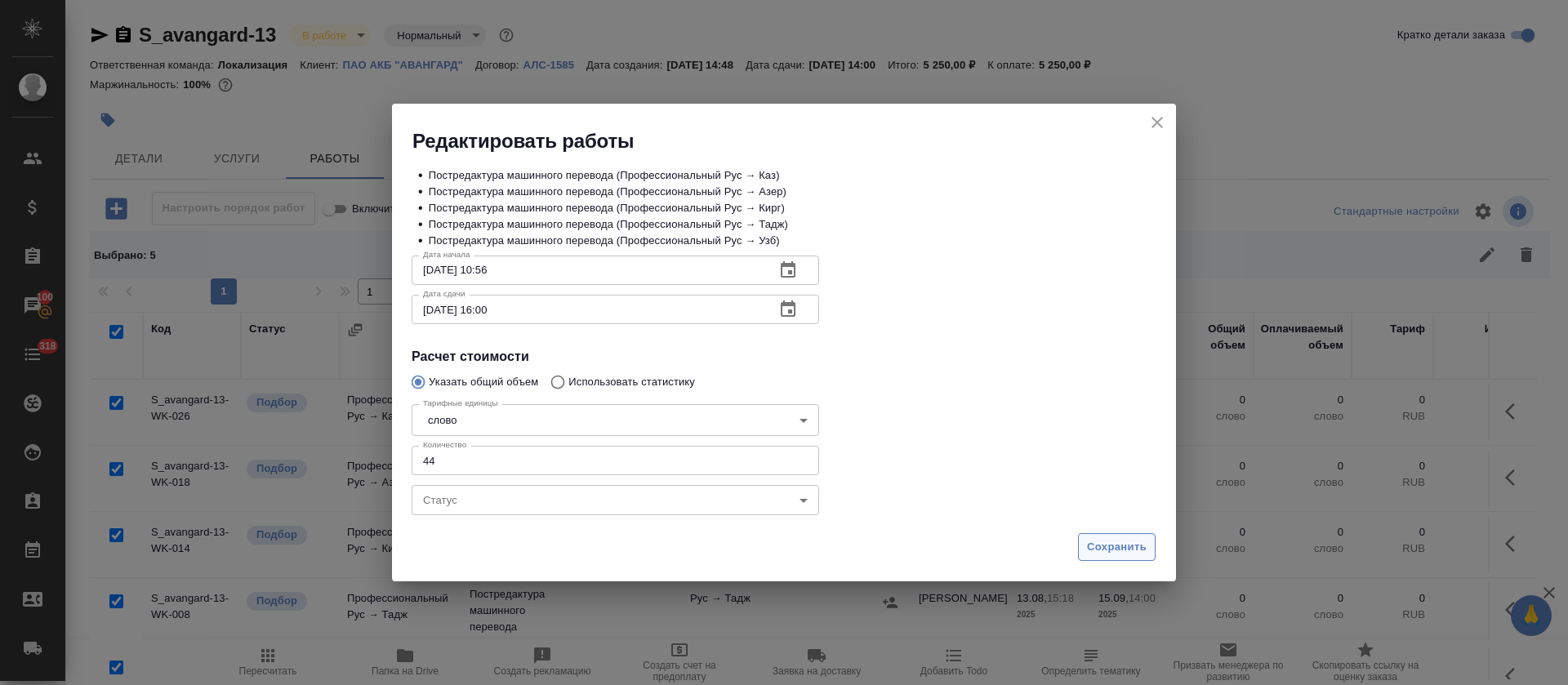
click at [1094, 550] on span "Сохранить" at bounding box center [1116, 547] width 59 height 18
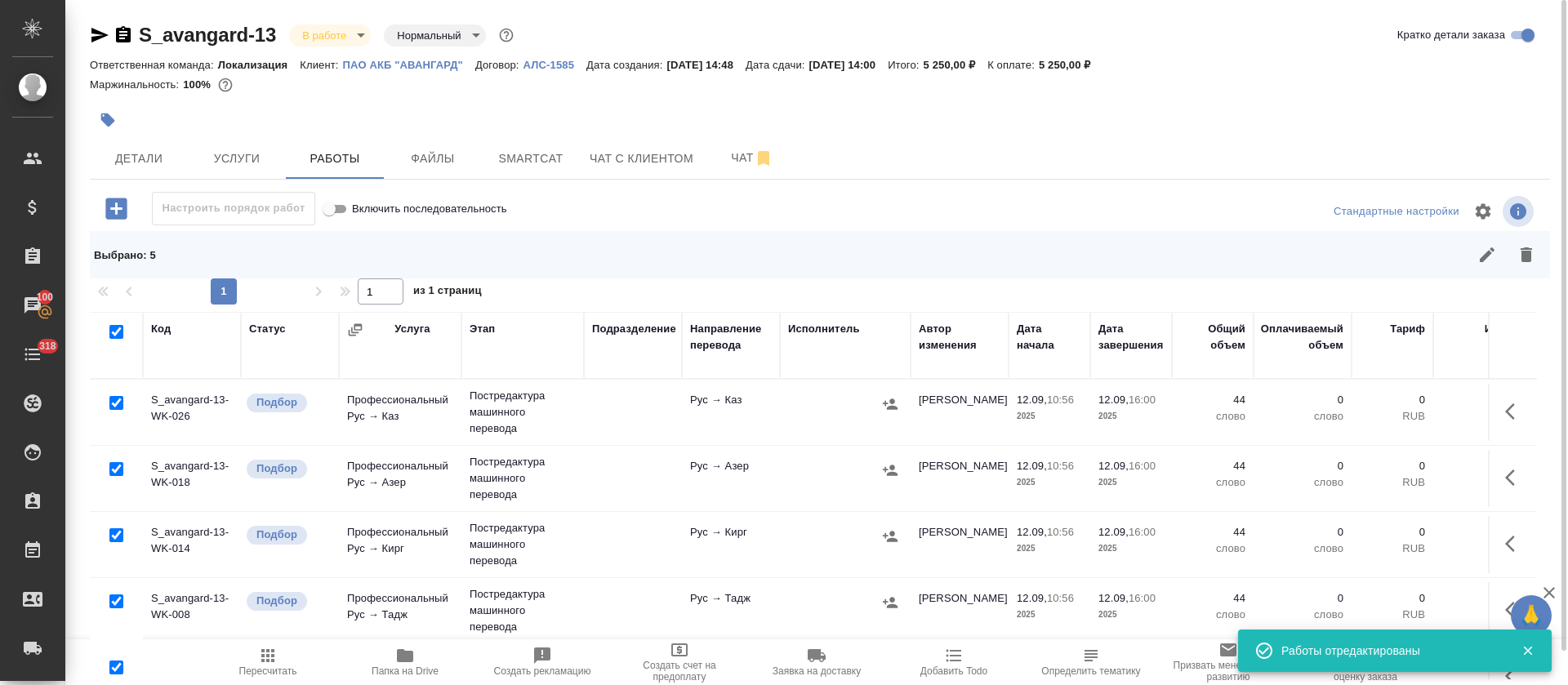
click at [274, 662] on icon "button" at bounding box center [268, 656] width 13 height 13
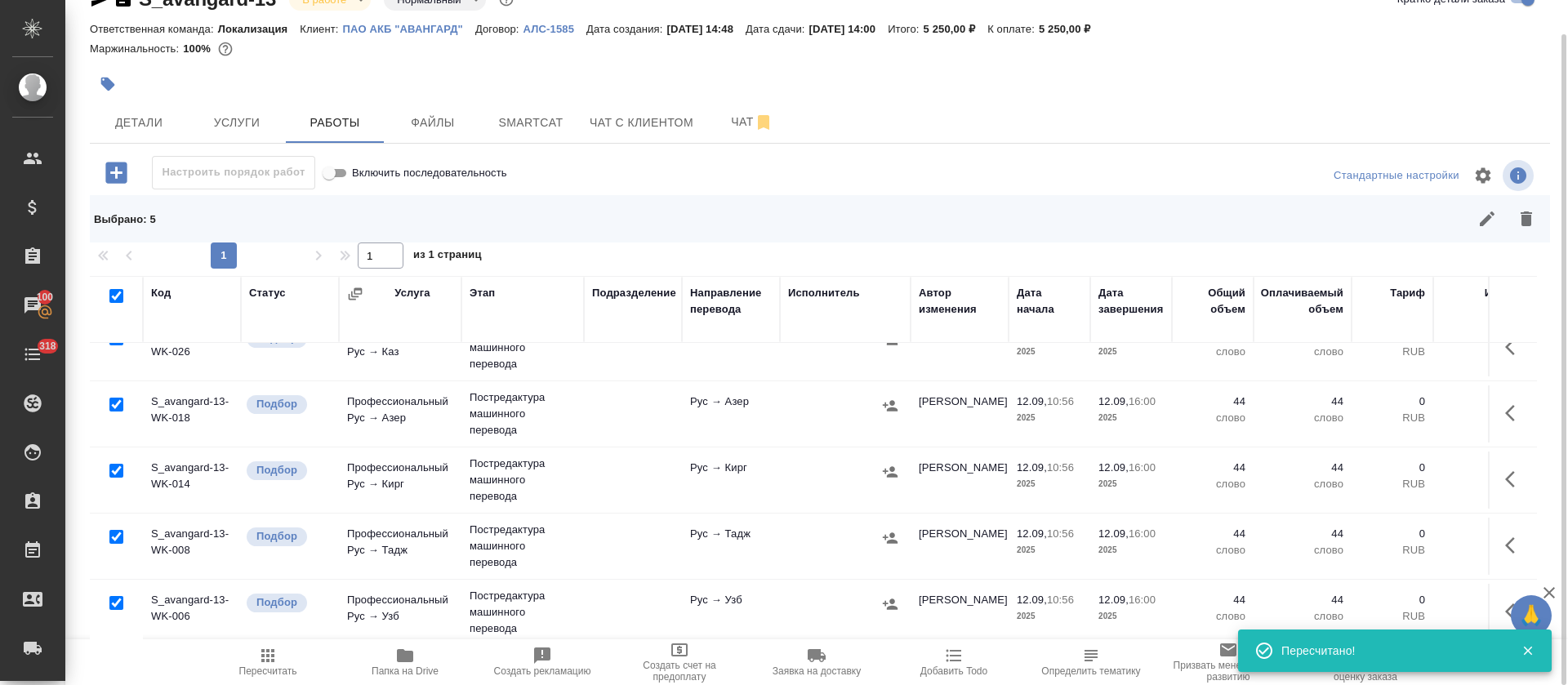
scroll to position [50, 0]
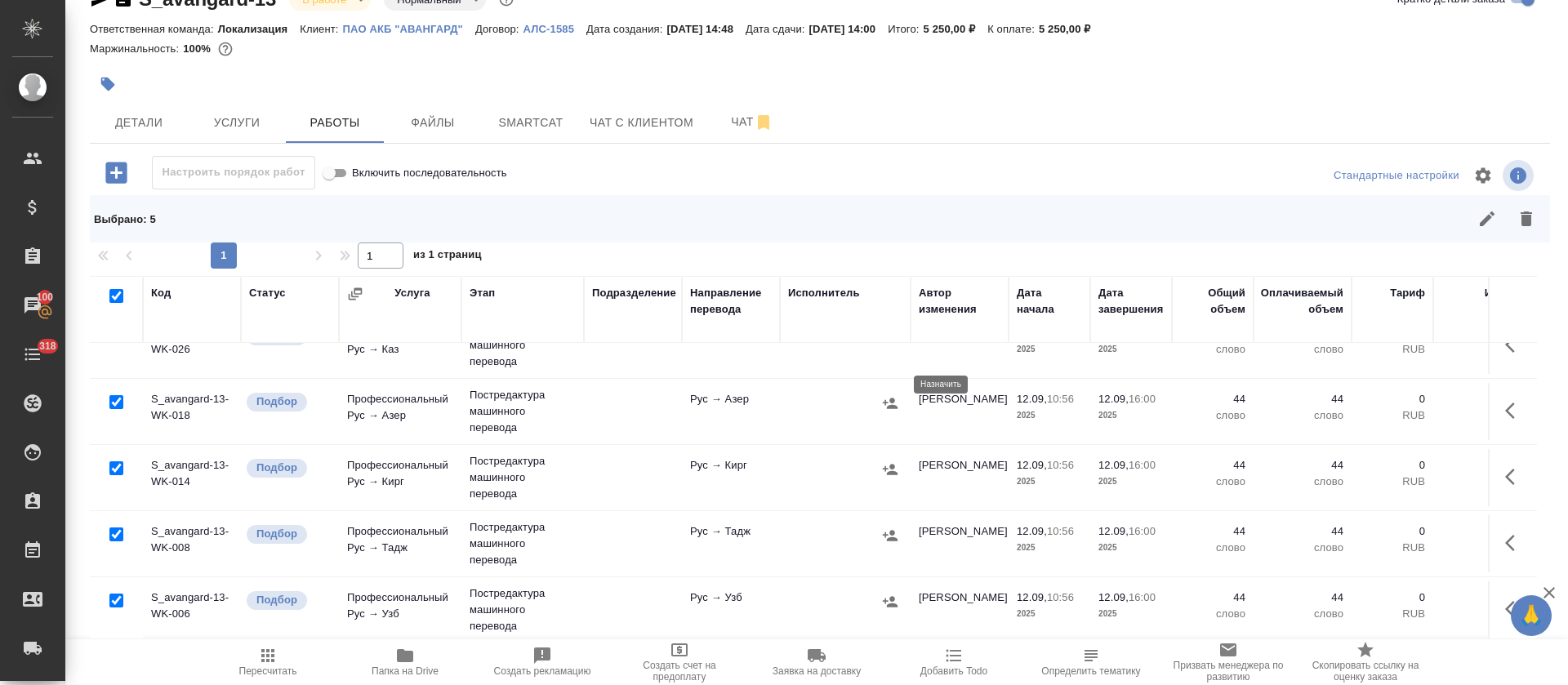
click at [888, 397] on icon "button" at bounding box center [890, 402] width 15 height 11
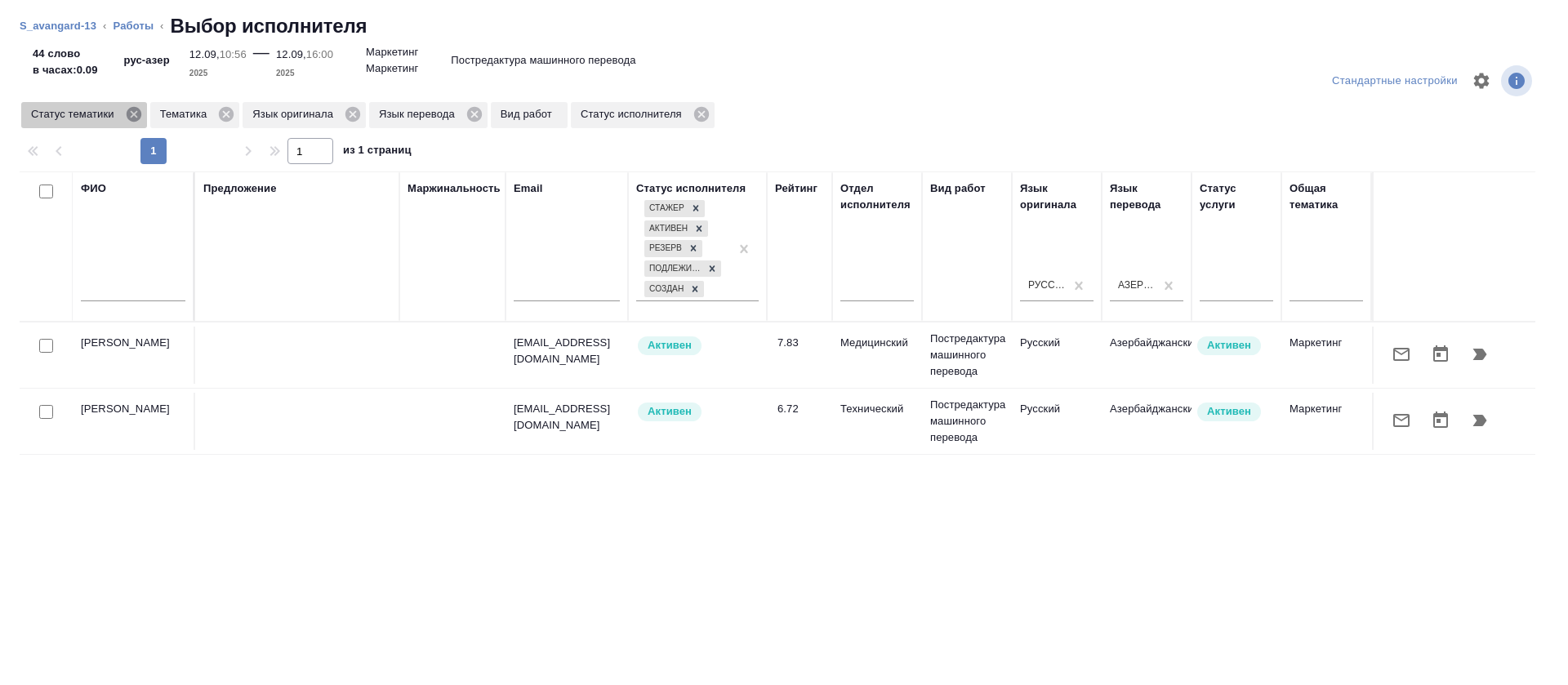
click at [131, 120] on icon at bounding box center [133, 115] width 15 height 15
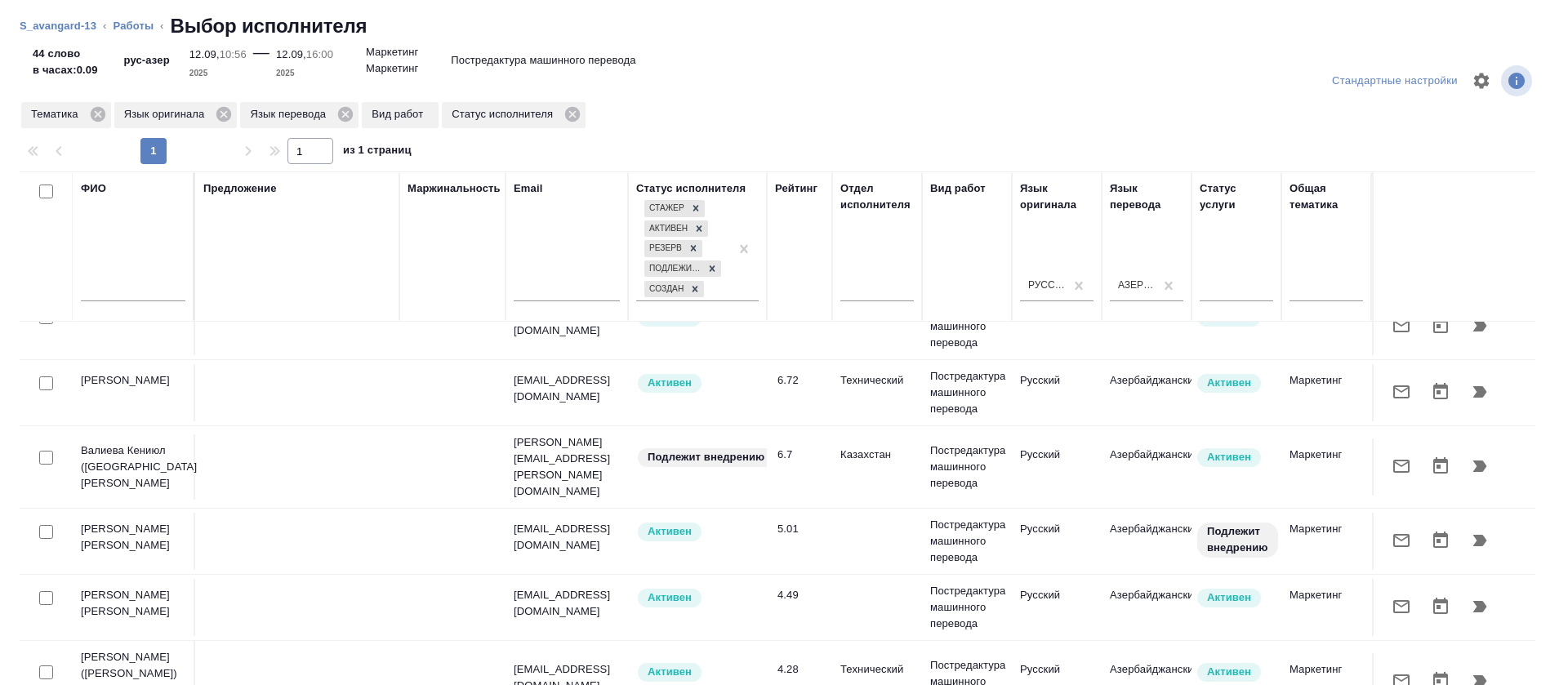
scroll to position [122, 0]
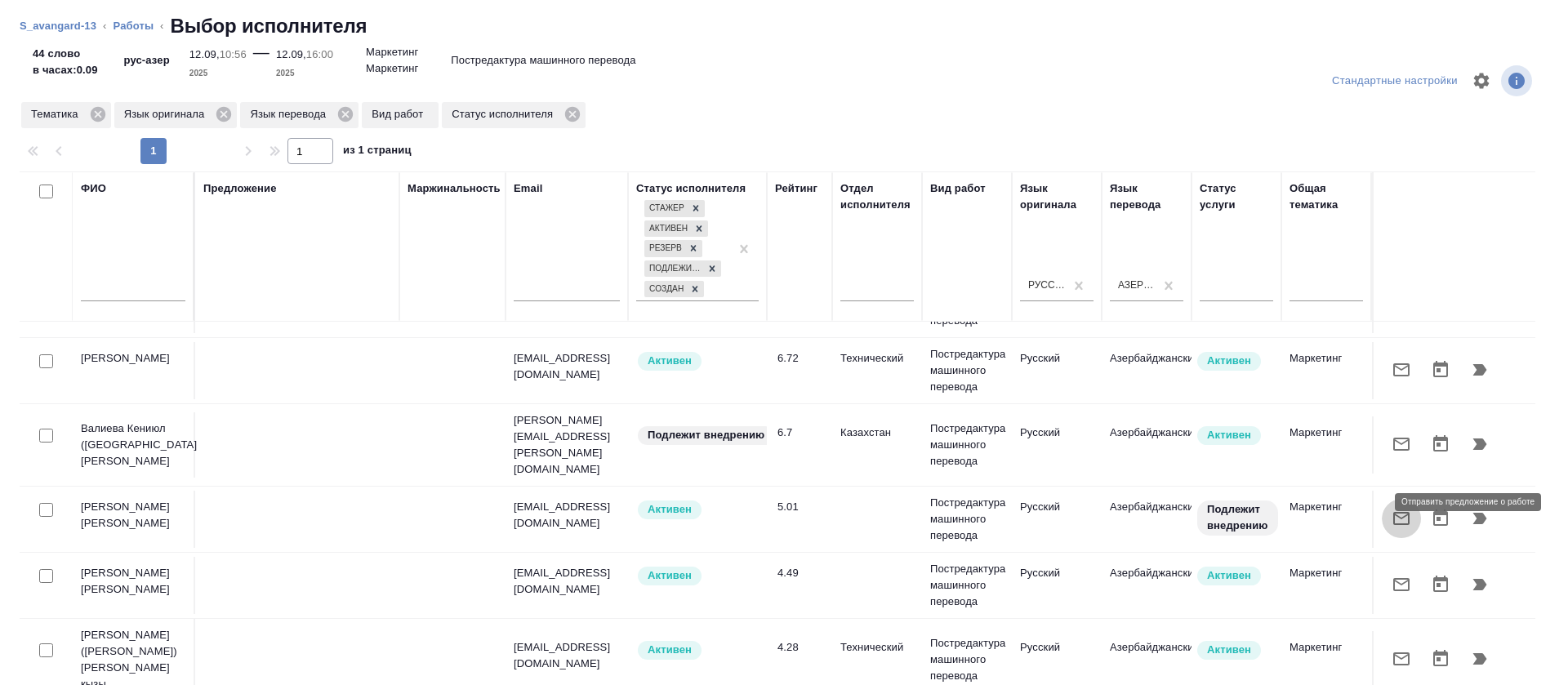
click at [1391, 509] on icon "button" at bounding box center [1401, 518] width 19 height 19
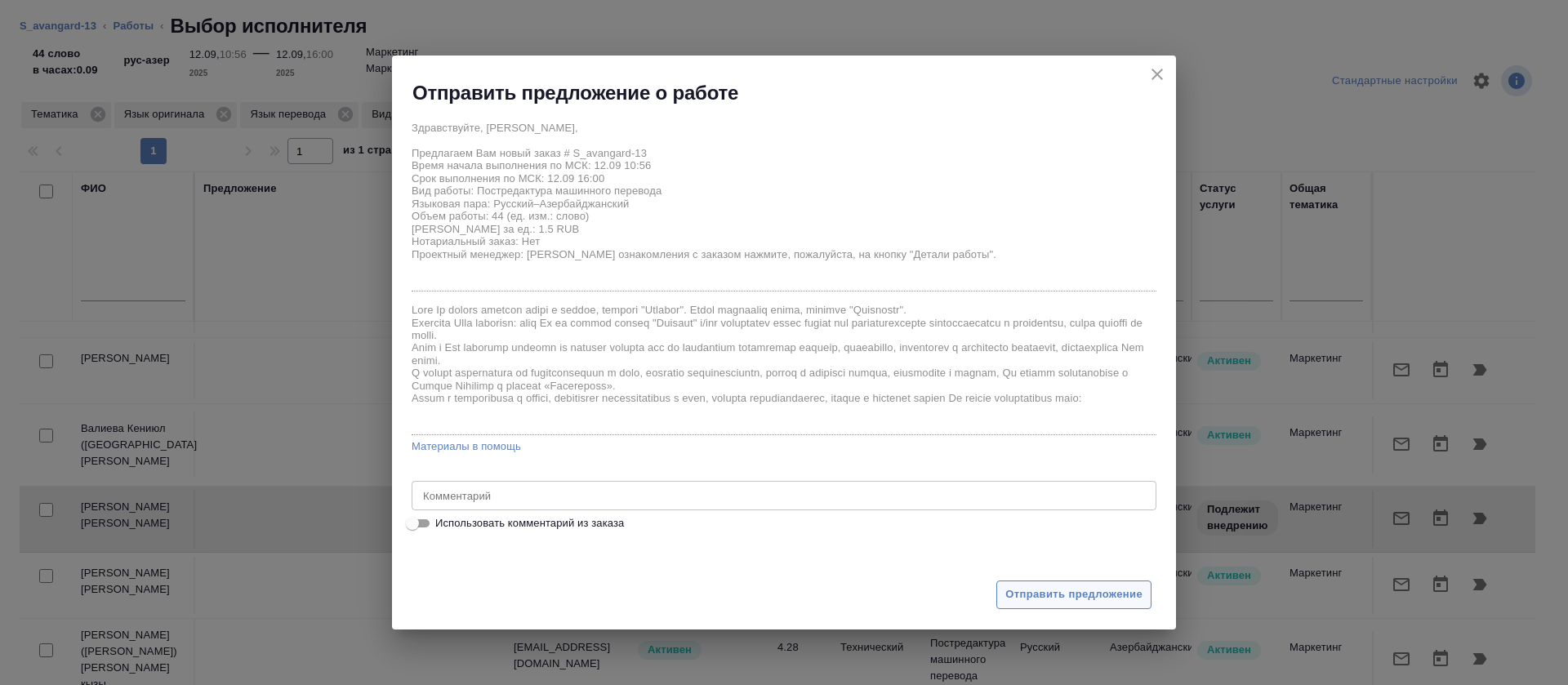
click at [1093, 606] on button "Отправить предложение" at bounding box center [1074, 595] width 155 height 28
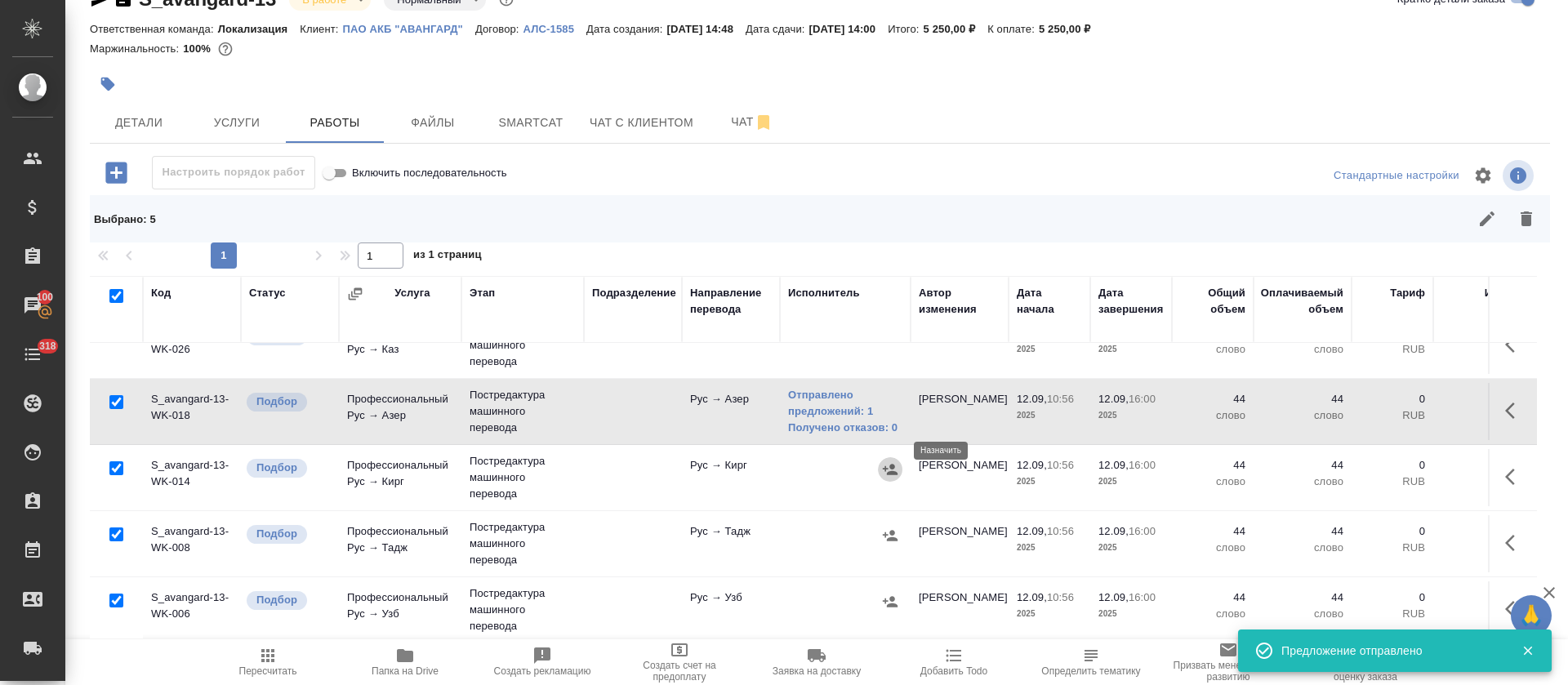
click at [902, 458] on button "button" at bounding box center [889, 469] width 24 height 24
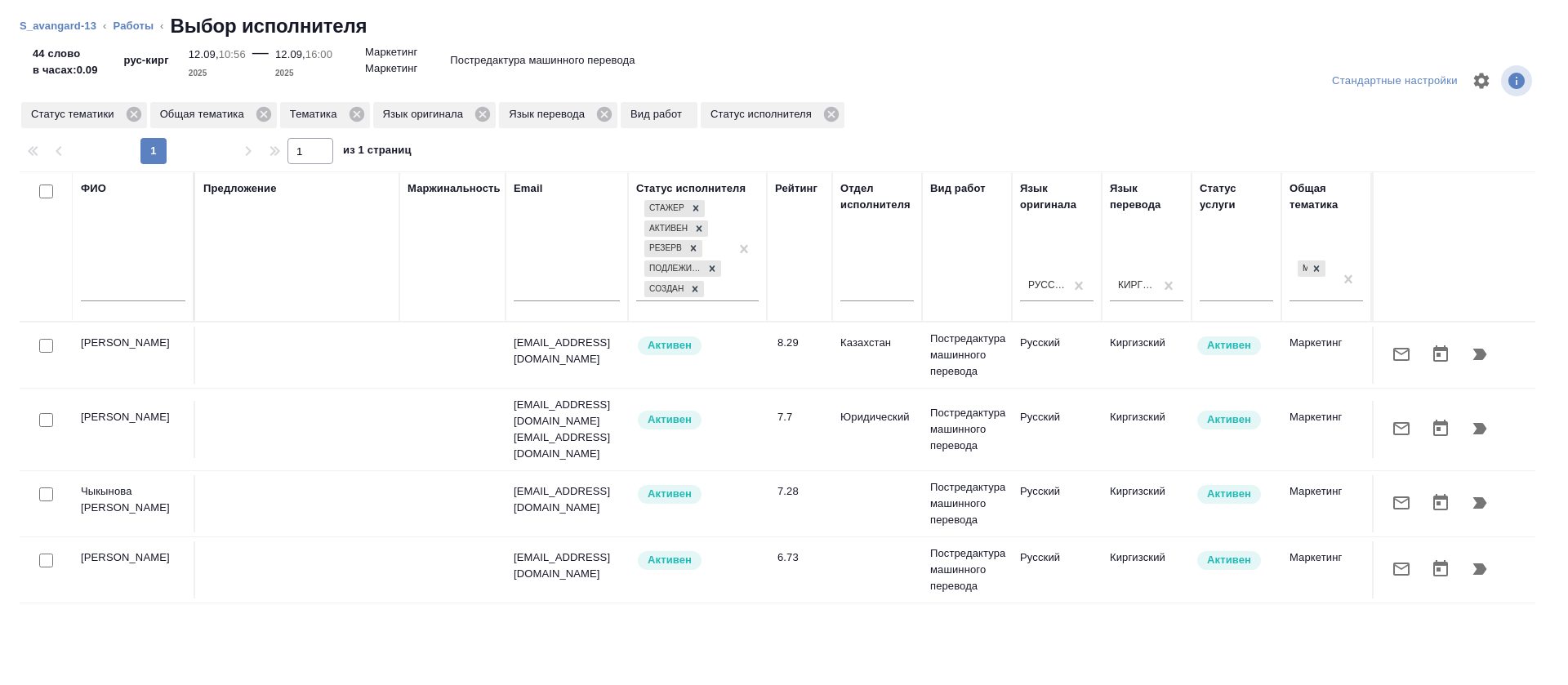
click at [1382, 490] on button "button" at bounding box center [1401, 503] width 39 height 39
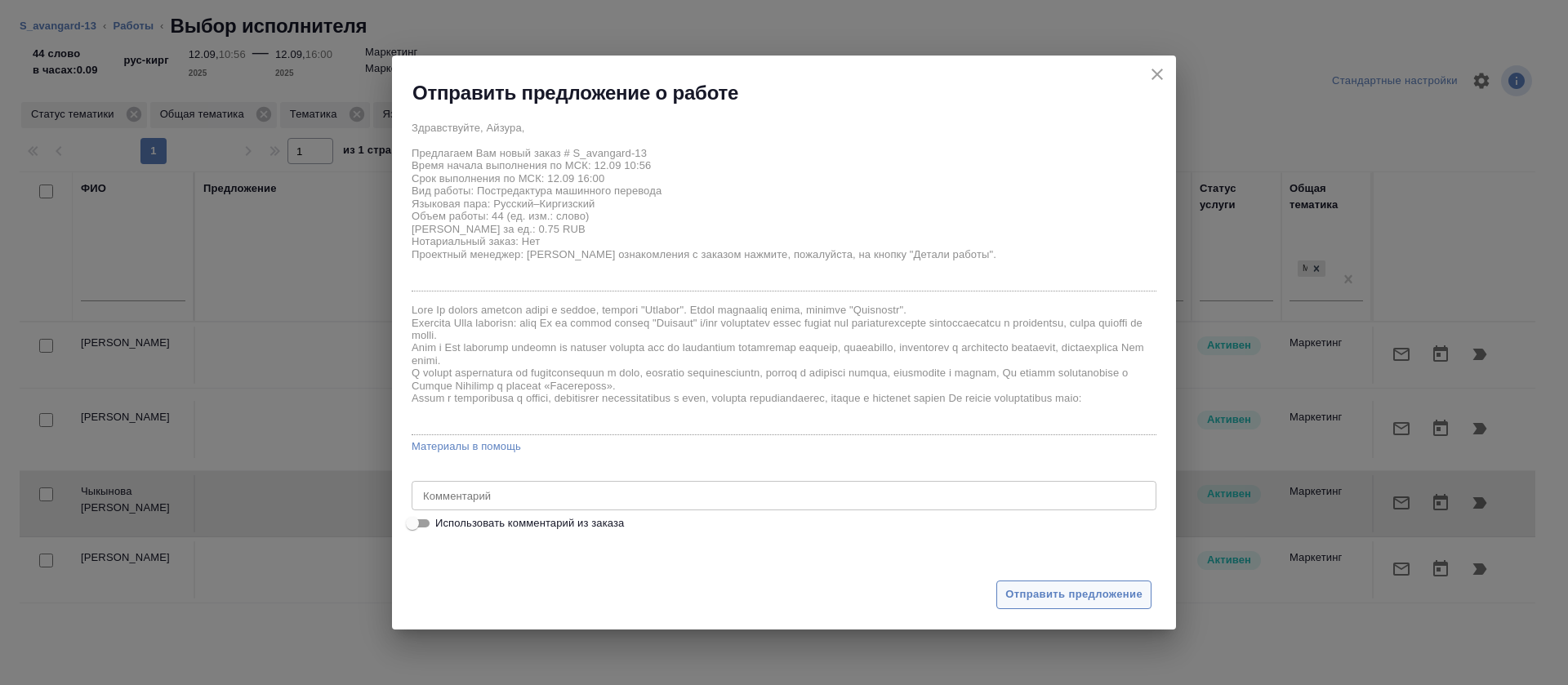
click at [1114, 591] on span "Отправить предложение" at bounding box center [1074, 595] width 137 height 18
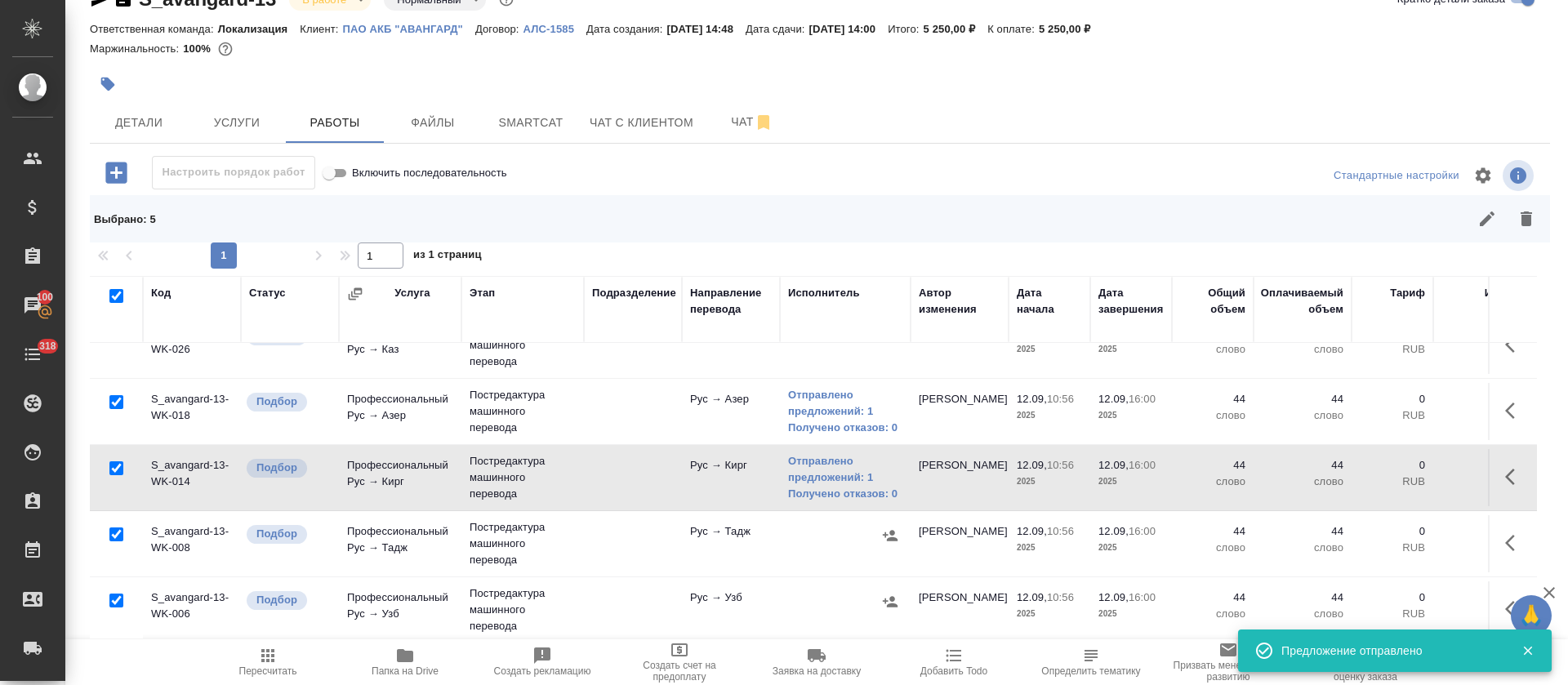
click at [884, 528] on icon "button" at bounding box center [890, 536] width 17 height 17
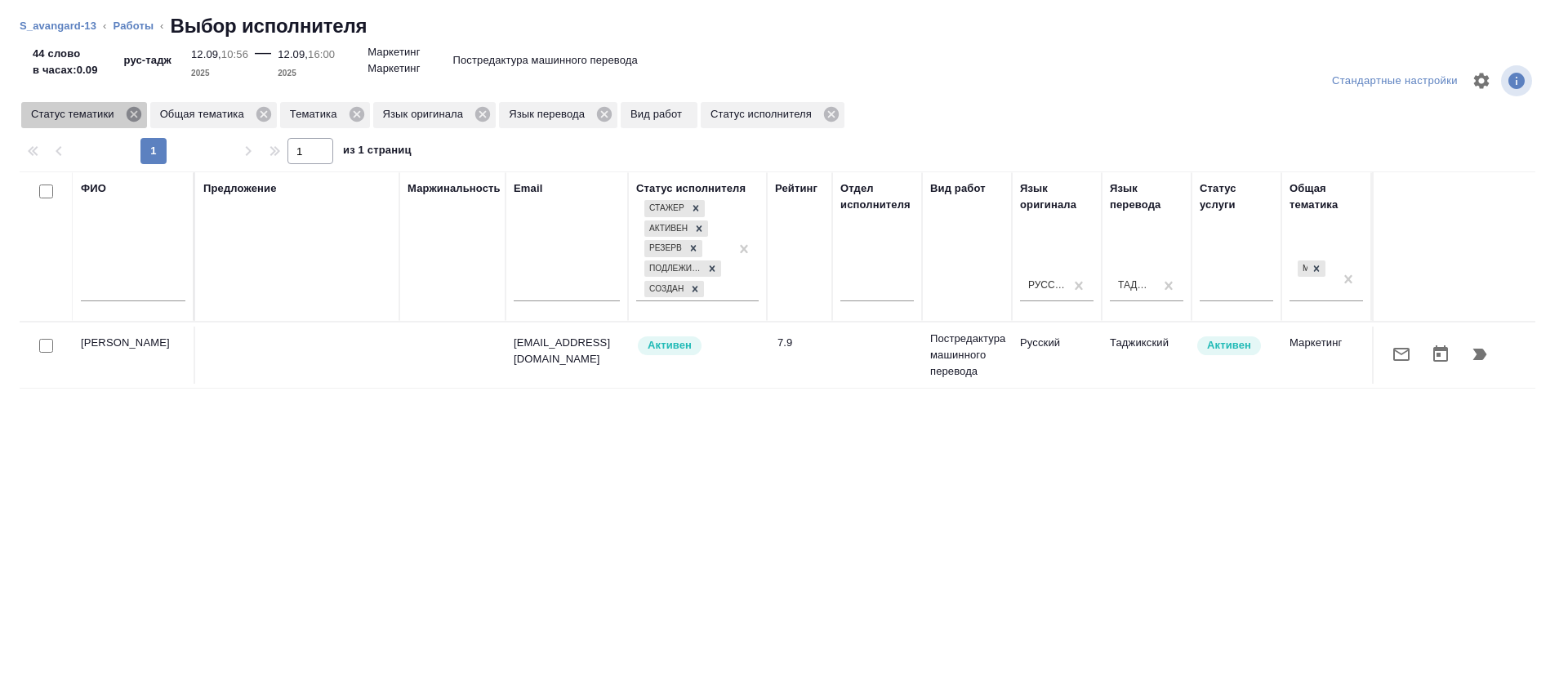
click at [130, 110] on icon at bounding box center [133, 115] width 15 height 15
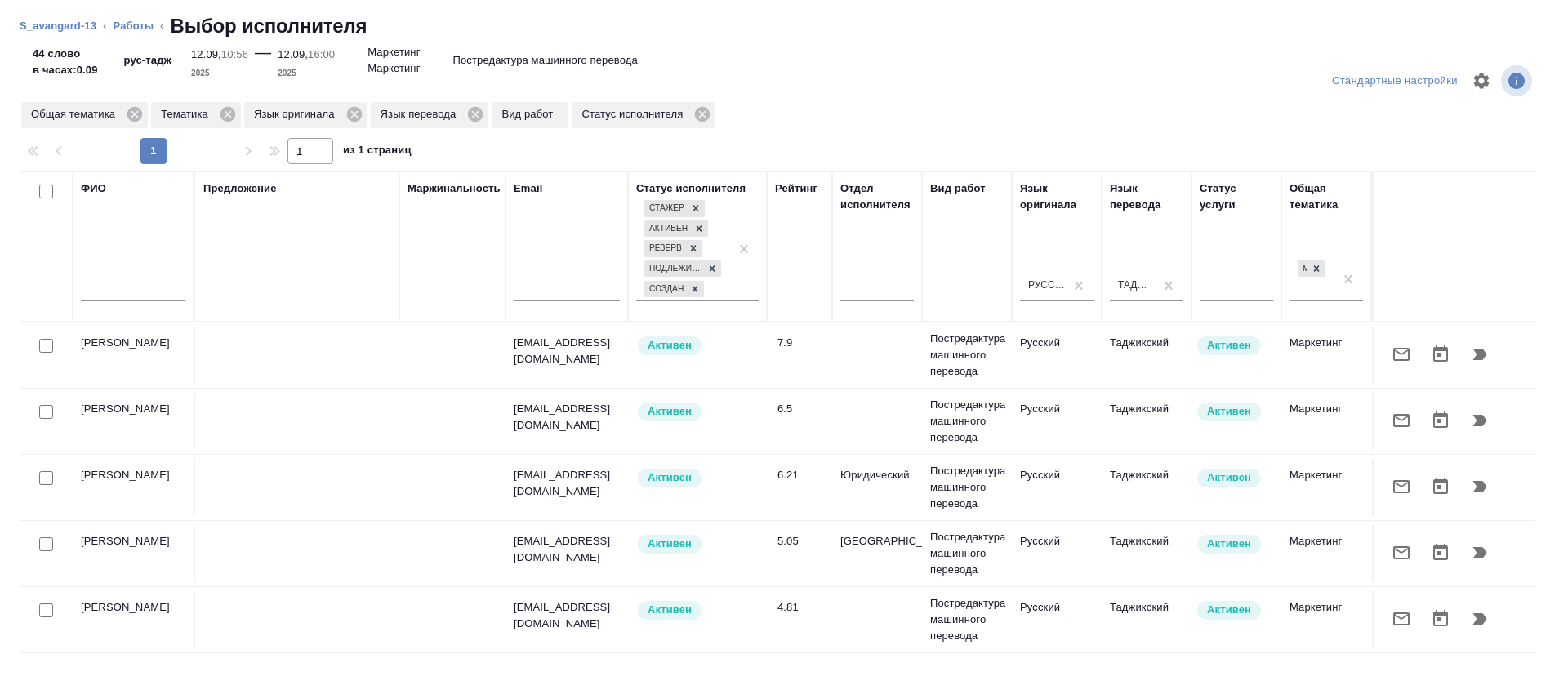
click at [1382, 488] on button "button" at bounding box center [1401, 486] width 39 height 39
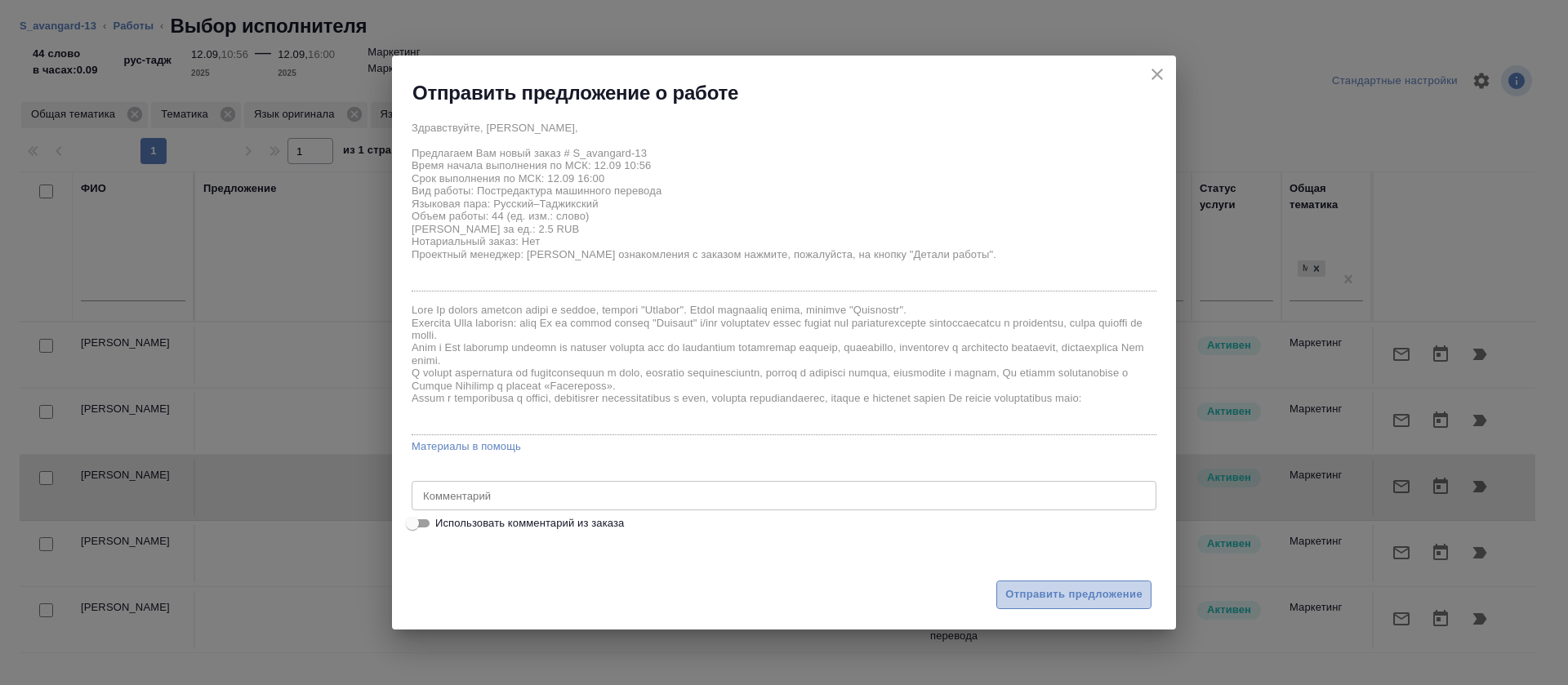
click at [1033, 596] on span "Отправить предложение" at bounding box center [1074, 595] width 137 height 18
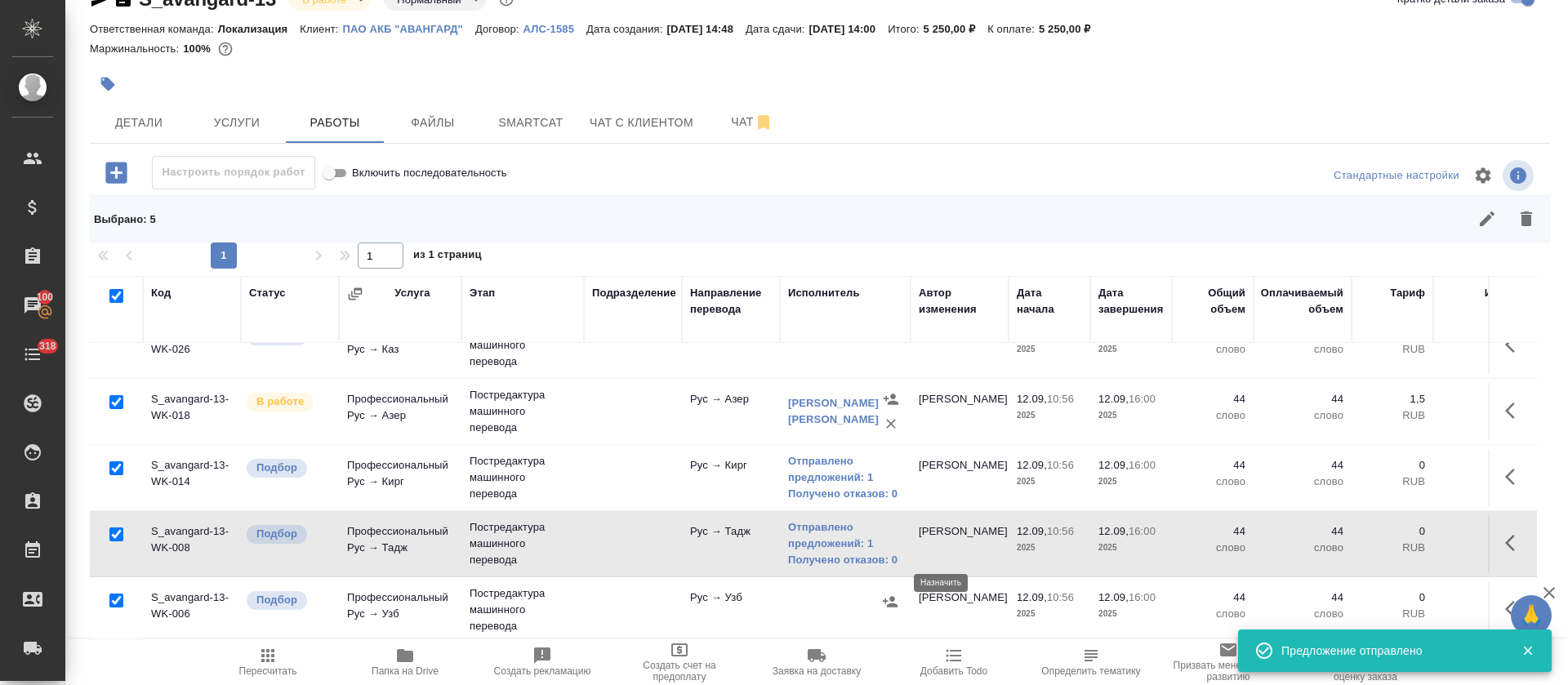
click at [894, 594] on icon "button" at bounding box center [890, 602] width 17 height 17
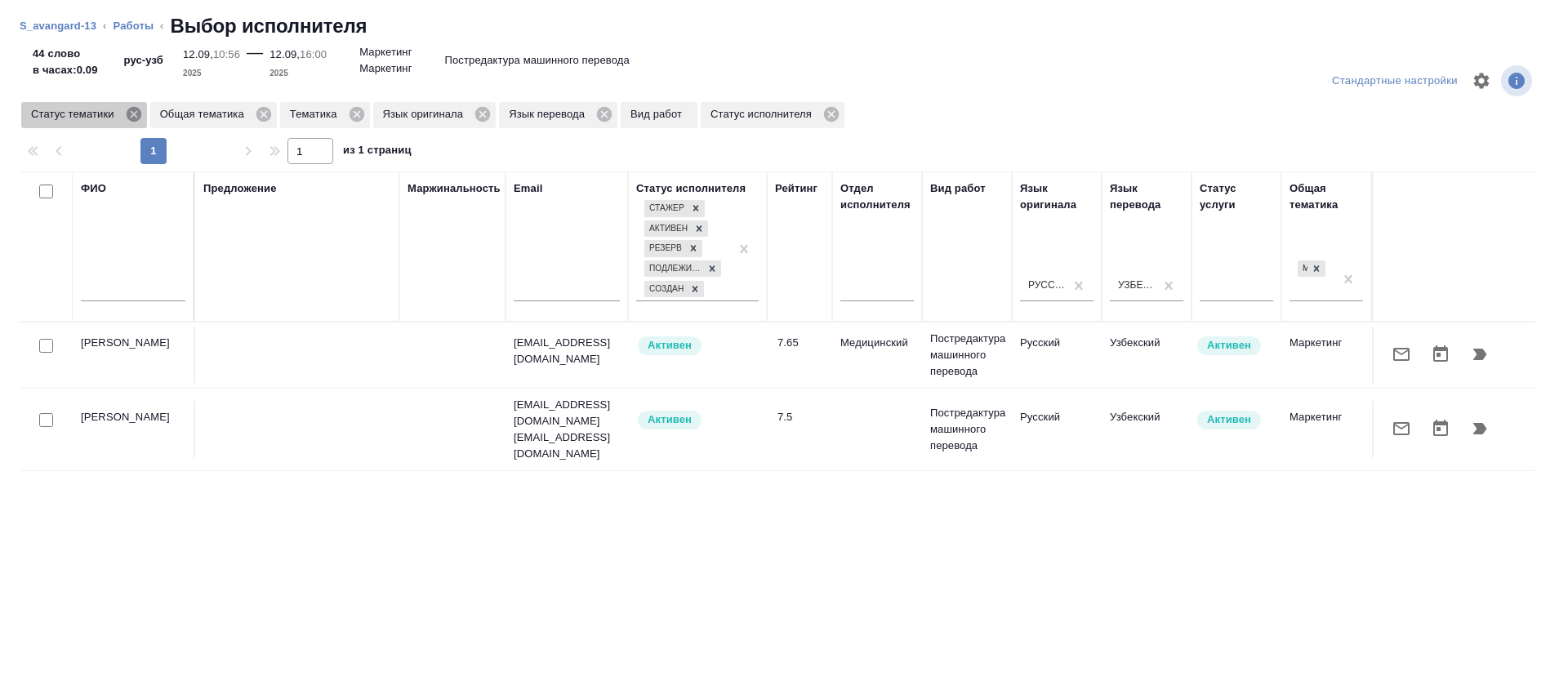
click at [132, 111] on icon at bounding box center [133, 115] width 15 height 15
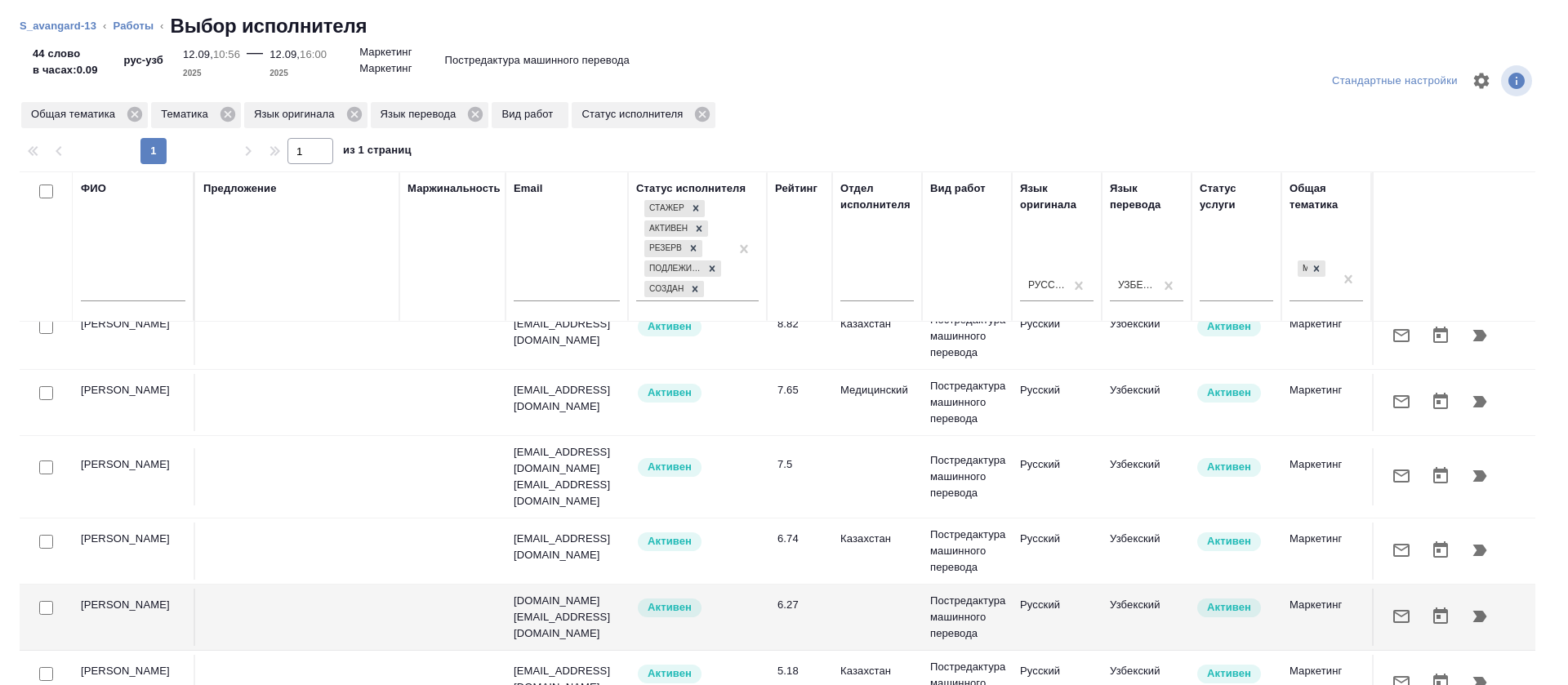
scroll to position [0, 0]
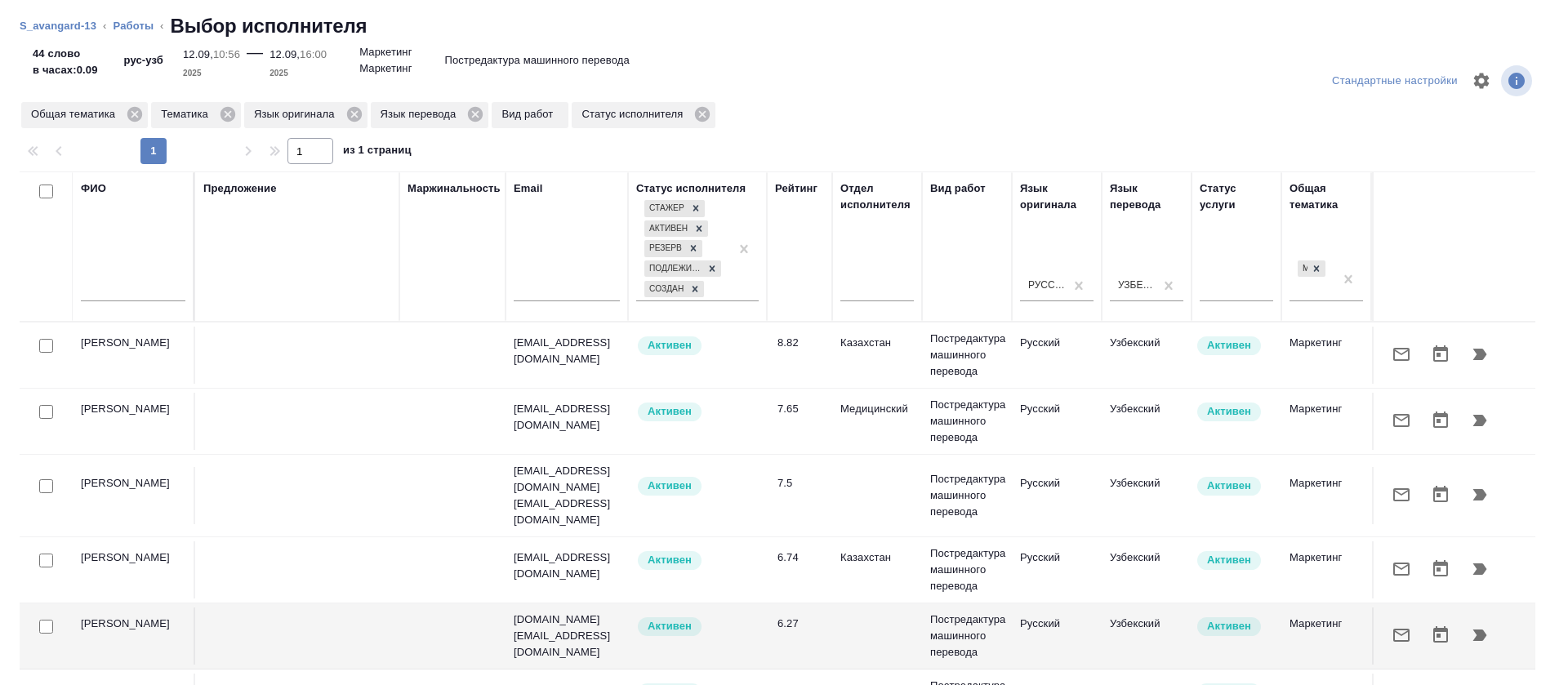
click at [1393, 563] on icon "button" at bounding box center [1401, 570] width 17 height 13
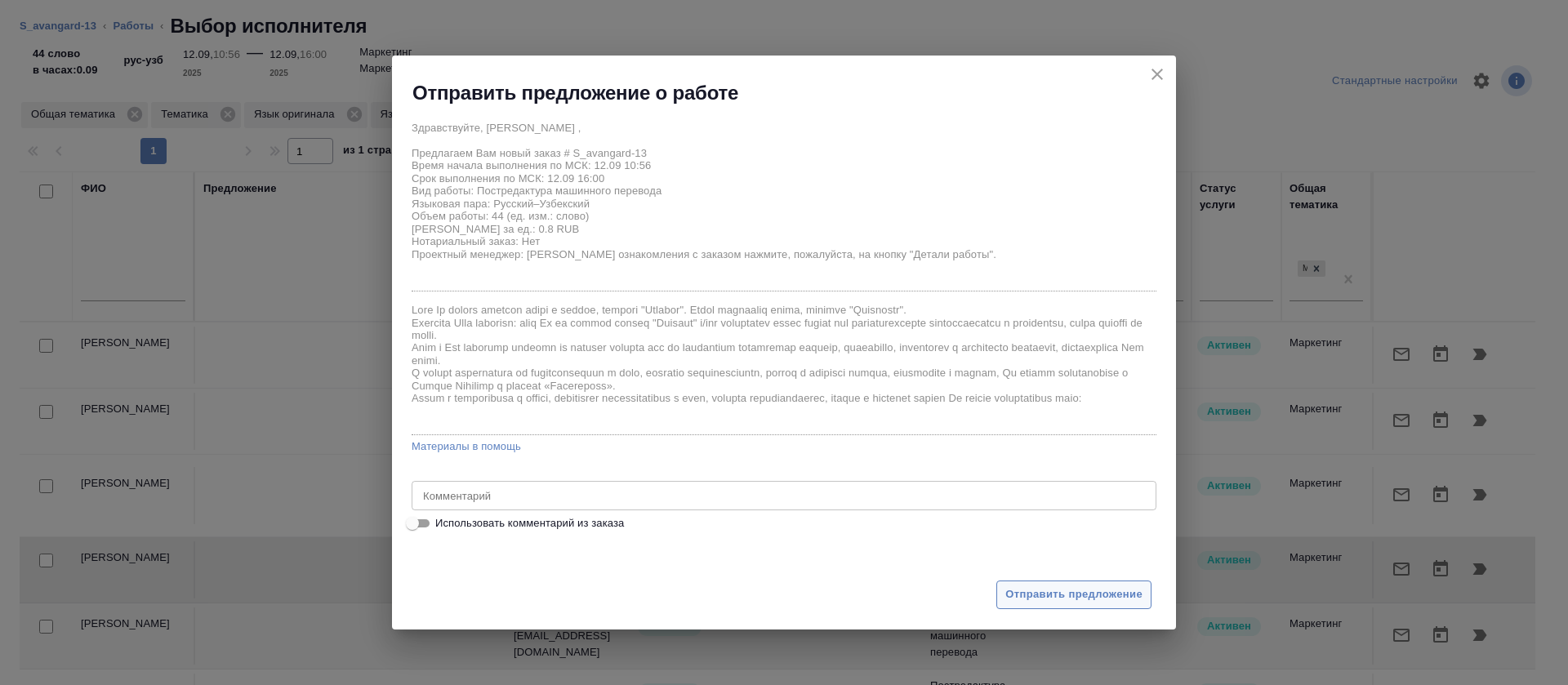
click at [1040, 595] on span "Отправить предложение" at bounding box center [1074, 595] width 137 height 18
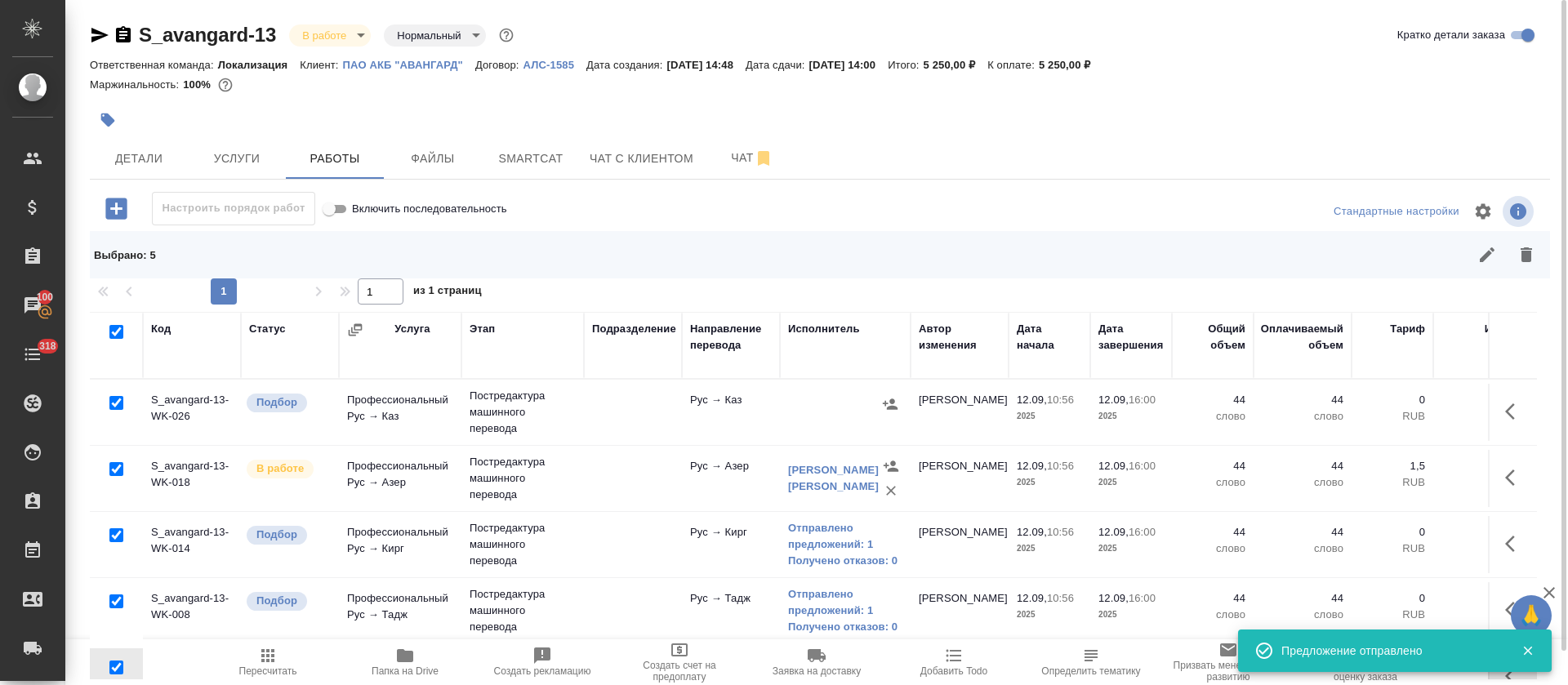
click at [1495, 406] on button "button" at bounding box center [1514, 412] width 39 height 39
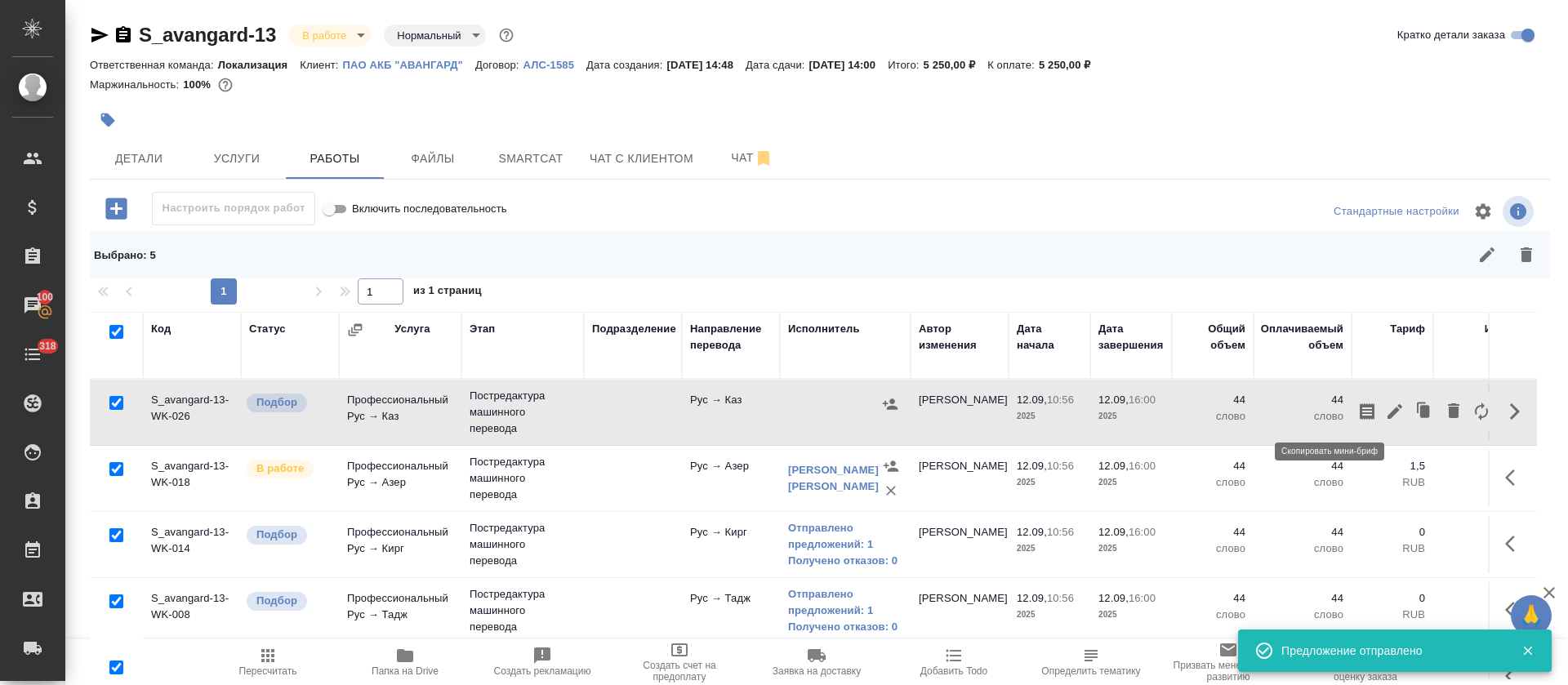
click at [1360, 412] on icon "button" at bounding box center [1367, 412] width 15 height 17
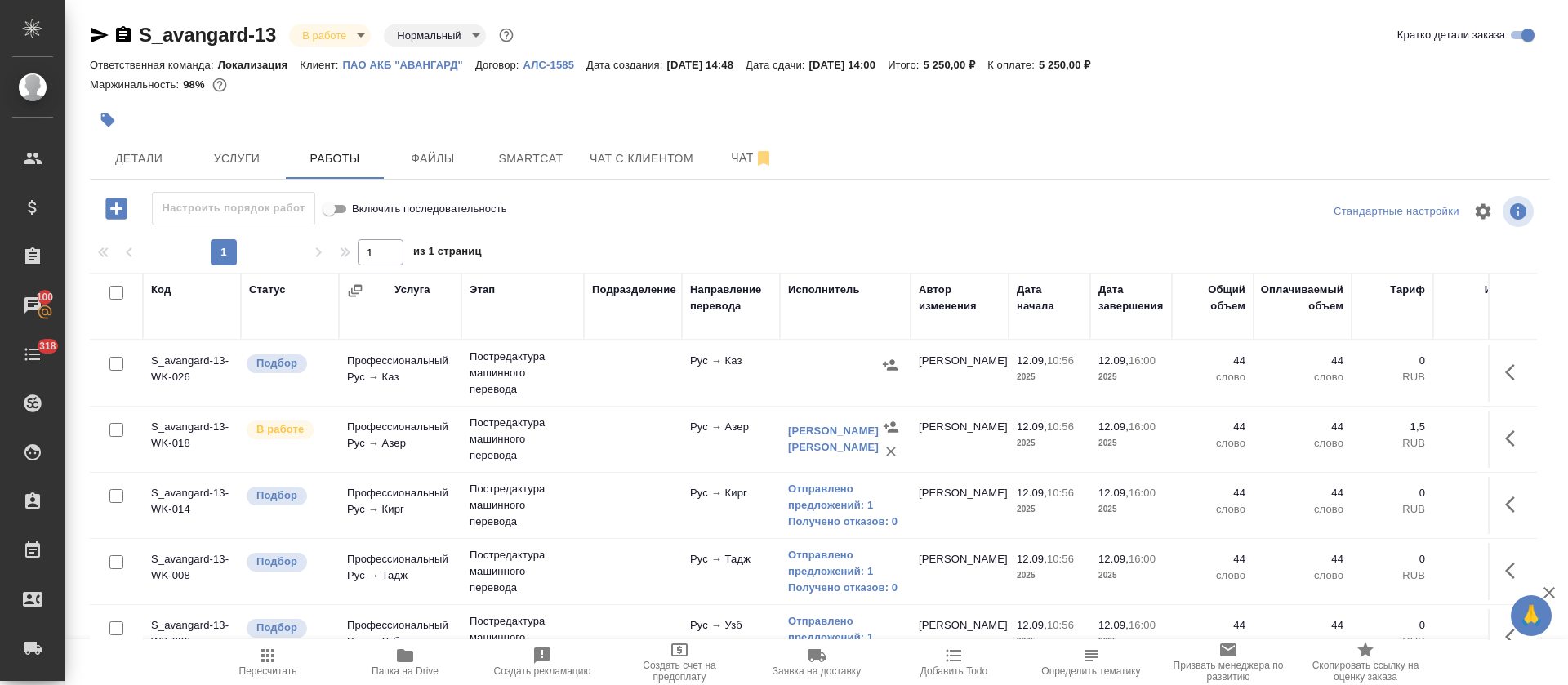
scroll to position [50, 0]
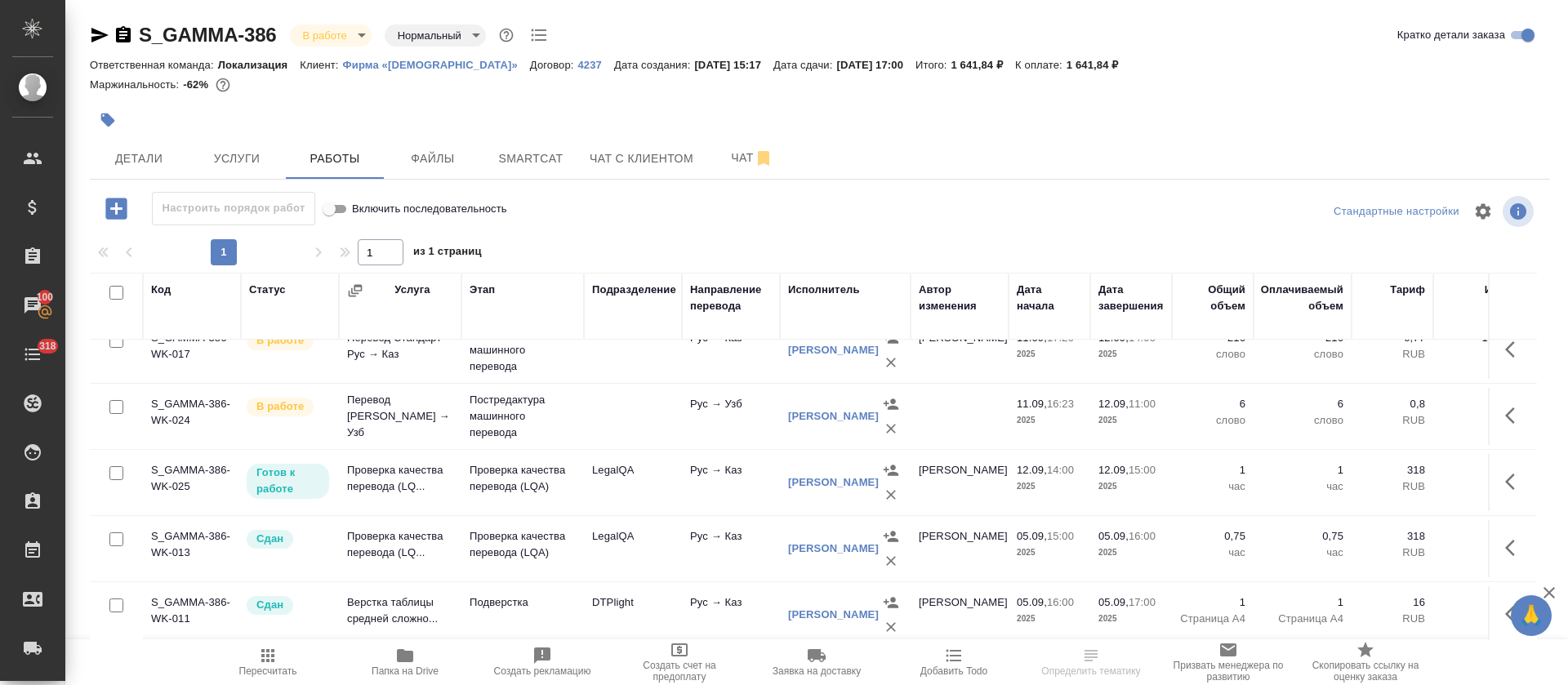
scroll to position [316, 0]
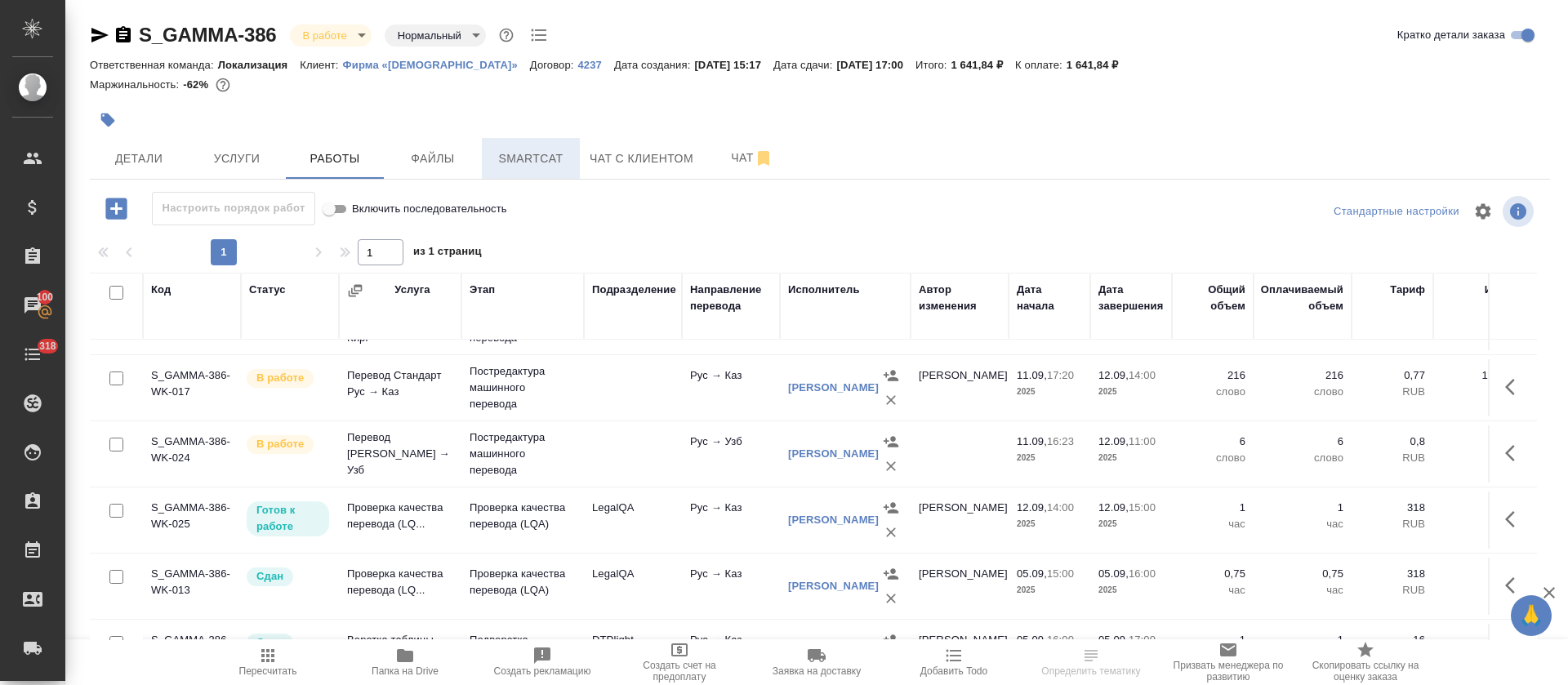
click at [551, 162] on span "Smartcat" at bounding box center [531, 159] width 79 height 20
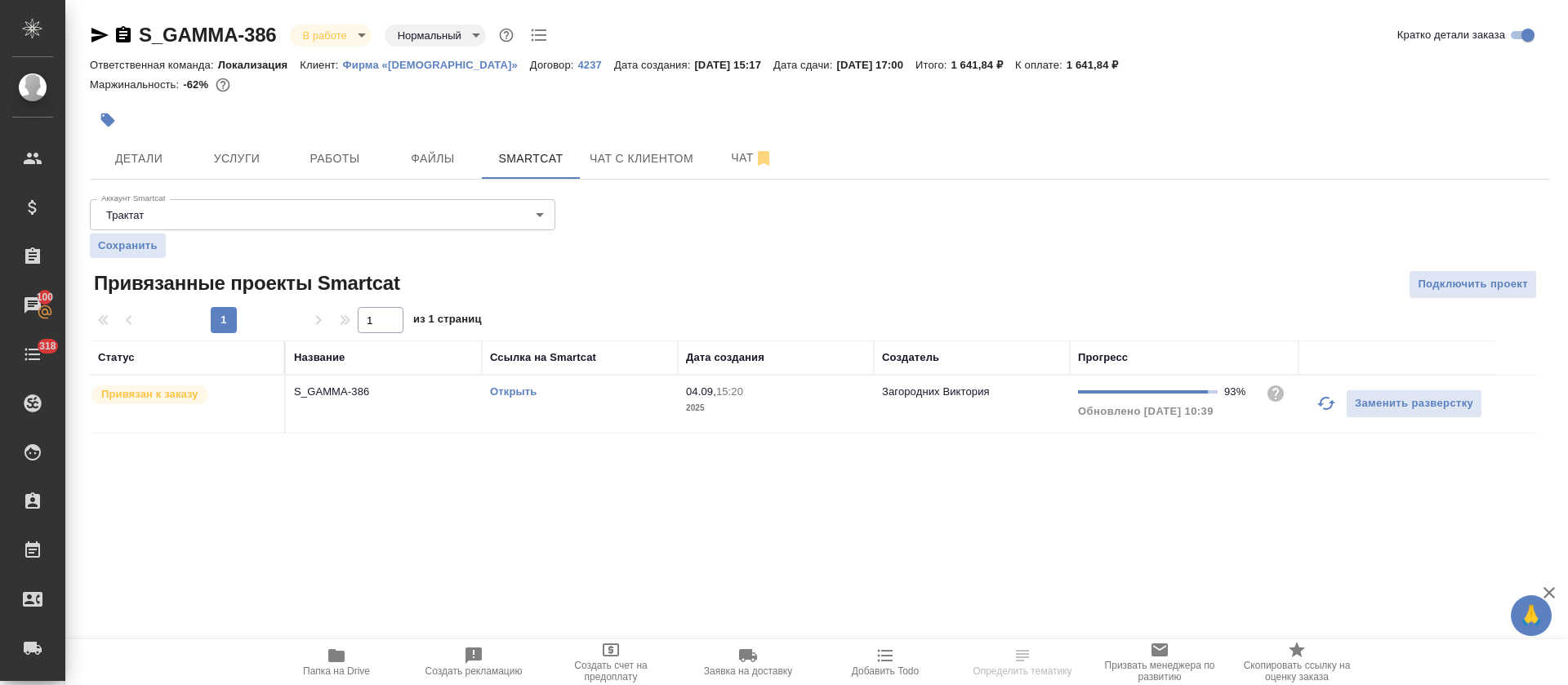
click at [513, 393] on link "Открыть" at bounding box center [514, 391] width 47 height 13
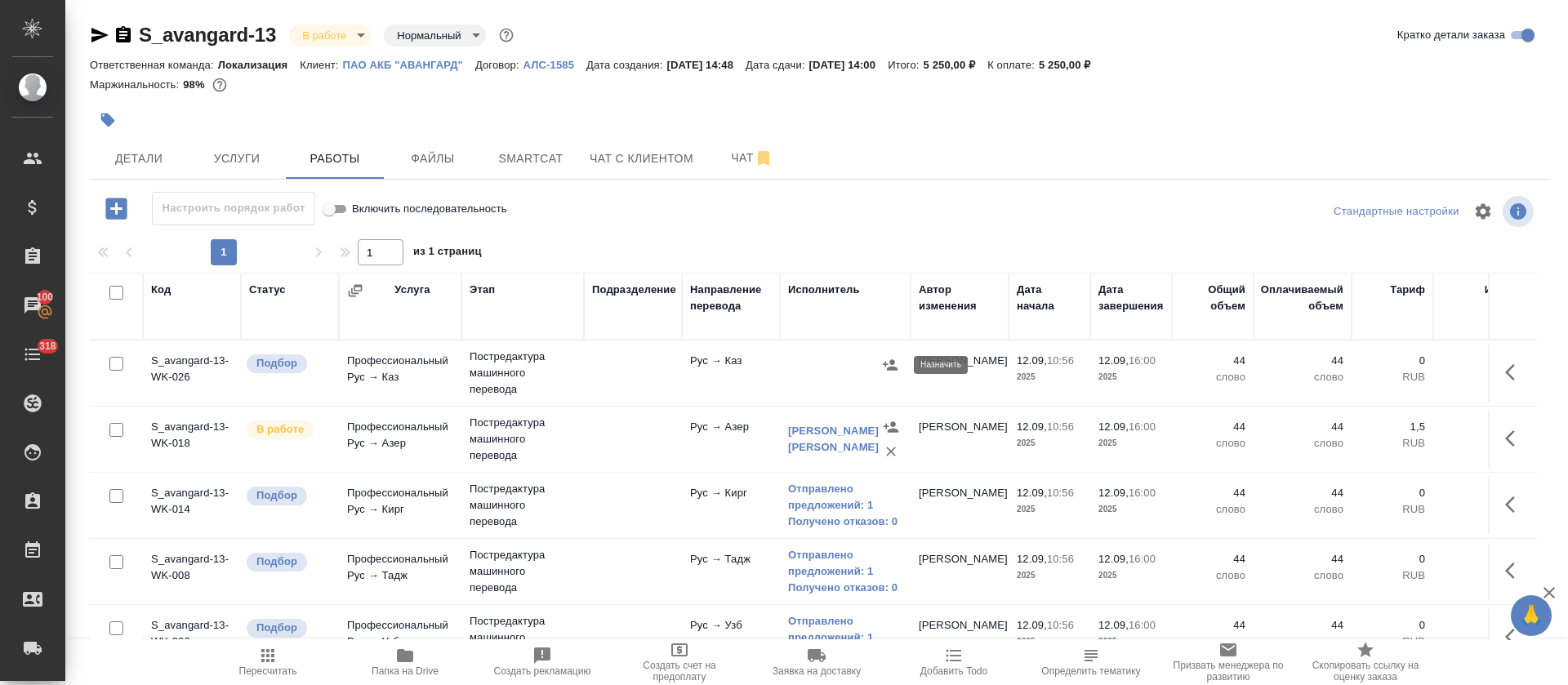
click at [888, 361] on icon "button" at bounding box center [890, 366] width 17 height 17
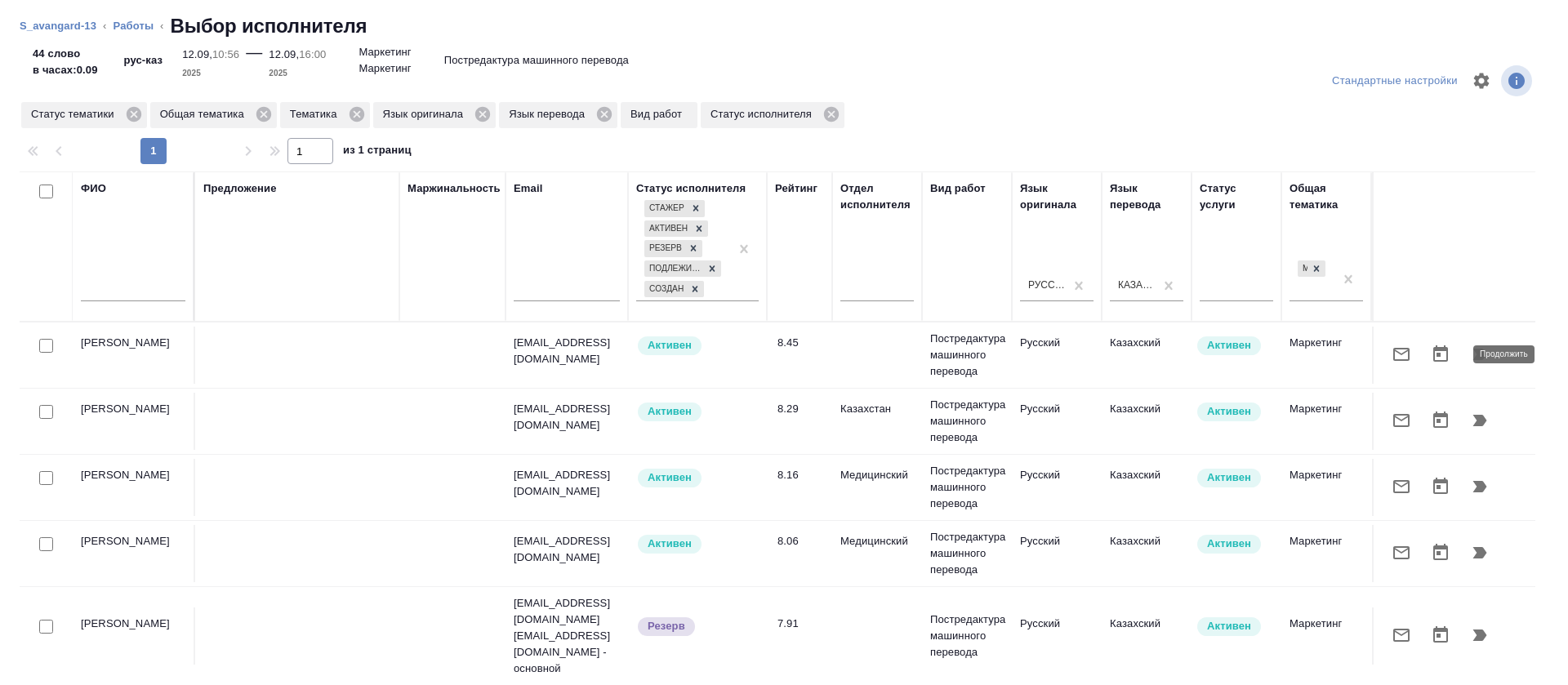
click at [1473, 350] on icon "button" at bounding box center [1480, 355] width 14 height 12
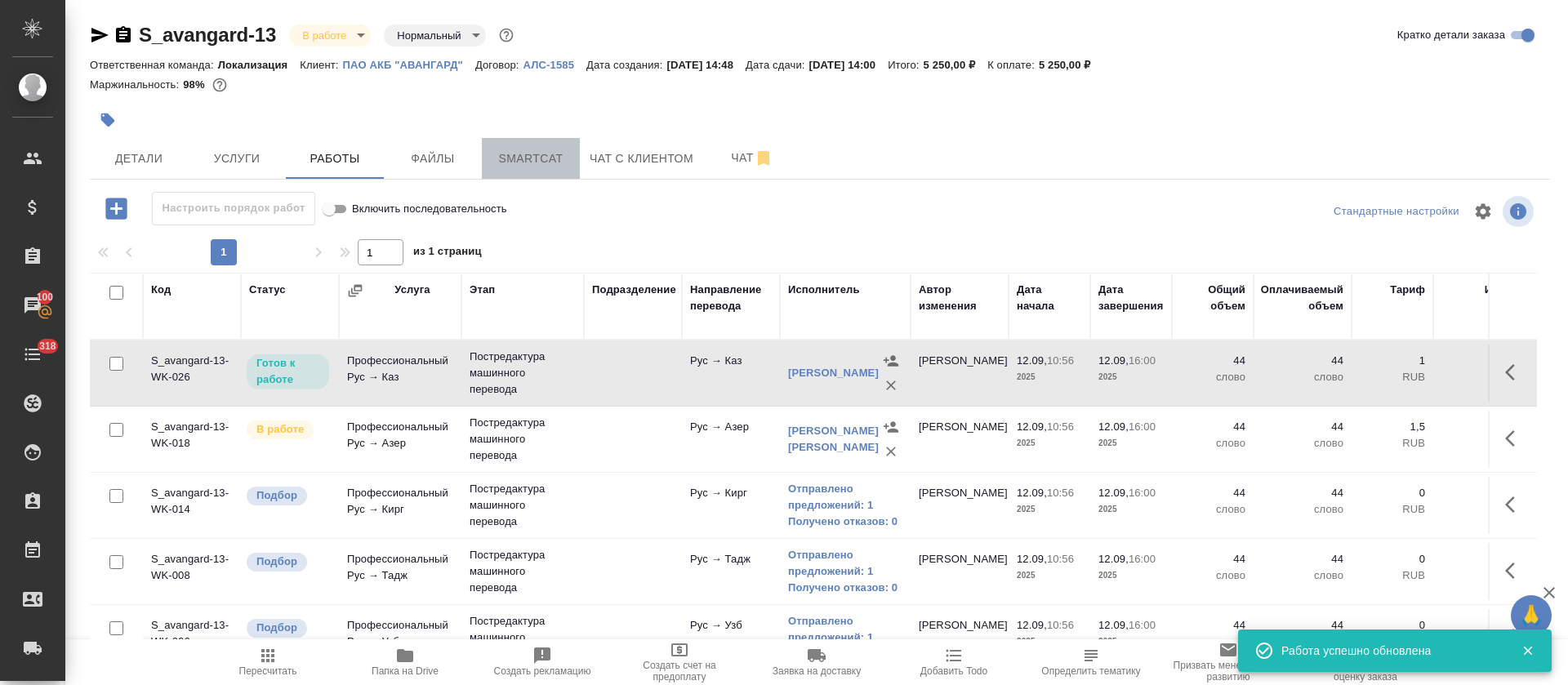
click at [551, 166] on span "Smartcat" at bounding box center [531, 159] width 79 height 20
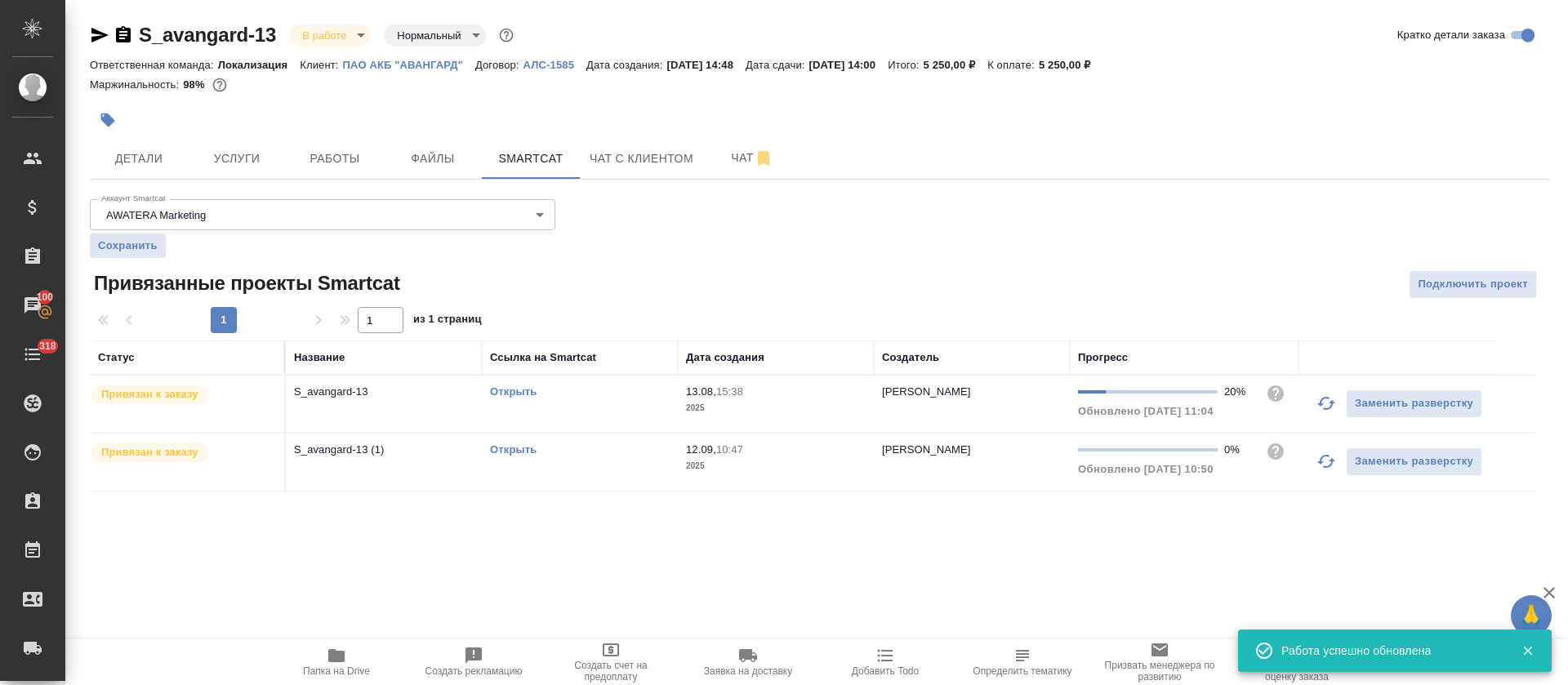
click at [520, 387] on link "Открыть" at bounding box center [514, 391] width 47 height 13
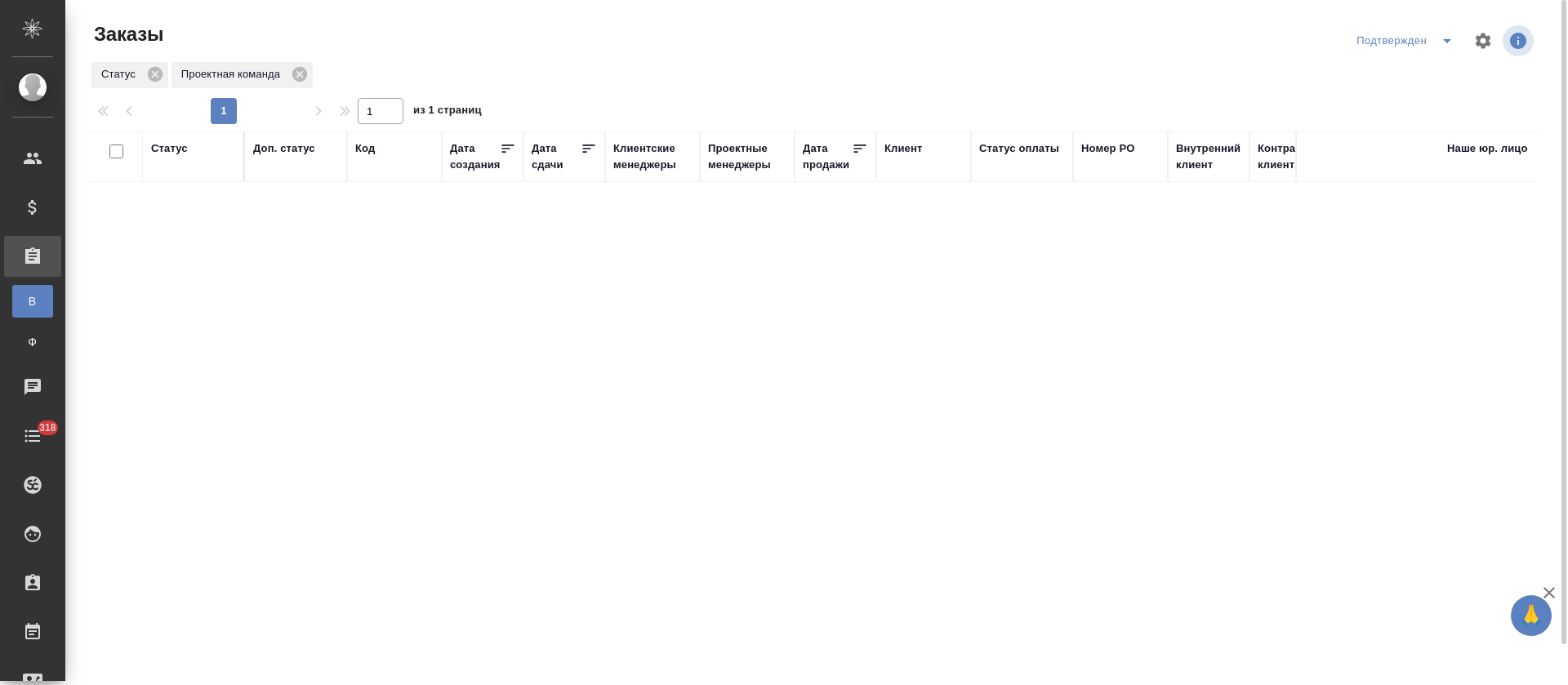
click at [1439, 46] on span "split button" at bounding box center [1447, 40] width 24 height 19
click at [1428, 100] on li "В работе" at bounding box center [1407, 99] width 173 height 26
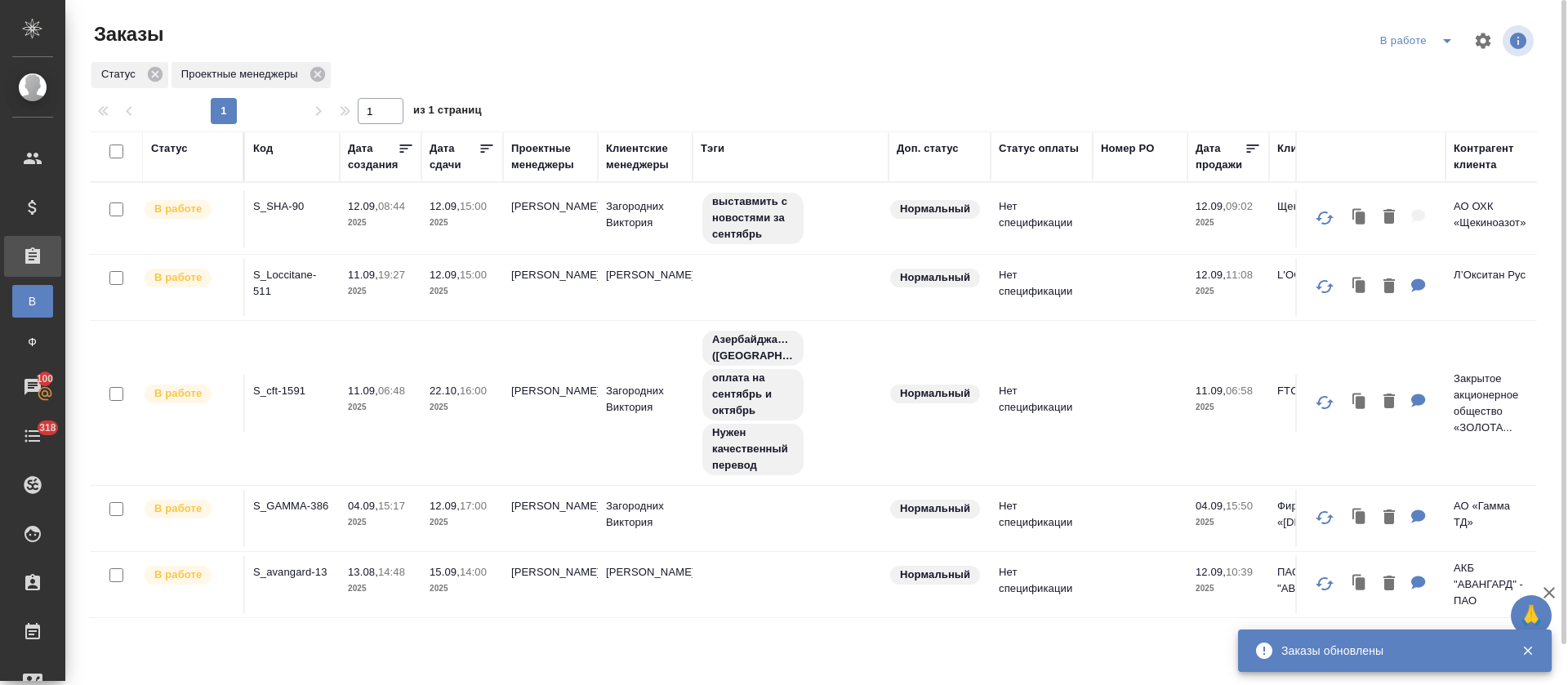
click at [1443, 45] on icon "split button" at bounding box center [1447, 40] width 19 height 19
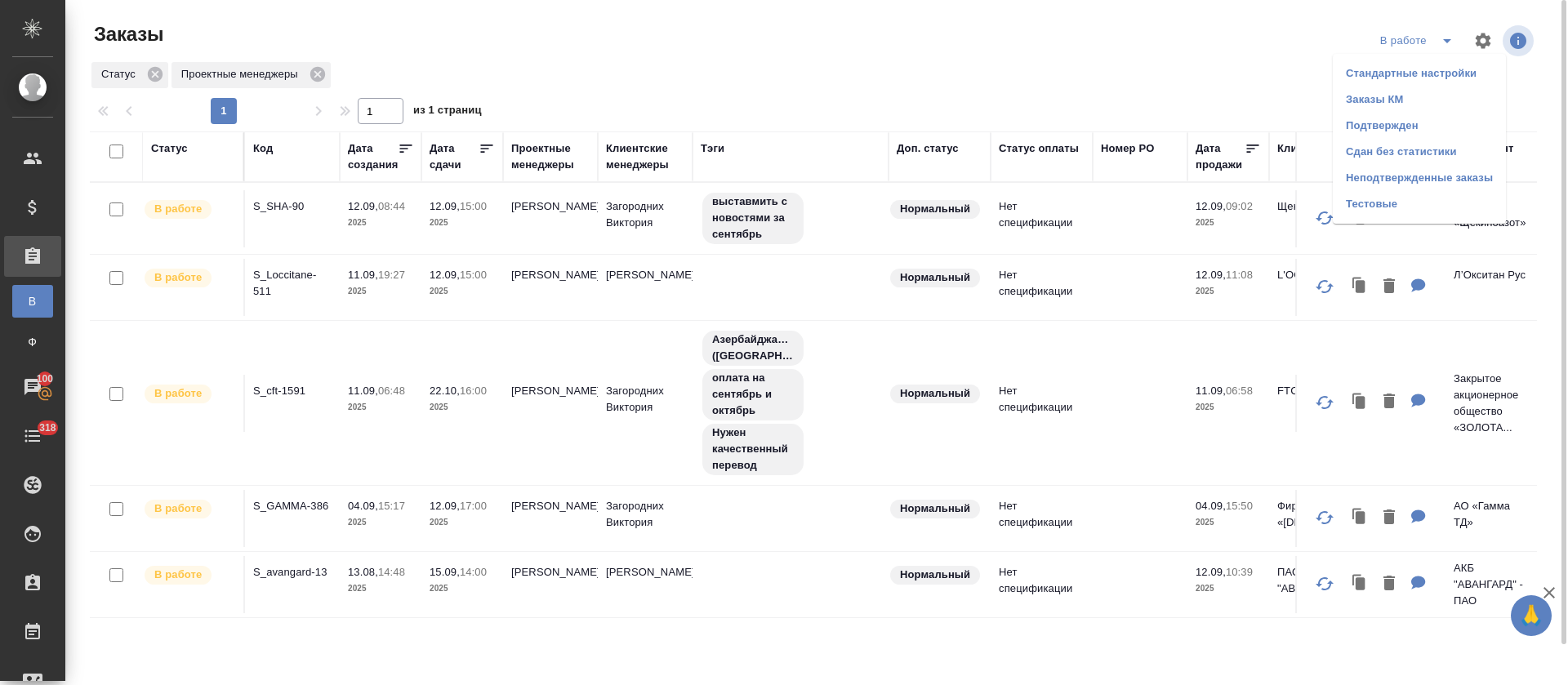
click at [1406, 124] on li "Подтвержден" at bounding box center [1419, 125] width 173 height 26
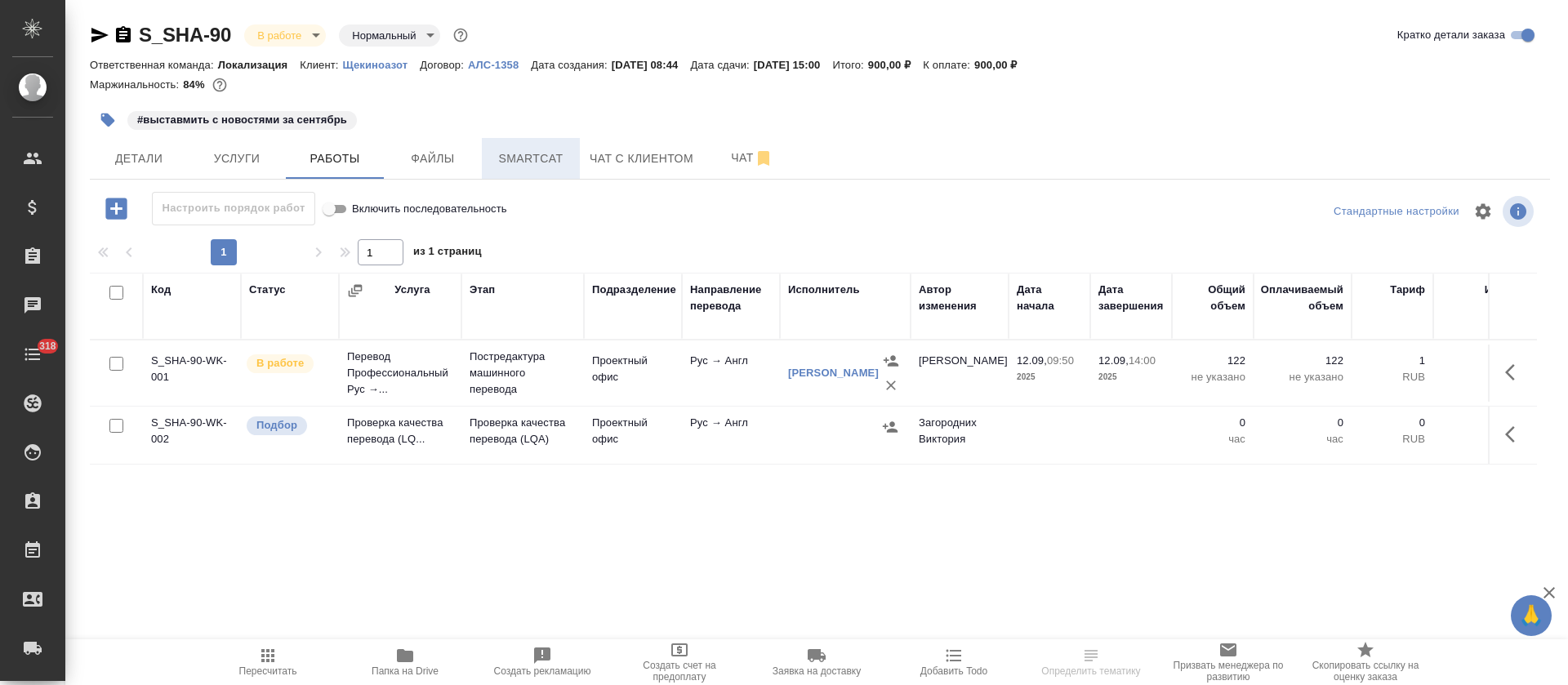
click at [533, 154] on span "Smartcat" at bounding box center [531, 159] width 79 height 20
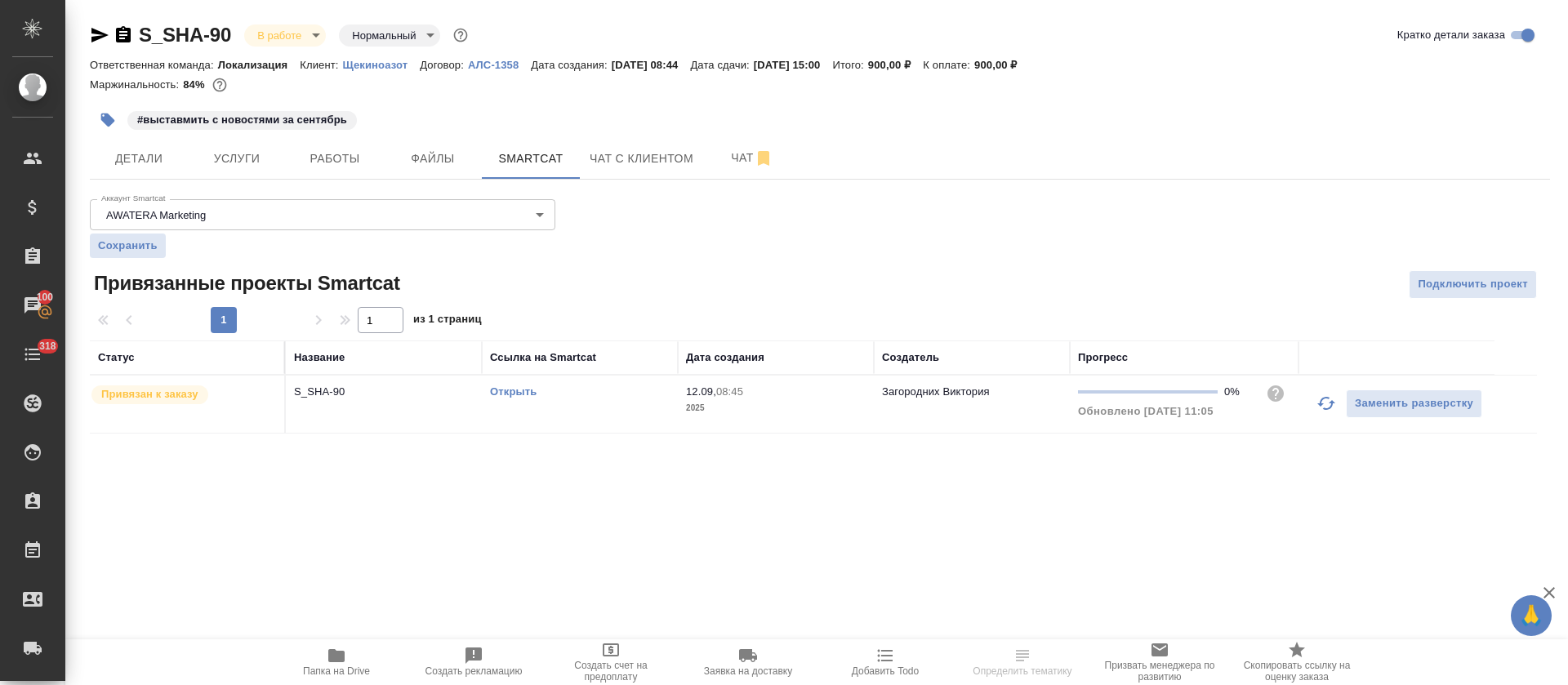
click at [533, 391] on link "Открыть" at bounding box center [514, 391] width 47 height 13
click at [388, 68] on p "Щекиноазот" at bounding box center [382, 64] width 78 height 13
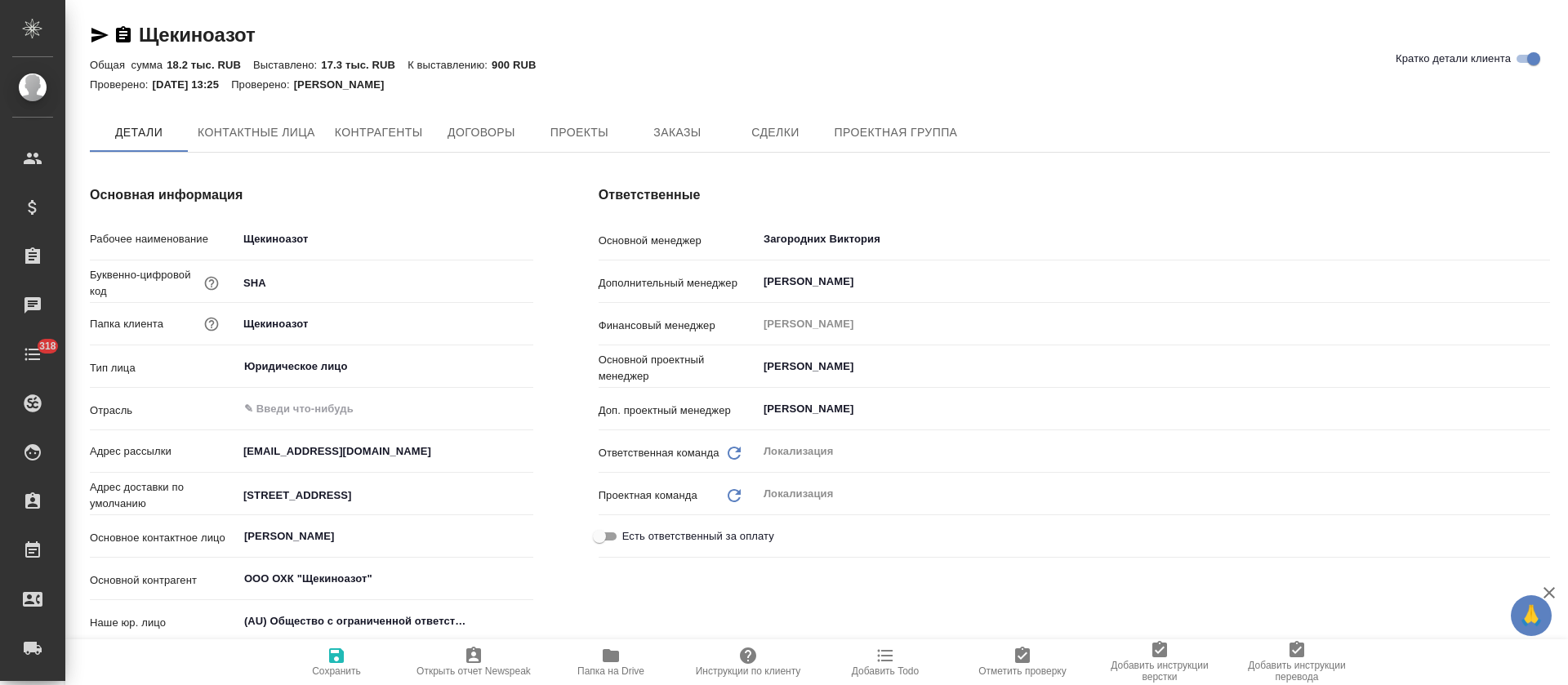
type textarea "x"
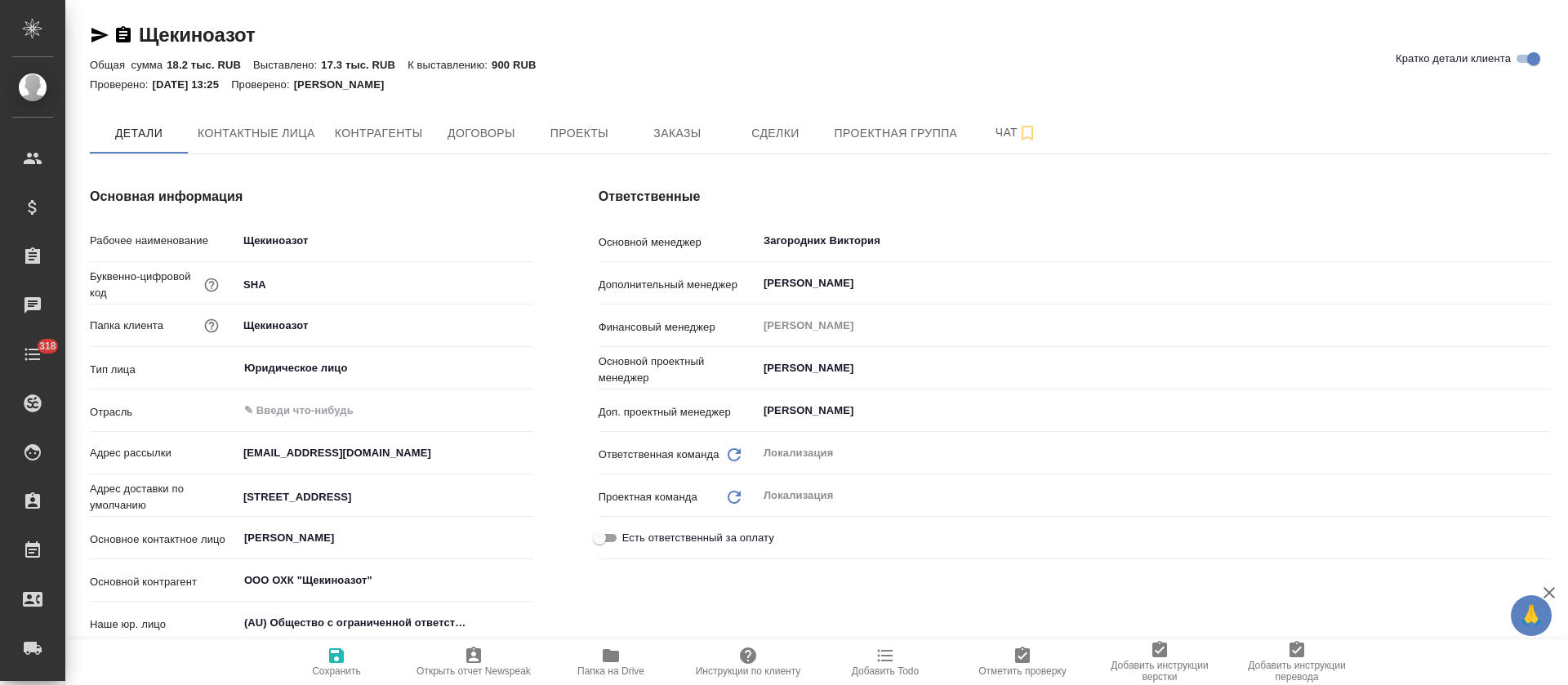
type textarea "x"
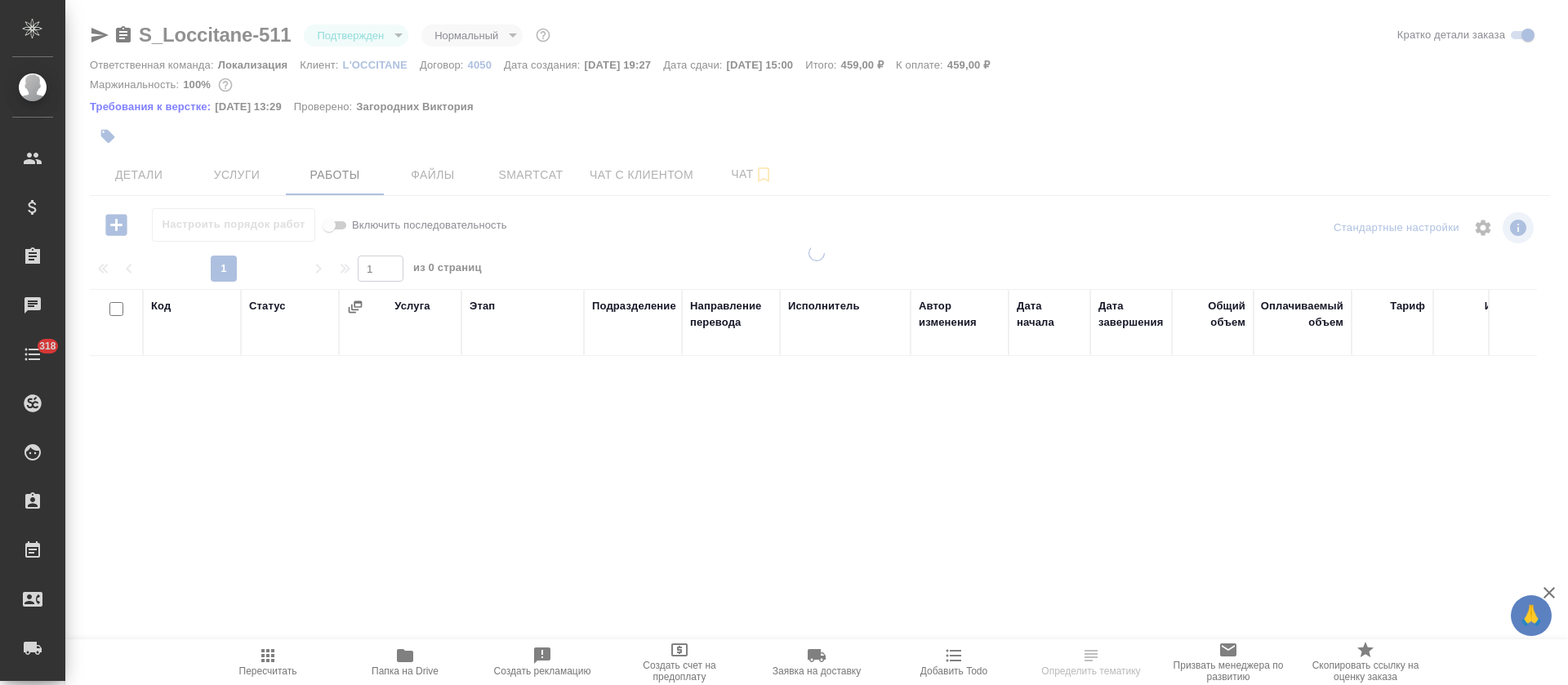
click at [398, 33] on body "🙏 .cls-1 fill:#fff; AWATERA Tretyakova Olga Клиенты Спецификации Заказы Чаты 31…" at bounding box center [784, 342] width 1568 height 685
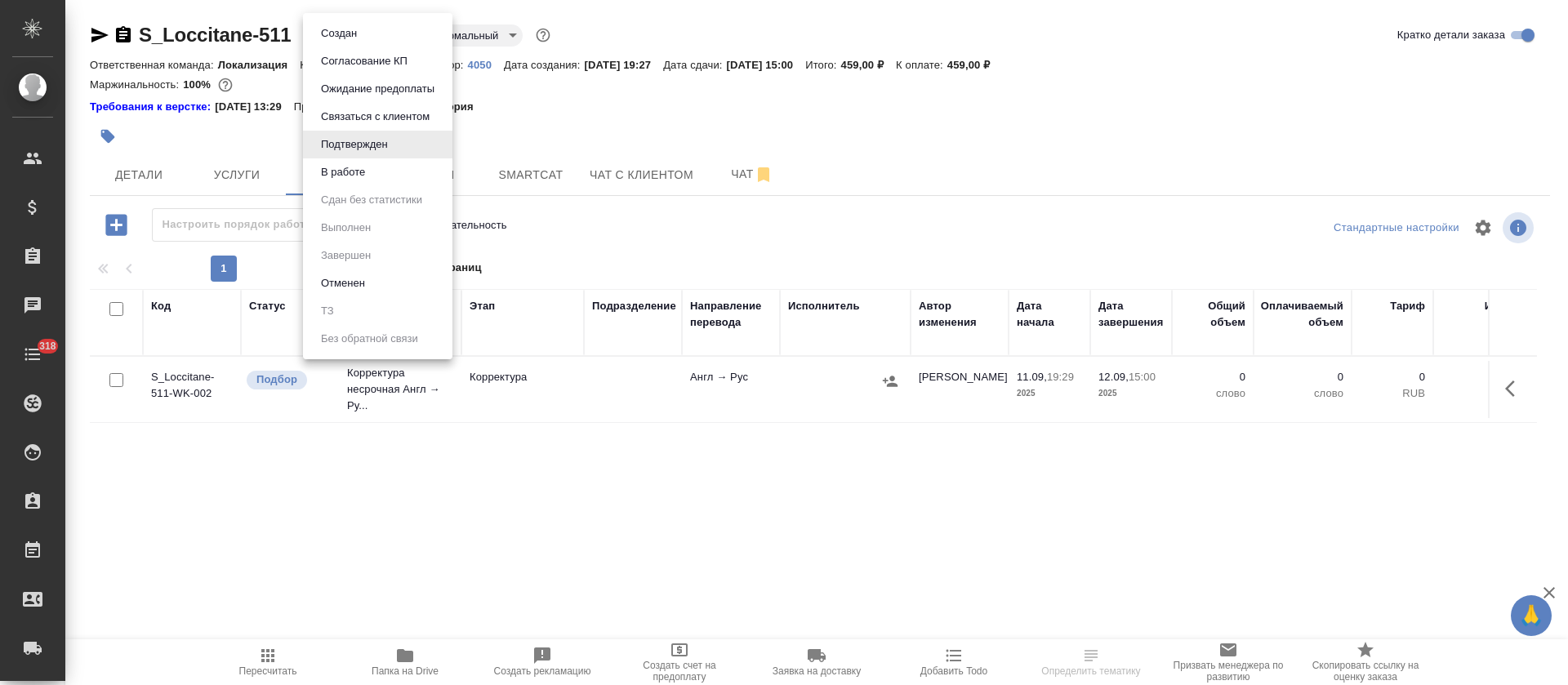
click at [381, 162] on li "В работе" at bounding box center [377, 171] width 150 height 28
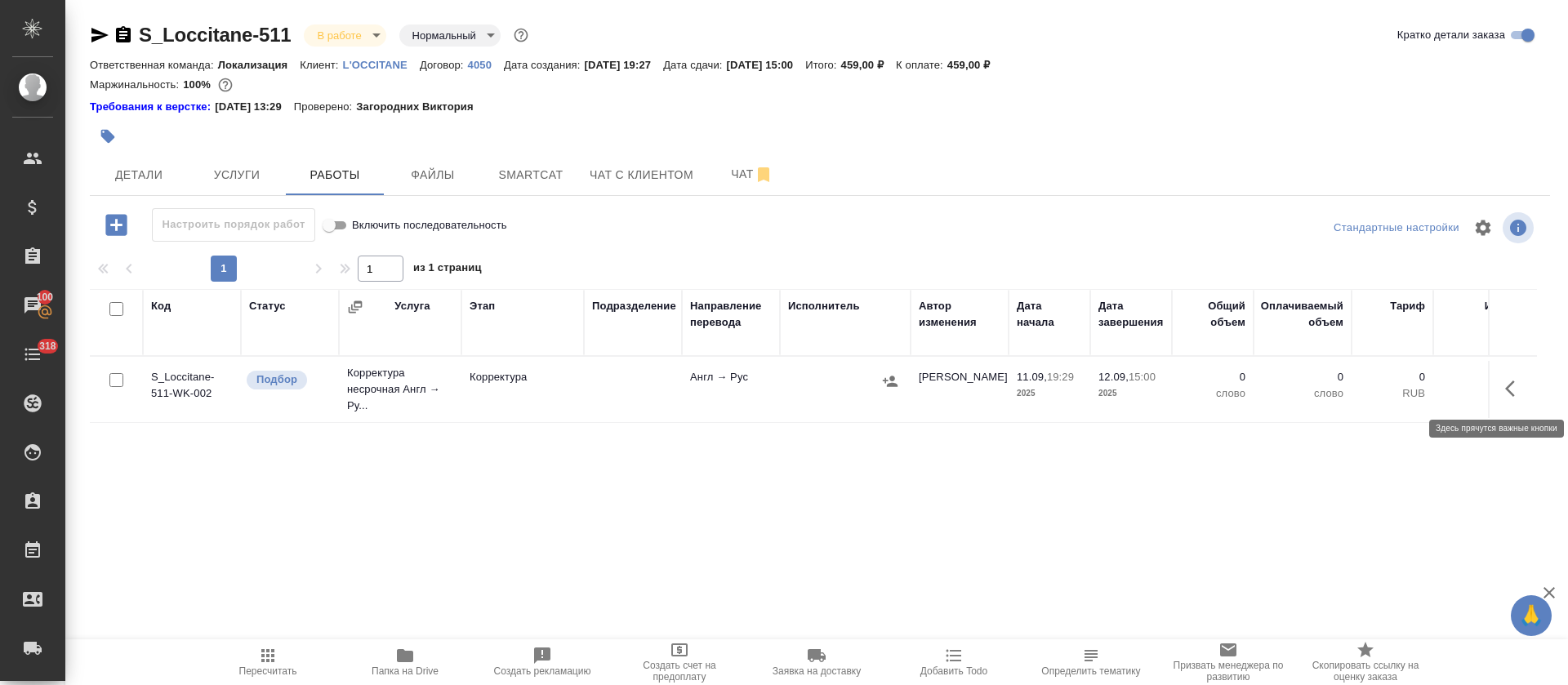
click at [1498, 394] on button "button" at bounding box center [1514, 388] width 39 height 39
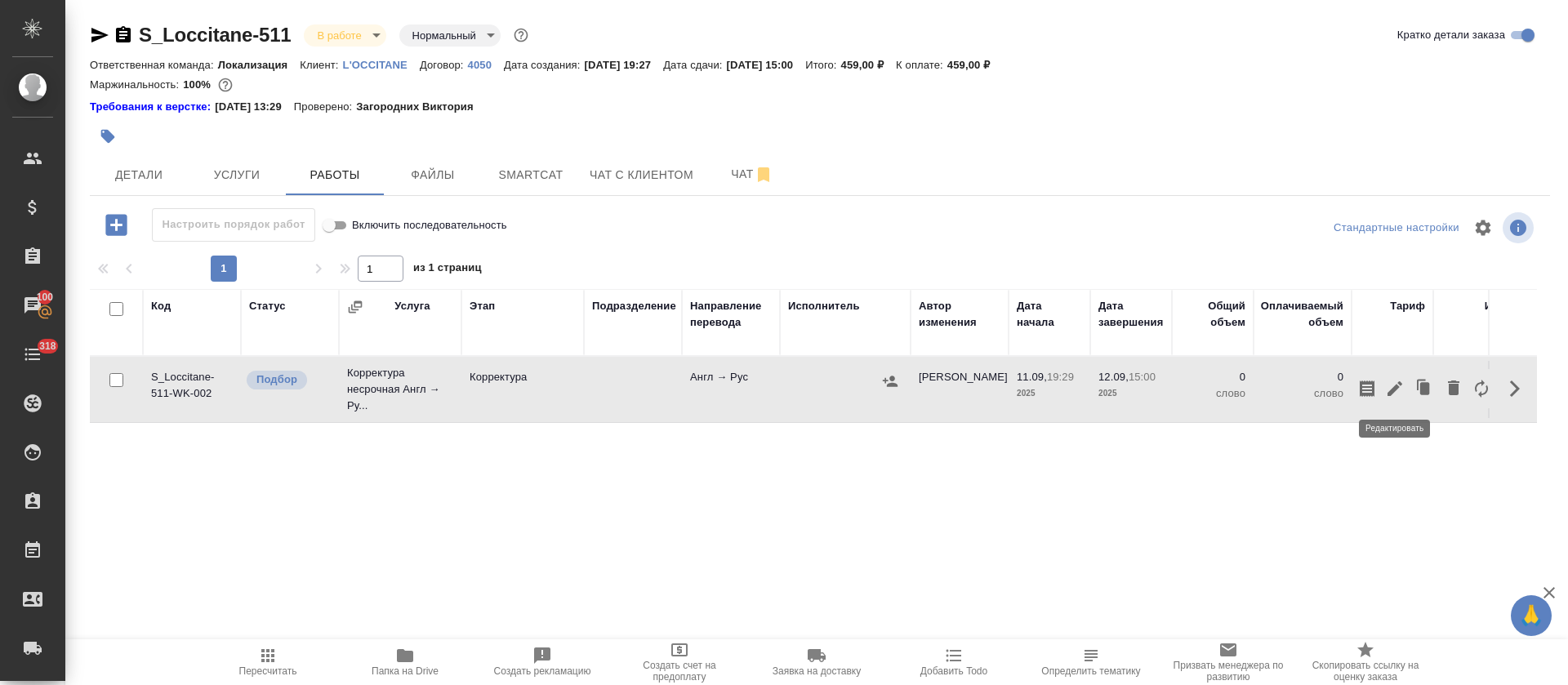
click at [1392, 385] on icon "button" at bounding box center [1395, 388] width 19 height 19
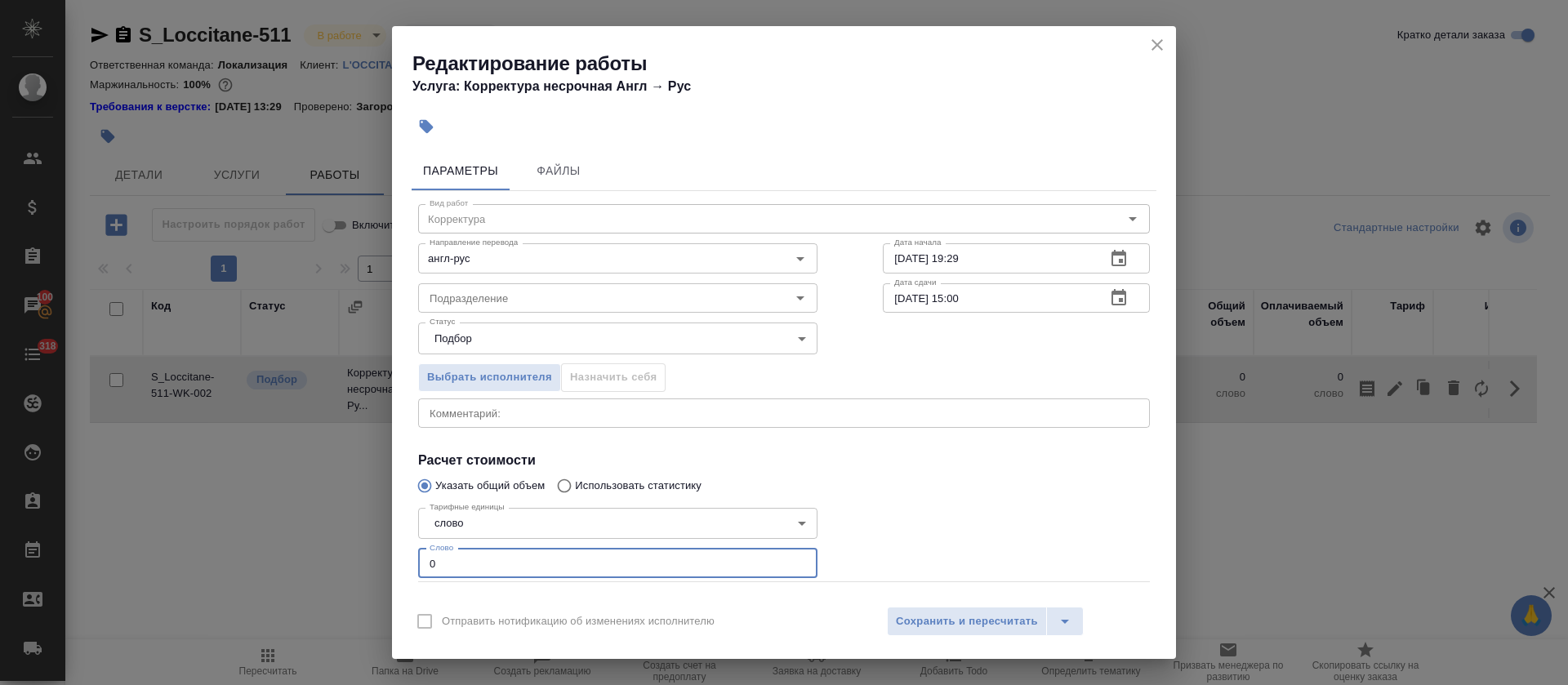
drag, startPoint x: 459, startPoint y: 565, endPoint x: 413, endPoint y: 559, distance: 46.4
click at [413, 559] on div "Тарифные единицы слово 5a8b1489cc6b4906c91bfd90 Тарифные единицы Слово 0 Слово" at bounding box center [617, 541] width 464 height 146
type input "183"
click at [1112, 265] on icon "button" at bounding box center [1120, 258] width 15 height 17
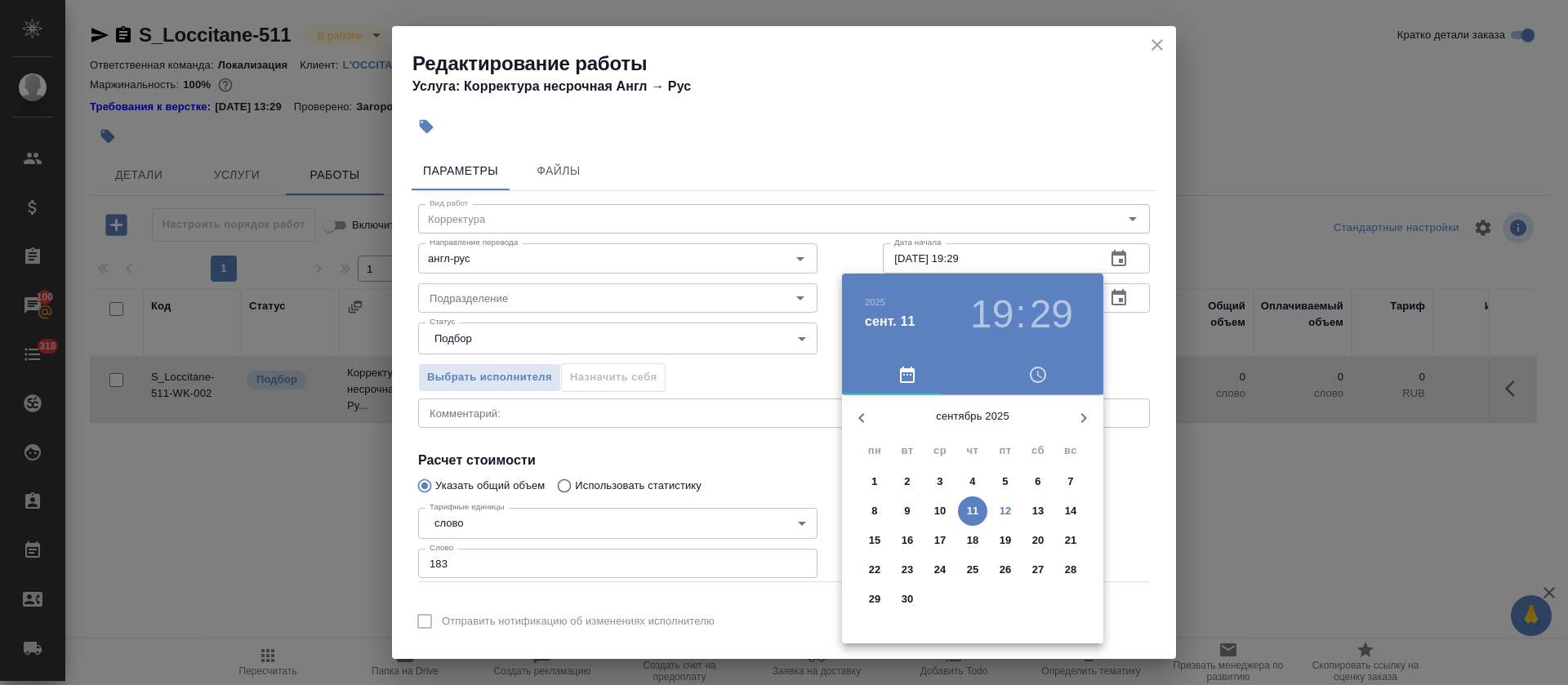
click at [1002, 505] on p "12" at bounding box center [1006, 511] width 13 height 17
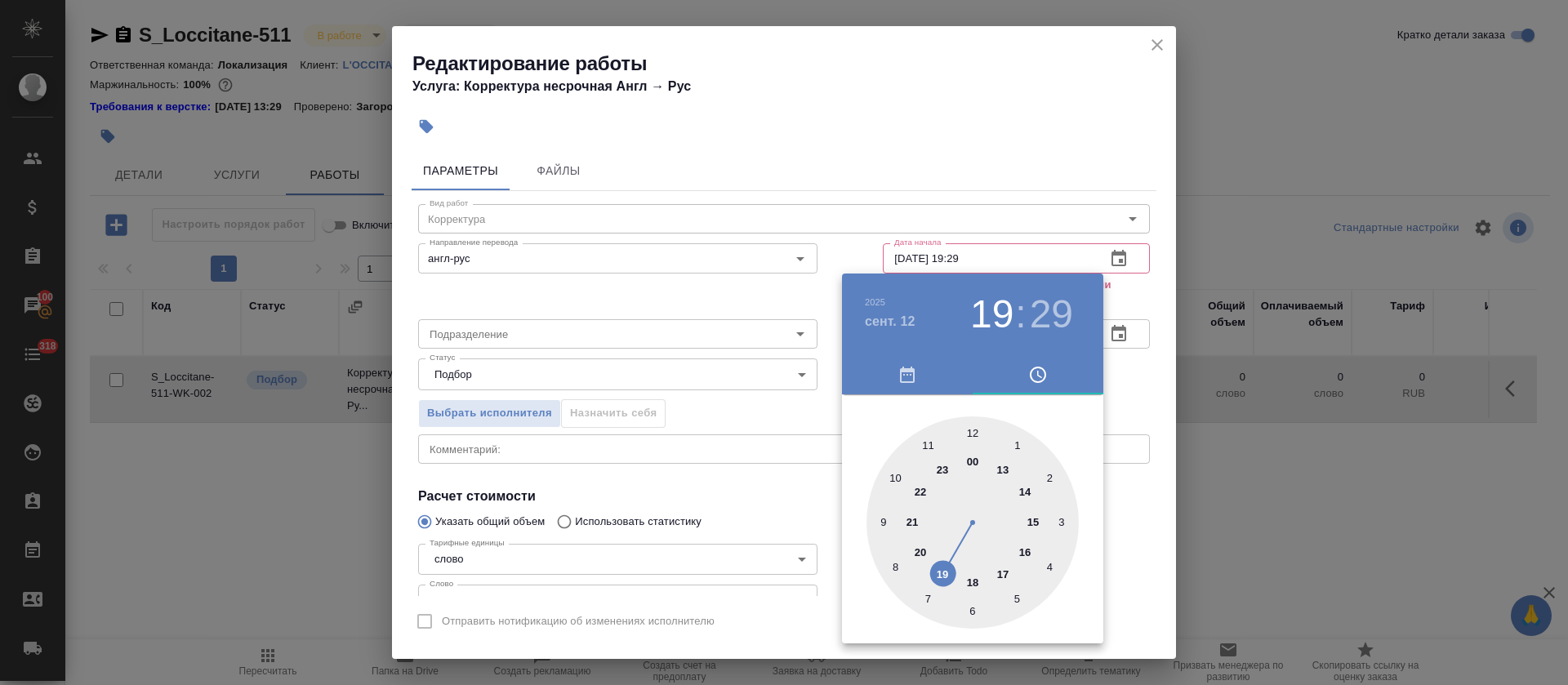
click at [933, 441] on div at bounding box center [973, 523] width 213 height 212
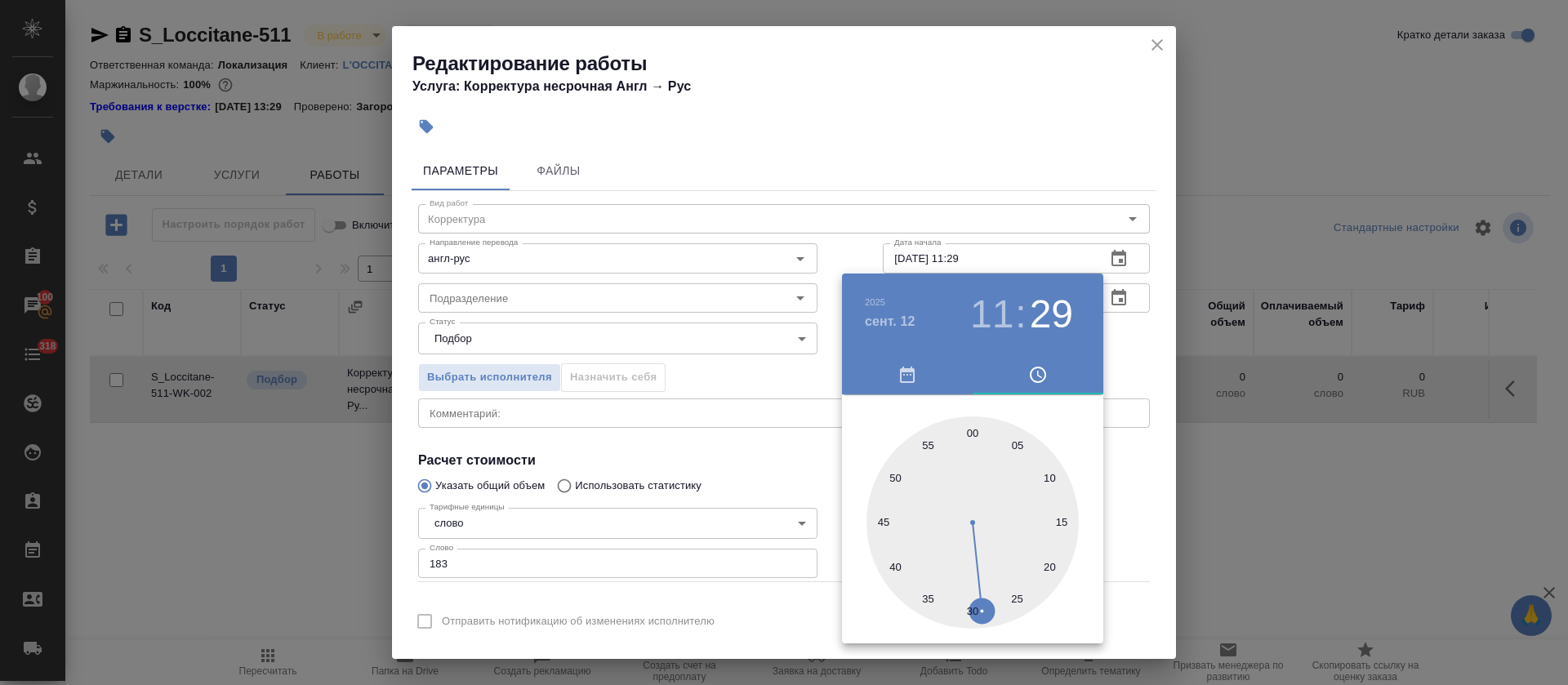
click at [970, 430] on div at bounding box center [973, 523] width 213 height 212
type input "12.09.2025 11:00"
click at [766, 428] on div at bounding box center [784, 342] width 1568 height 685
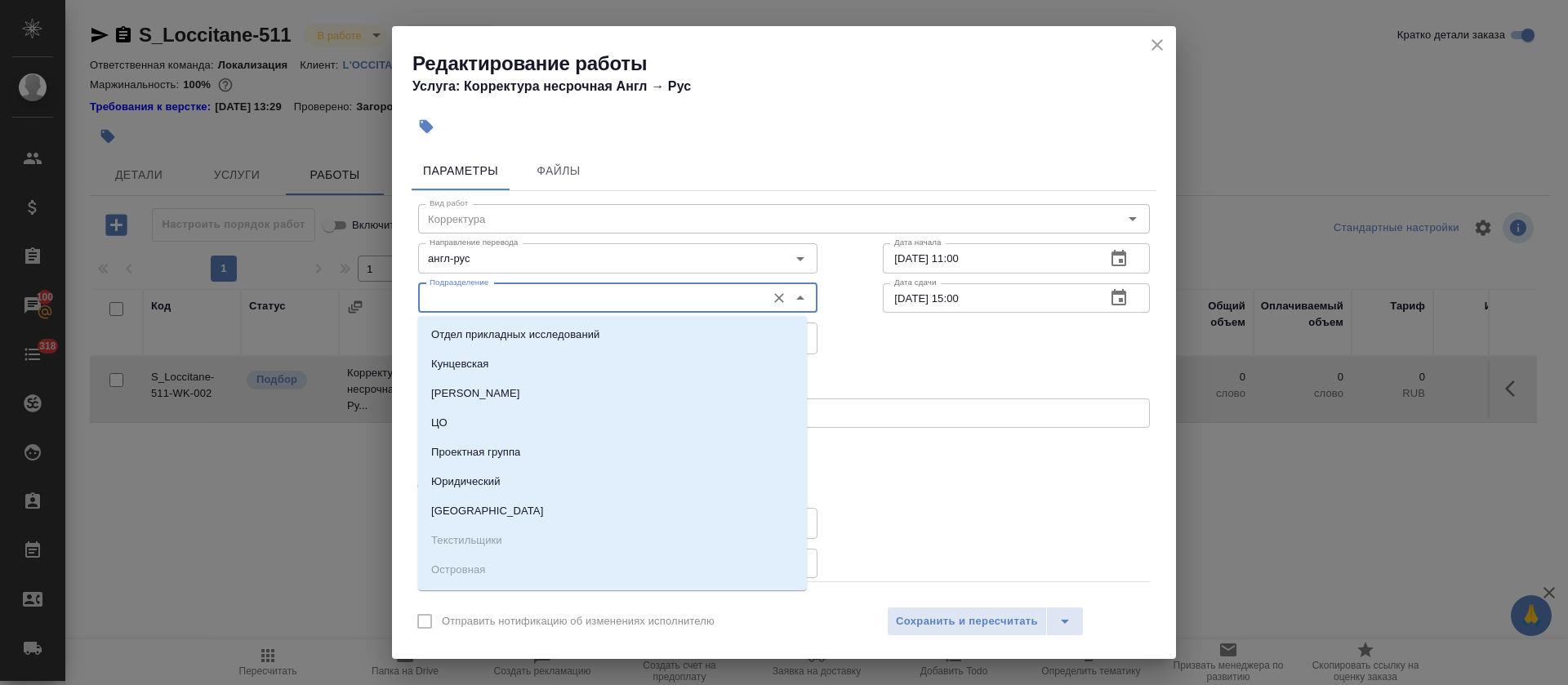
click at [500, 301] on input "Подразделение" at bounding box center [591, 298] width 335 height 19
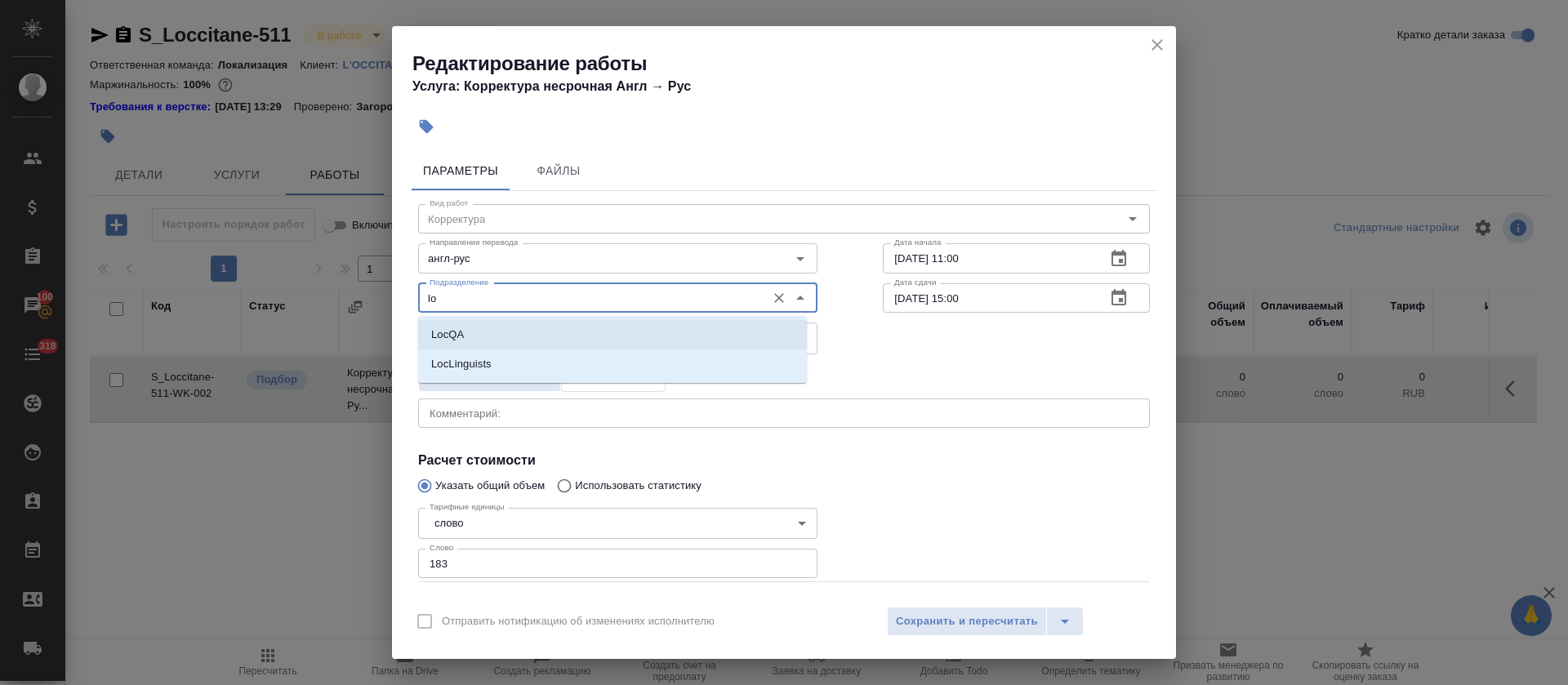
click at [507, 325] on li "LocQA" at bounding box center [612, 335] width 389 height 29
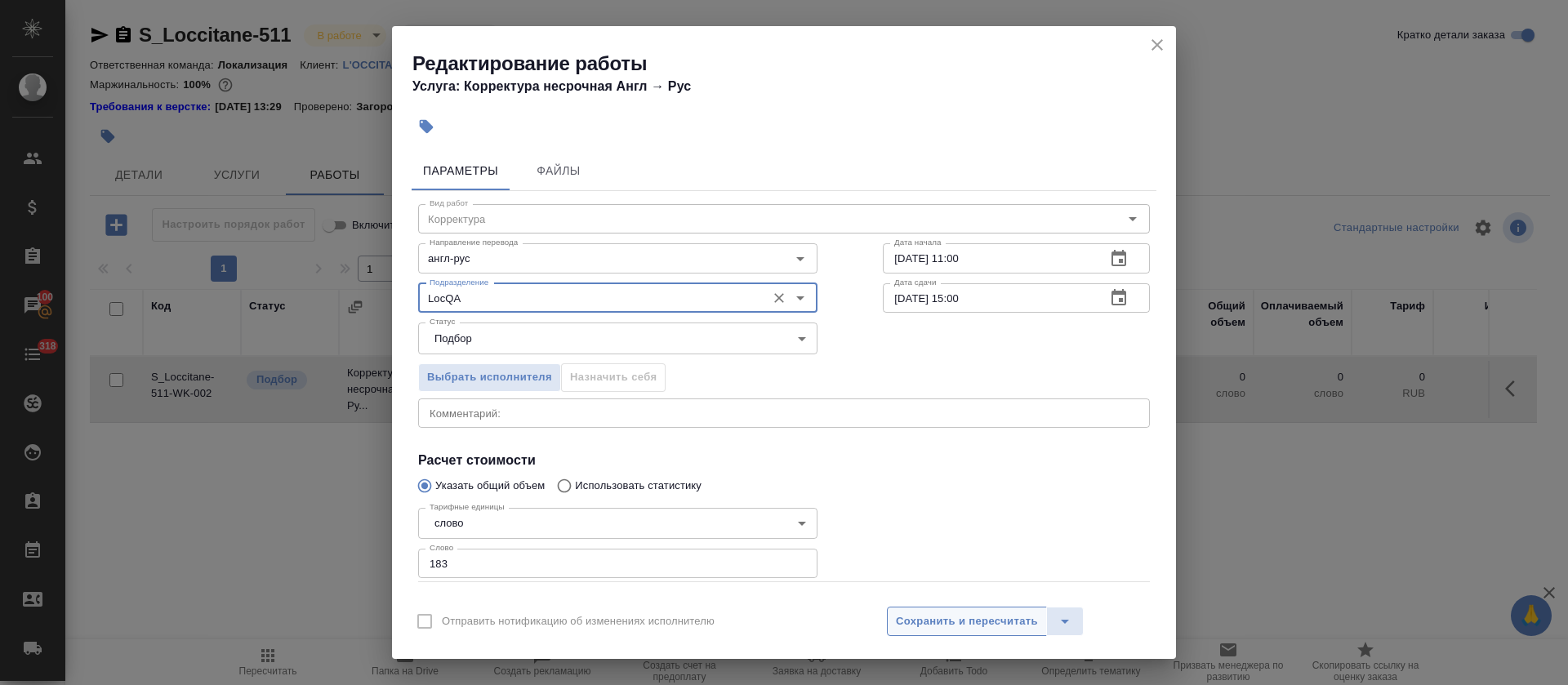
type input "LocQA"
click at [995, 618] on span "Сохранить и пересчитать" at bounding box center [967, 621] width 142 height 18
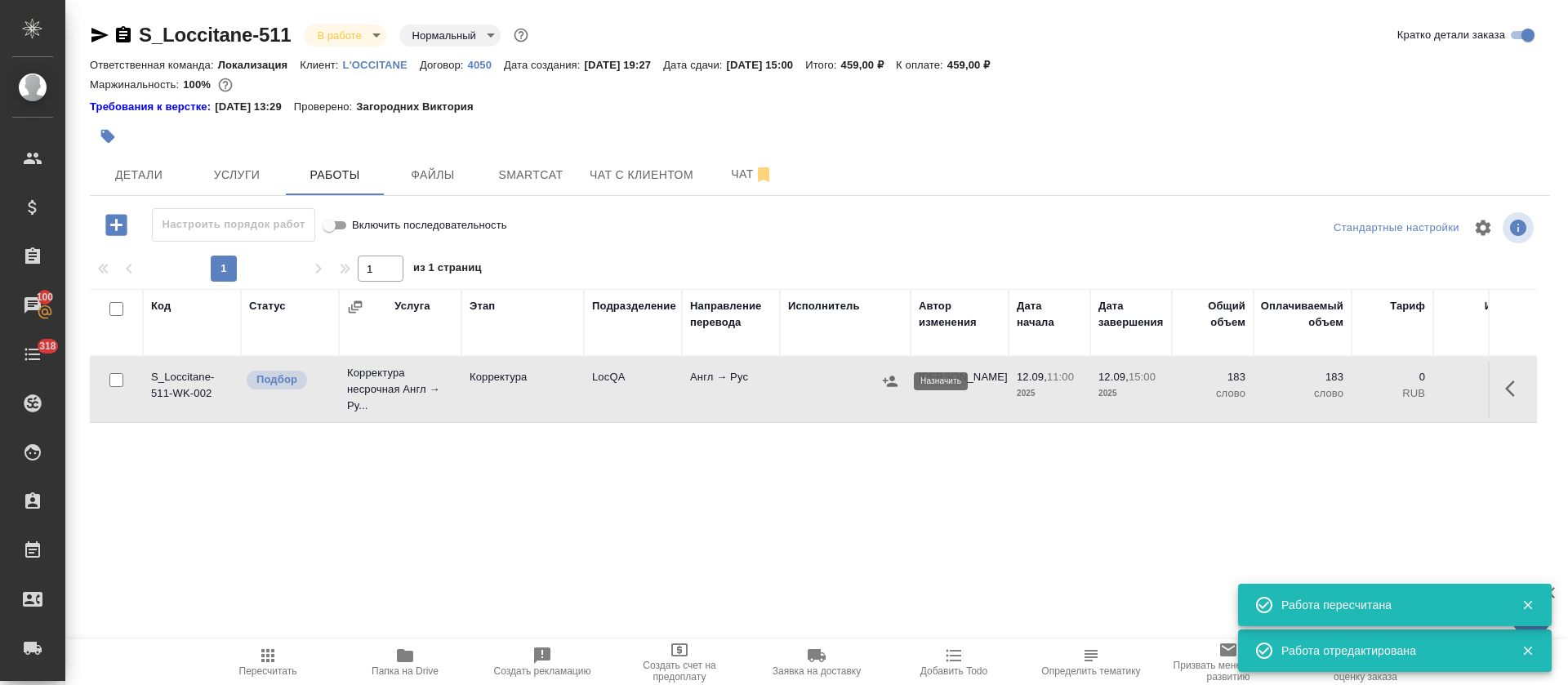
click at [887, 382] on icon "button" at bounding box center [890, 381] width 17 height 17
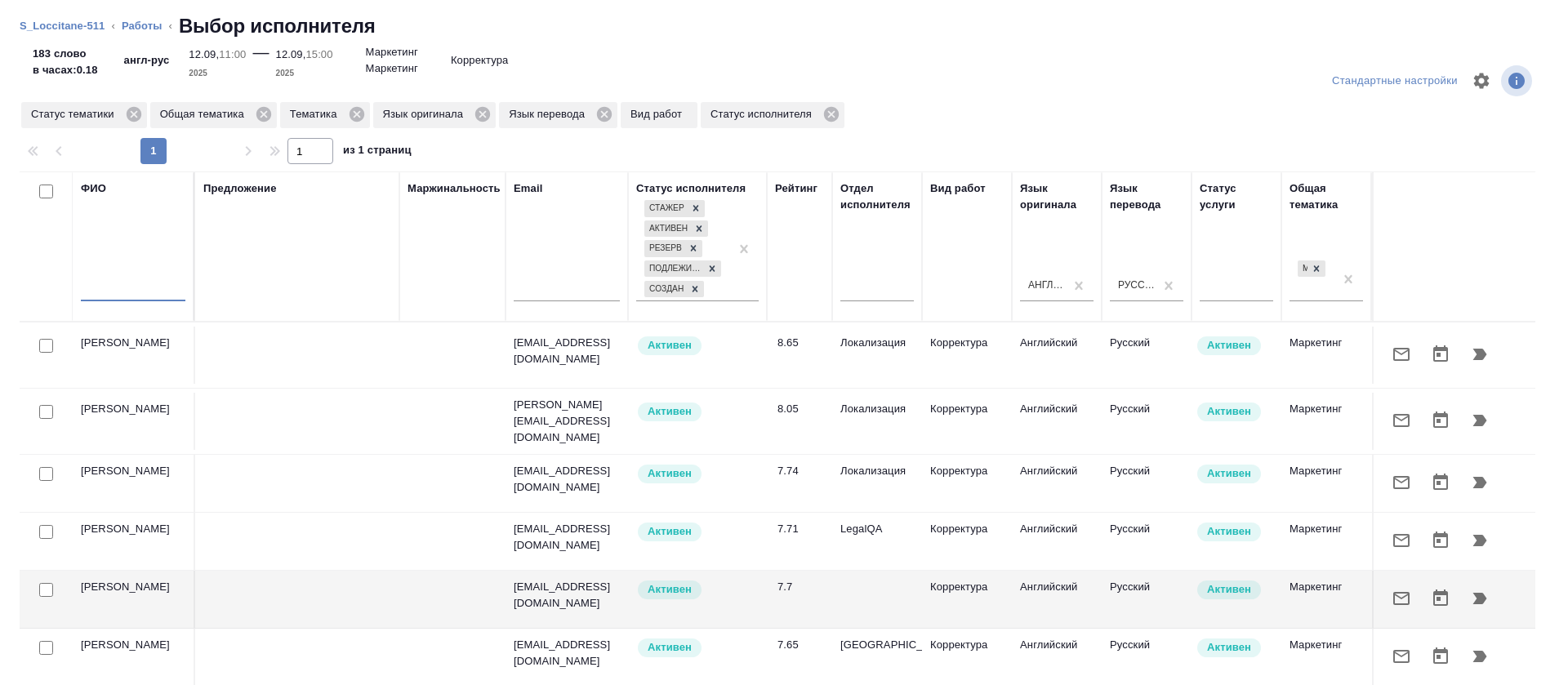
click at [123, 294] on input "text" at bounding box center [133, 291] width 105 height 20
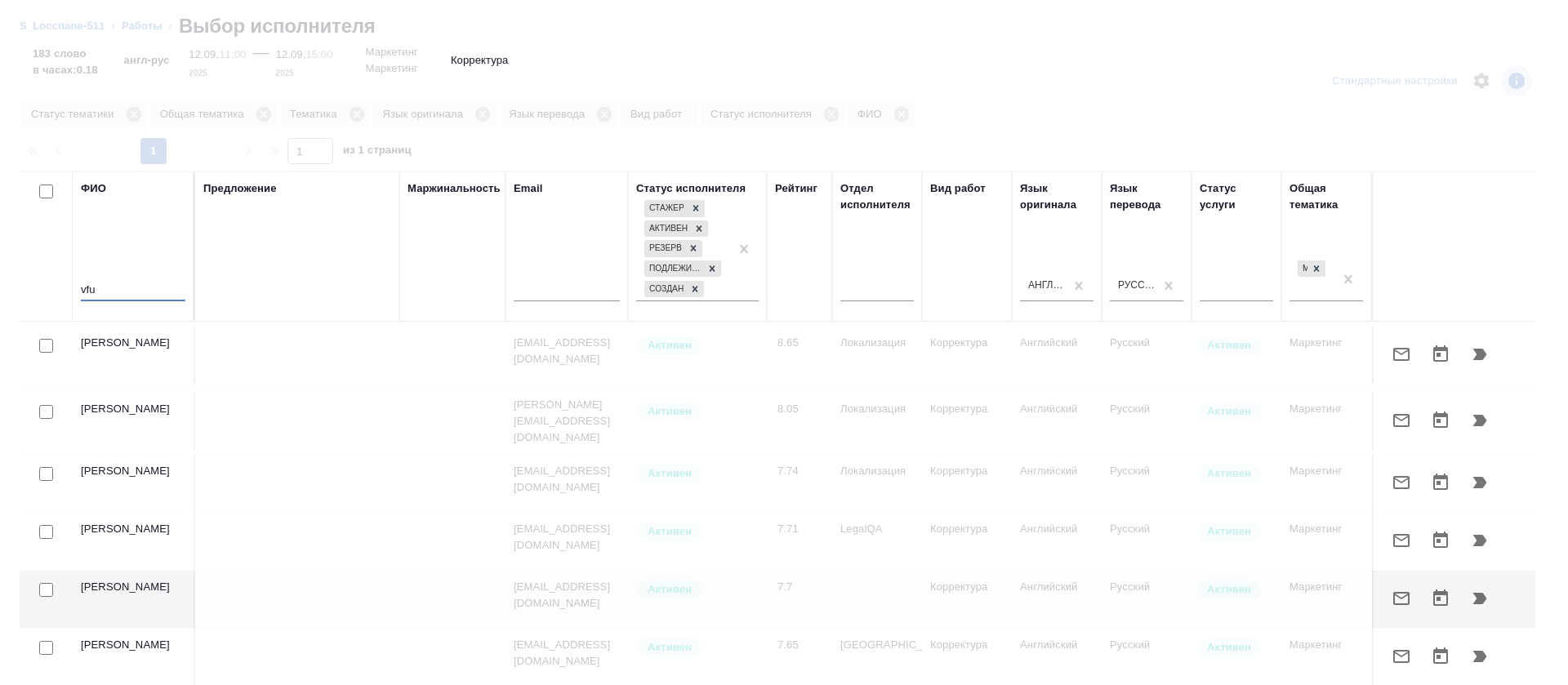
click at [62, 291] on tr "ФИО vfu Предложение Маржинальность Email Статус исполнителя Стажер Активен Резе…" at bounding box center [1206, 247] width 2373 height 151
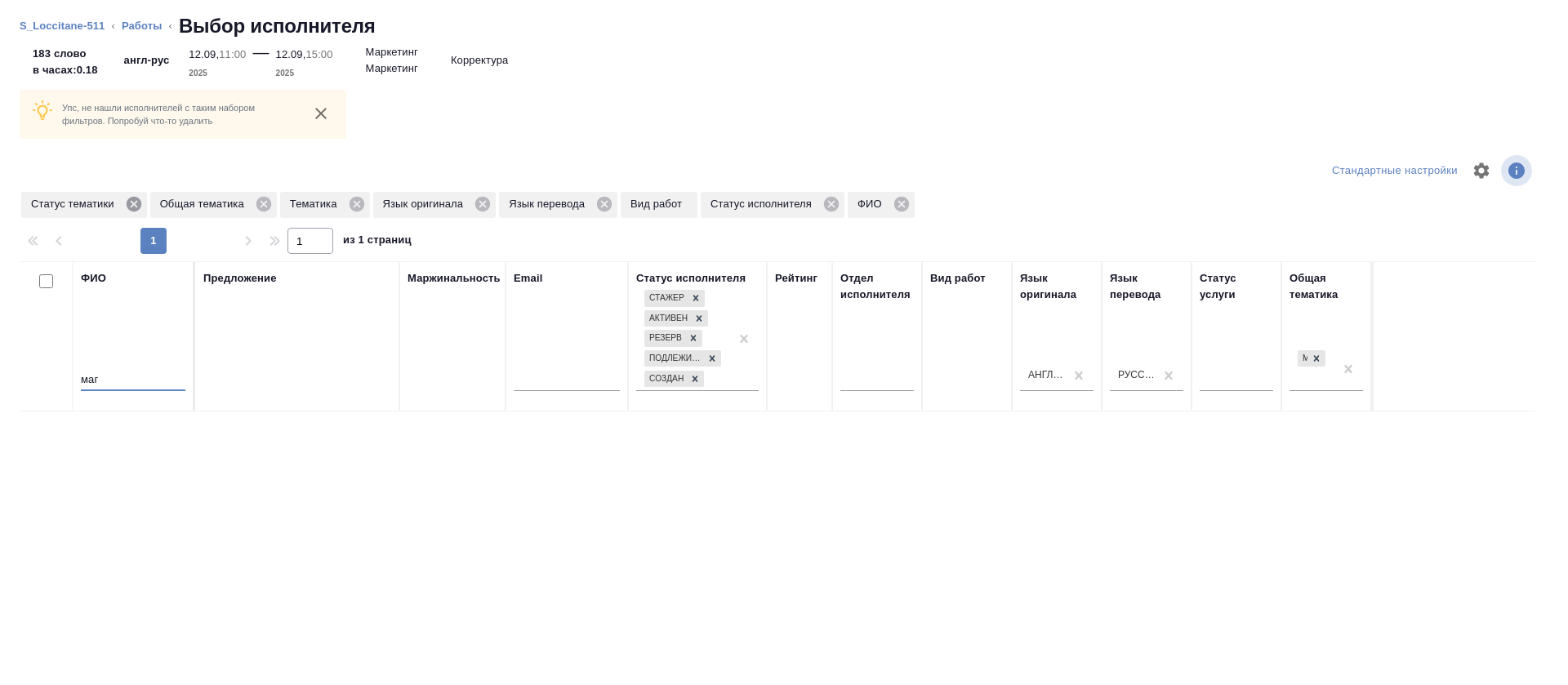
type input "маг"
click at [138, 202] on icon at bounding box center [133, 204] width 15 height 15
click at [138, 207] on icon at bounding box center [134, 203] width 18 height 18
click at [94, 207] on icon at bounding box center [98, 204] width 15 height 15
click at [475, 207] on icon at bounding box center [479, 204] width 15 height 15
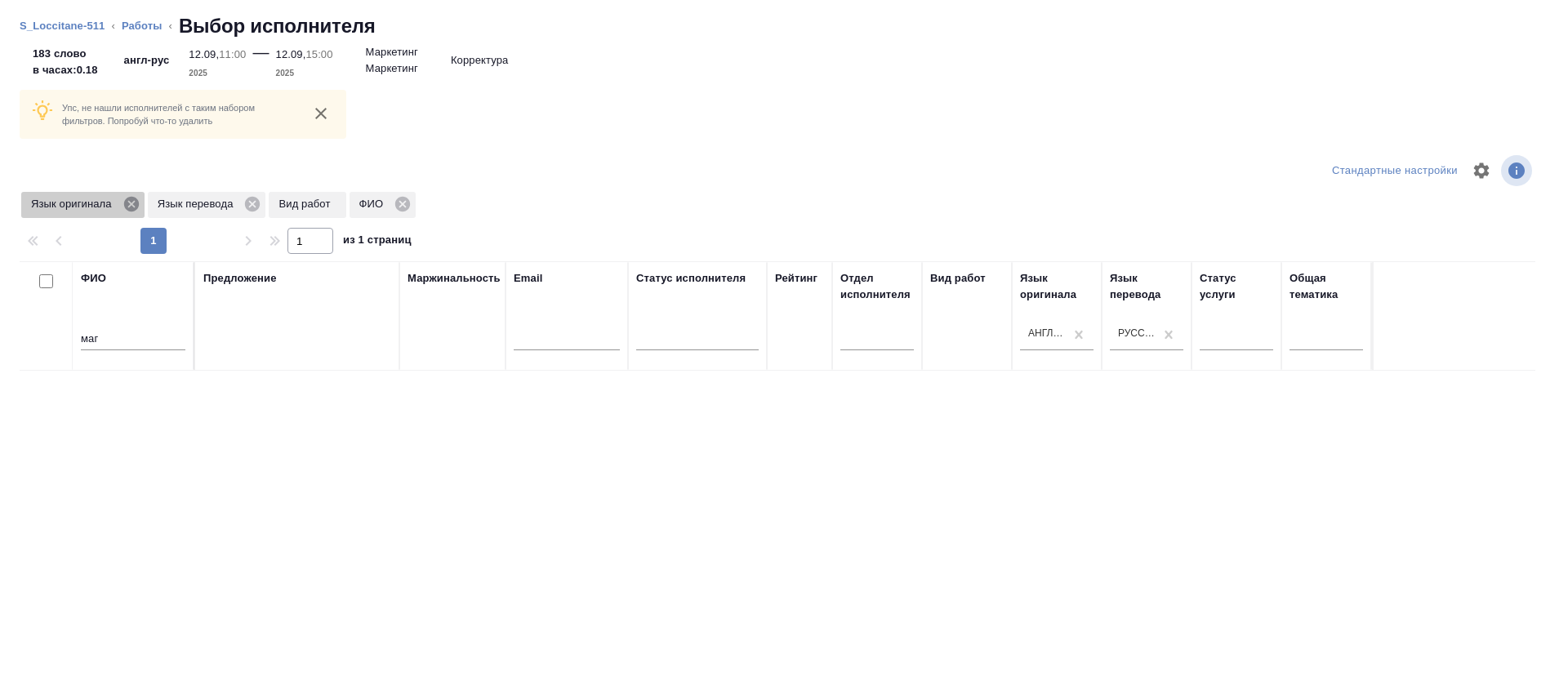
click at [137, 207] on icon at bounding box center [131, 204] width 15 height 15
click at [123, 209] on icon at bounding box center [127, 204] width 15 height 15
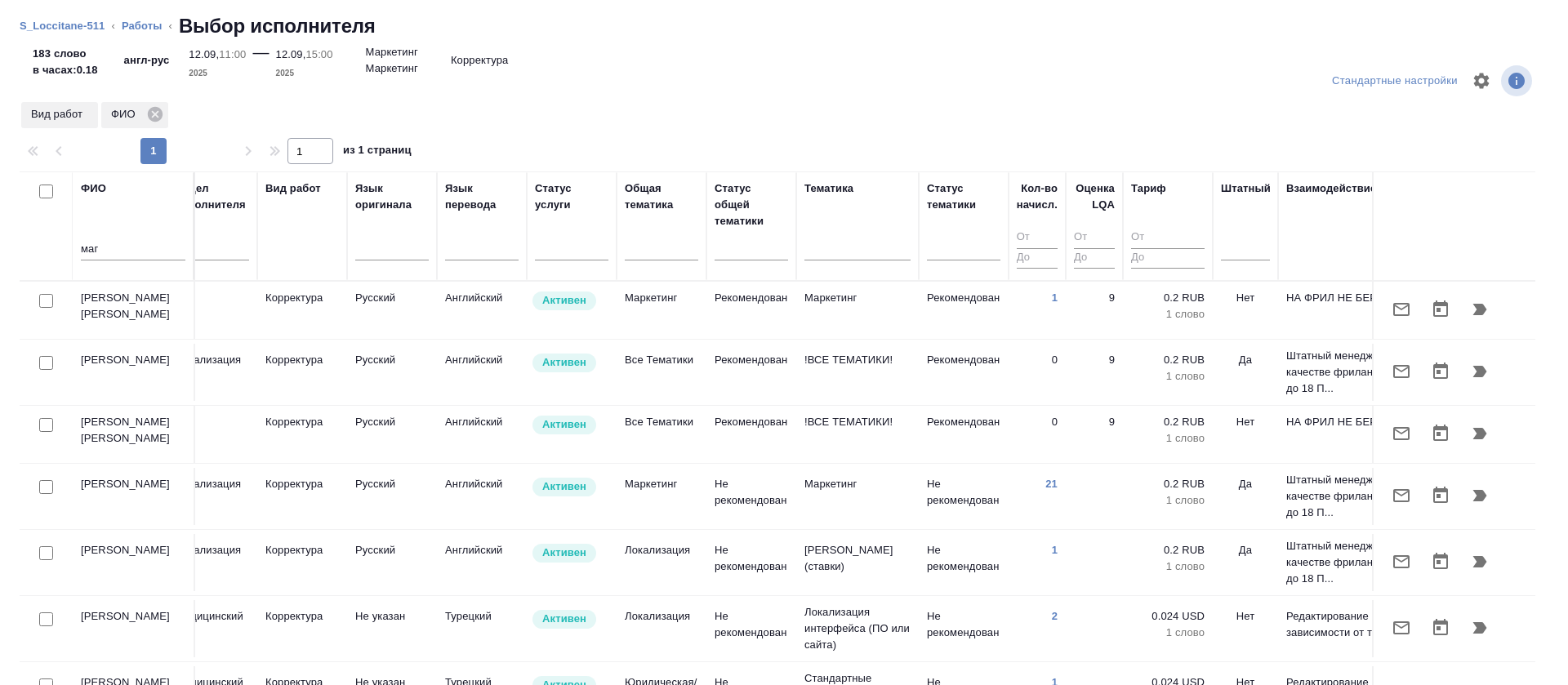
scroll to position [0, 858]
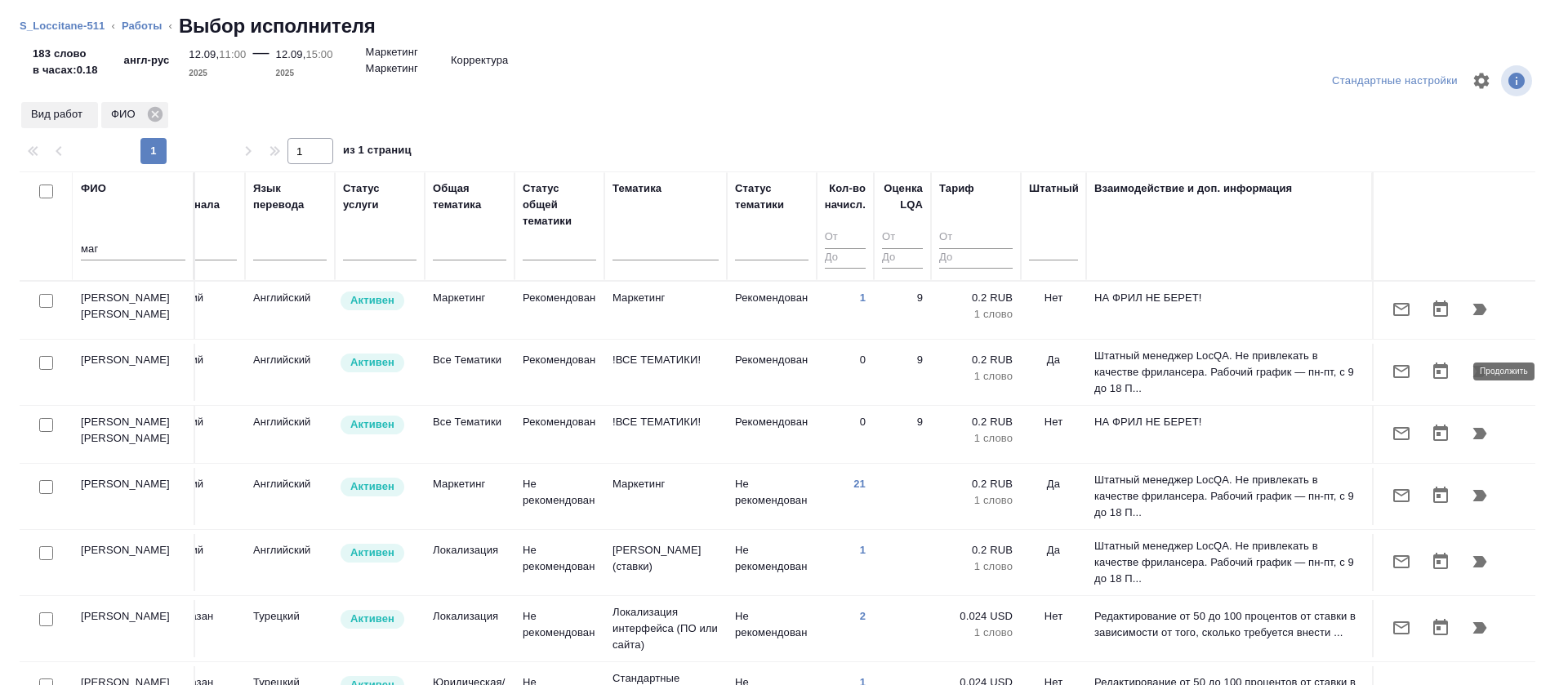
click at [1460, 382] on button "button" at bounding box center [1479, 371] width 39 height 39
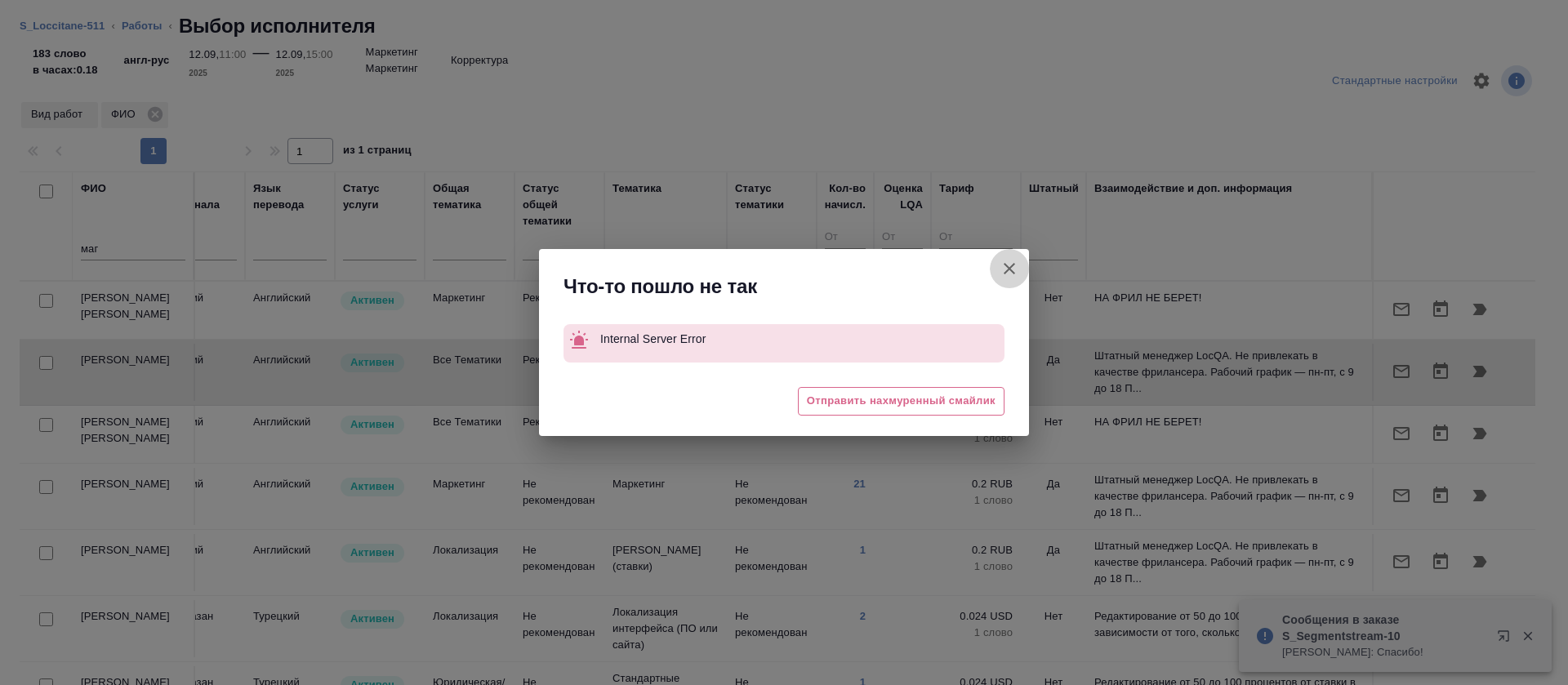
click at [1012, 270] on icon "button" at bounding box center [1010, 268] width 12 height 12
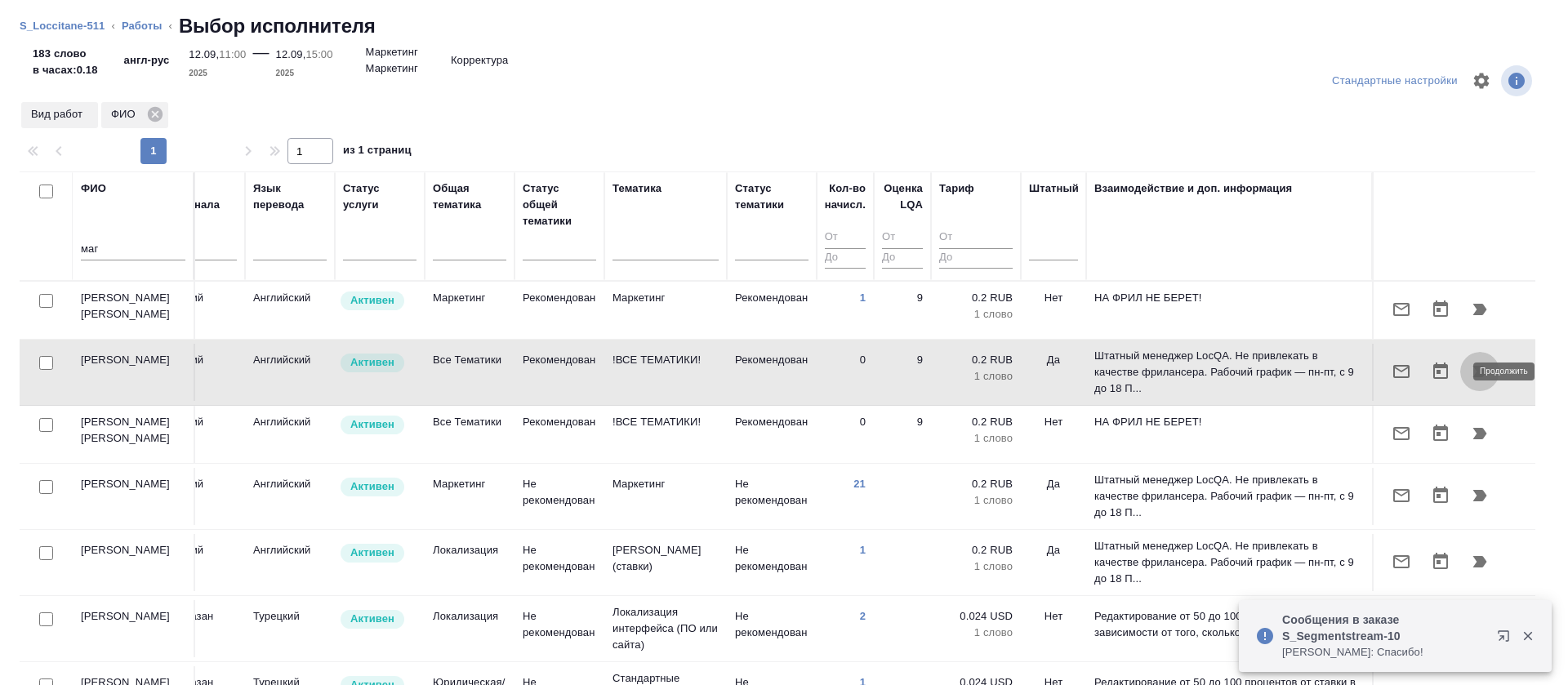
click at [1473, 369] on icon "button" at bounding box center [1480, 371] width 14 height 12
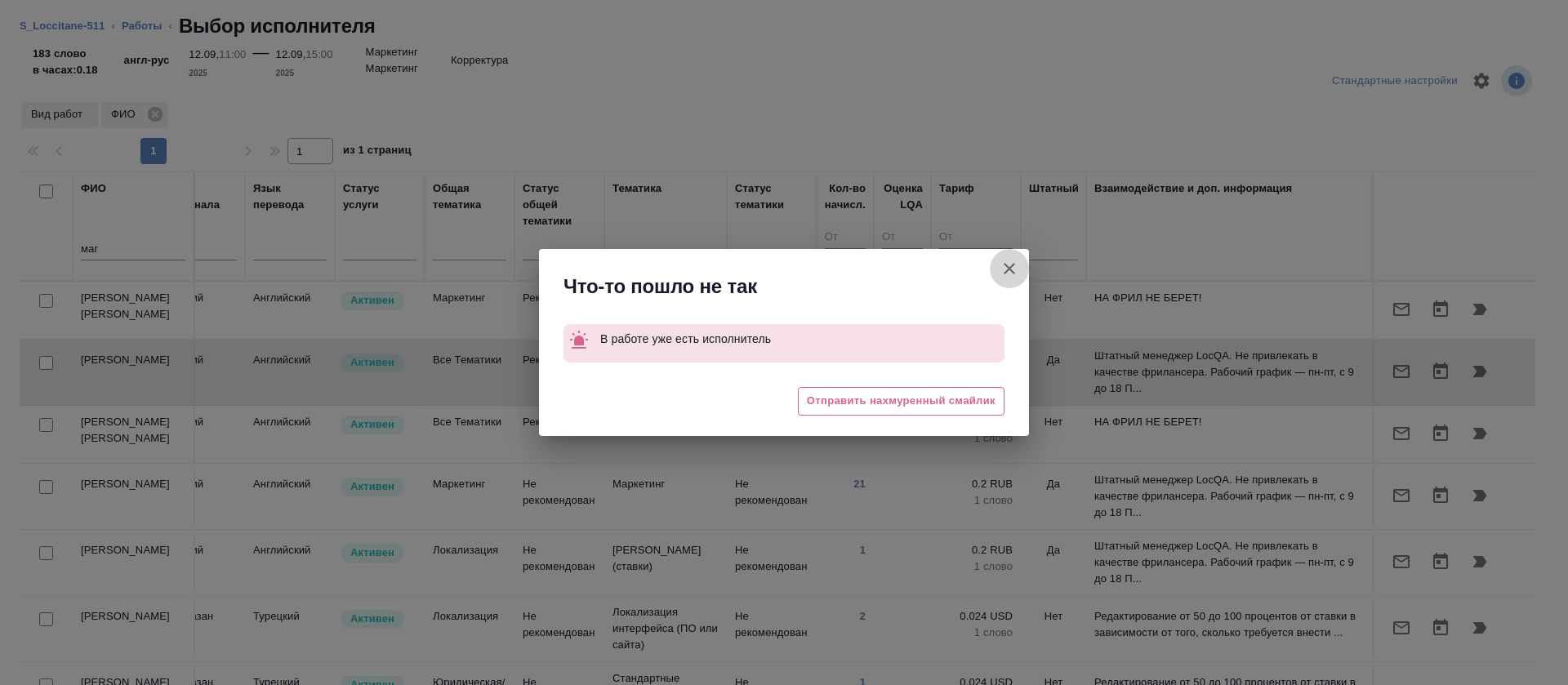
click at [1013, 267] on icon "button" at bounding box center [1009, 268] width 19 height 19
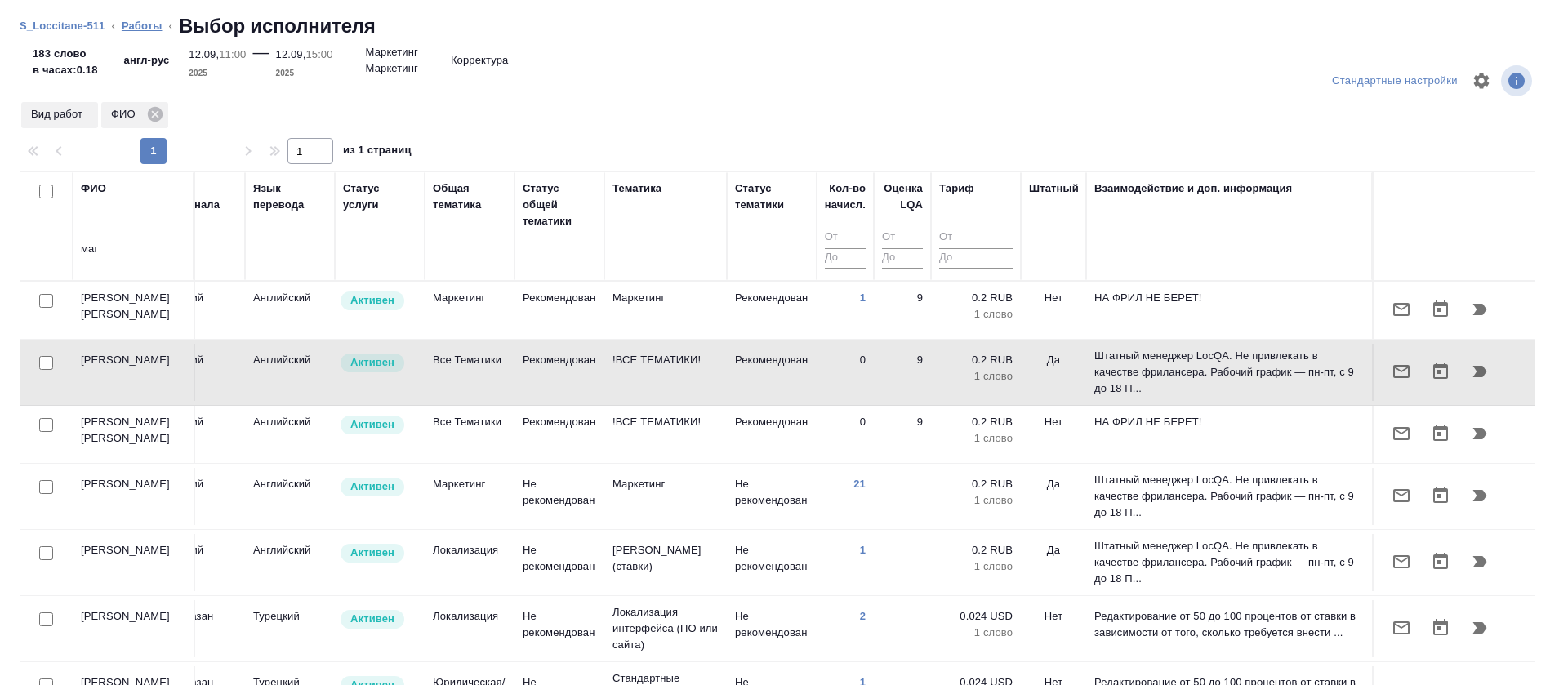
click at [132, 21] on link "Работы" at bounding box center [141, 25] width 41 height 13
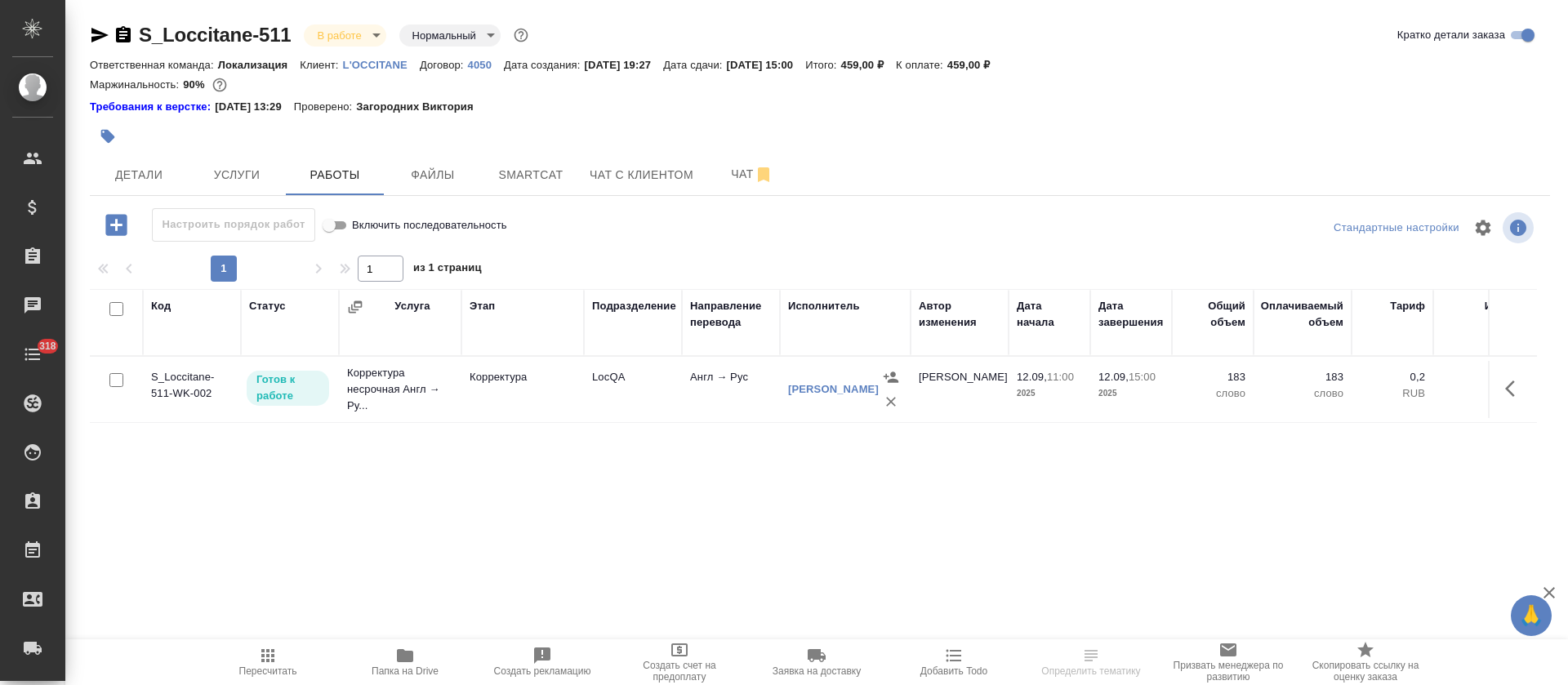
click at [1525, 387] on button "button" at bounding box center [1514, 388] width 39 height 39
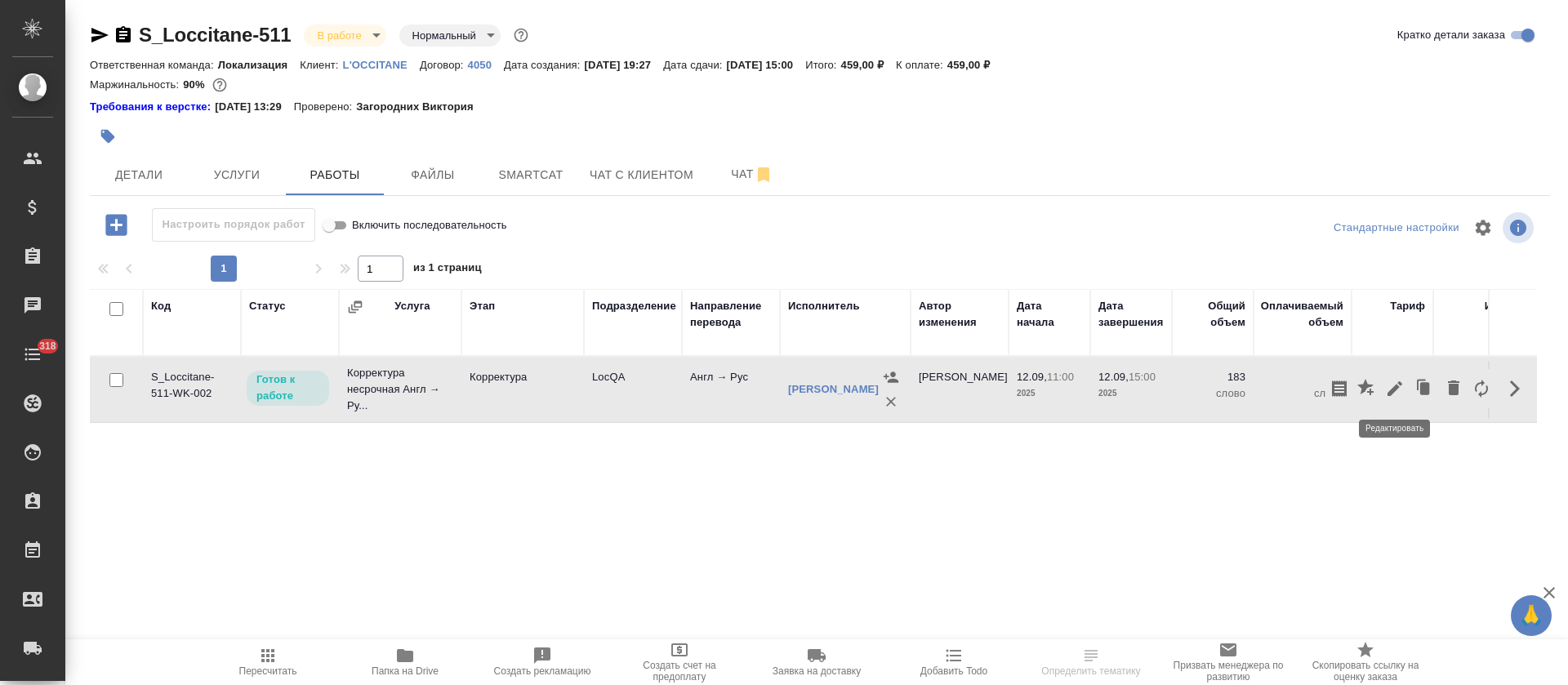
click at [1396, 377] on button "button" at bounding box center [1395, 388] width 28 height 39
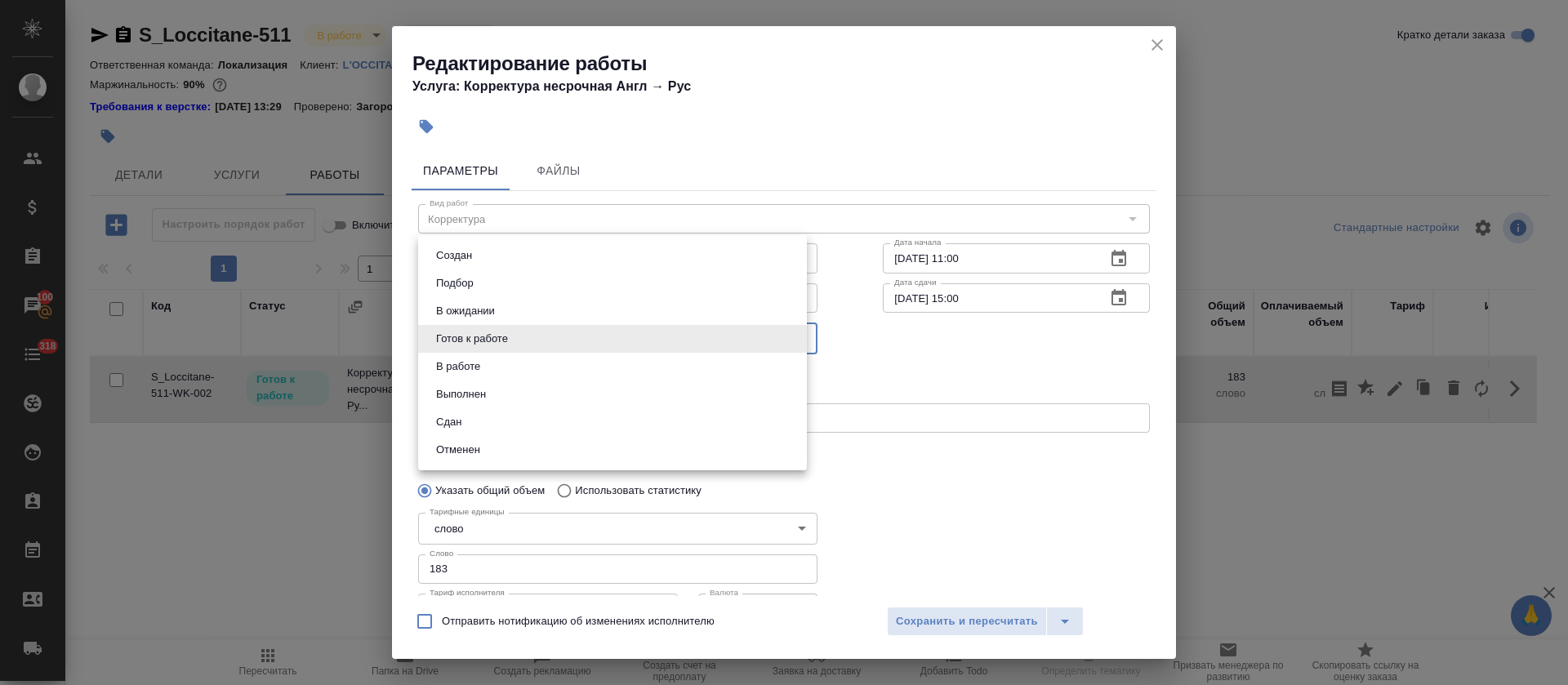
click at [502, 331] on body "🙏 .cls-1 fill:#fff; AWATERA Tretyakova Olga Клиенты Спецификации Заказы 100 Чат…" at bounding box center [784, 342] width 1568 height 685
click at [479, 422] on li "Сдан" at bounding box center [612, 422] width 389 height 28
type input "closed"
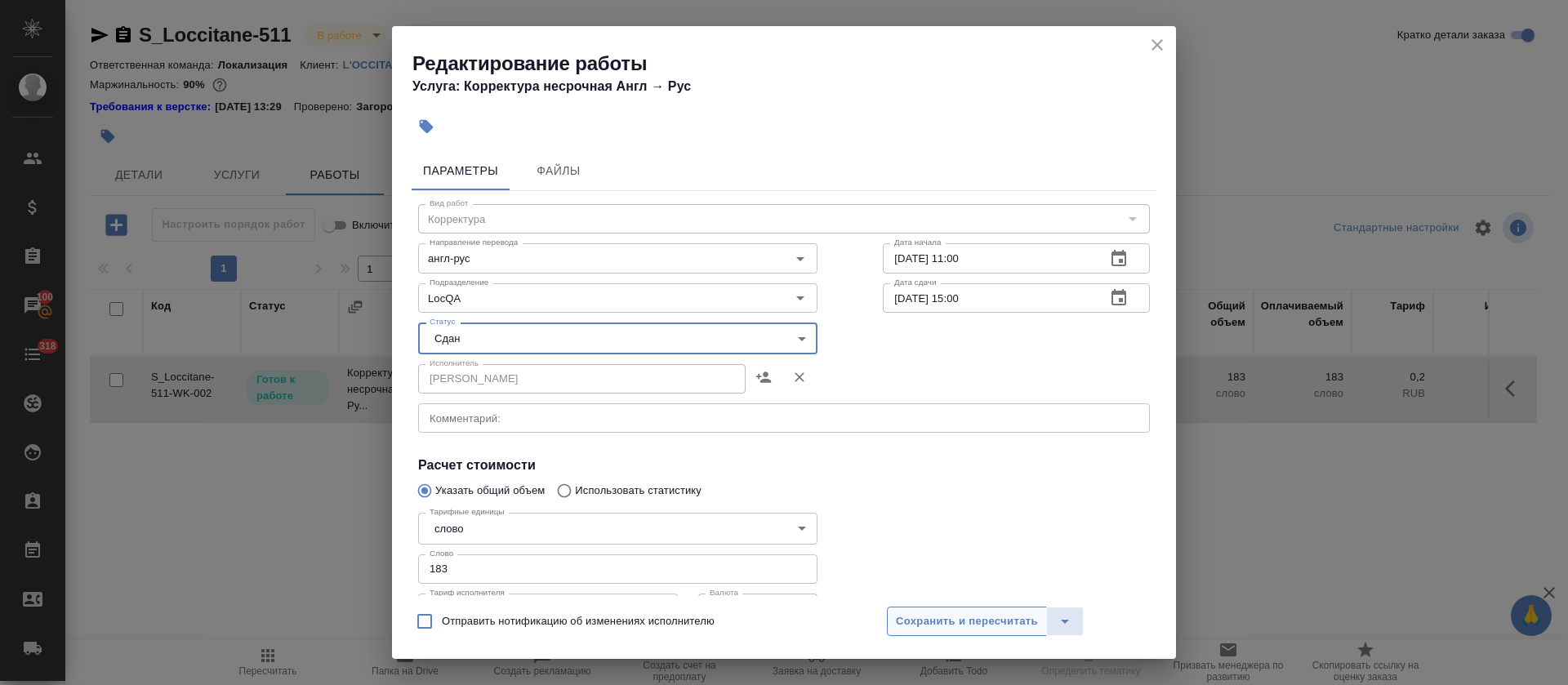
click at [977, 624] on span "Сохранить и пересчитать" at bounding box center [967, 621] width 142 height 18
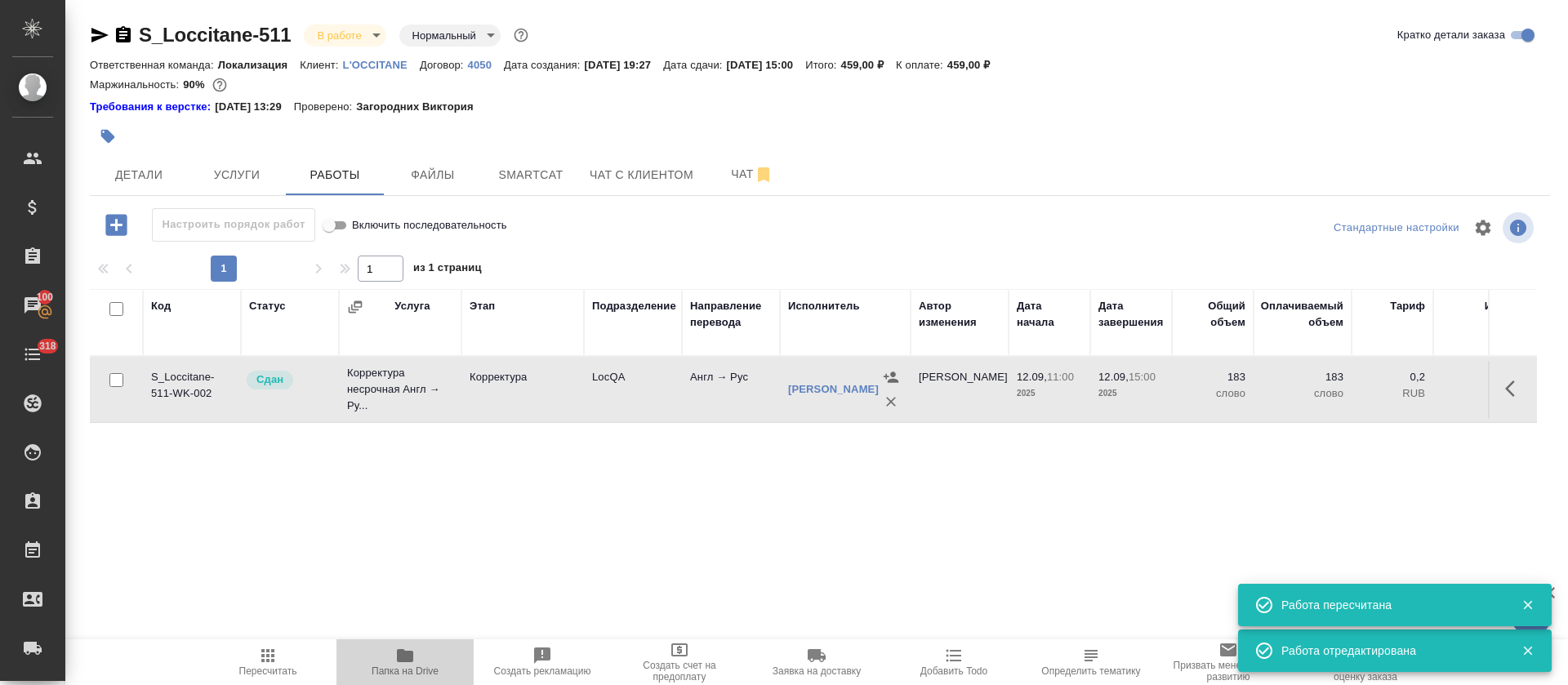
click at [415, 652] on span "Папка на Drive" at bounding box center [405, 661] width 118 height 31
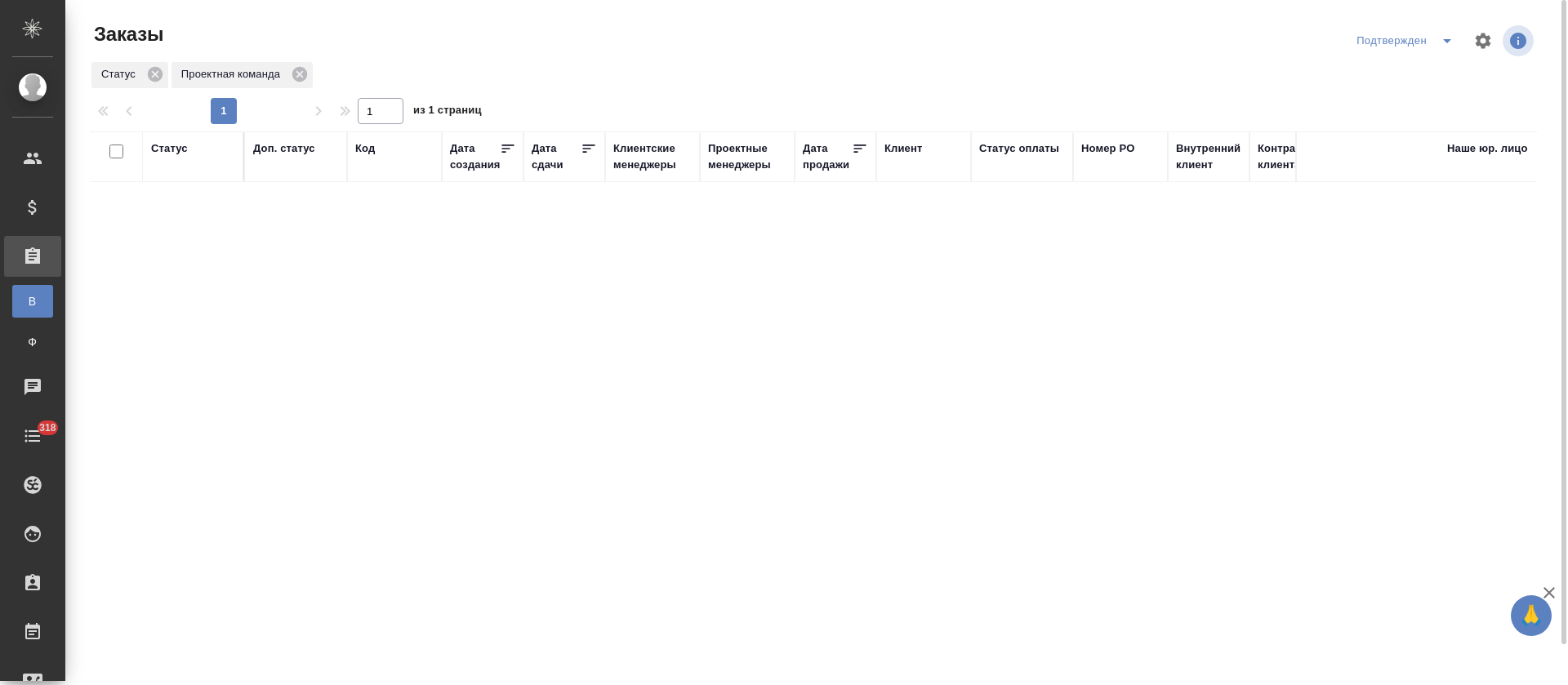
click at [1451, 36] on icon "split button" at bounding box center [1447, 40] width 19 height 19
click at [1435, 93] on li "В работе" at bounding box center [1407, 99] width 173 height 26
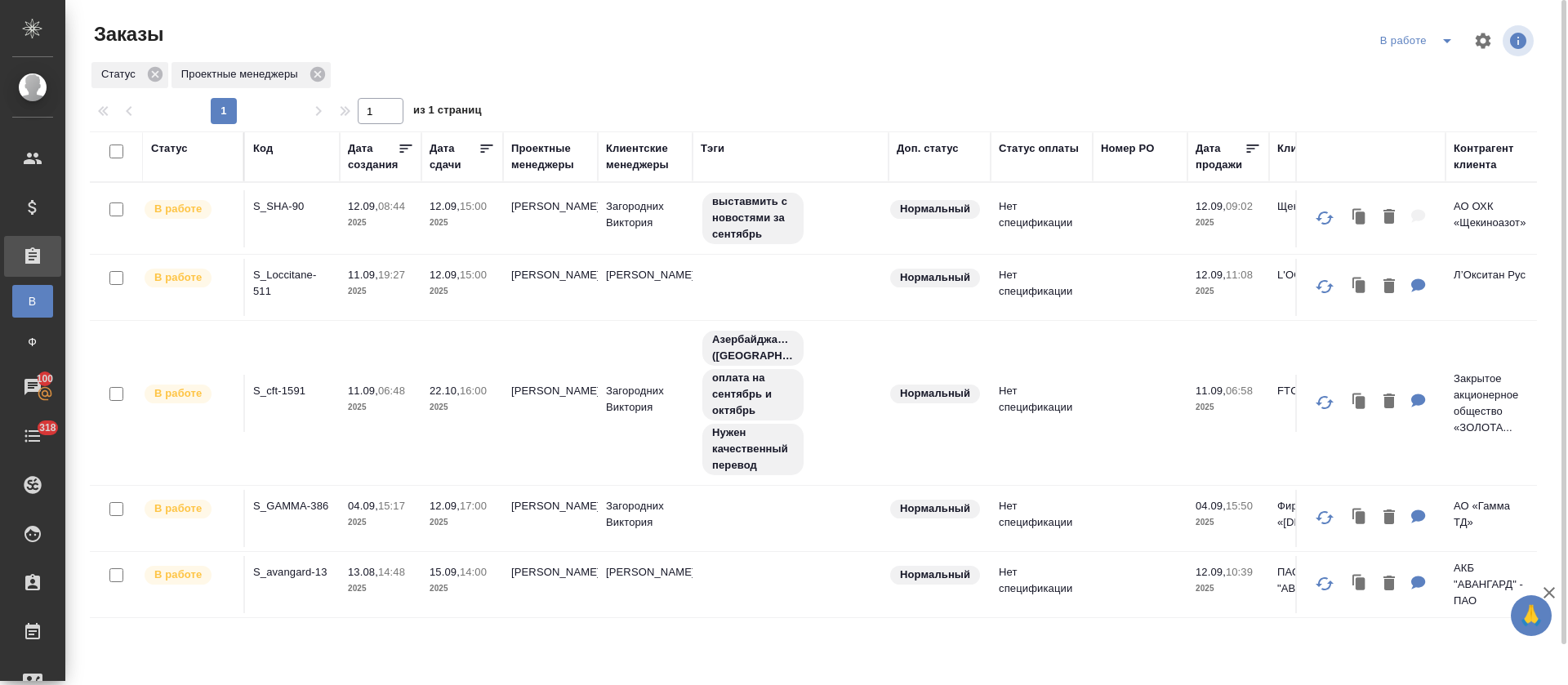
click at [669, 61] on div "Статус Проектные менеджеры" at bounding box center [813, 74] width 1448 height 29
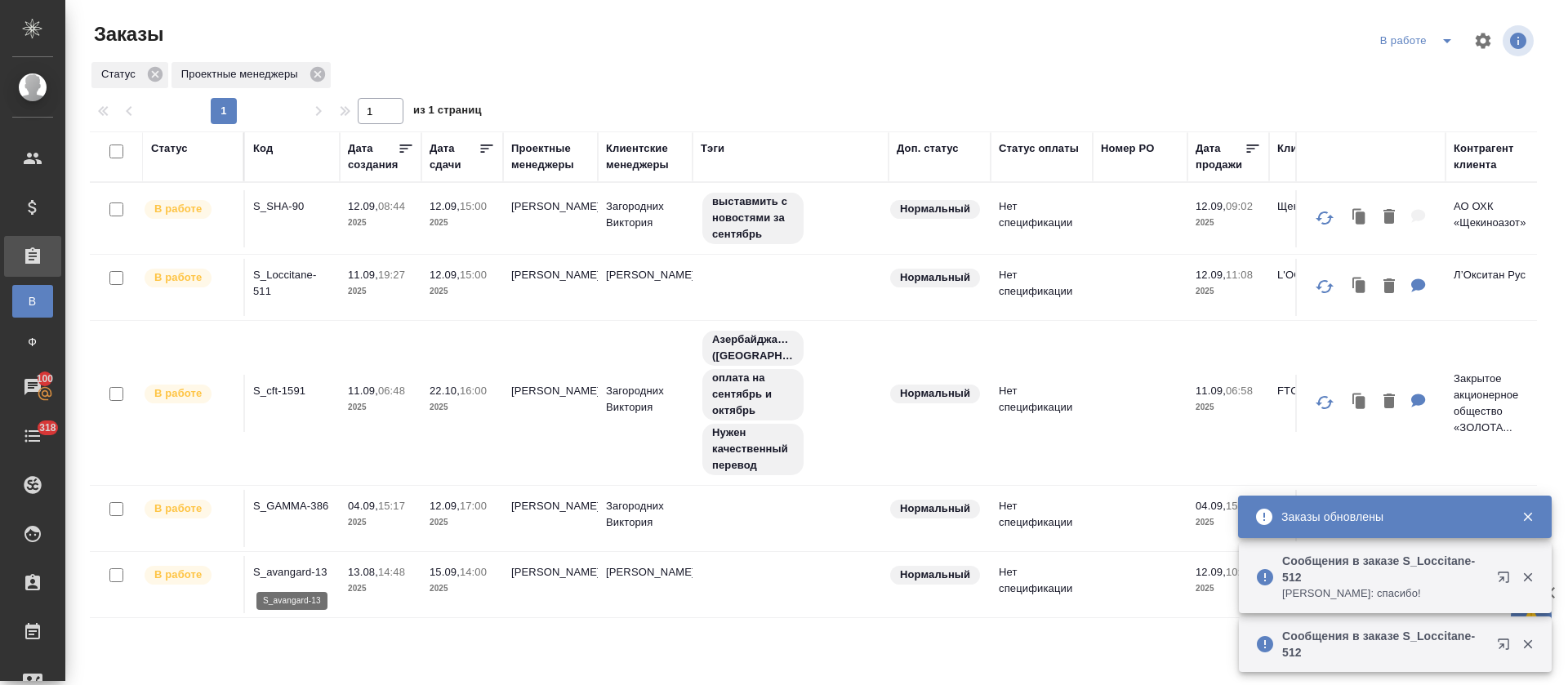
click at [312, 572] on p "S_avangard-13" at bounding box center [293, 573] width 79 height 17
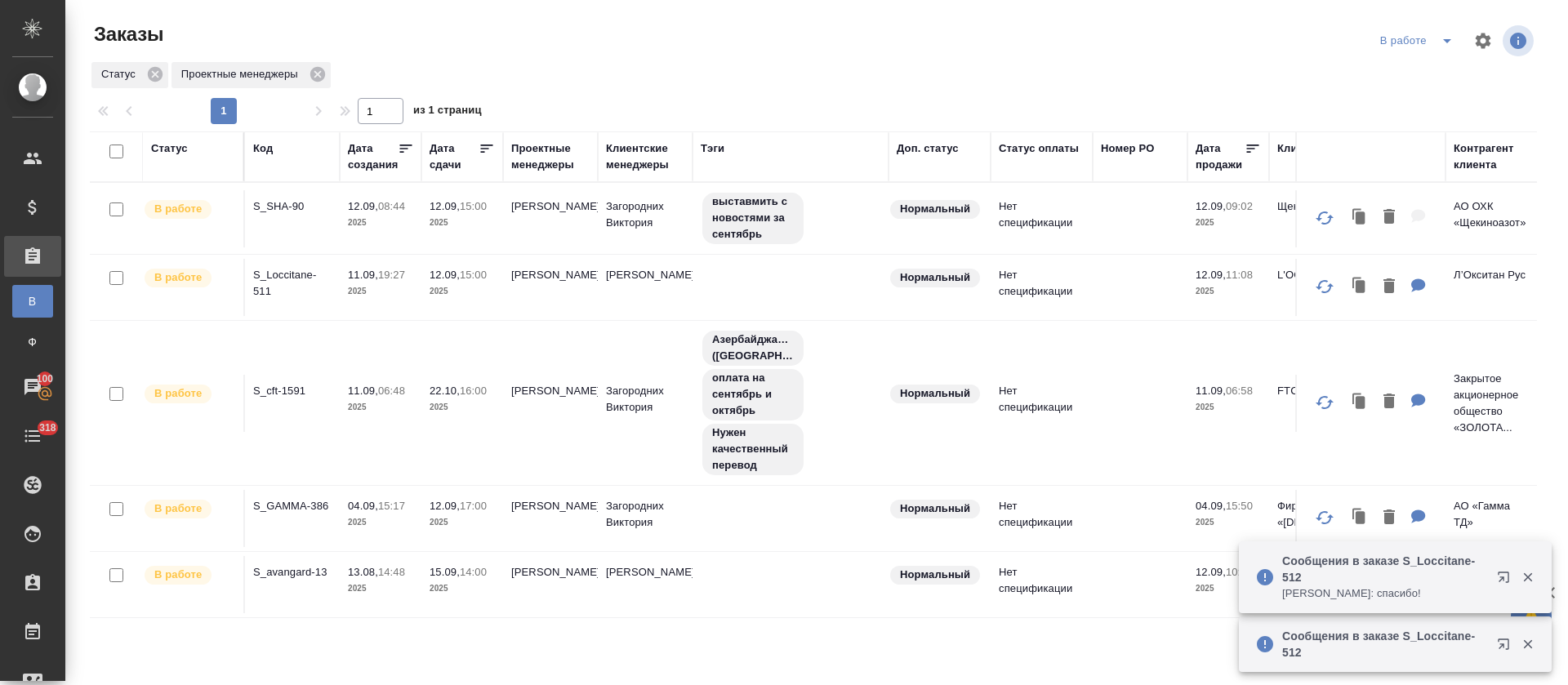
click at [1443, 41] on icon "split button" at bounding box center [1448, 41] width 8 height 4
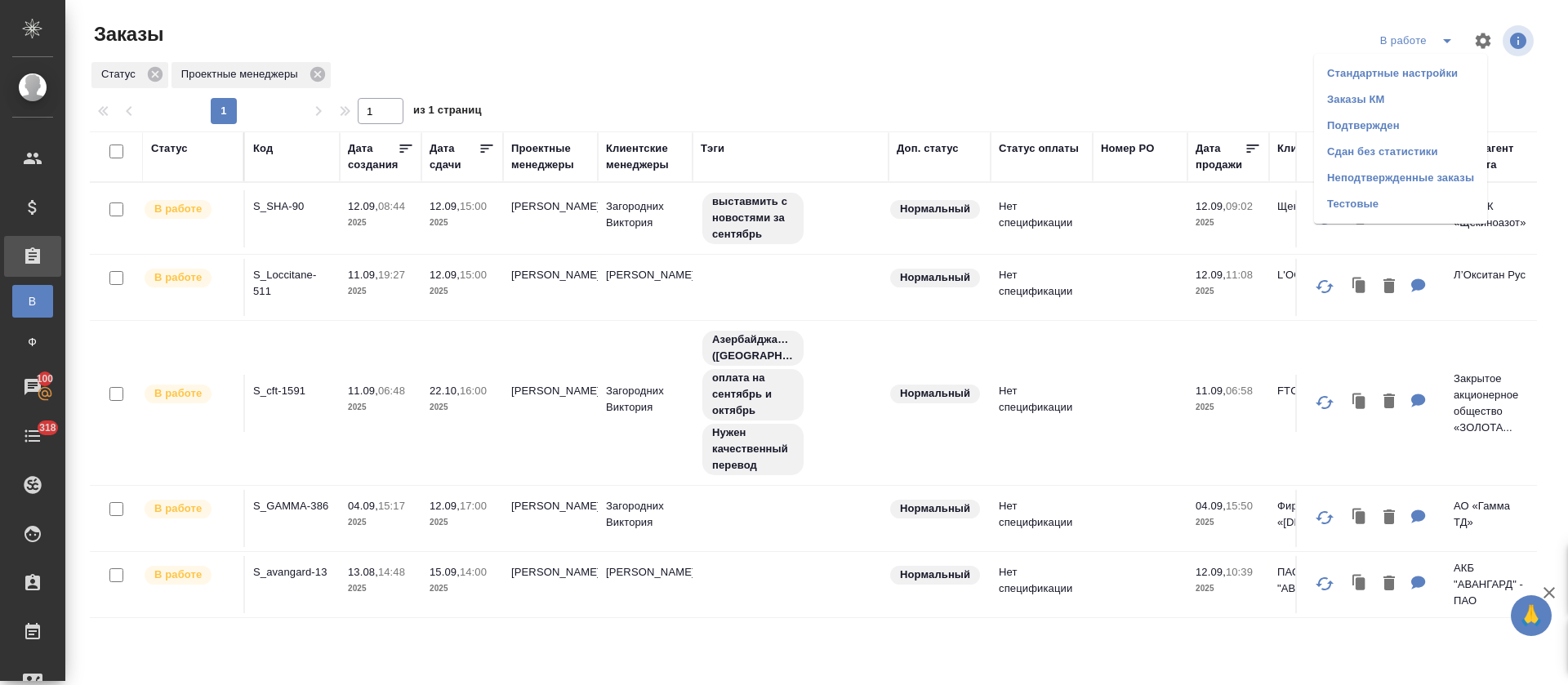
click at [1396, 115] on li "Подтвержден" at bounding box center [1401, 125] width 173 height 26
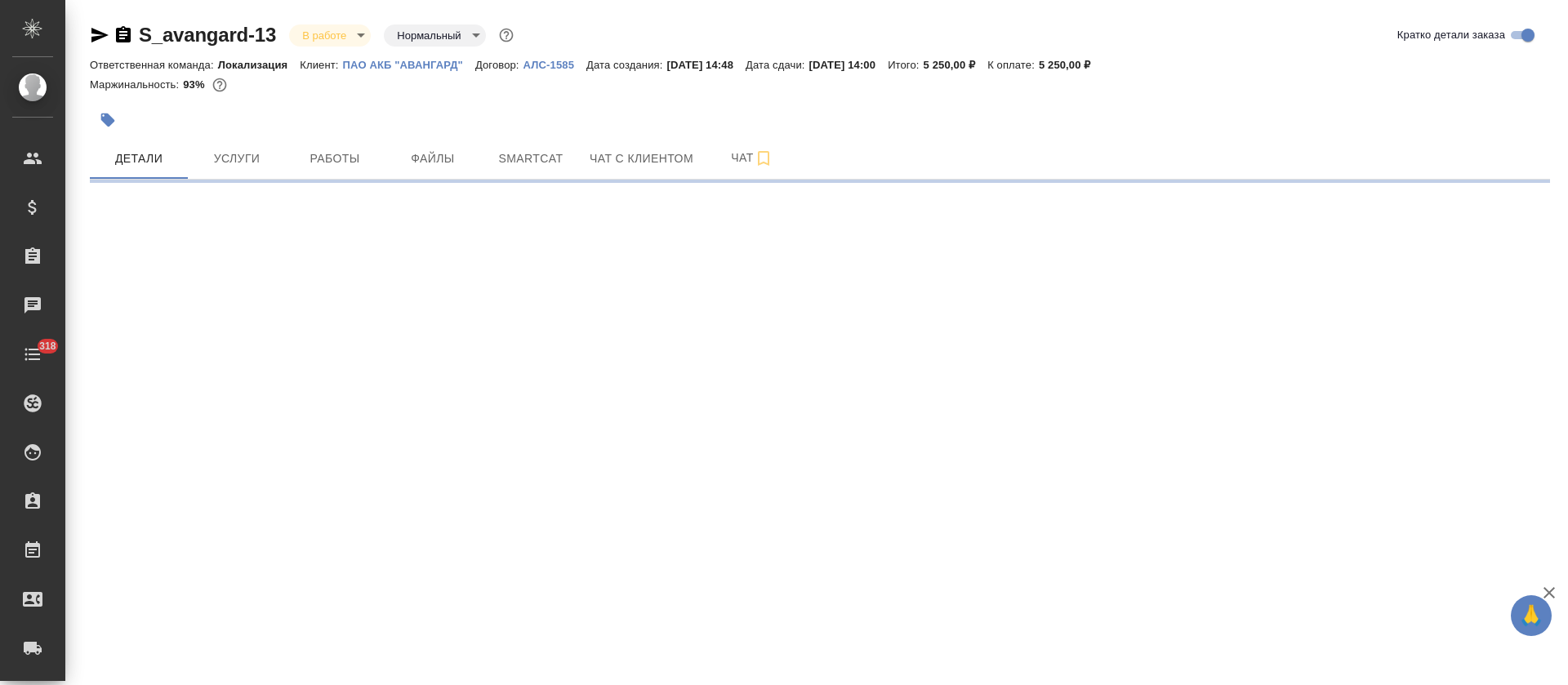
select select "RU"
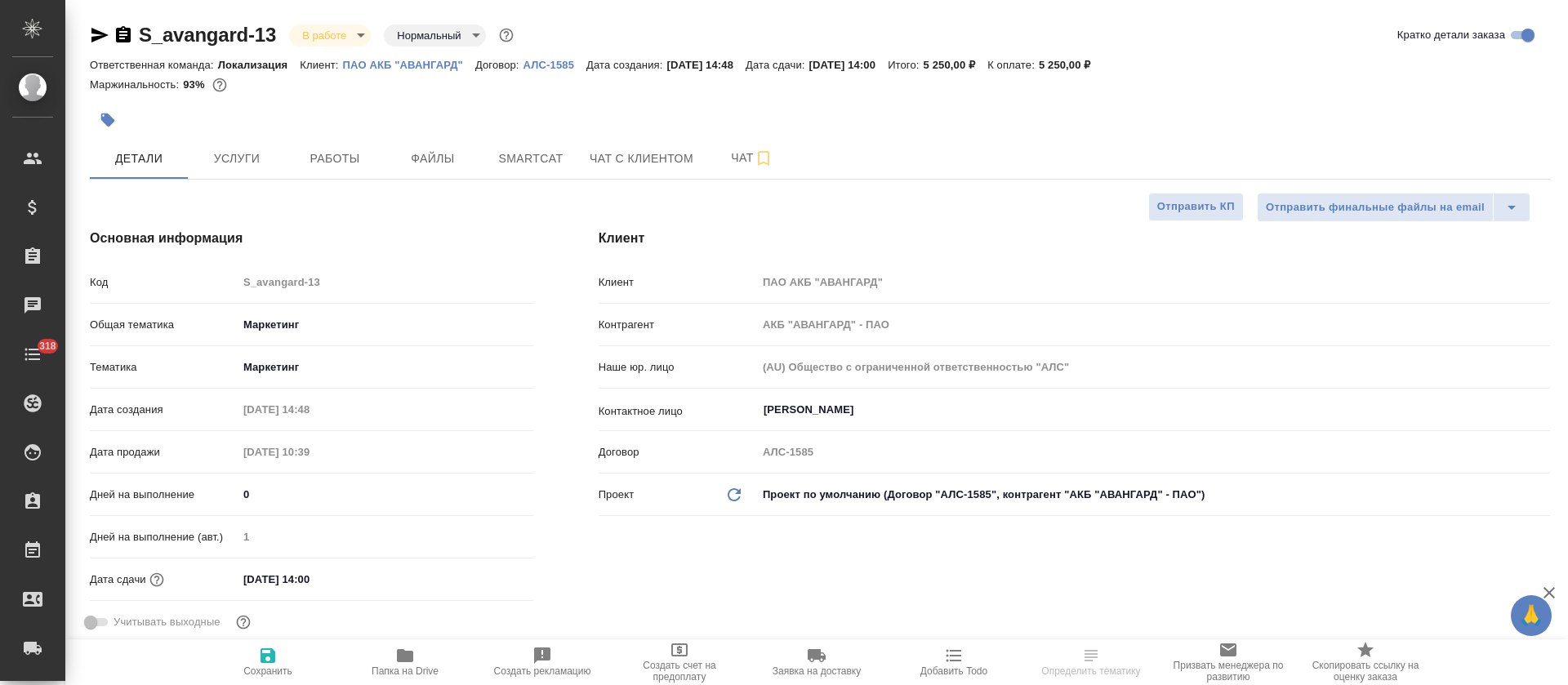
type textarea "x"
type input "[PERSON_NAME]"
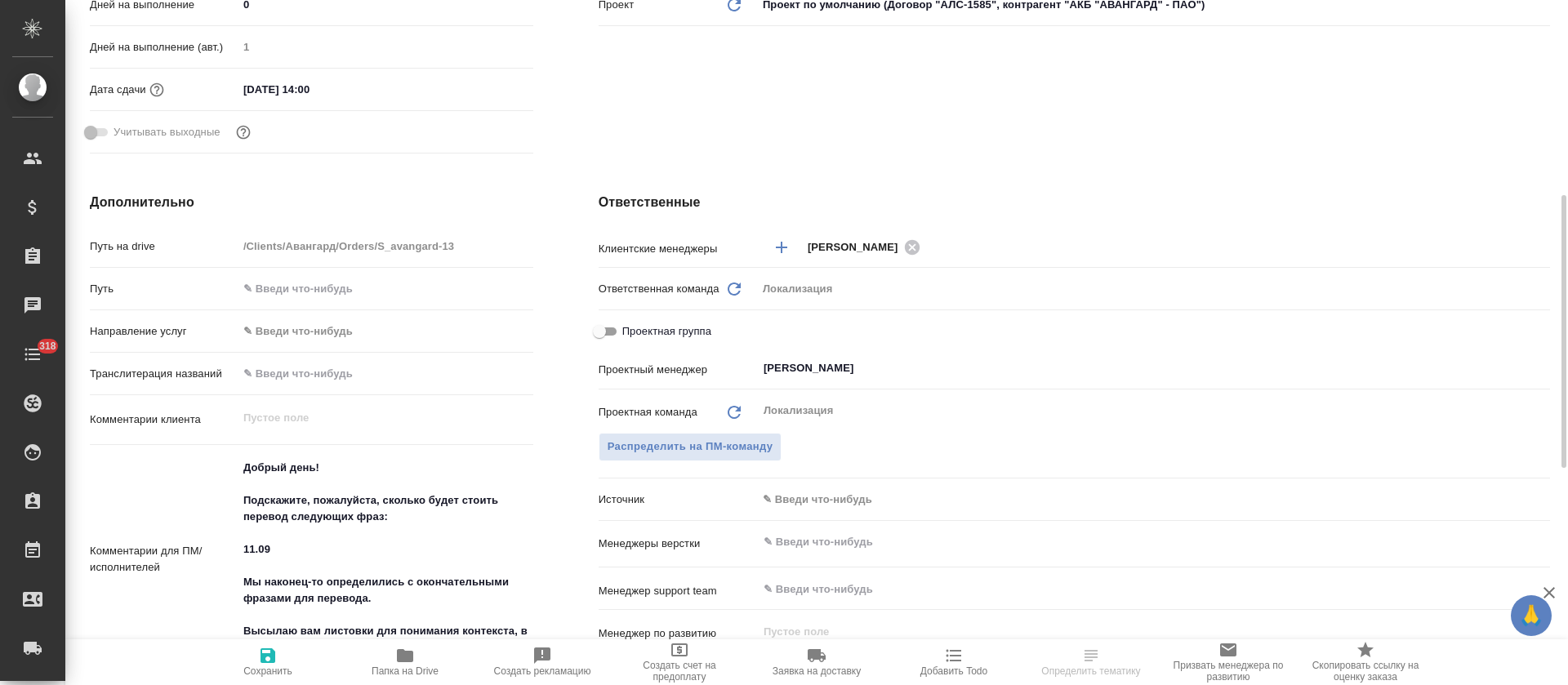
scroll to position [612, 0]
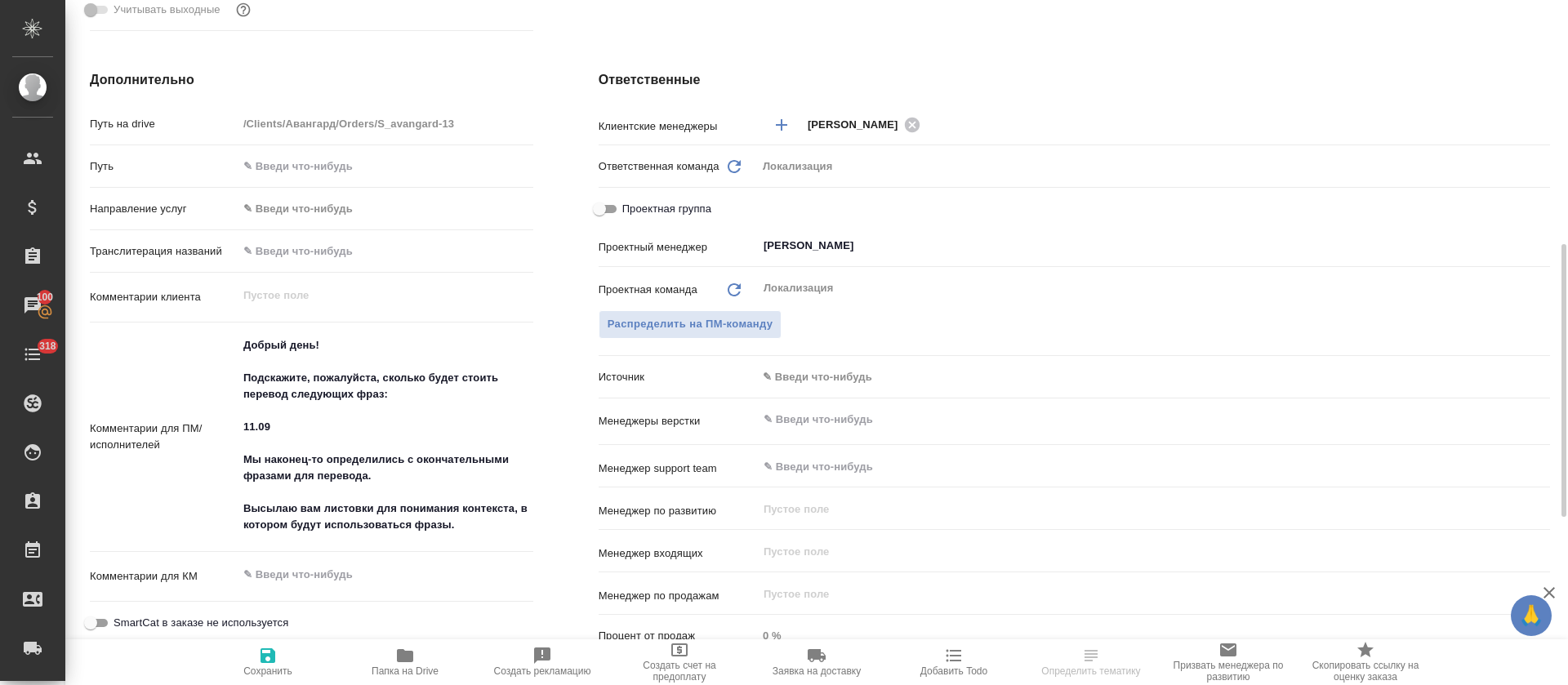
click at [407, 643] on button "Папка на Drive" at bounding box center [405, 662] width 137 height 46
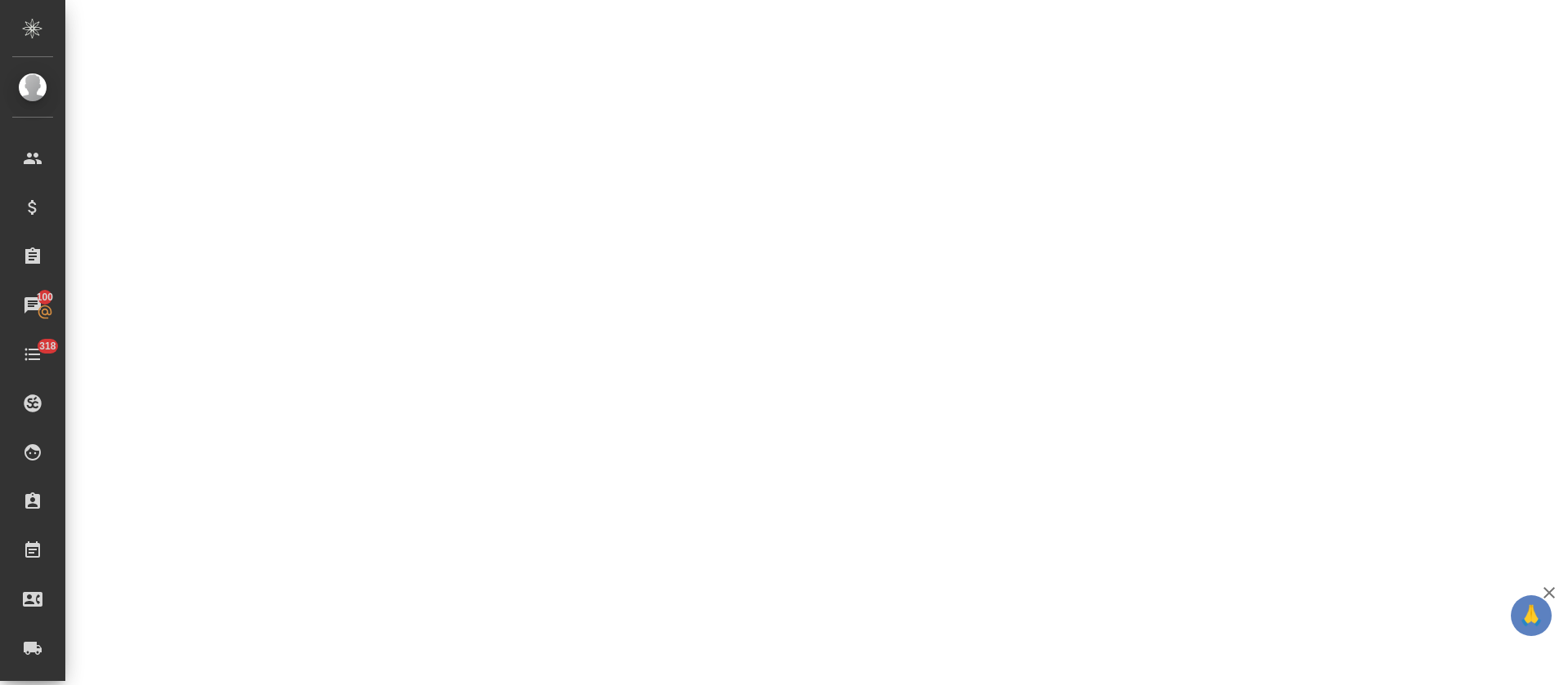
select select "RU"
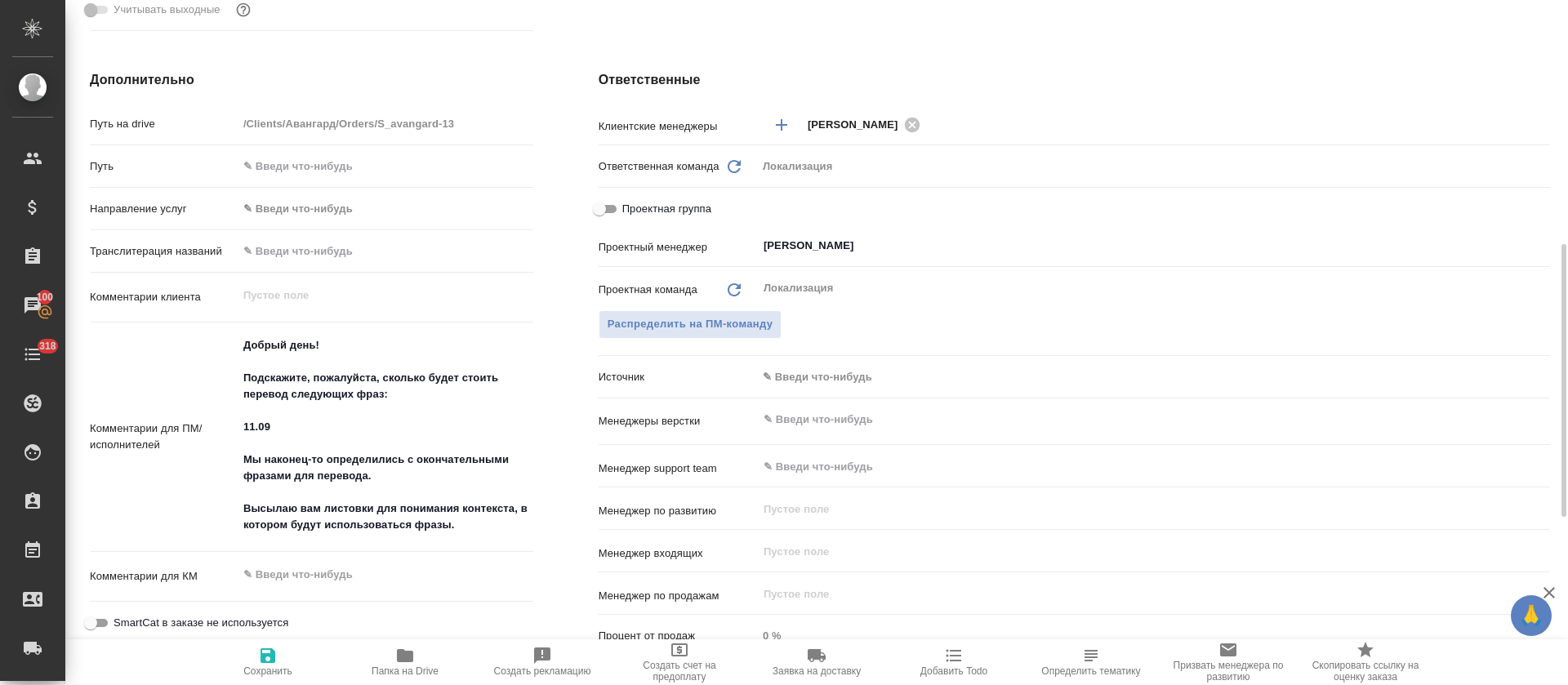
type textarea "x"
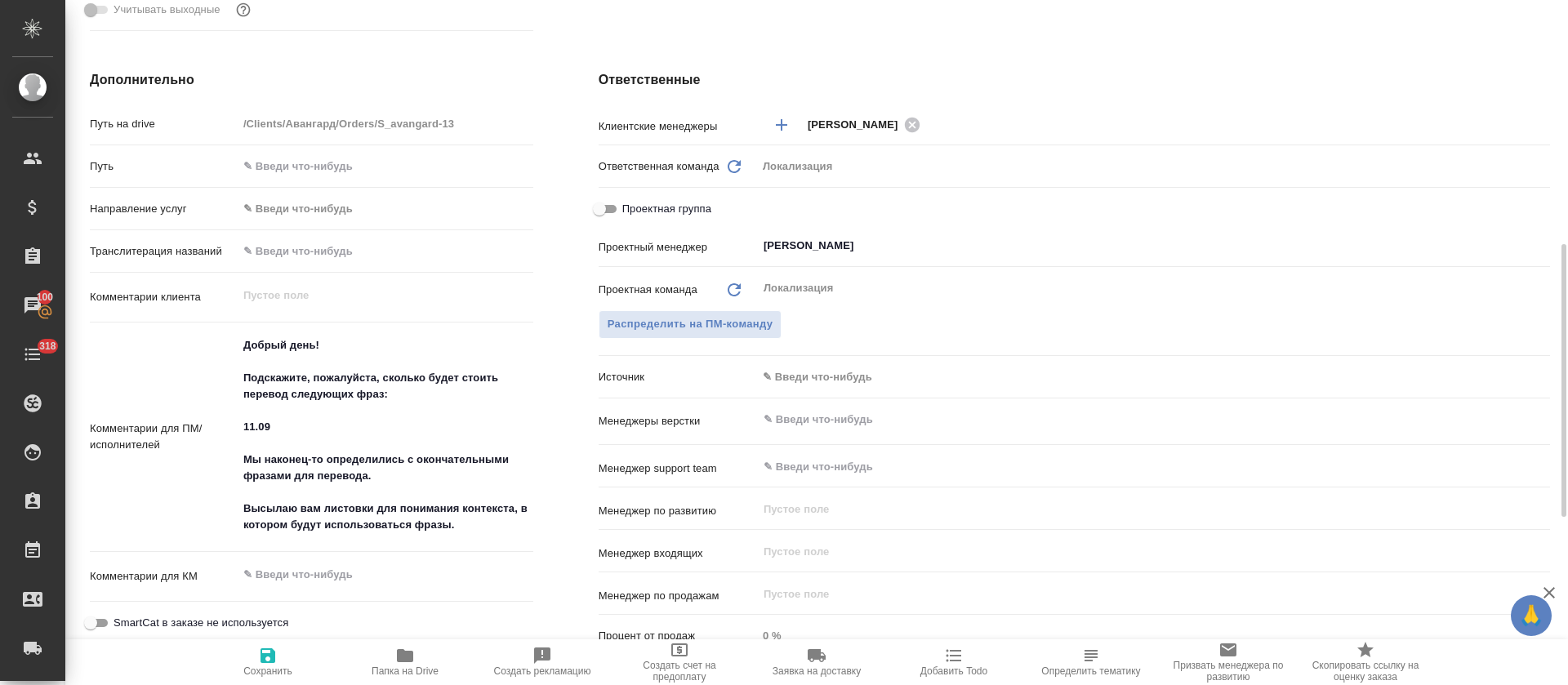
type textarea "x"
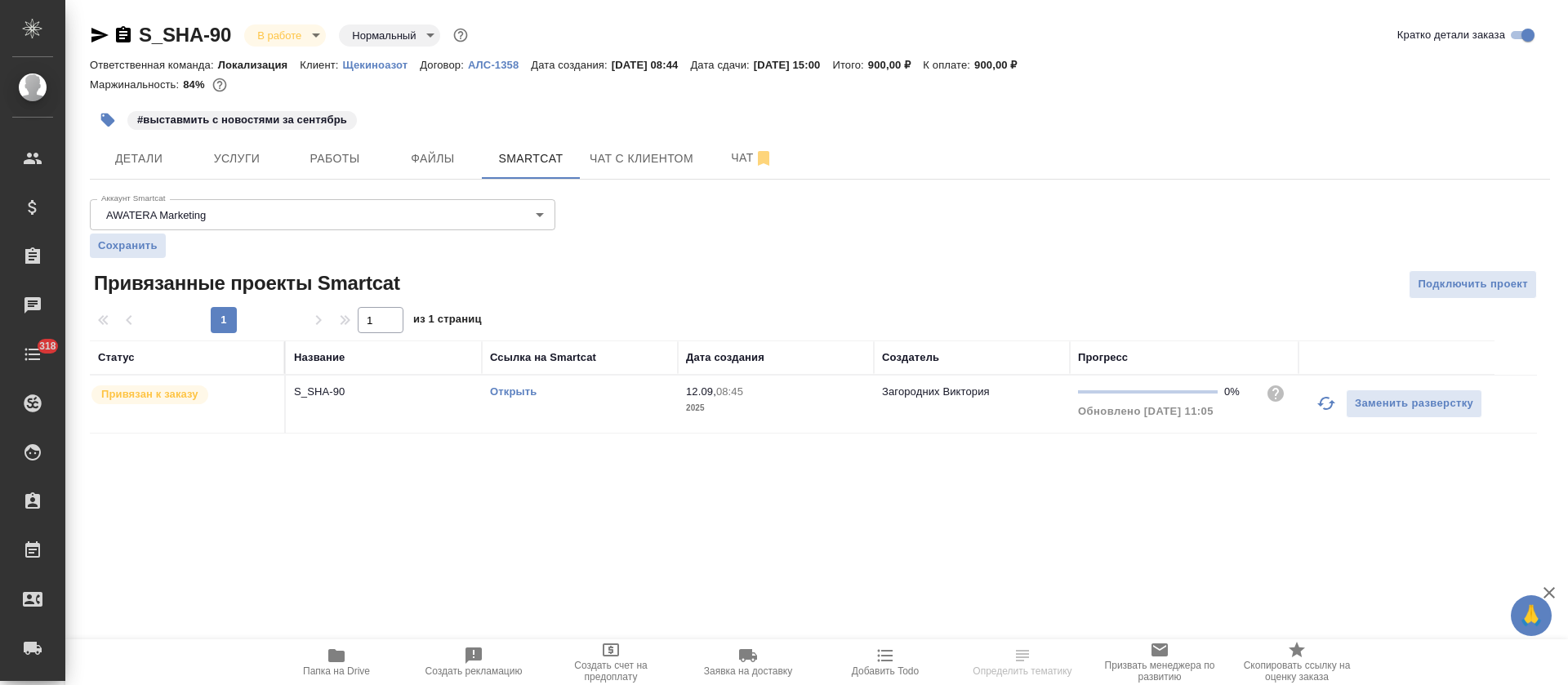
click at [1322, 399] on icon "button" at bounding box center [1326, 403] width 18 height 13
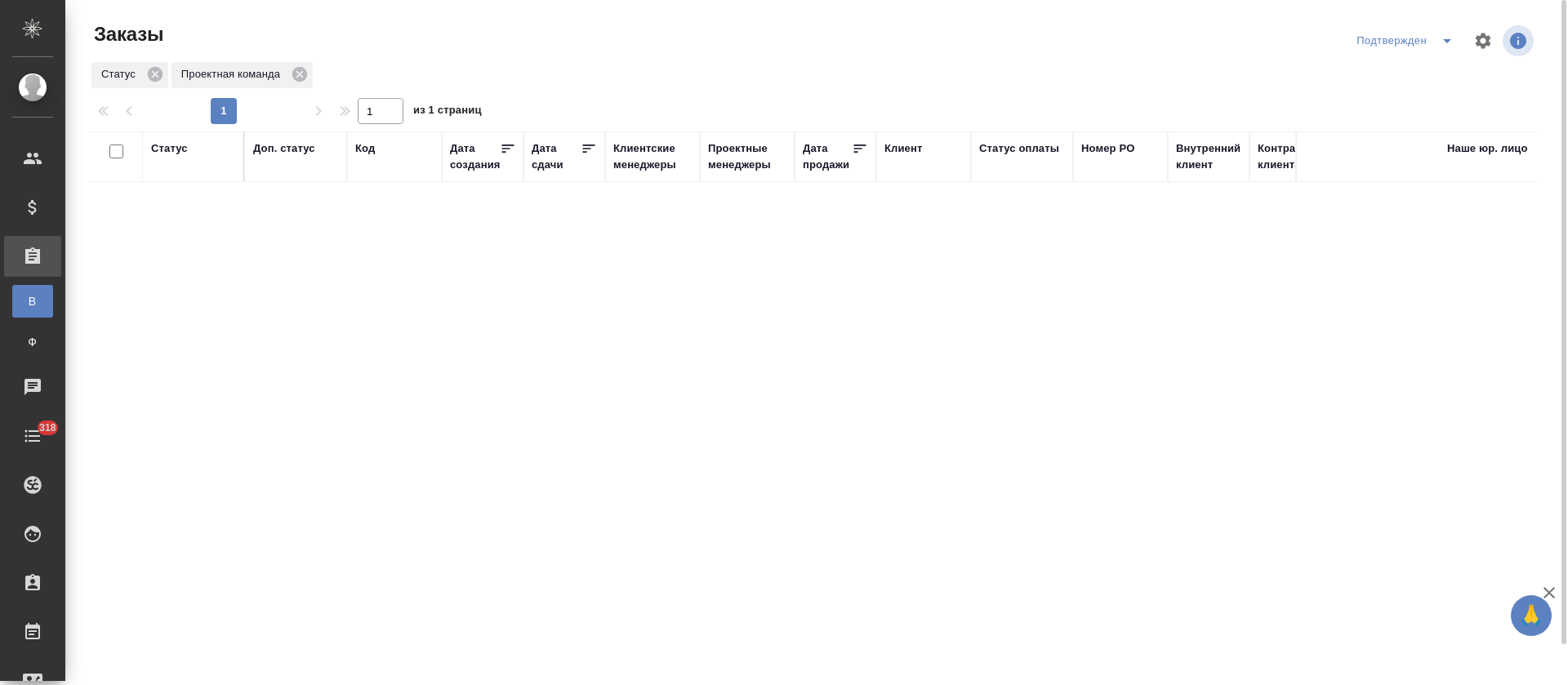
click at [1442, 42] on icon "split button" at bounding box center [1447, 40] width 19 height 19
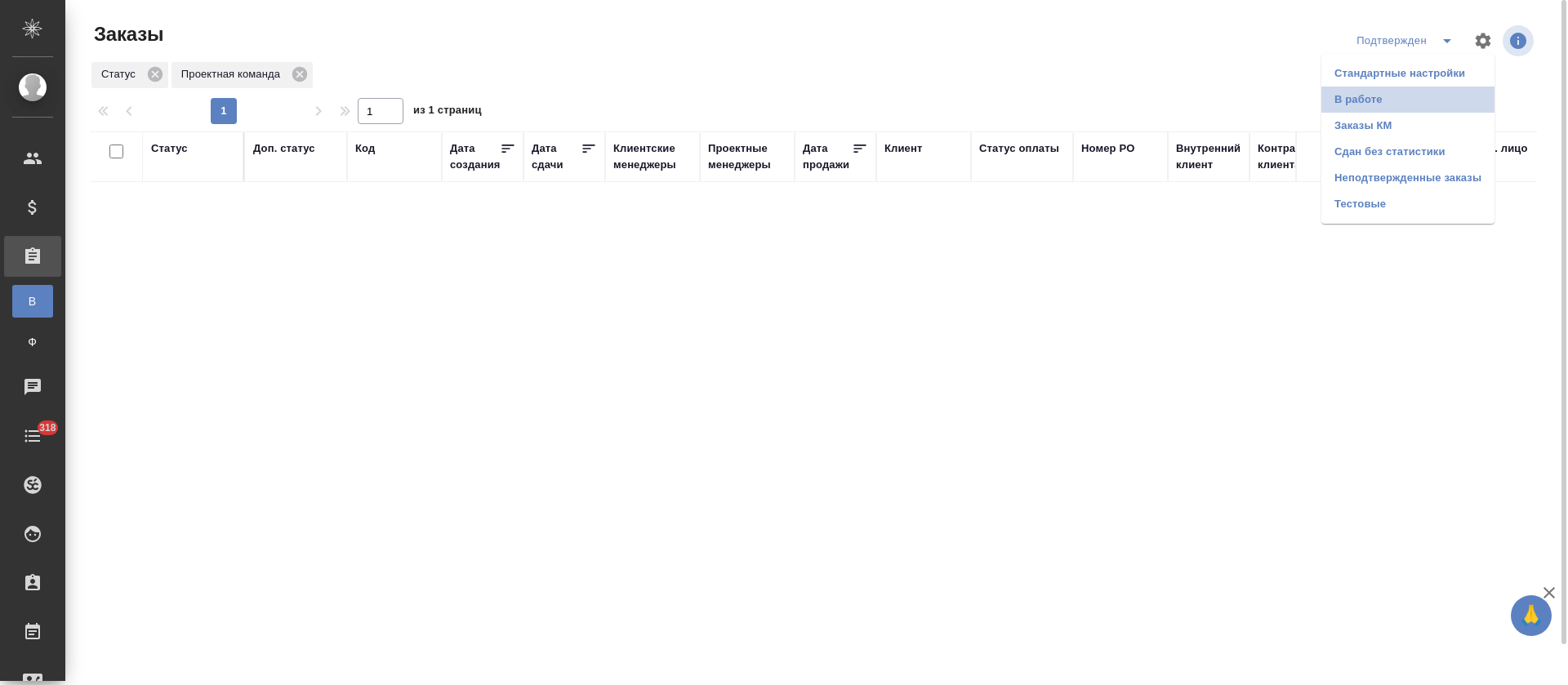
click at [1427, 95] on li "В работе" at bounding box center [1407, 99] width 173 height 26
